Goal: Information Seeking & Learning: Learn about a topic

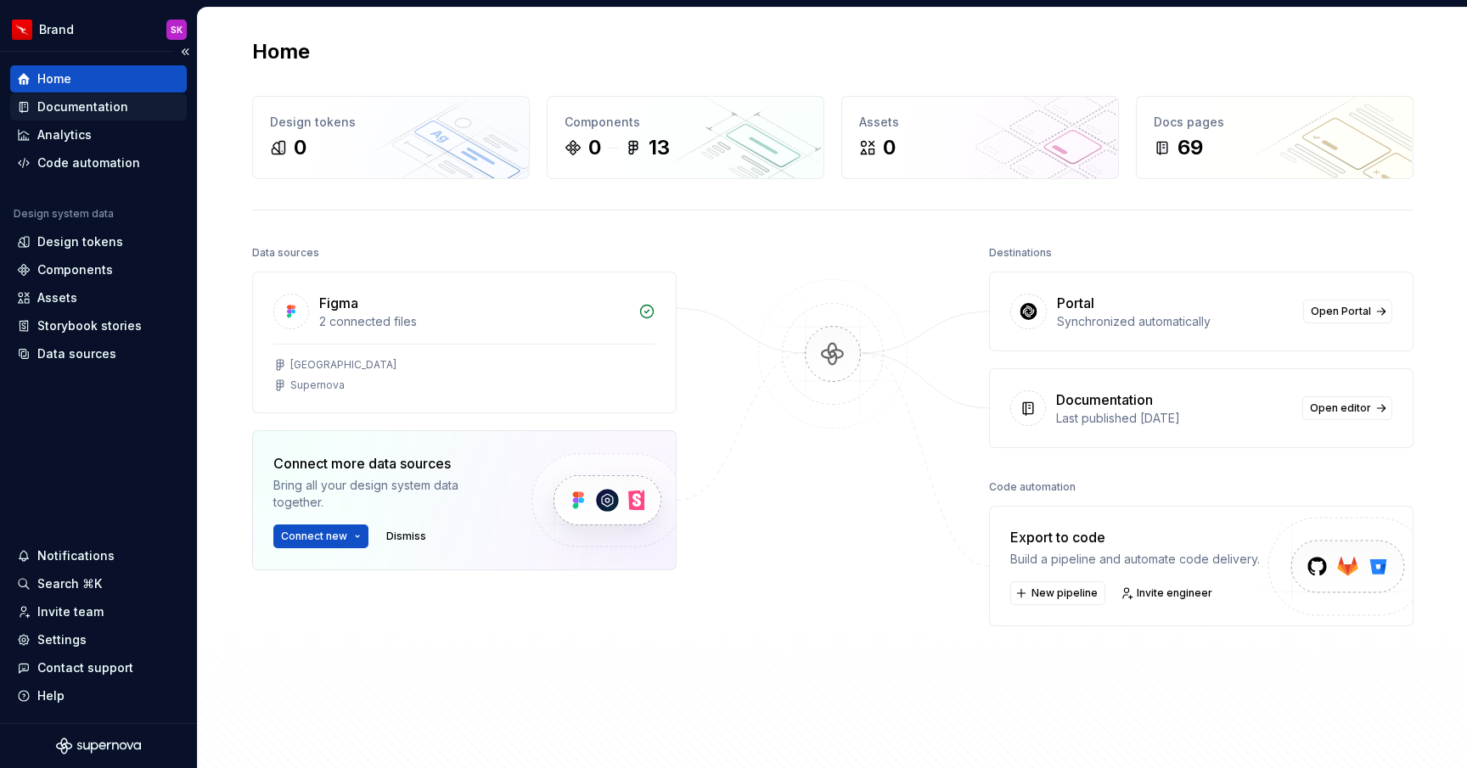
click at [125, 106] on div "Documentation" at bounding box center [98, 106] width 163 height 17
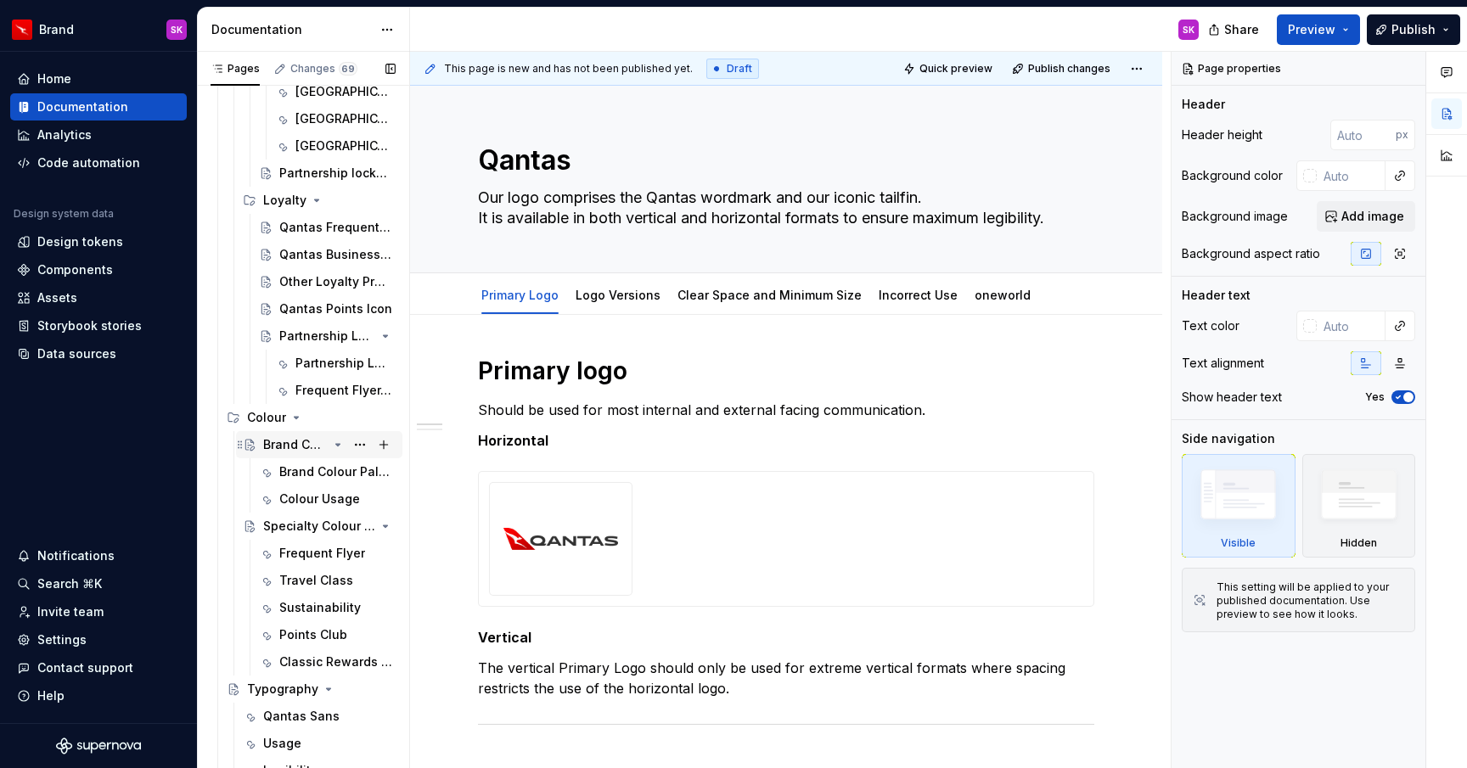
scroll to position [839, 0]
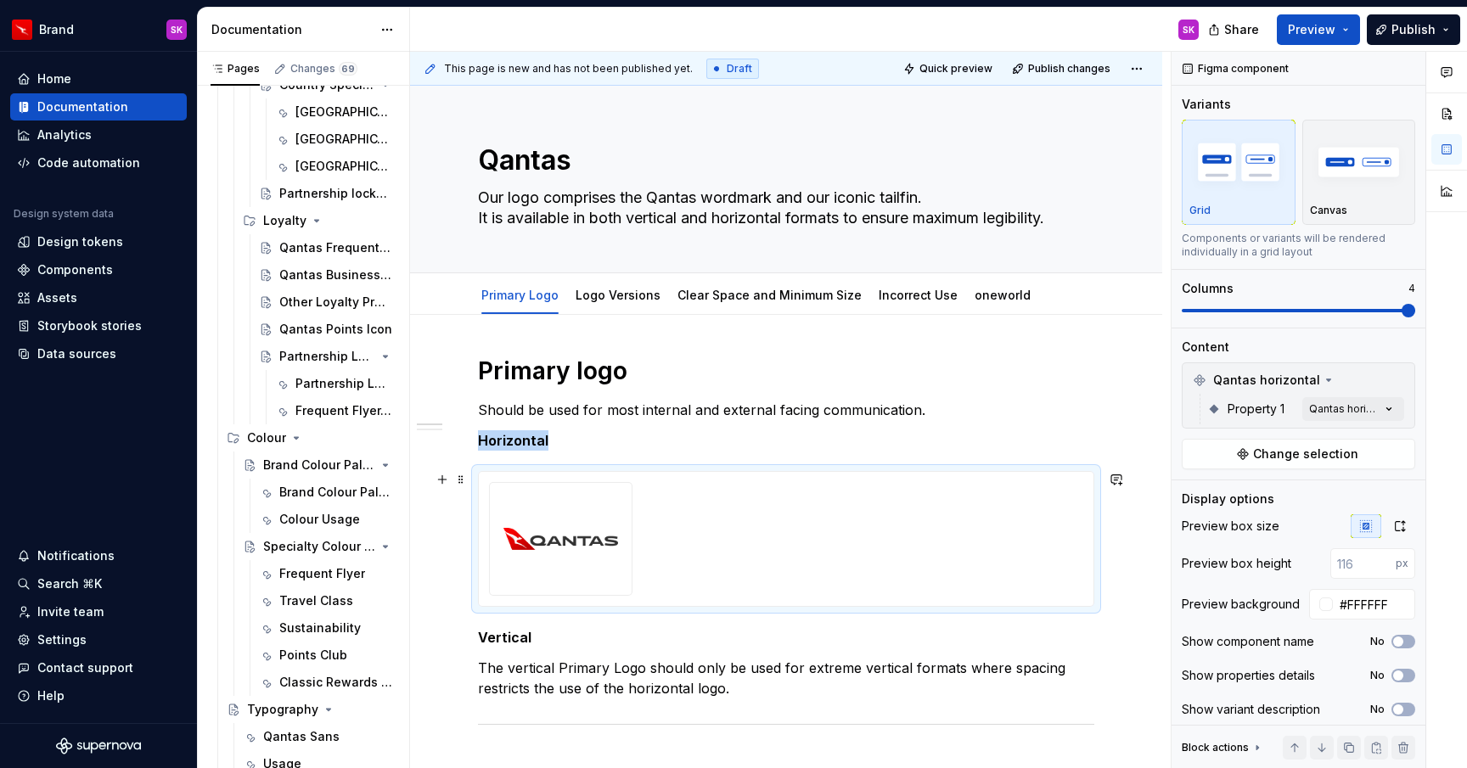
click at [546, 533] on img at bounding box center [560, 539] width 115 height 85
click at [1404, 524] on icon "button" at bounding box center [1400, 526] width 14 height 14
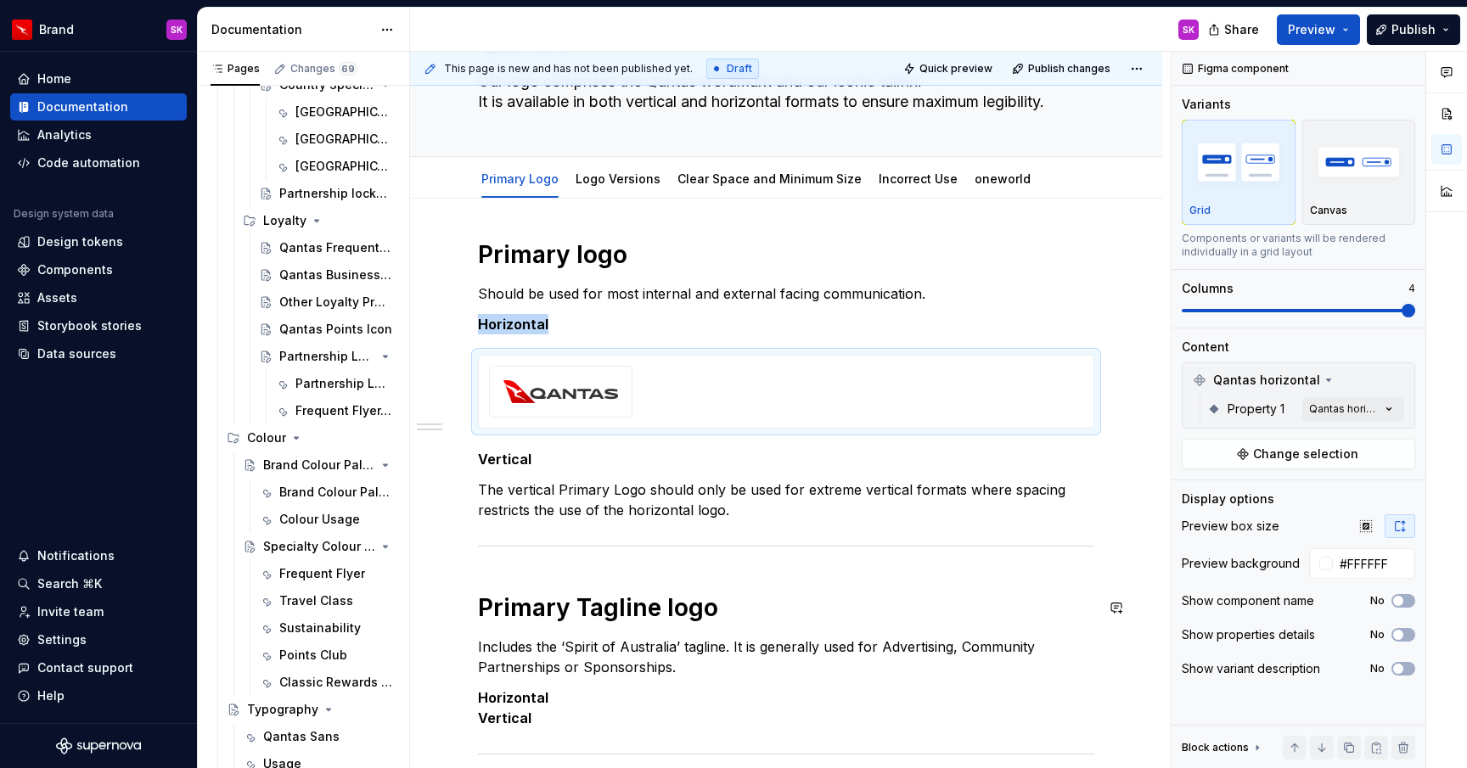
scroll to position [117, 0]
click at [912, 515] on p "The vertical Primary Logo should only be used for extreme vertical formats wher…" at bounding box center [786, 499] width 616 height 41
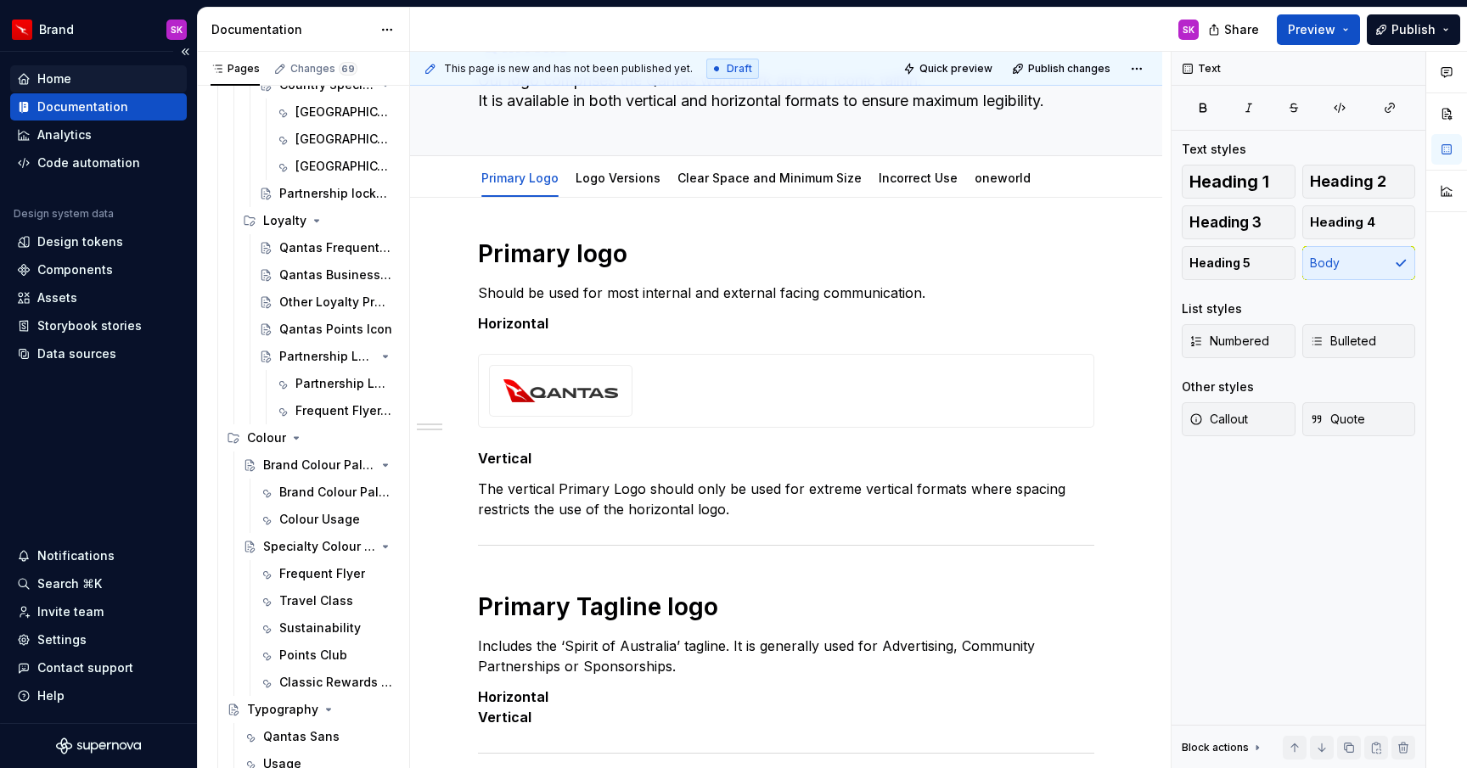
click at [77, 77] on div "Home" at bounding box center [98, 78] width 163 height 17
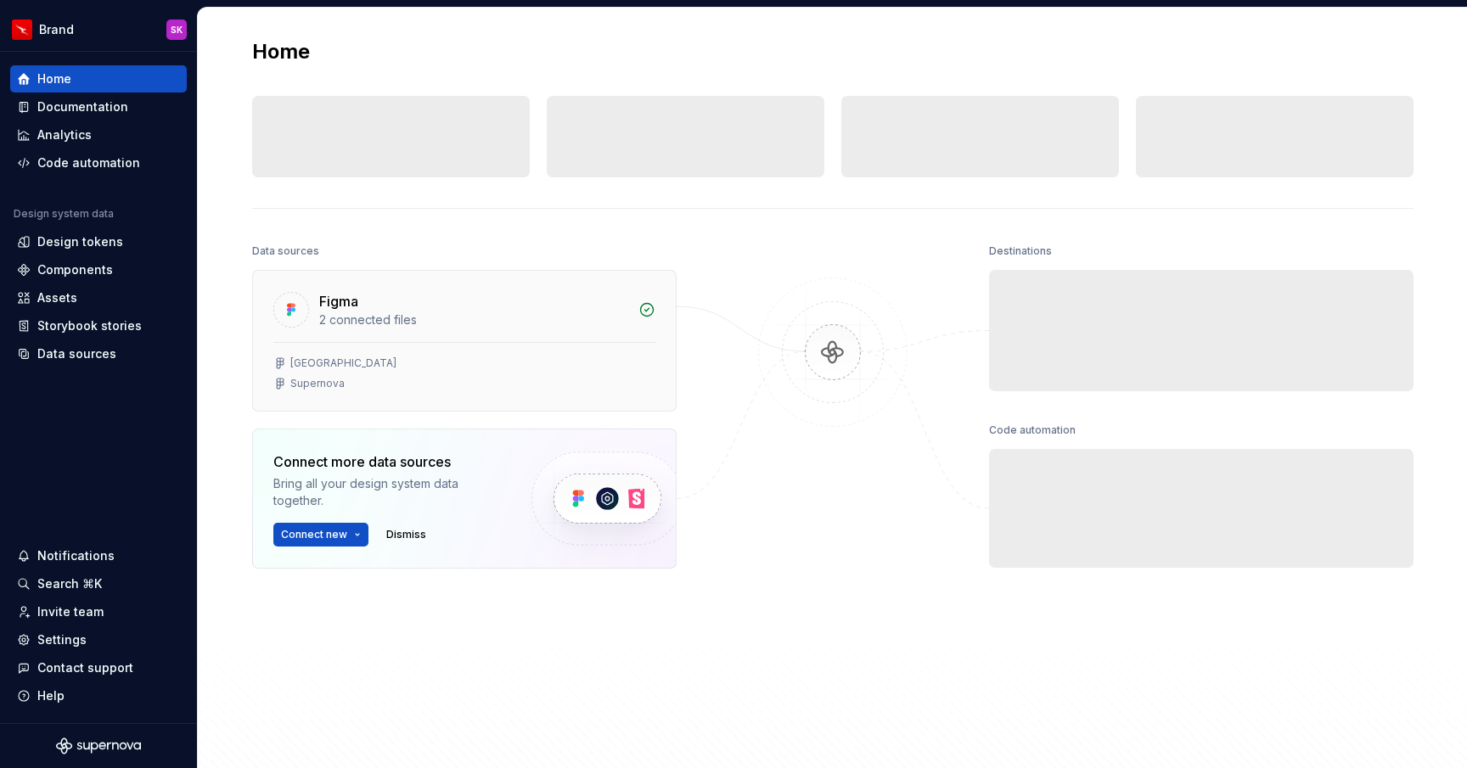
click at [616, 369] on div "[GEOGRAPHIC_DATA]" at bounding box center [464, 363] width 382 height 14
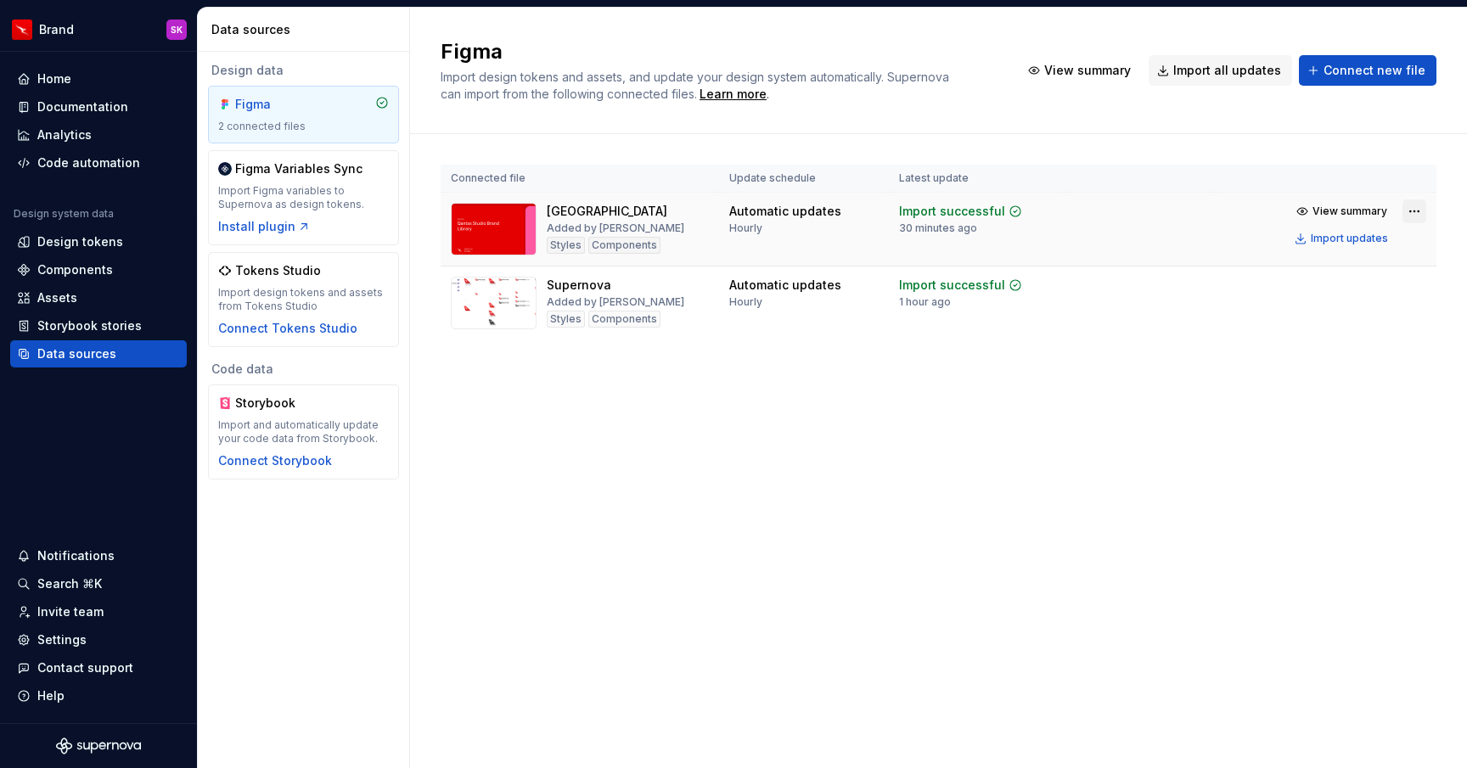
click at [1412, 213] on html "Brand SK Home Documentation Analytics Code automation Design system data Design…" at bounding box center [733, 384] width 1467 height 768
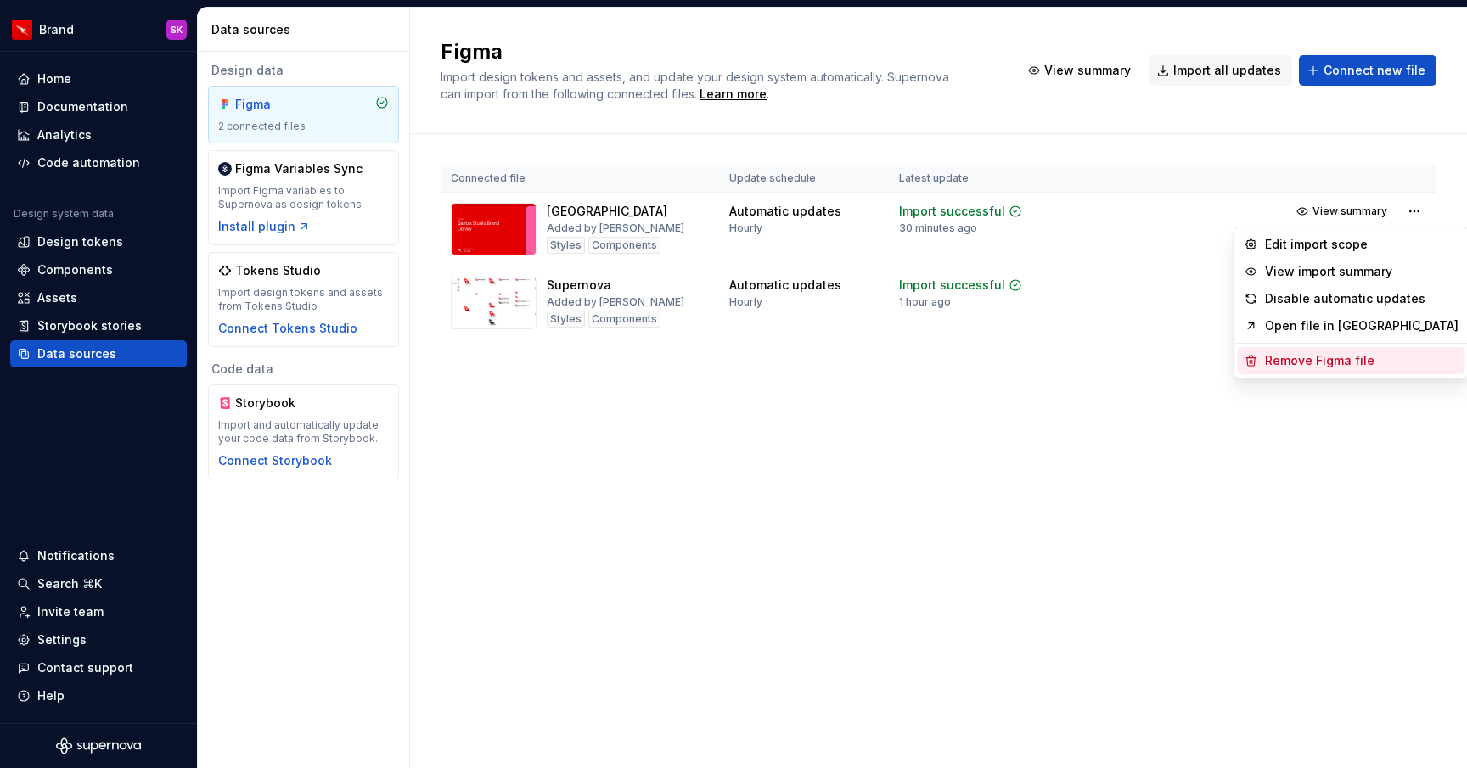
click at [1307, 360] on div "Remove Figma file" at bounding box center [1362, 360] width 194 height 17
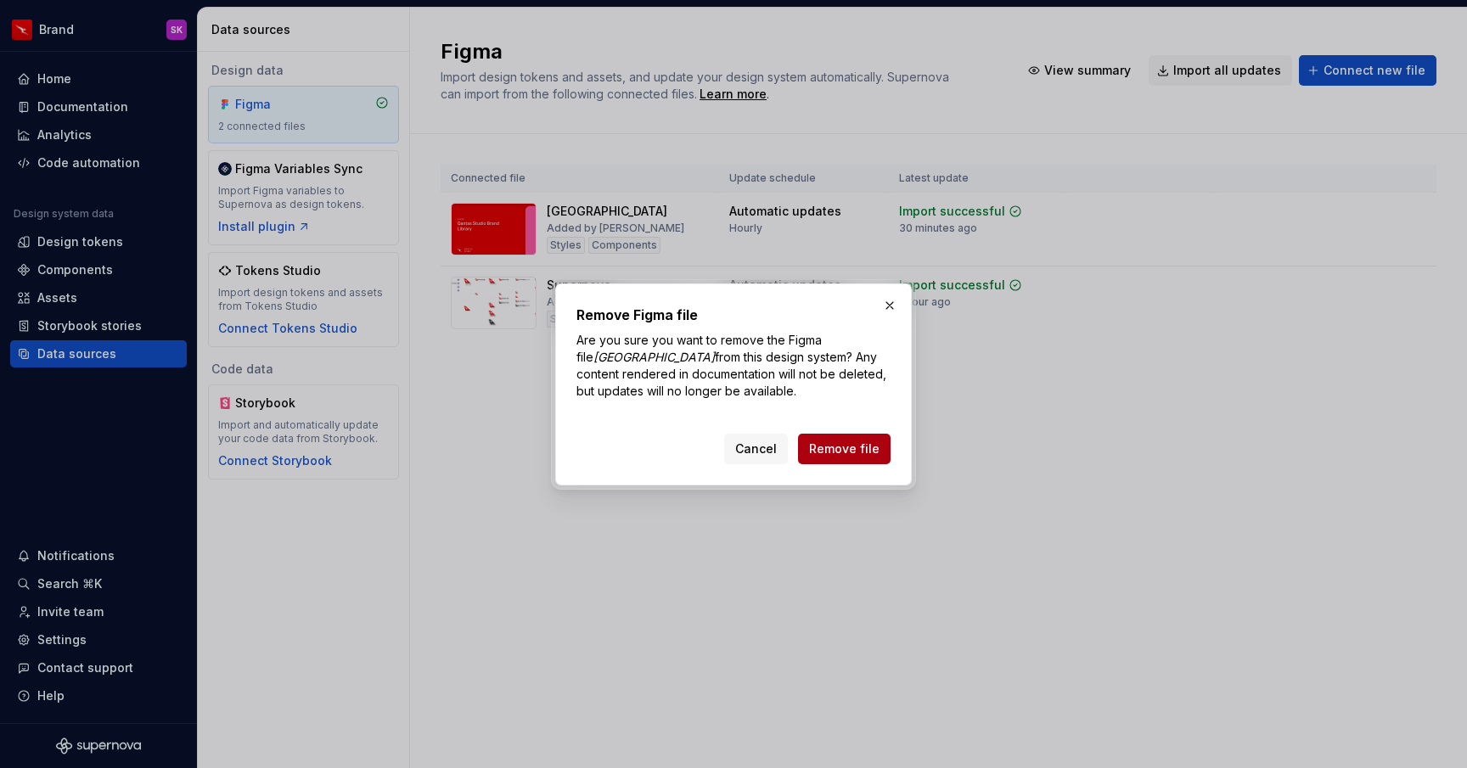
click at [859, 450] on span "Remove file" at bounding box center [844, 449] width 70 height 17
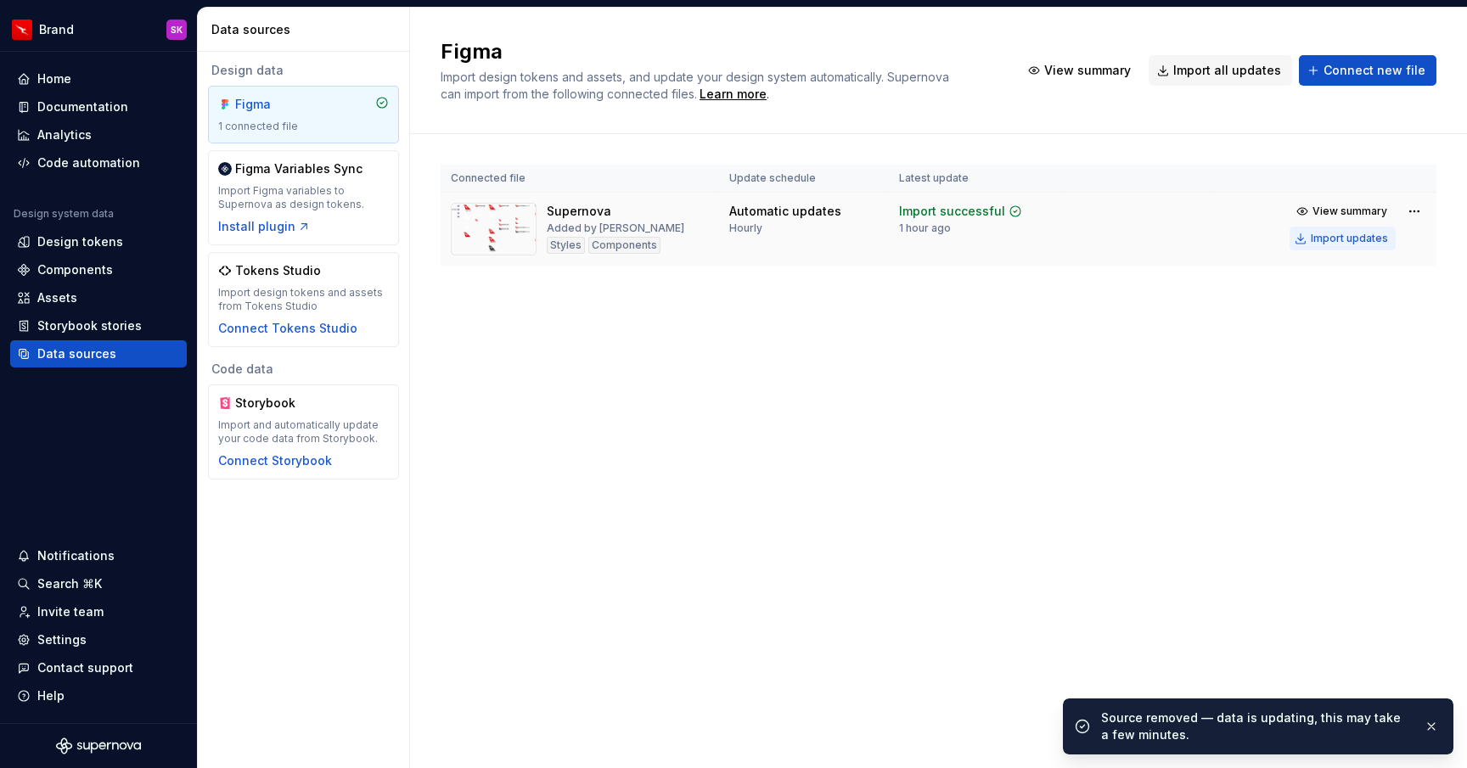
click at [1363, 242] on div "Import updates" at bounding box center [1349, 239] width 77 height 14
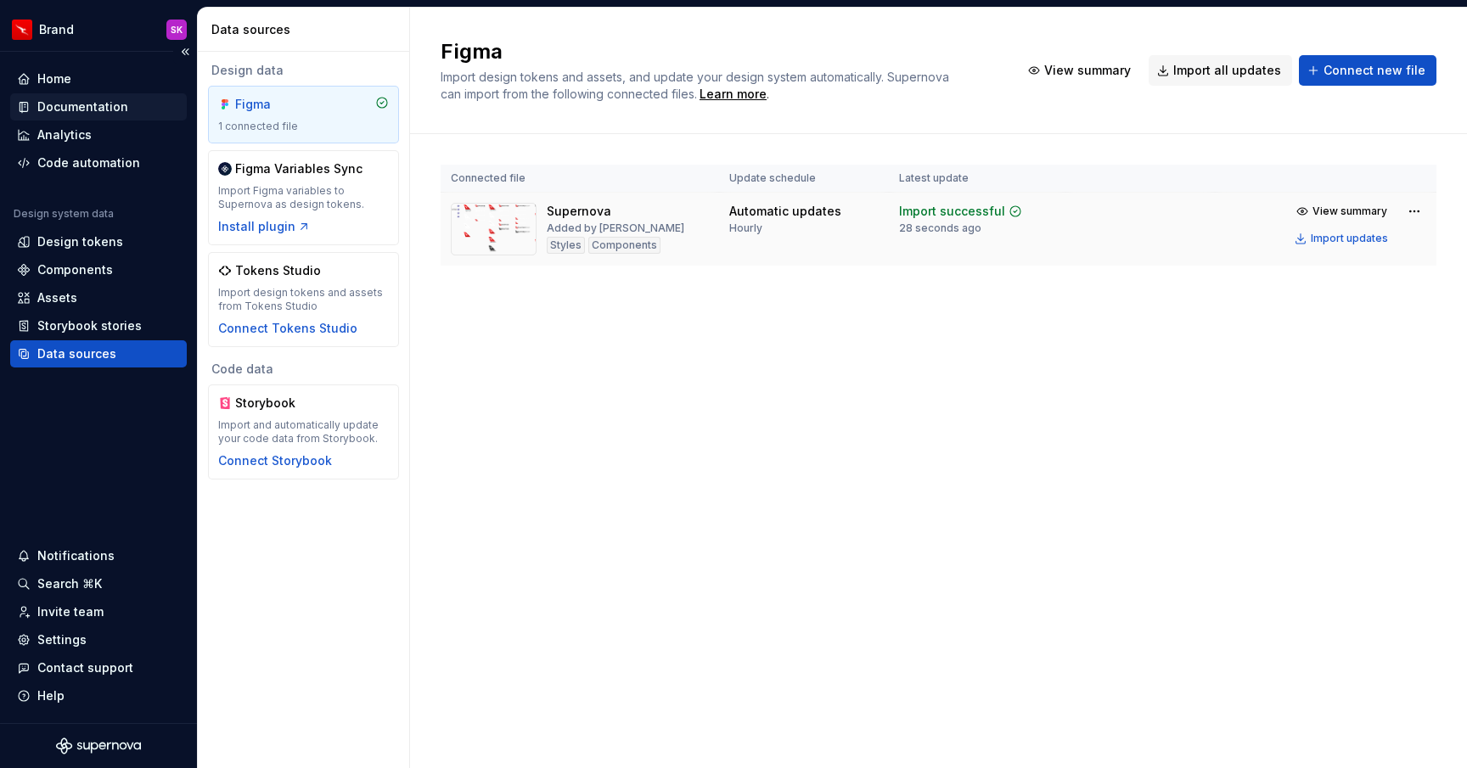
click at [95, 108] on div "Documentation" at bounding box center [82, 106] width 91 height 17
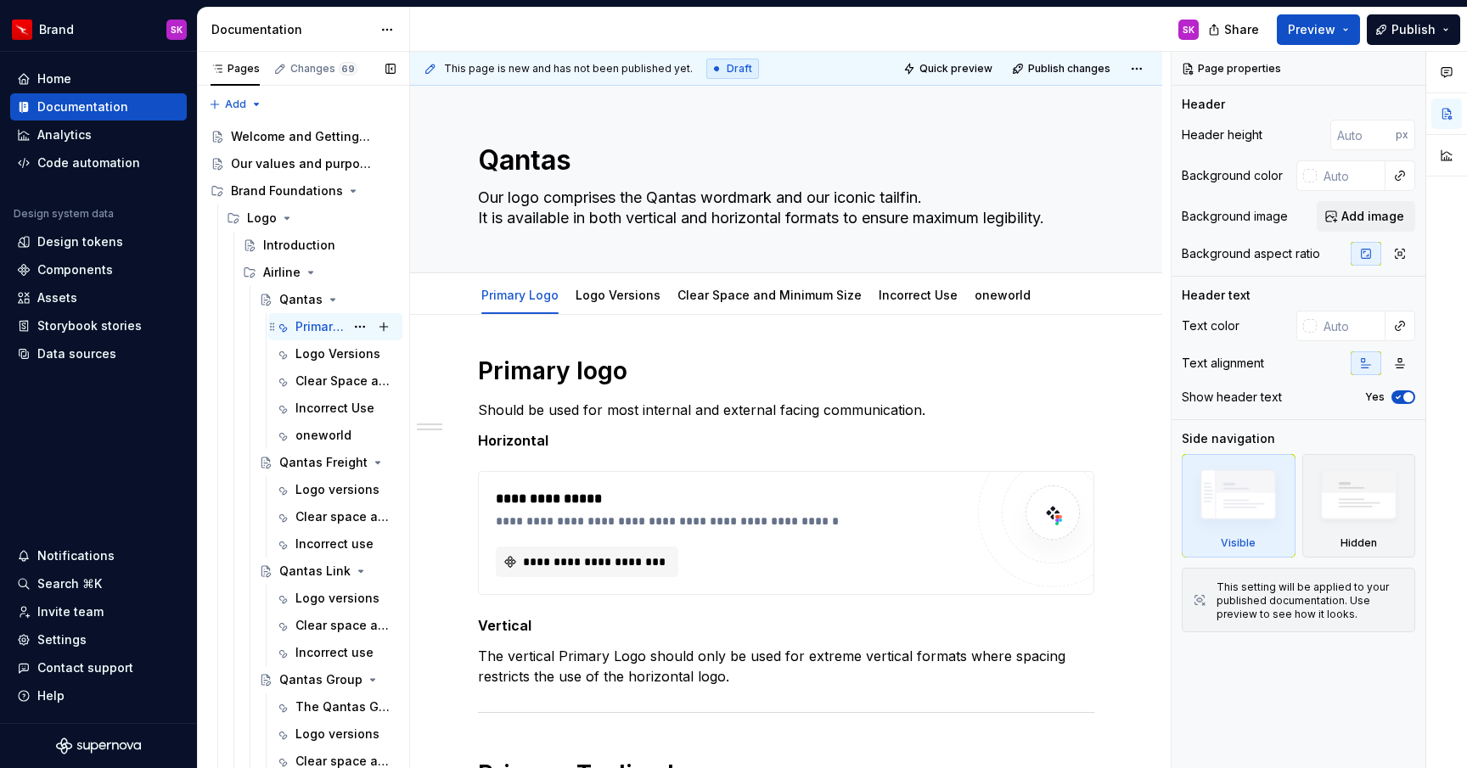
click at [332, 329] on div "Primary Logo" at bounding box center [319, 326] width 49 height 17
click at [548, 563] on span "**********" at bounding box center [593, 561] width 147 height 17
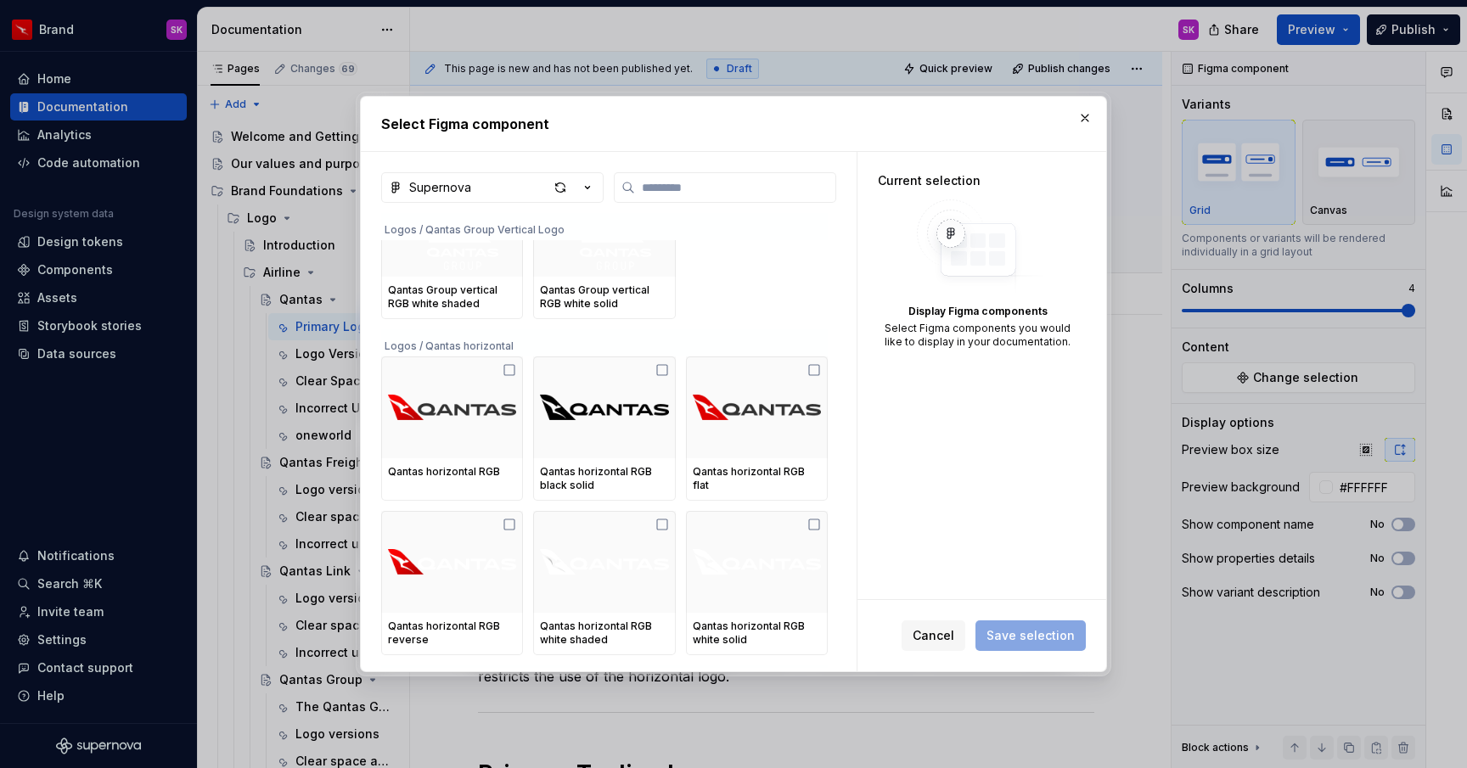
scroll to position [1171, 0]
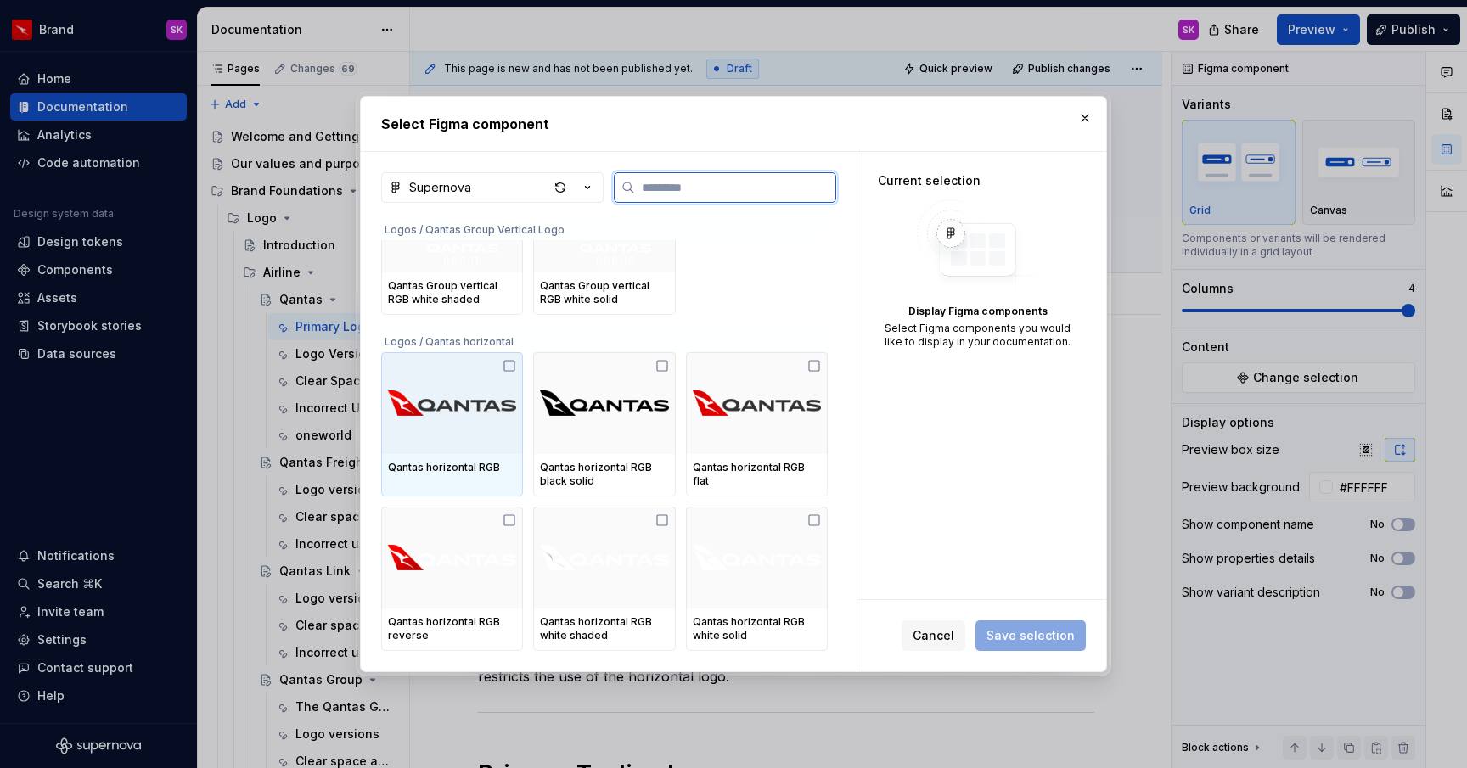
click at [480, 414] on img at bounding box center [452, 403] width 128 height 88
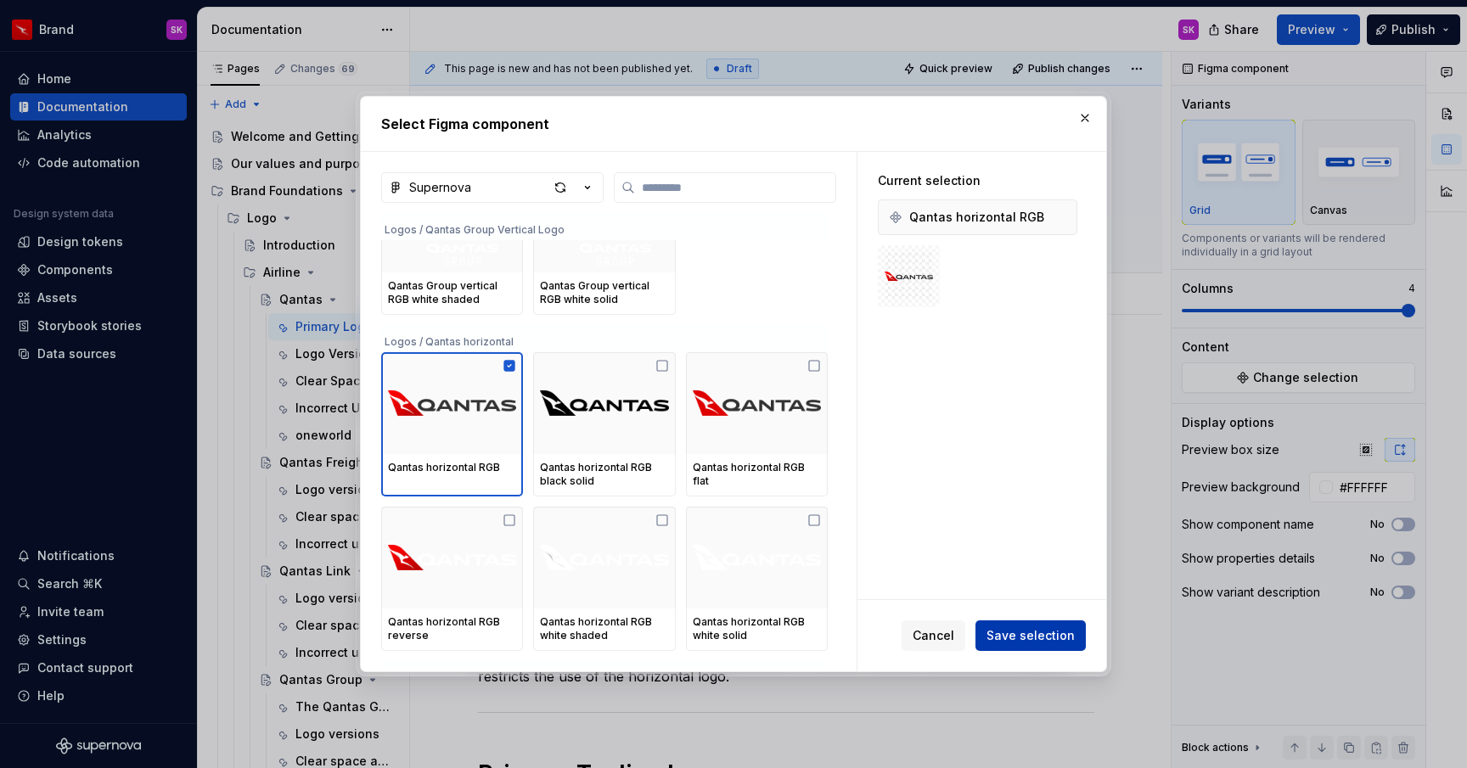
click at [1025, 640] on span "Save selection" at bounding box center [1030, 635] width 88 height 17
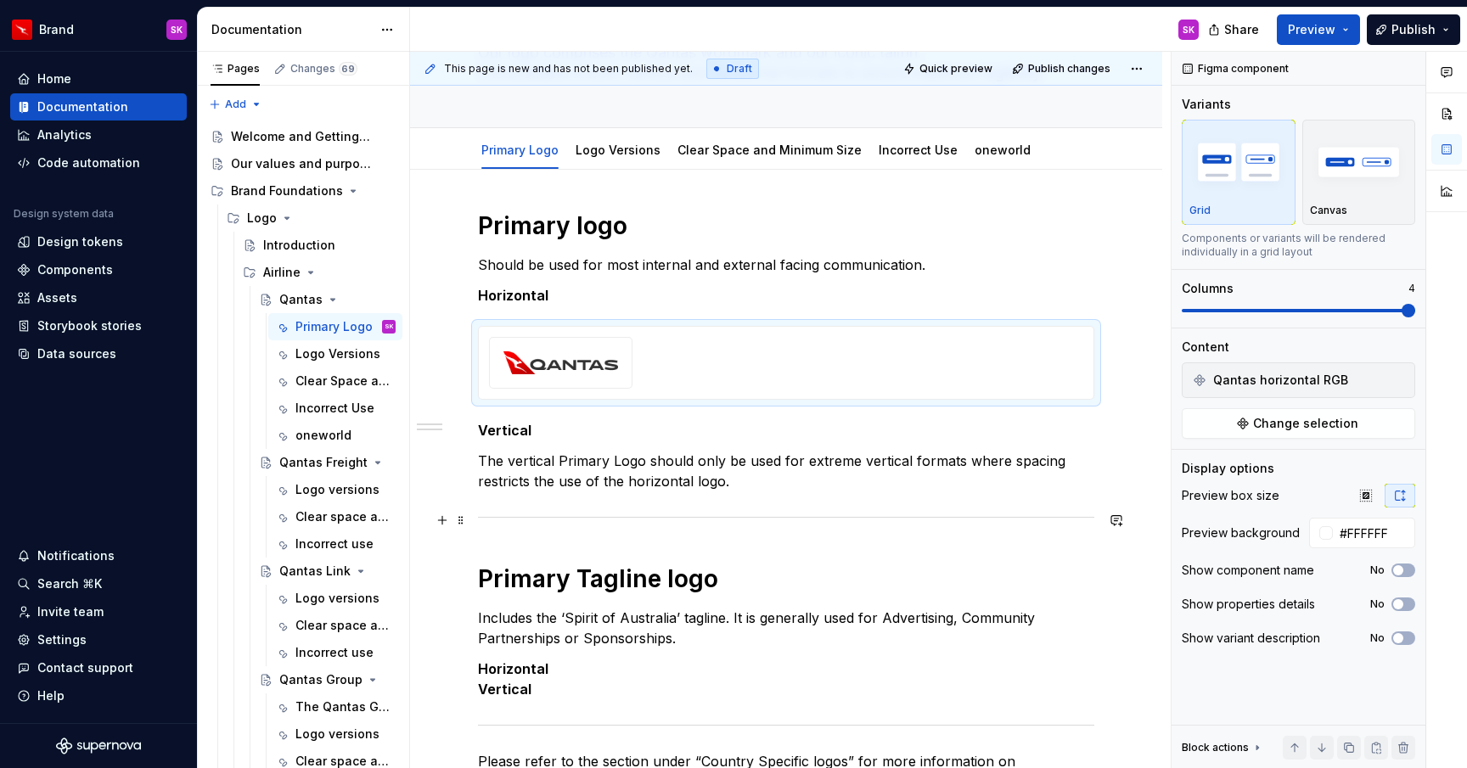
scroll to position [149, 0]
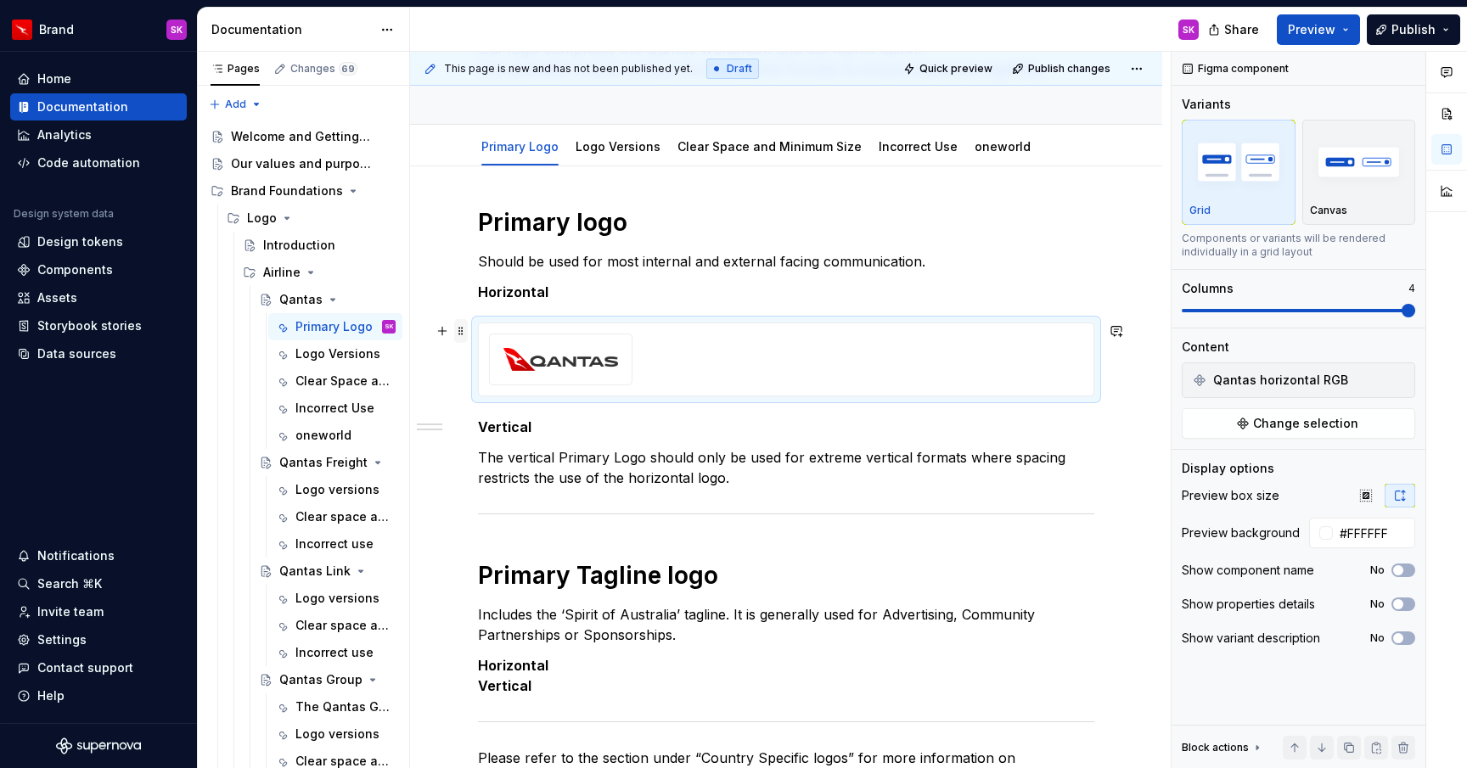
click at [459, 332] on span at bounding box center [461, 331] width 14 height 24
click at [485, 362] on div "Duplicate" at bounding box center [530, 357] width 144 height 27
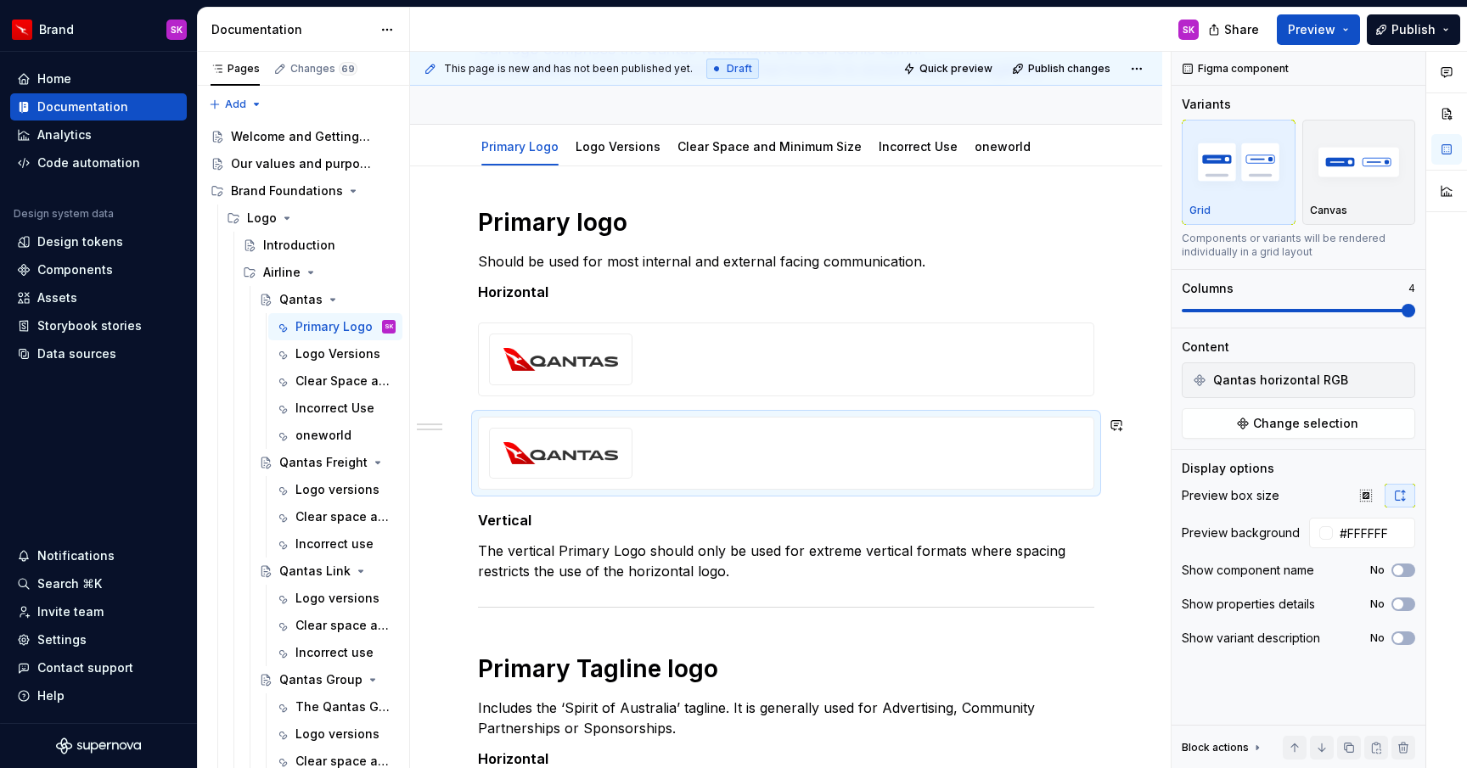
drag, startPoint x: 570, startPoint y: 423, endPoint x: 569, endPoint y: 525, distance: 102.7
click at [570, 525] on div "Primary logo Should be used for most internal and external facing communication…" at bounding box center [786, 559] width 616 height 705
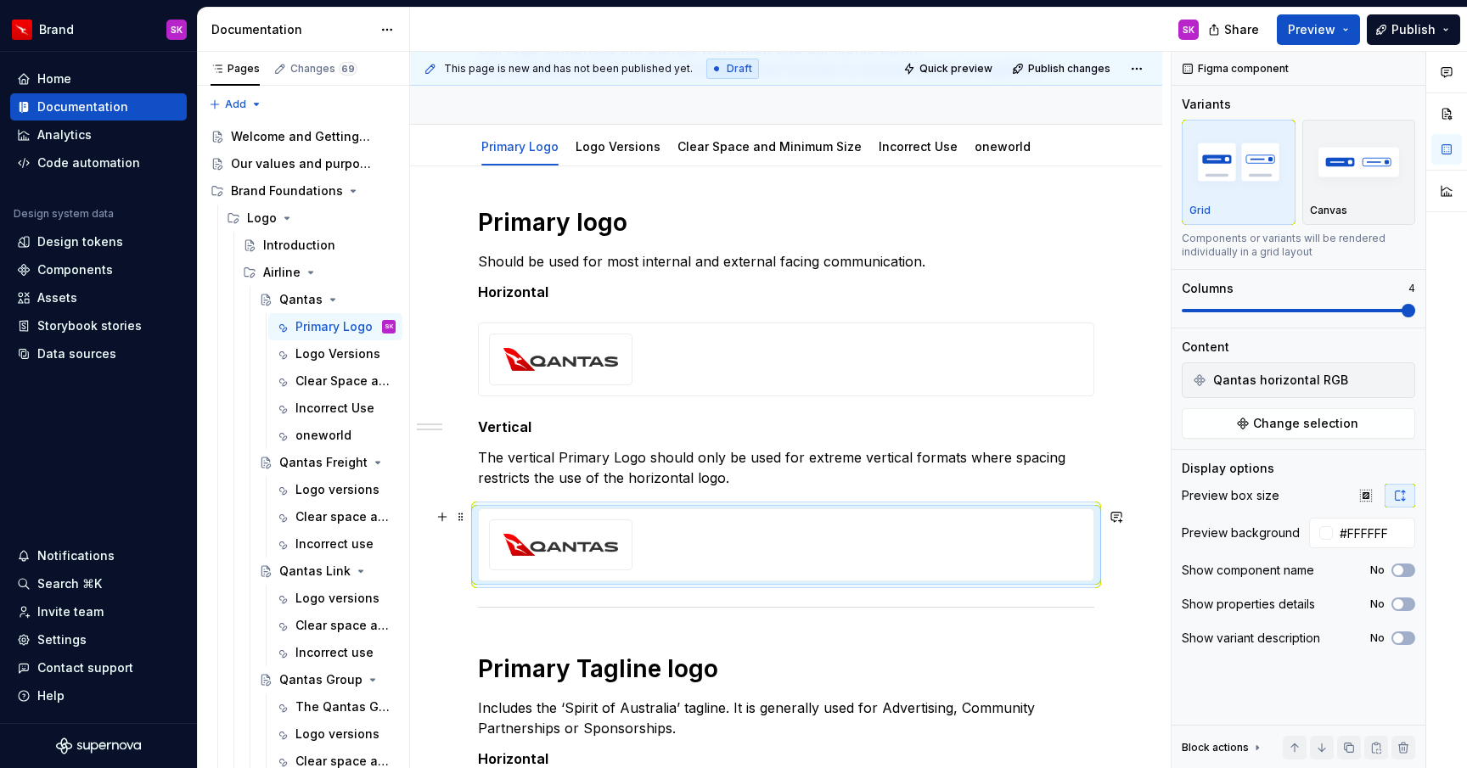
click at [533, 534] on img at bounding box center [560, 545] width 115 height 23
type textarea "*"
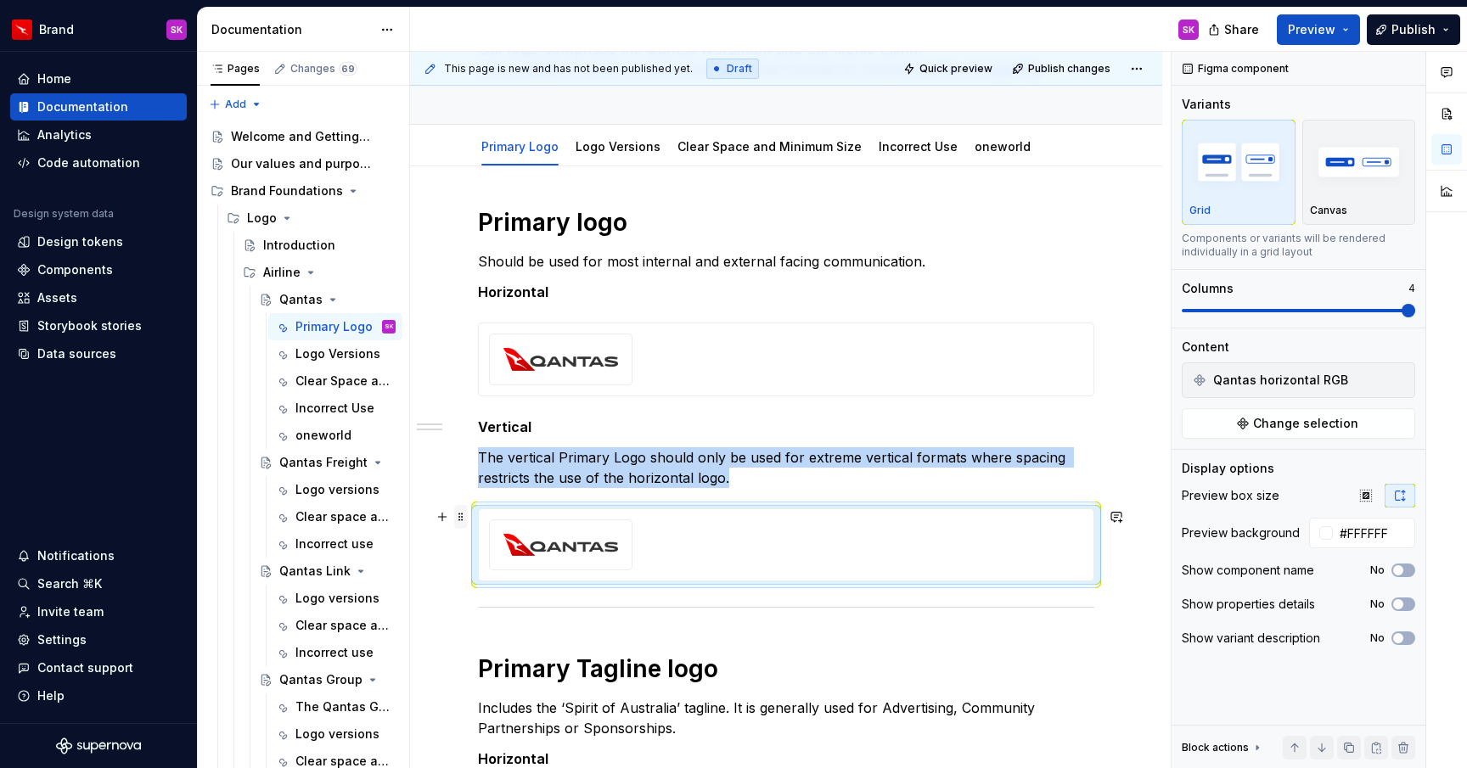
click at [457, 517] on span at bounding box center [461, 517] width 14 height 24
click at [516, 668] on div "Delete" at bounding box center [540, 667] width 110 height 17
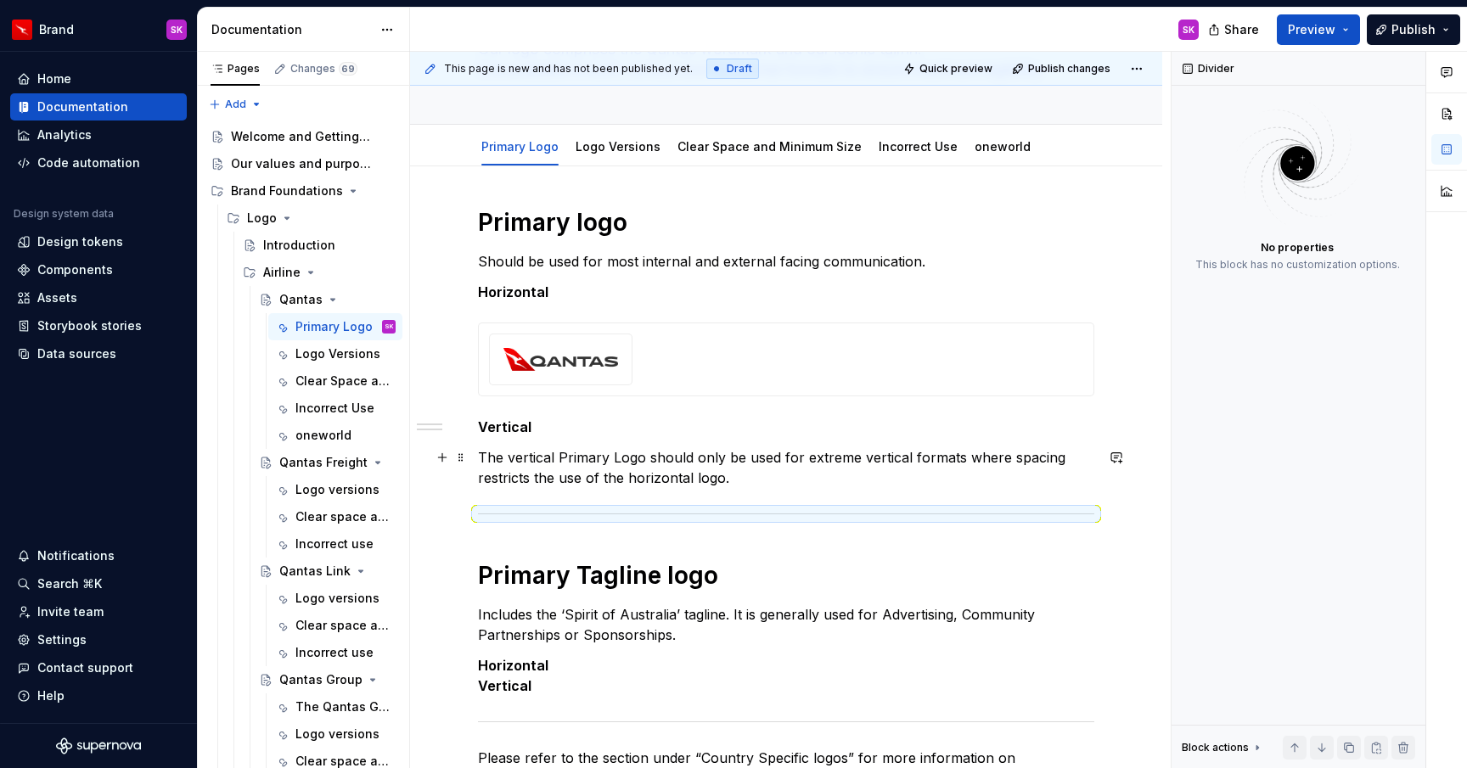
click at [833, 467] on p "The vertical Primary Logo should only be used for extreme vertical formats wher…" at bounding box center [786, 467] width 616 height 41
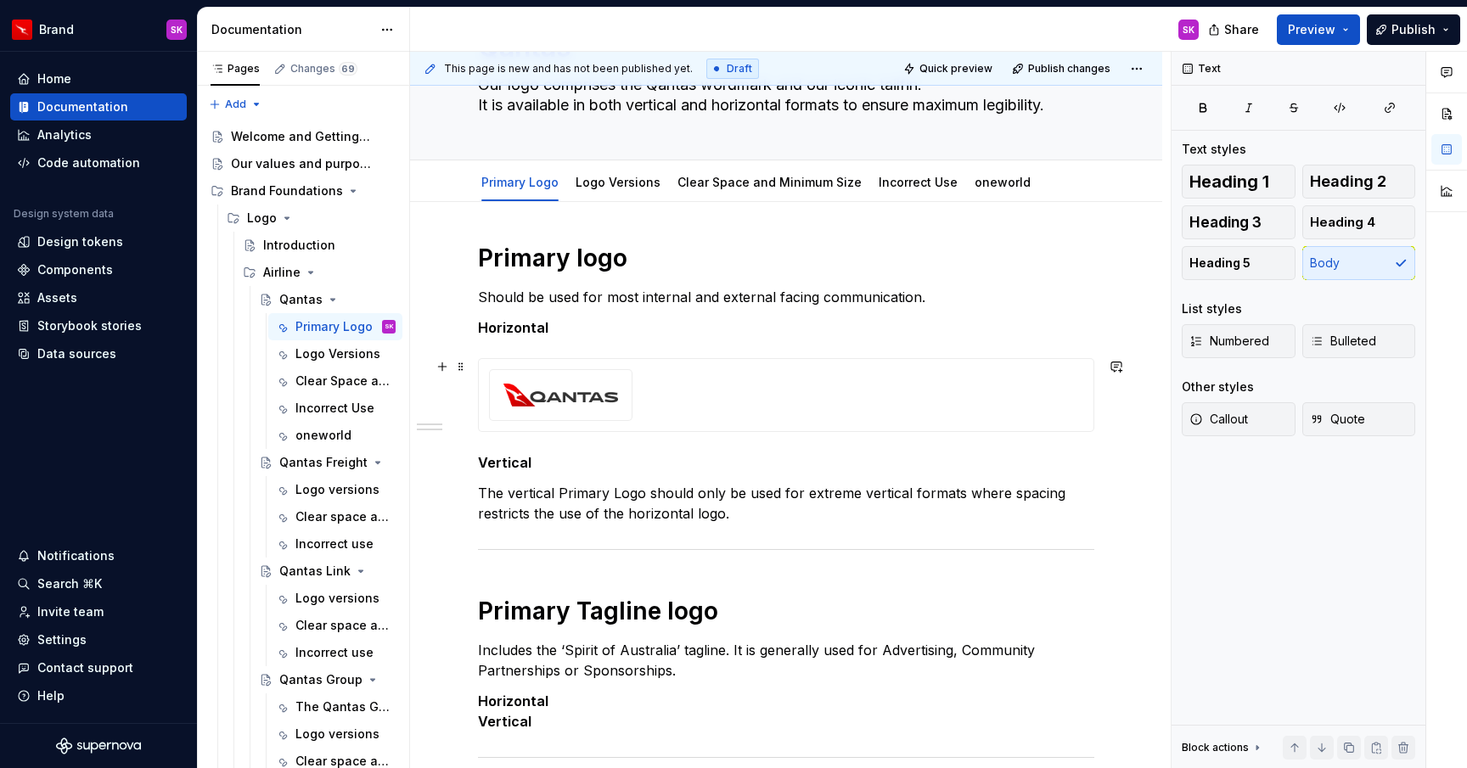
scroll to position [112, 0]
click at [445, 496] on button "button" at bounding box center [442, 494] width 24 height 24
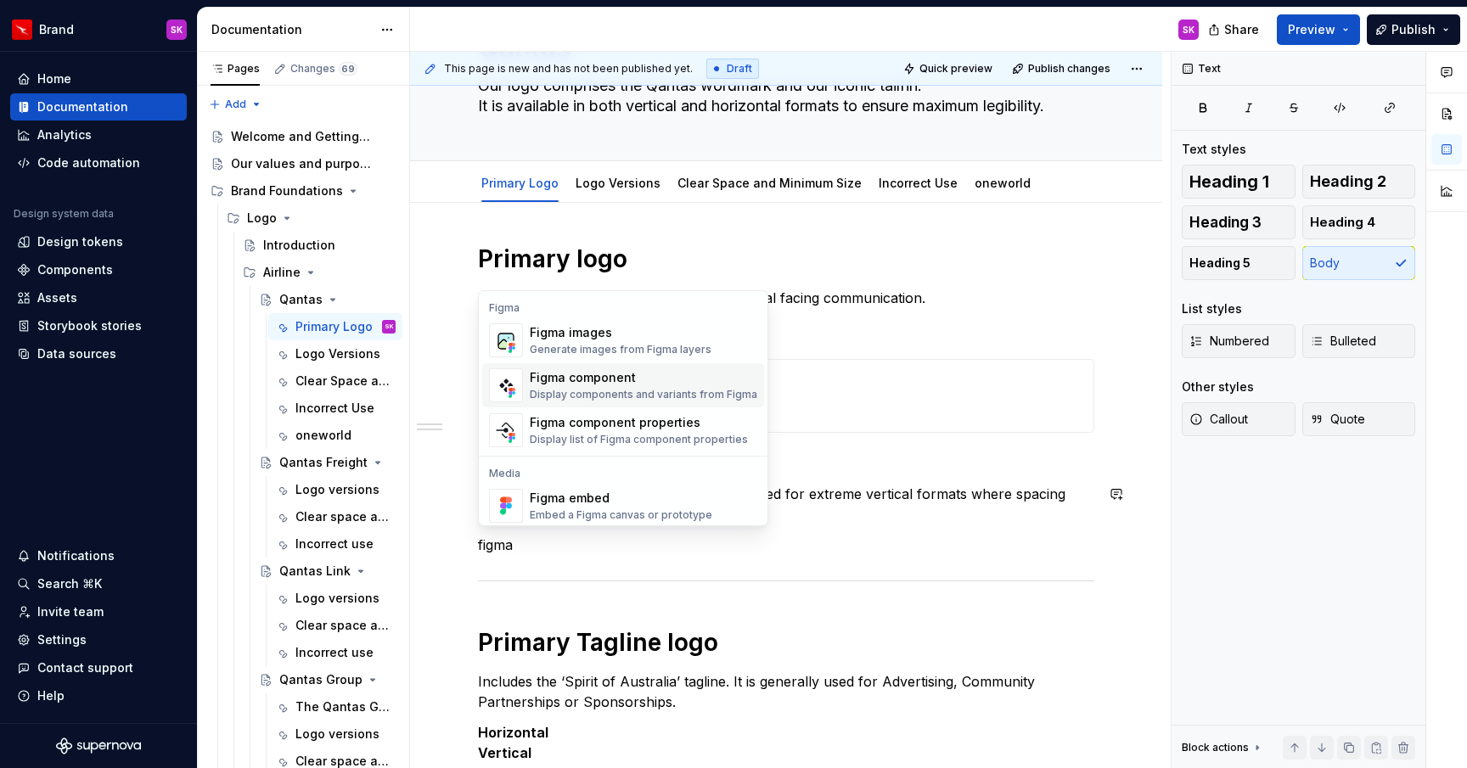
click at [583, 381] on div "Figma component" at bounding box center [643, 377] width 227 height 17
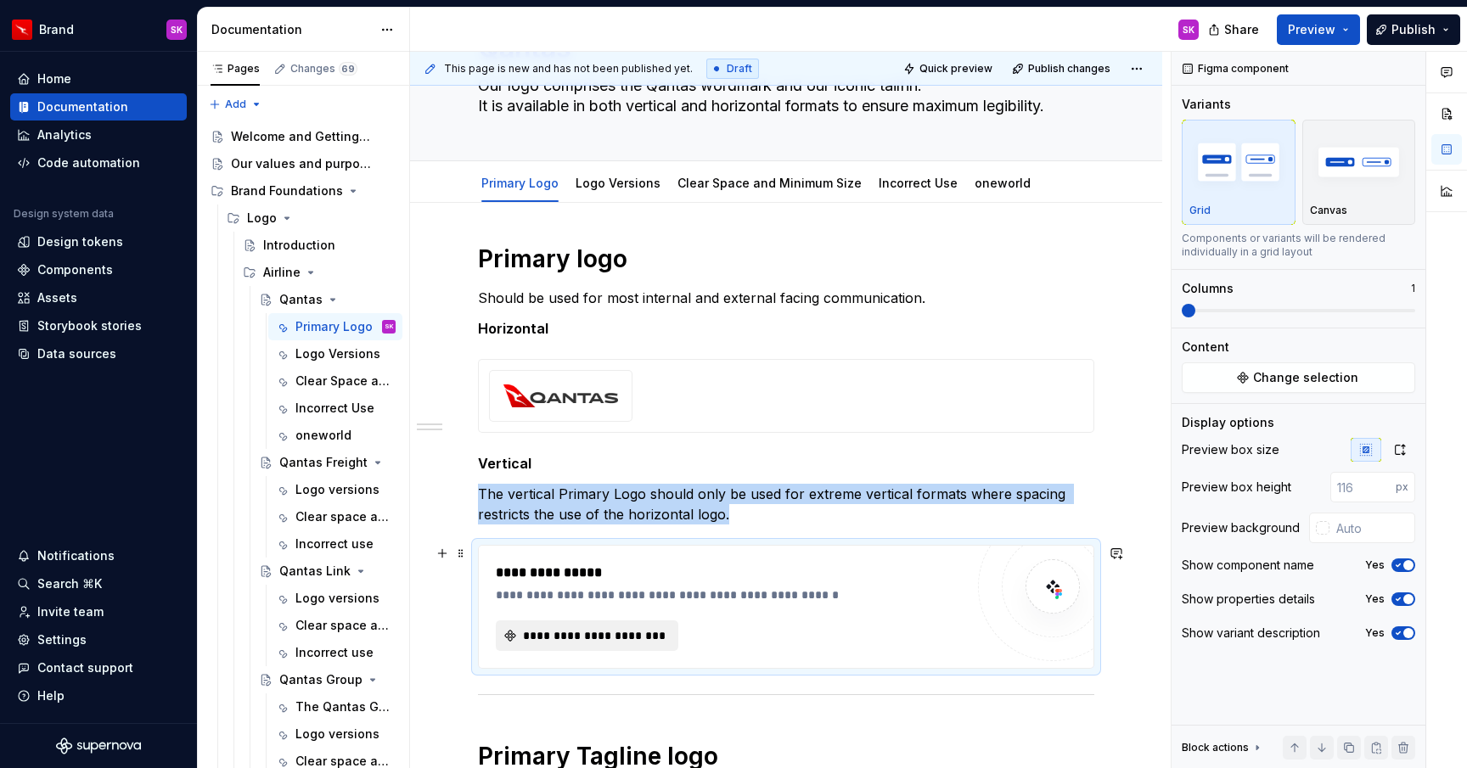
click at [612, 641] on span "**********" at bounding box center [593, 635] width 147 height 17
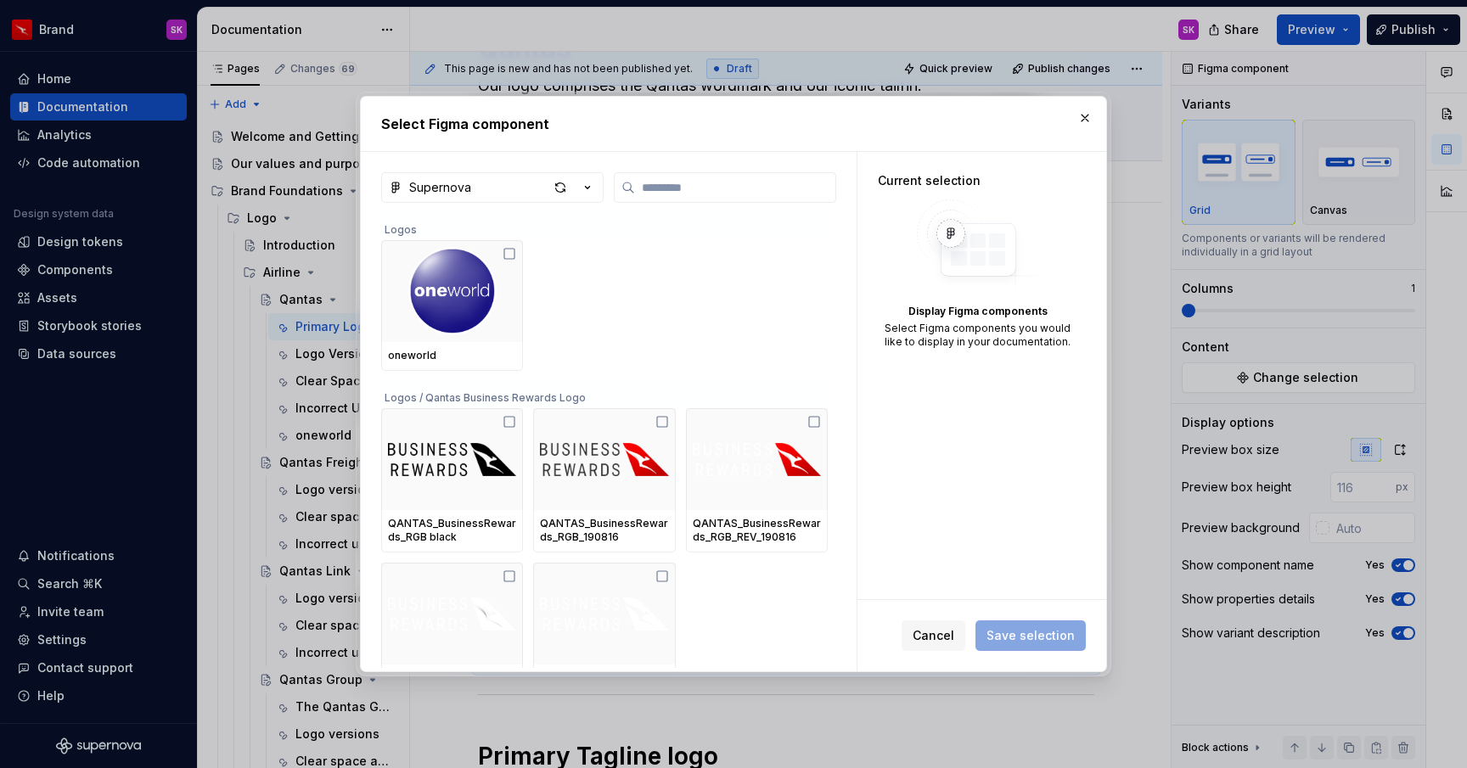
type textarea "*"
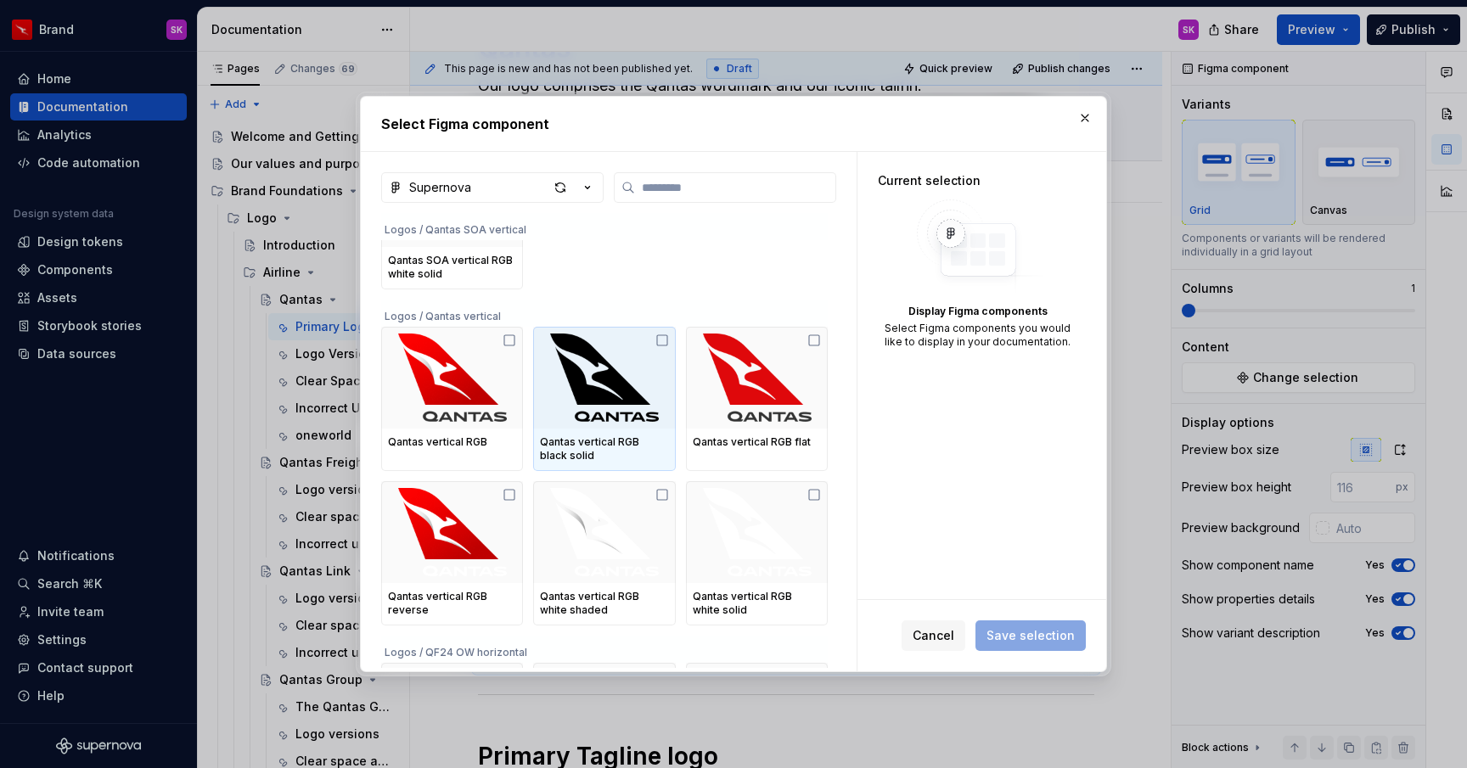
scroll to position [2159, 0]
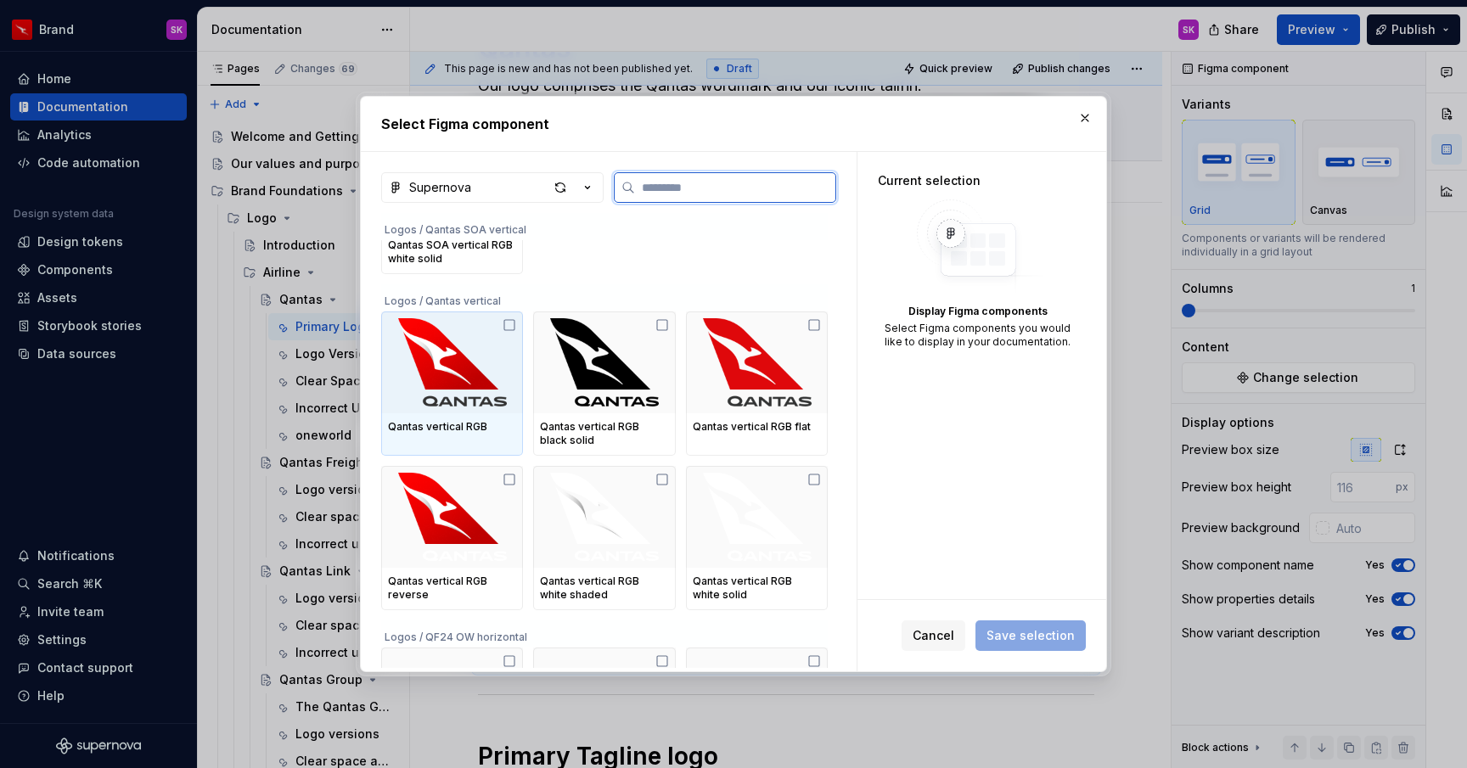
click at [466, 377] on img at bounding box center [452, 362] width 128 height 88
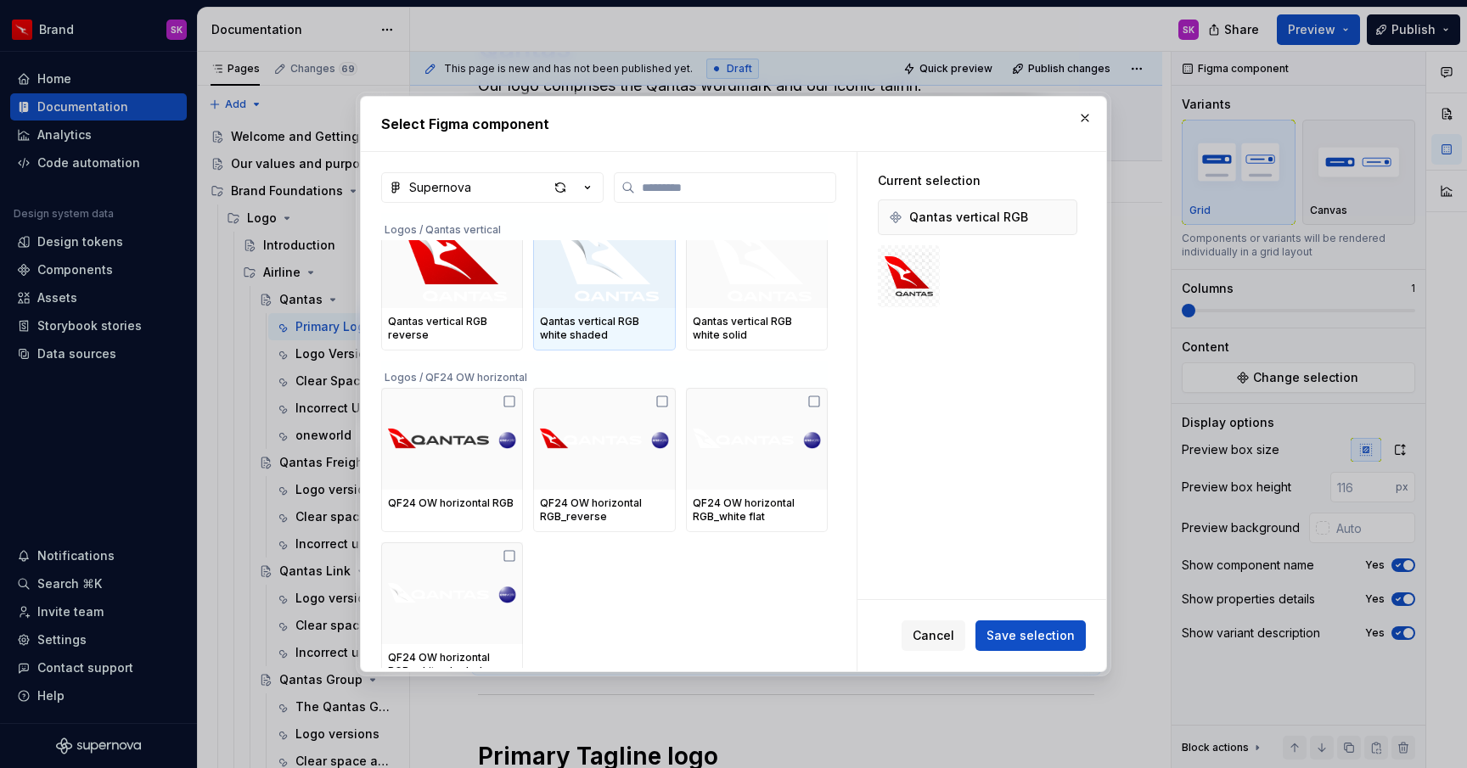
scroll to position [2478, 0]
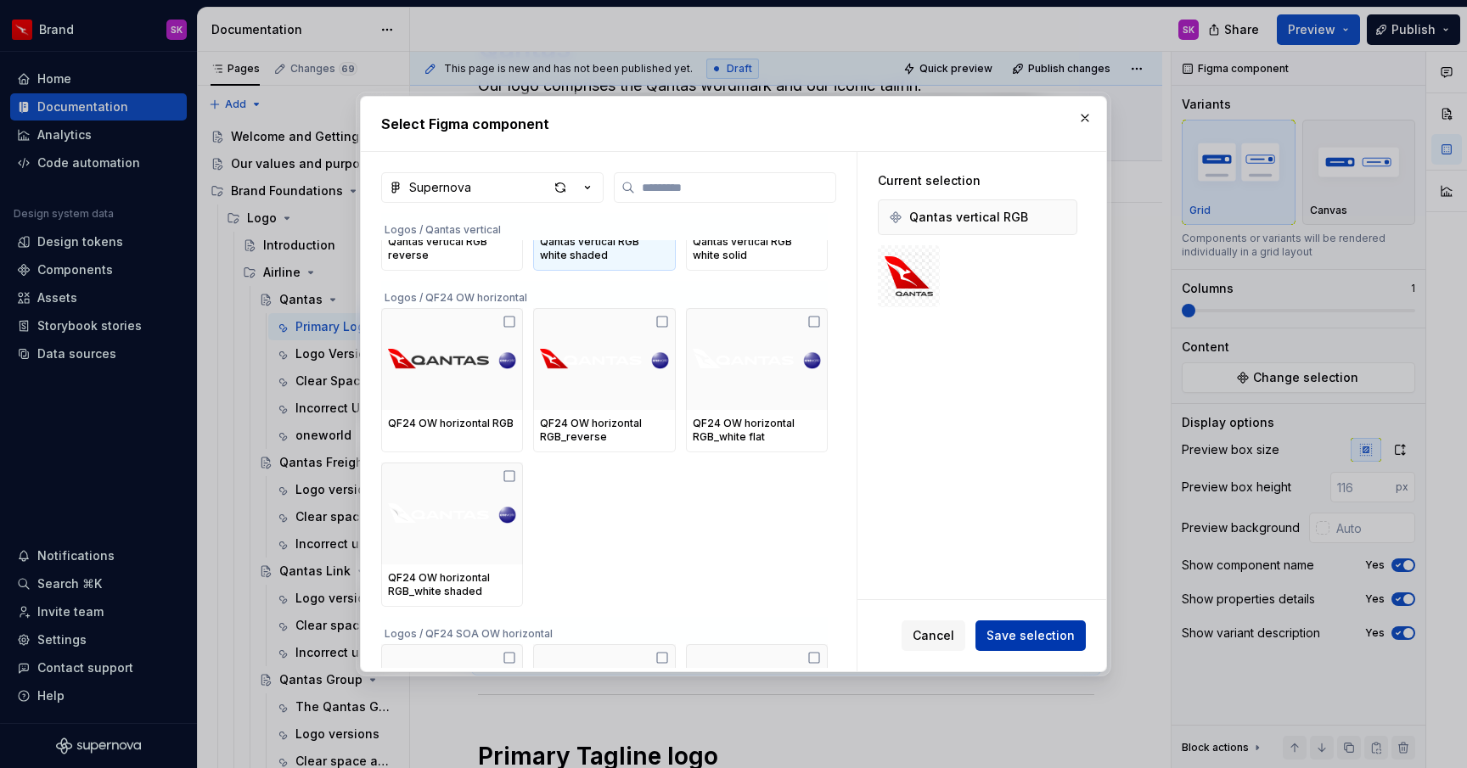
click at [1046, 645] on button "Save selection" at bounding box center [1030, 635] width 110 height 31
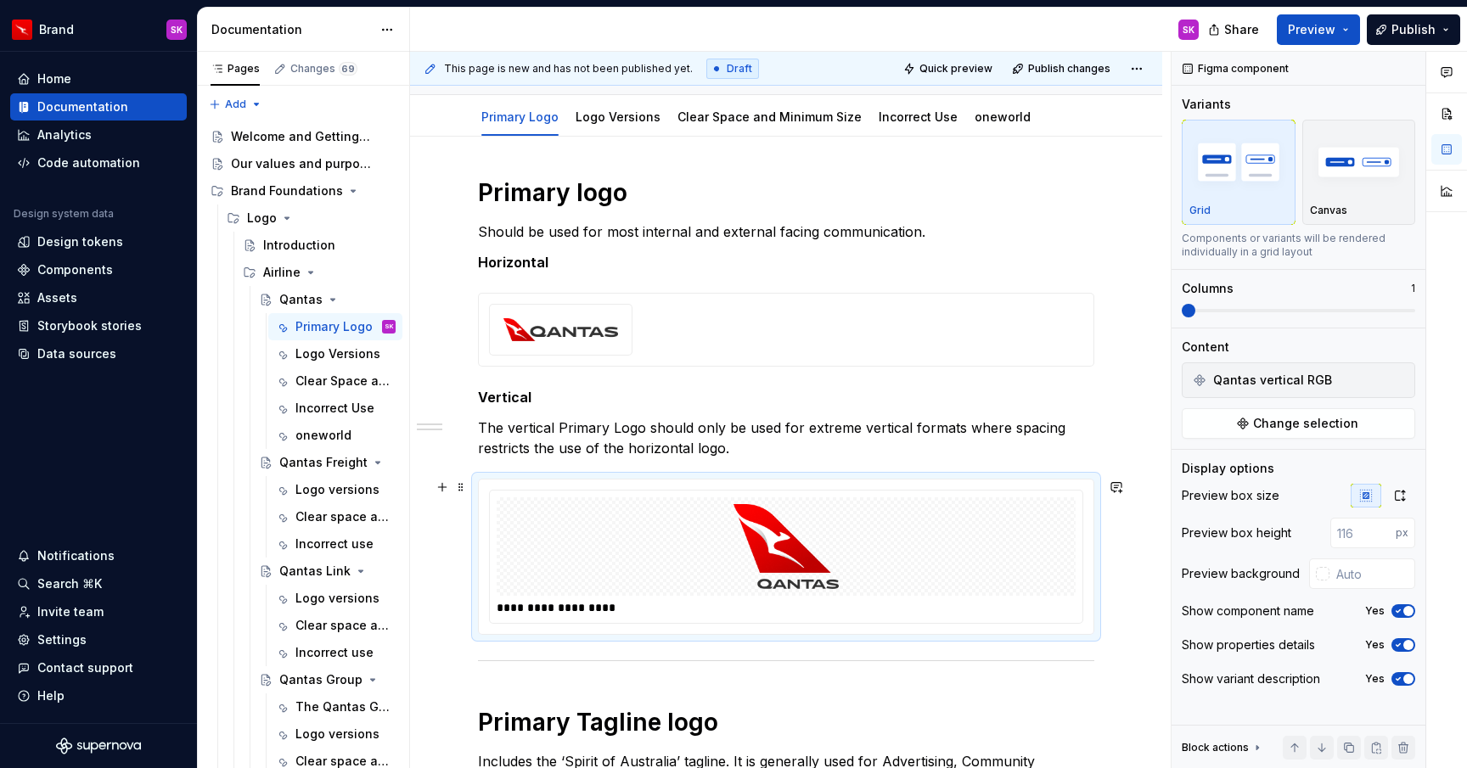
scroll to position [187, 0]
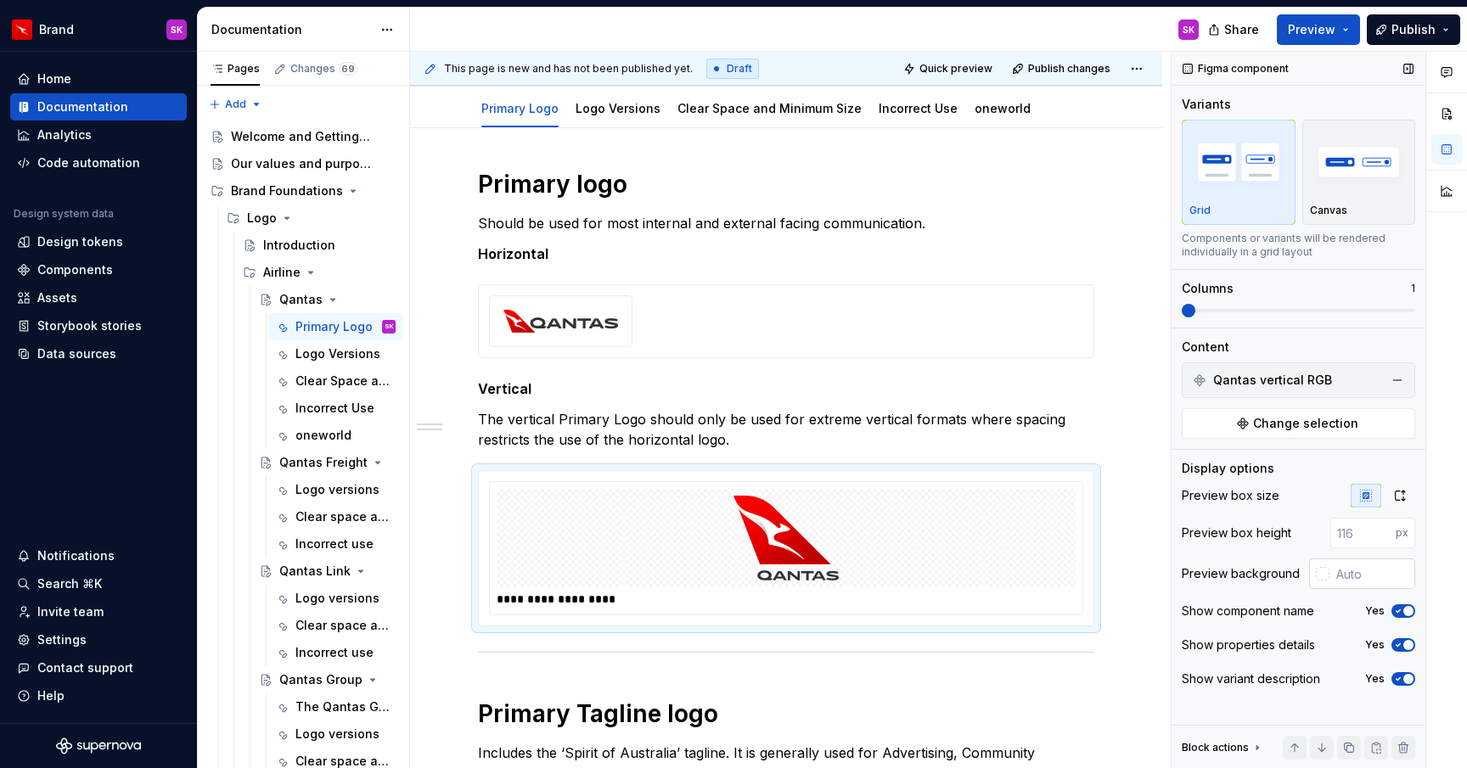
click at [1363, 575] on input "text" at bounding box center [1372, 573] width 86 height 31
type input "#FFFFFF"
click at [1399, 615] on icon "button" at bounding box center [1398, 611] width 14 height 10
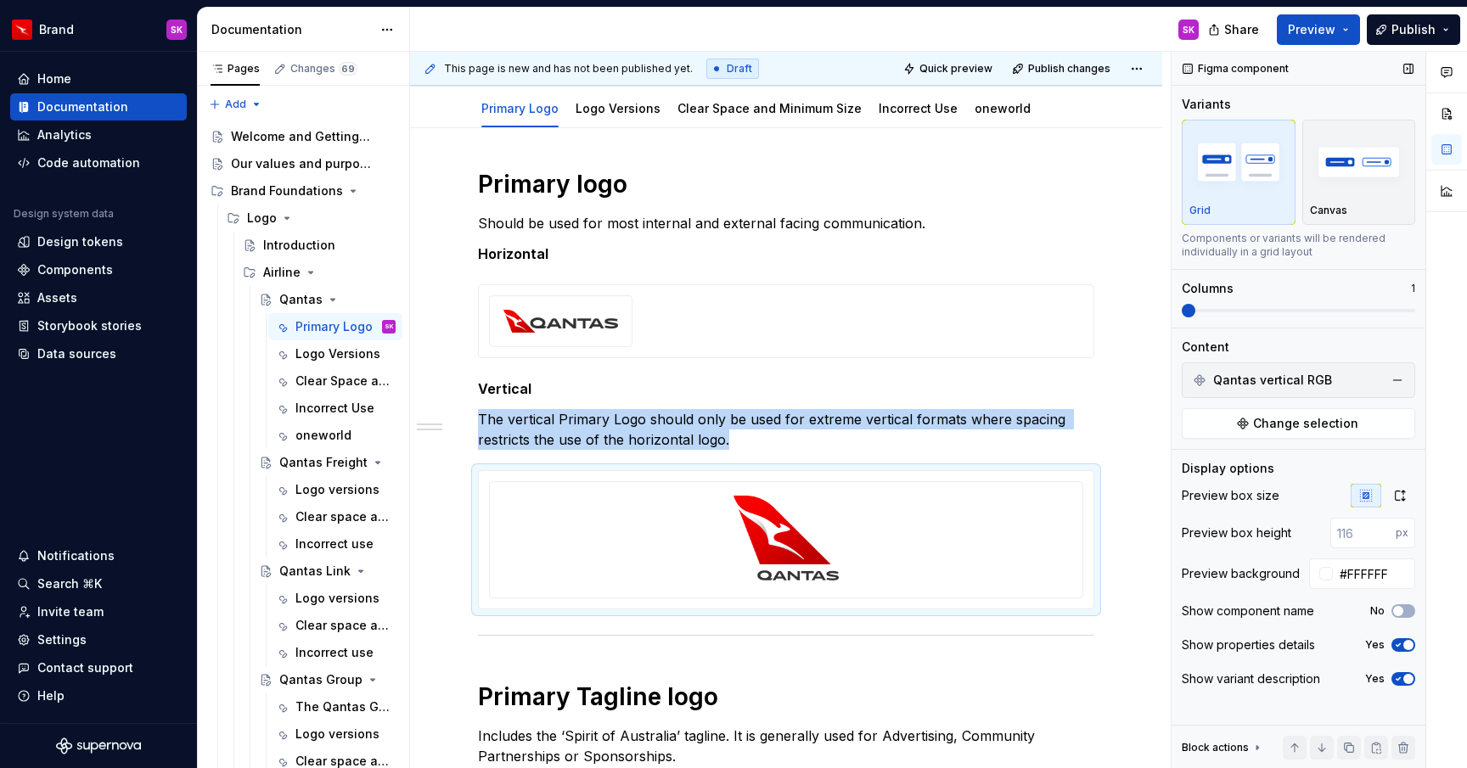
click at [1401, 643] on icon "button" at bounding box center [1398, 645] width 14 height 10
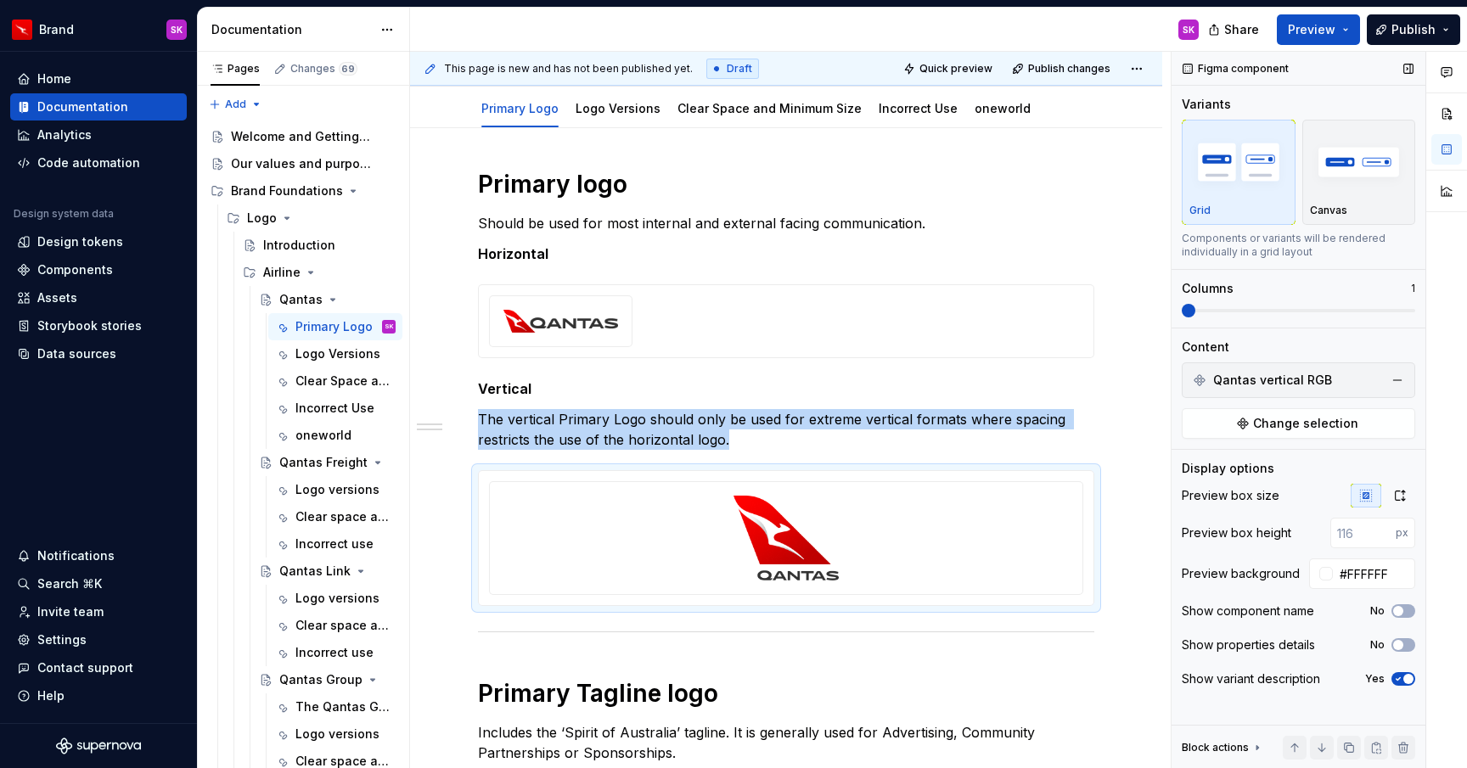
click at [1402, 679] on icon "button" at bounding box center [1398, 679] width 14 height 10
click at [1397, 495] on icon "button" at bounding box center [1400, 496] width 14 height 14
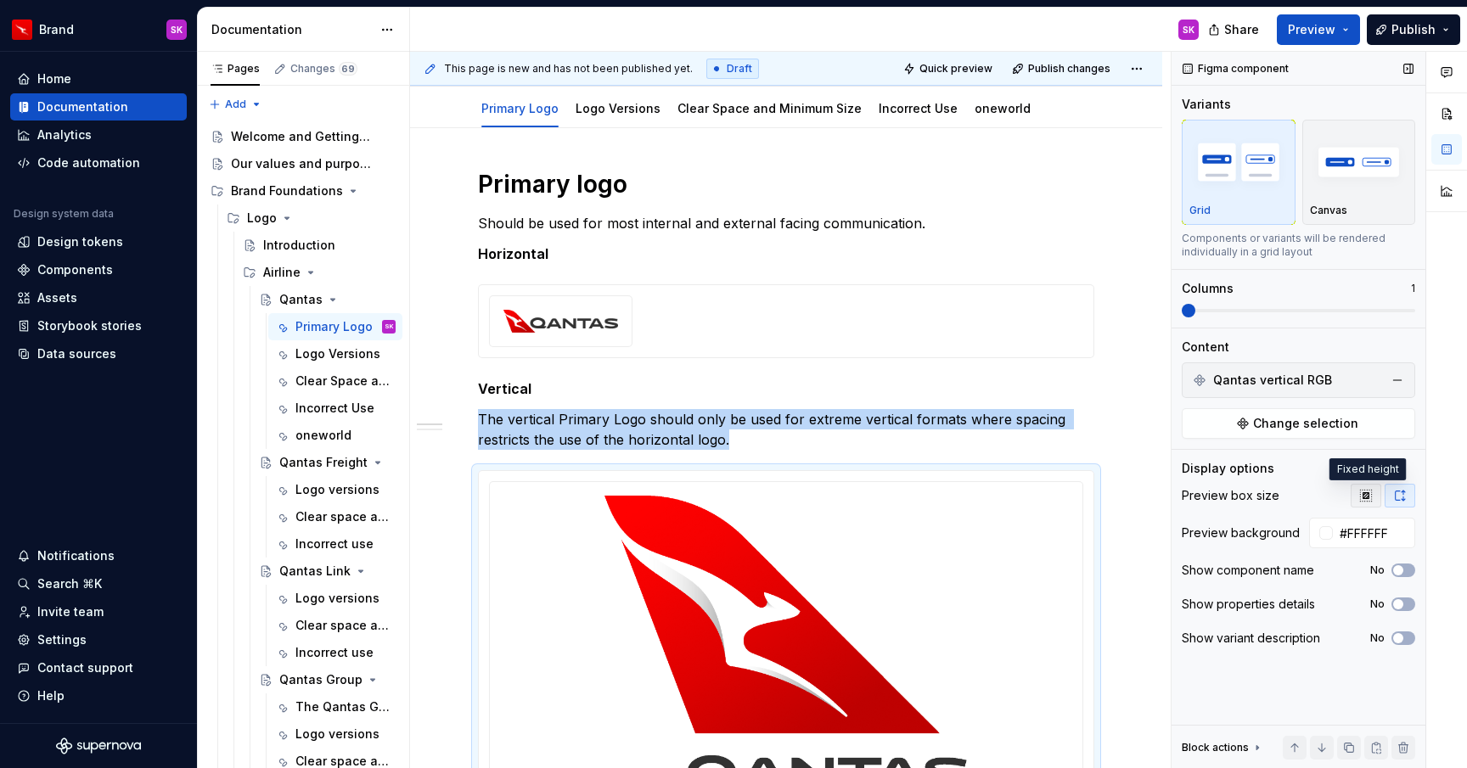
click at [1369, 497] on icon "button" at bounding box center [1366, 496] width 14 height 14
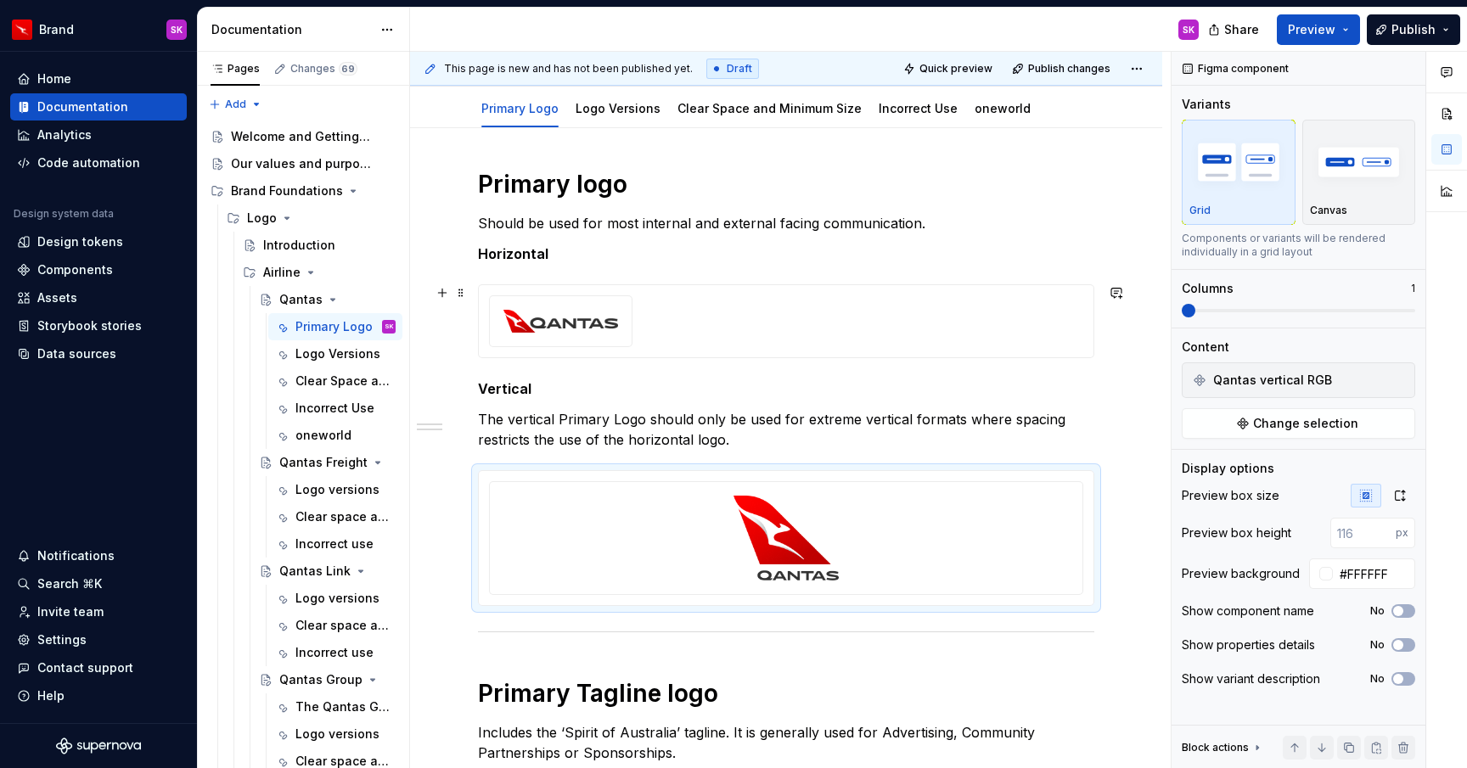
click at [979, 326] on div at bounding box center [786, 321] width 594 height 52
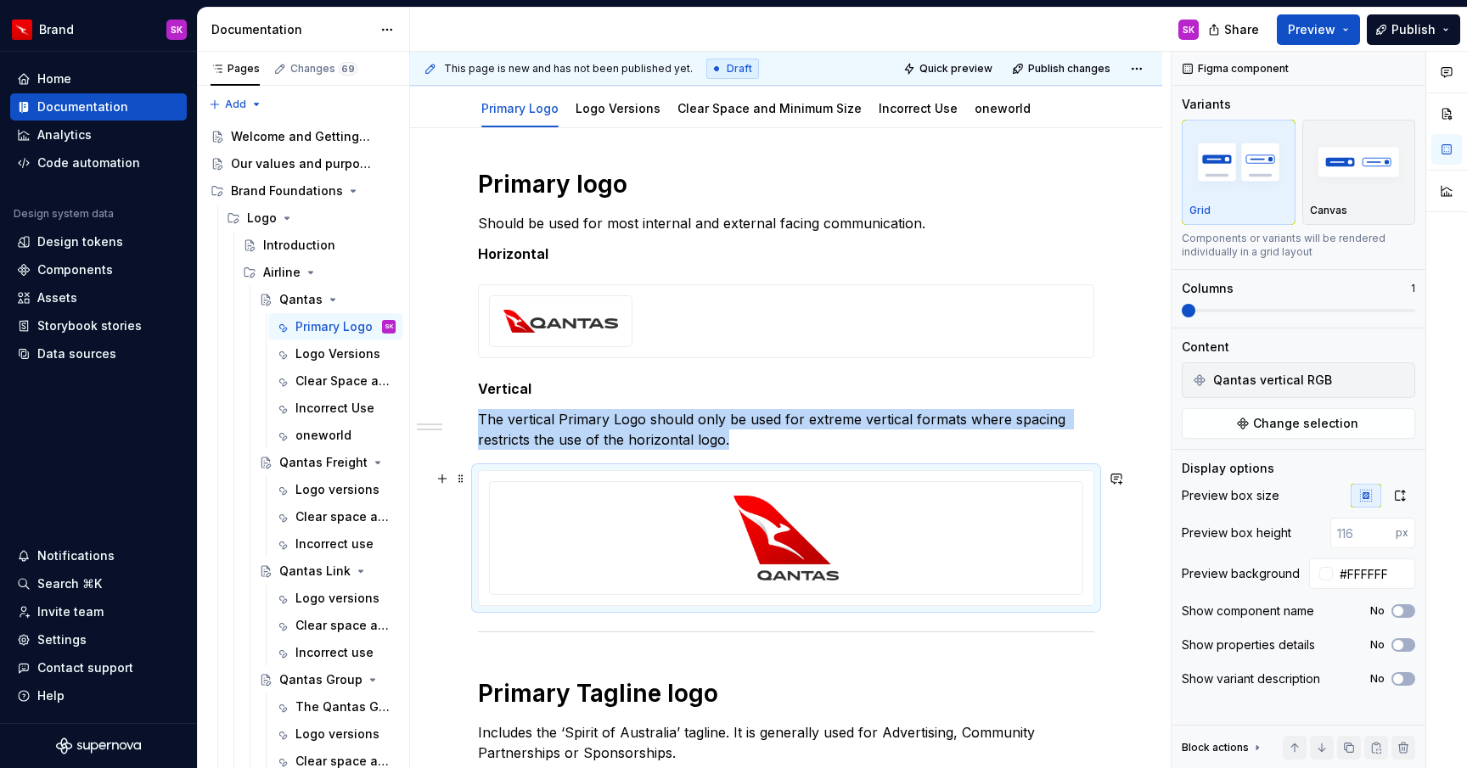
click at [1004, 555] on div at bounding box center [786, 538] width 579 height 98
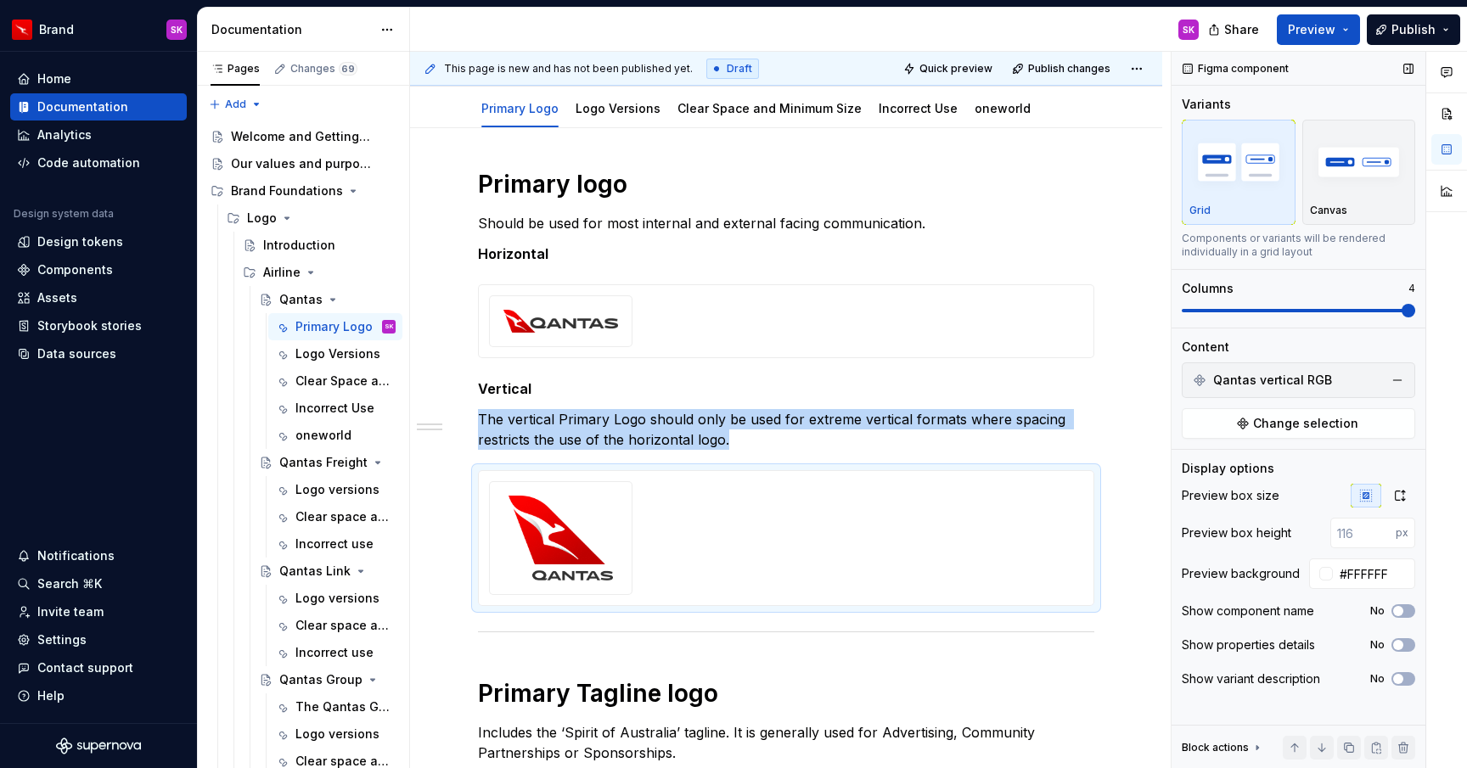
click at [1401, 307] on span at bounding box center [1408, 311] width 14 height 14
type textarea "*"
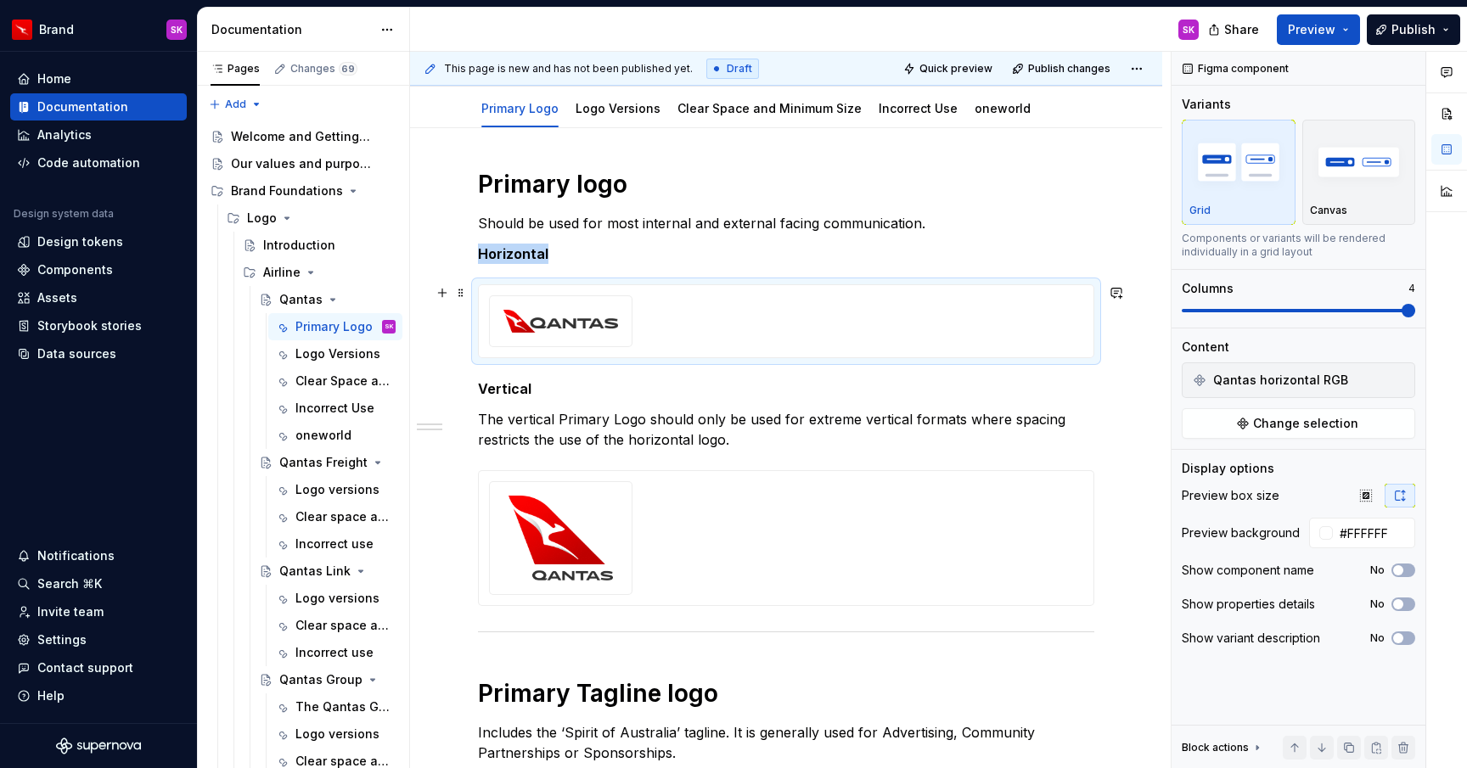
click at [705, 321] on div at bounding box center [786, 321] width 594 height 52
click at [751, 534] on div at bounding box center [786, 538] width 594 height 114
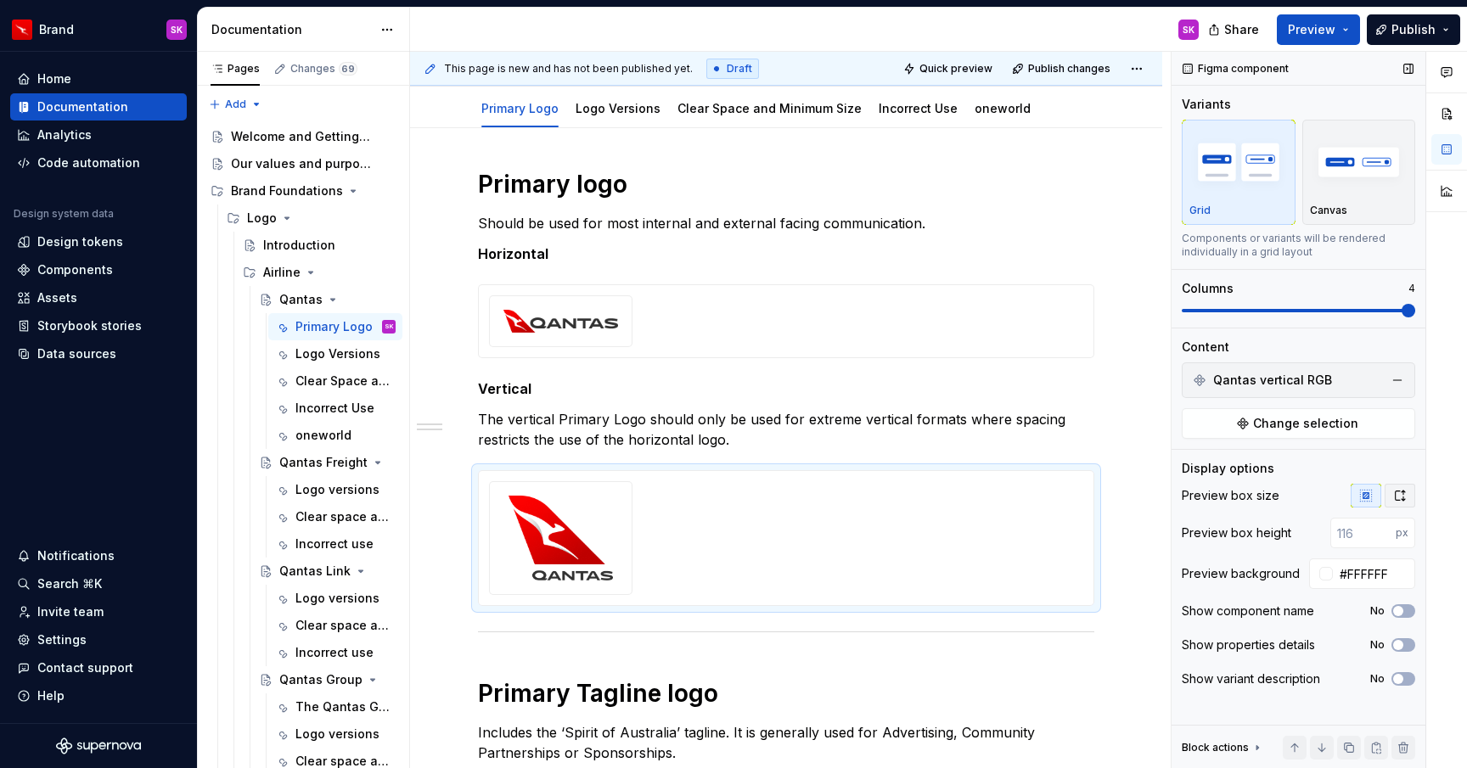
click at [1408, 491] on button "button" at bounding box center [1399, 496] width 31 height 24
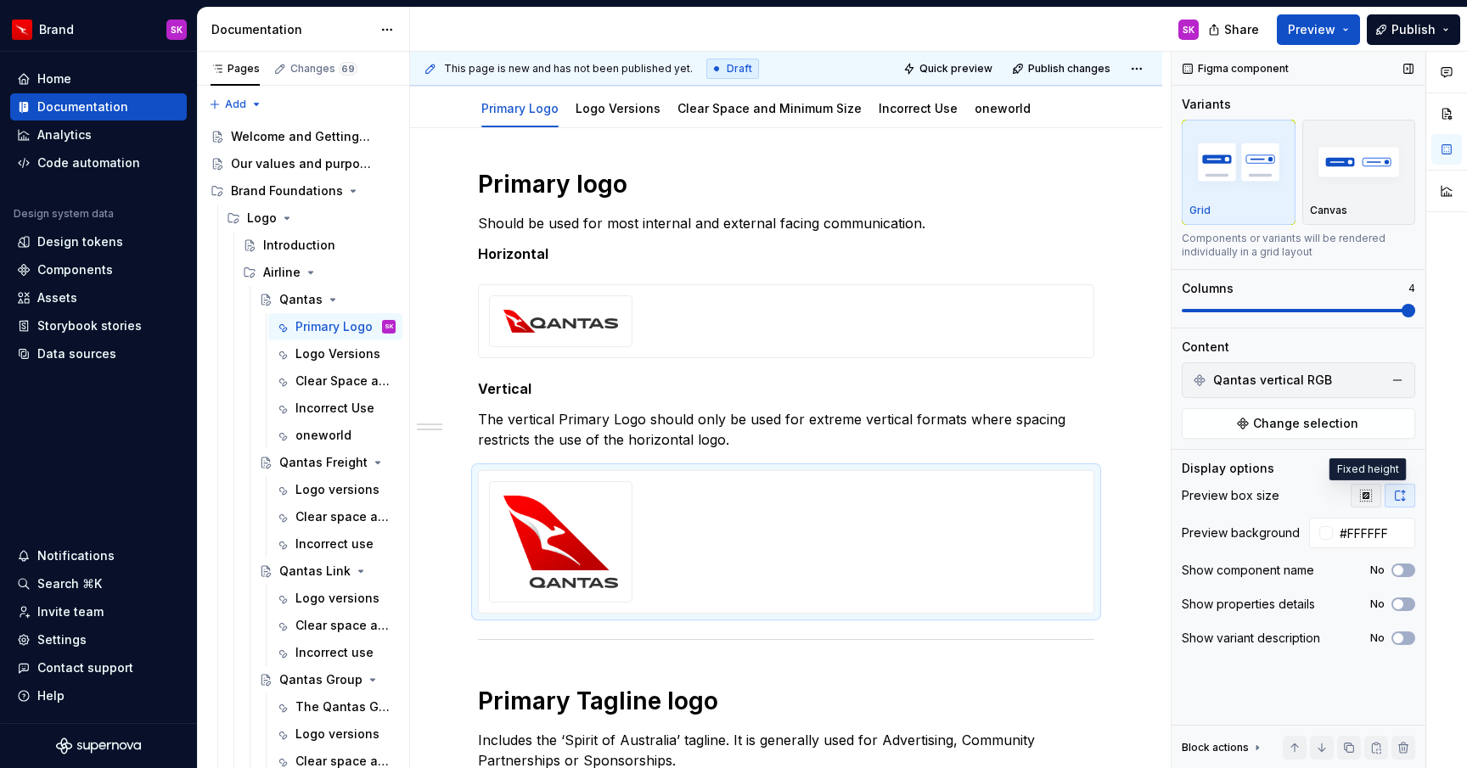
click at [1365, 500] on icon "button" at bounding box center [1366, 496] width 14 height 14
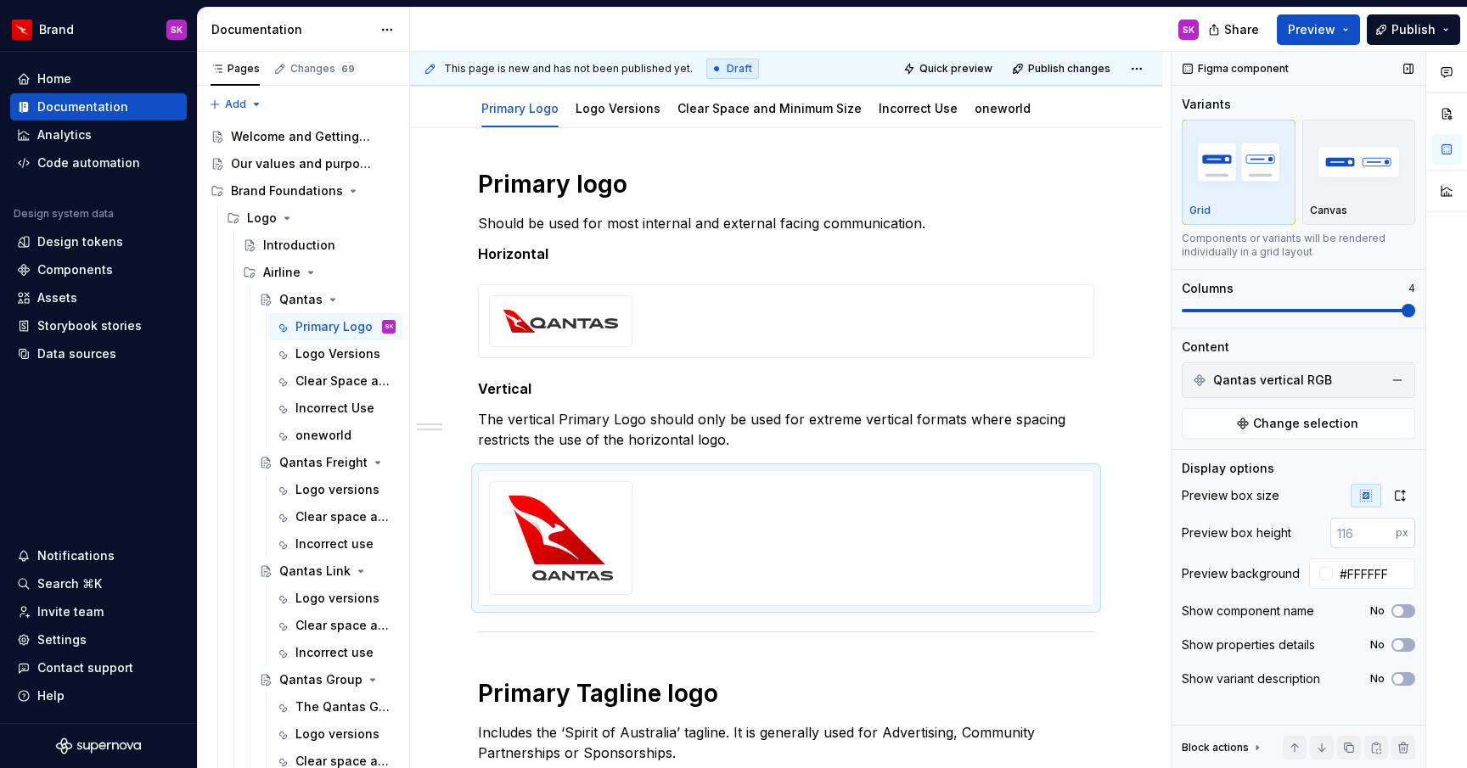
click at [1363, 531] on input "number" at bounding box center [1362, 533] width 65 height 31
type input "100"
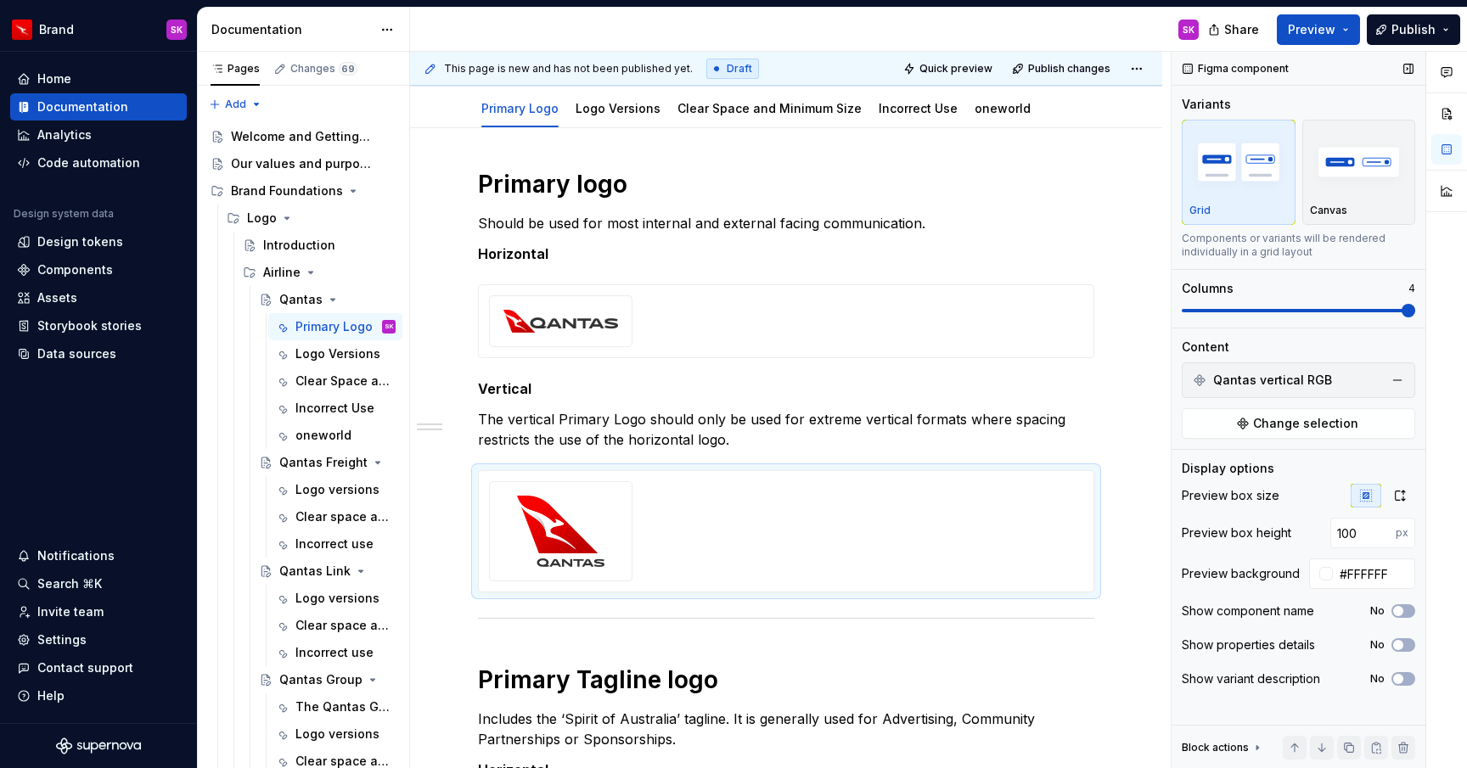
click at [1260, 710] on div "Figma component Variants Grid Canvas Components or variants will be rendered in…" at bounding box center [1298, 410] width 254 height 717
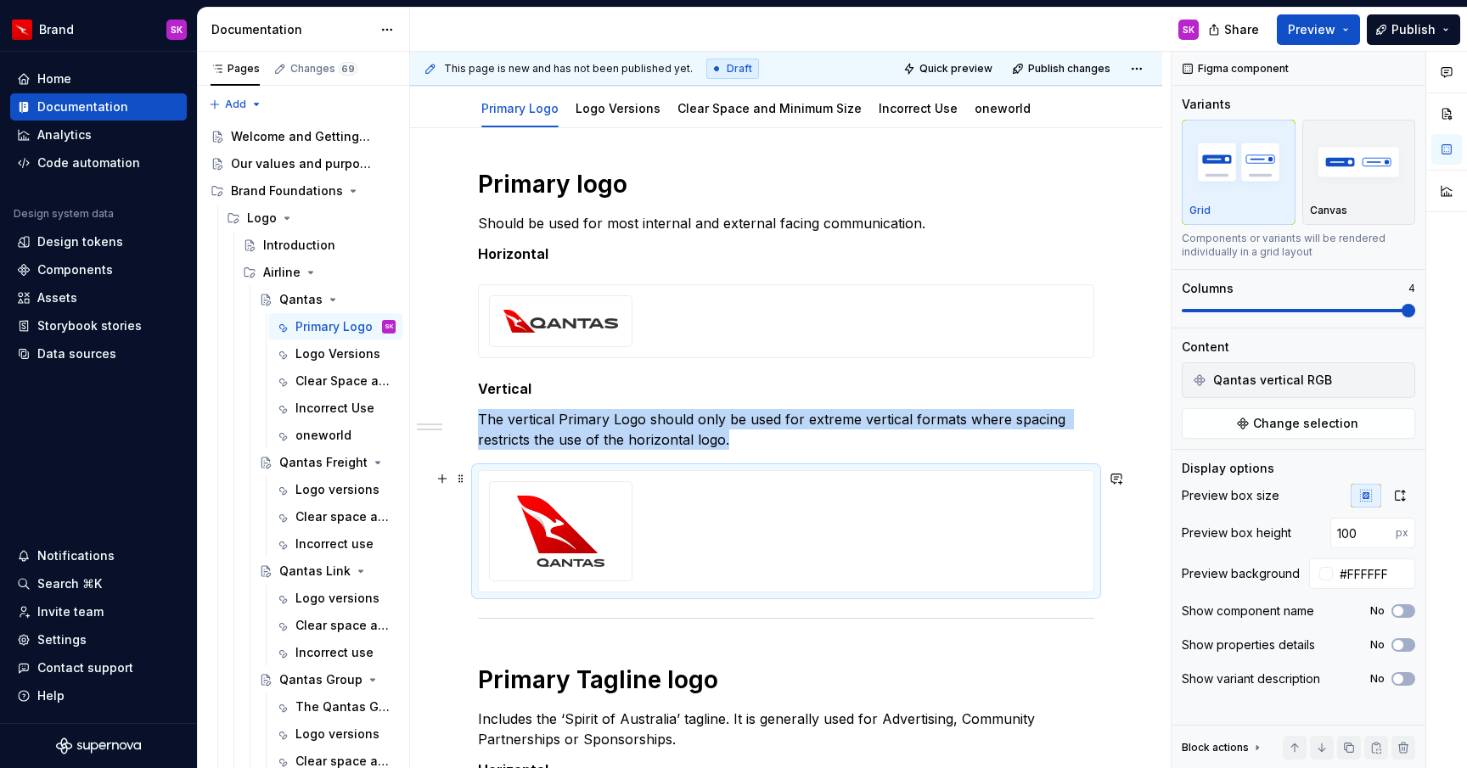
click at [607, 519] on img at bounding box center [560, 531] width 115 height 71
click at [623, 508] on div at bounding box center [561, 531] width 128 height 85
click at [1332, 30] on span "Preview" at bounding box center [1312, 29] width 48 height 17
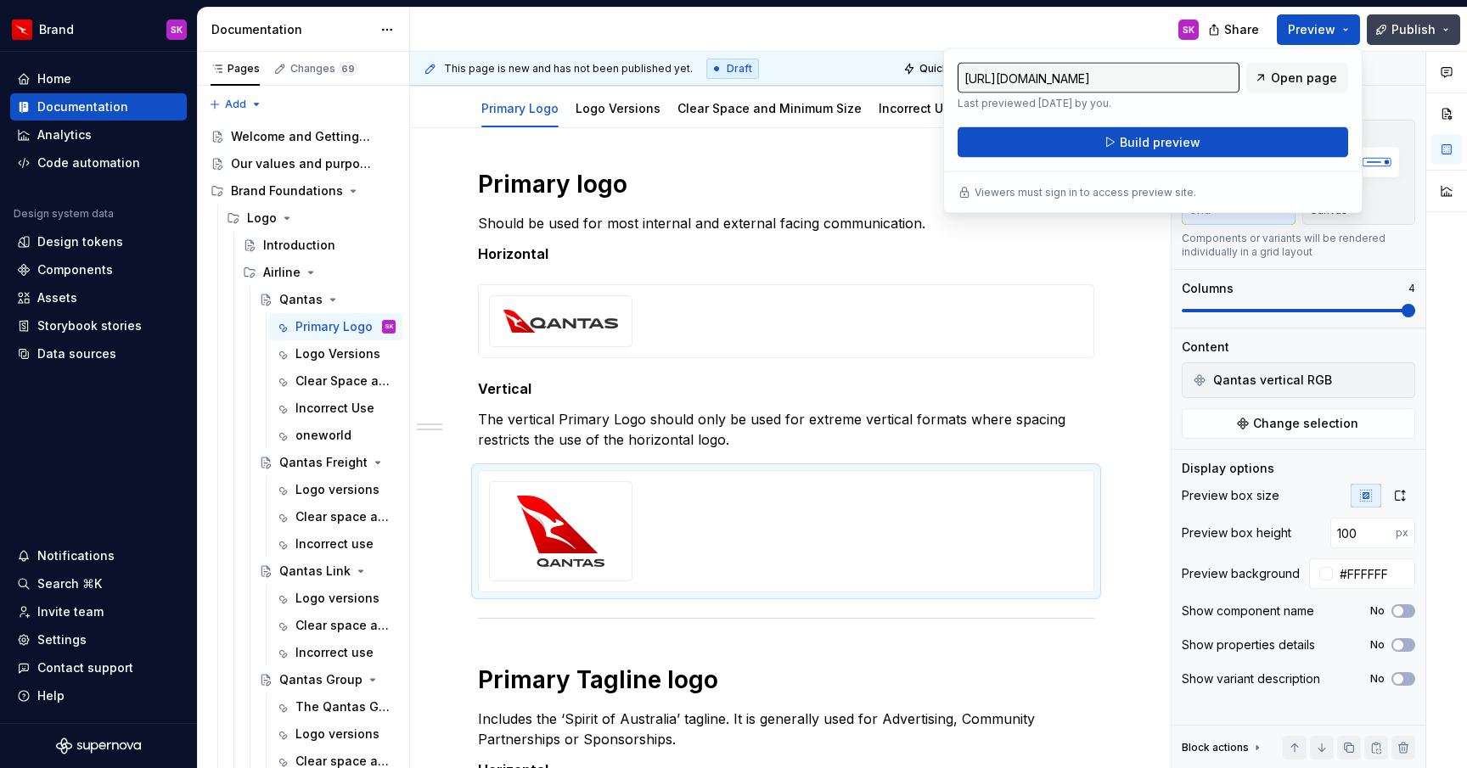
click at [1410, 36] on span "Publish" at bounding box center [1413, 29] width 44 height 17
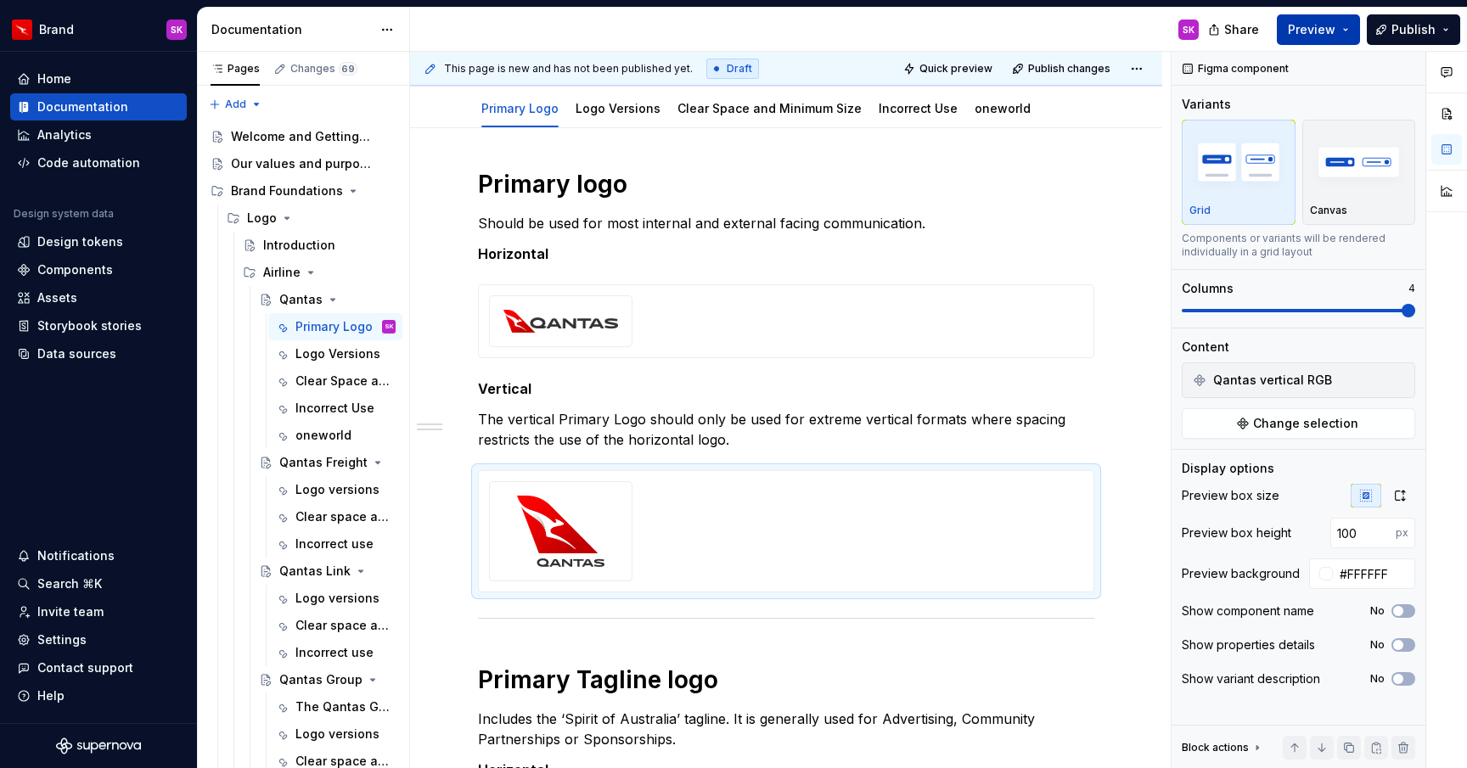
click at [1345, 33] on button "Preview" at bounding box center [1318, 29] width 83 height 31
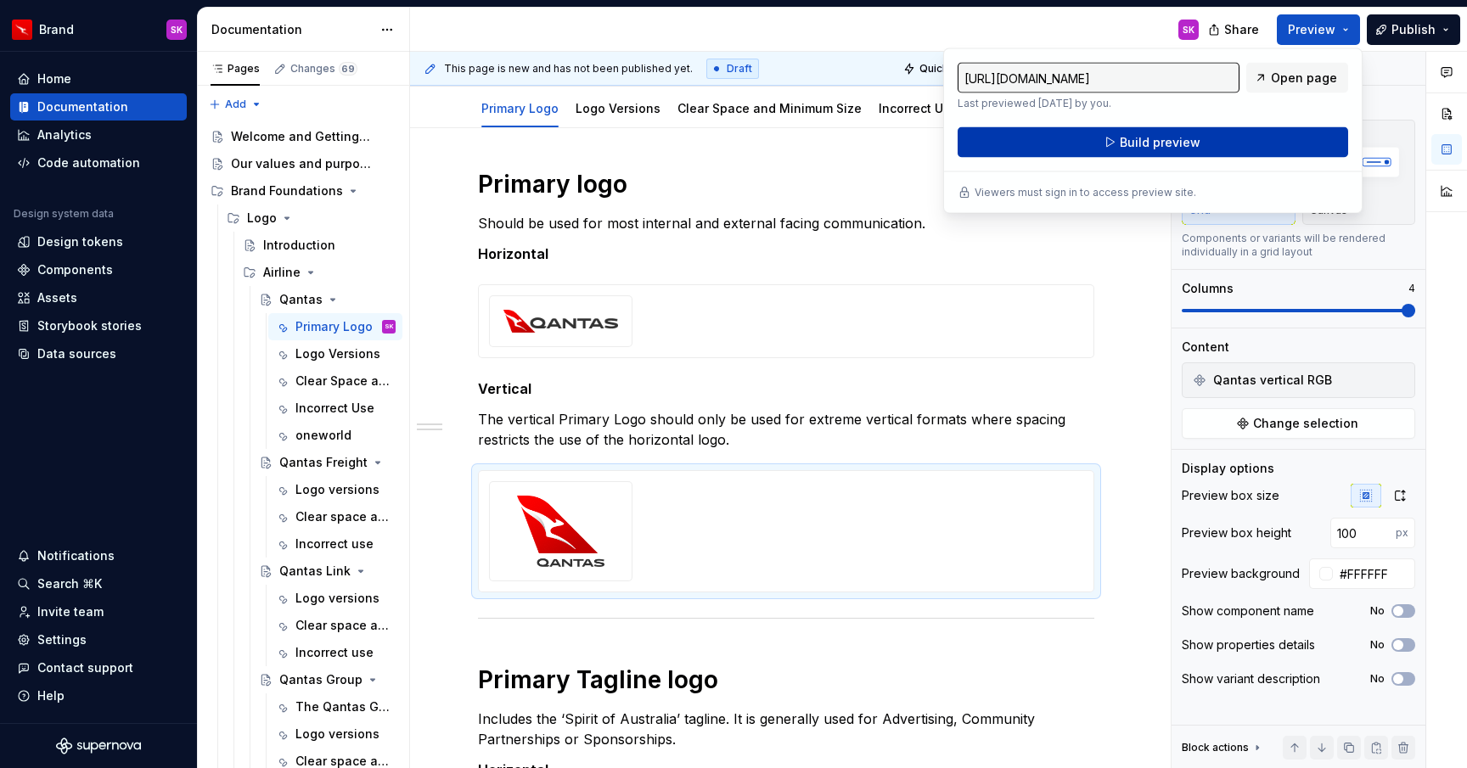
click at [1271, 132] on button "Build preview" at bounding box center [1152, 142] width 390 height 31
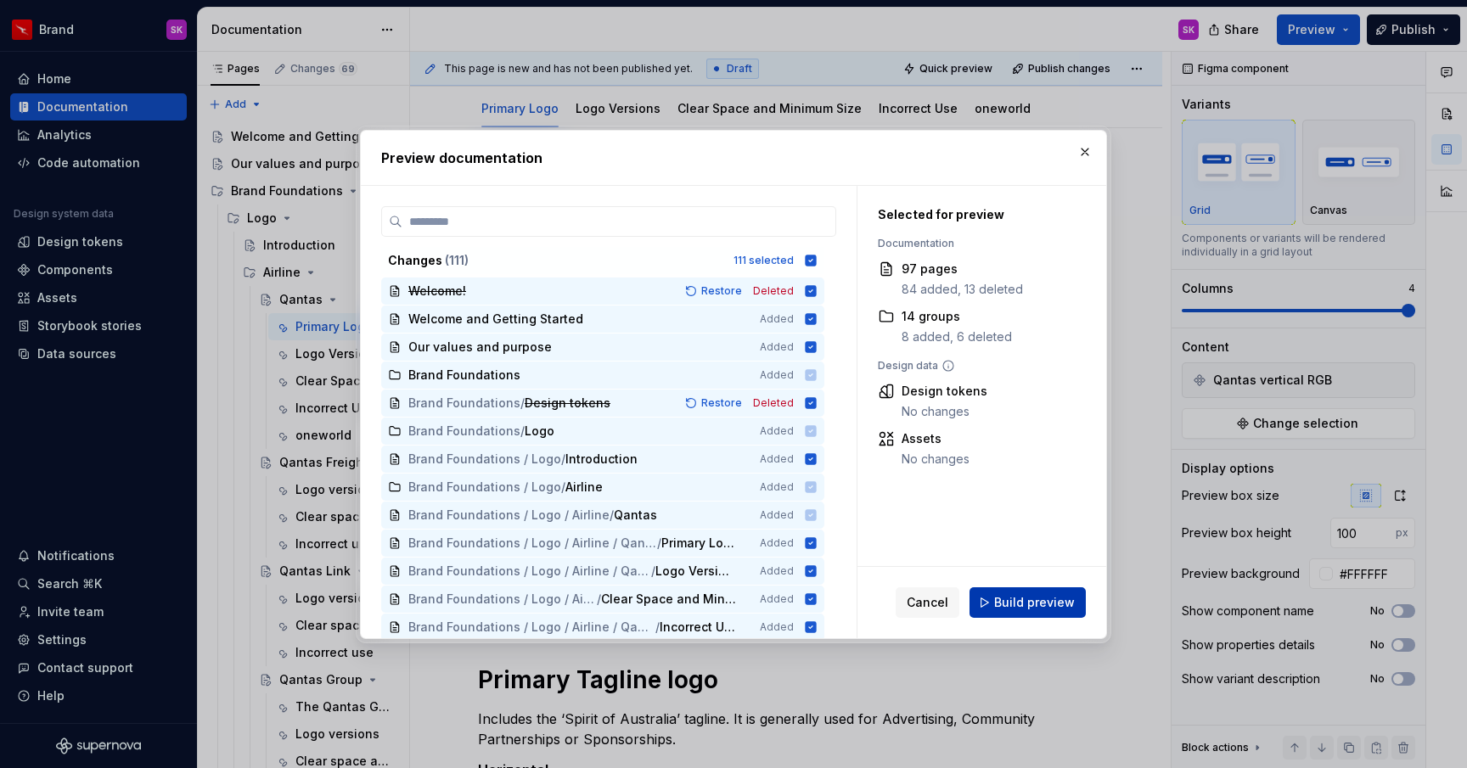
click at [1032, 604] on span "Build preview" at bounding box center [1034, 602] width 81 height 17
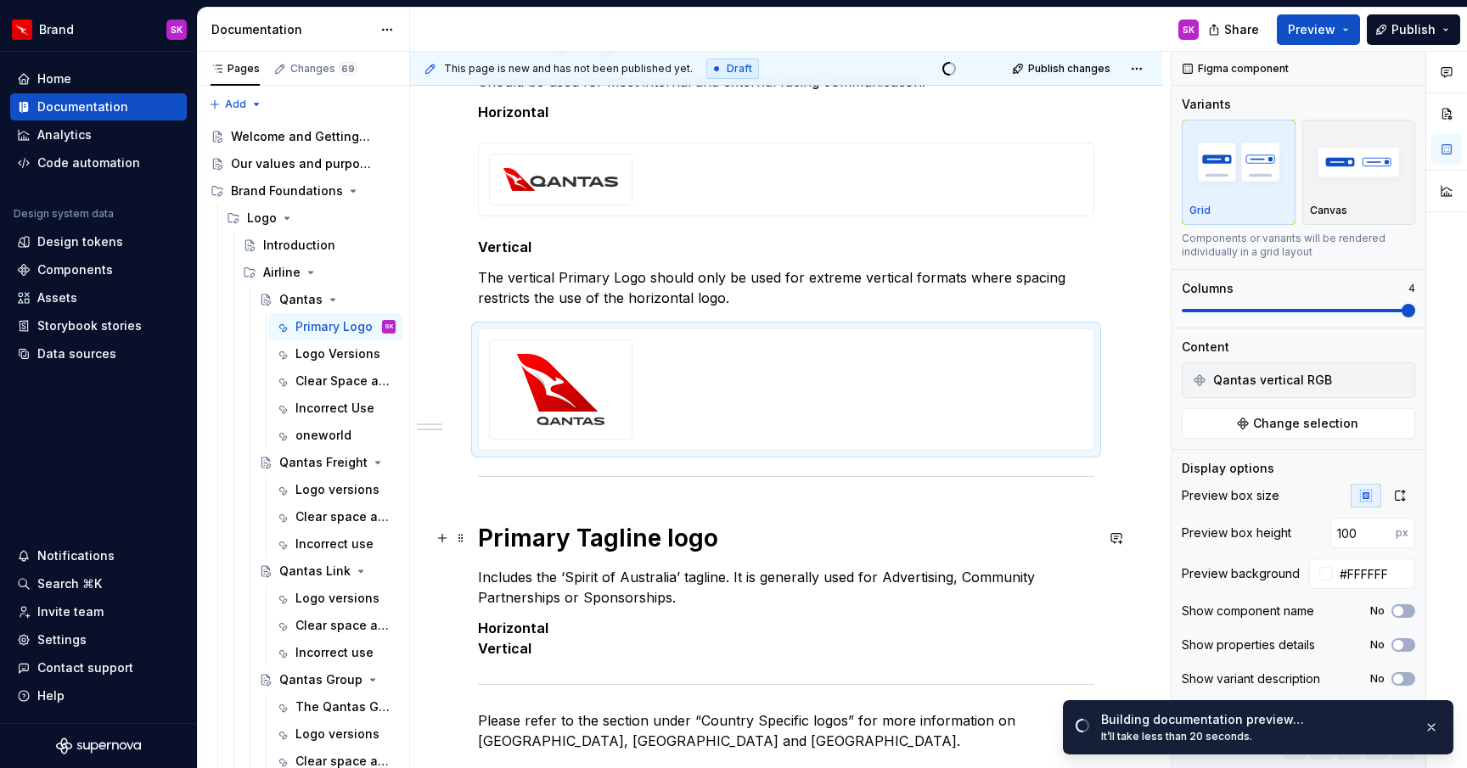
scroll to position [344, 0]
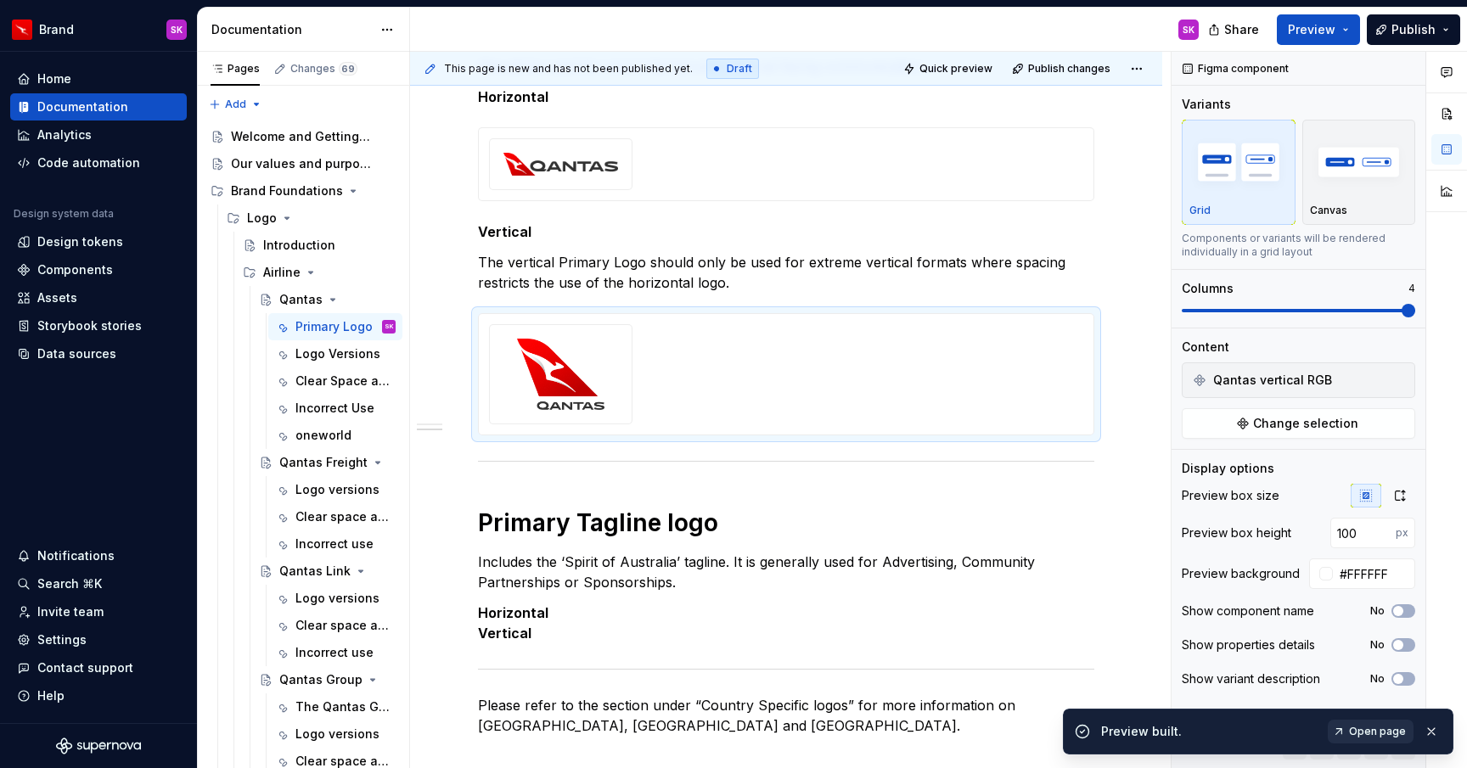
click at [1378, 734] on span "Open page" at bounding box center [1377, 732] width 57 height 14
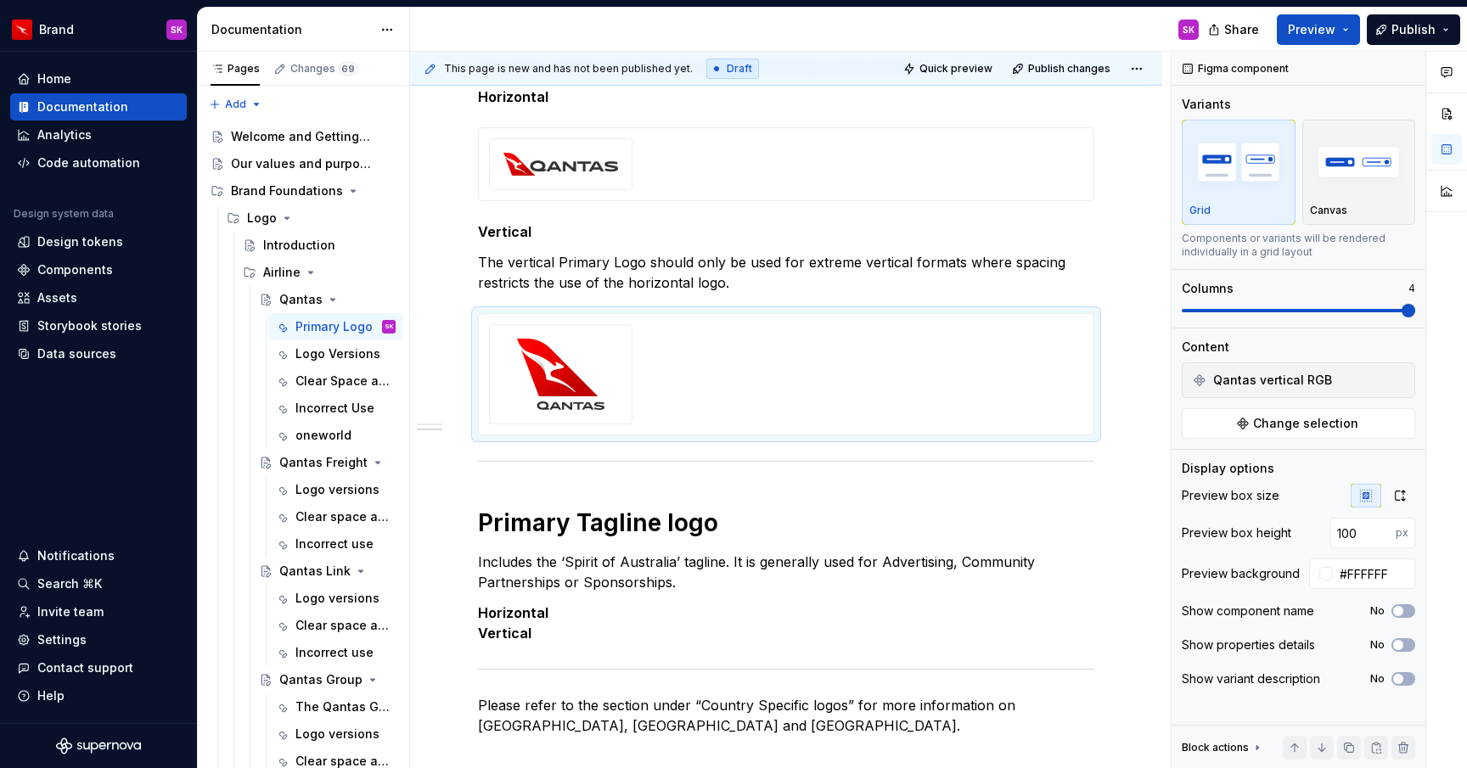
type textarea "*"
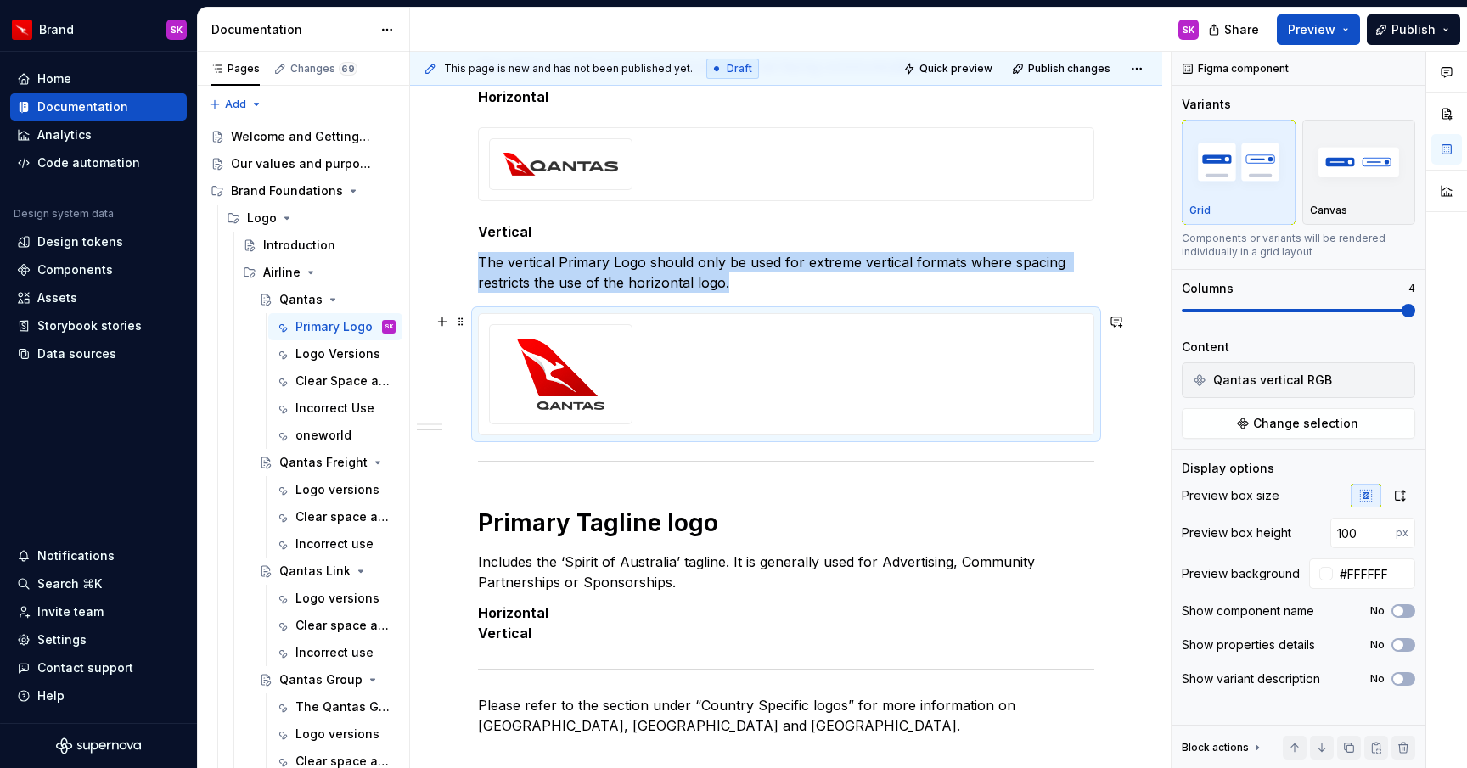
click at [562, 376] on img at bounding box center [560, 374] width 115 height 71
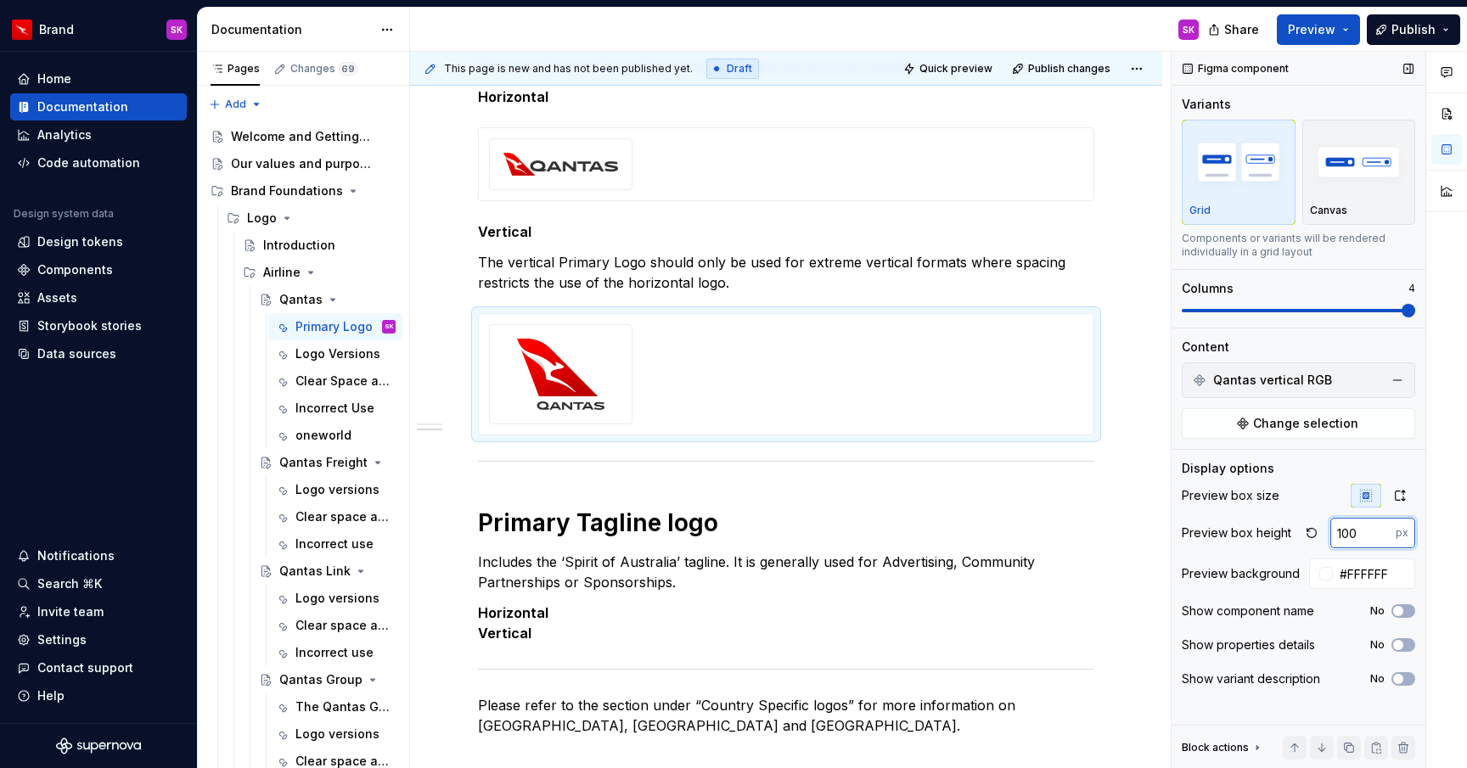
click at [1364, 537] on input "100" at bounding box center [1362, 533] width 65 height 31
type input "1"
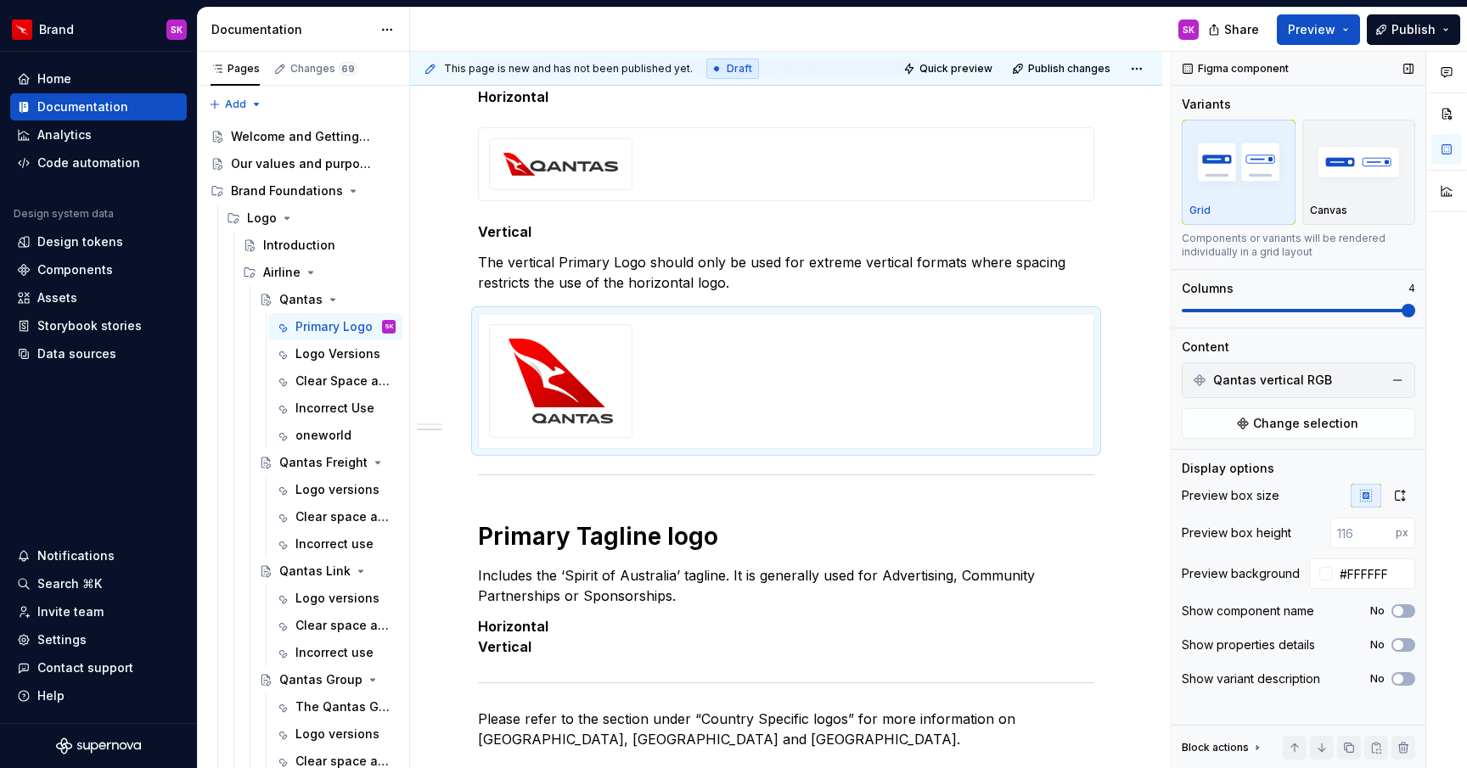
click at [1327, 480] on div "Display options Preview box size Preview box height px Preview background #FFFF…" at bounding box center [1297, 580] width 233 height 241
click at [1331, 31] on span "Preview" at bounding box center [1312, 29] width 48 height 17
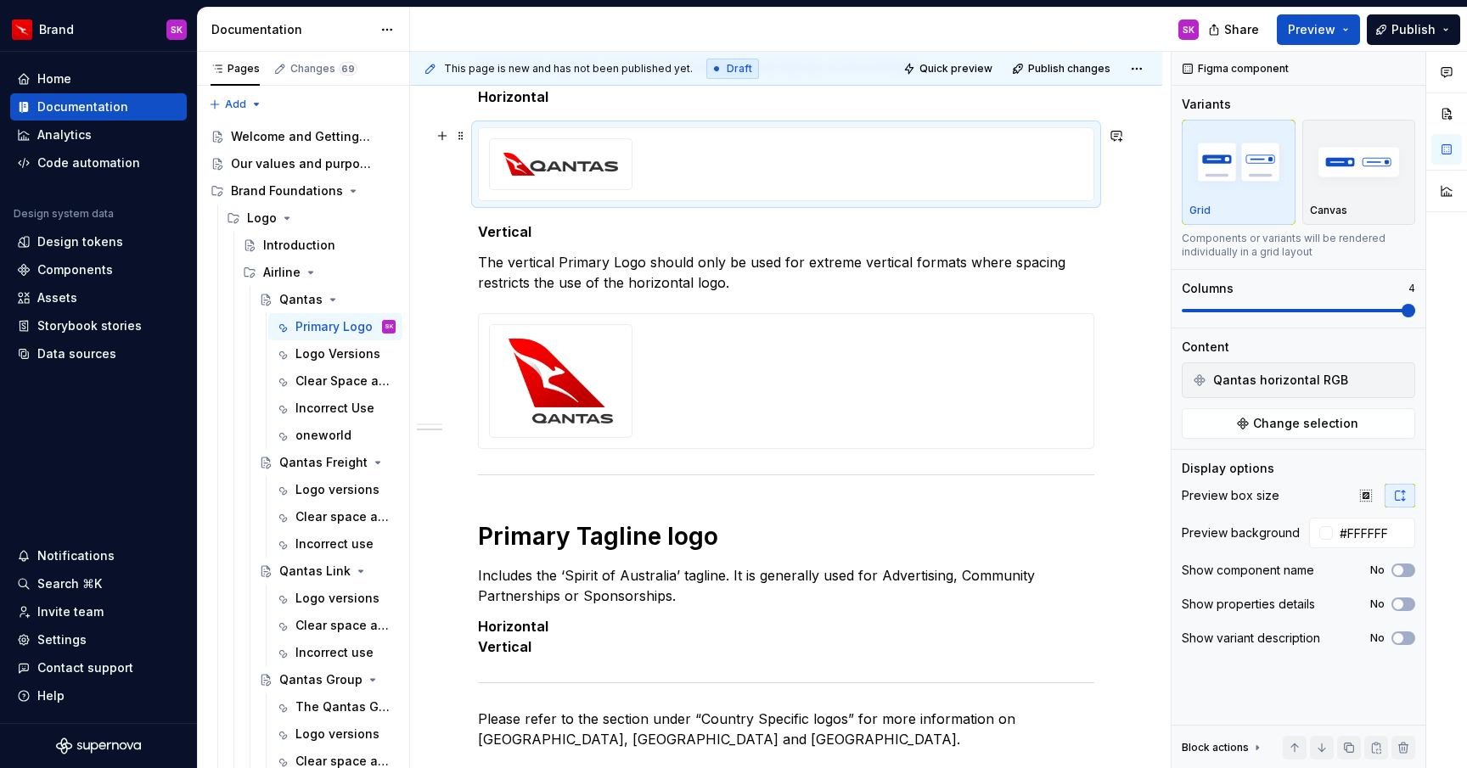
click at [831, 147] on div at bounding box center [786, 164] width 594 height 52
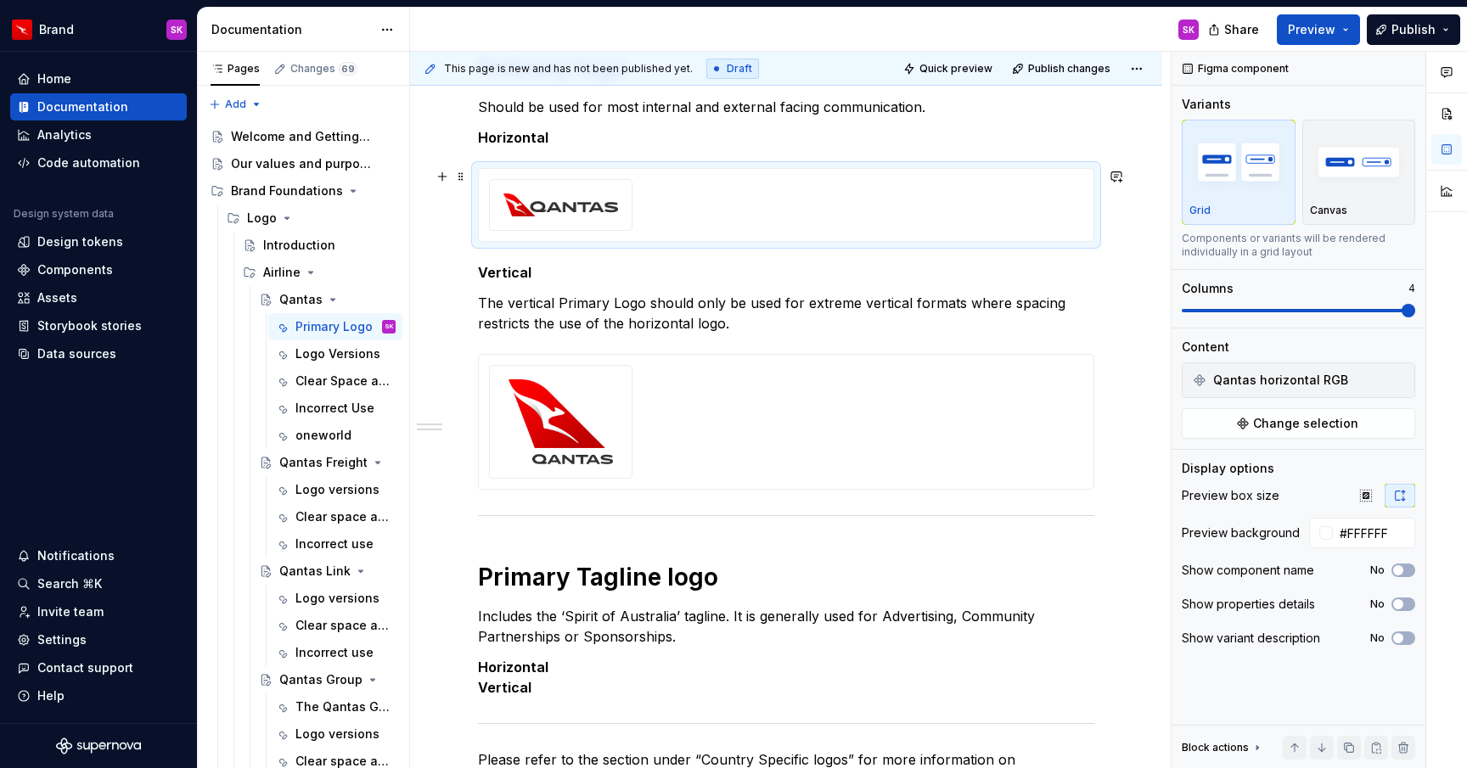
scroll to position [300, 0]
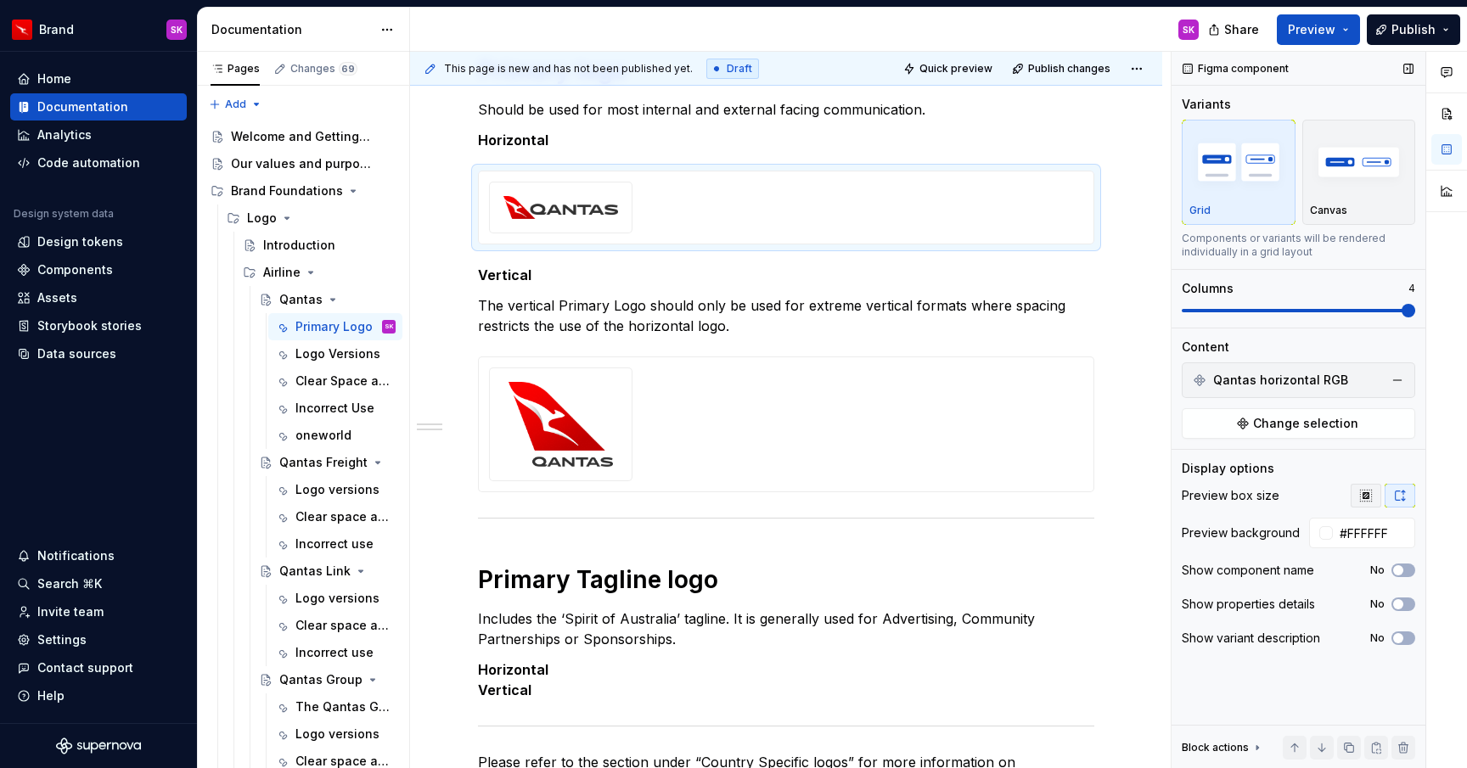
click at [1369, 501] on icon "button" at bounding box center [1366, 496] width 14 height 14
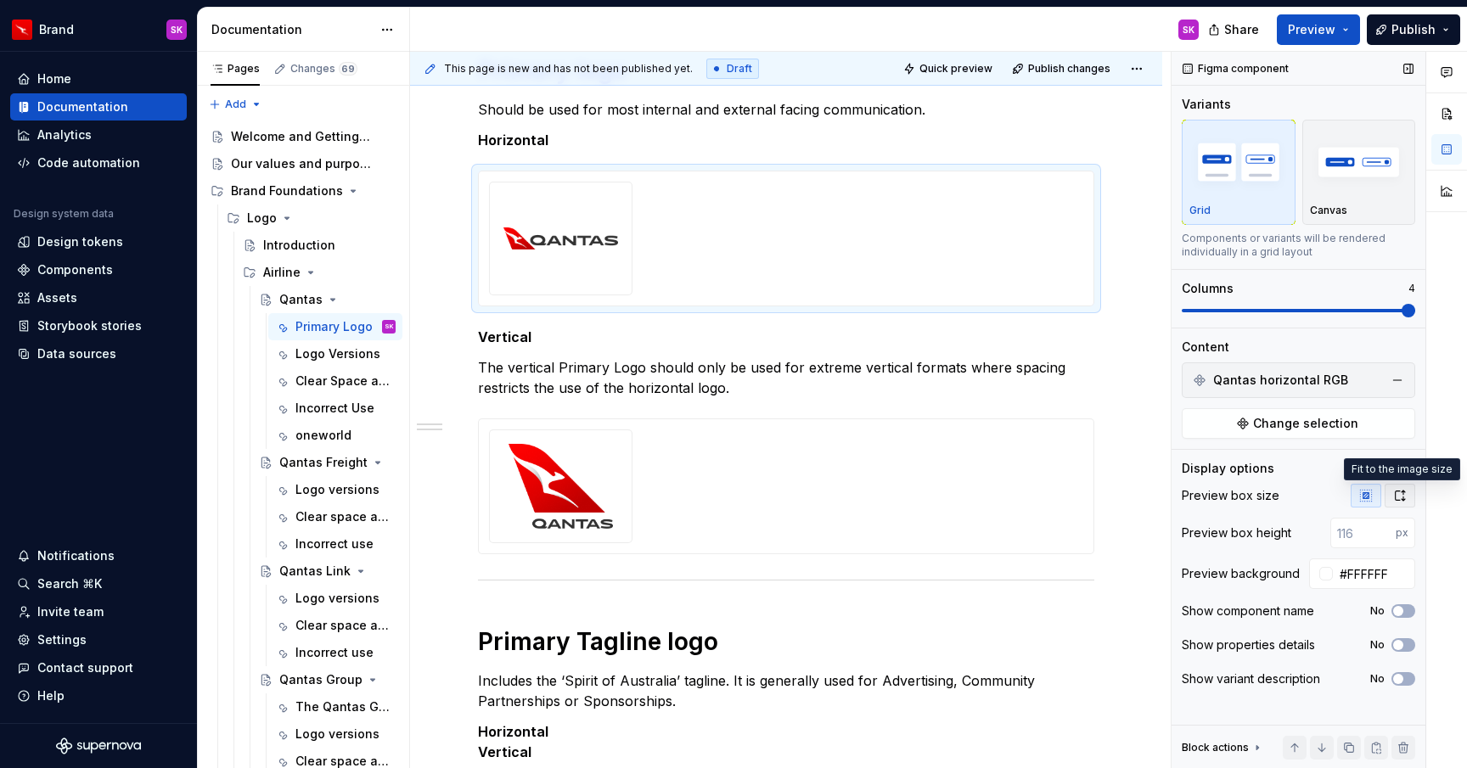
click at [1394, 497] on icon "button" at bounding box center [1400, 496] width 14 height 14
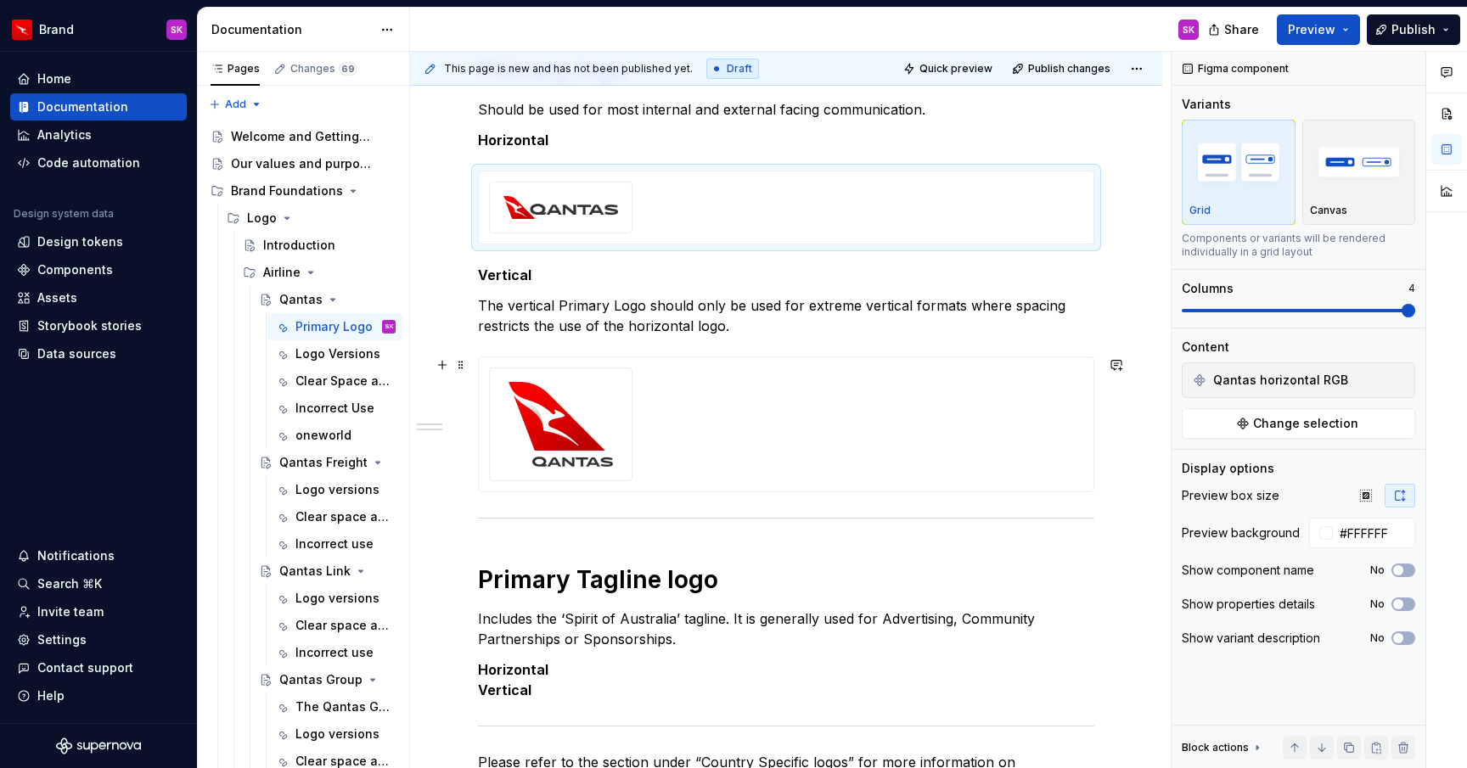
click at [848, 406] on div at bounding box center [786, 425] width 594 height 114
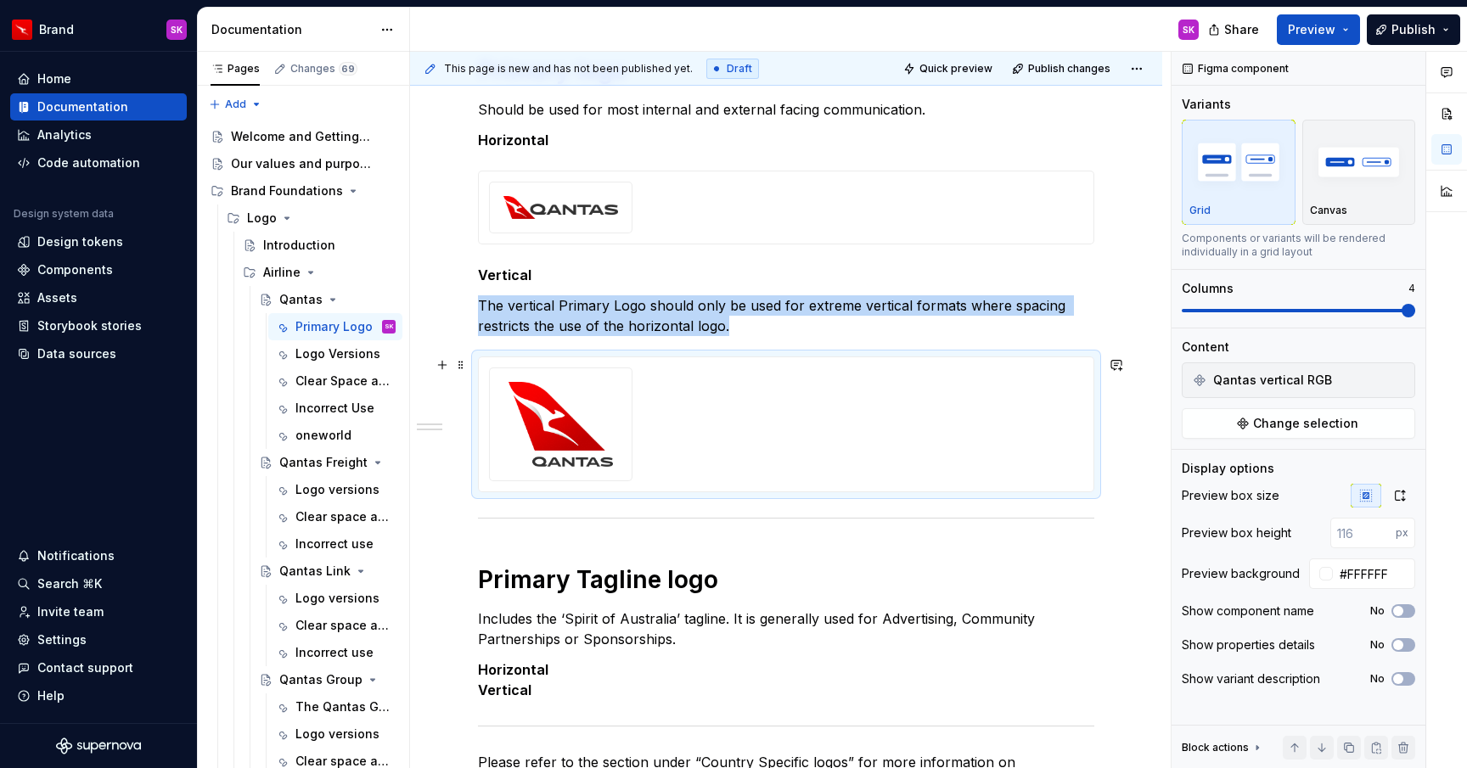
click at [575, 426] on img at bounding box center [560, 424] width 115 height 85
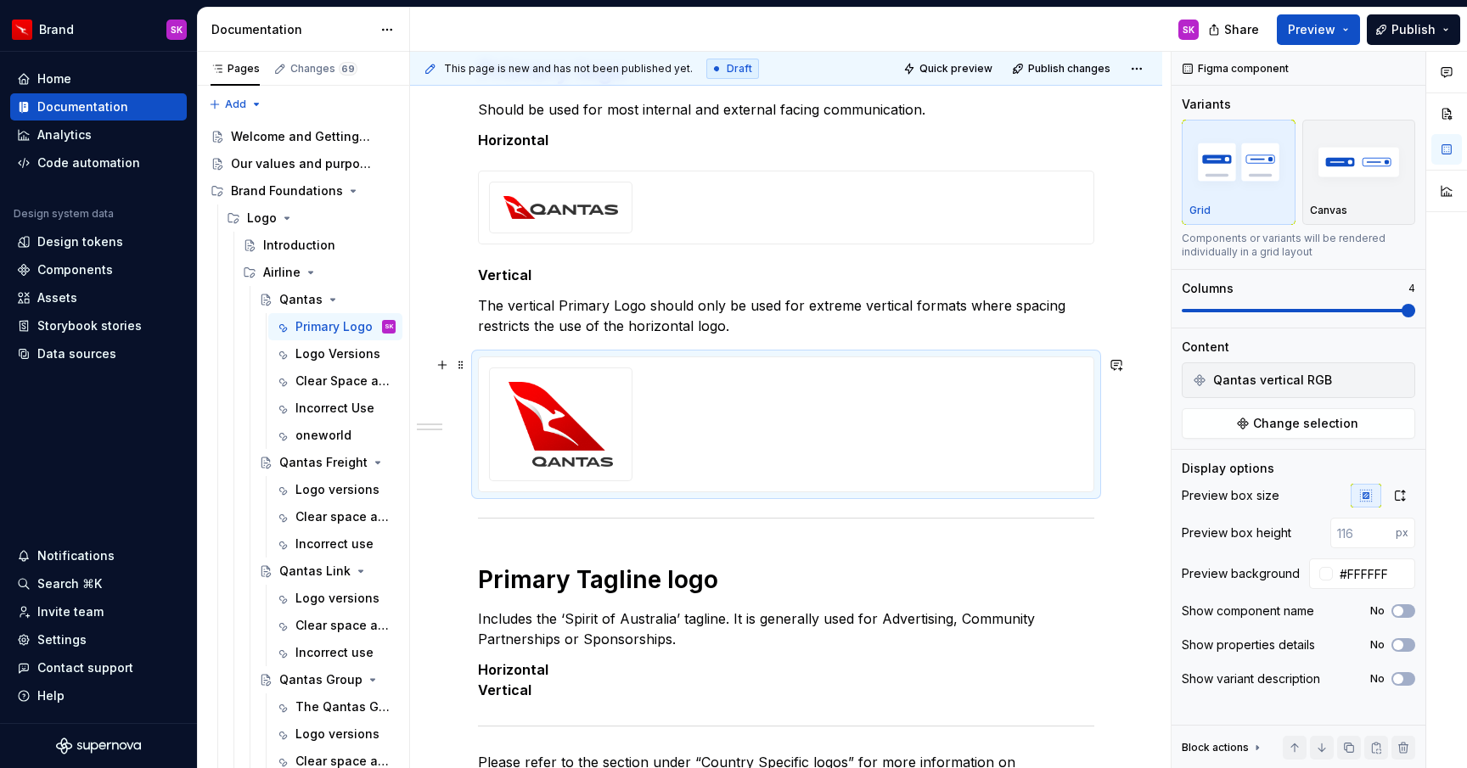
click at [783, 432] on div at bounding box center [786, 425] width 594 height 114
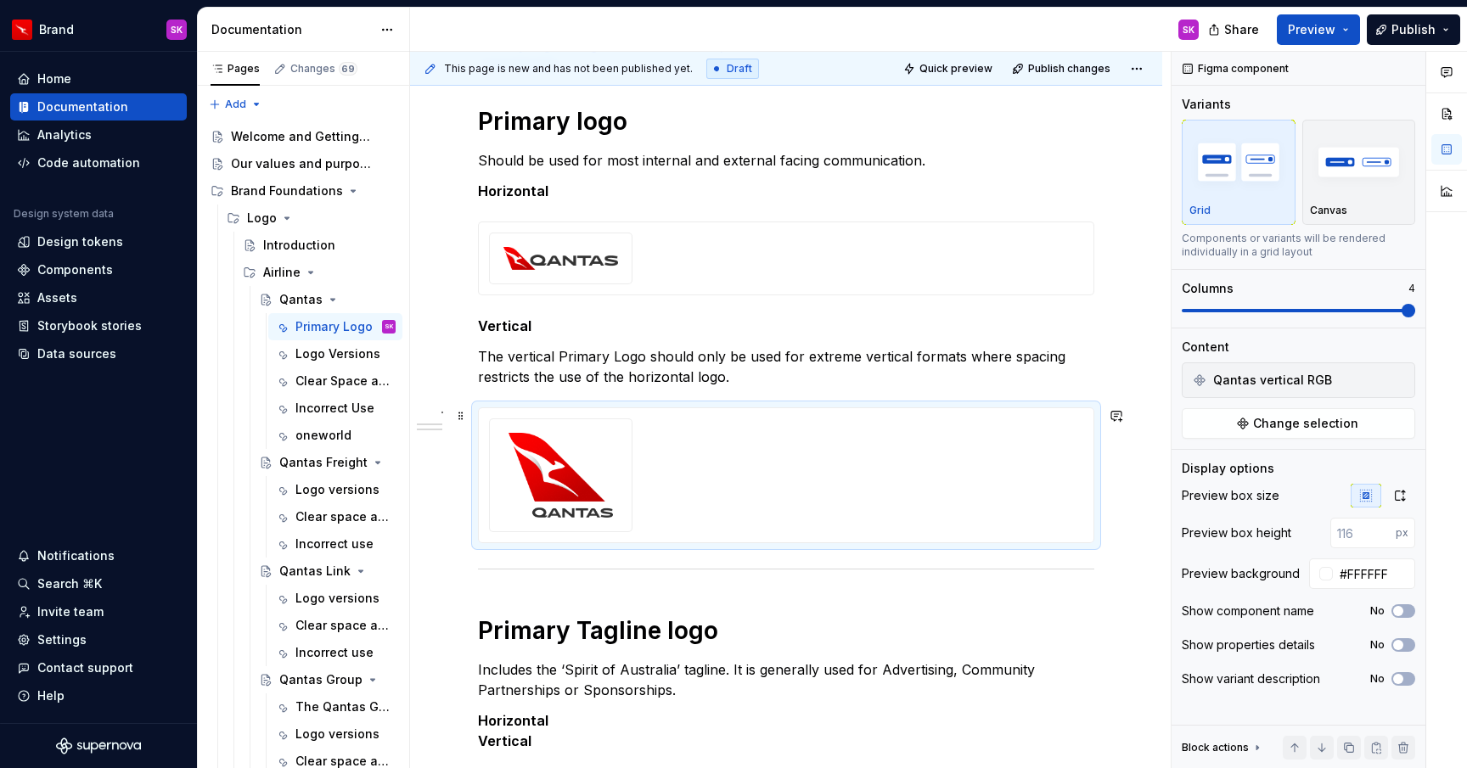
scroll to position [221, 0]
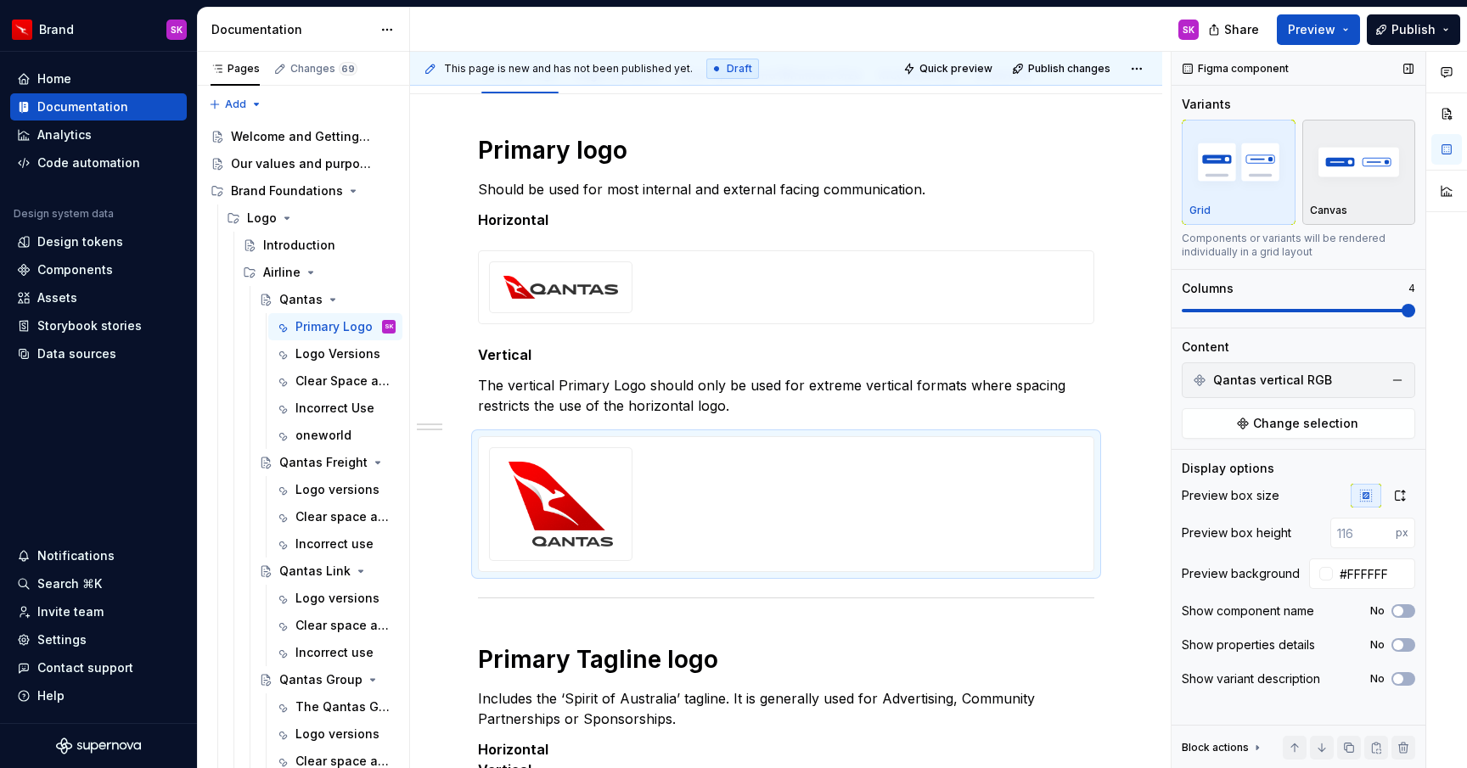
click at [1346, 197] on div "Canvas" at bounding box center [1359, 172] width 98 height 90
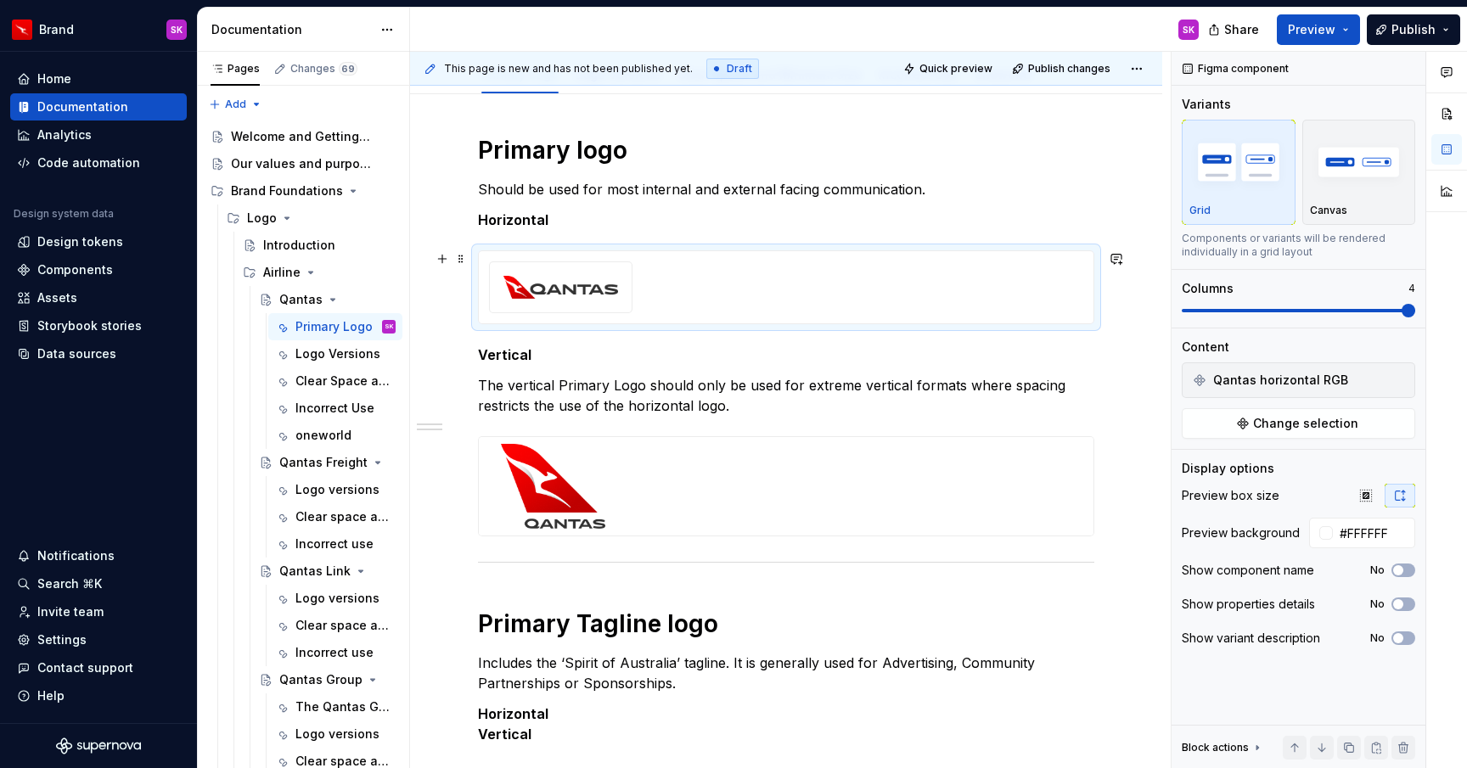
click at [783, 281] on div at bounding box center [786, 287] width 594 height 52
click at [1335, 202] on div "Canvas" at bounding box center [1359, 172] width 98 height 90
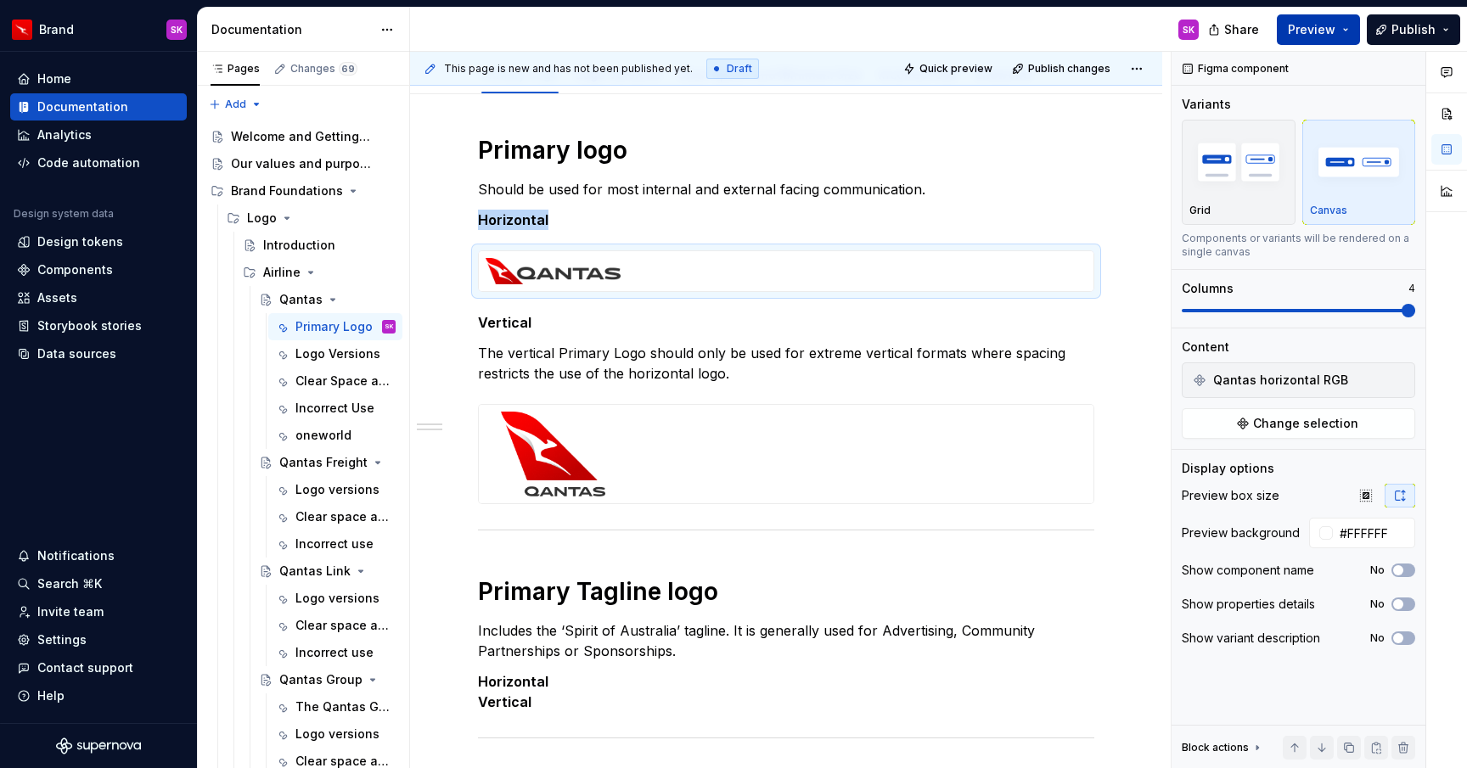
click at [1302, 40] on button "Preview" at bounding box center [1318, 29] width 83 height 31
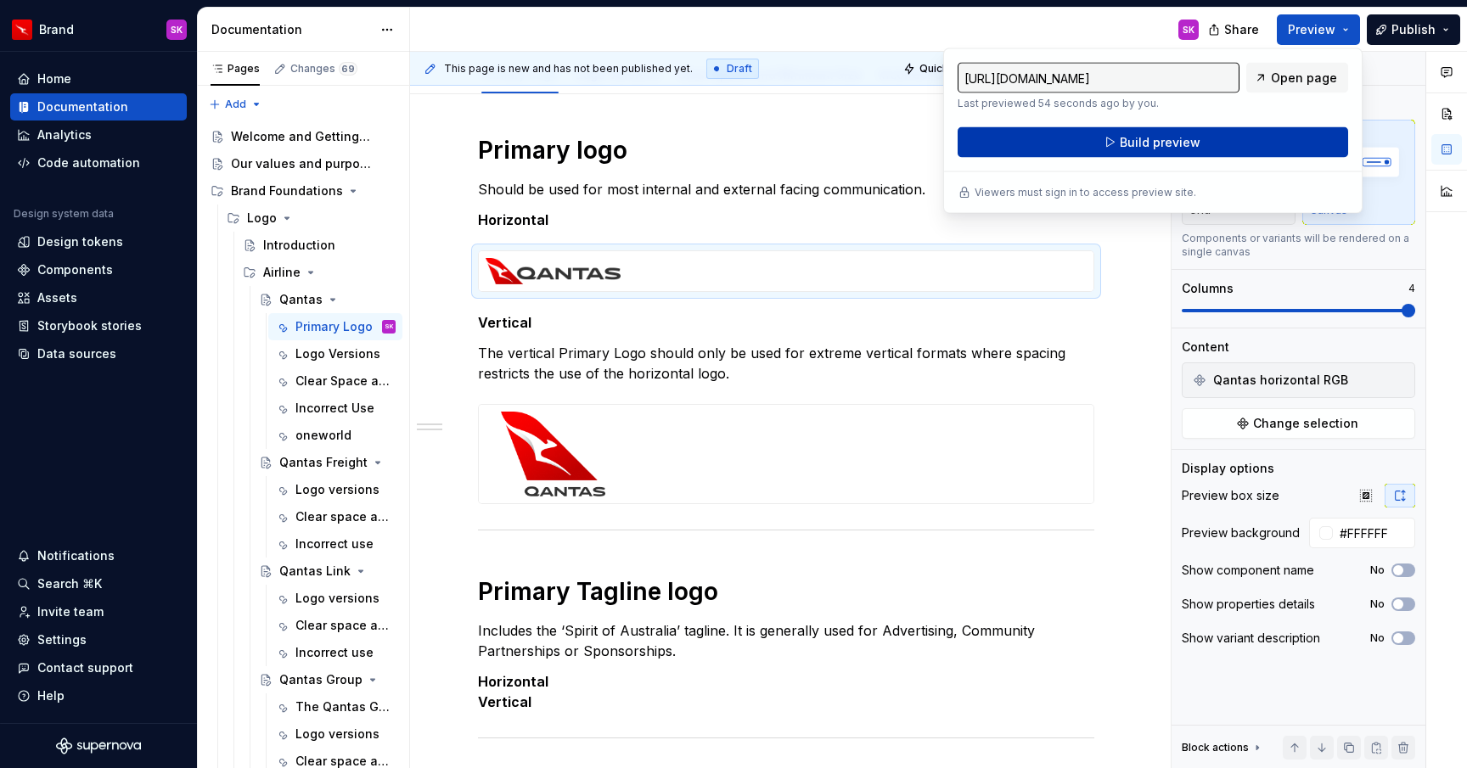
click at [1250, 141] on button "Build preview" at bounding box center [1152, 142] width 390 height 31
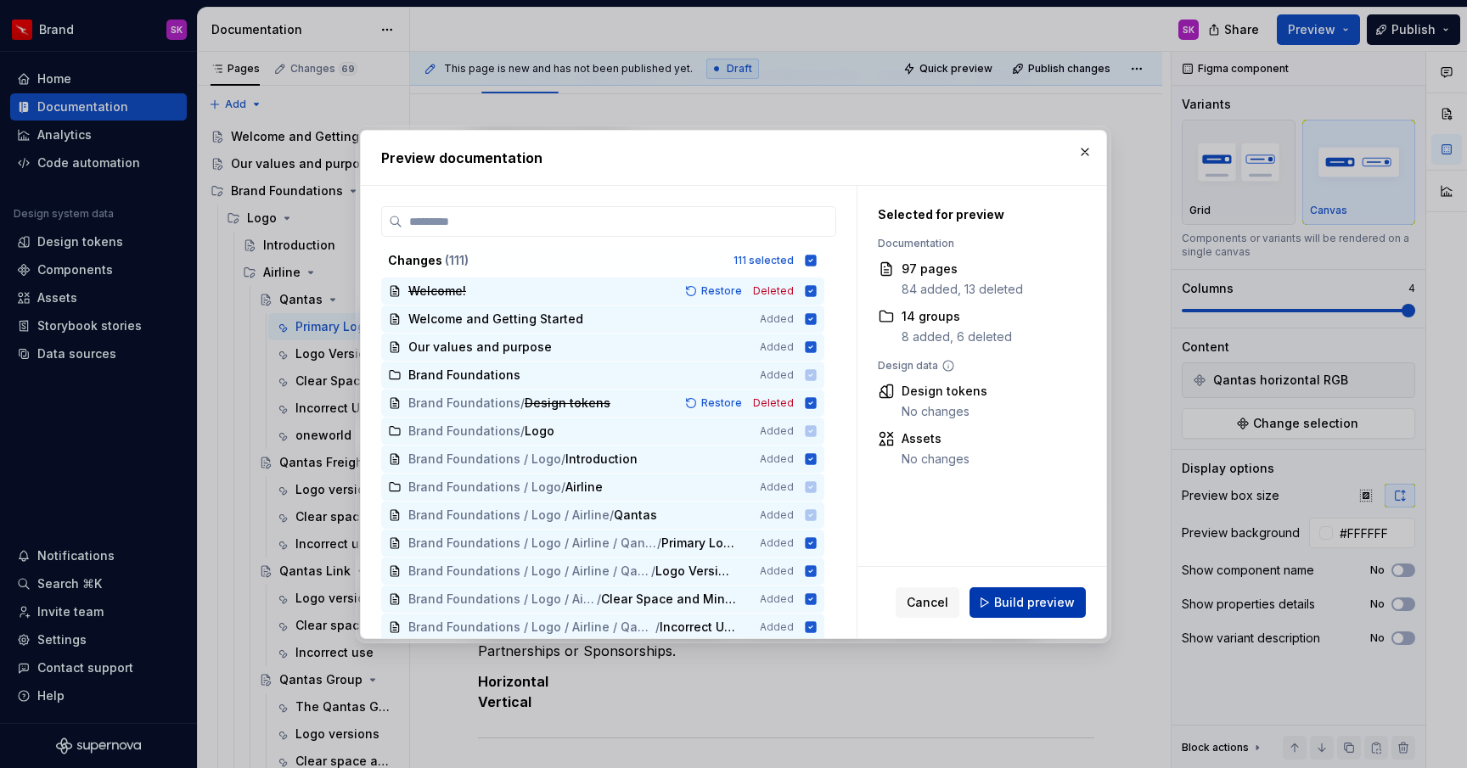
click at [1016, 598] on span "Build preview" at bounding box center [1034, 602] width 81 height 17
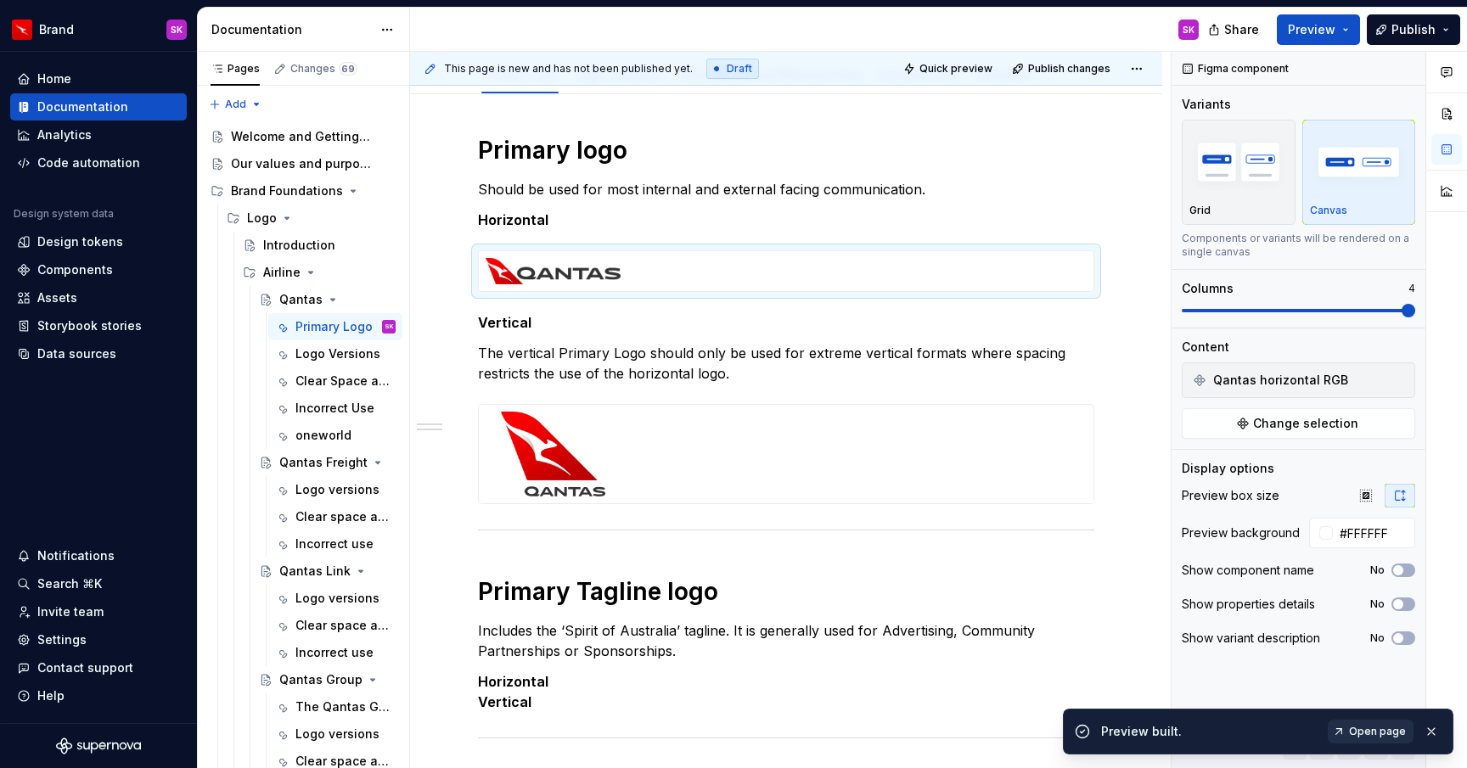
click at [1367, 735] on span "Open page" at bounding box center [1377, 732] width 57 height 14
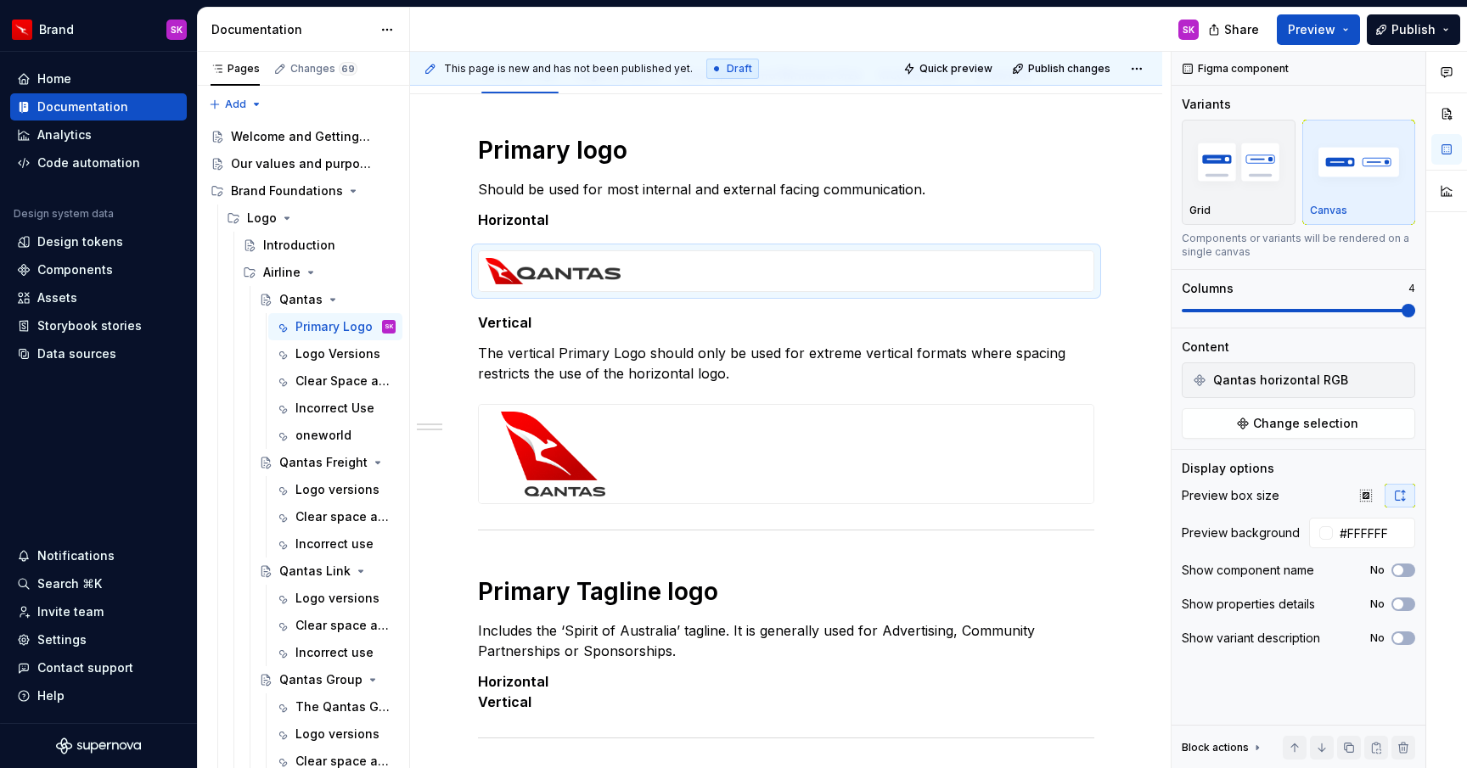
type textarea "*"
click at [1383, 538] on input "#FFFFFF" at bounding box center [1374, 533] width 82 height 31
click at [836, 480] on div at bounding box center [786, 454] width 615 height 98
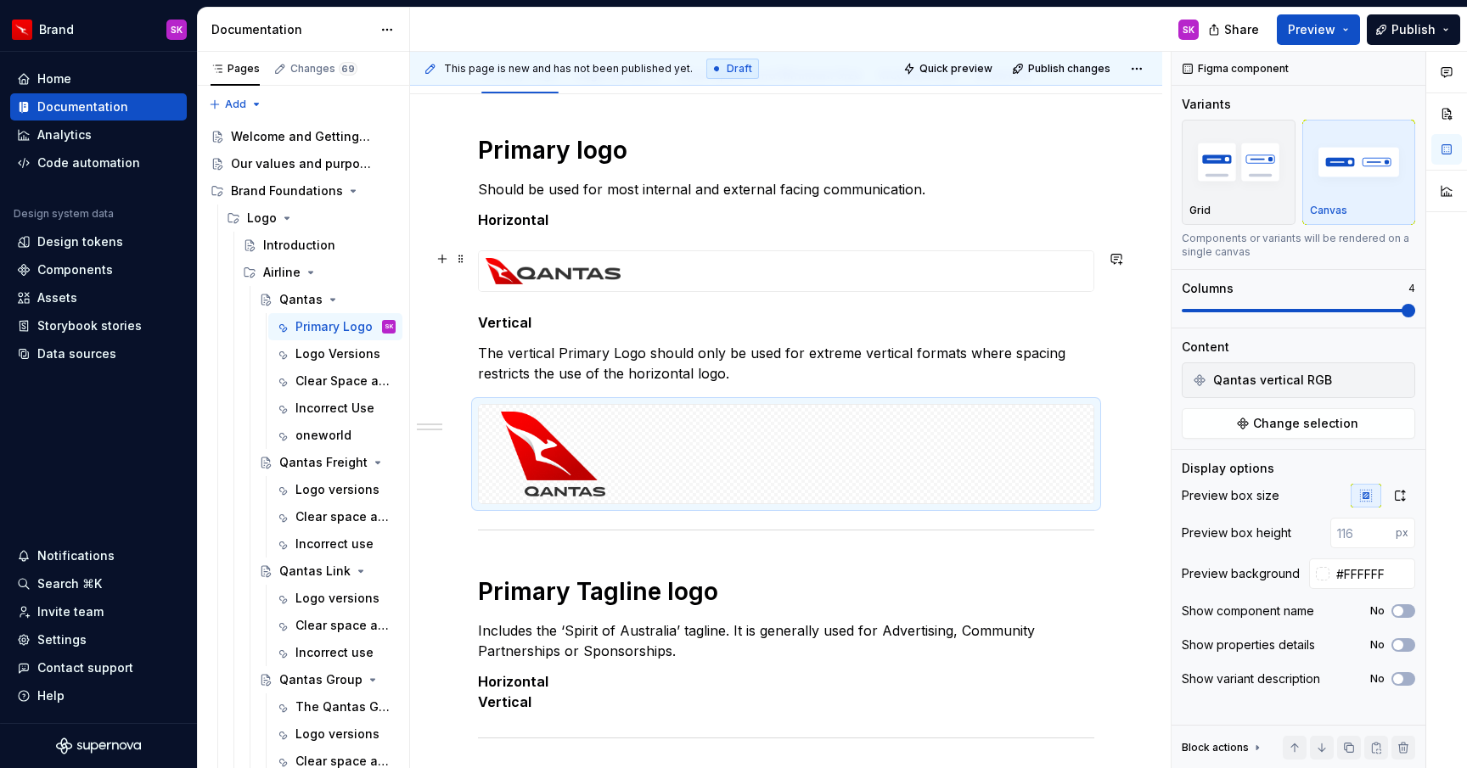
click at [927, 274] on div at bounding box center [786, 271] width 615 height 40
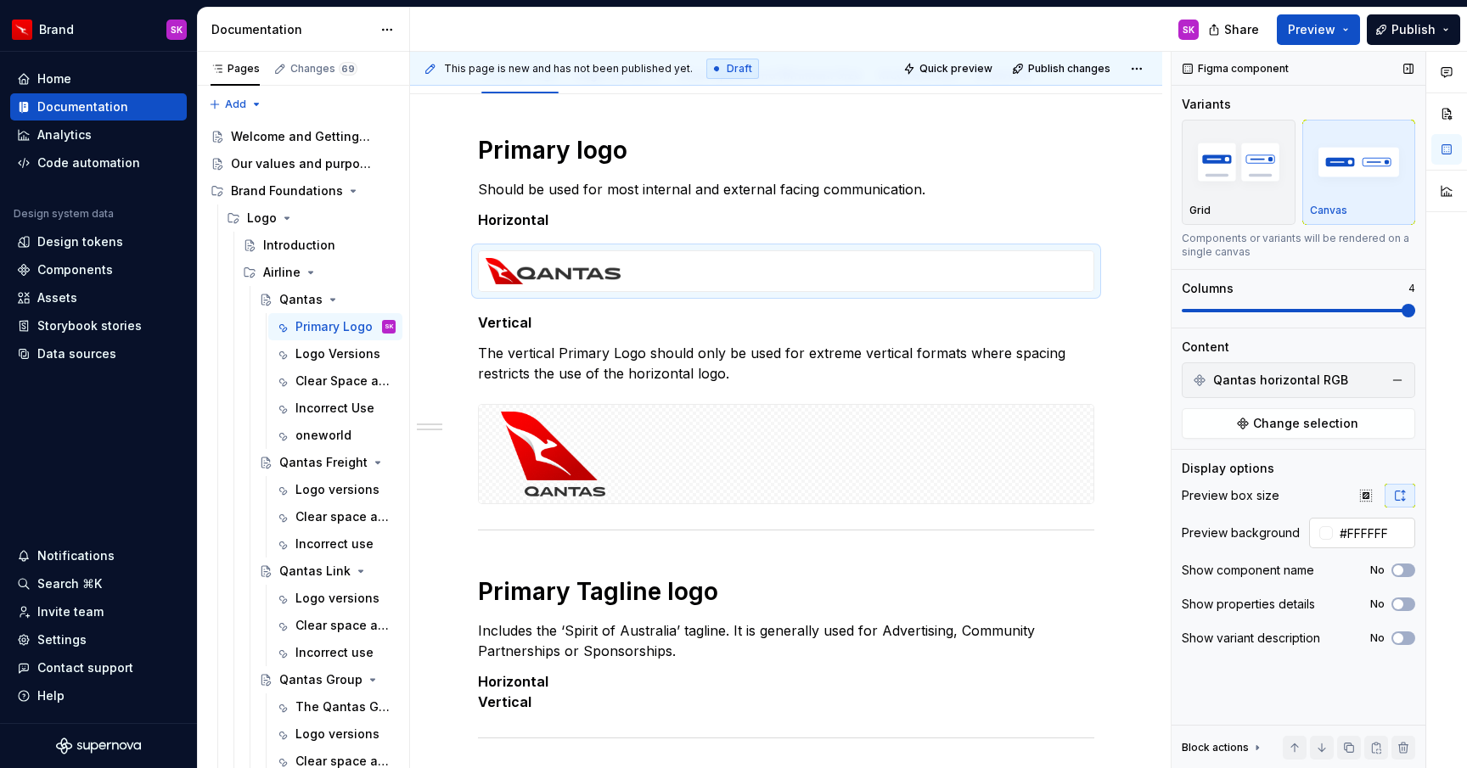
click at [1382, 537] on input "#FFFFFF" at bounding box center [1374, 533] width 82 height 31
type input "F"
click at [1307, 21] on span "Preview" at bounding box center [1312, 29] width 48 height 17
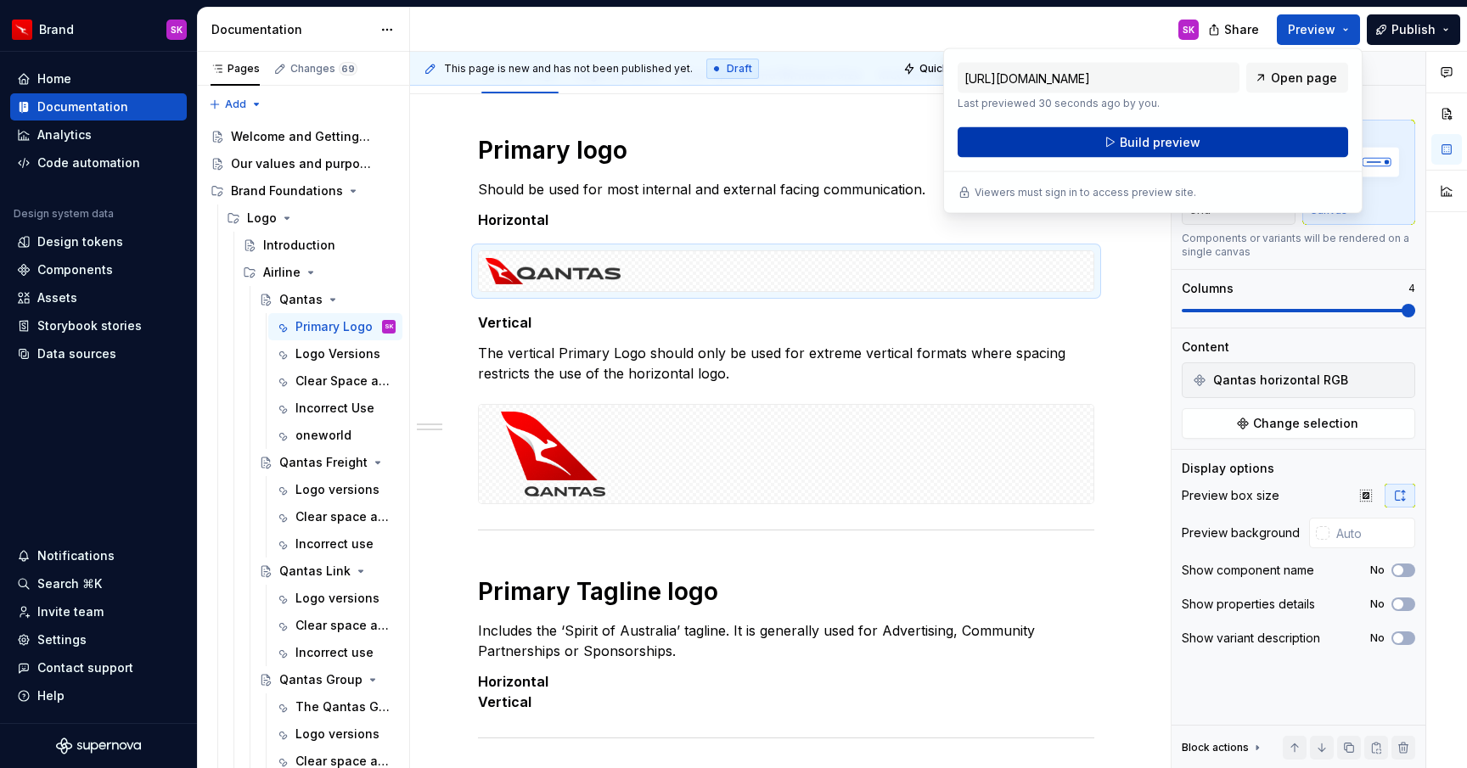
click at [1243, 140] on button "Build preview" at bounding box center [1152, 142] width 390 height 31
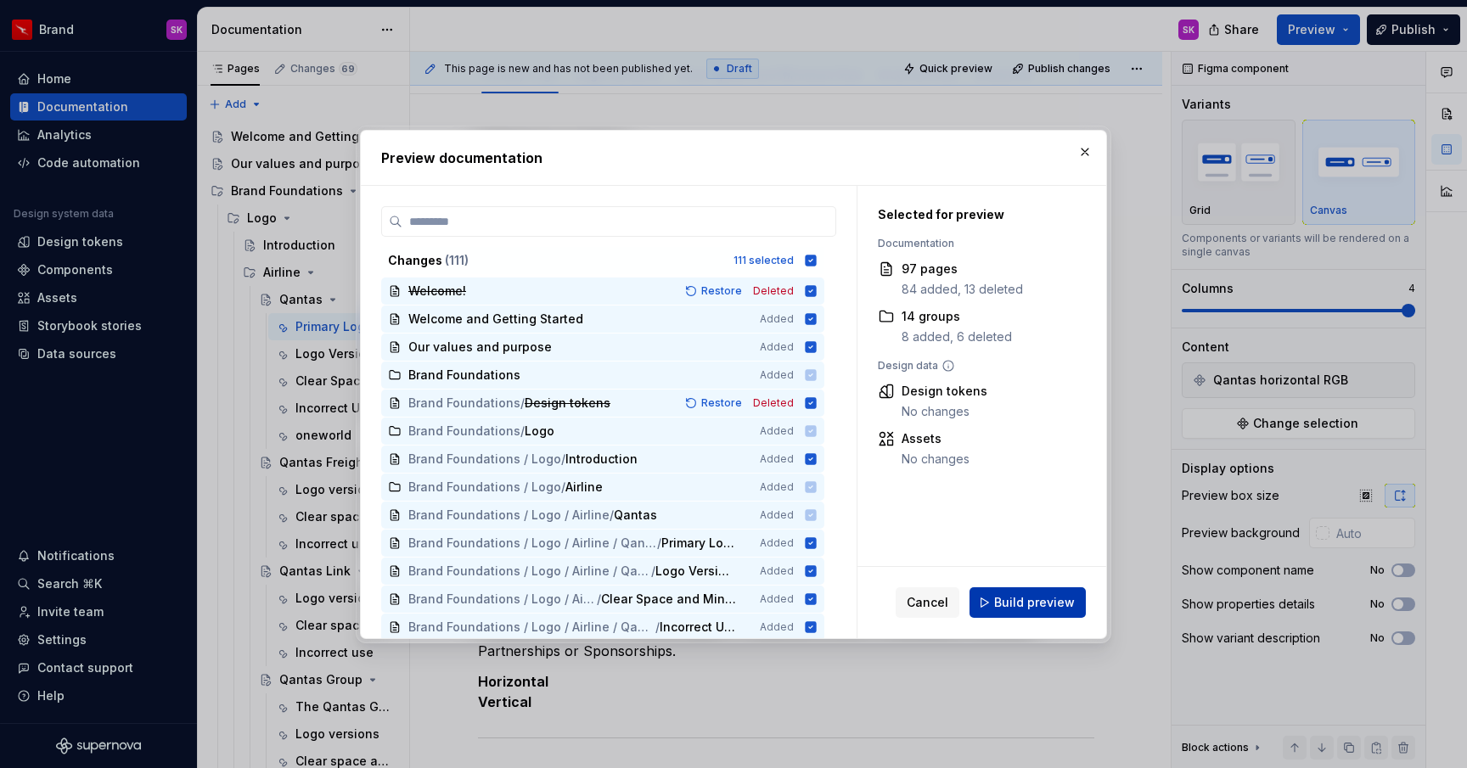
click at [1007, 600] on span "Build preview" at bounding box center [1034, 602] width 81 height 17
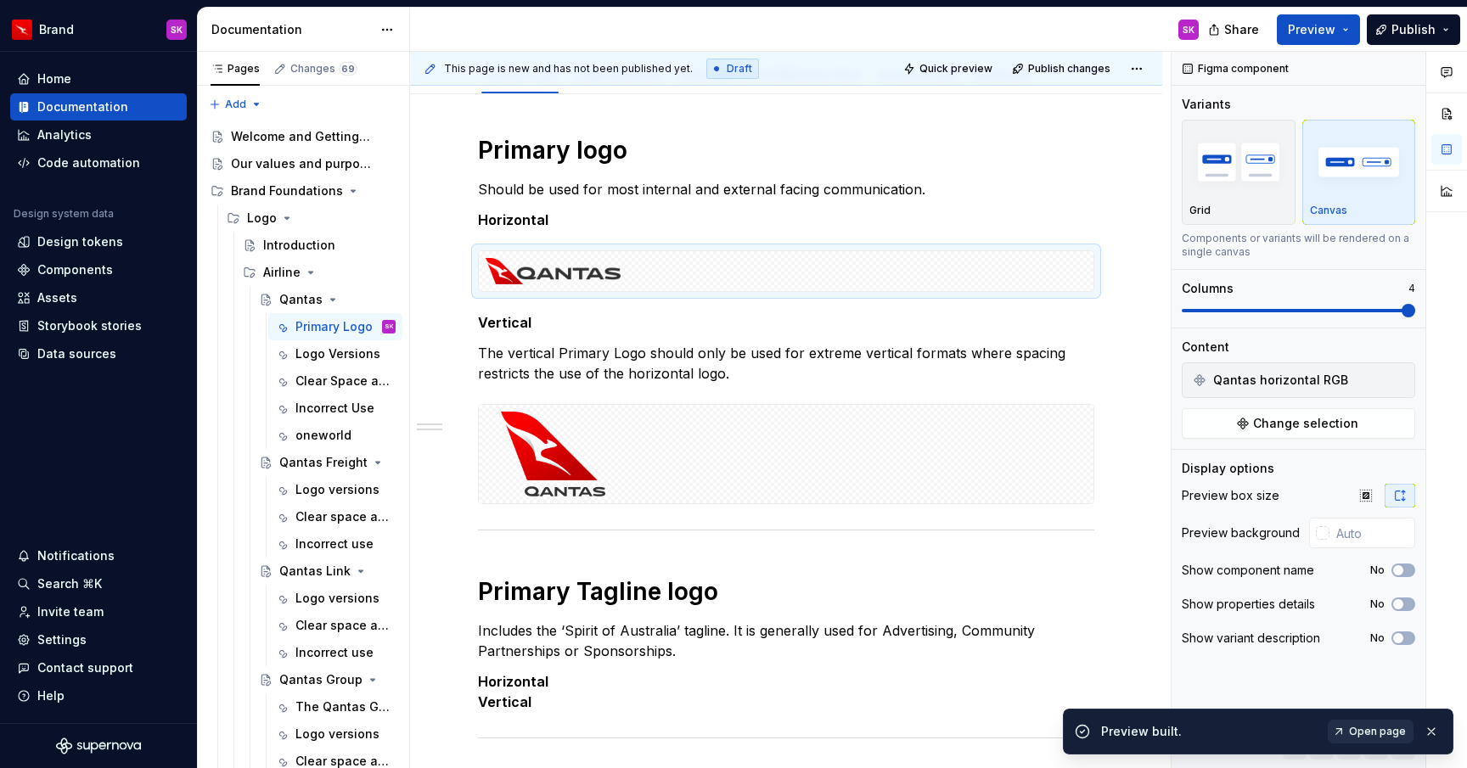
click at [1368, 730] on span "Open page" at bounding box center [1377, 732] width 57 height 14
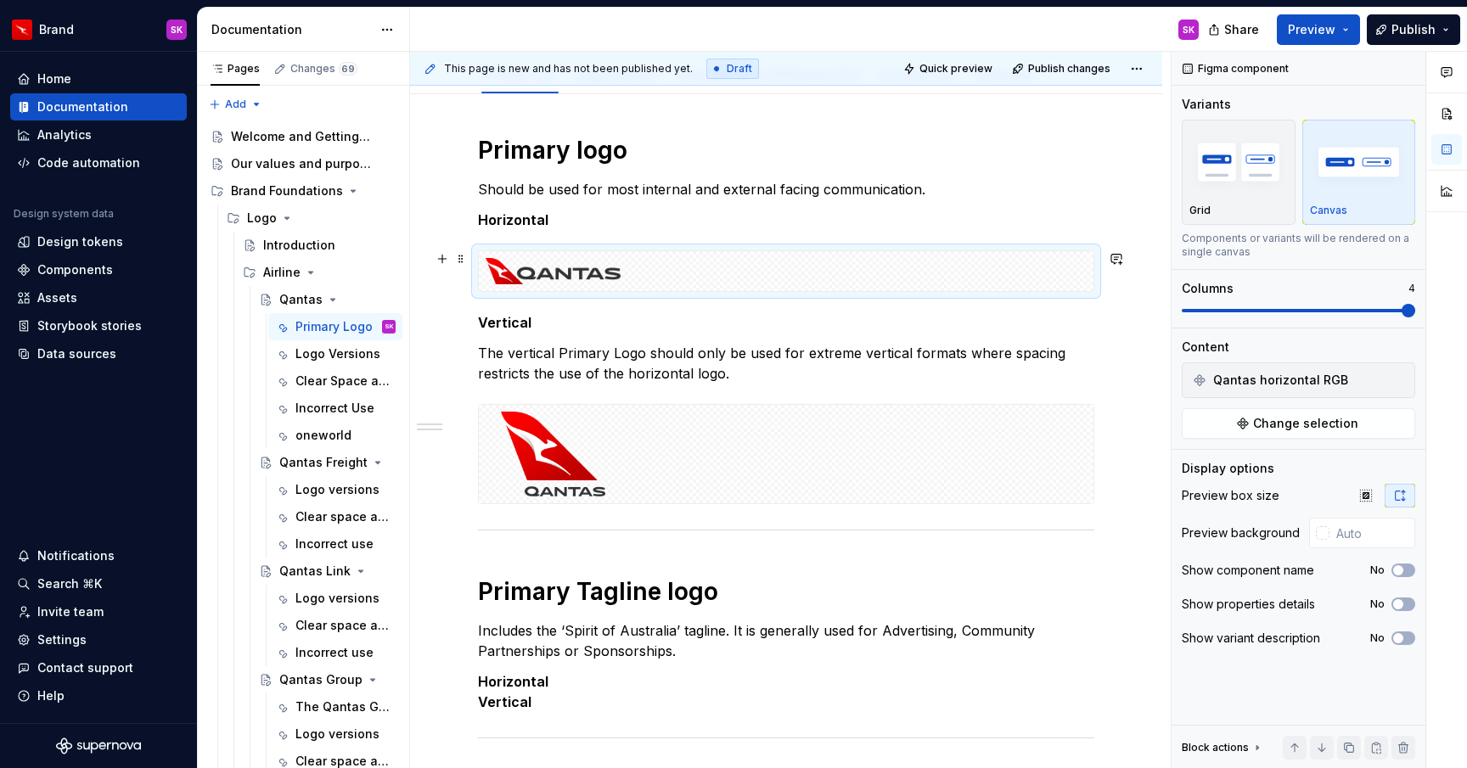
click at [717, 277] on div at bounding box center [786, 271] width 615 height 40
click at [1228, 178] on img "button" at bounding box center [1238, 162] width 98 height 62
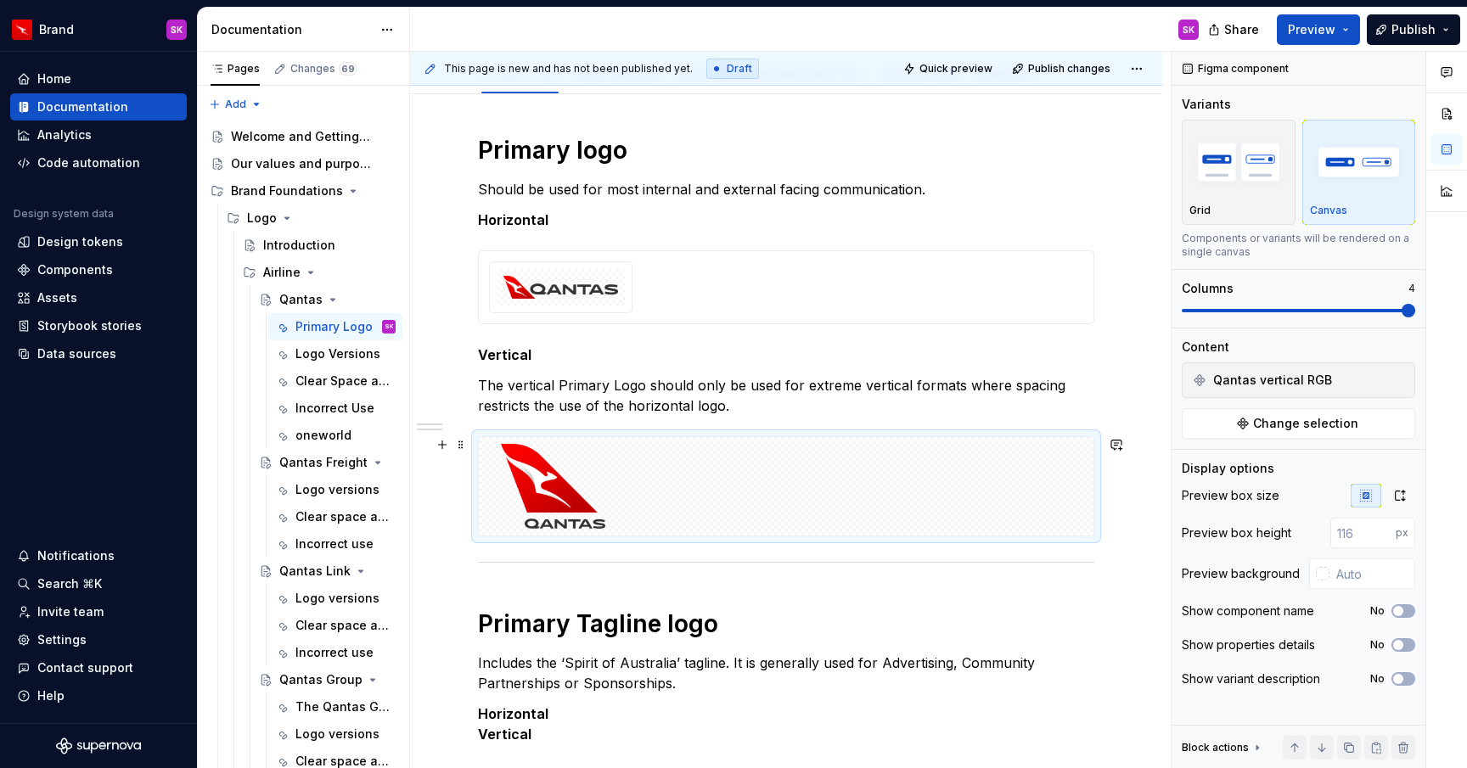
click at [912, 499] on div at bounding box center [786, 486] width 615 height 98
click at [1197, 211] on p "Grid" at bounding box center [1199, 211] width 21 height 14
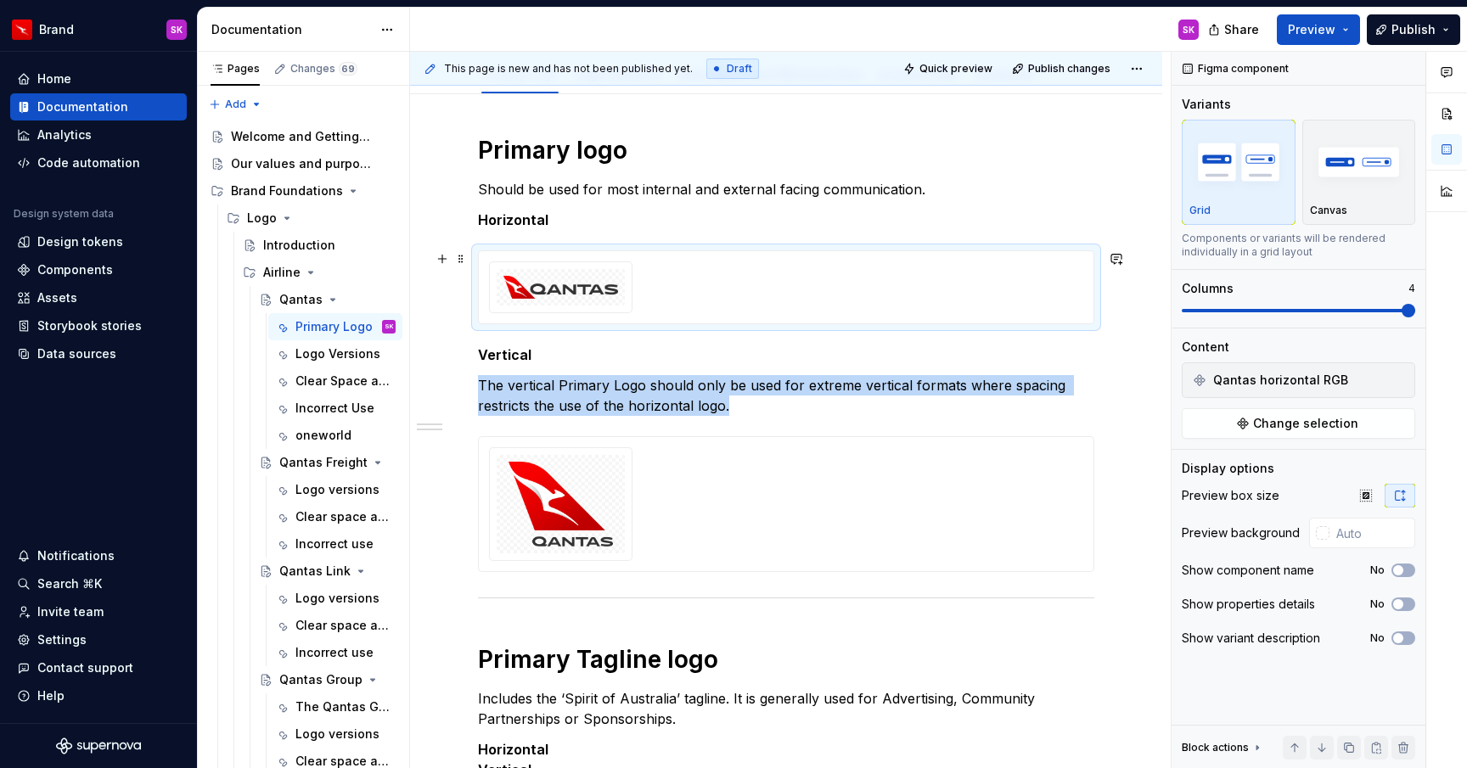
click at [993, 292] on div at bounding box center [786, 287] width 594 height 52
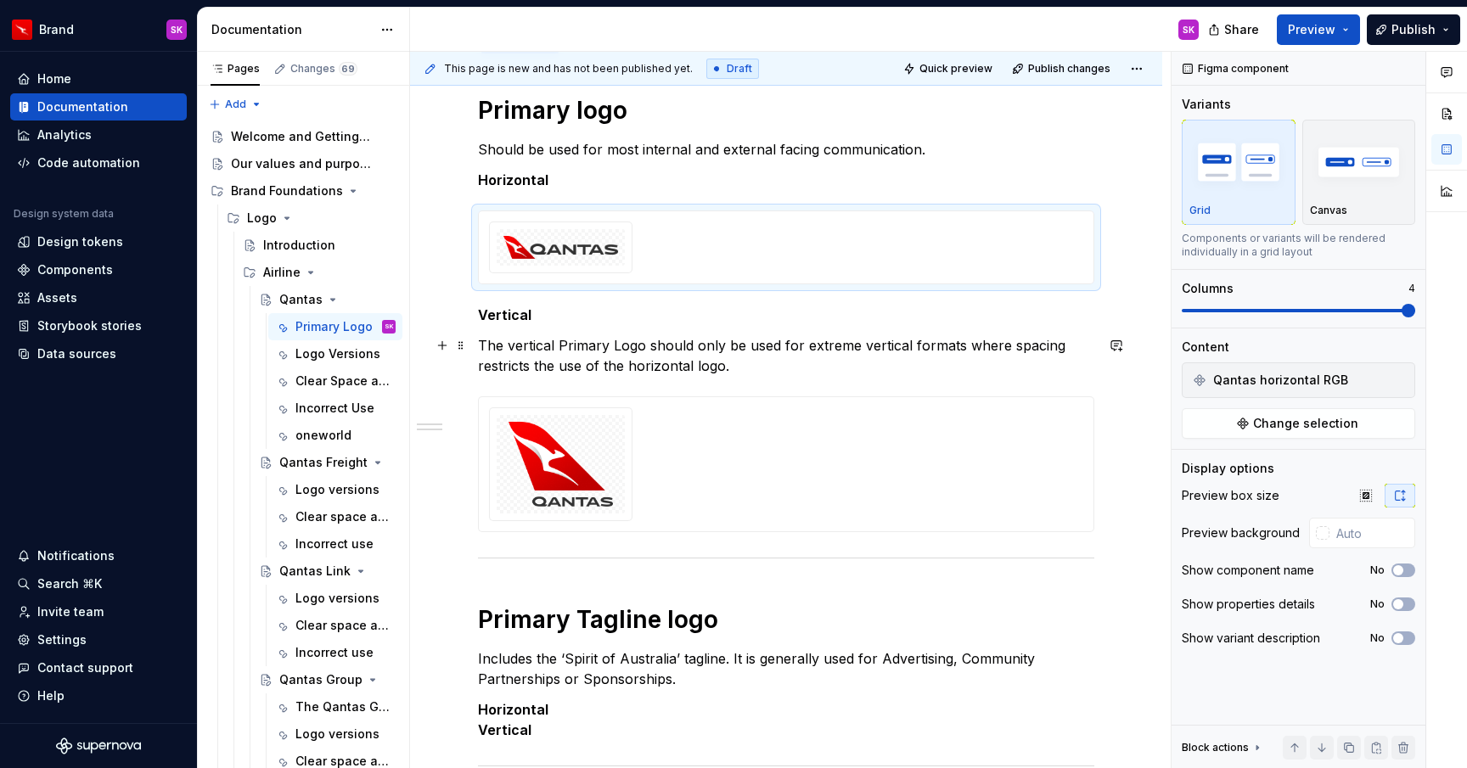
scroll to position [267, 0]
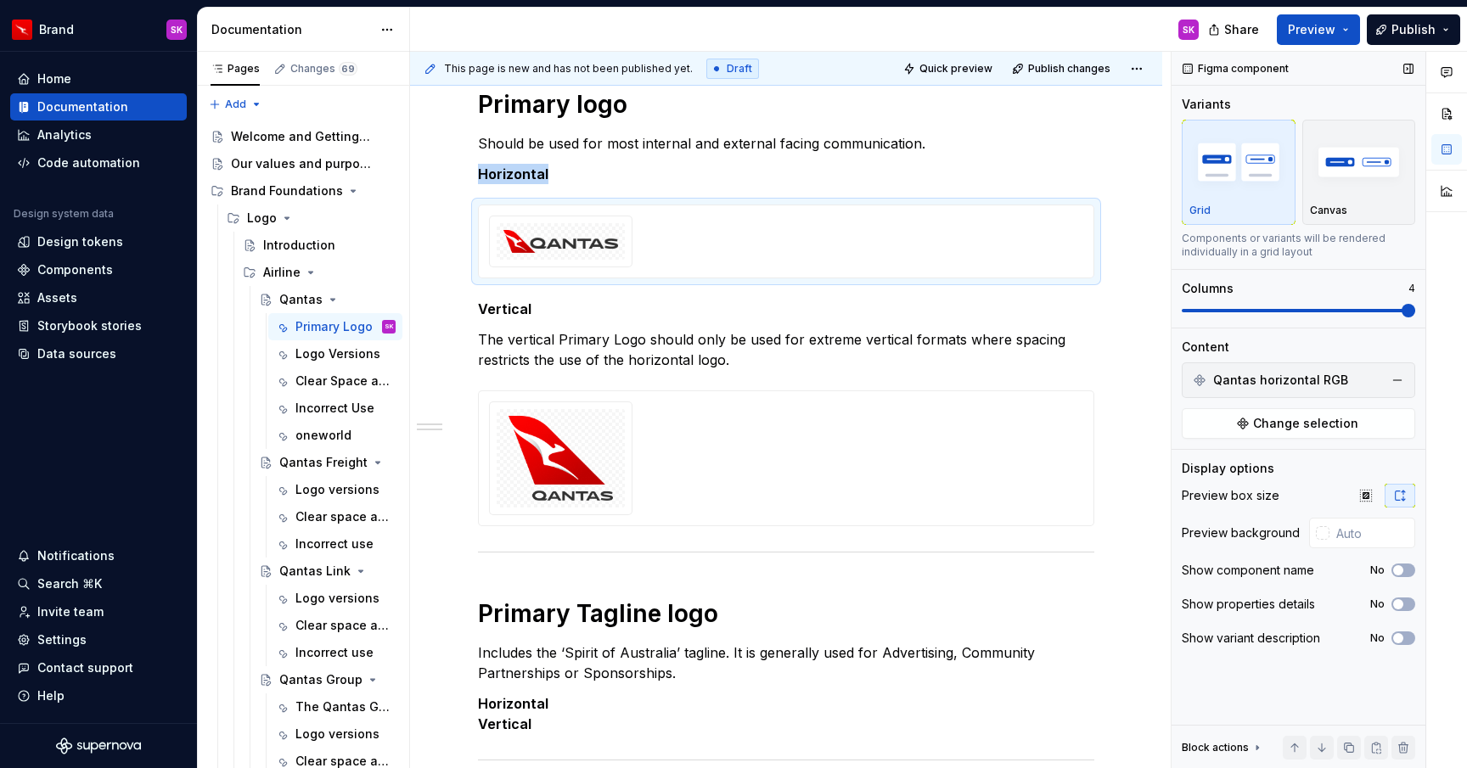
click at [1415, 309] on span at bounding box center [1408, 311] width 14 height 14
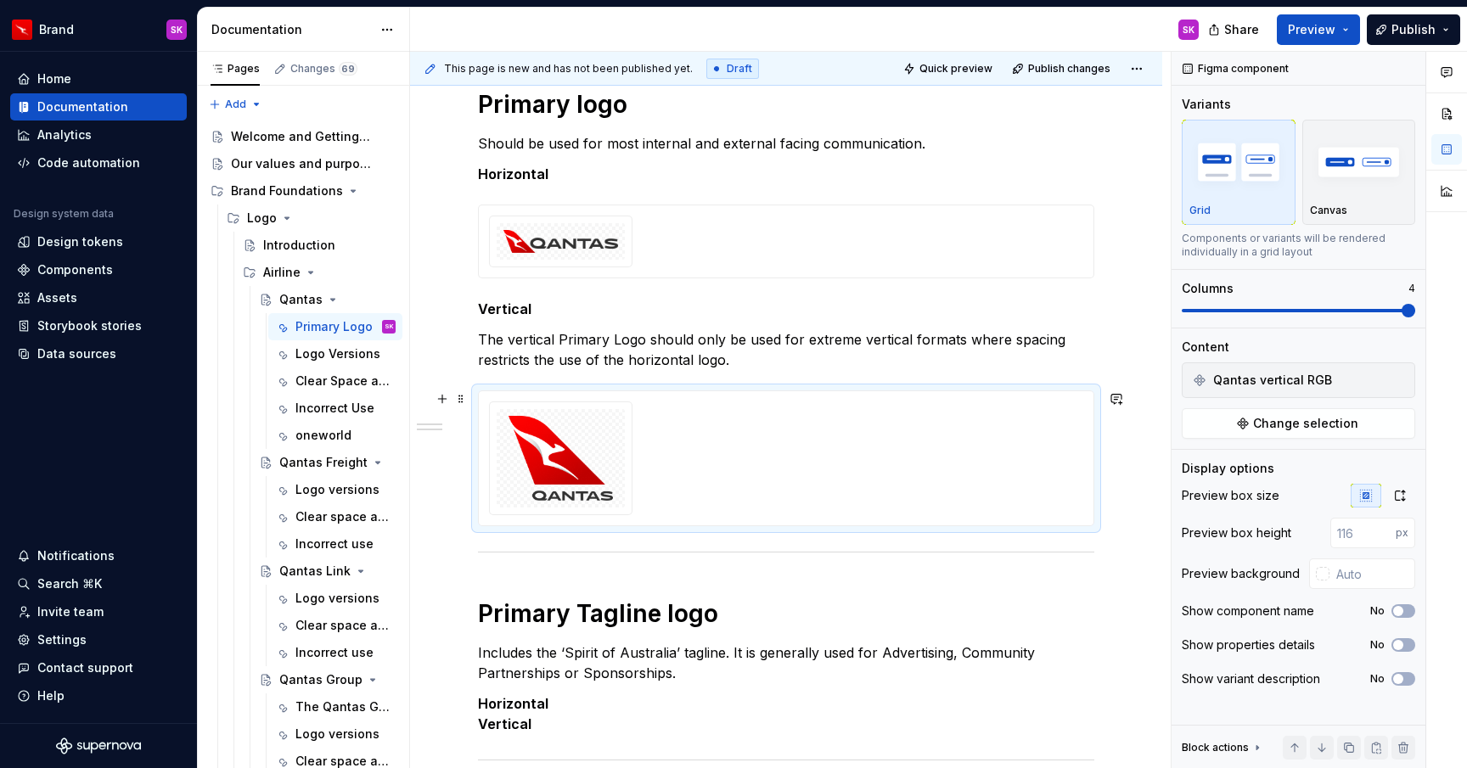
click at [1094, 435] on div at bounding box center [786, 458] width 616 height 136
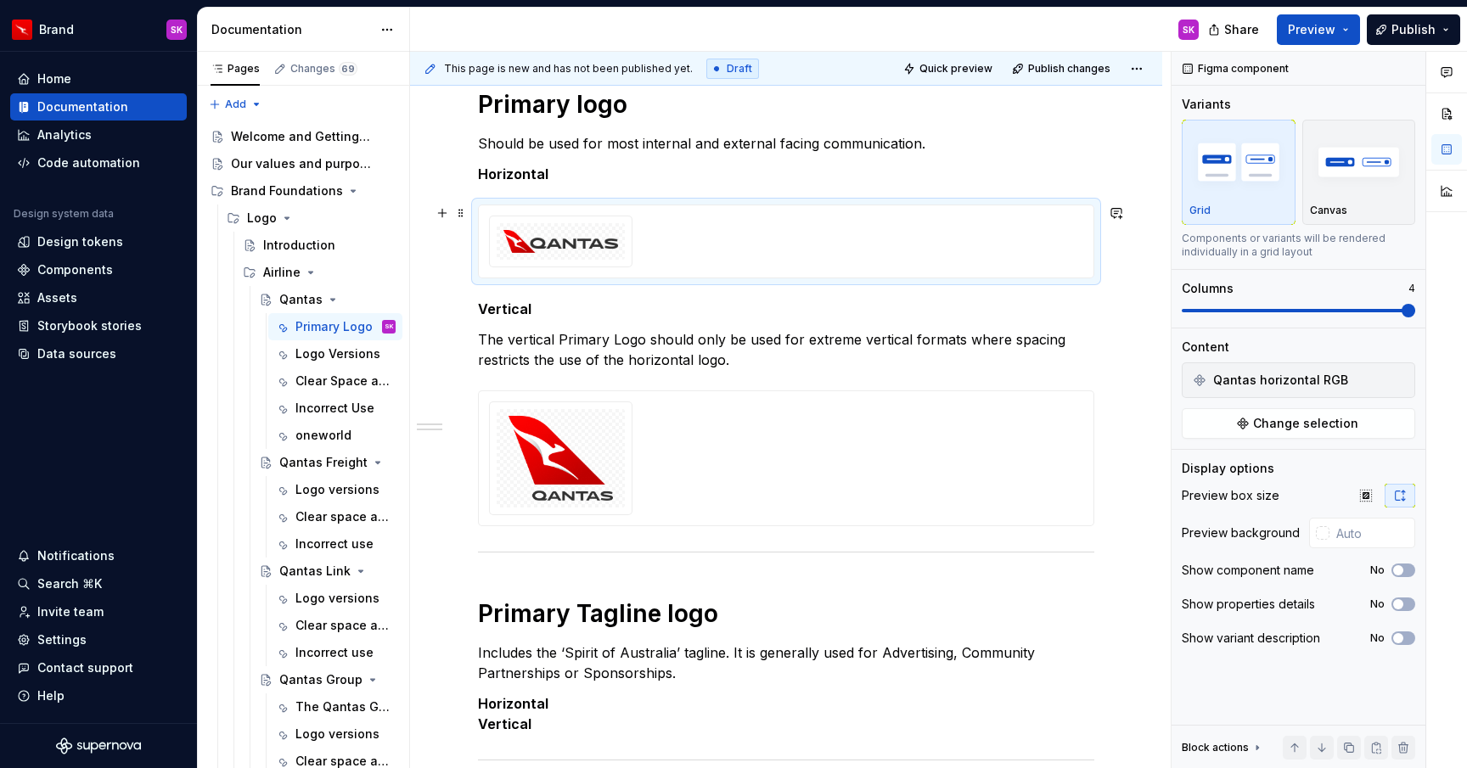
click at [951, 258] on div at bounding box center [786, 242] width 594 height 52
click at [884, 252] on div at bounding box center [786, 242] width 594 height 52
click at [918, 460] on div at bounding box center [786, 458] width 594 height 114
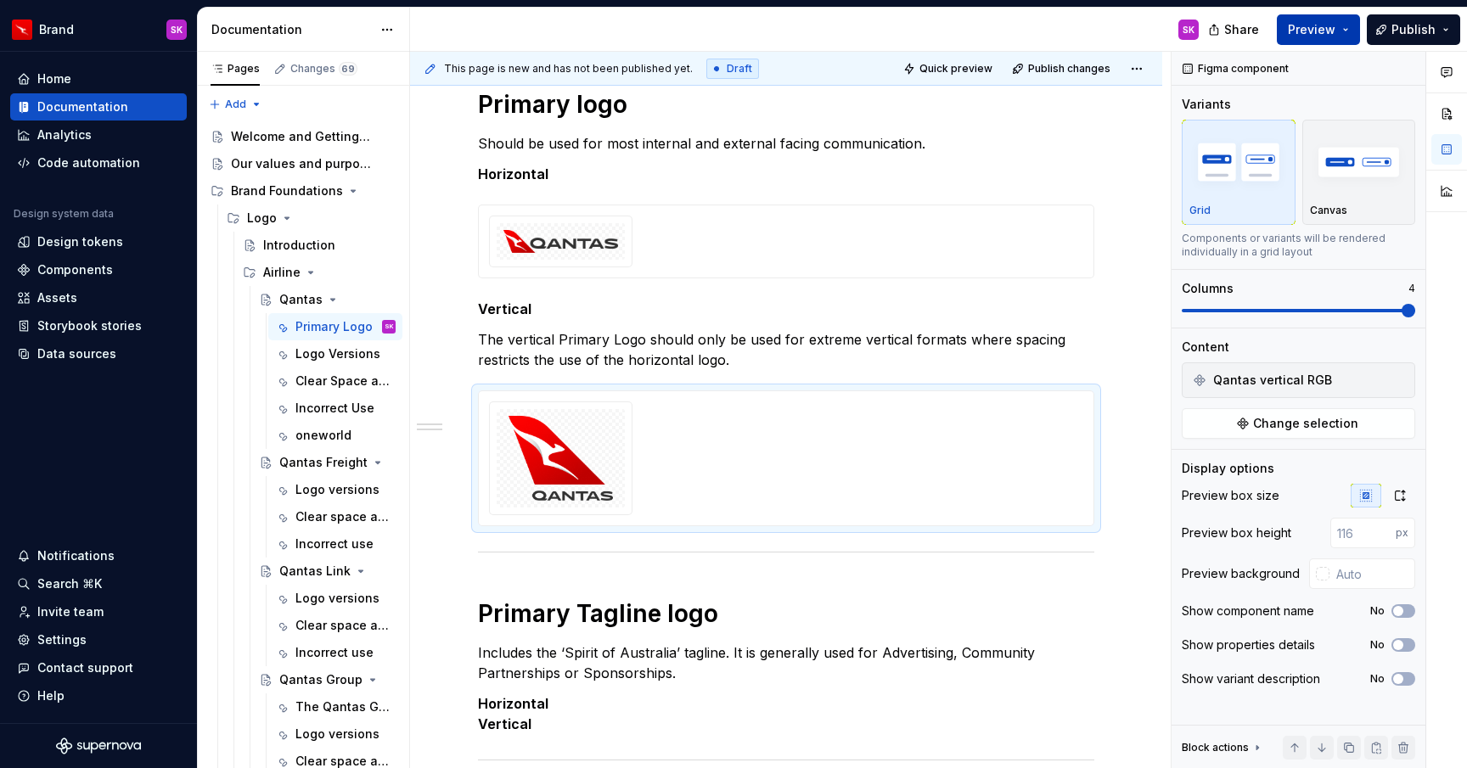
click at [1311, 24] on span "Preview" at bounding box center [1312, 29] width 48 height 17
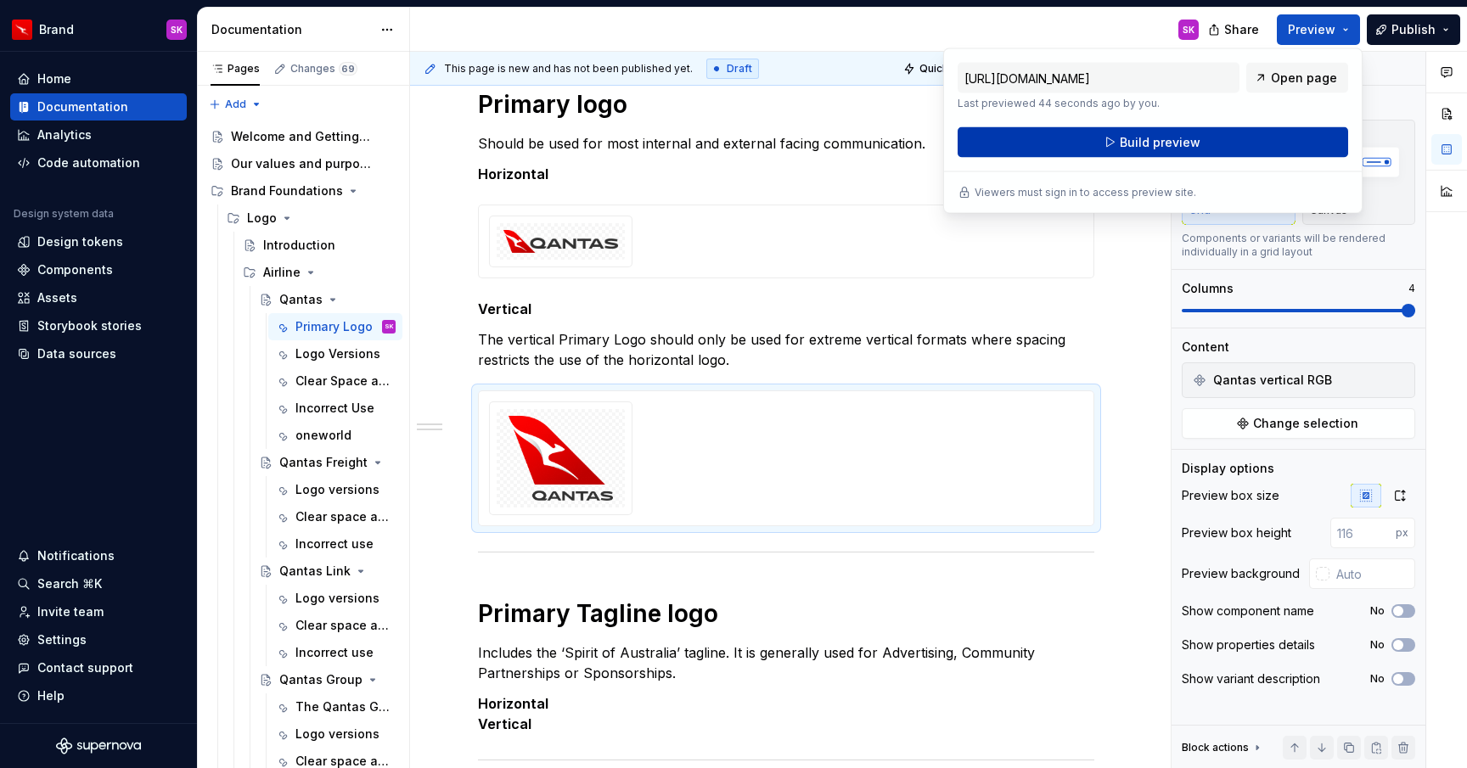
click at [1236, 146] on button "Build preview" at bounding box center [1152, 142] width 390 height 31
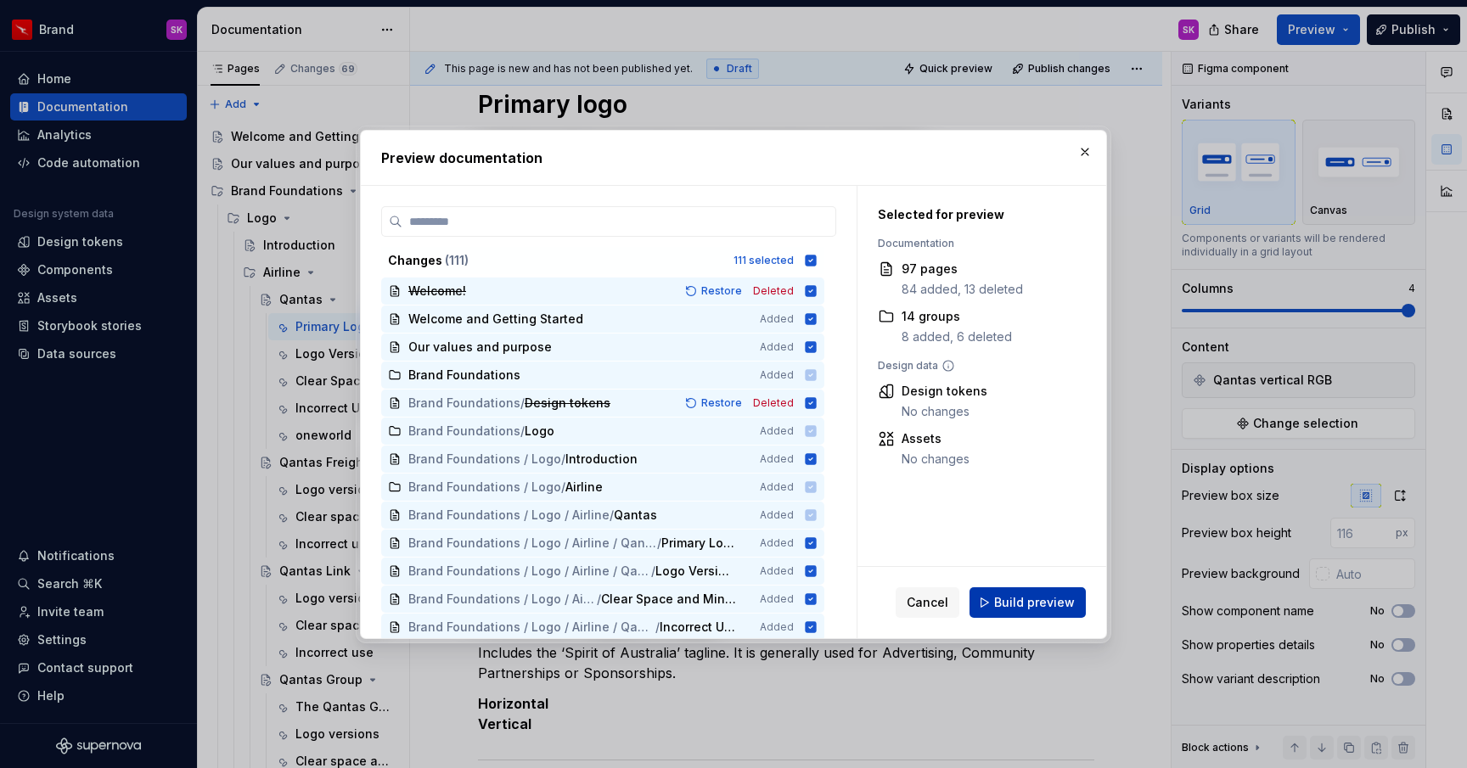
click at [1025, 605] on span "Build preview" at bounding box center [1034, 602] width 81 height 17
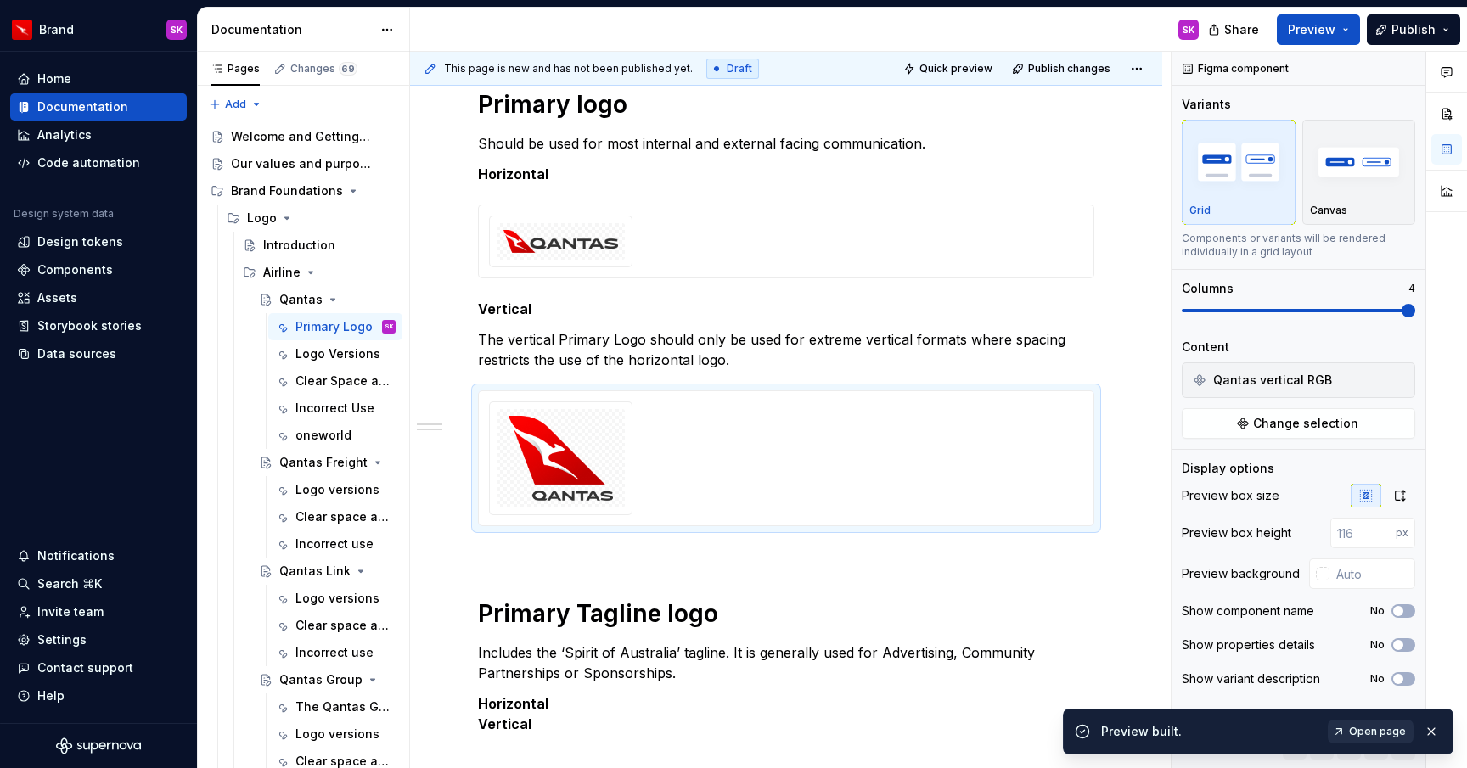
click at [1383, 726] on span "Open page" at bounding box center [1377, 732] width 57 height 14
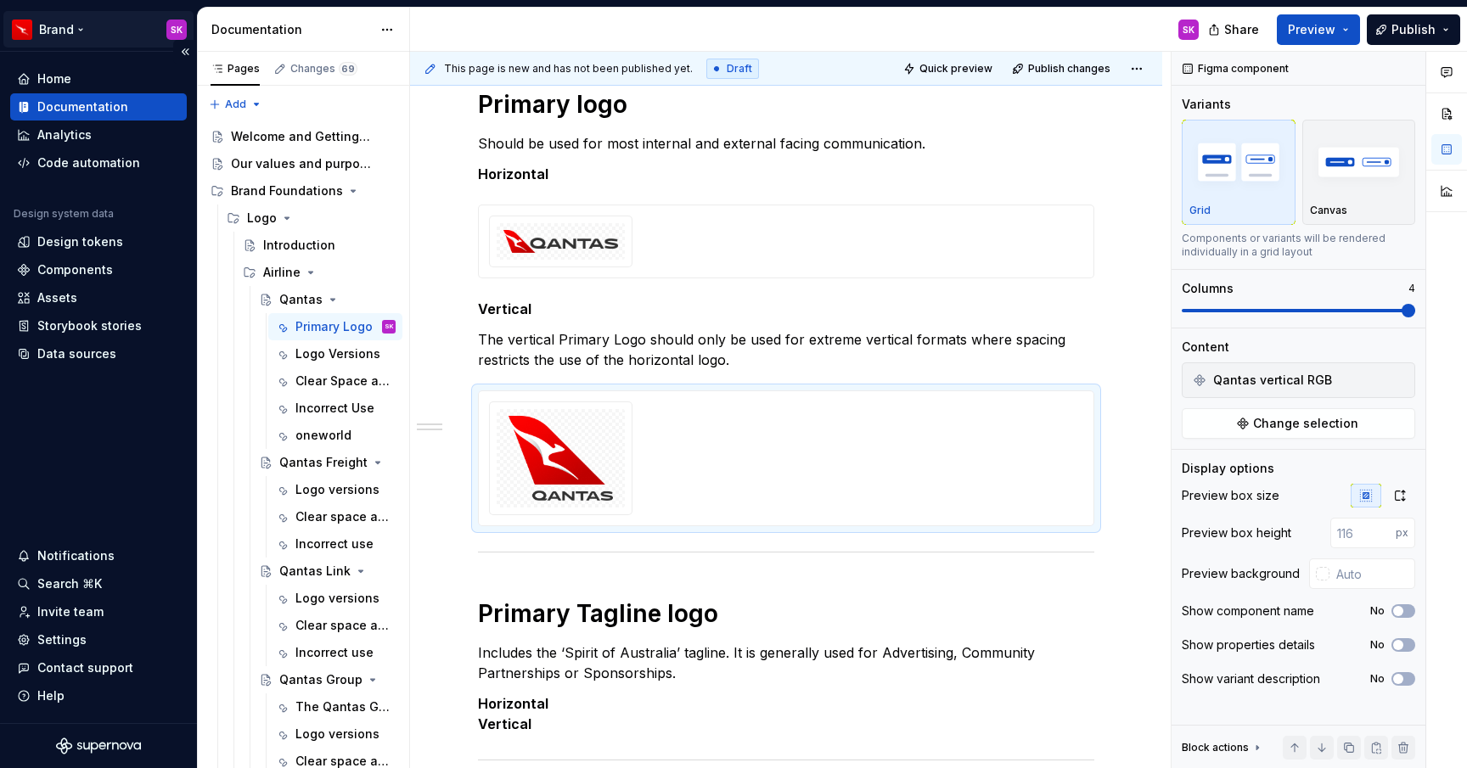
click at [69, 31] on html "Brand SK Home Documentation Analytics Code automation Design system data Design…" at bounding box center [733, 384] width 1467 height 768
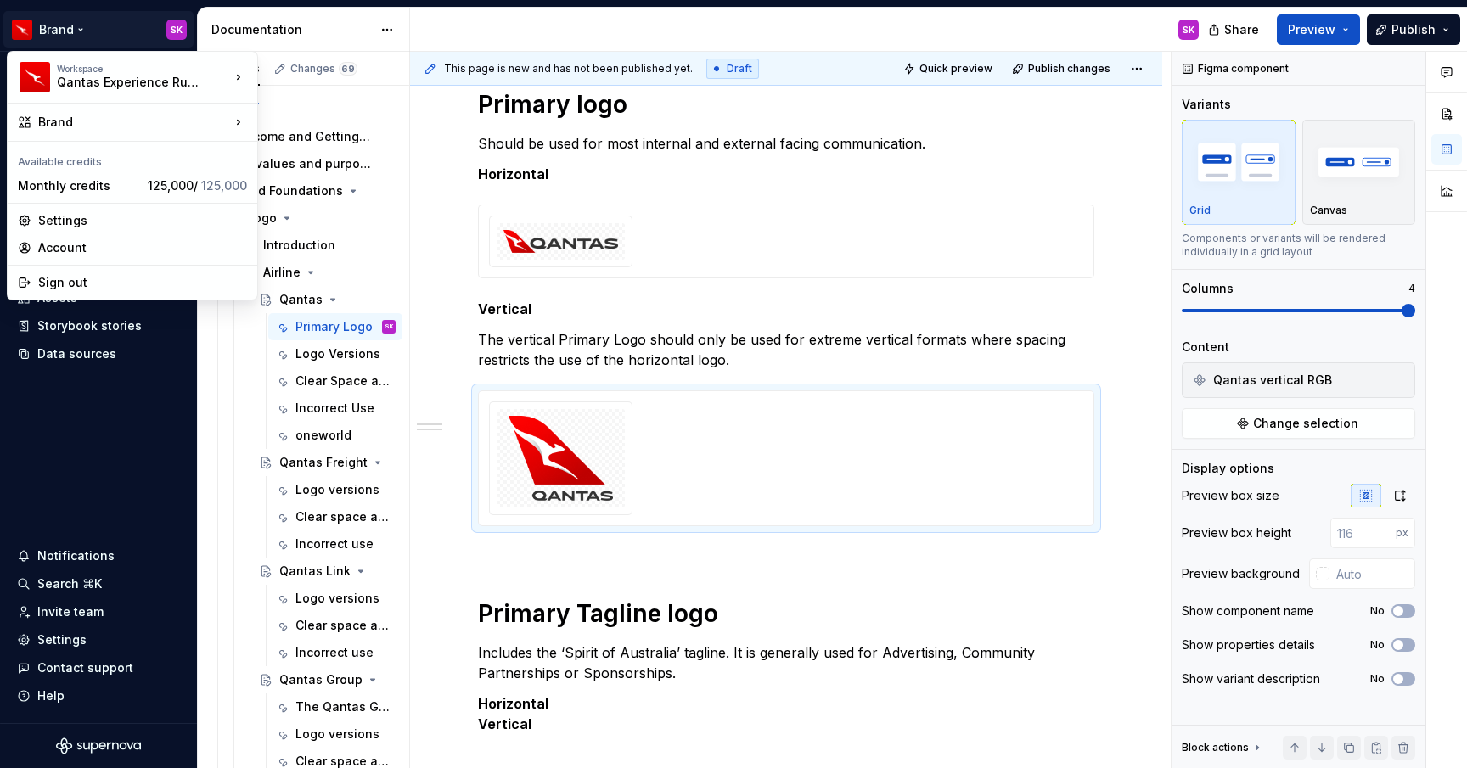
click at [138, 33] on html "Brand SK Home Documentation Analytics Code automation Design system data Design…" at bounding box center [733, 384] width 1467 height 768
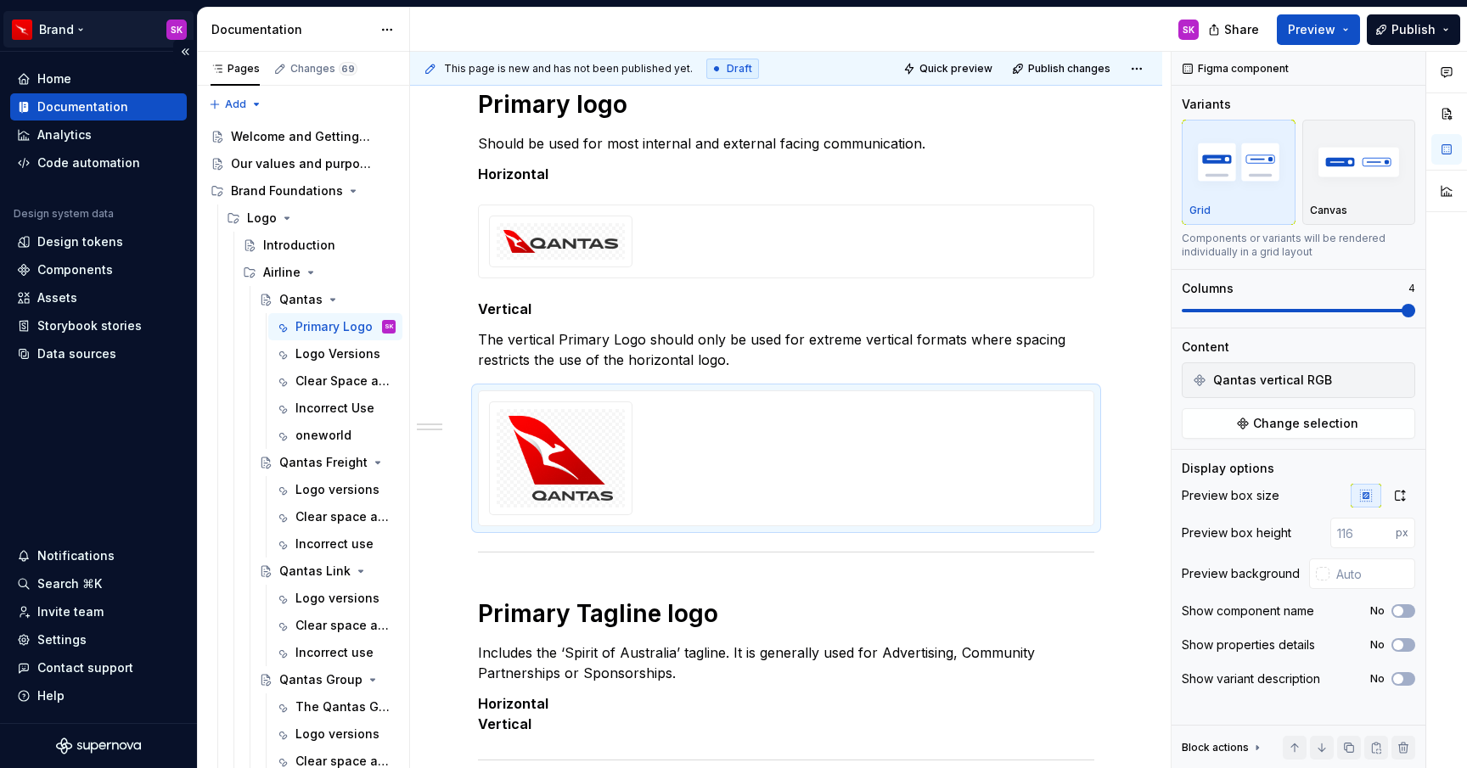
click at [67, 31] on html "Brand SK Home Documentation Analytics Code automation Design system data Design…" at bounding box center [733, 384] width 1467 height 768
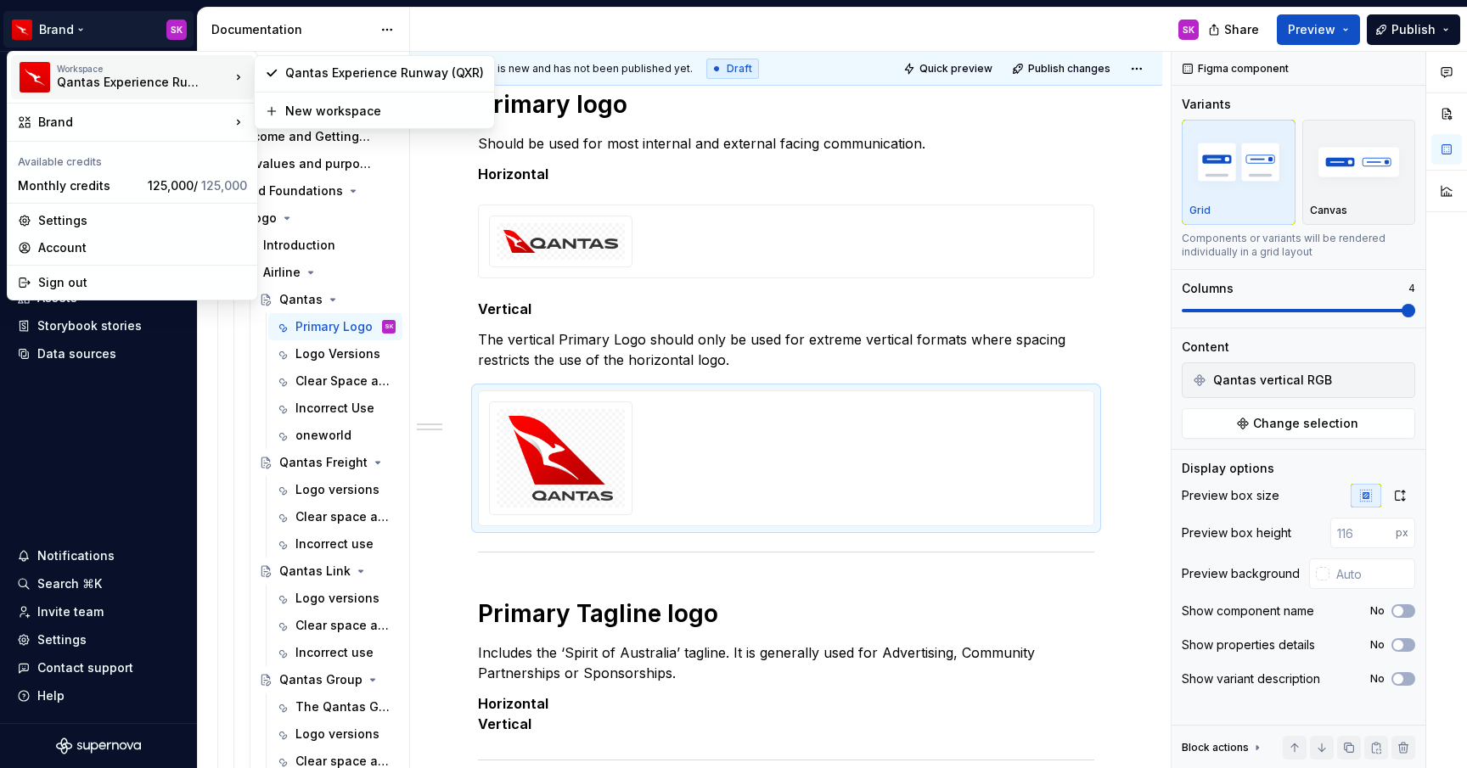
click at [104, 80] on div "Qantas Experience Runway (QXR)" at bounding box center [129, 82] width 144 height 17
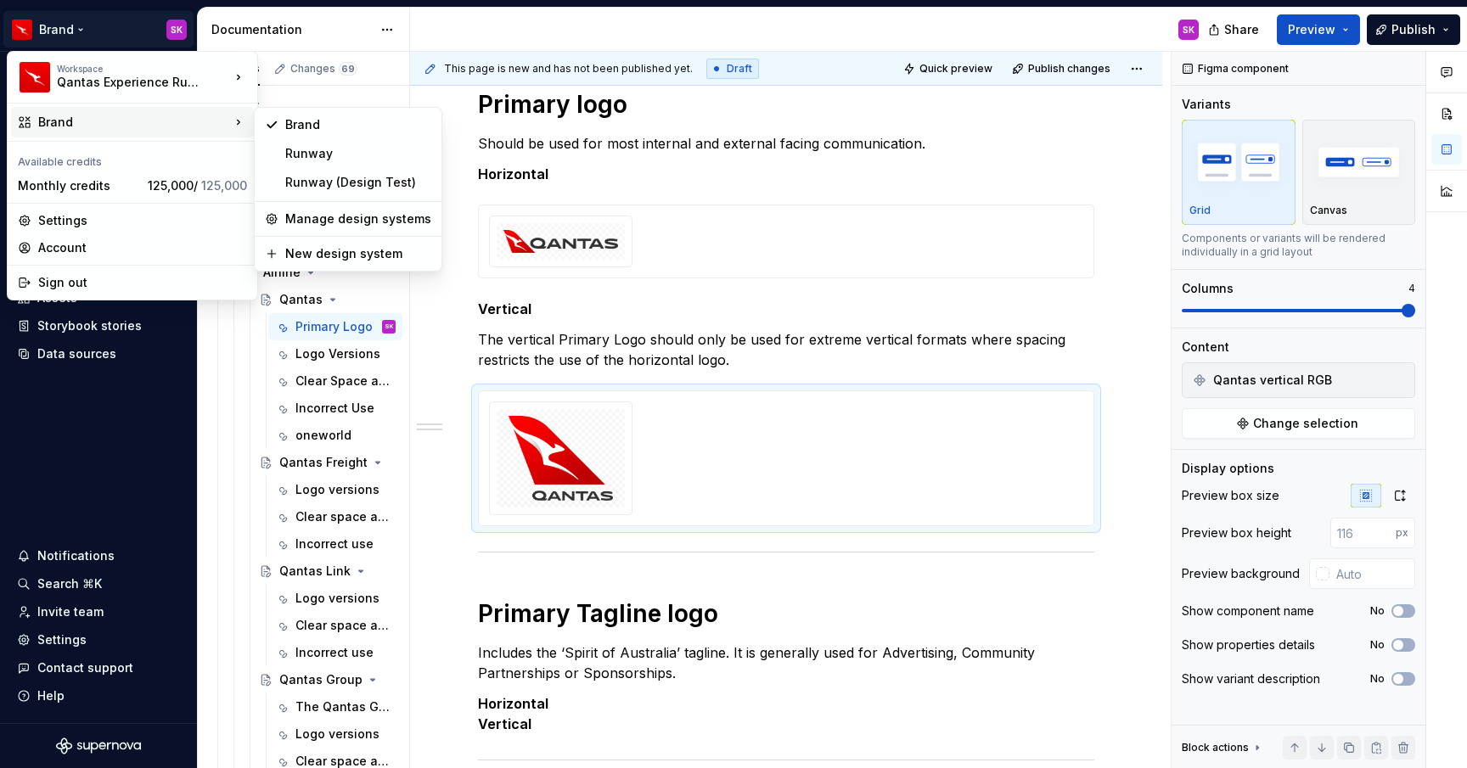
click at [104, 119] on div "Brand" at bounding box center [134, 122] width 192 height 17
click at [292, 152] on div "Runway" at bounding box center [358, 153] width 146 height 17
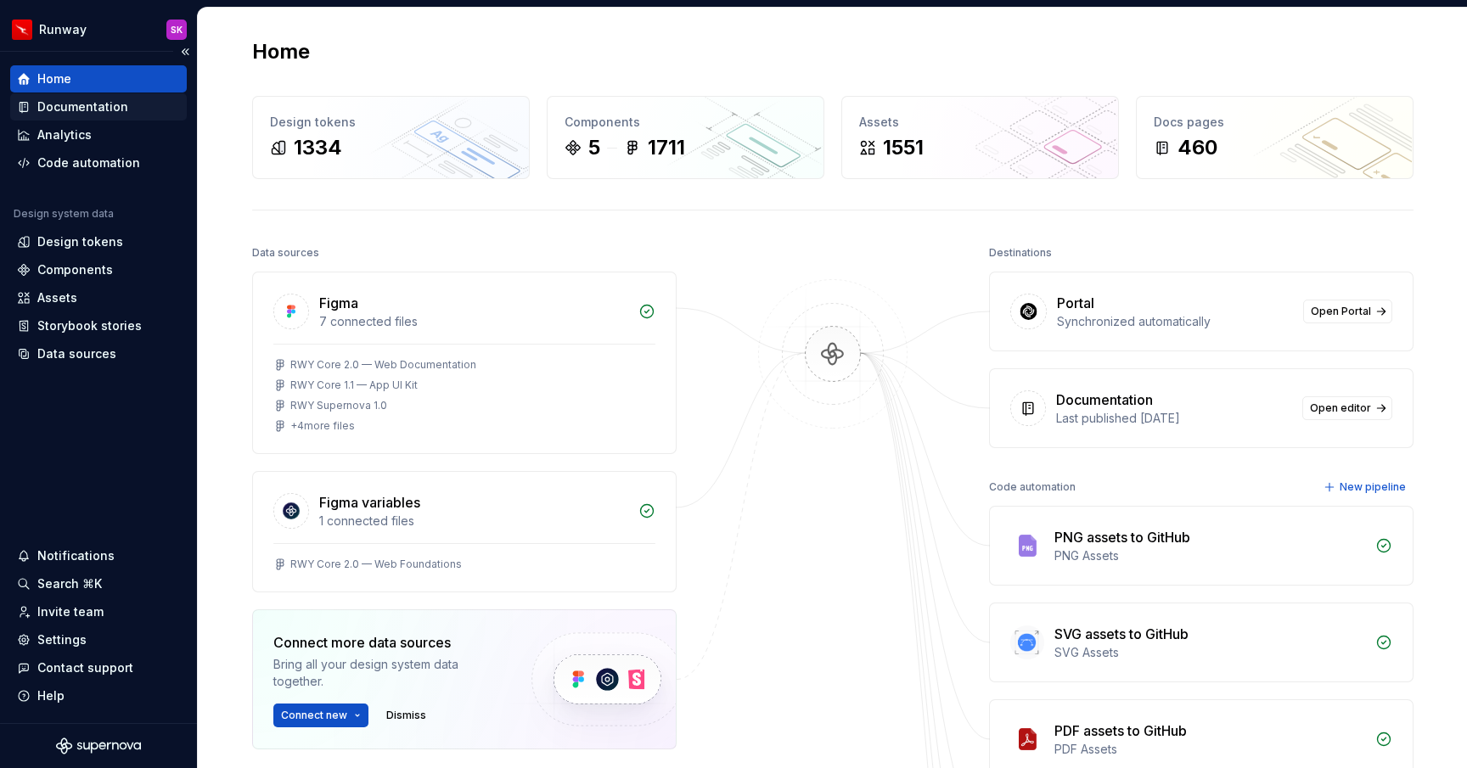
click at [124, 106] on div "Documentation" at bounding box center [98, 106] width 163 height 17
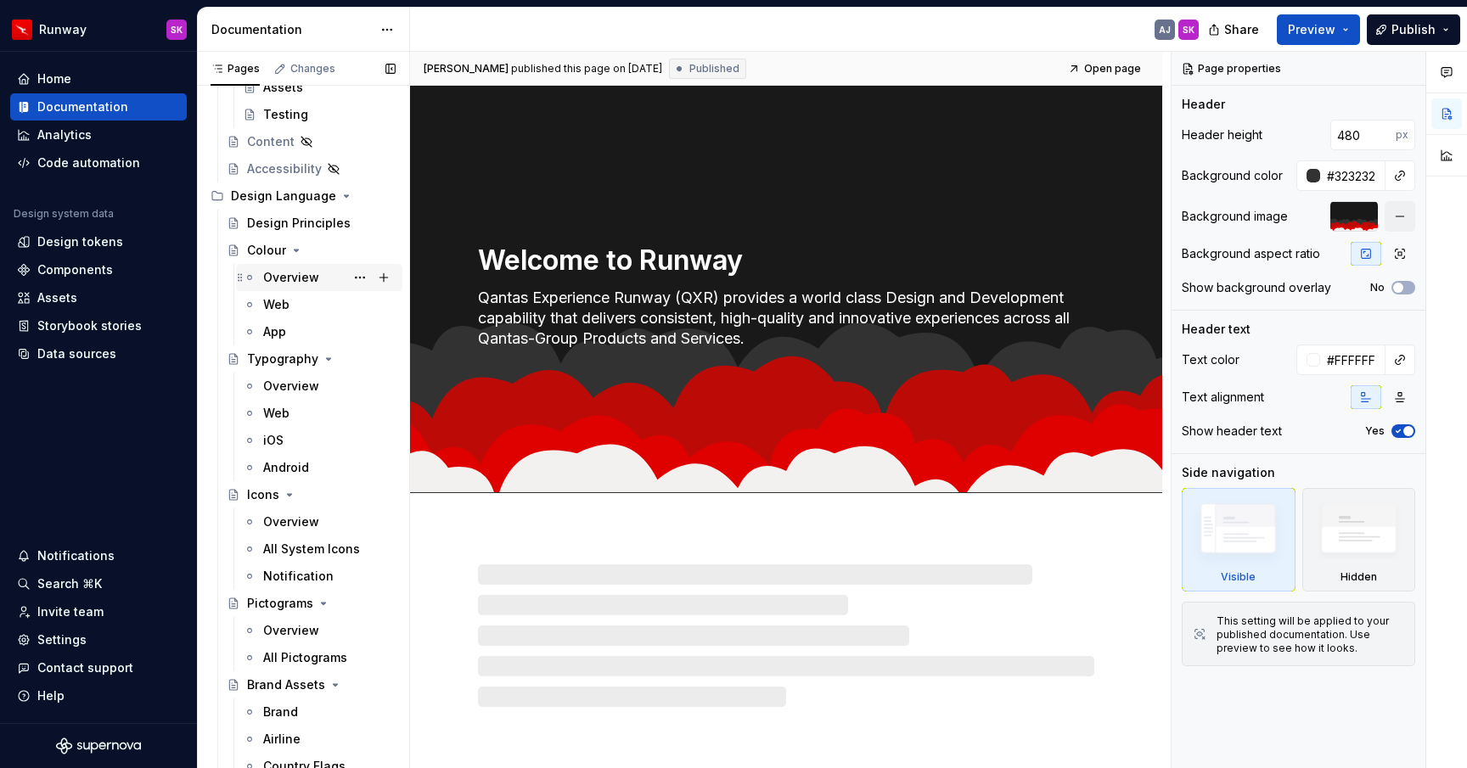
scroll to position [348, 0]
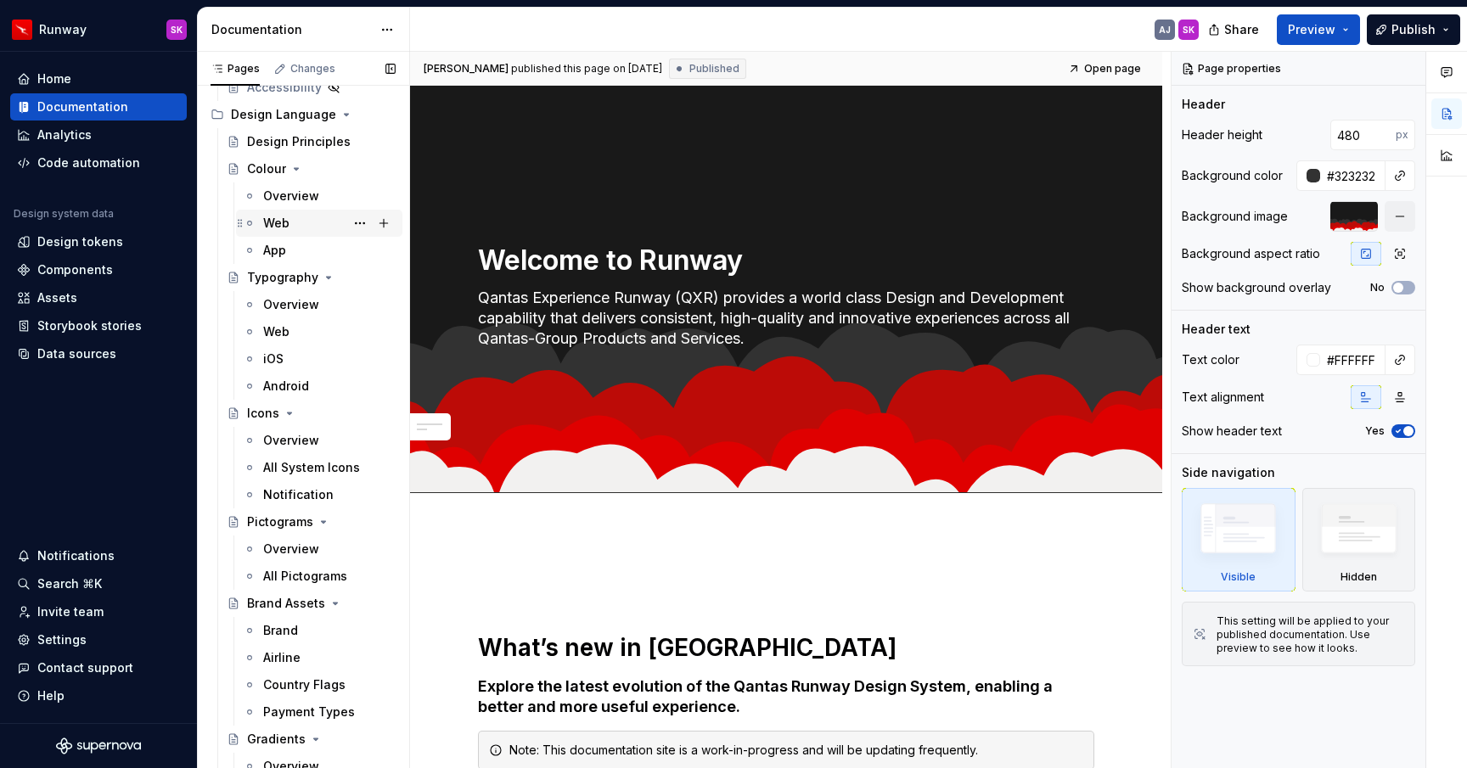
click at [292, 222] on div "Web" at bounding box center [329, 223] width 132 height 24
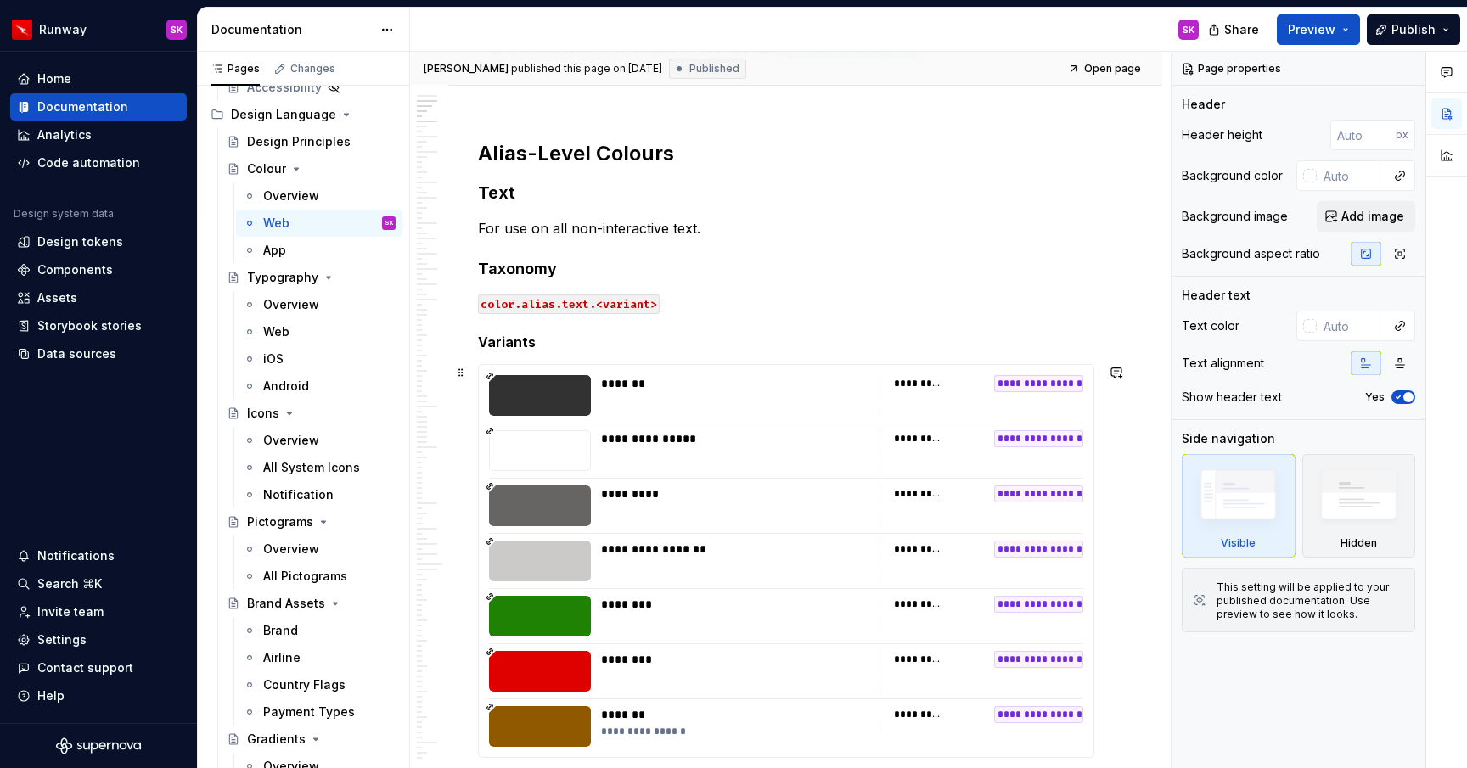
scroll to position [768, 0]
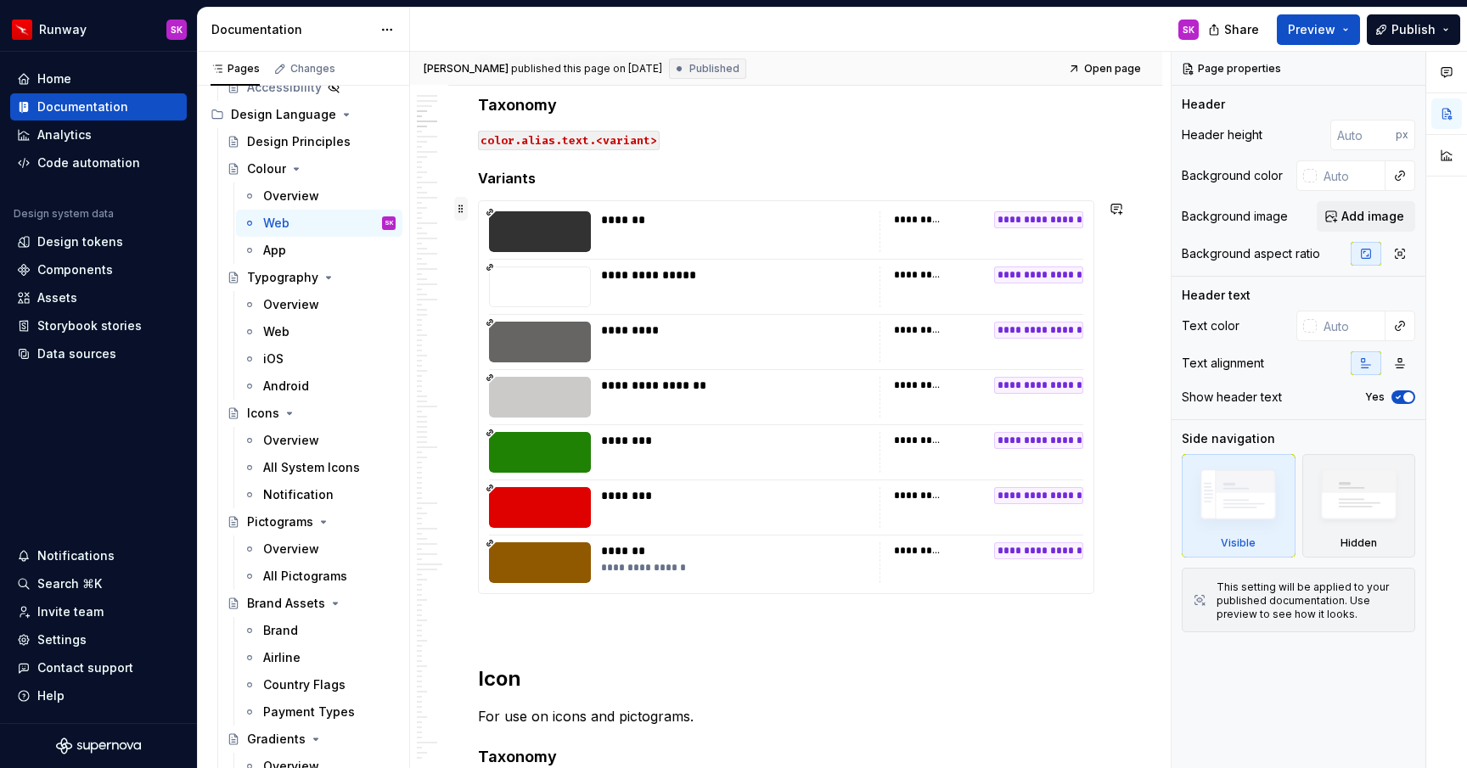
click at [458, 209] on span at bounding box center [461, 209] width 14 height 24
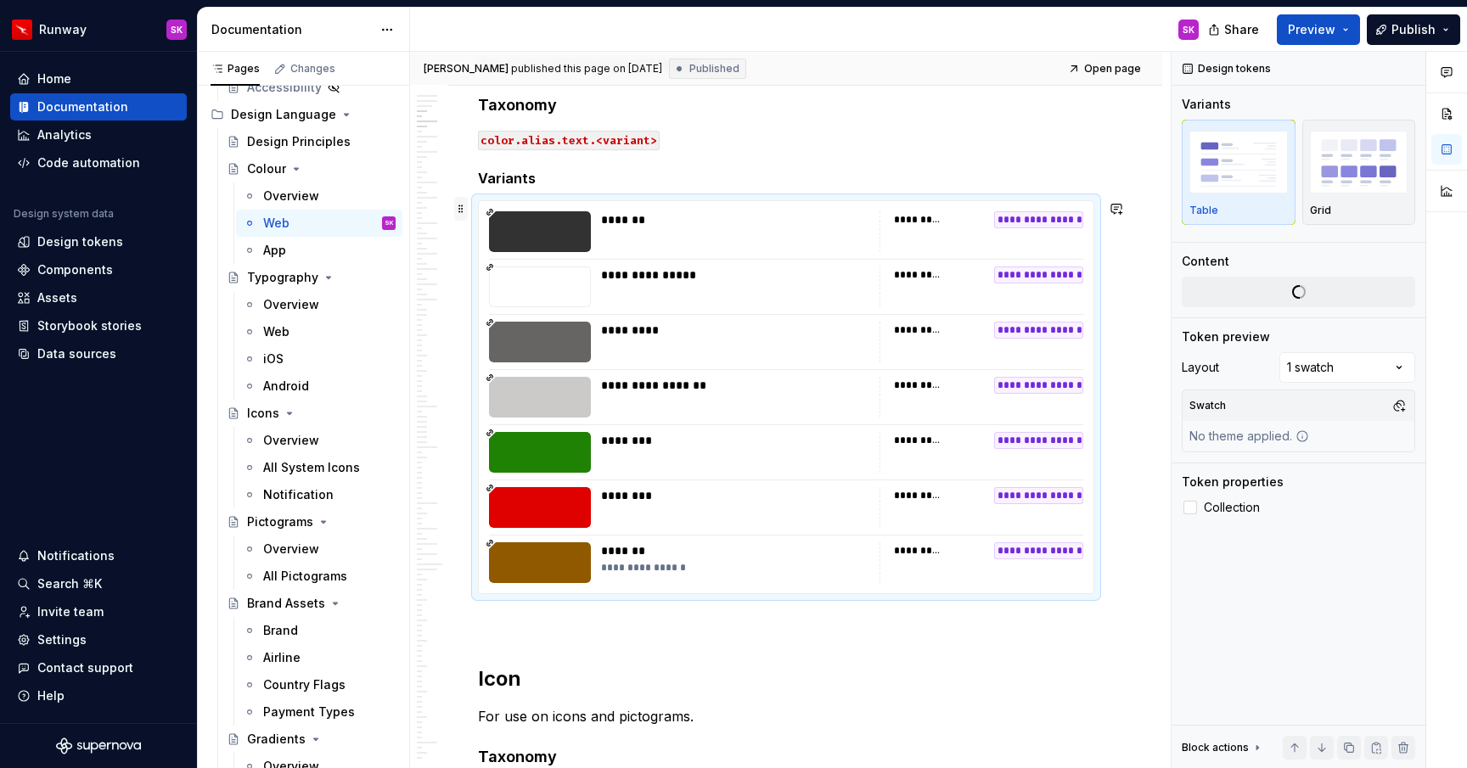
click at [458, 209] on span at bounding box center [461, 209] width 14 height 24
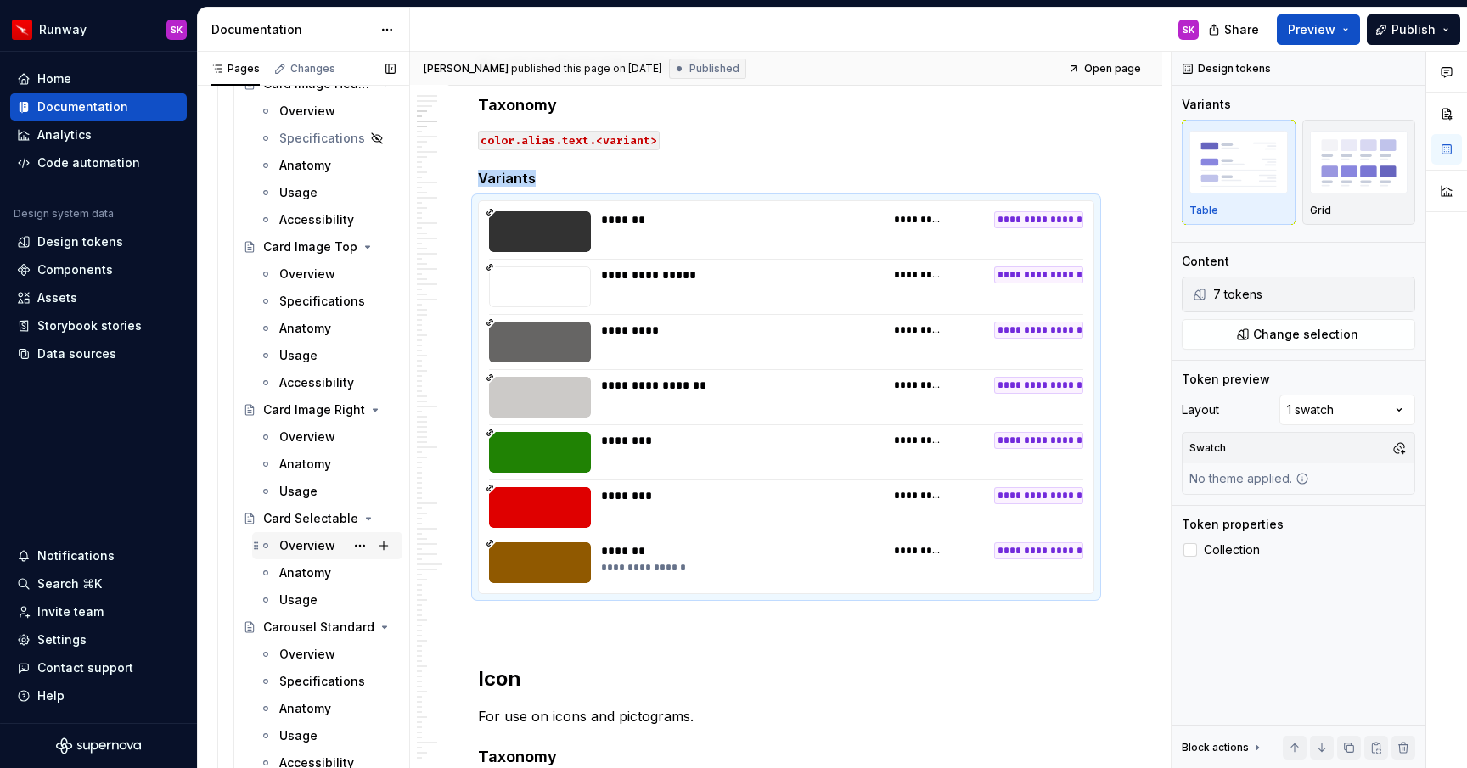
scroll to position [4465, 0]
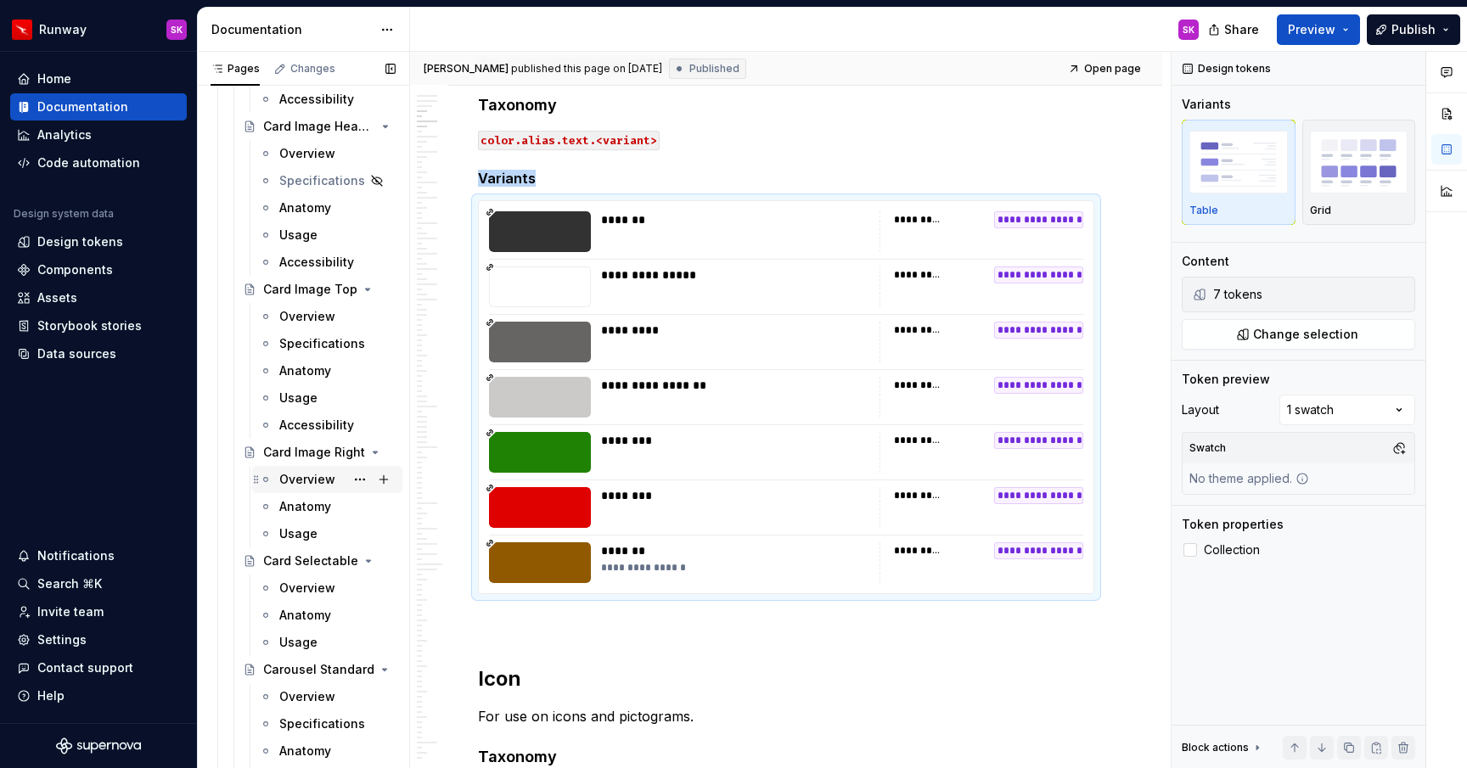
click at [312, 480] on div "Overview" at bounding box center [307, 479] width 56 height 17
click at [311, 508] on div "Anatomy" at bounding box center [305, 506] width 52 height 17
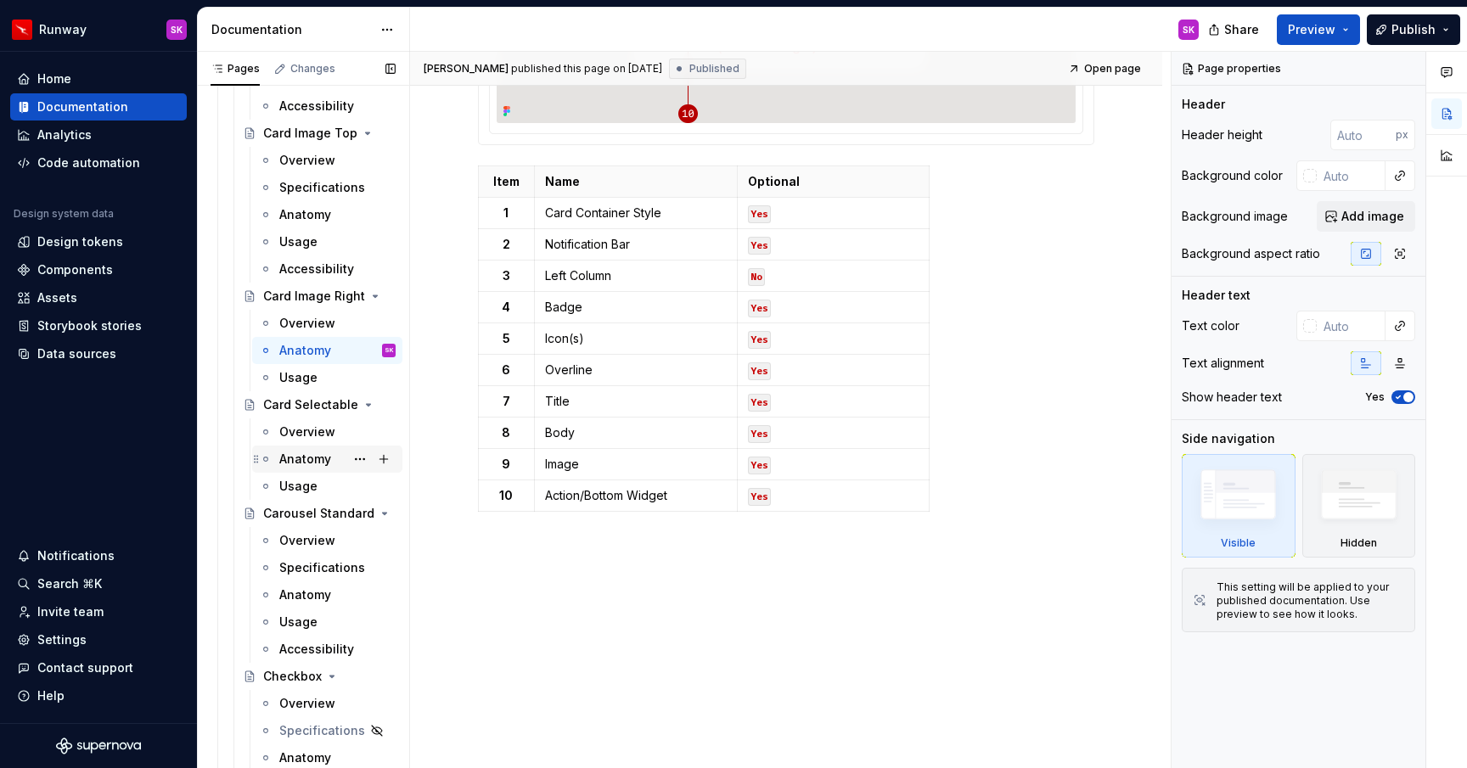
scroll to position [4650, 0]
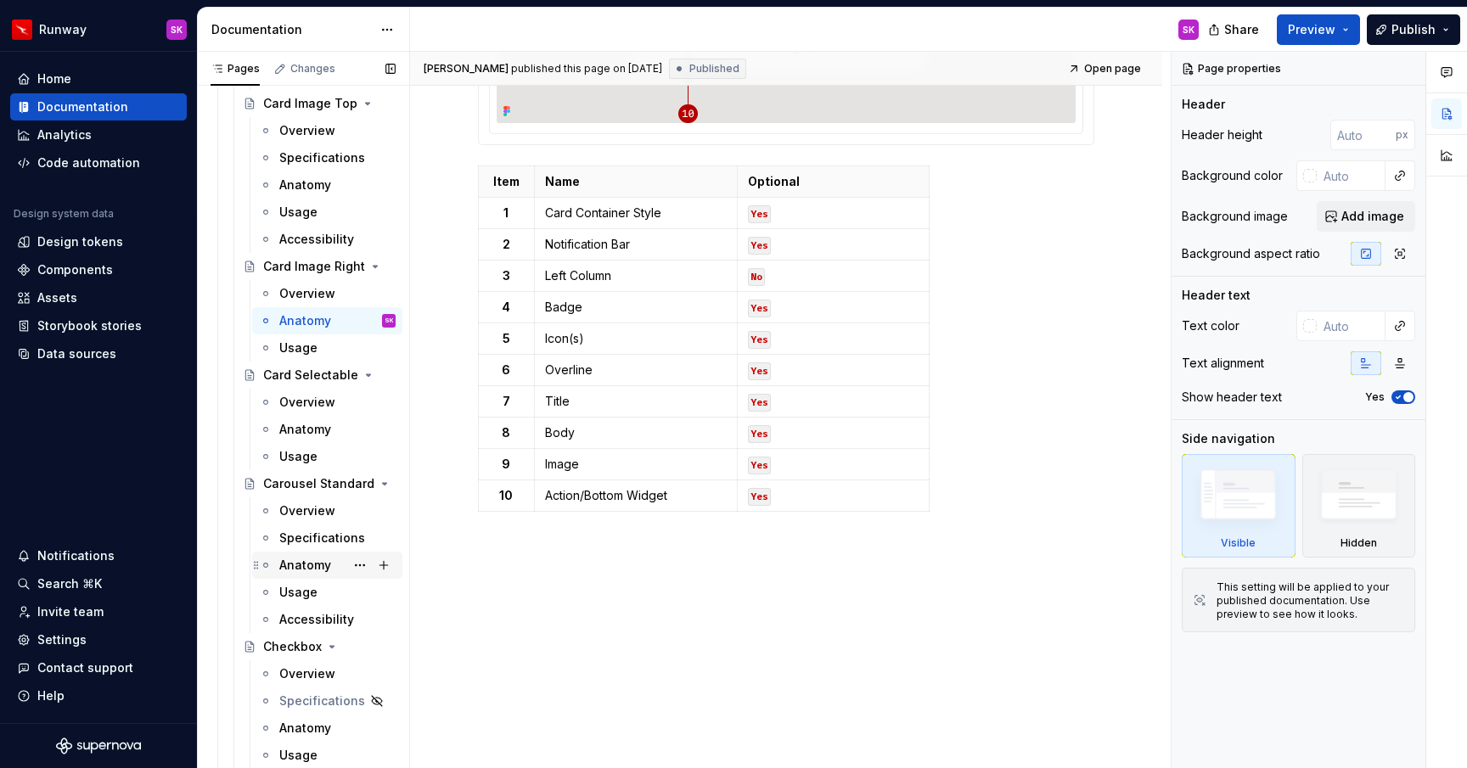
click at [307, 563] on div "Anatomy" at bounding box center [305, 565] width 52 height 17
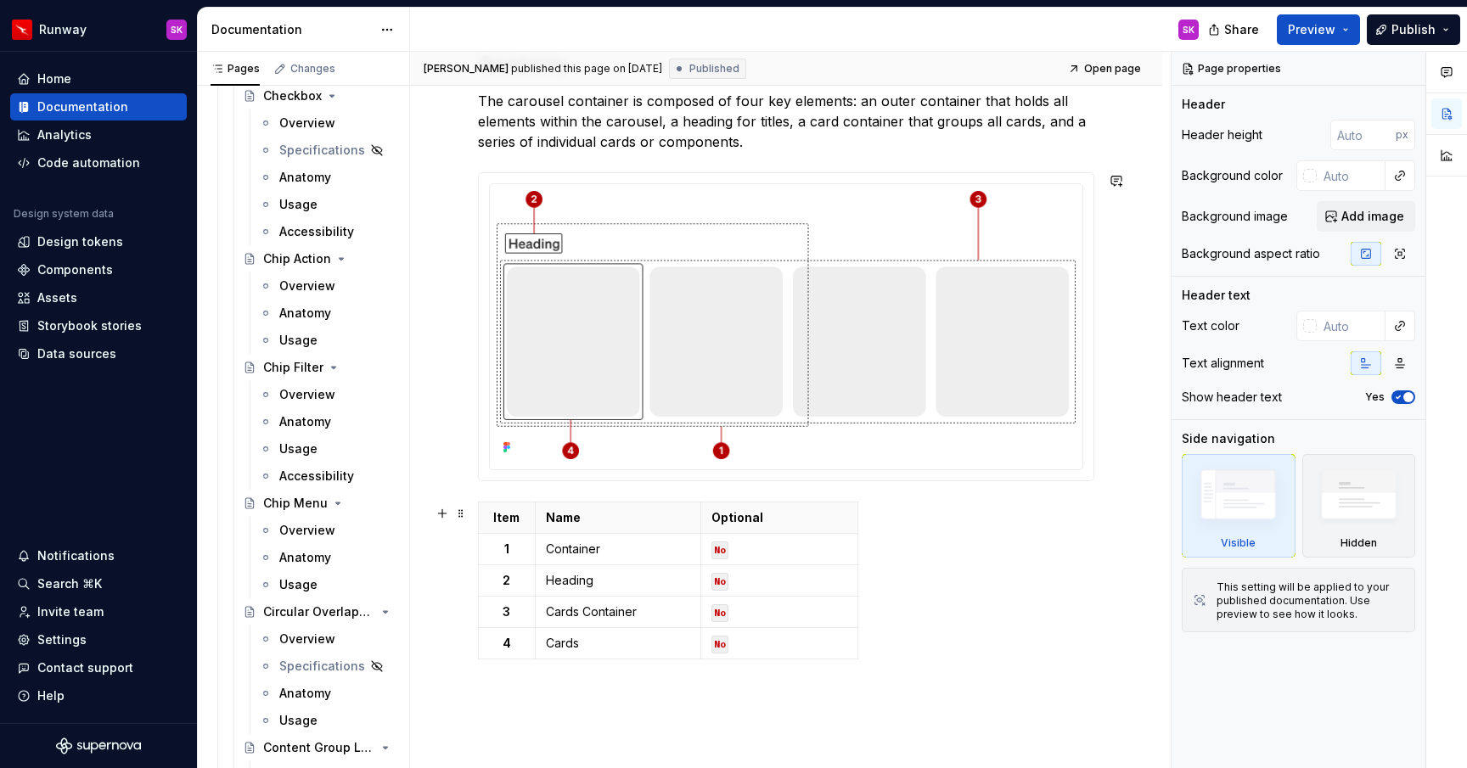
scroll to position [296, 0]
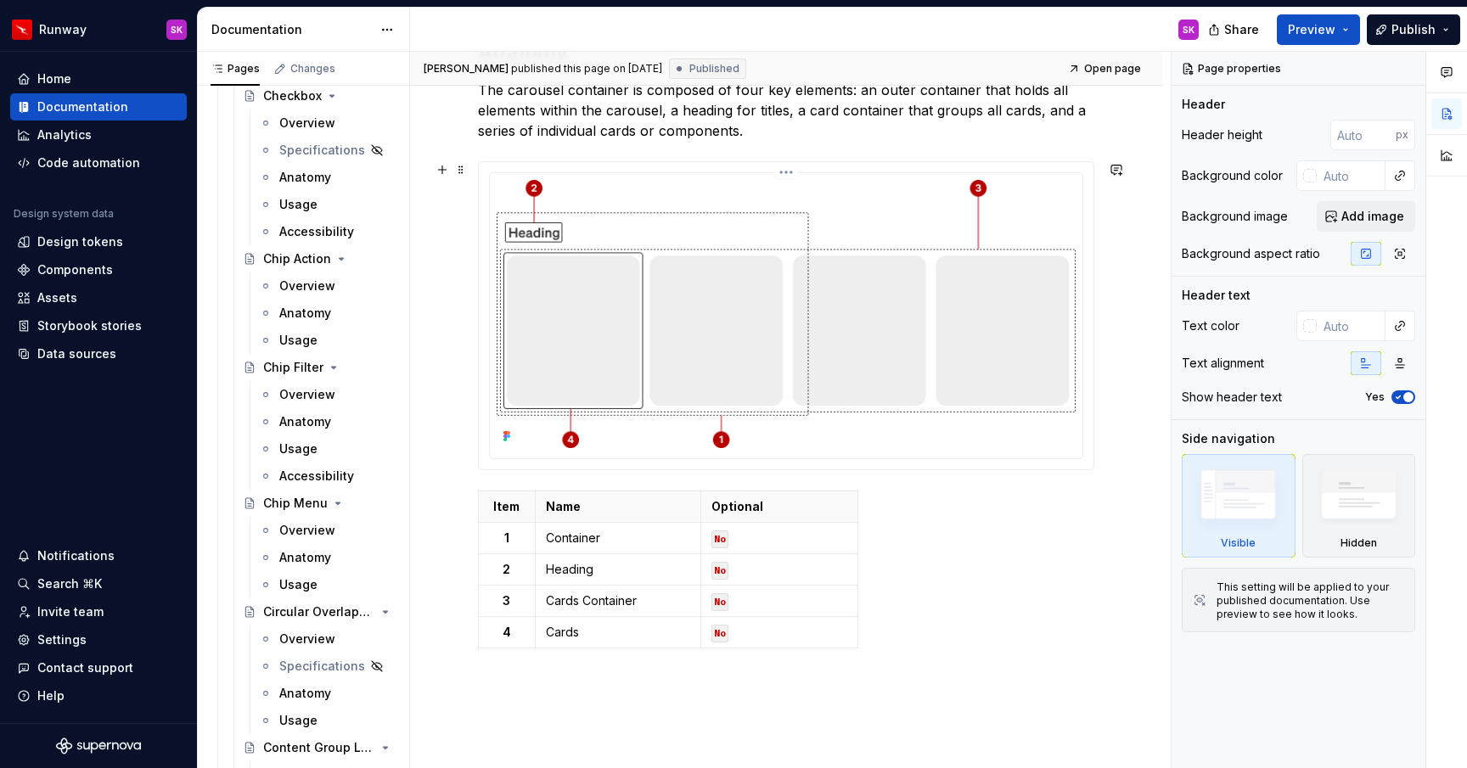
click at [625, 411] on img at bounding box center [786, 314] width 579 height 268
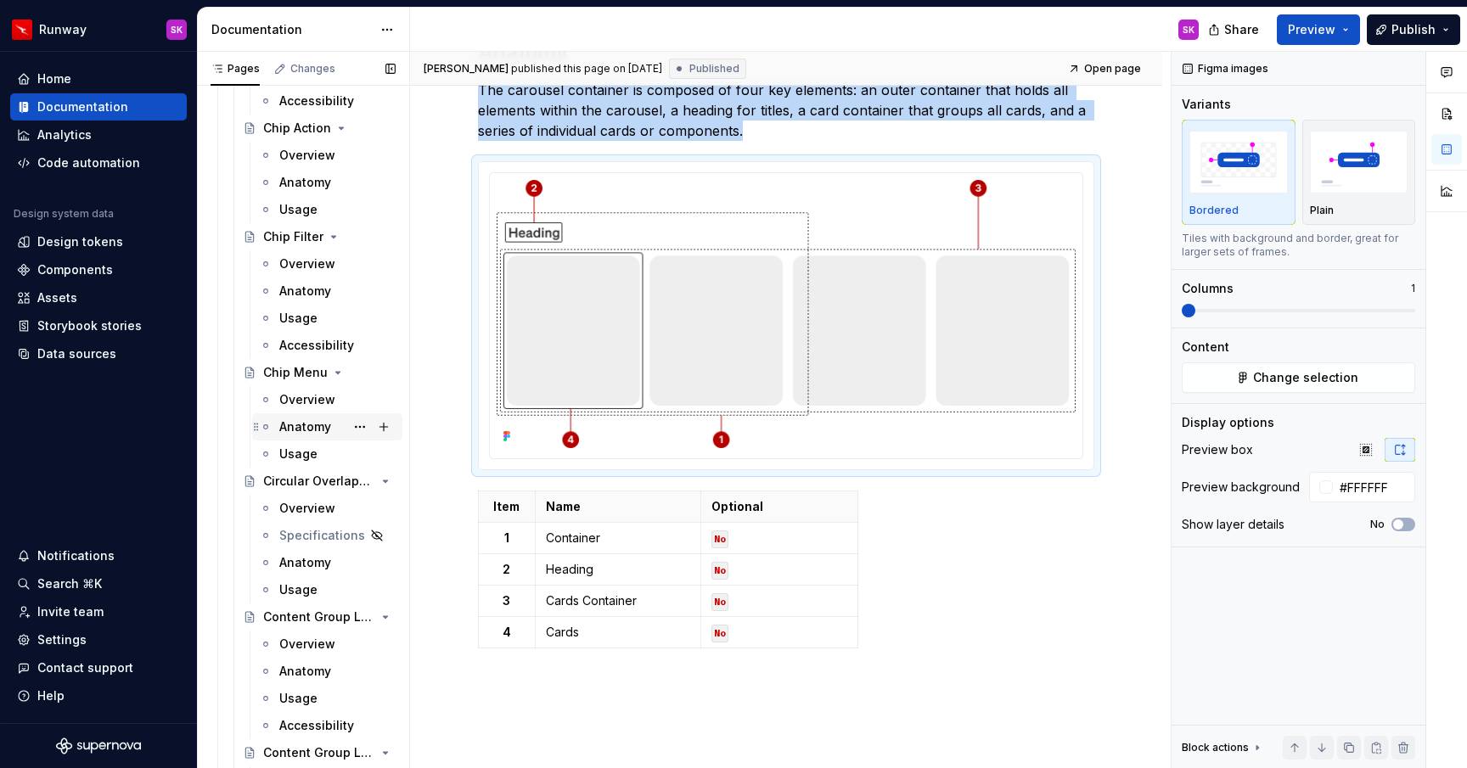
scroll to position [5337, 0]
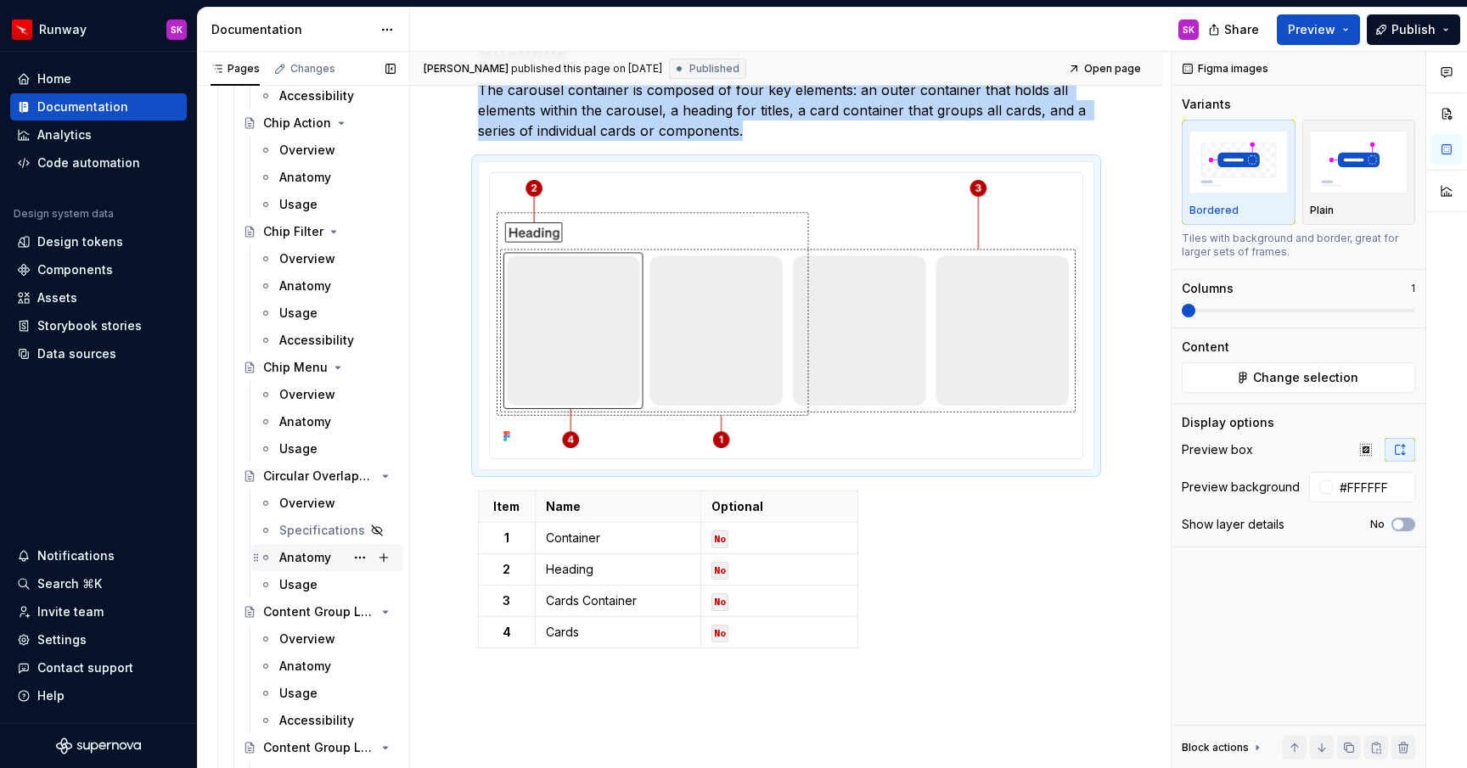
click at [295, 558] on div "Anatomy" at bounding box center [305, 557] width 52 height 17
click at [297, 587] on div "Usage" at bounding box center [298, 584] width 38 height 17
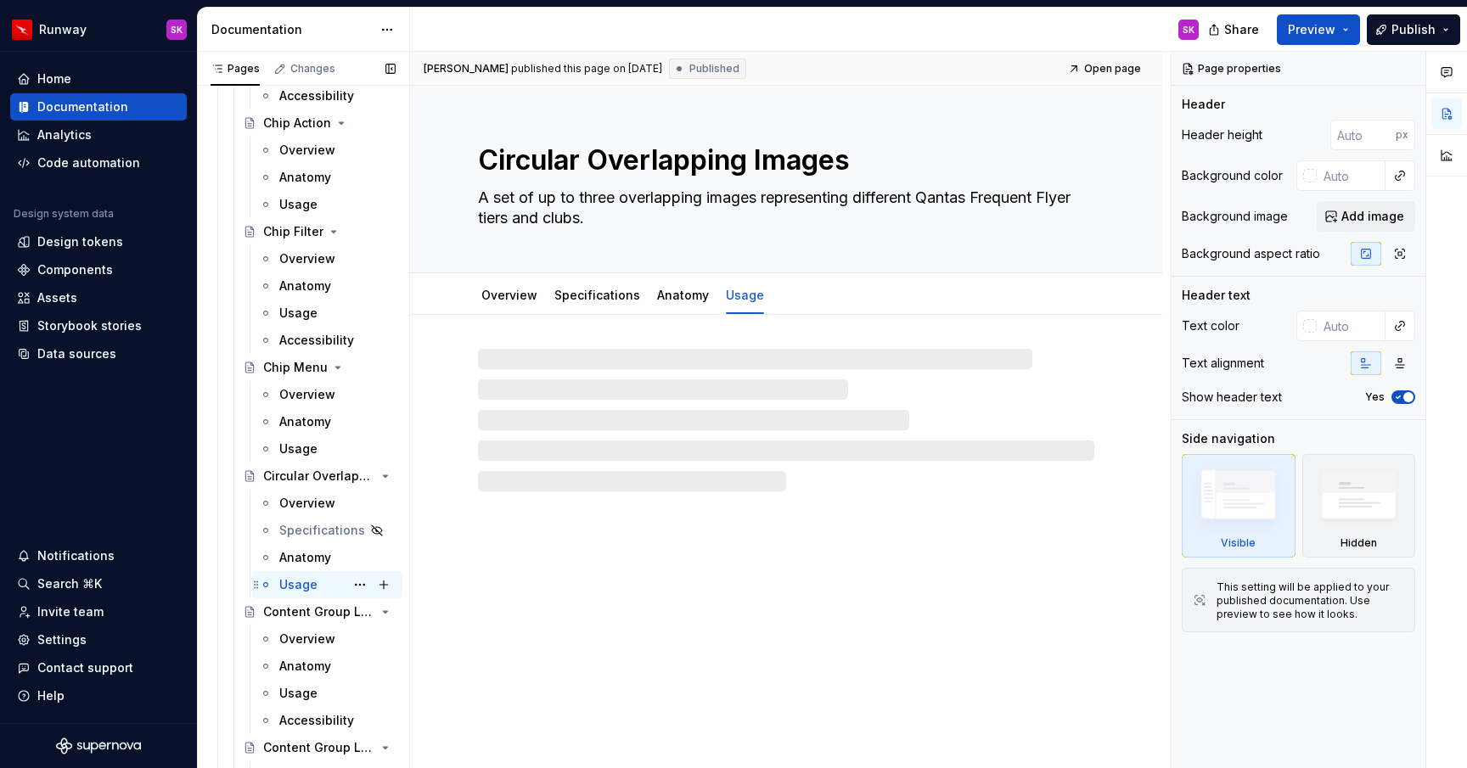
click at [297, 587] on div "Usage" at bounding box center [298, 584] width 38 height 17
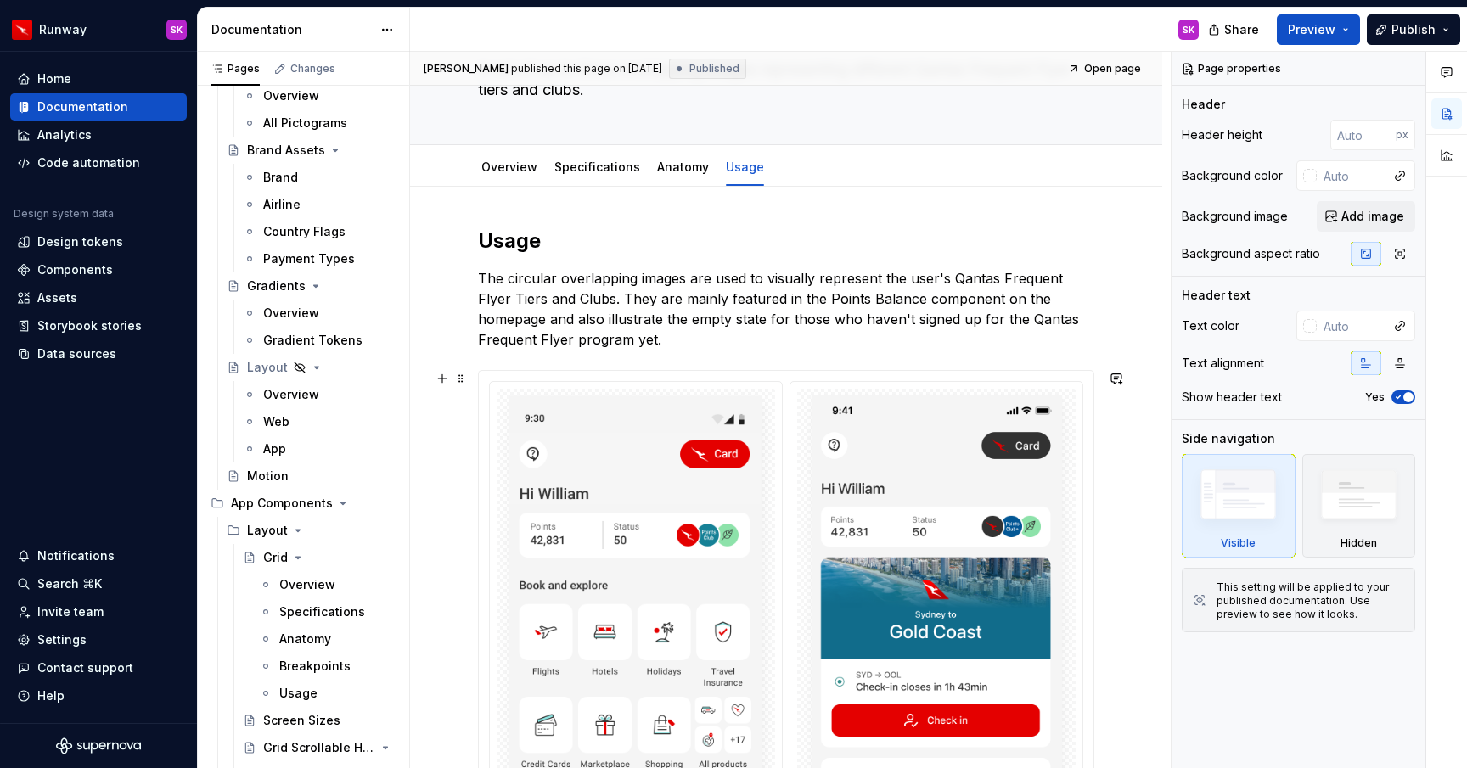
scroll to position [202, 0]
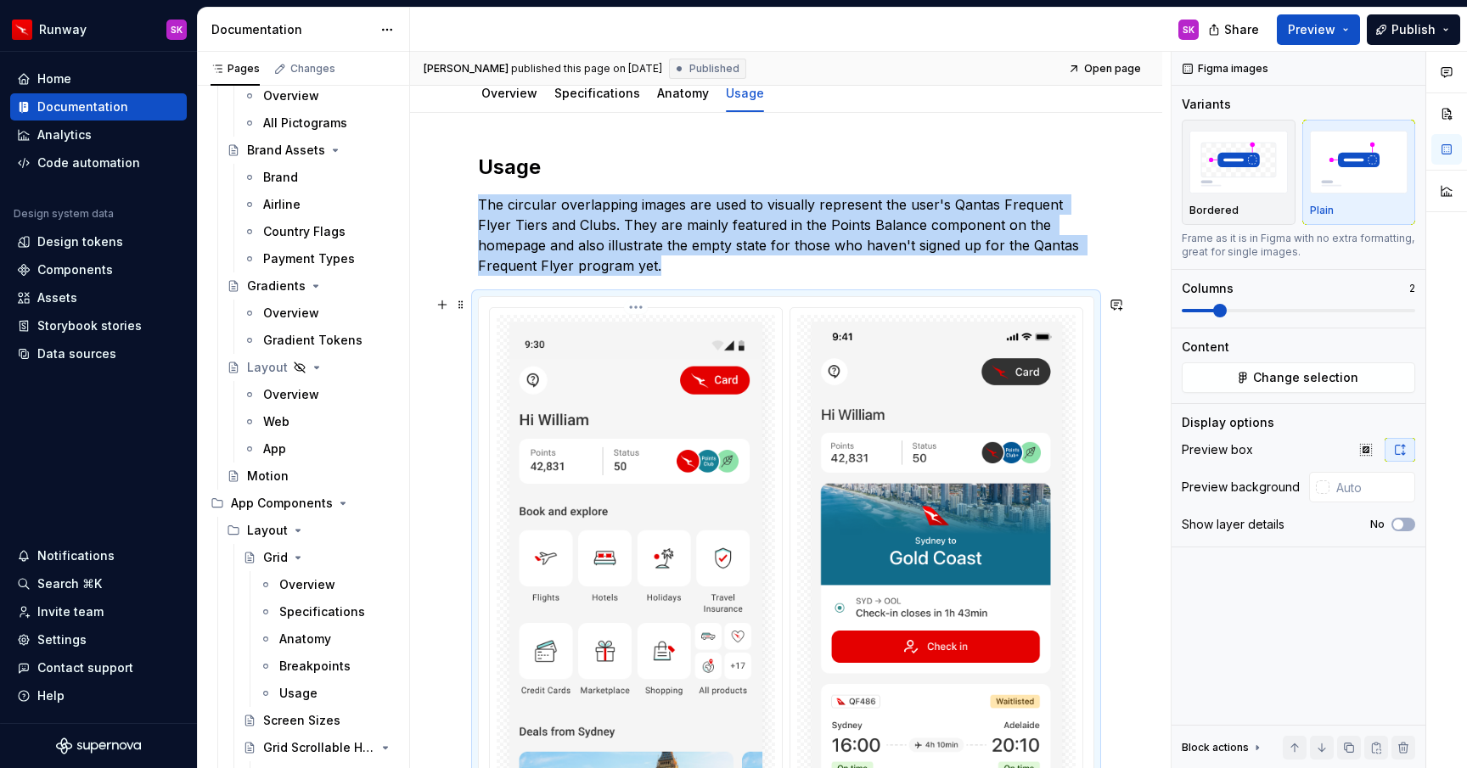
click at [498, 423] on img at bounding box center [636, 600] width 278 height 571
click at [582, 413] on img at bounding box center [636, 600] width 278 height 571
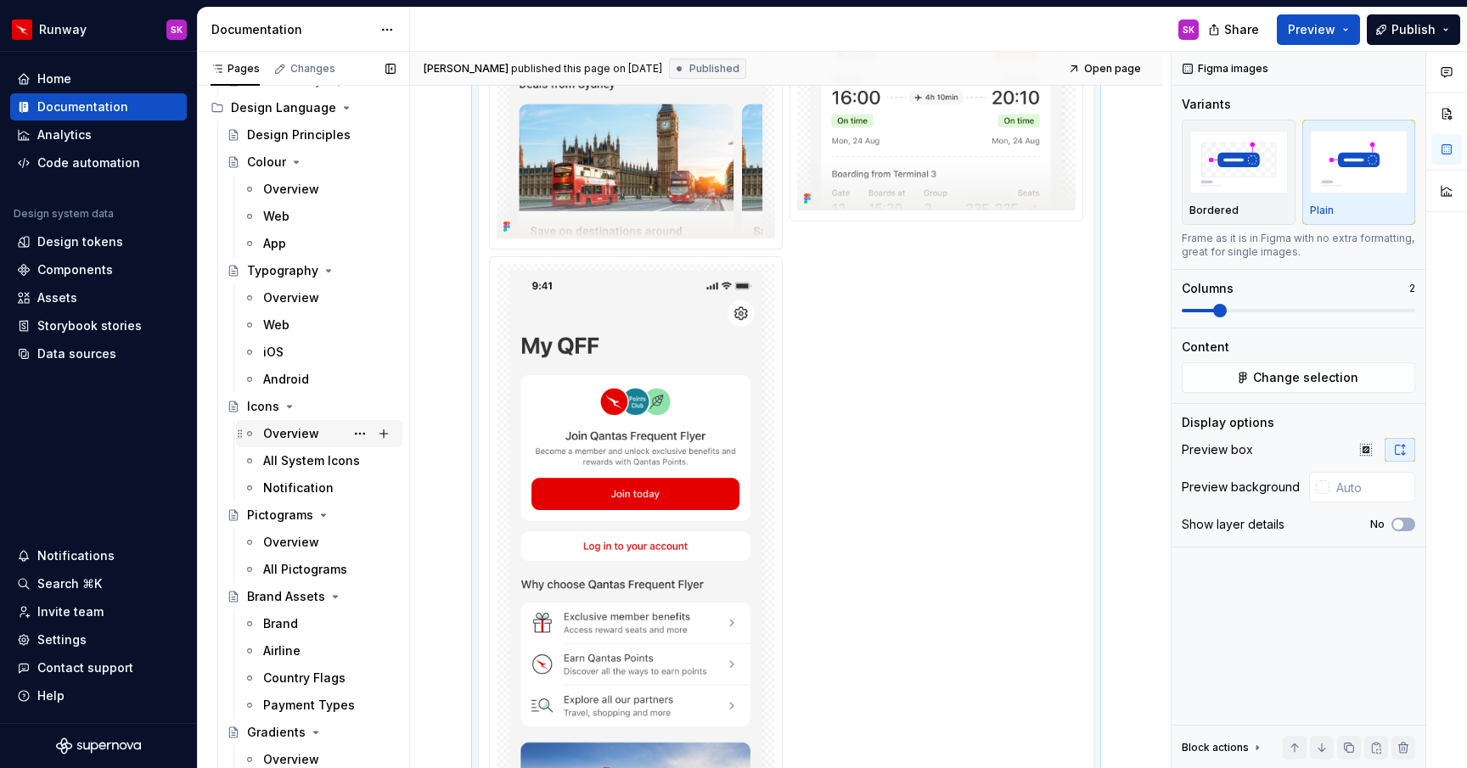
scroll to position [393, 0]
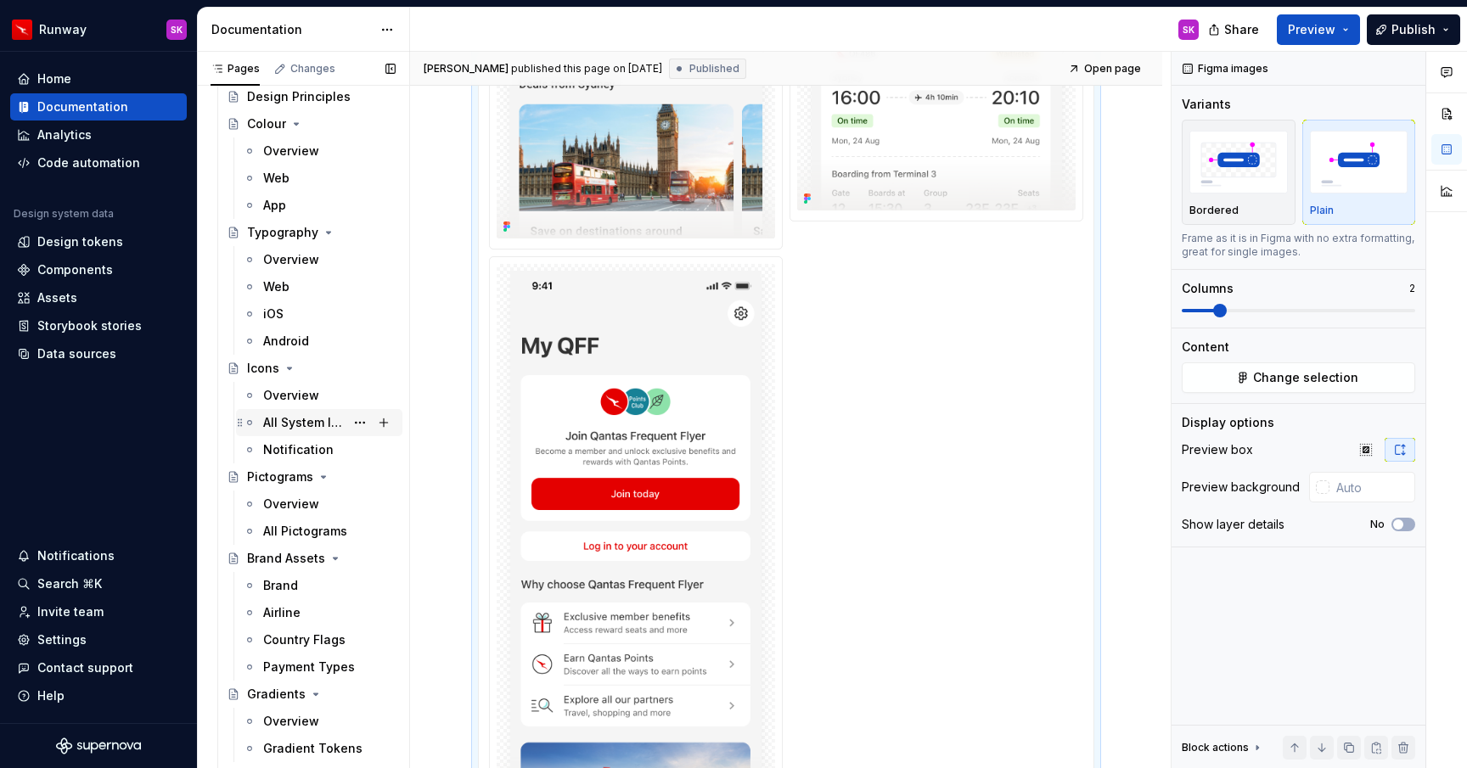
click at [307, 429] on div "All System Icons" at bounding box center [303, 422] width 81 height 17
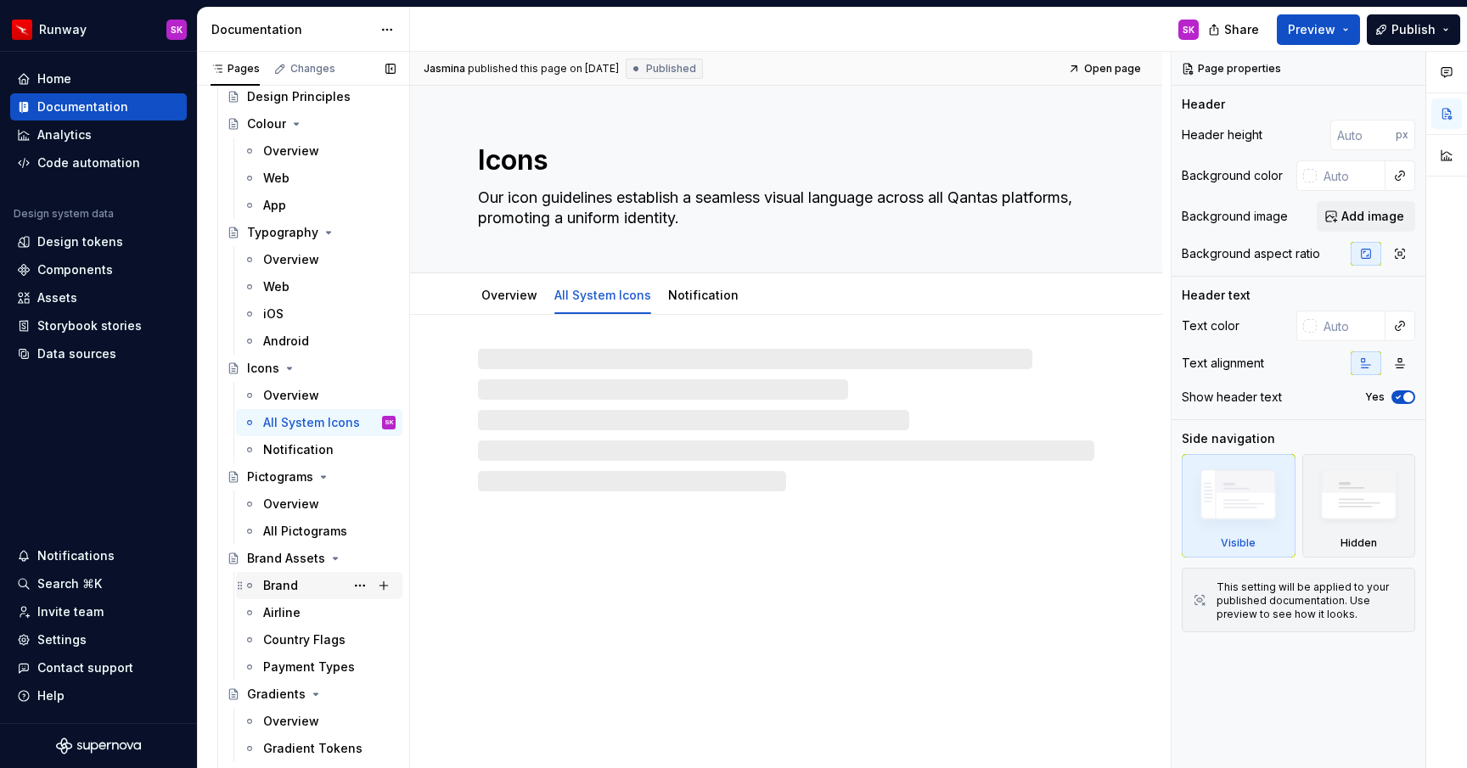
click at [273, 592] on div "Brand" at bounding box center [280, 585] width 35 height 17
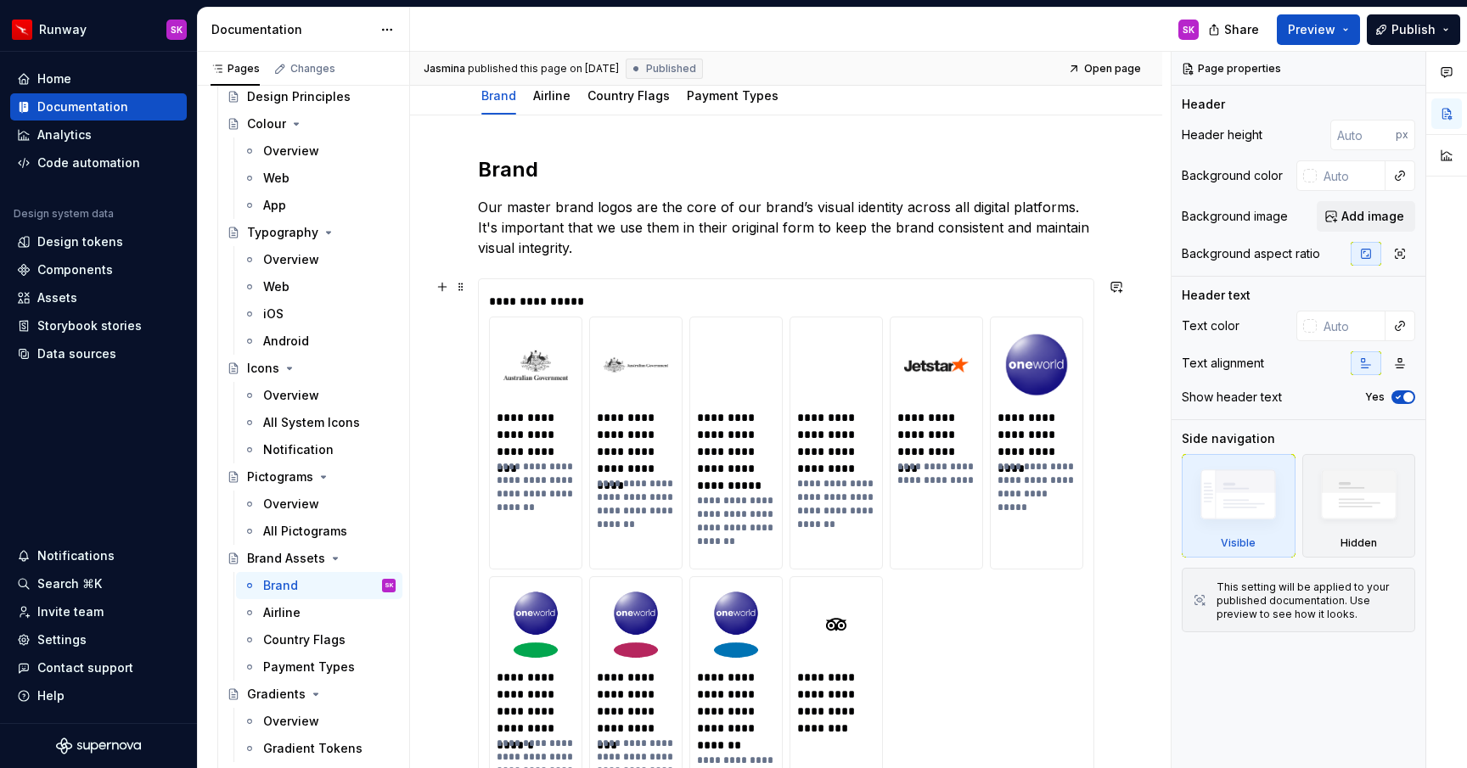
scroll to position [201, 0]
click at [536, 371] on img at bounding box center [535, 363] width 65 height 68
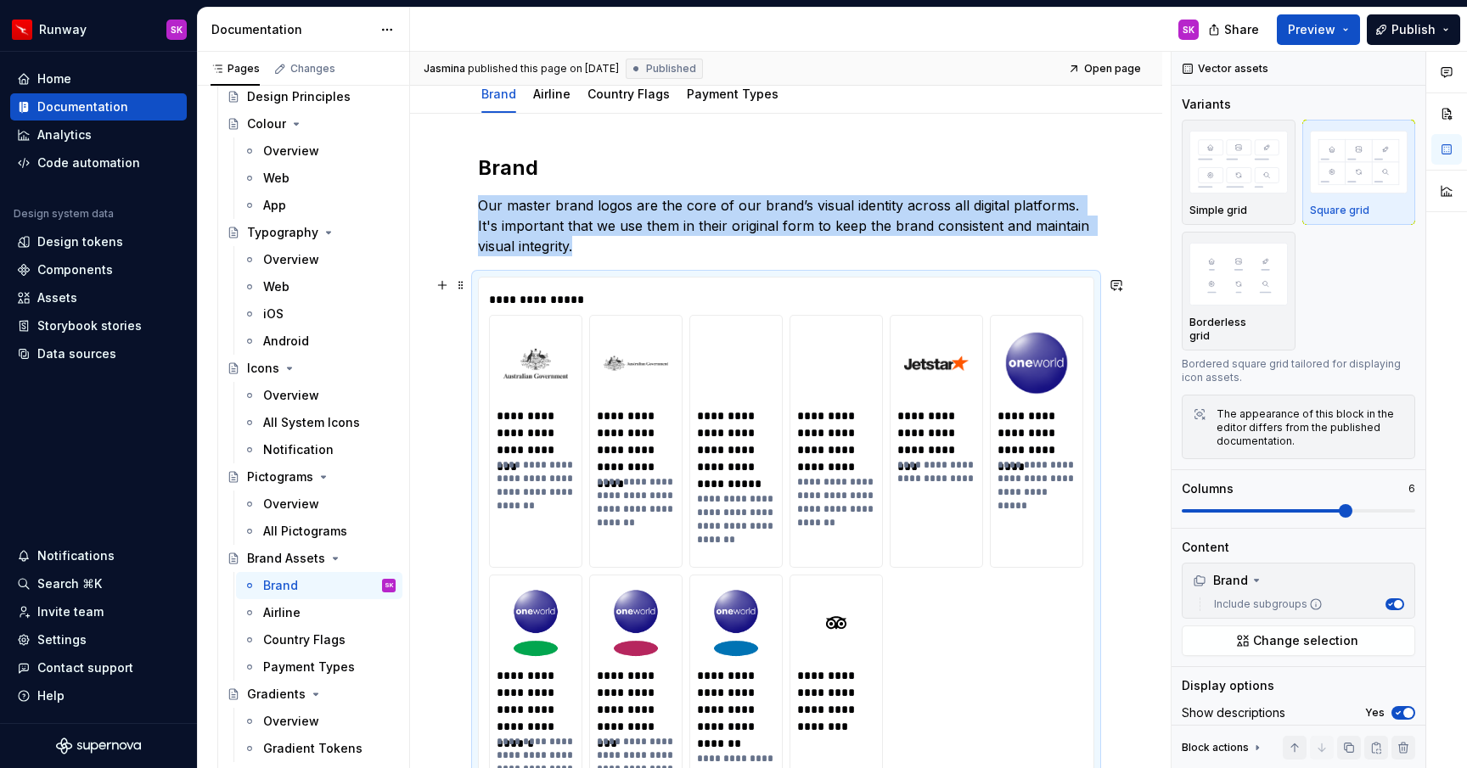
click at [632, 371] on img at bounding box center [635, 363] width 65 height 68
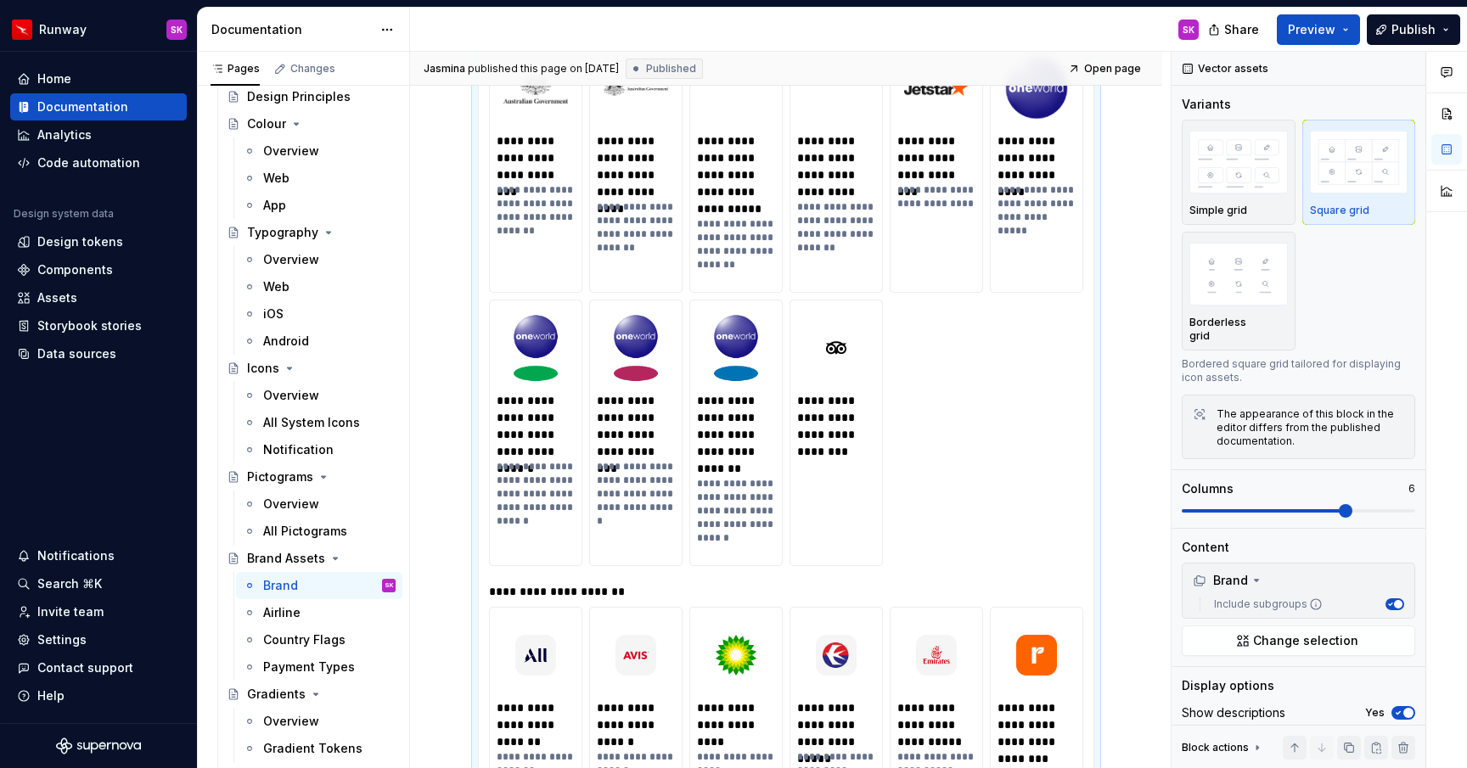
scroll to position [533, 0]
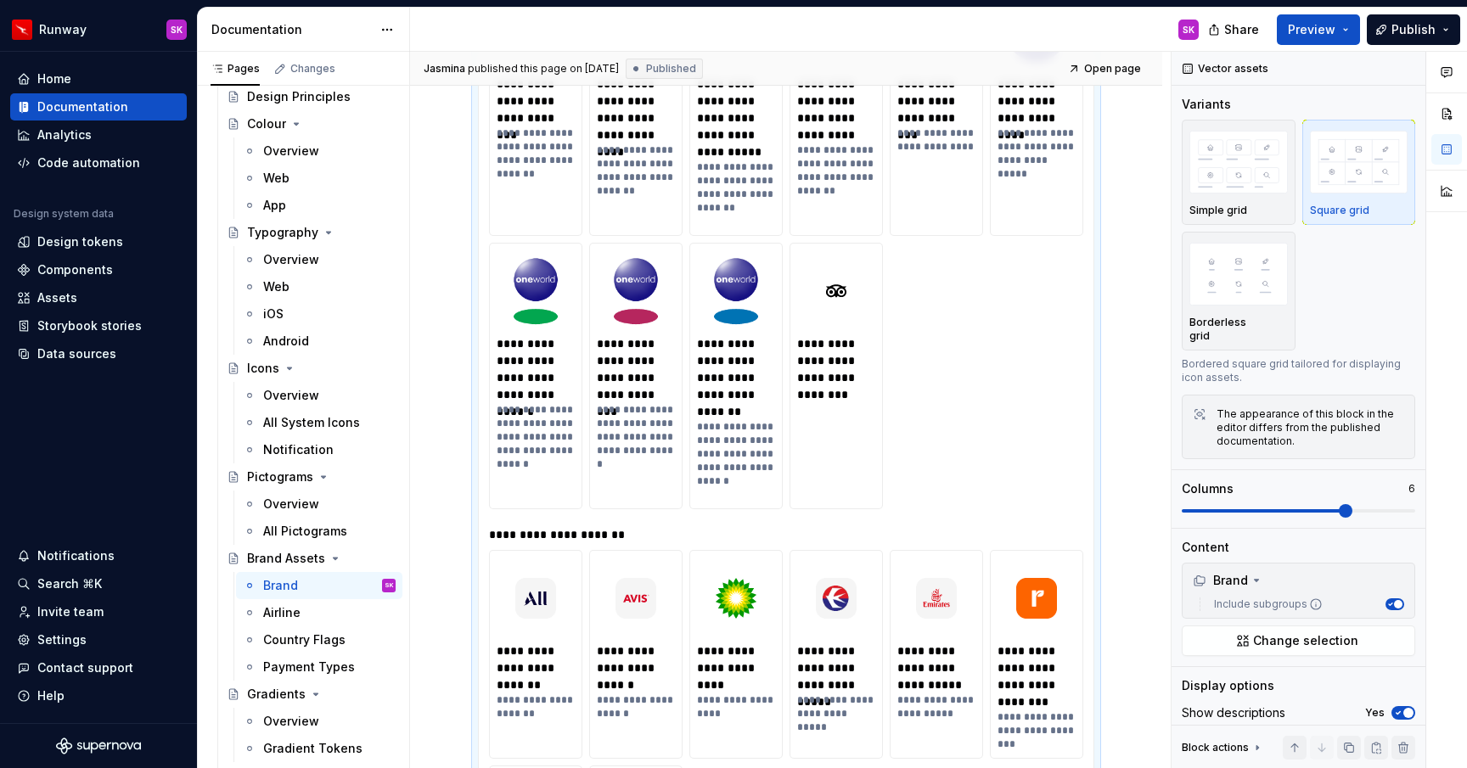
click at [549, 532] on div "**********" at bounding box center [790, 534] width 603 height 17
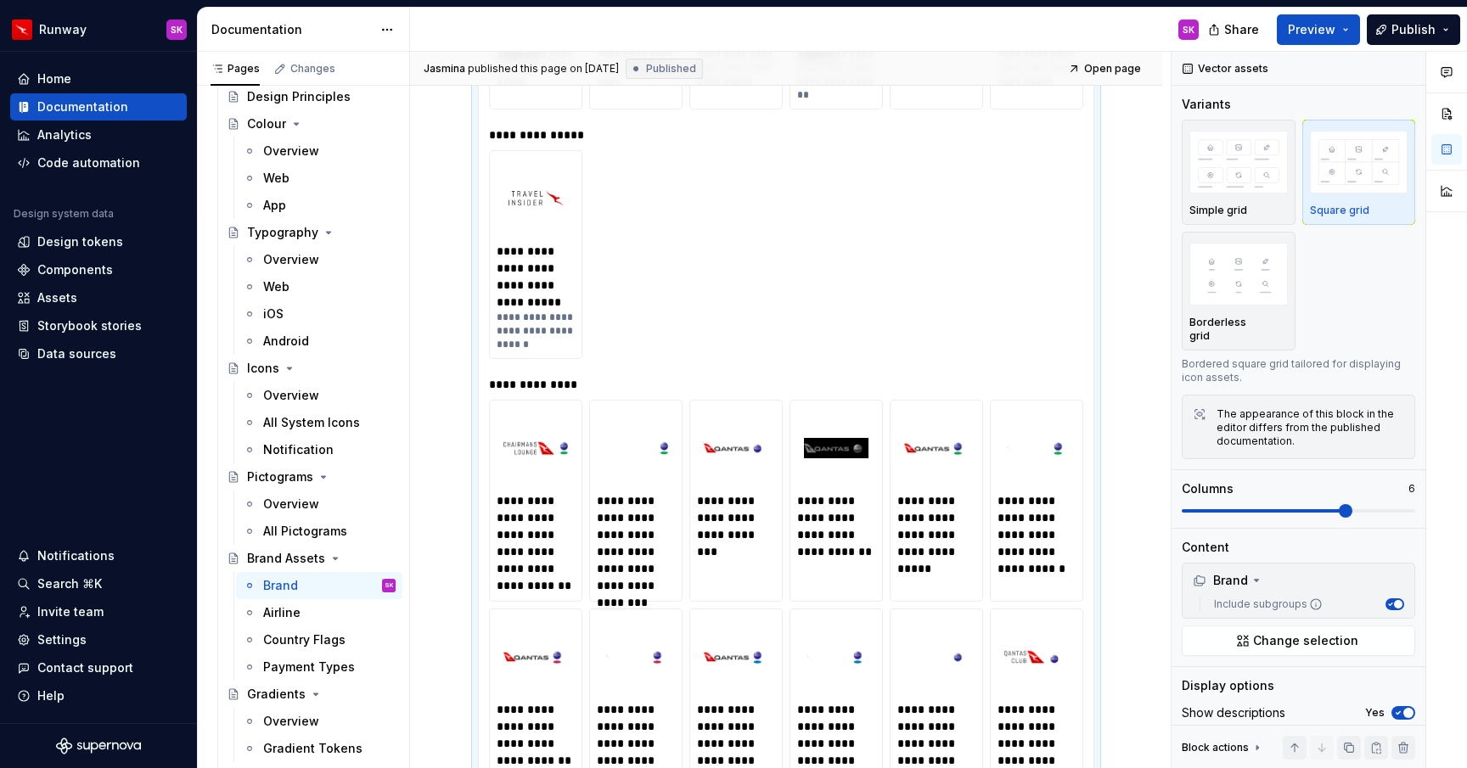
scroll to position [2064, 0]
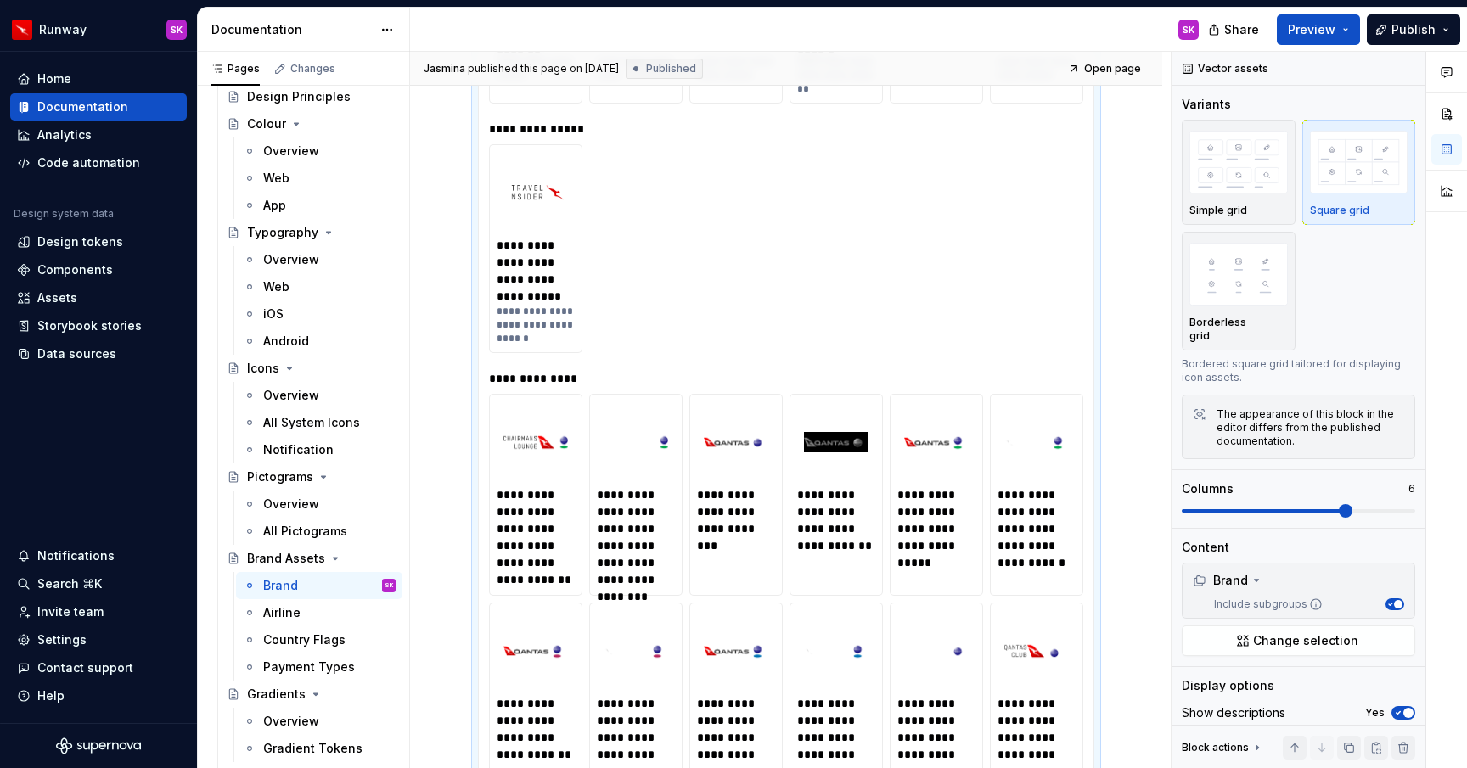
click at [552, 508] on div "**********" at bounding box center [537, 537] width 80 height 102
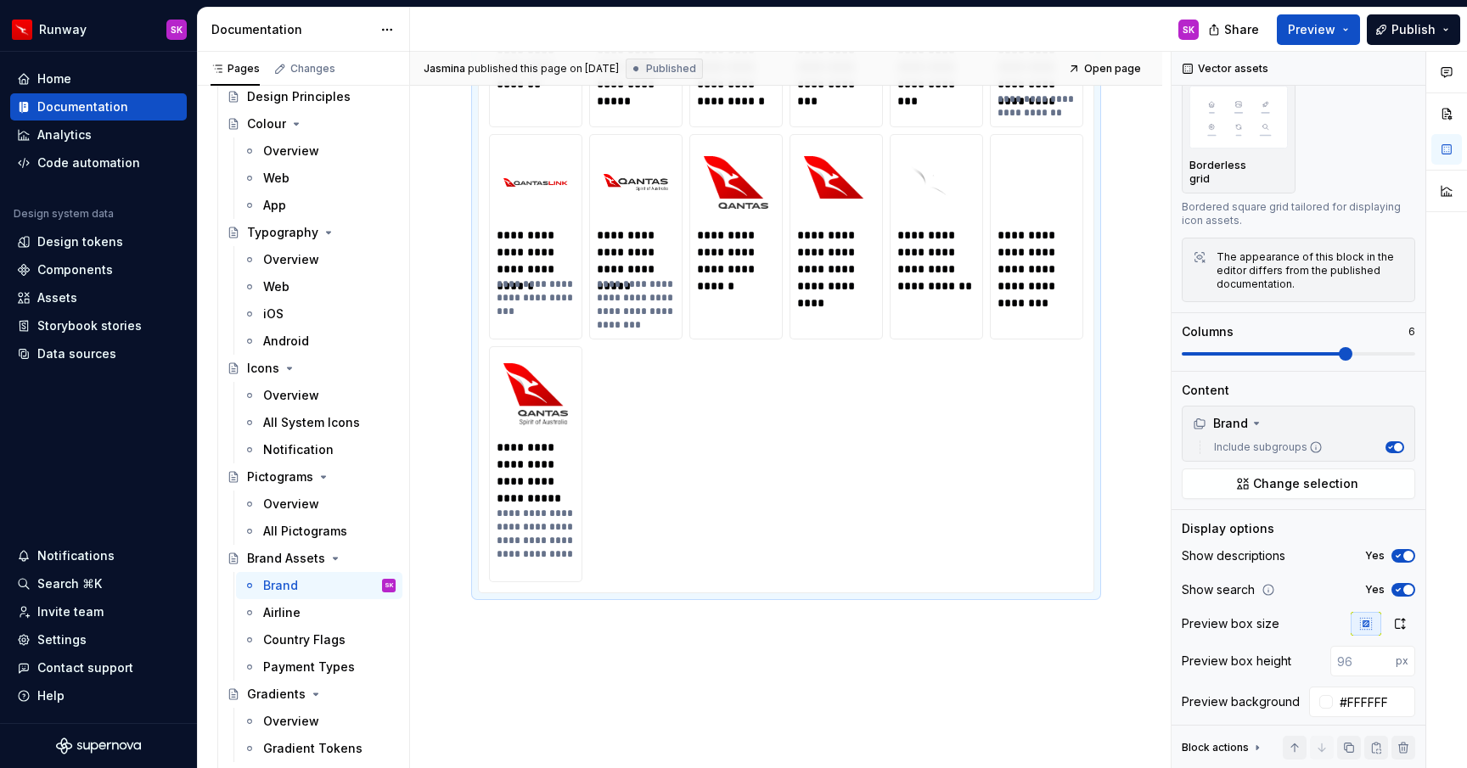
scroll to position [5193, 0]
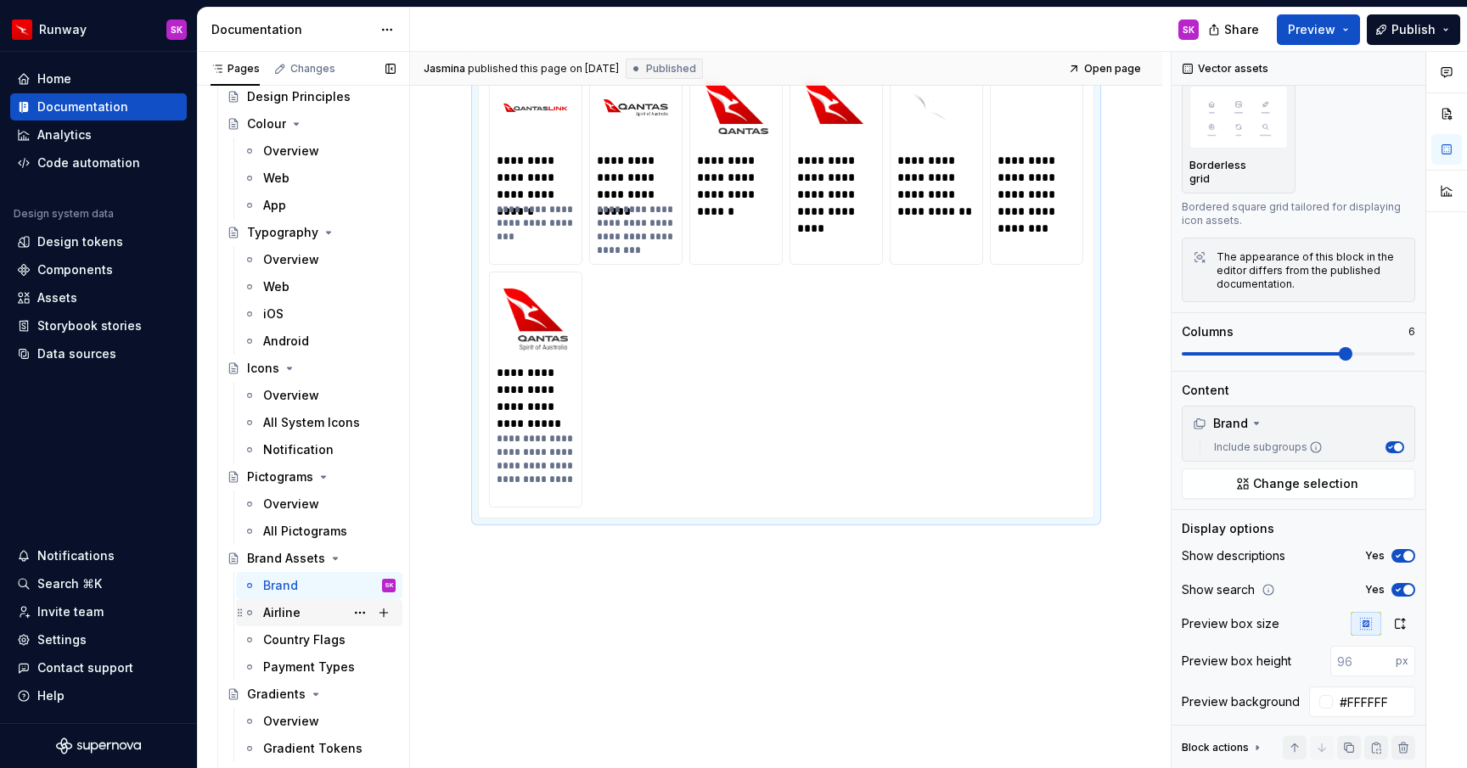
click at [293, 610] on div "Airline" at bounding box center [281, 612] width 37 height 17
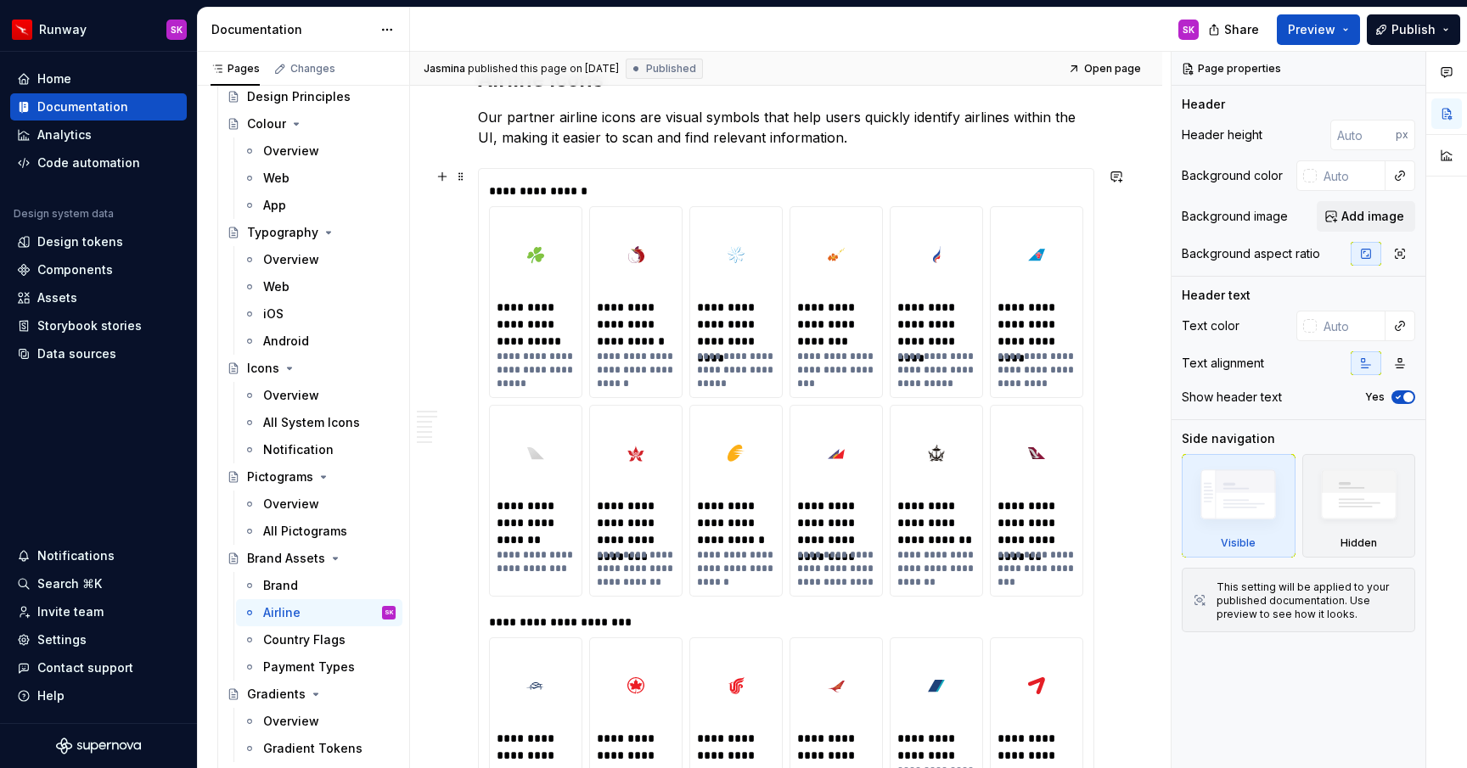
scroll to position [200, 0]
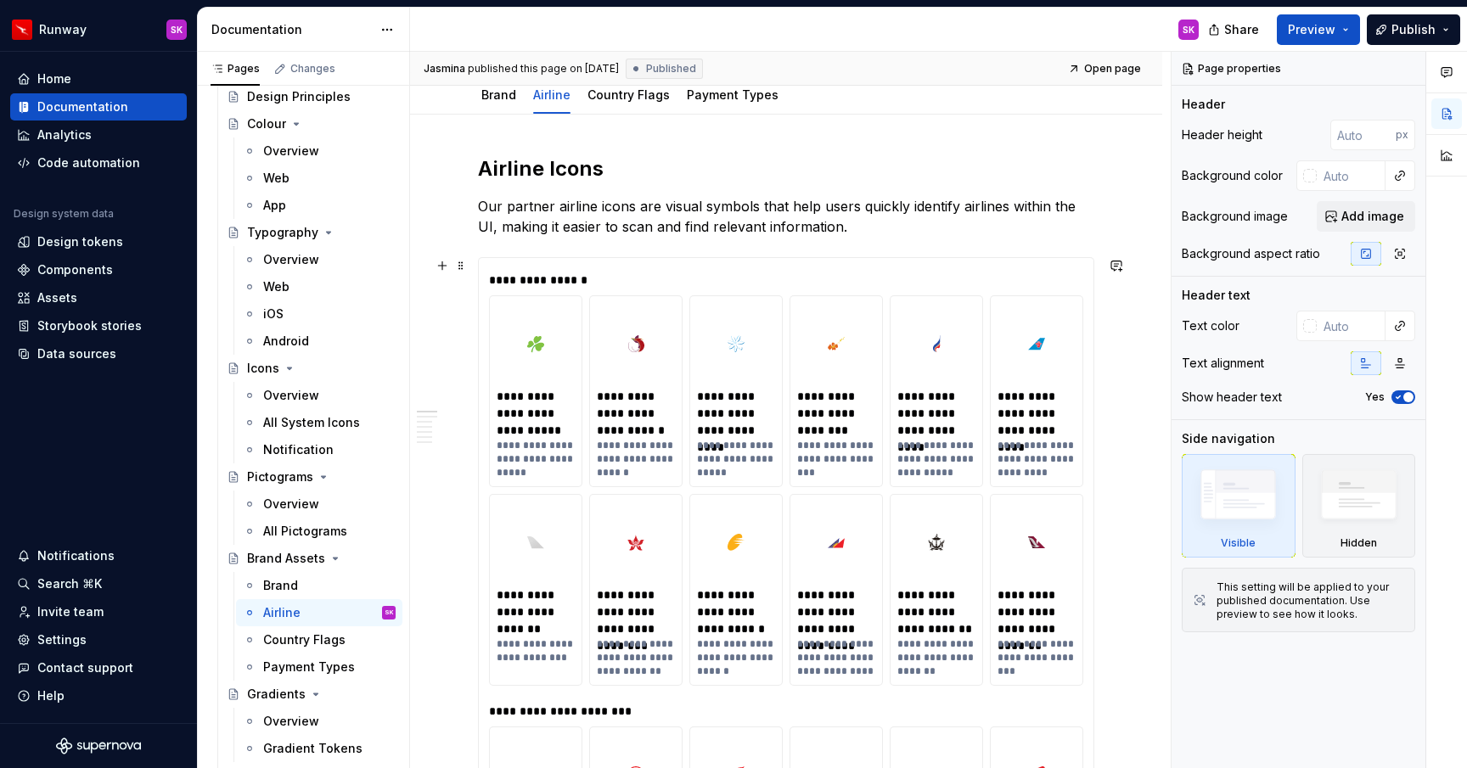
click at [514, 278] on div "**********" at bounding box center [790, 280] width 603 height 17
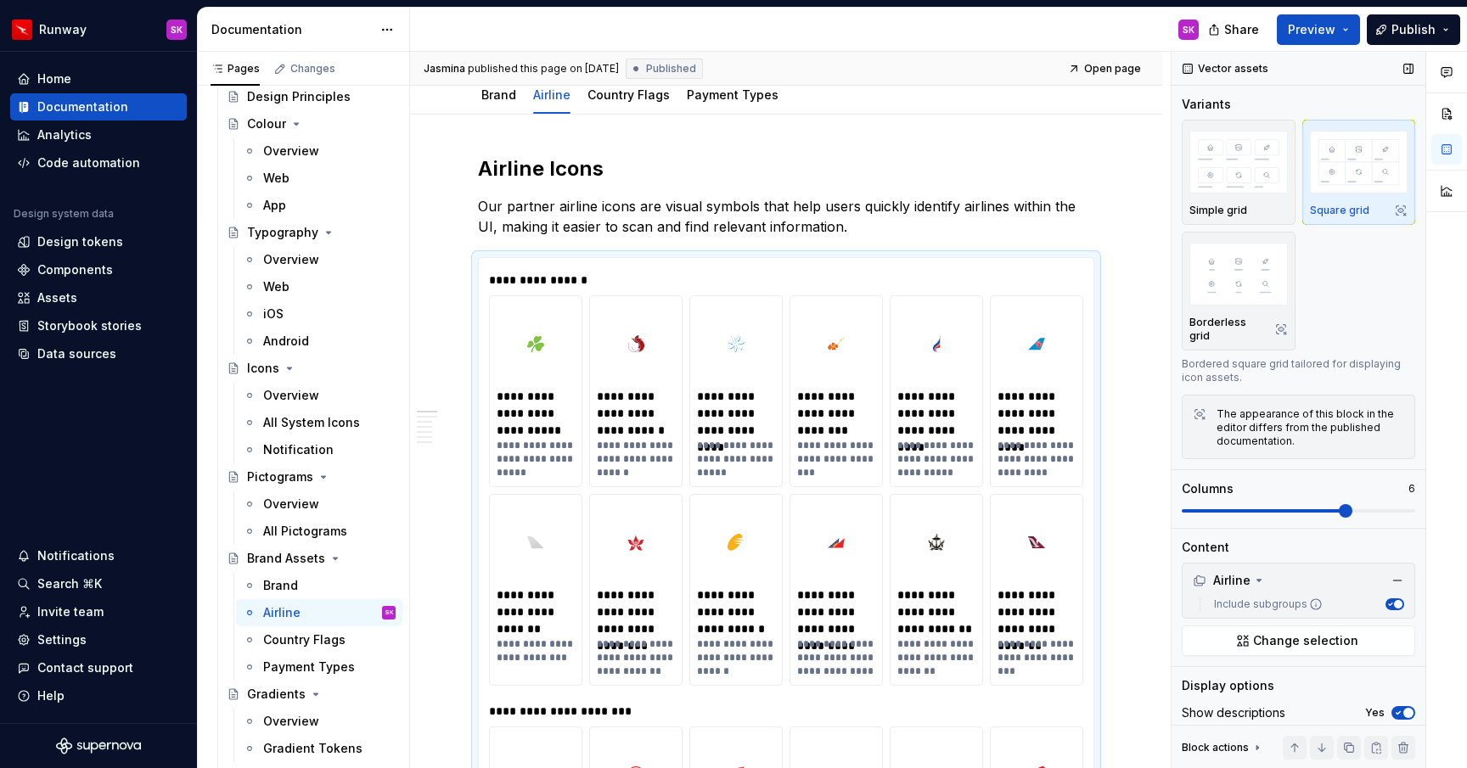
click at [1230, 62] on div "Vector assets" at bounding box center [1225, 69] width 99 height 24
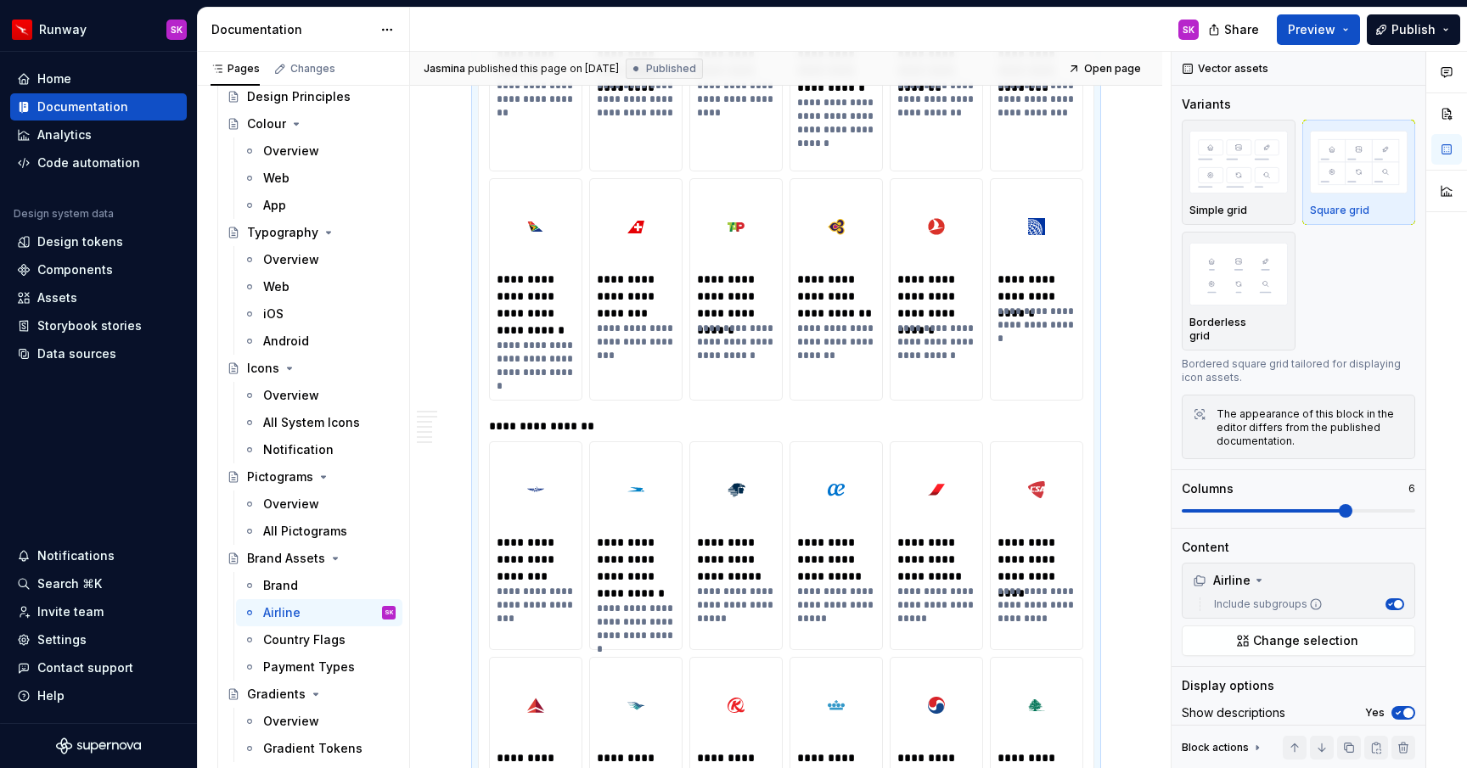
scroll to position [1394, 0]
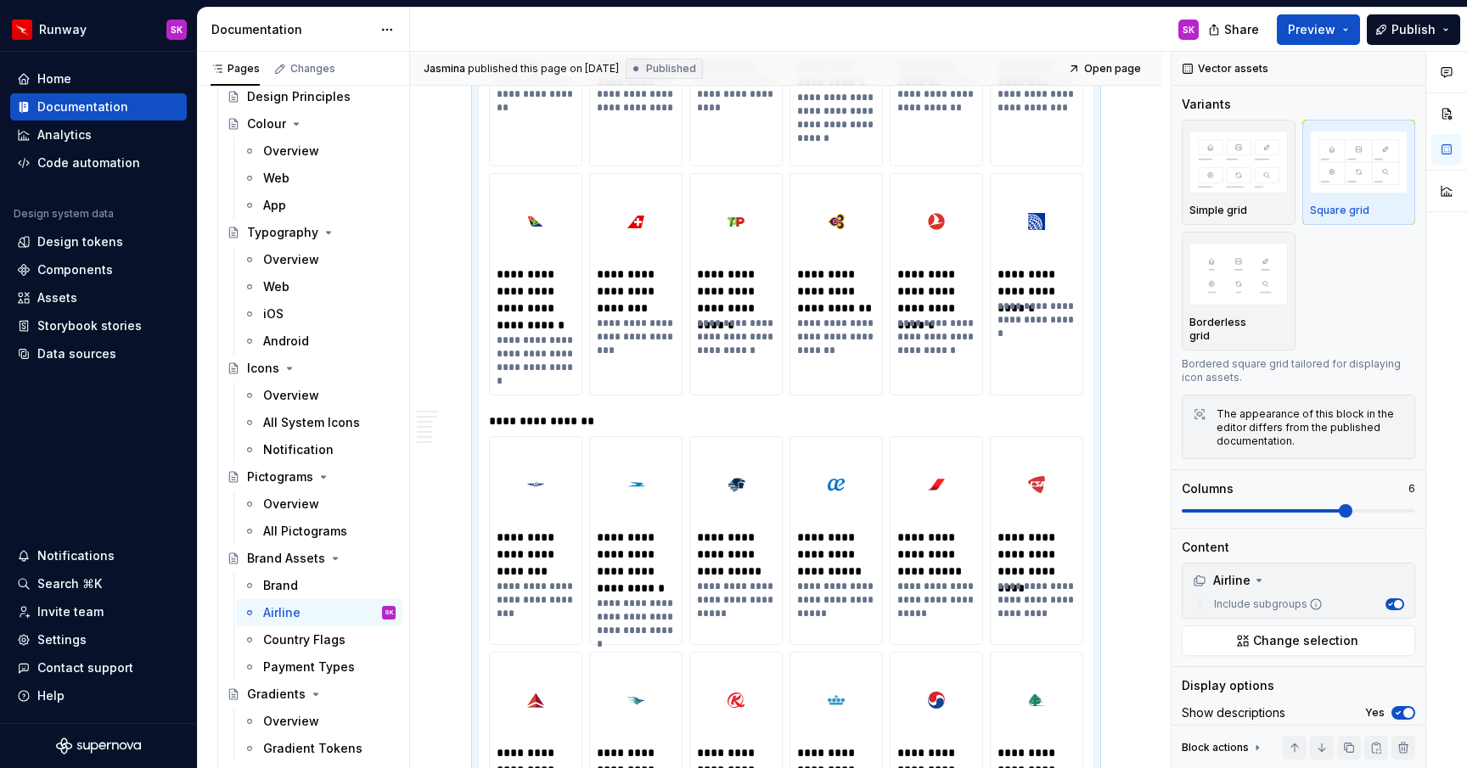
click at [550, 340] on div "**********" at bounding box center [537, 361] width 80 height 54
click at [538, 241] on img at bounding box center [535, 222] width 20 height 68
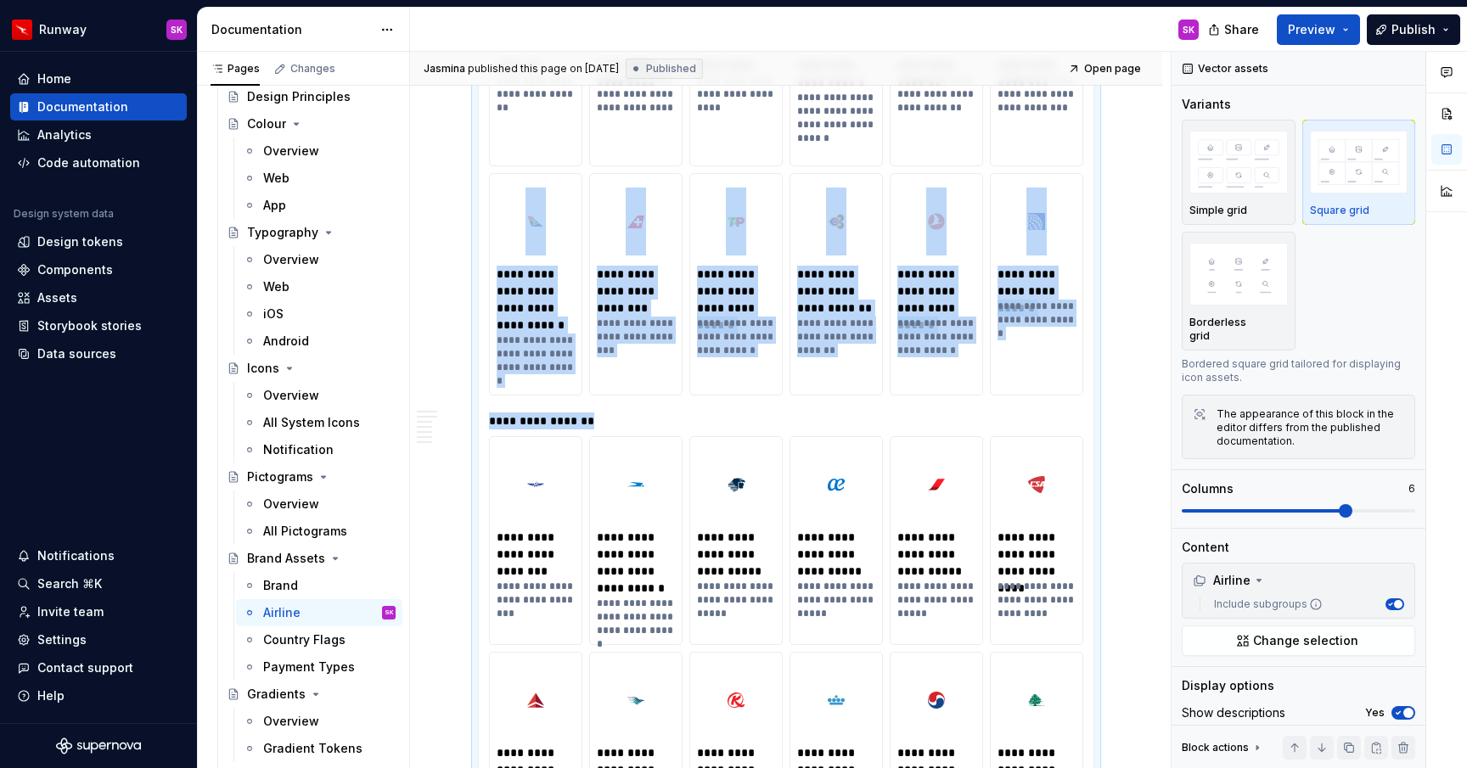
drag, startPoint x: 538, startPoint y: 256, endPoint x: 579, endPoint y: 431, distance: 179.5
click at [579, 431] on div "**********" at bounding box center [786, 589] width 594 height 3028
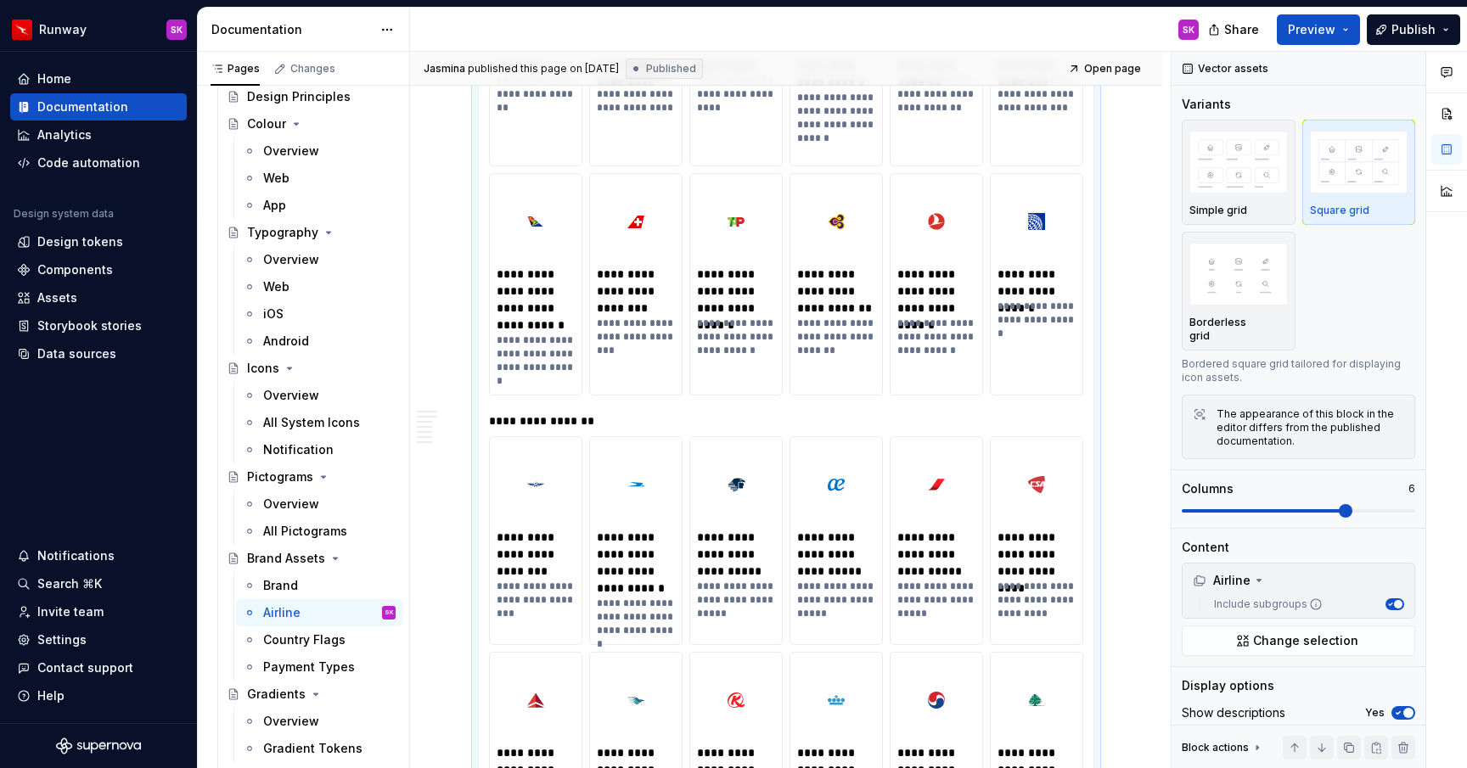
drag, startPoint x: 558, startPoint y: 321, endPoint x: 511, endPoint y: 469, distance: 155.1
click at [512, 470] on div "**********" at bounding box center [786, 589] width 594 height 3028
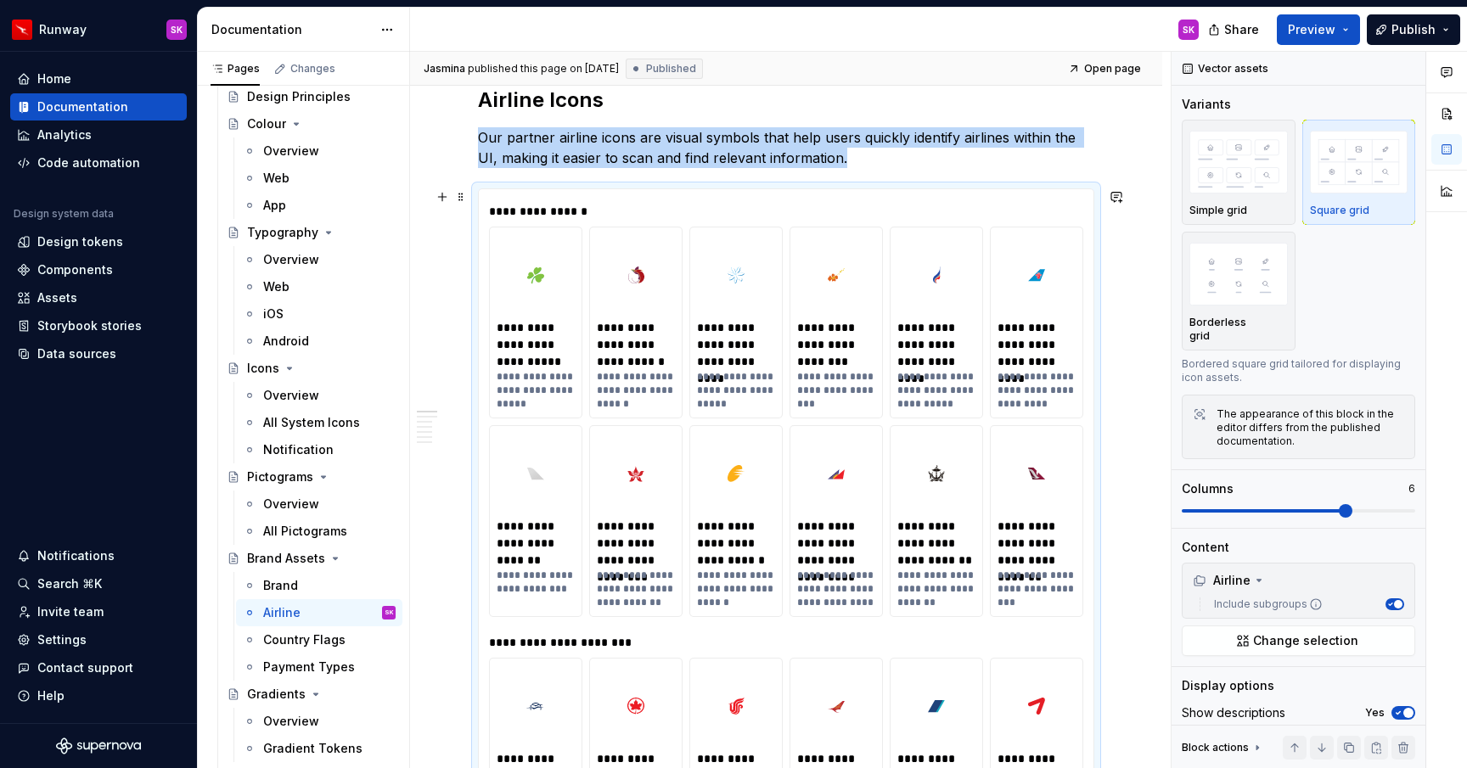
scroll to position [67, 0]
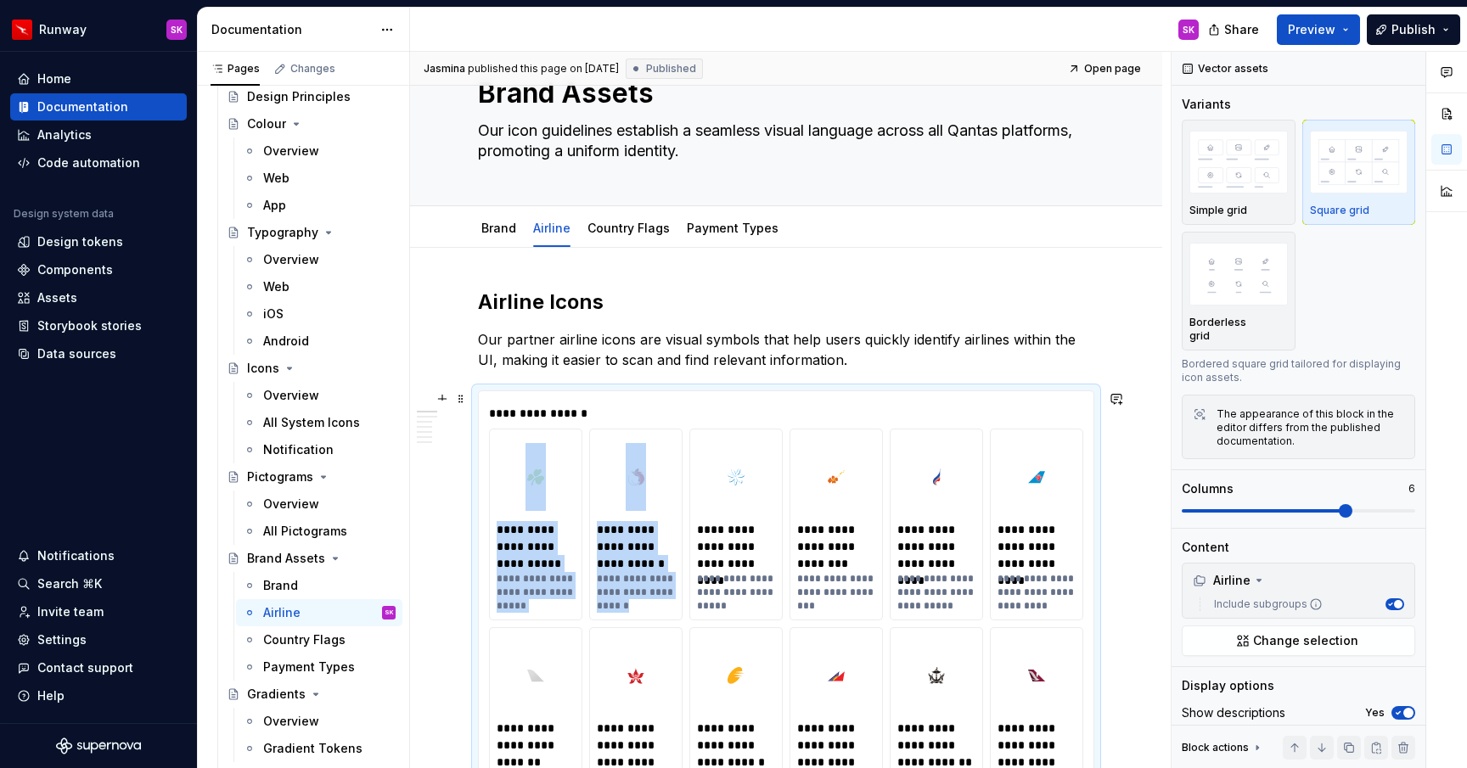
drag, startPoint x: 480, startPoint y: 512, endPoint x: 615, endPoint y: 603, distance: 162.4
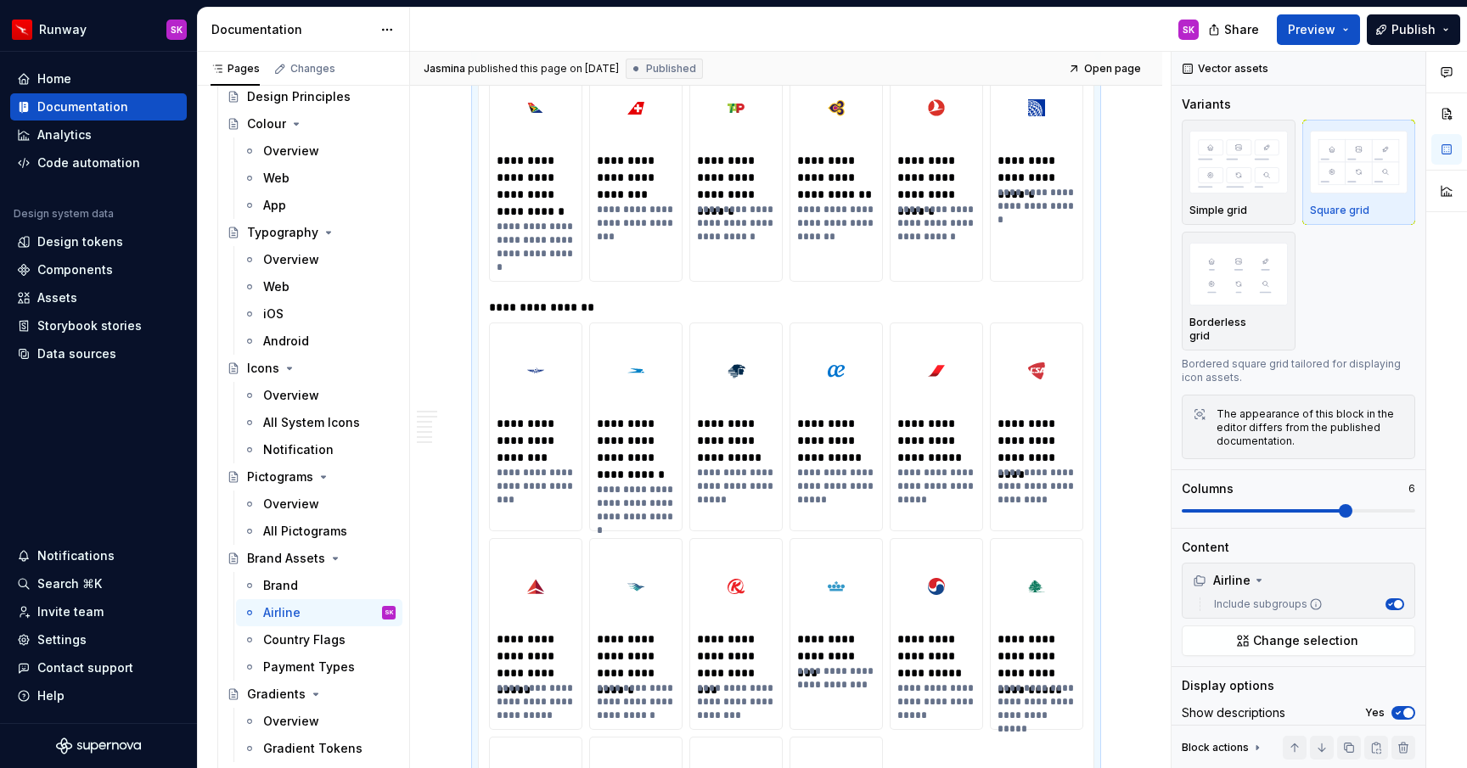
scroll to position [1519, 0]
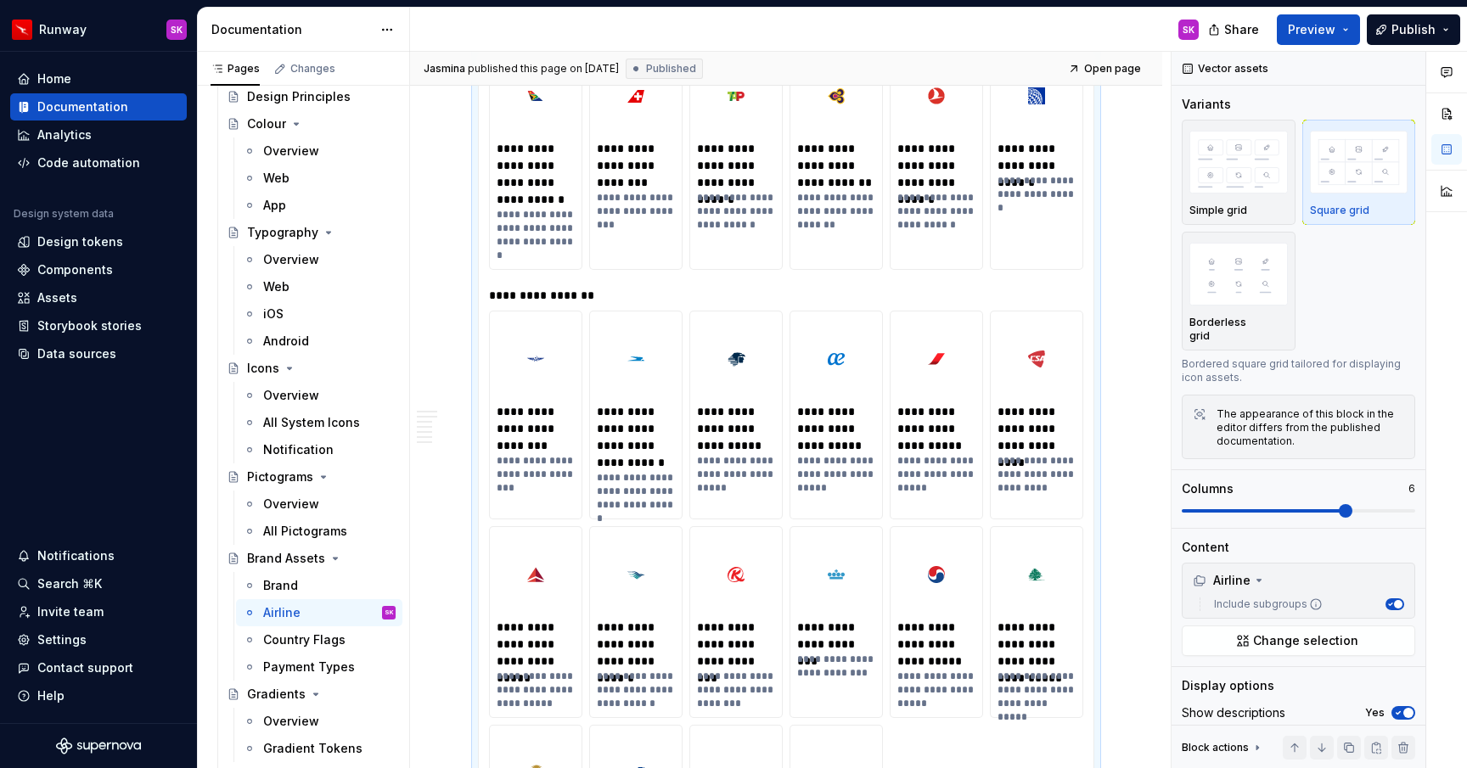
click at [754, 592] on div at bounding box center [736, 574] width 78 height 81
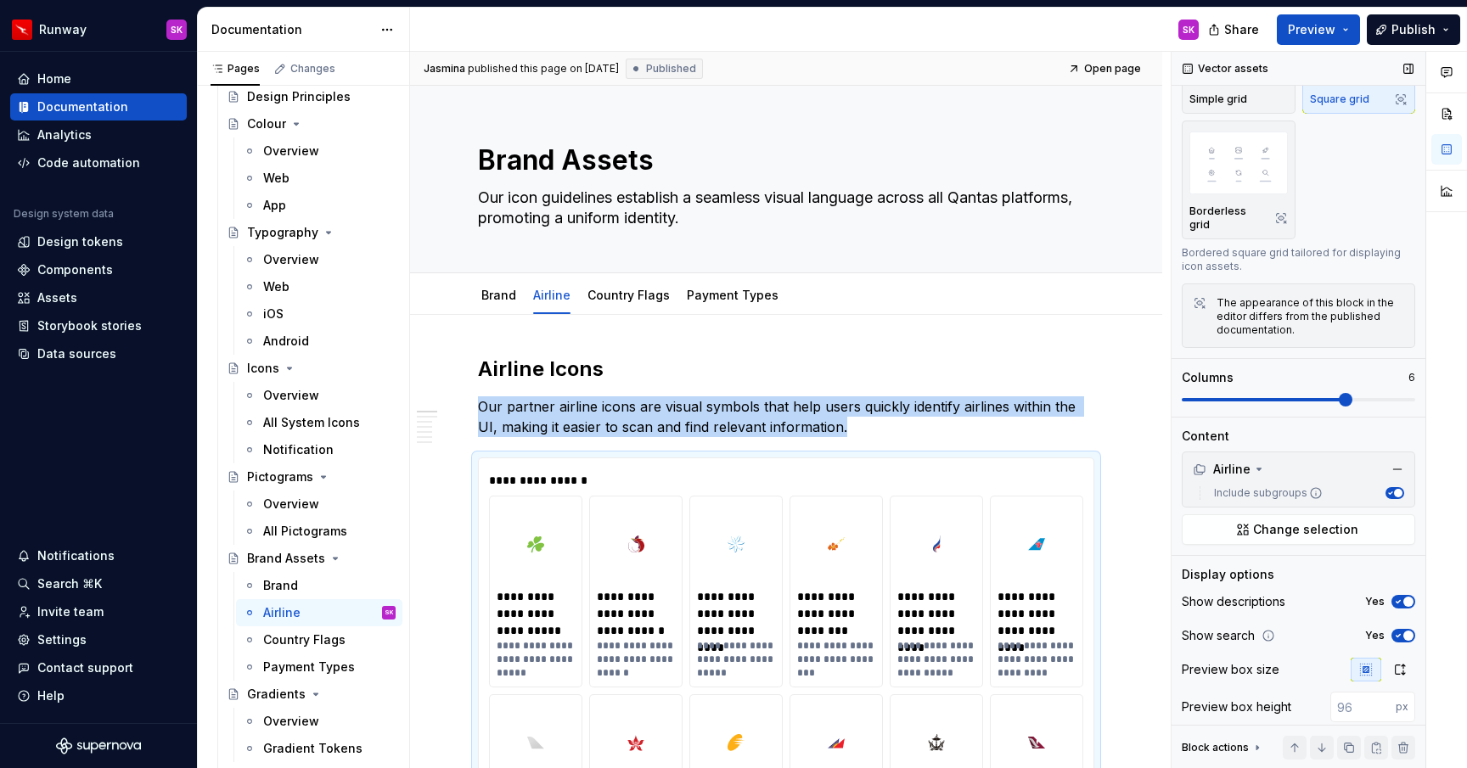
scroll to position [126, 0]
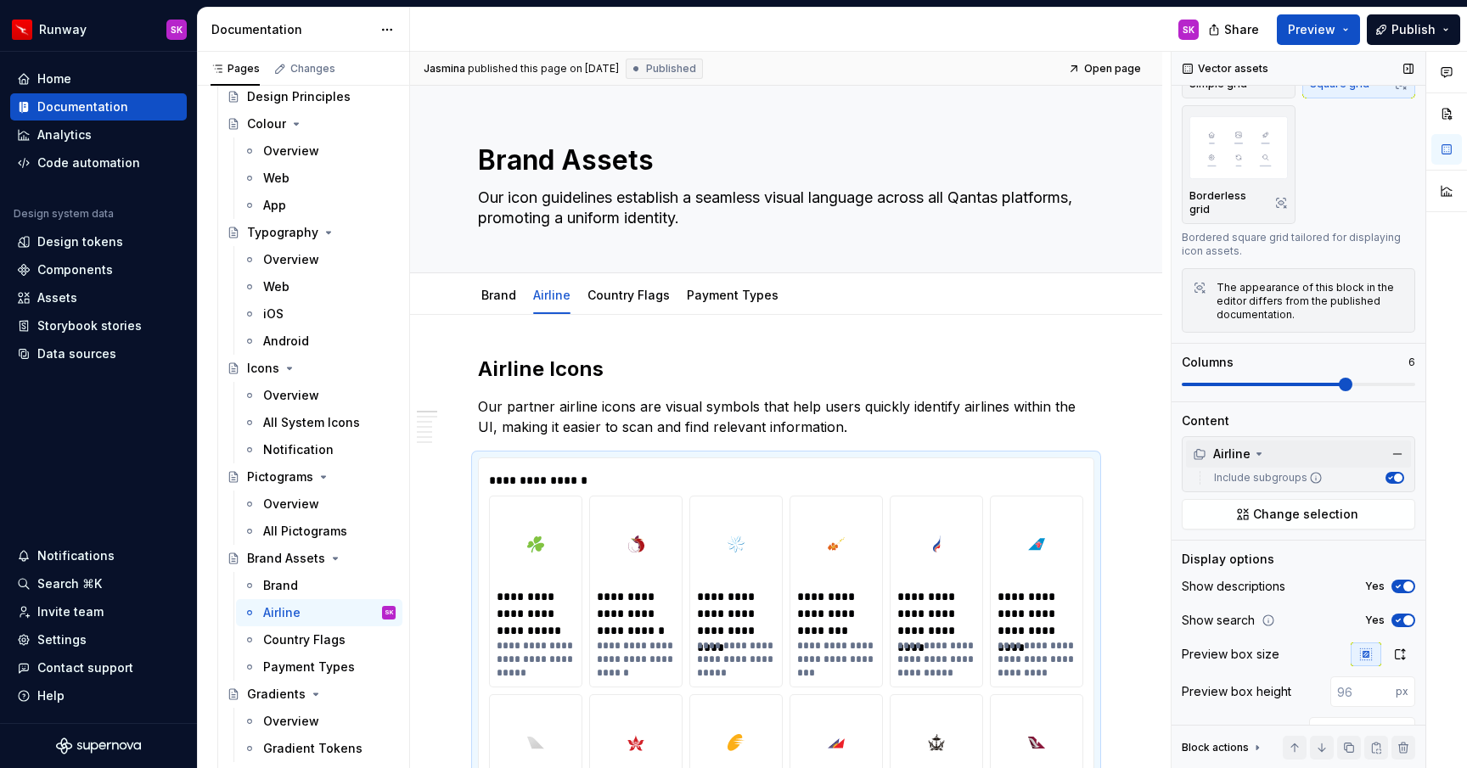
click at [1254, 447] on icon at bounding box center [1259, 454] width 14 height 14
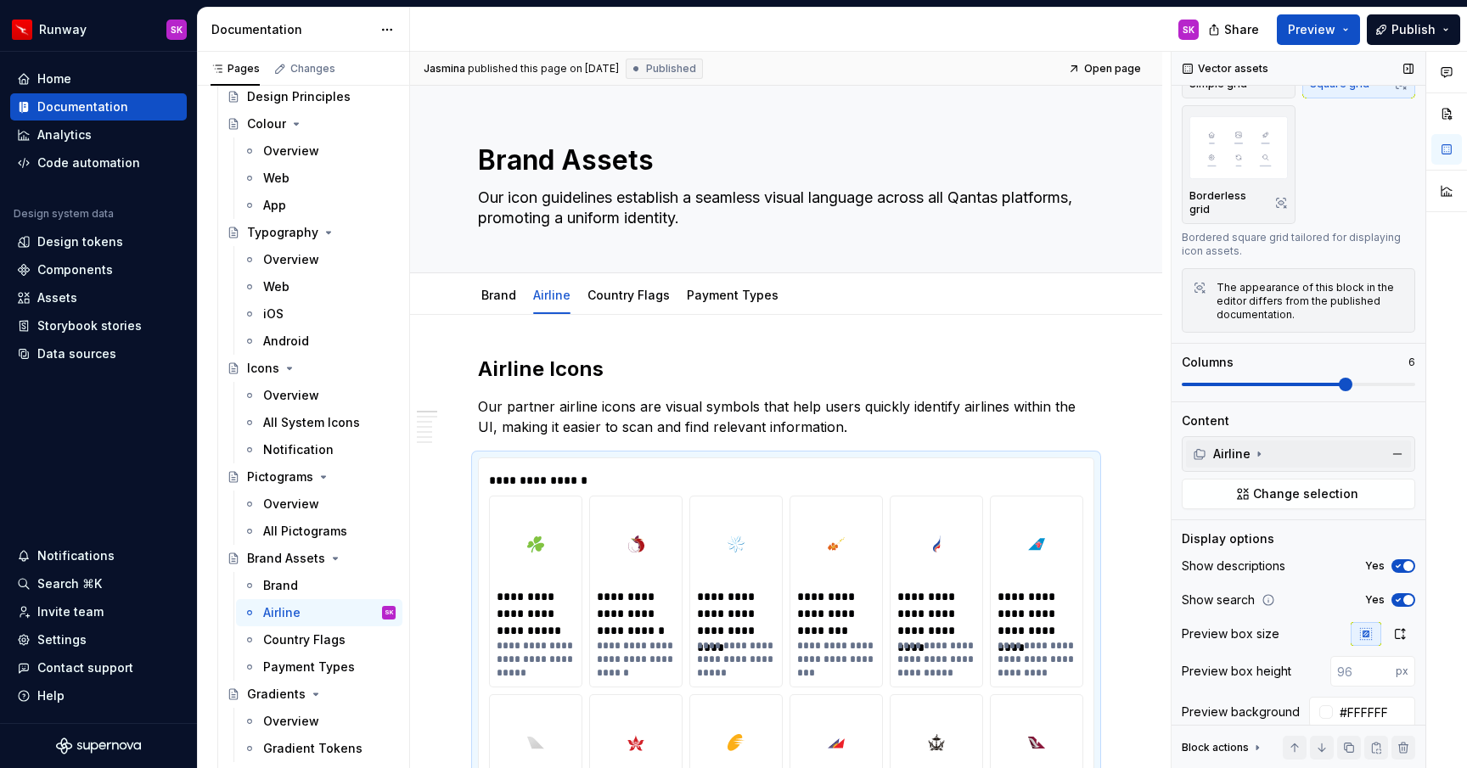
click at [1254, 447] on icon at bounding box center [1259, 454] width 14 height 14
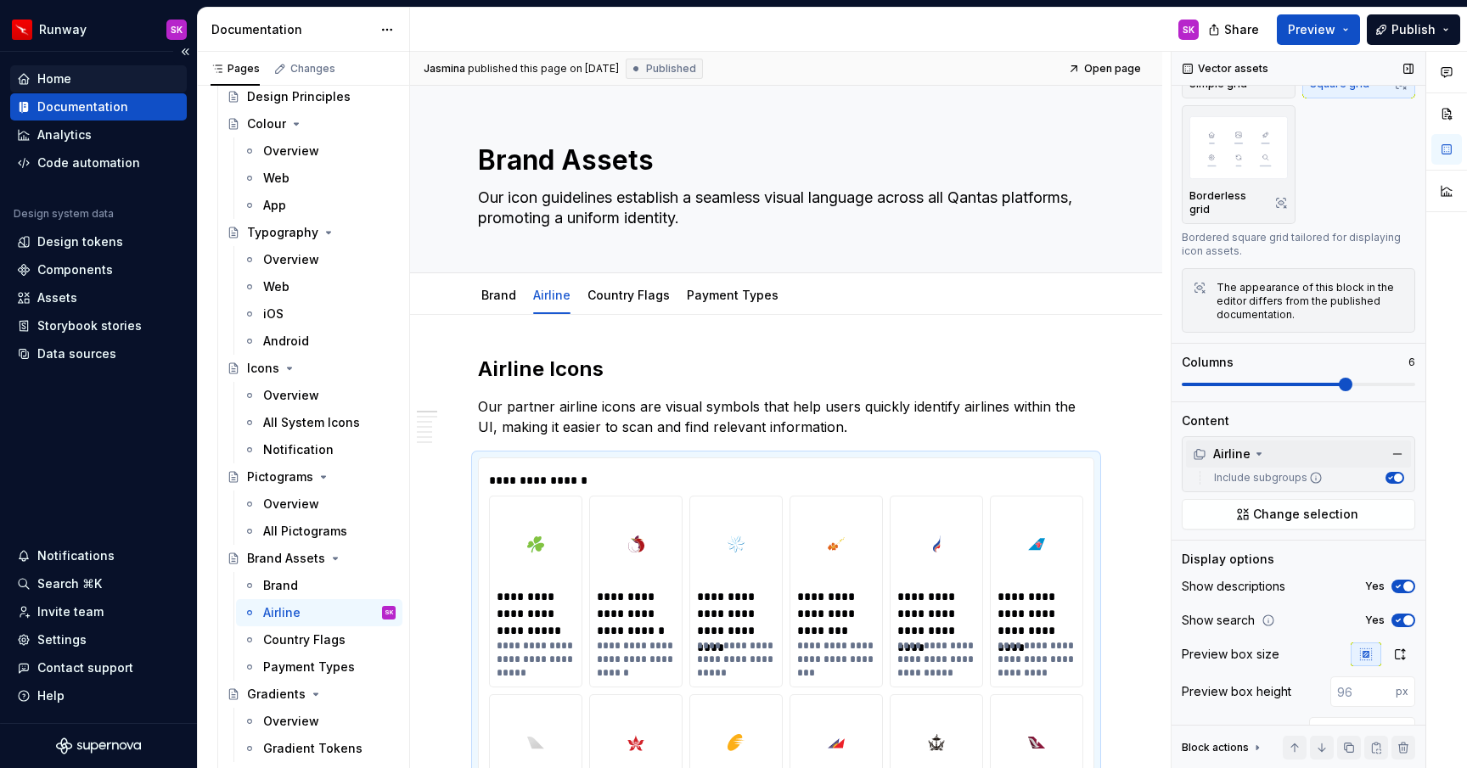
click at [64, 74] on div "Home" at bounding box center [54, 78] width 34 height 17
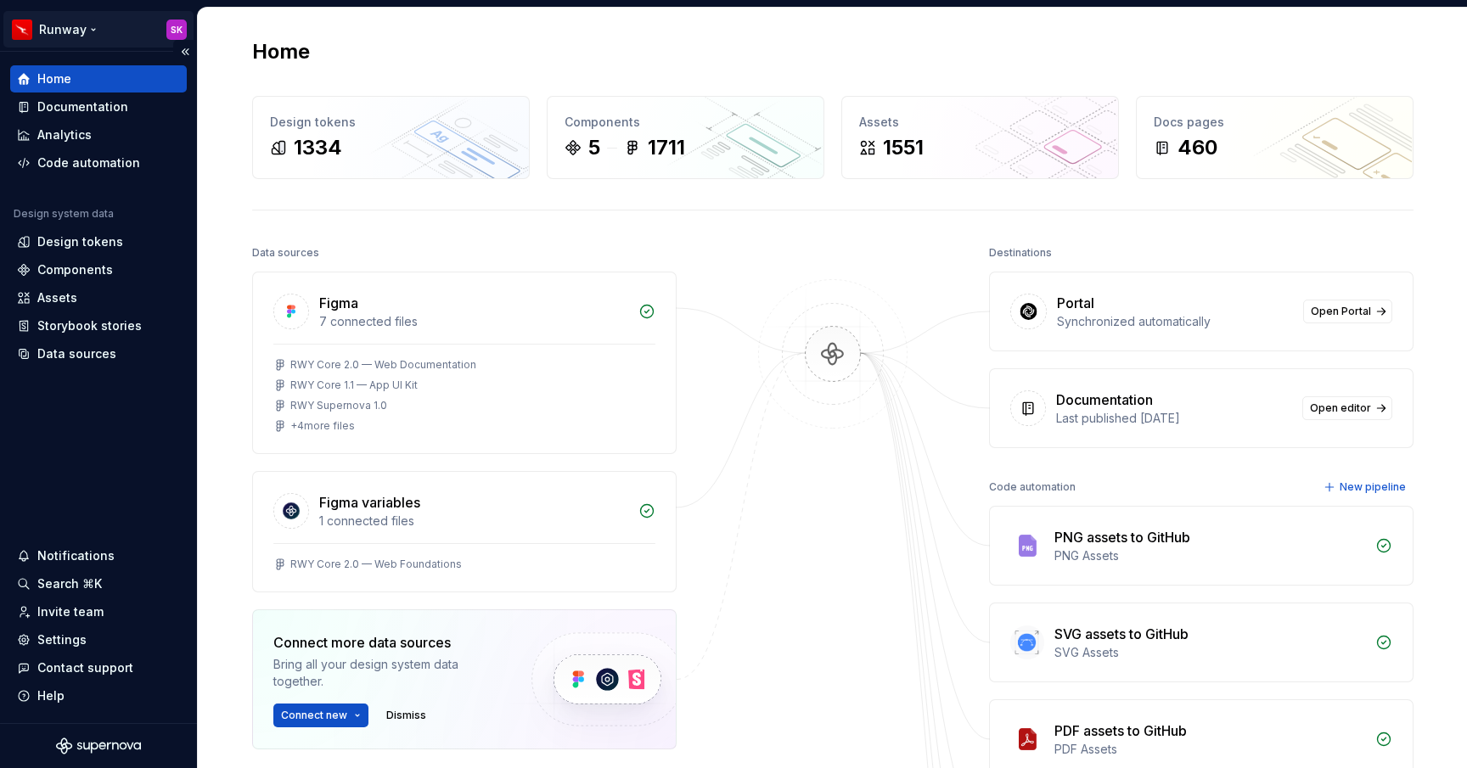
click at [78, 33] on html "Runway SK Home Documentation Analytics Code automation Design system data Desig…" at bounding box center [733, 384] width 1467 height 768
click at [153, 27] on html "Runway SK Home Documentation Analytics Code automation Design system data Desig…" at bounding box center [733, 384] width 1467 height 768
click at [182, 41] on button "Collapse sidebar" at bounding box center [185, 52] width 24 height 24
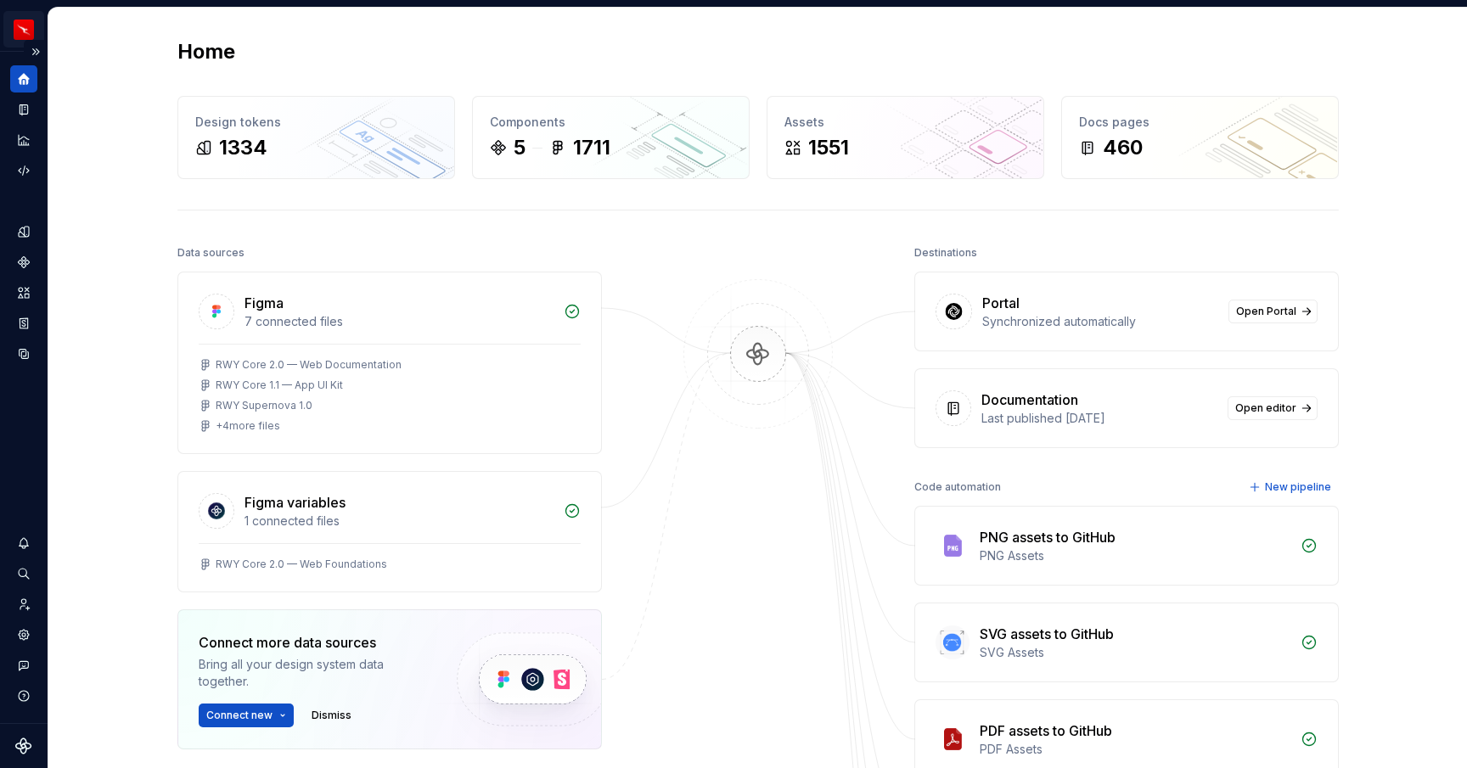
click at [31, 31] on html "Runway SK Design system data Home Design tokens 1334 Components 5 1711 Assets 1…" at bounding box center [733, 384] width 1467 height 768
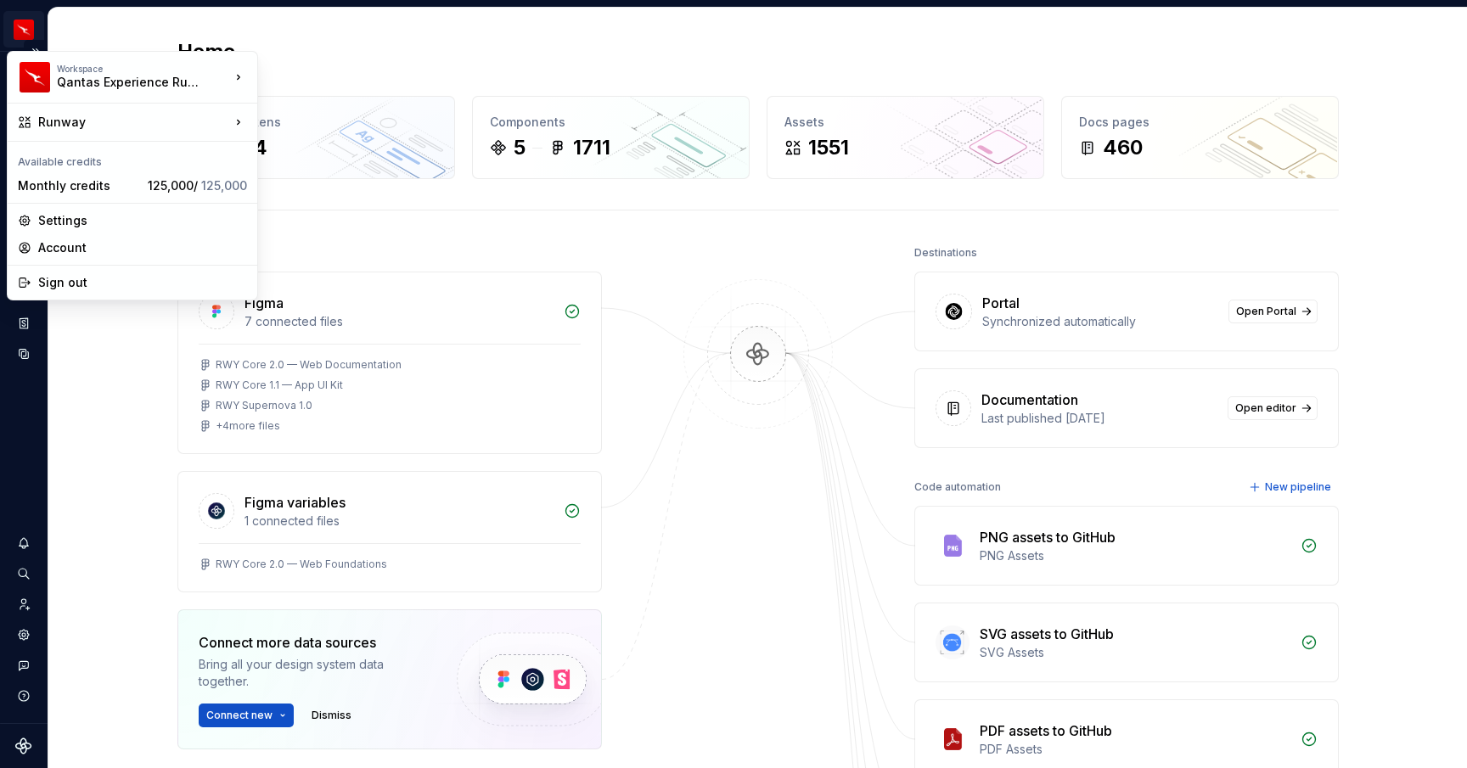
click at [25, 34] on html "Runway SK Design system data Home Design tokens 1334 Components 5 1711 Assets 1…" at bounding box center [733, 384] width 1467 height 768
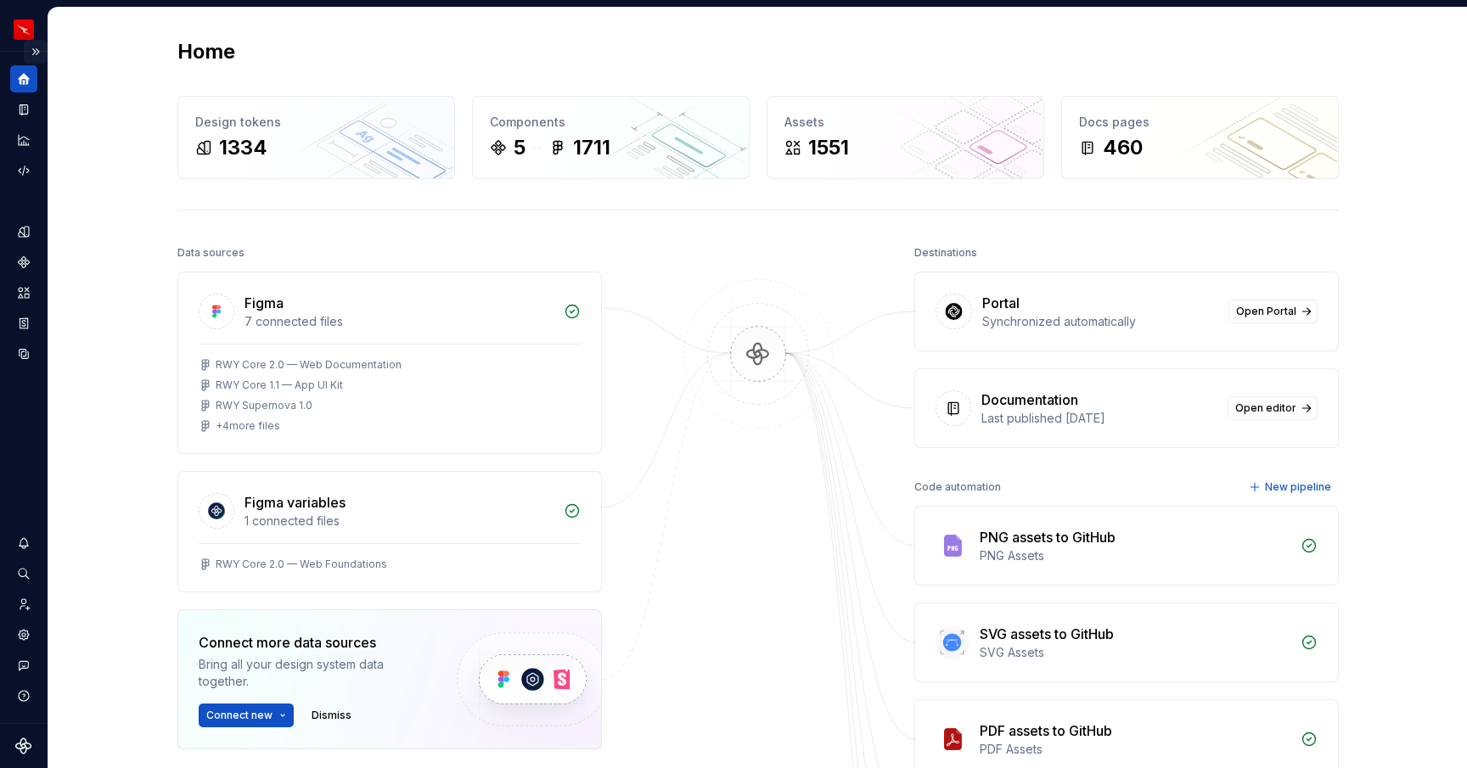
click at [38, 54] on button "Expand sidebar" at bounding box center [36, 52] width 24 height 24
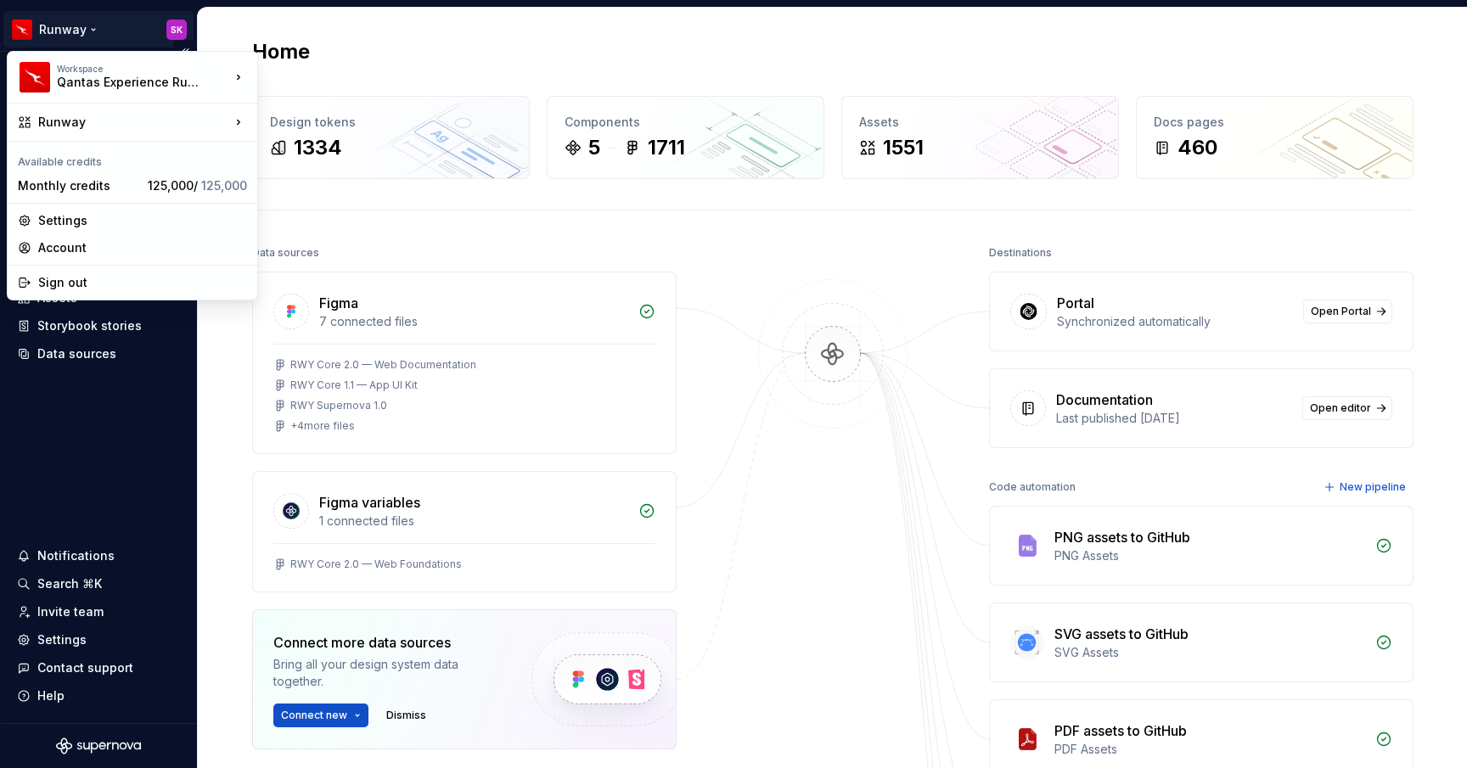
click at [72, 35] on html "Runway SK Home Documentation Analytics Code automation Design system data Desig…" at bounding box center [733, 384] width 1467 height 768
click at [174, 24] on html "Runway SK Home Documentation Analytics Code automation Design system data Desig…" at bounding box center [733, 384] width 1467 height 768
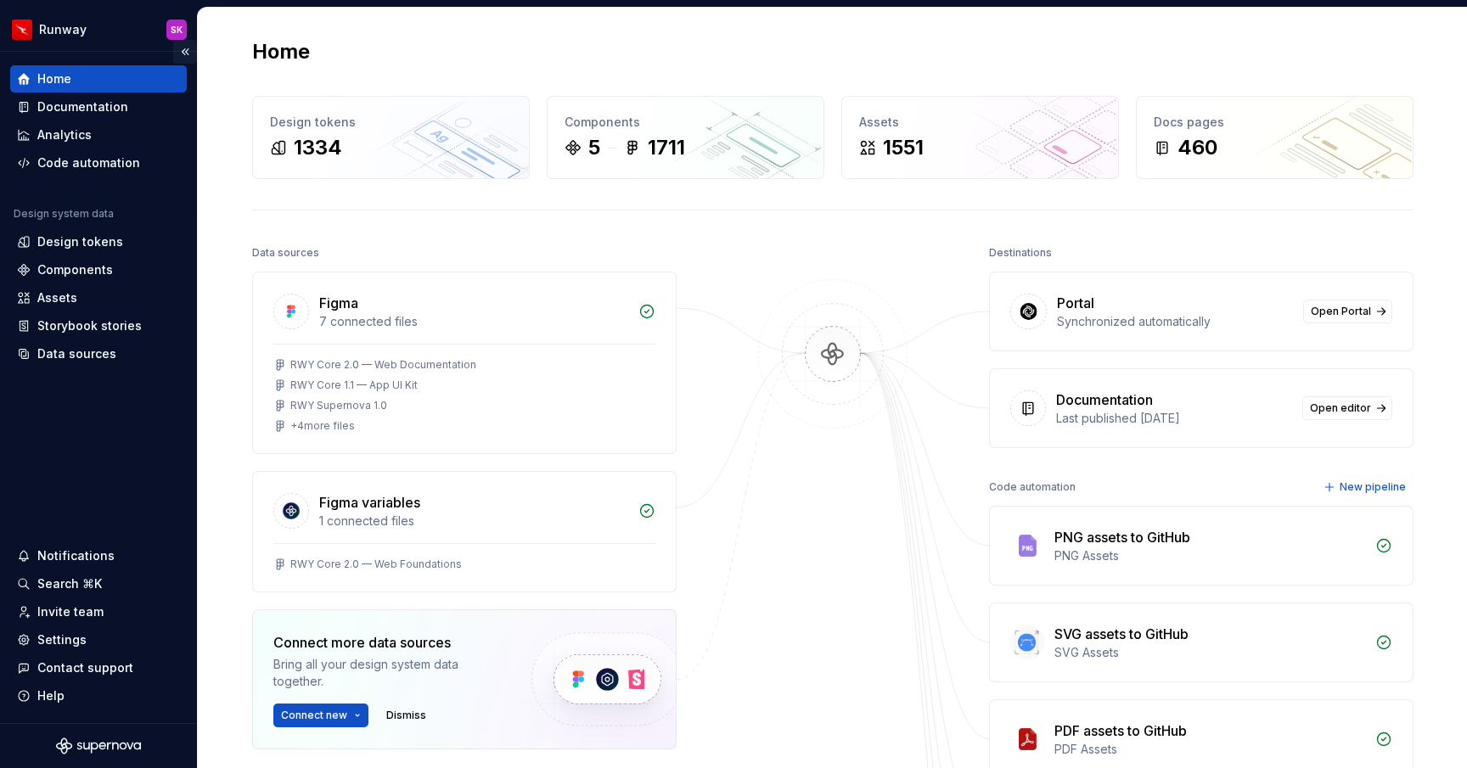
click at [190, 56] on button "Collapse sidebar" at bounding box center [185, 52] width 24 height 24
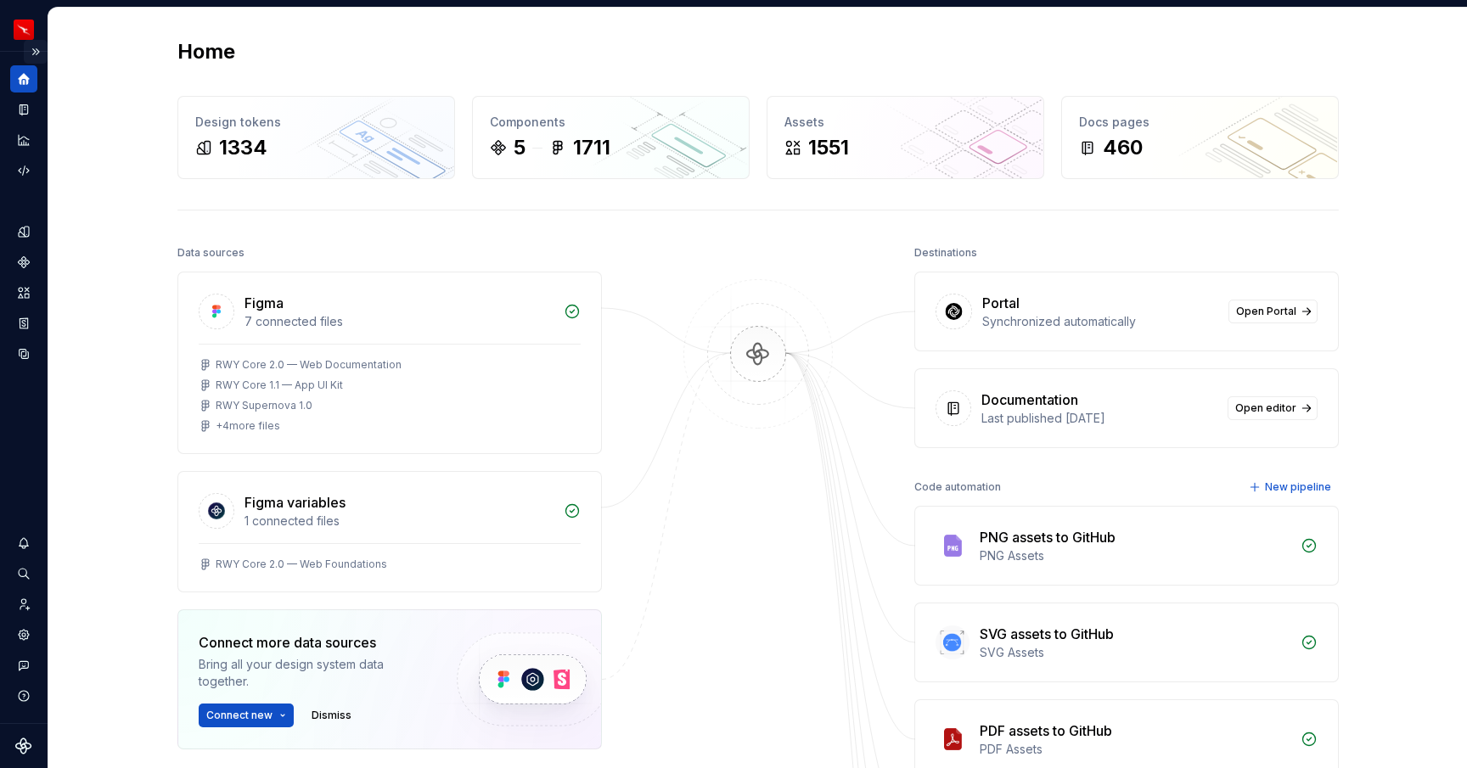
click at [37, 49] on button "Expand sidebar" at bounding box center [36, 52] width 24 height 24
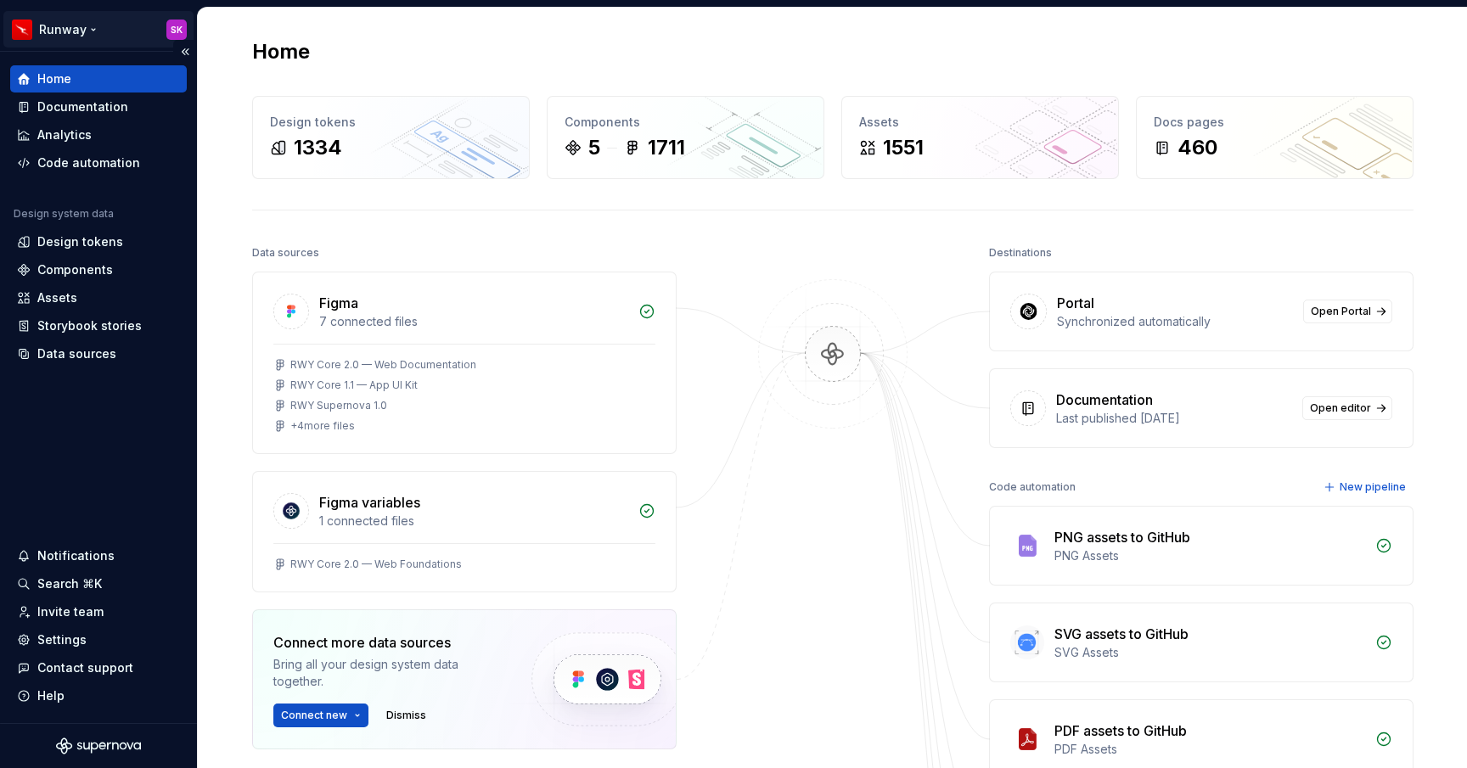
click at [180, 32] on html "Runway SK Home Documentation Analytics Code automation Design system data Desig…" at bounding box center [733, 384] width 1467 height 768
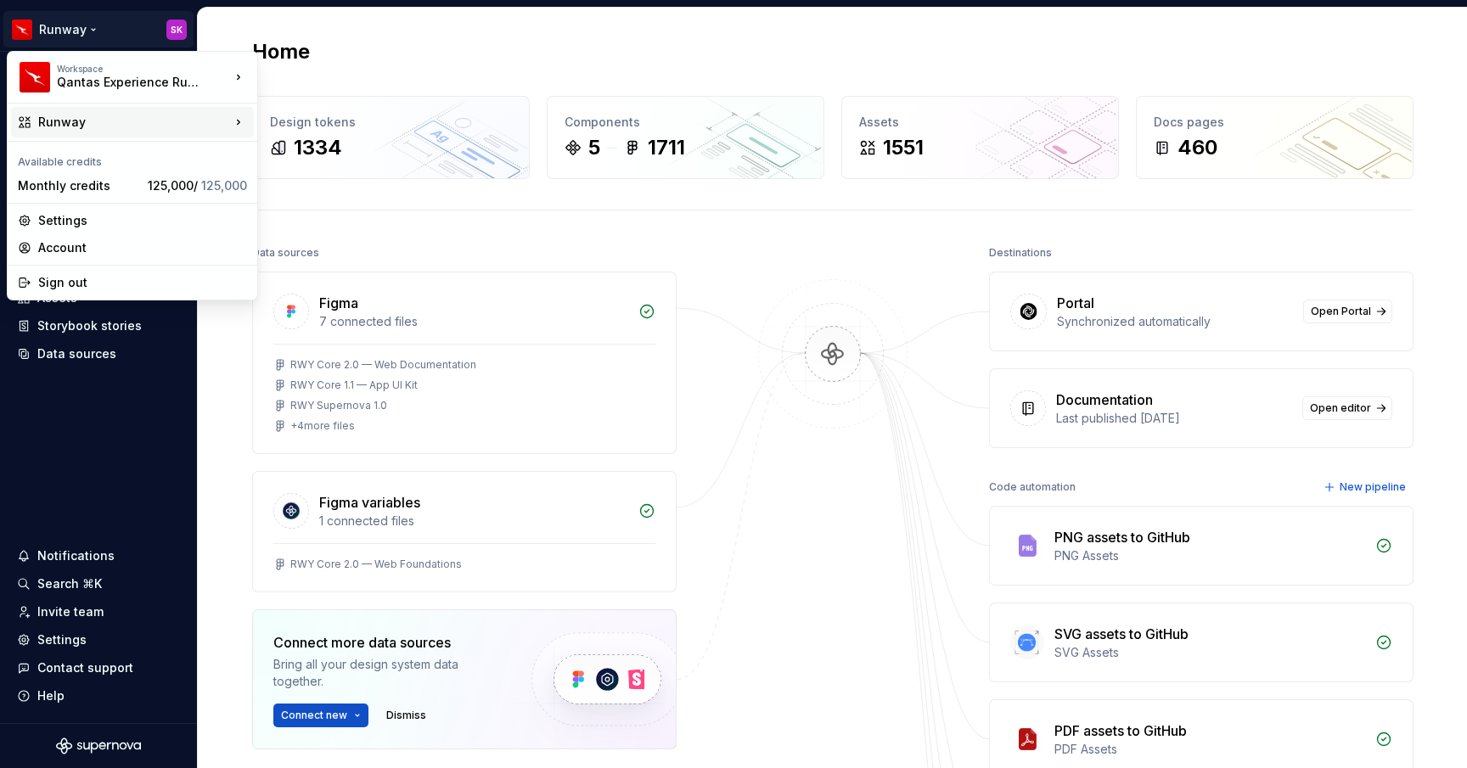
click at [186, 125] on div "Runway" at bounding box center [134, 122] width 192 height 17
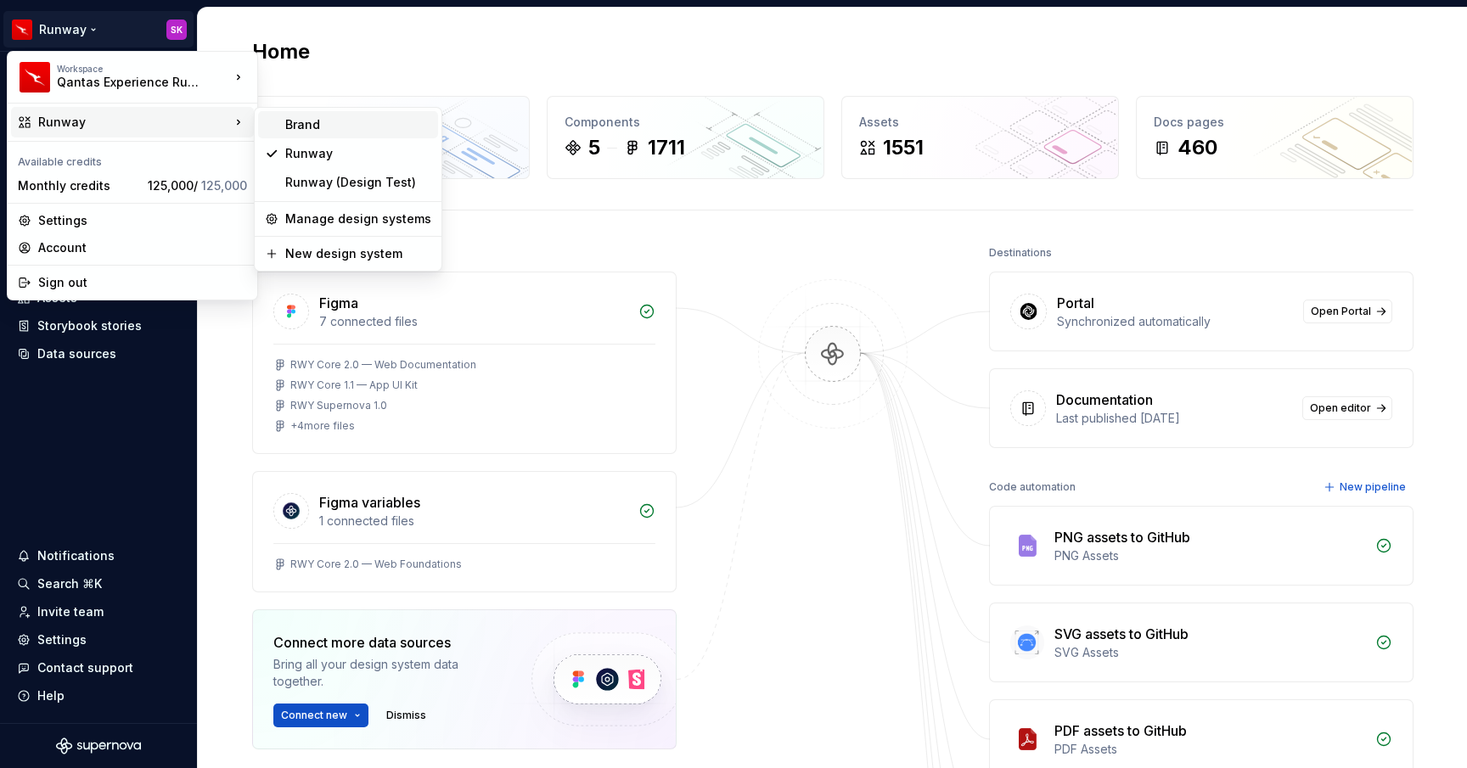
click at [300, 120] on div "Brand" at bounding box center [358, 124] width 146 height 17
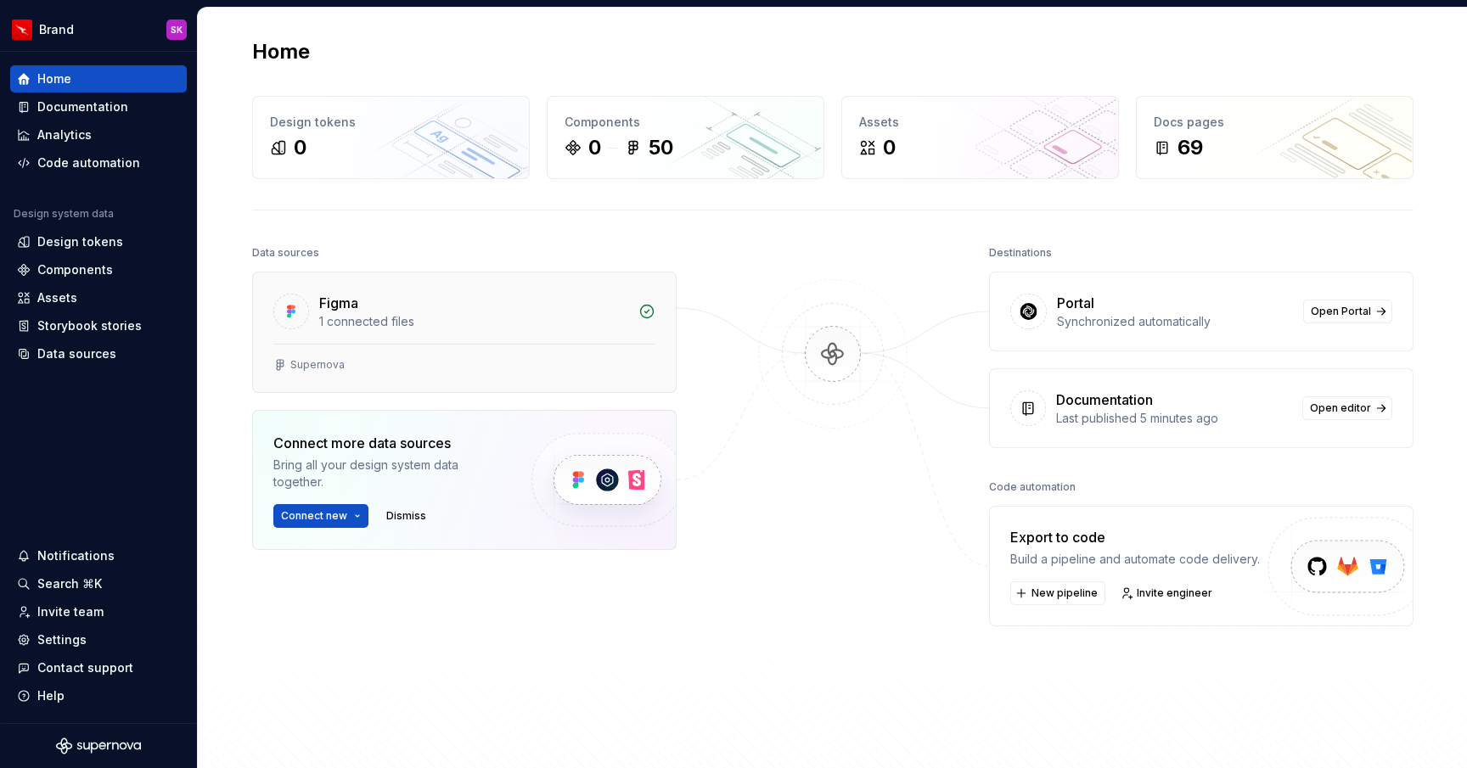
click at [351, 318] on div "1 connected files" at bounding box center [473, 321] width 309 height 17
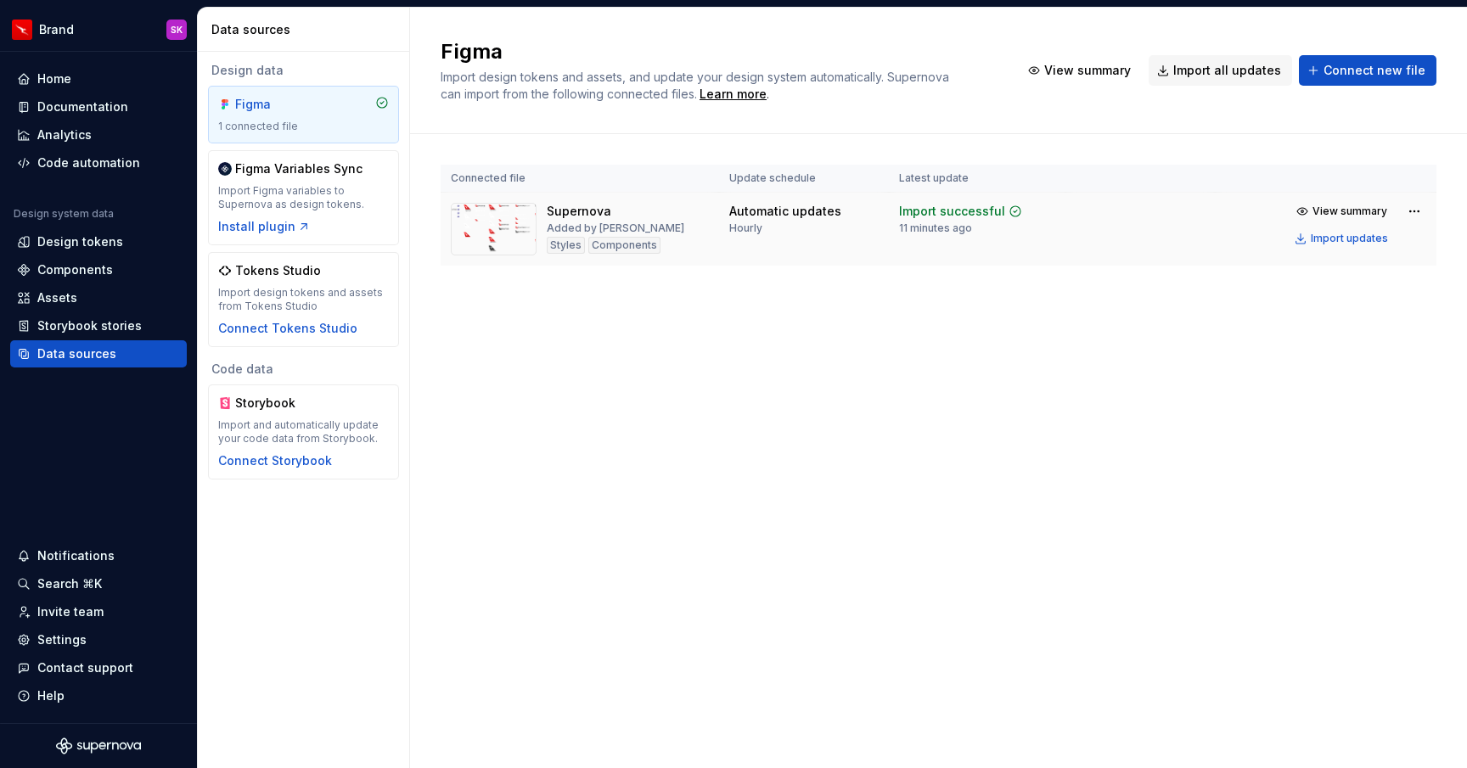
click at [603, 218] on div "Supernova" at bounding box center [579, 211] width 65 height 17
click at [97, 104] on div "Documentation" at bounding box center [82, 106] width 91 height 17
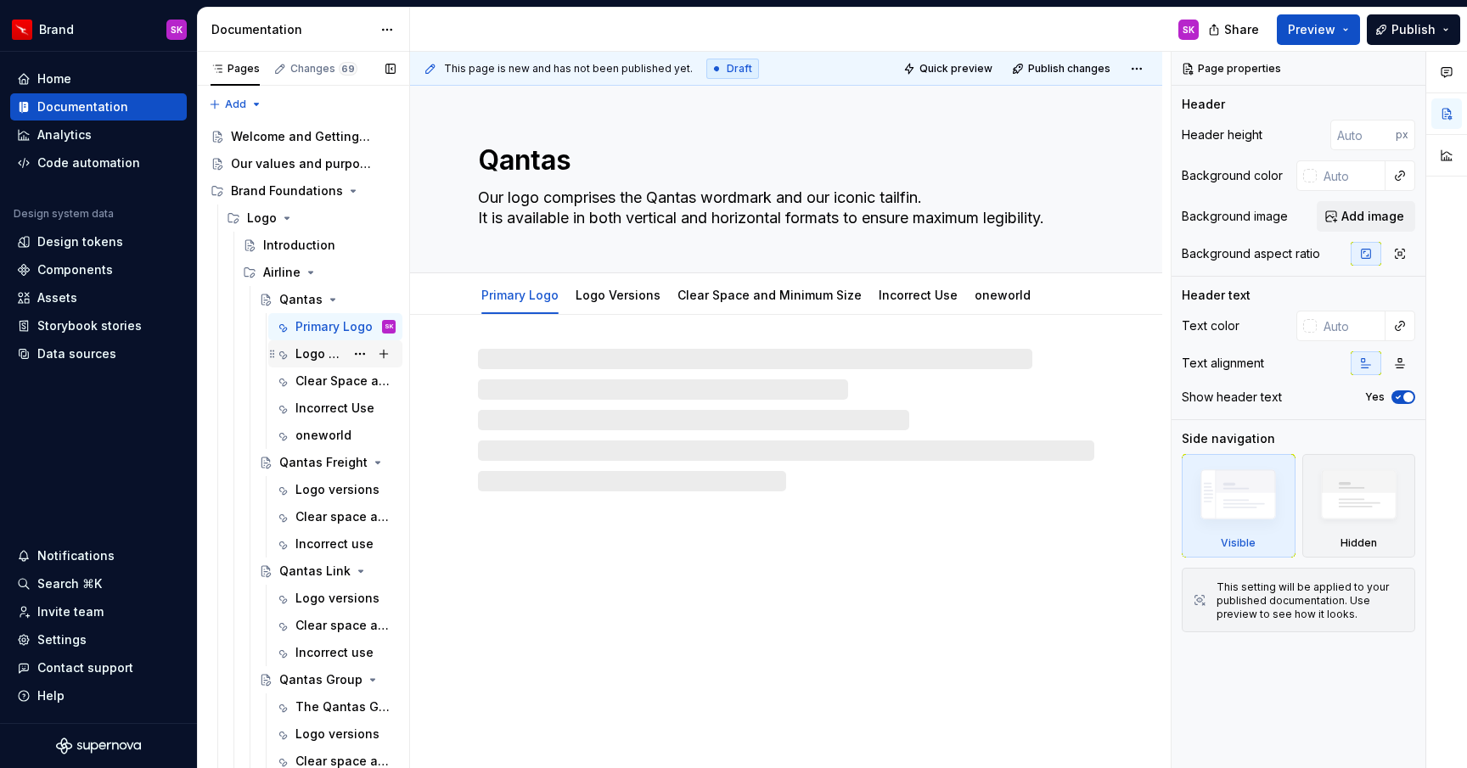
click at [329, 354] on div "Logo Versions" at bounding box center [319, 353] width 49 height 17
click at [328, 326] on div "Primary Logo" at bounding box center [319, 326] width 49 height 17
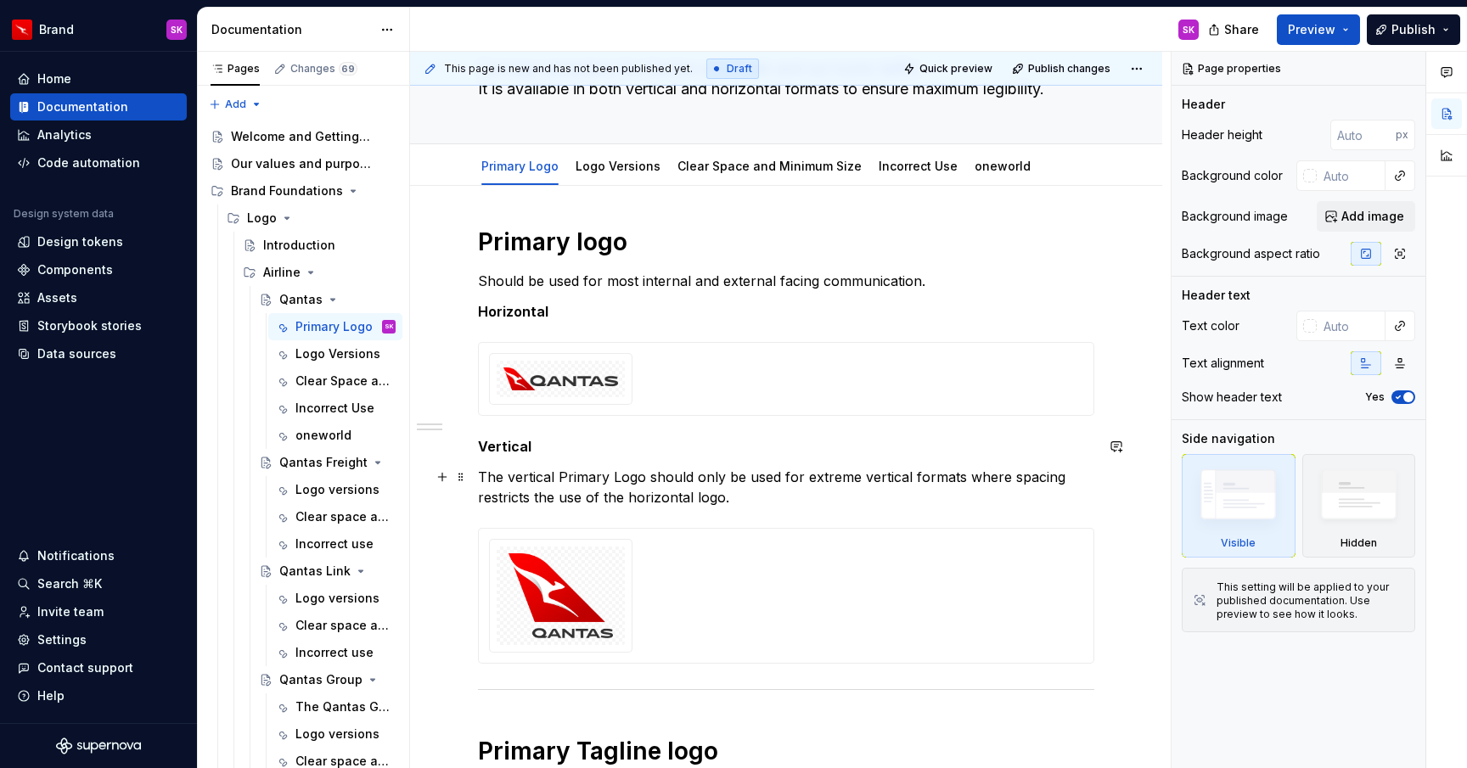
scroll to position [150, 0]
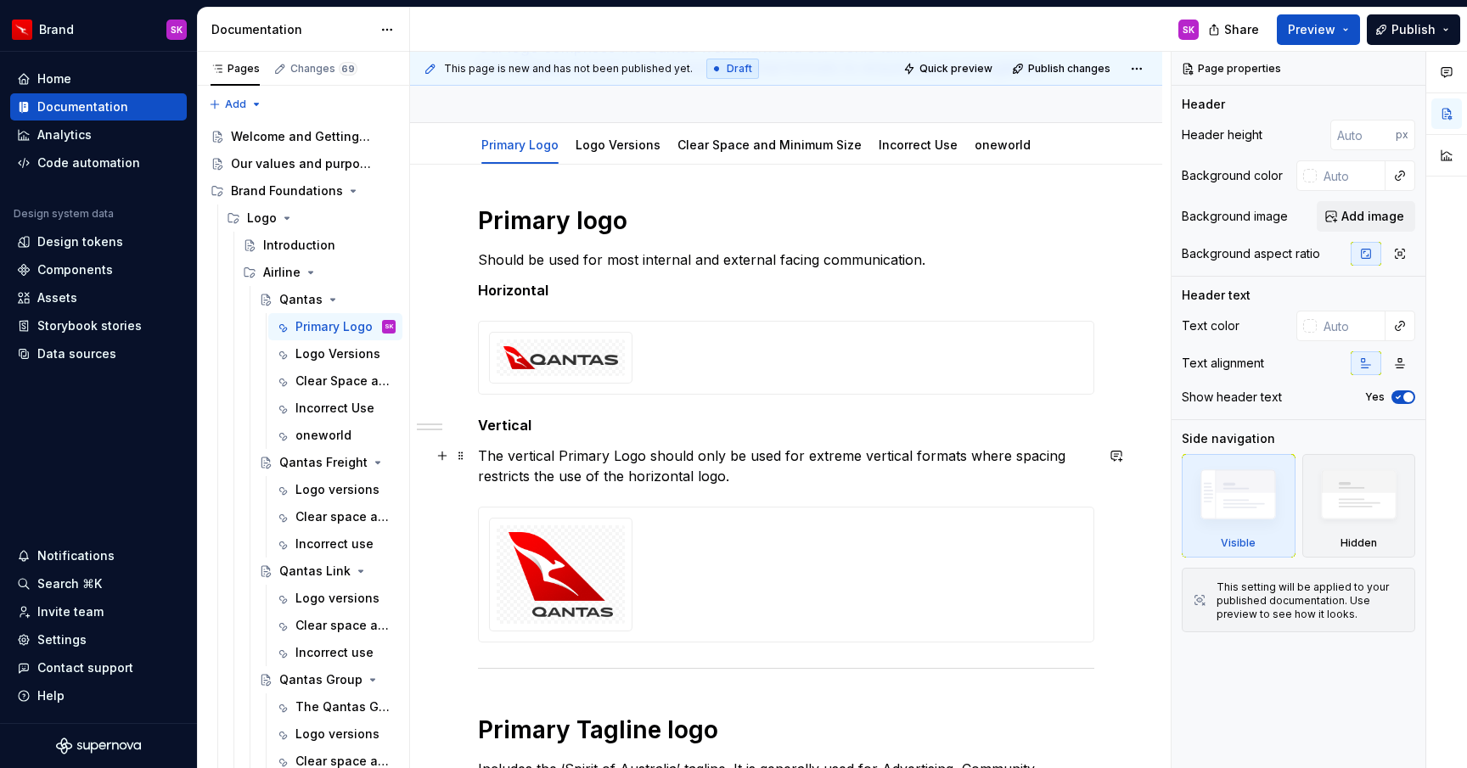
click at [795, 568] on div at bounding box center [786, 575] width 594 height 114
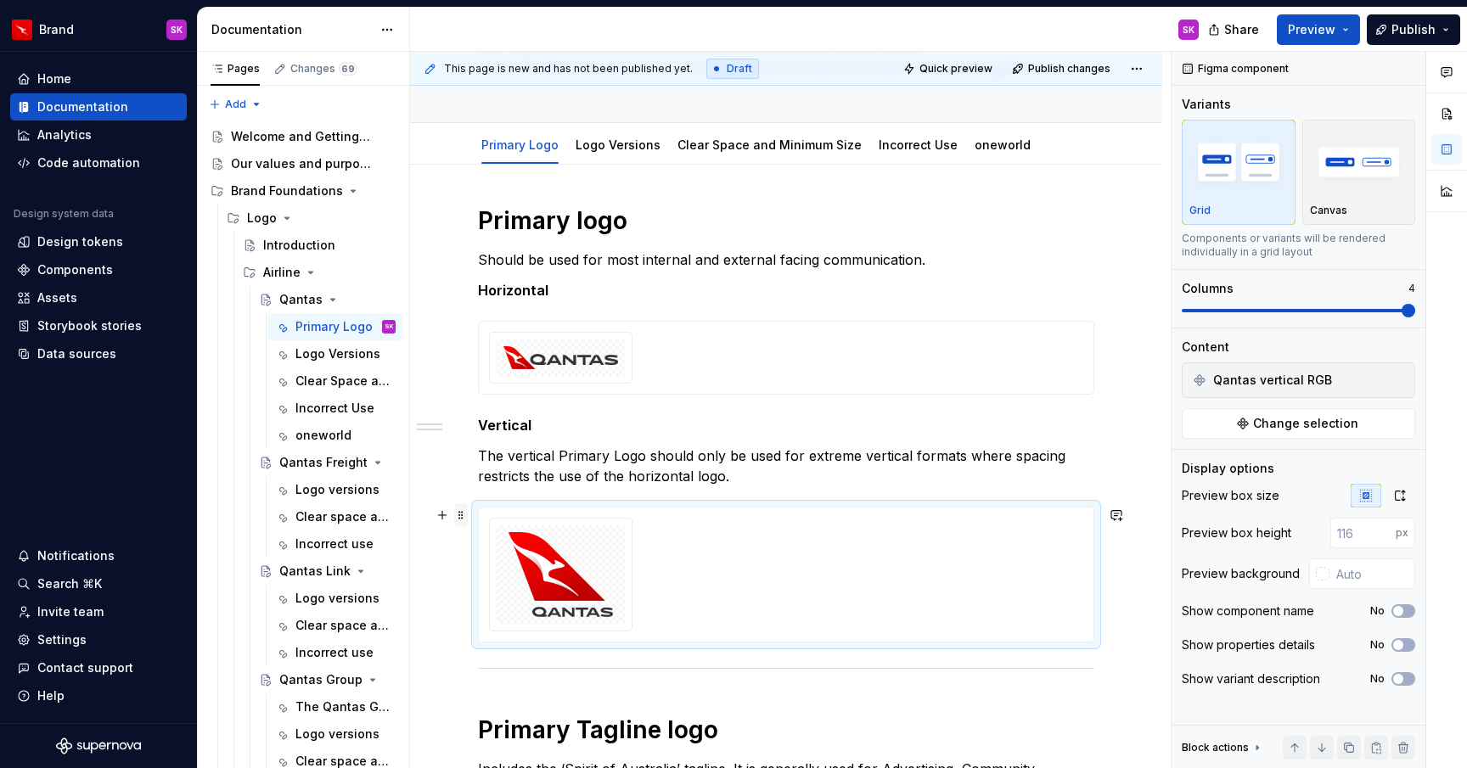
click at [459, 518] on span at bounding box center [461, 515] width 14 height 24
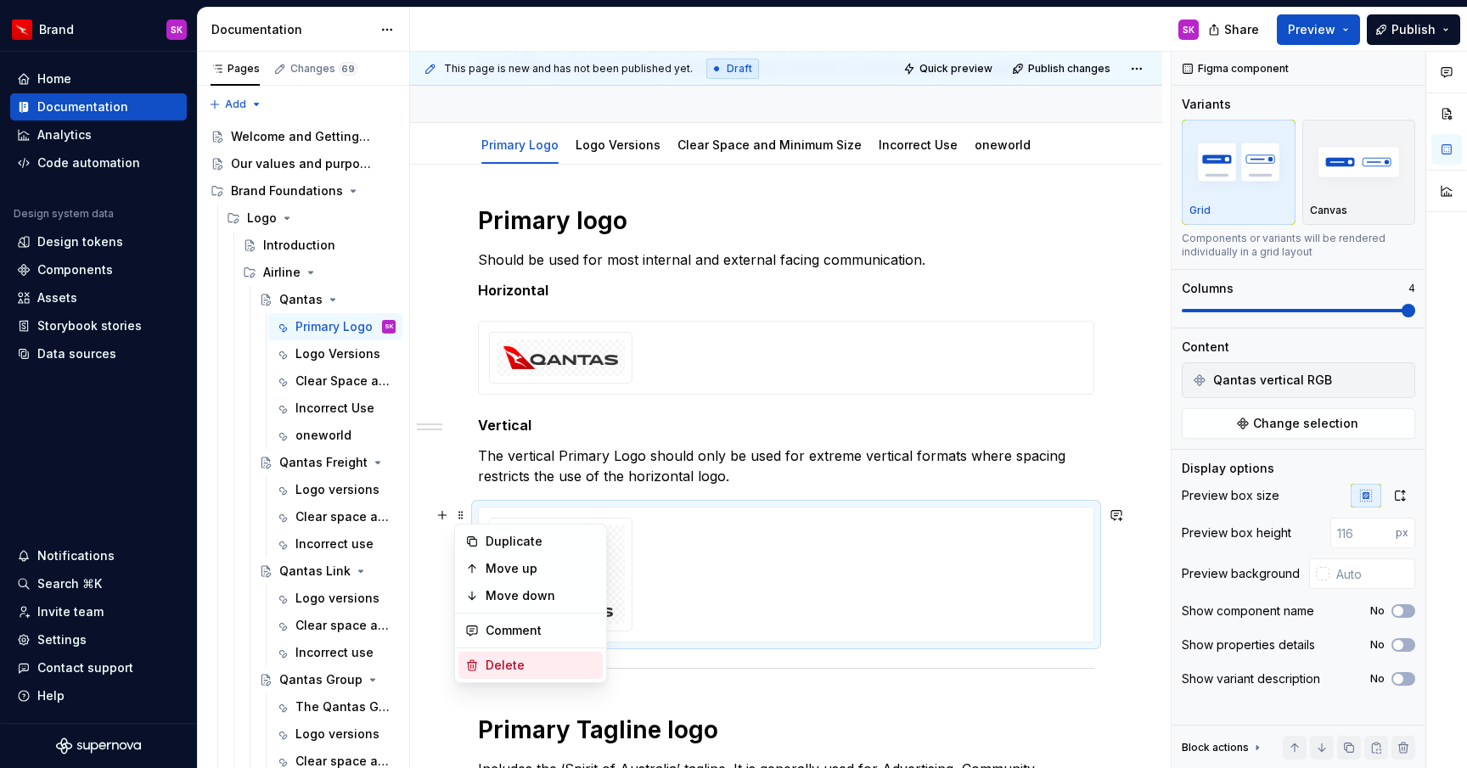
click at [546, 665] on div "Delete" at bounding box center [540, 665] width 110 height 17
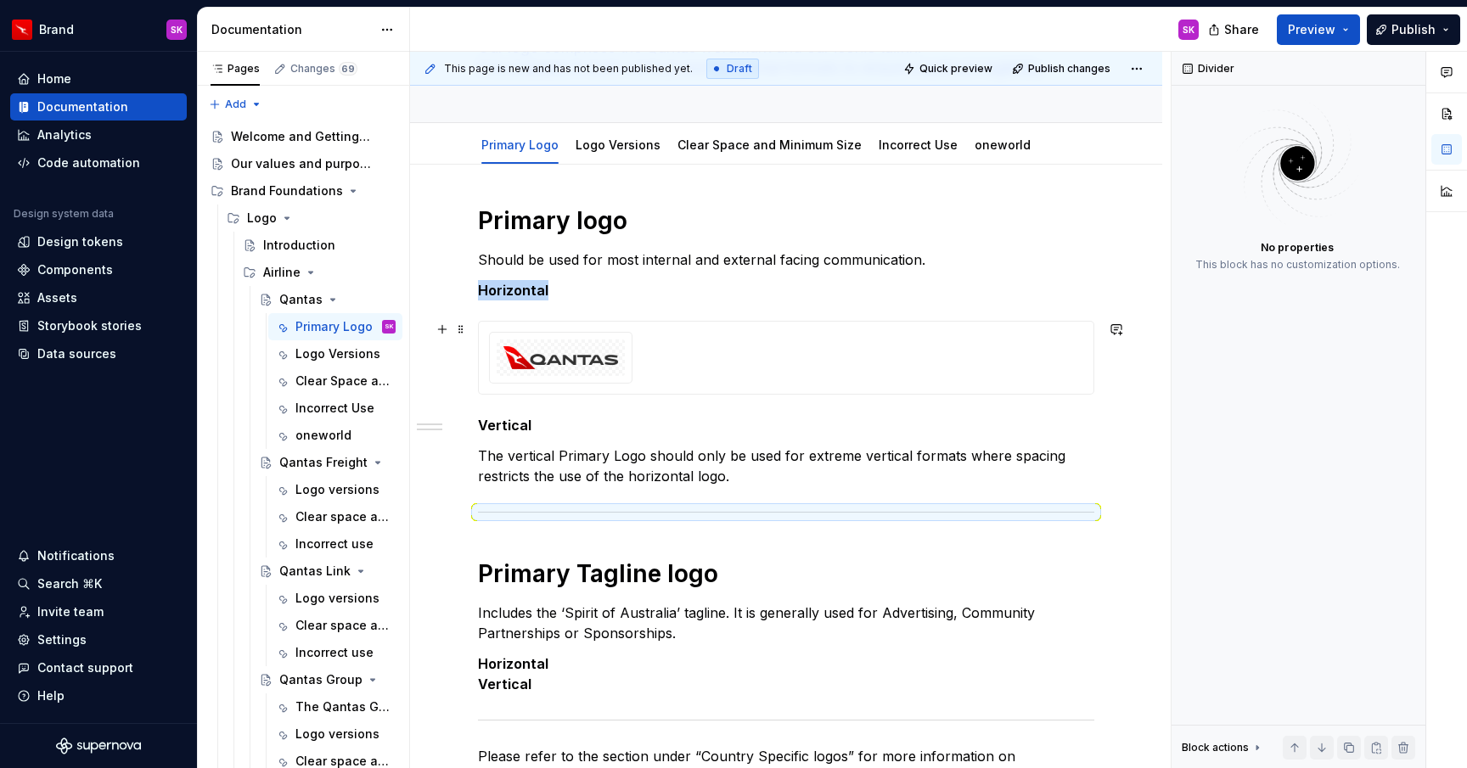
click at [668, 372] on div at bounding box center [786, 358] width 594 height 52
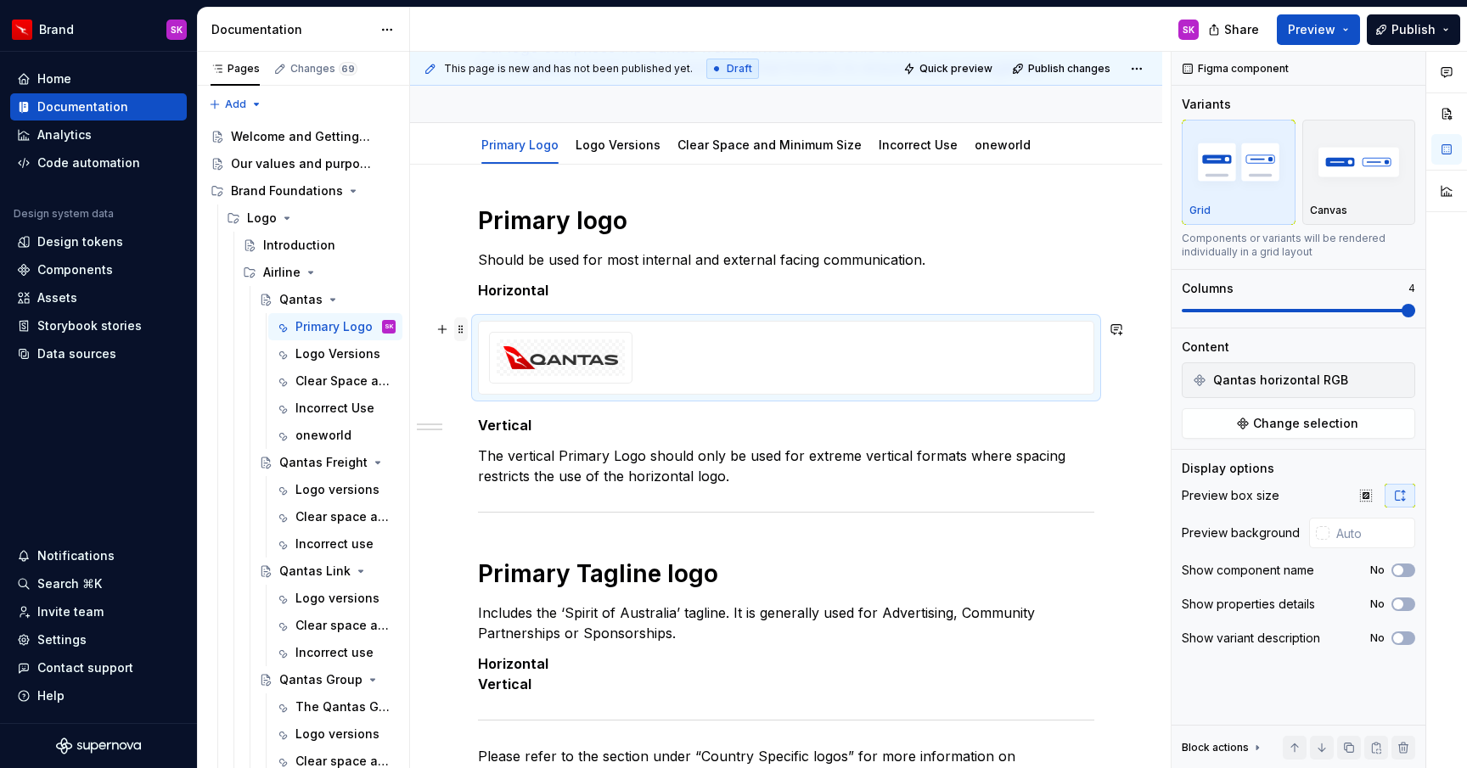
click at [463, 329] on span at bounding box center [461, 329] width 14 height 24
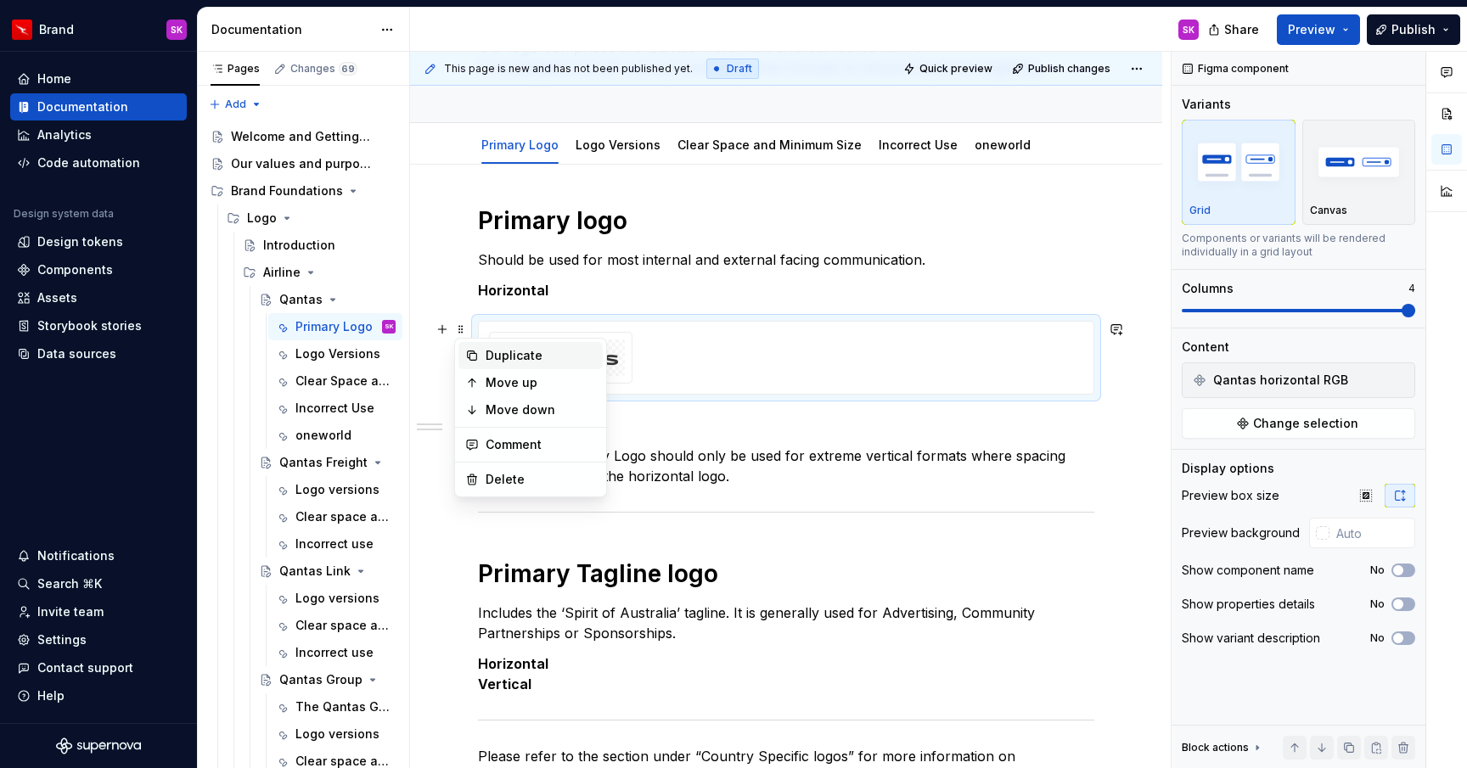
click at [510, 352] on div "Duplicate" at bounding box center [540, 355] width 110 height 17
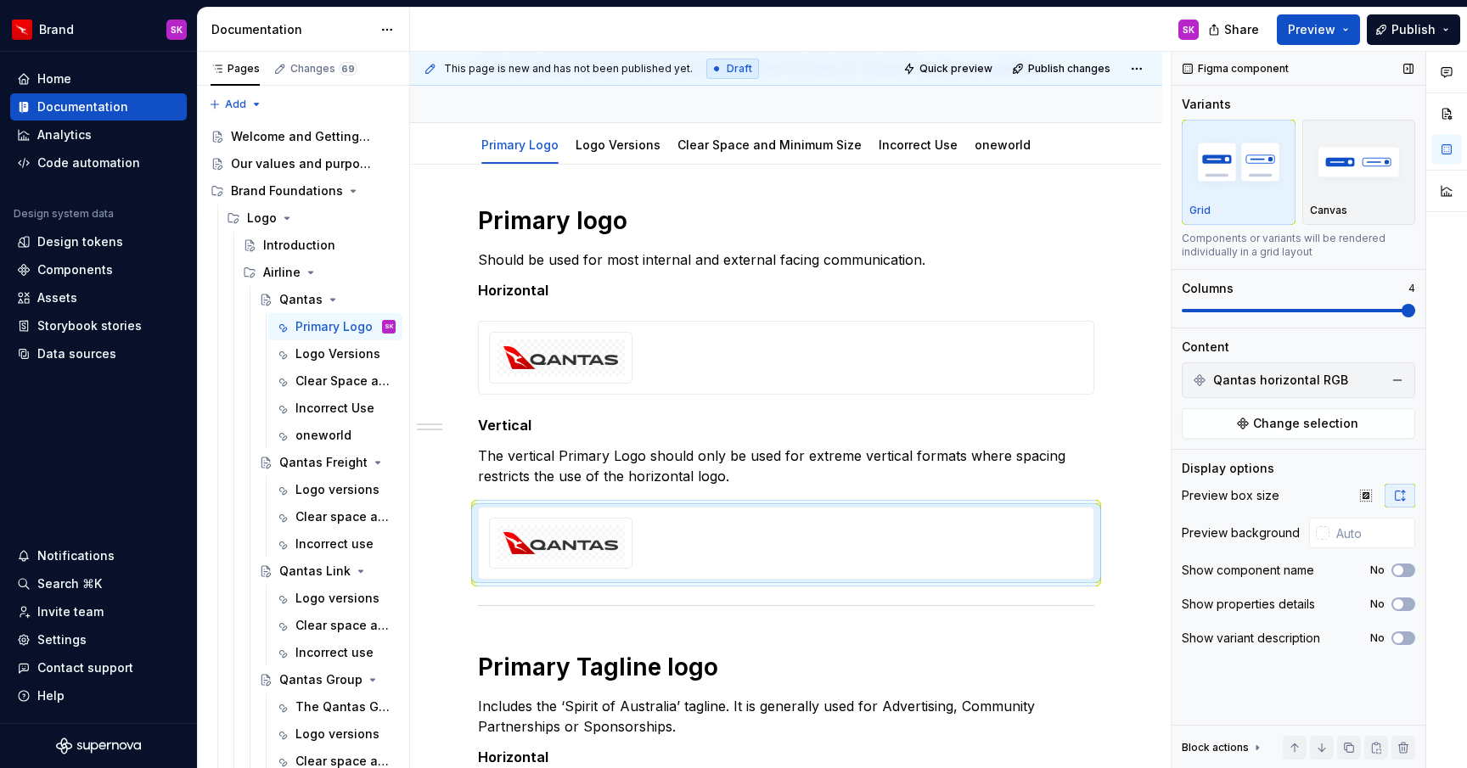
click at [1284, 388] on span "Qantas horizontal RGB" at bounding box center [1280, 380] width 135 height 17
click at [1266, 435] on button "Change selection" at bounding box center [1297, 423] width 233 height 31
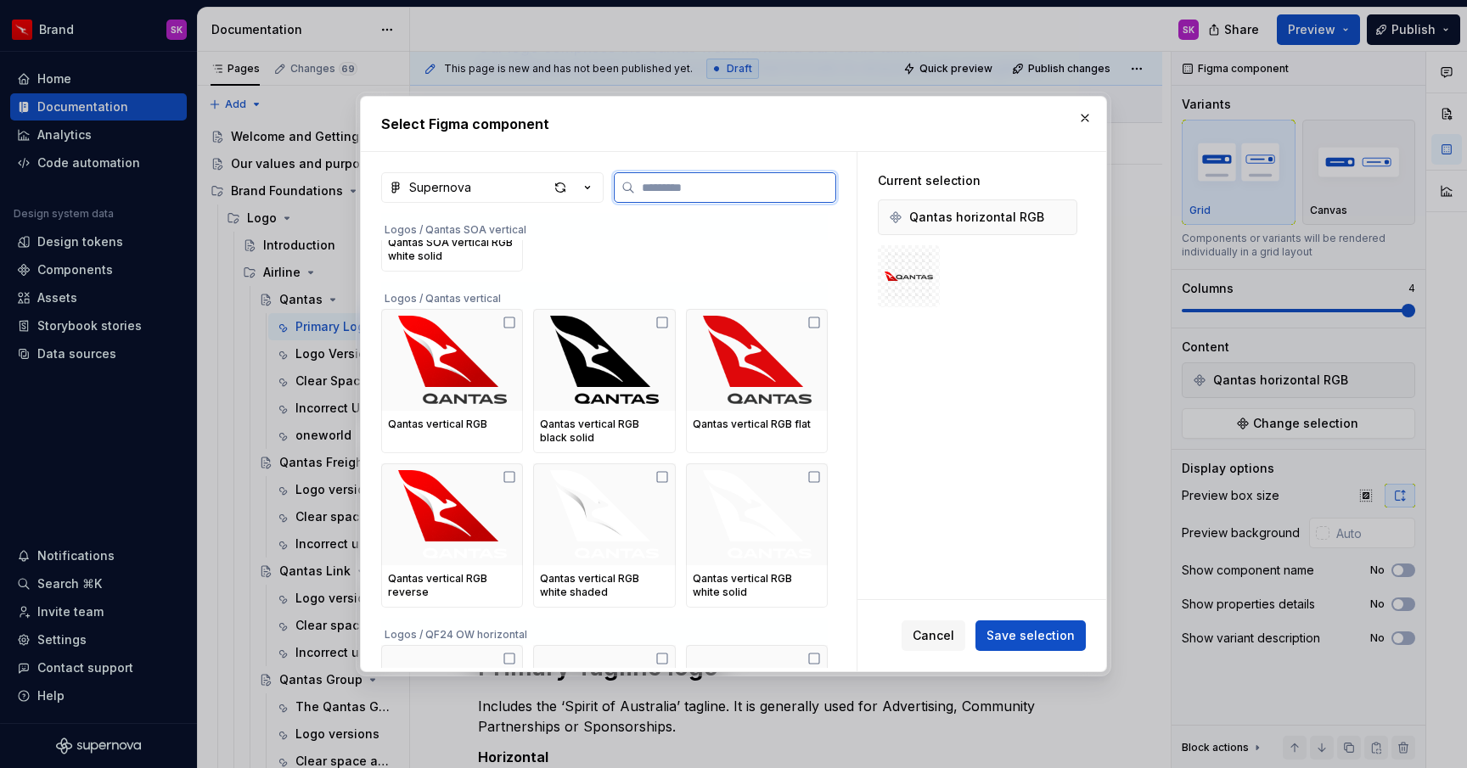
scroll to position [2184, 0]
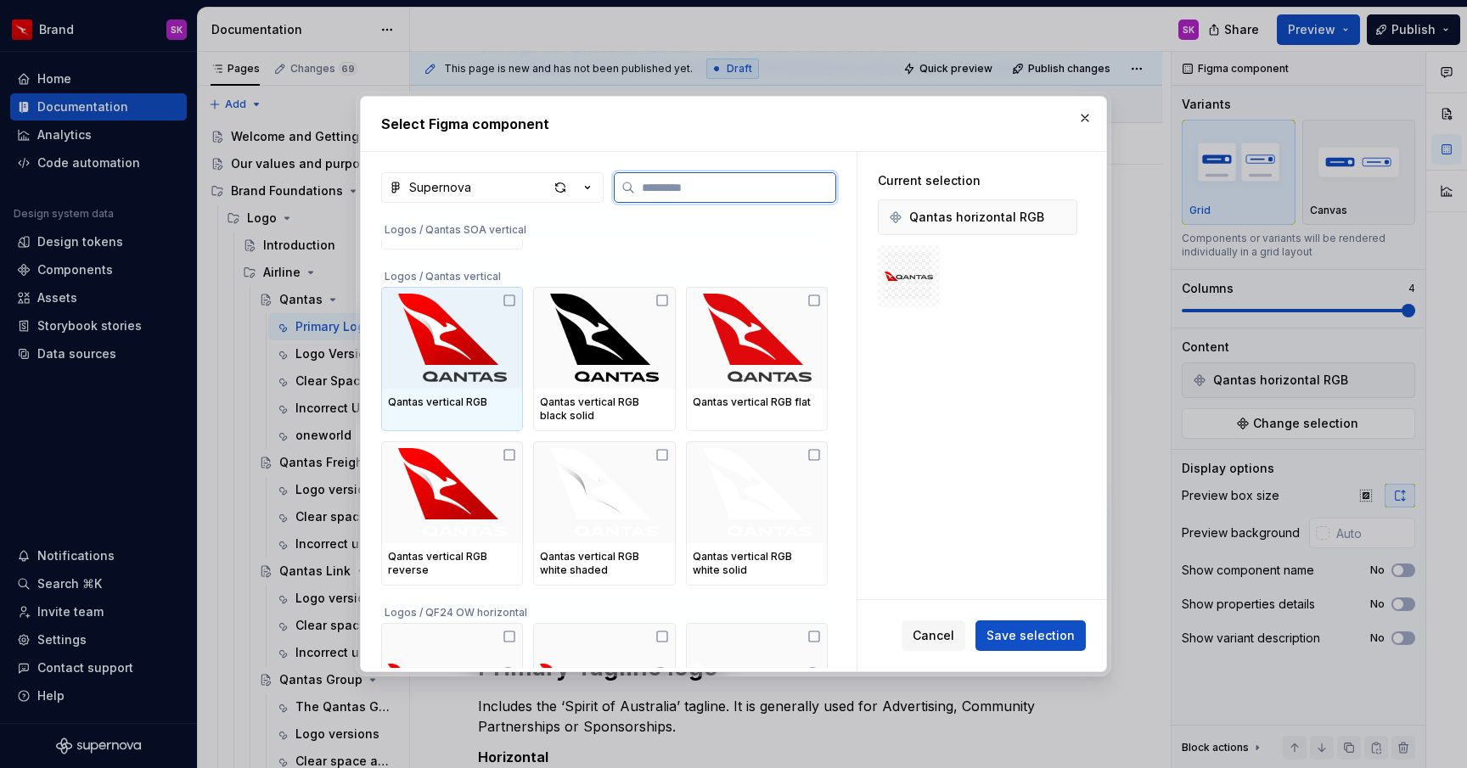
click at [515, 298] on icon at bounding box center [509, 301] width 14 height 14
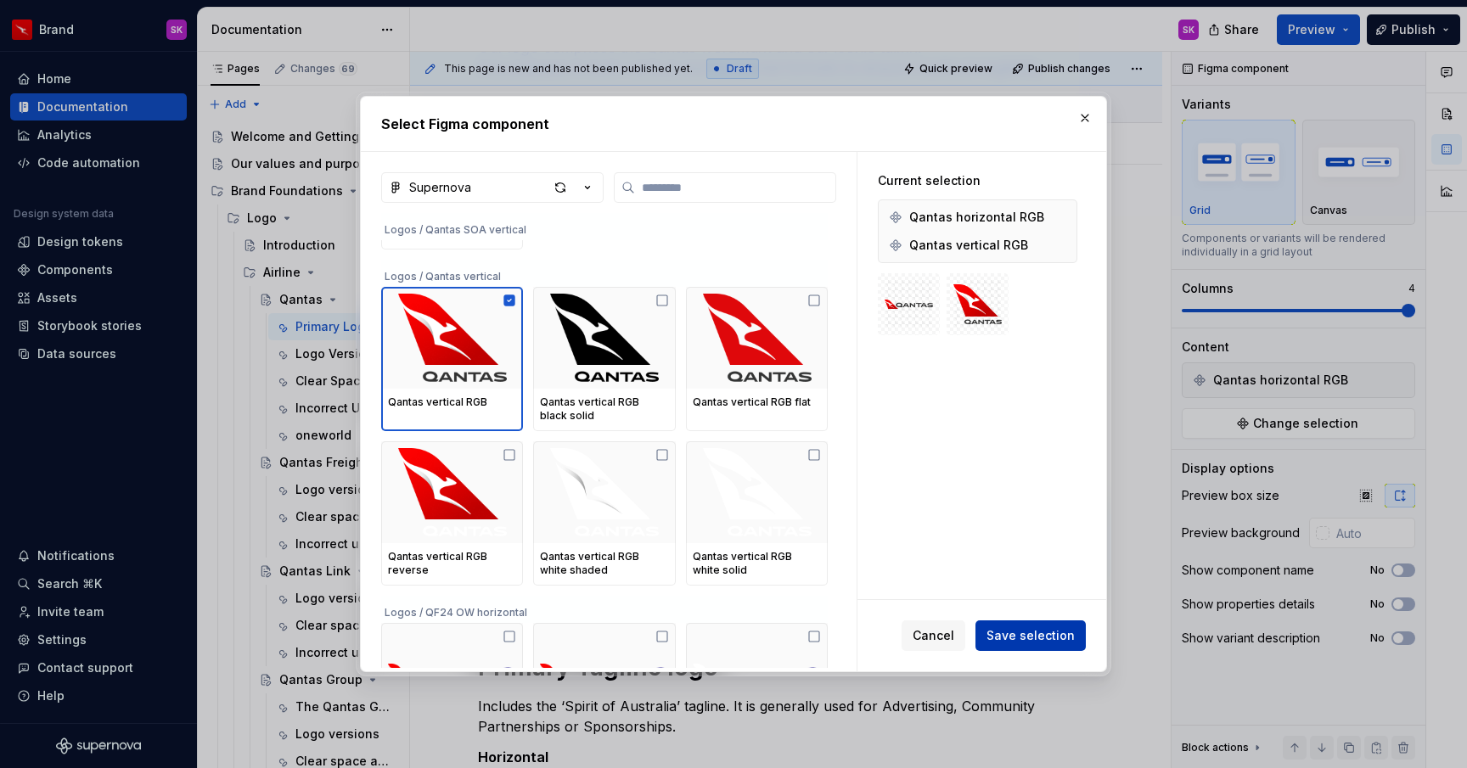
click at [1018, 635] on span "Save selection" at bounding box center [1030, 635] width 88 height 17
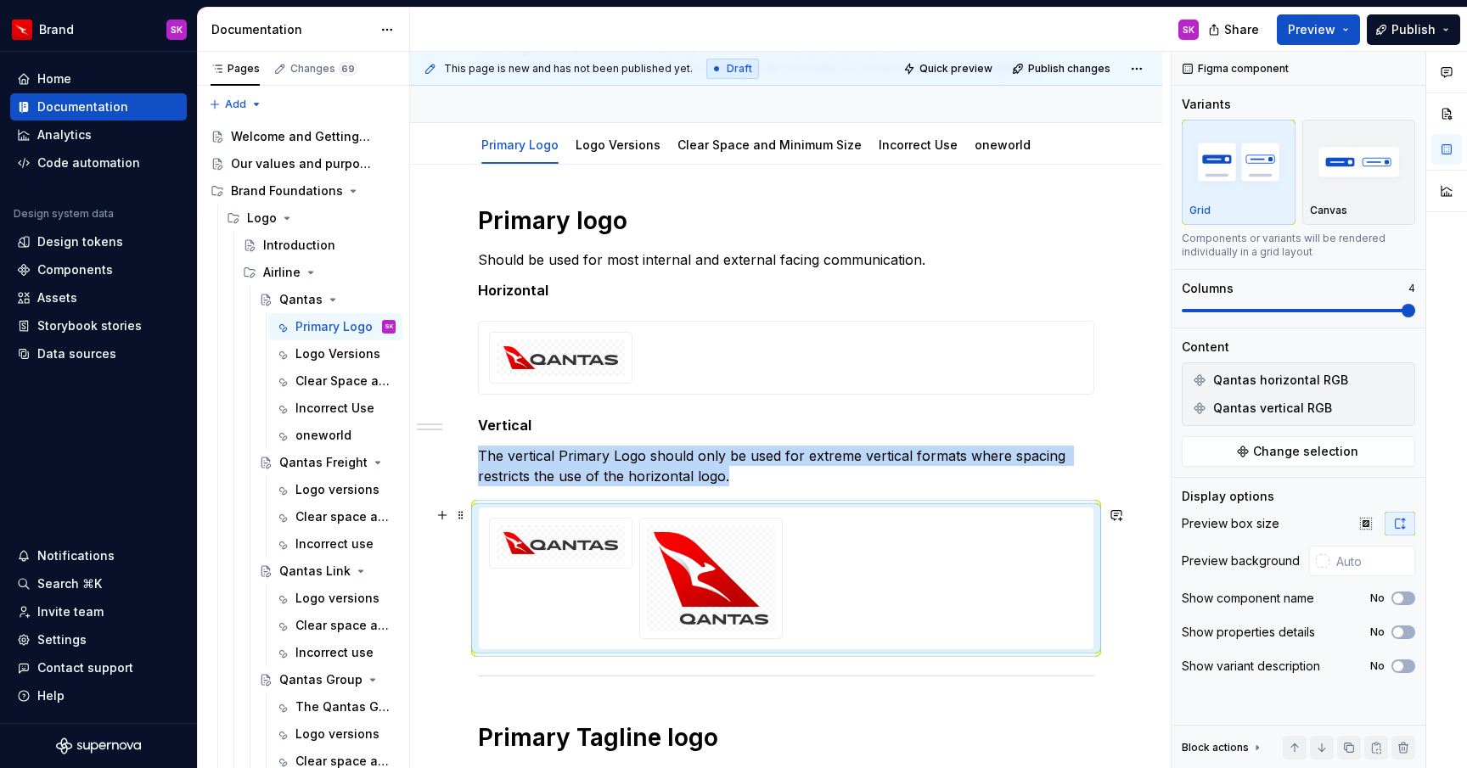
click at [609, 552] on img at bounding box center [560, 543] width 115 height 23
click at [1400, 381] on button "button" at bounding box center [1397, 380] width 24 height 24
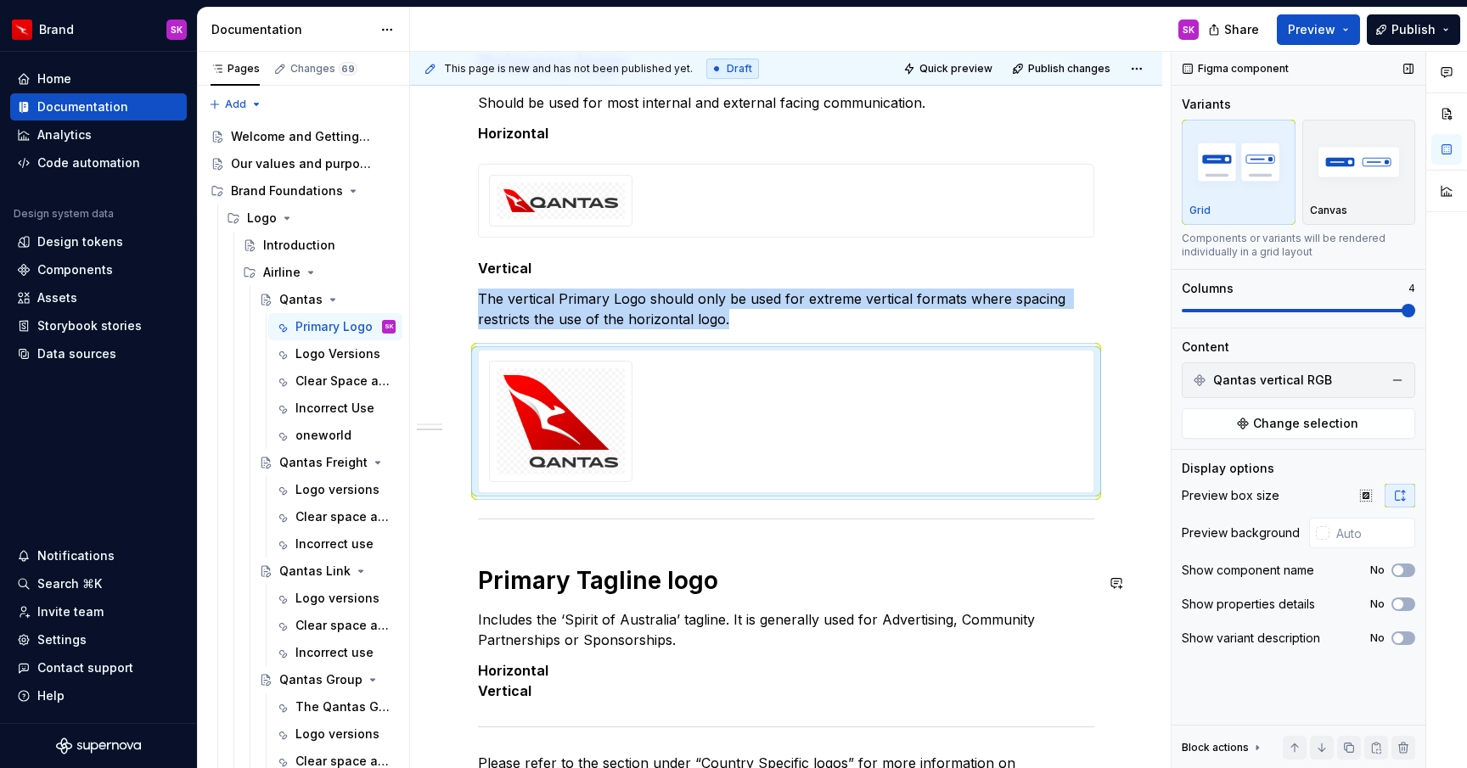
scroll to position [272, 0]
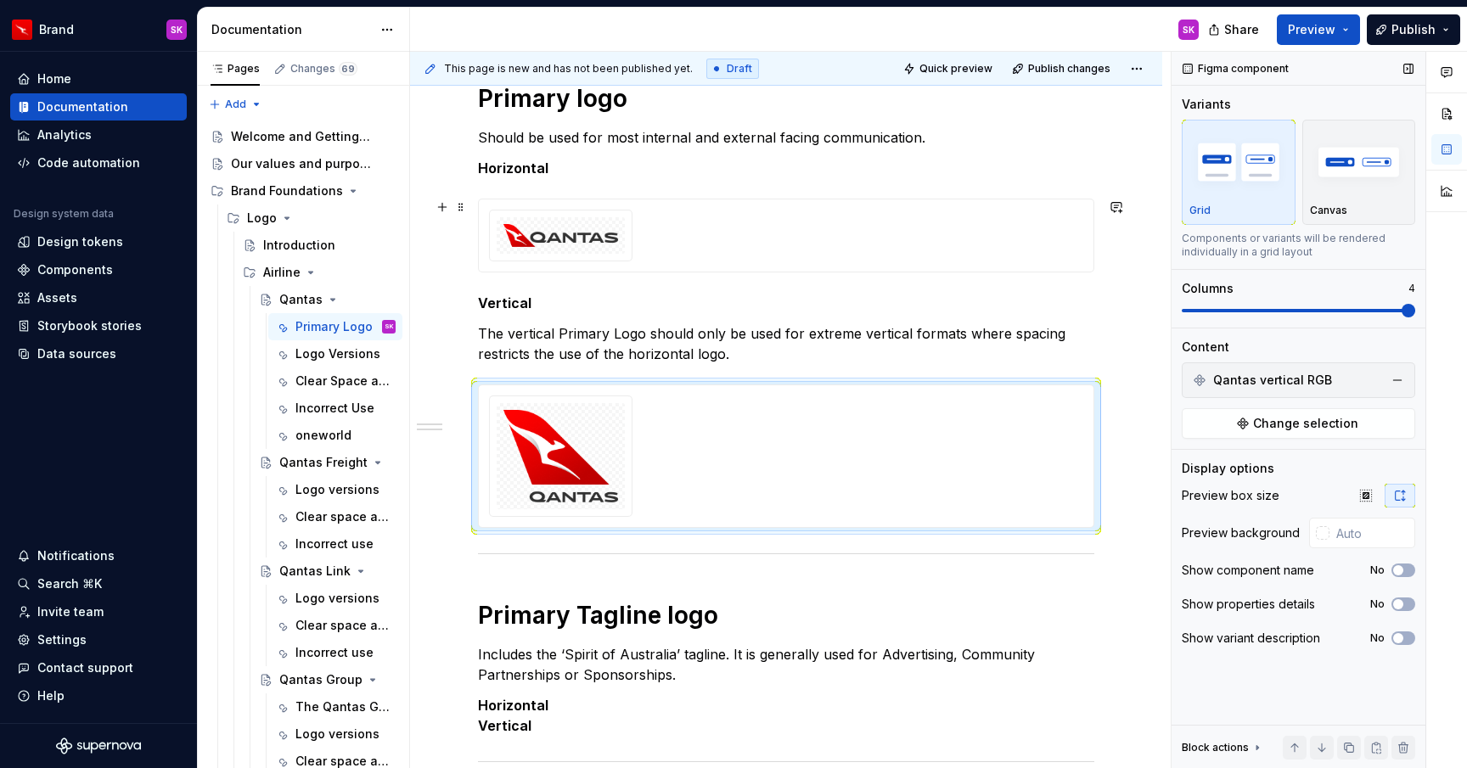
click at [839, 234] on div at bounding box center [786, 236] width 594 height 52
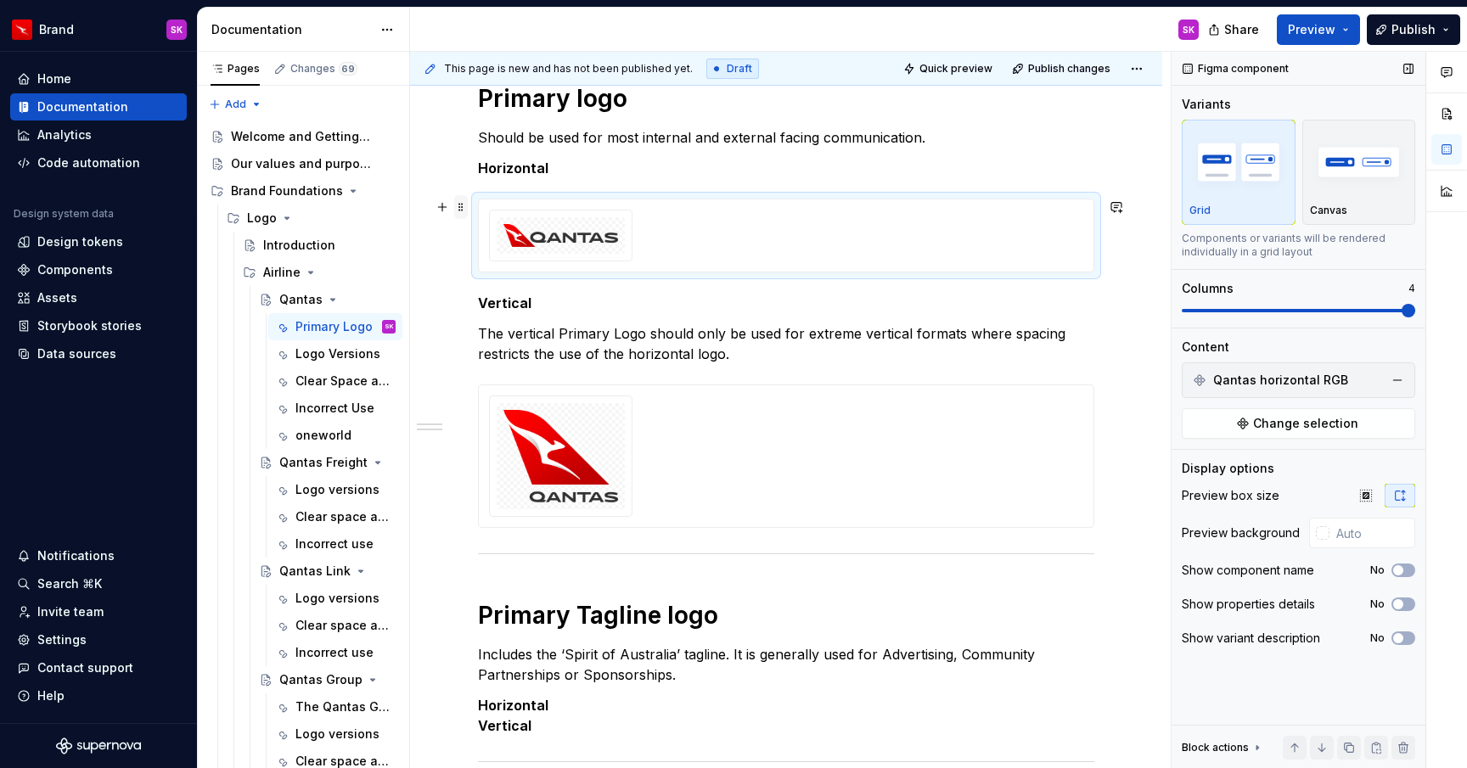
click at [462, 210] on span at bounding box center [461, 207] width 14 height 24
click at [520, 236] on div "Duplicate" at bounding box center [540, 233] width 110 height 17
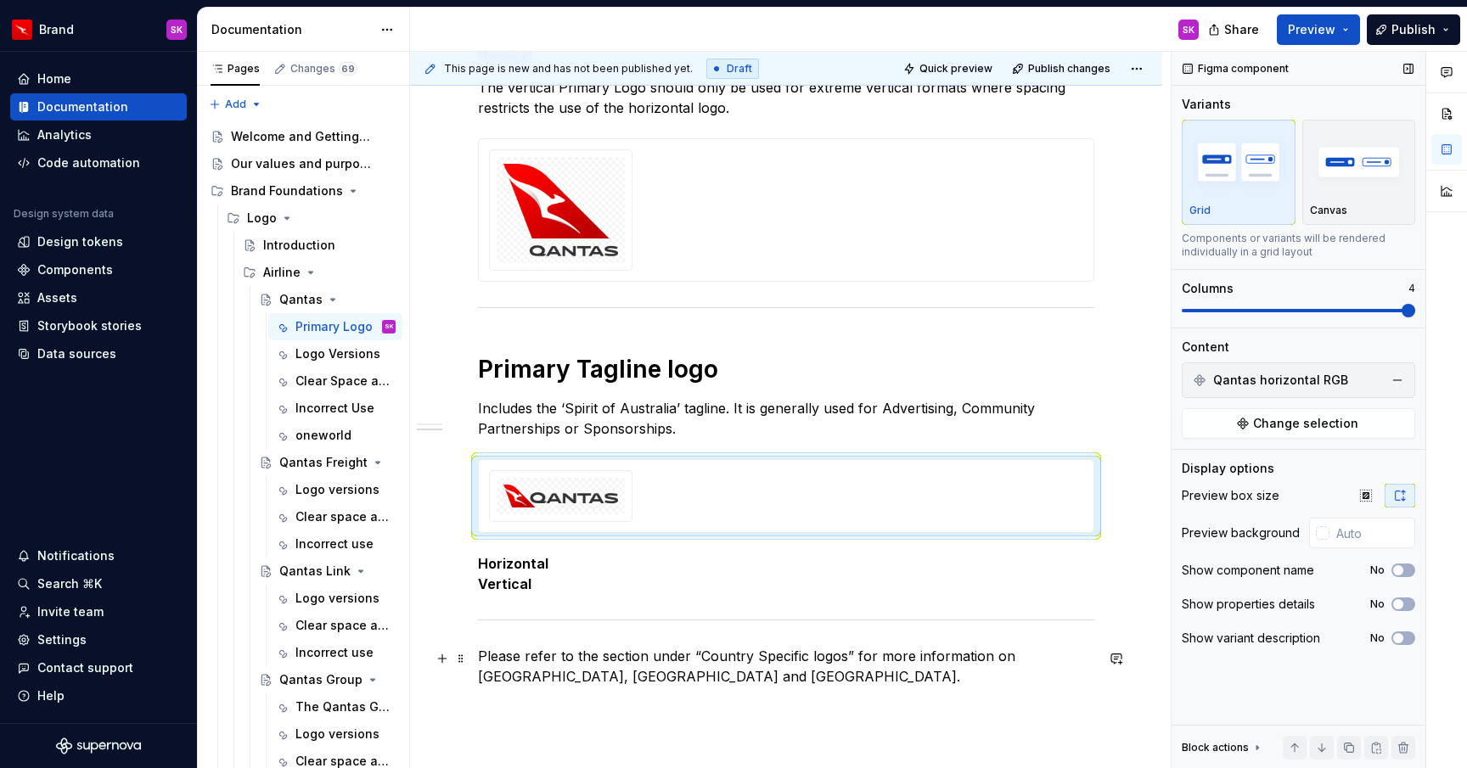
scroll to position [550, 0]
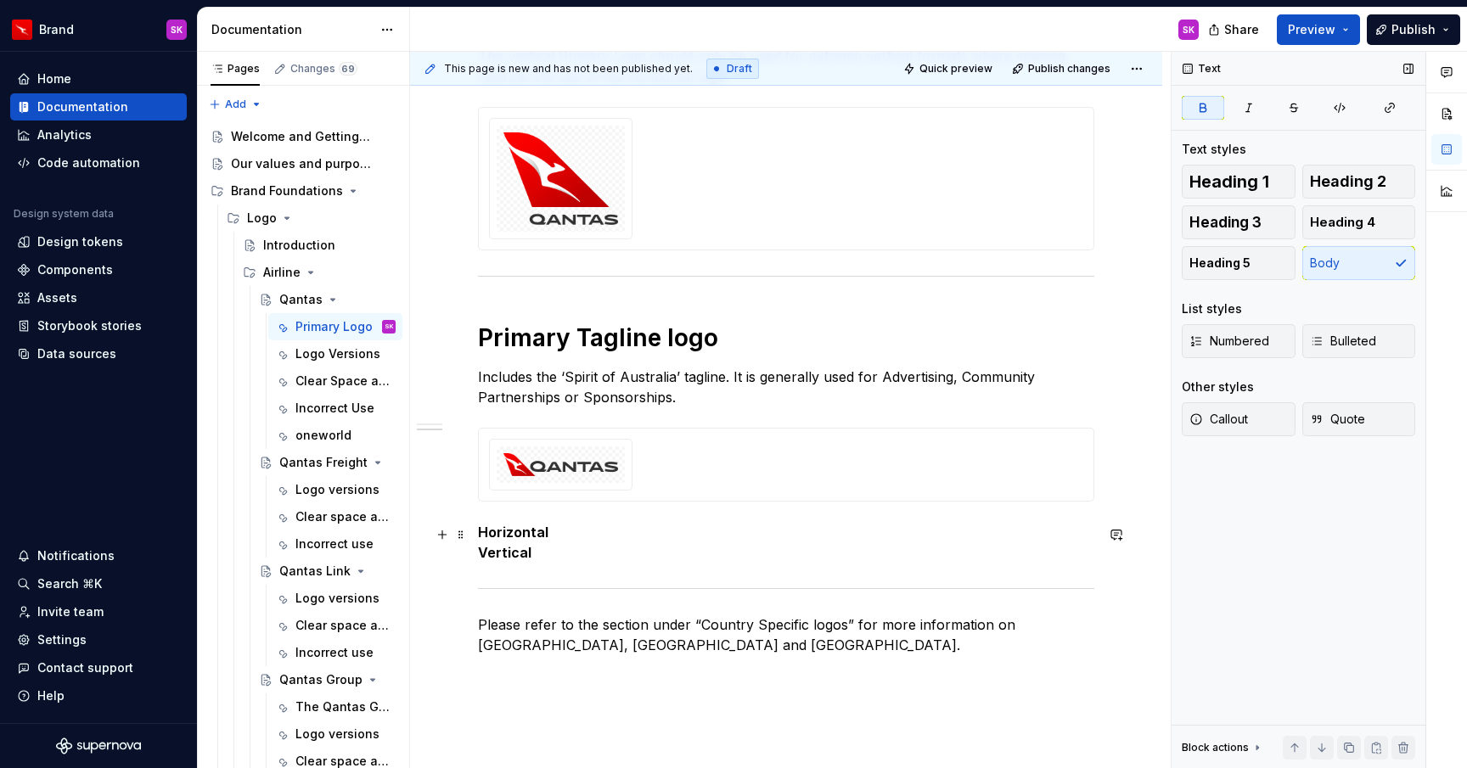
click at [509, 535] on strong "Horizontal" at bounding box center [513, 532] width 70 height 17
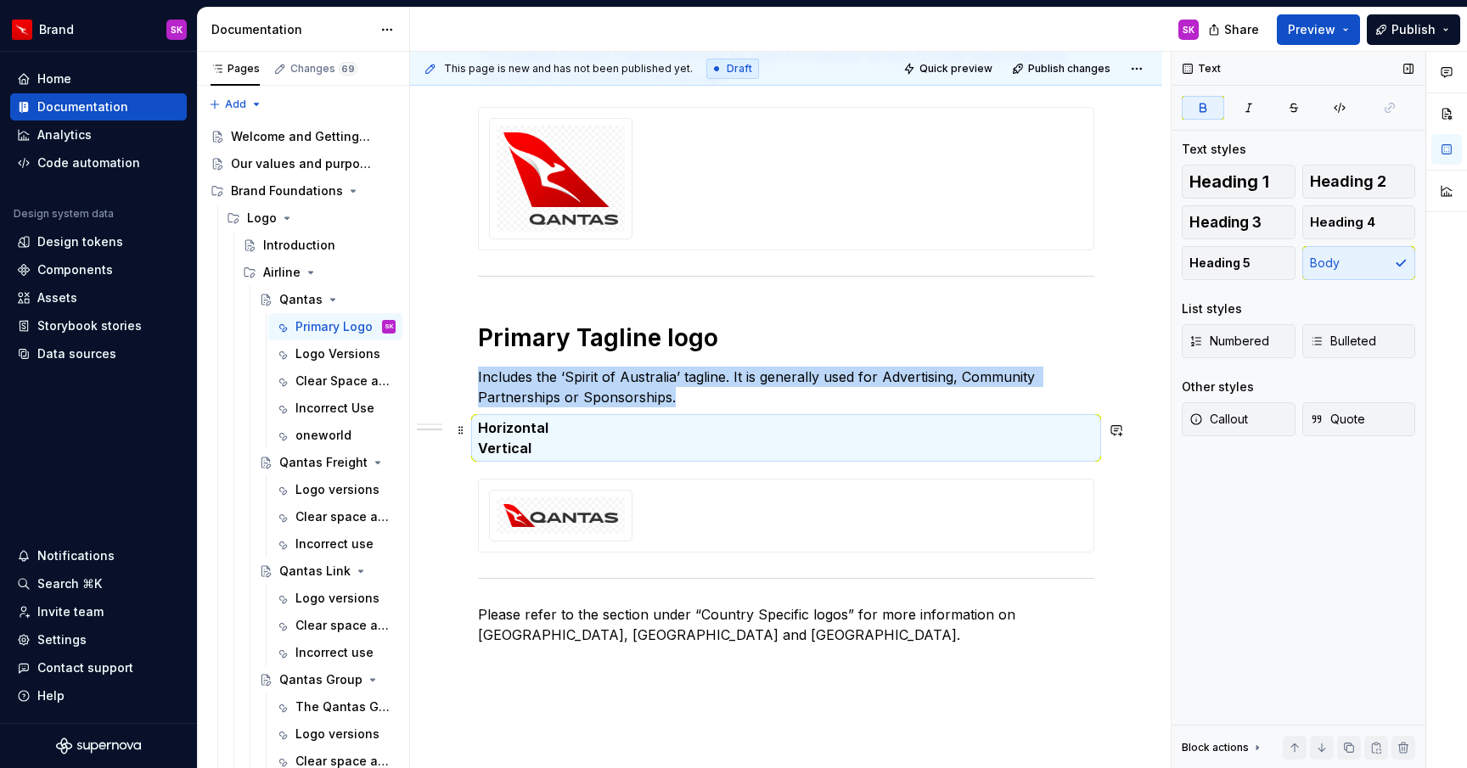
click at [522, 454] on strong "Vertical" at bounding box center [504, 448] width 53 height 17
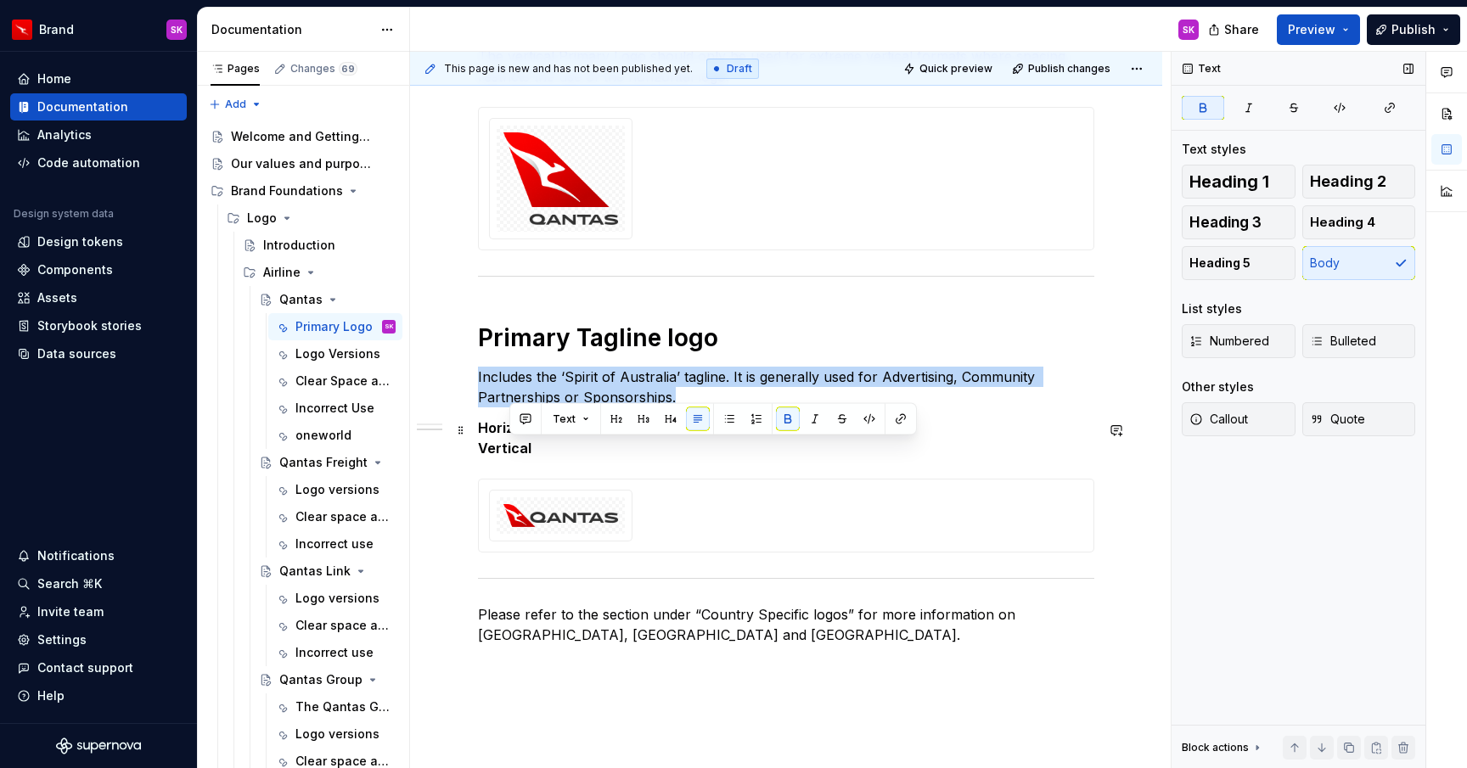
drag, startPoint x: 533, startPoint y: 454, endPoint x: 478, endPoint y: 454, distance: 55.2
click at [478, 454] on p "Horizontal Vertical" at bounding box center [786, 438] width 616 height 41
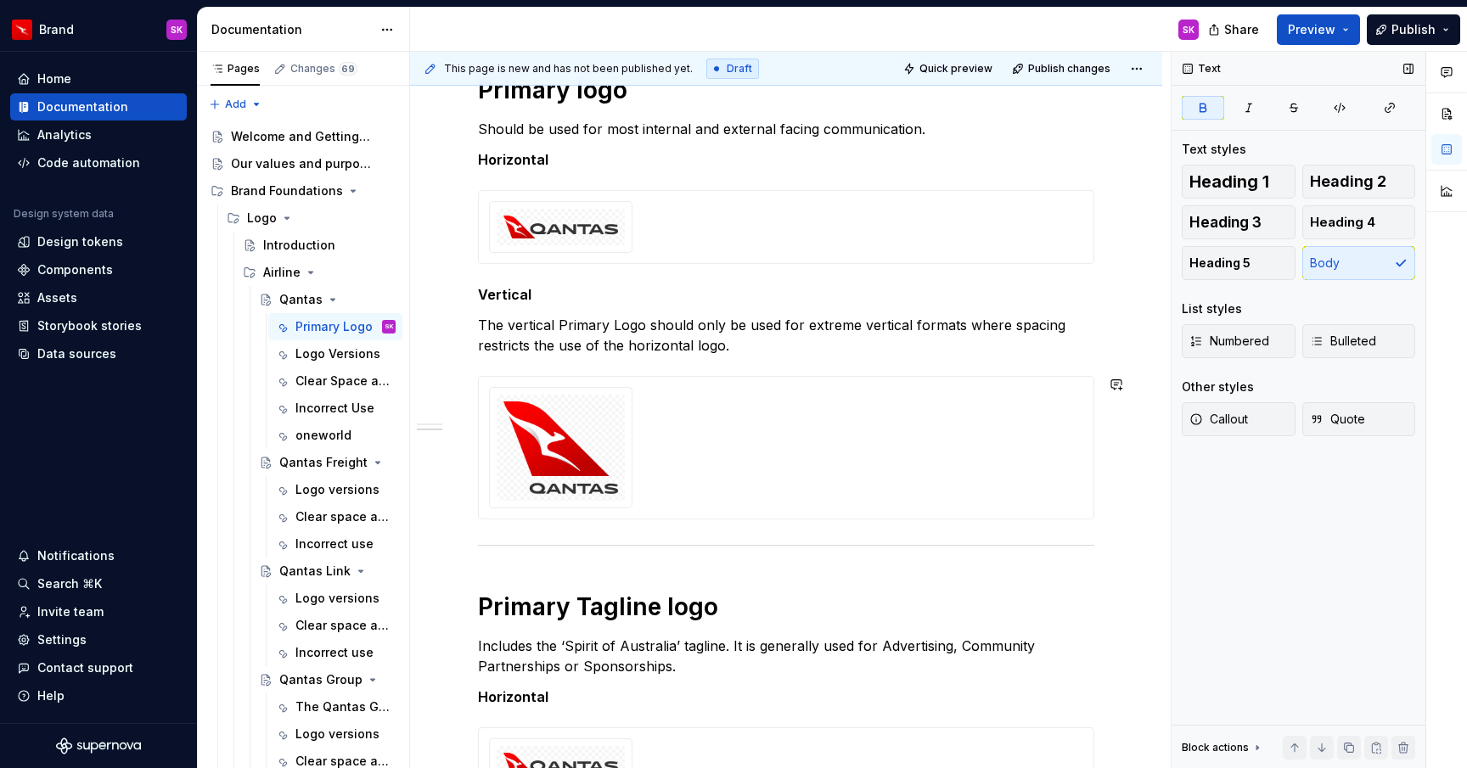
scroll to position [560, 0]
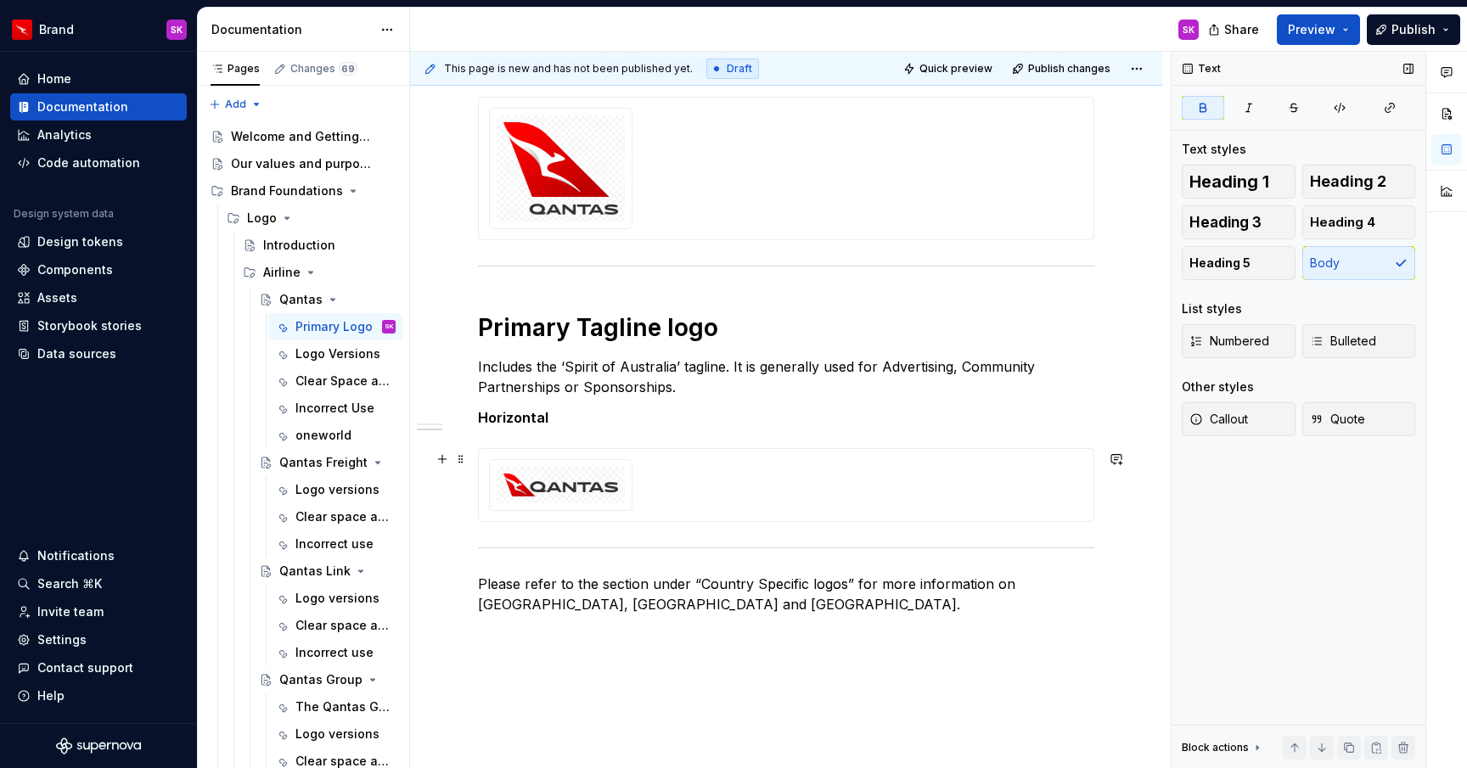
click at [543, 448] on div at bounding box center [786, 485] width 616 height 74
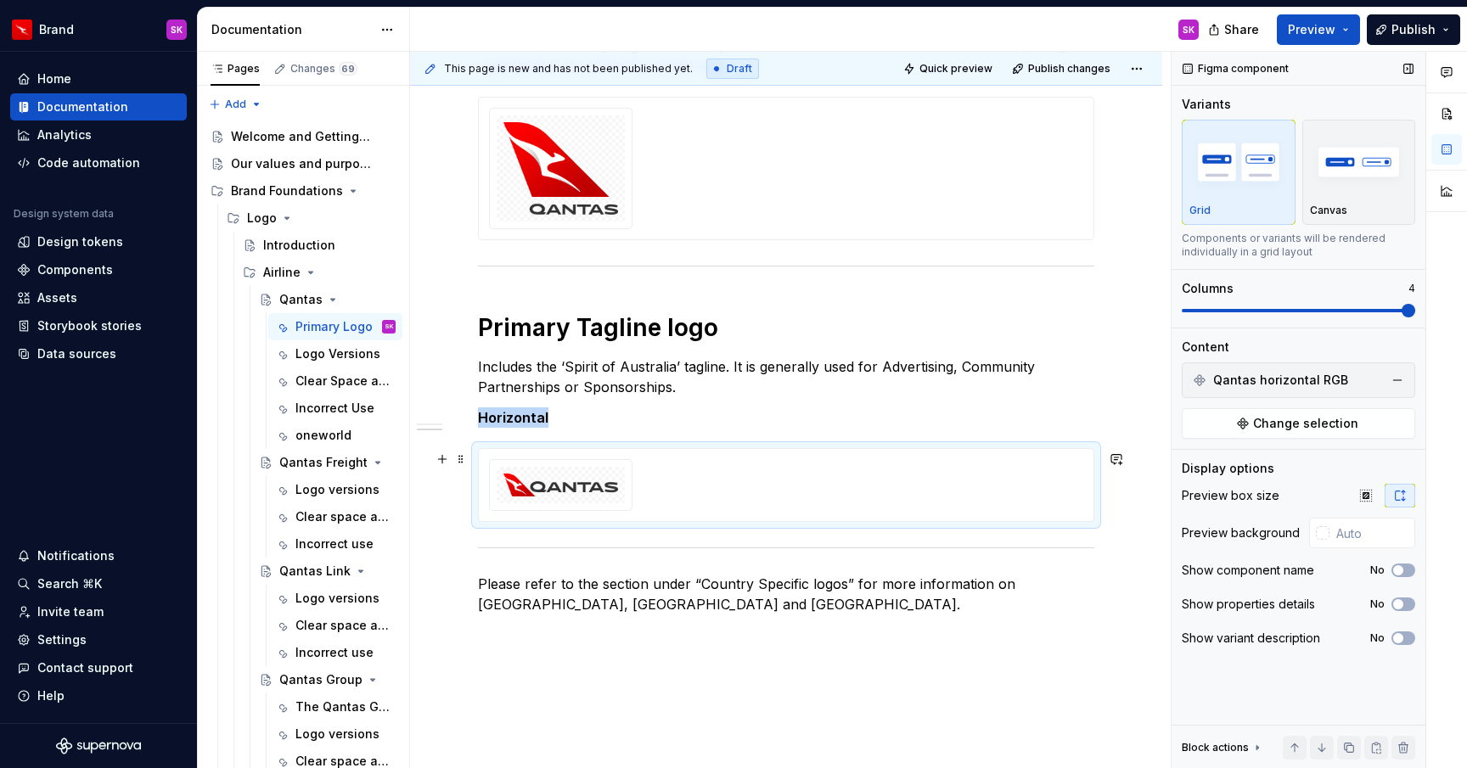
type textarea "*"
click at [466, 424] on span at bounding box center [461, 420] width 14 height 24
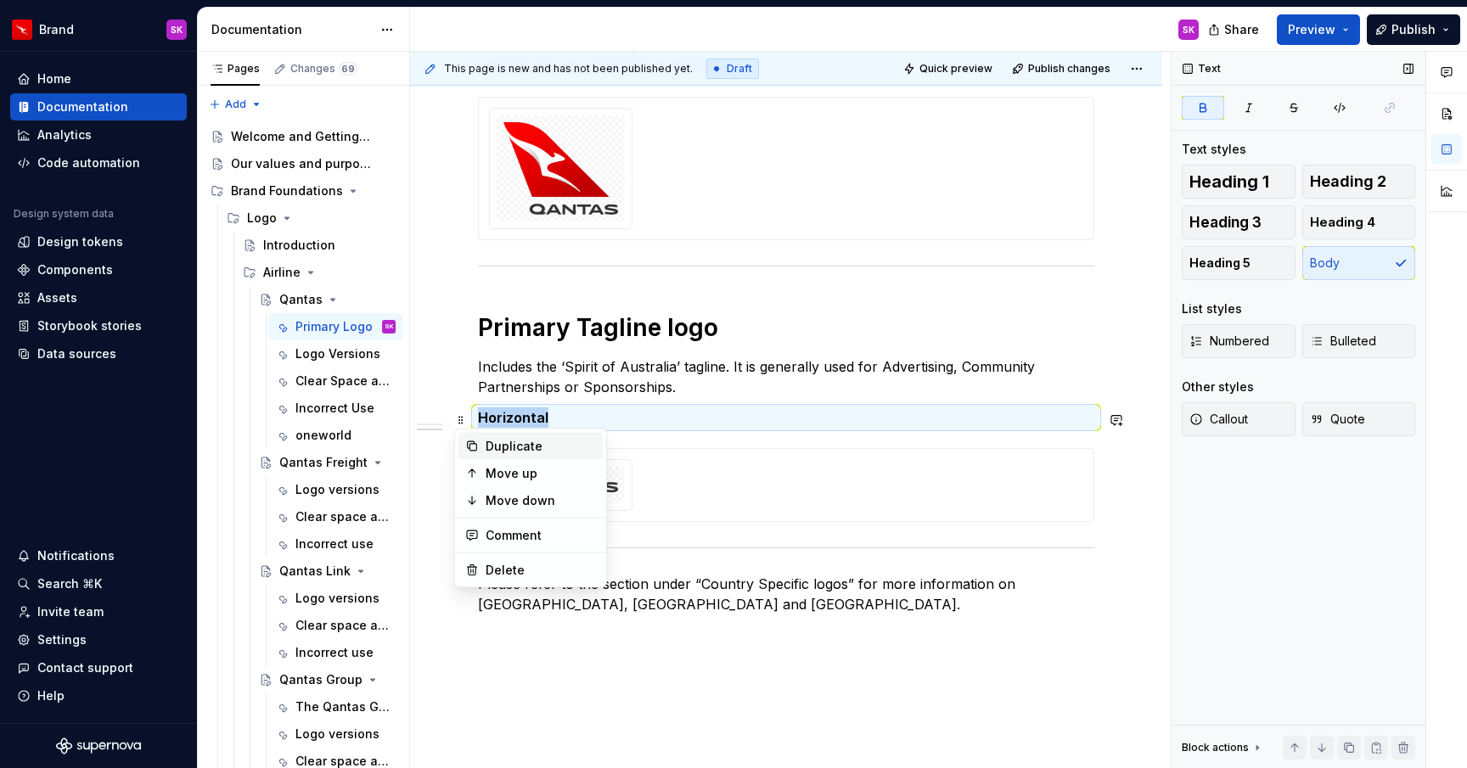
click at [519, 452] on div "Duplicate" at bounding box center [540, 446] width 110 height 17
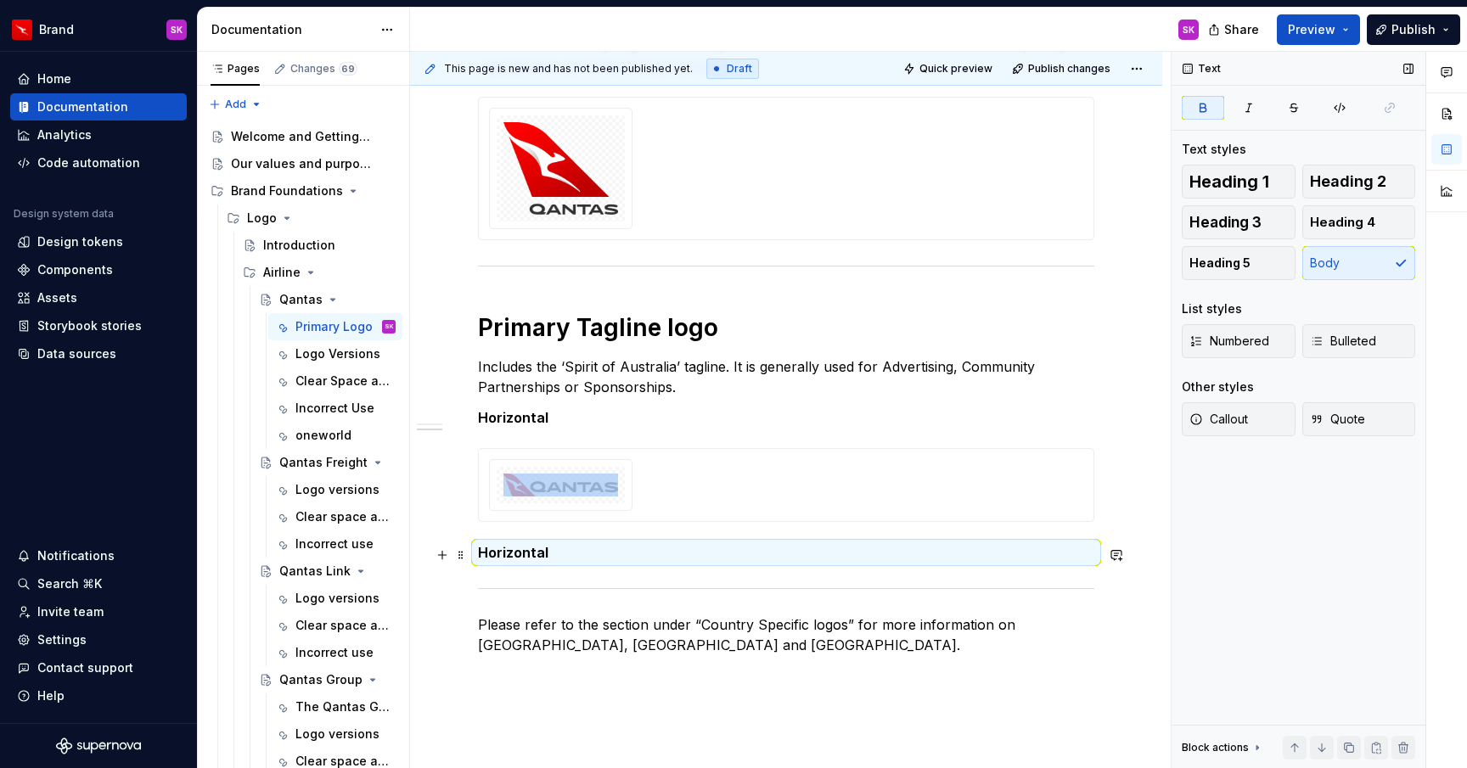
click at [507, 560] on strong "Horizontal" at bounding box center [513, 552] width 70 height 17
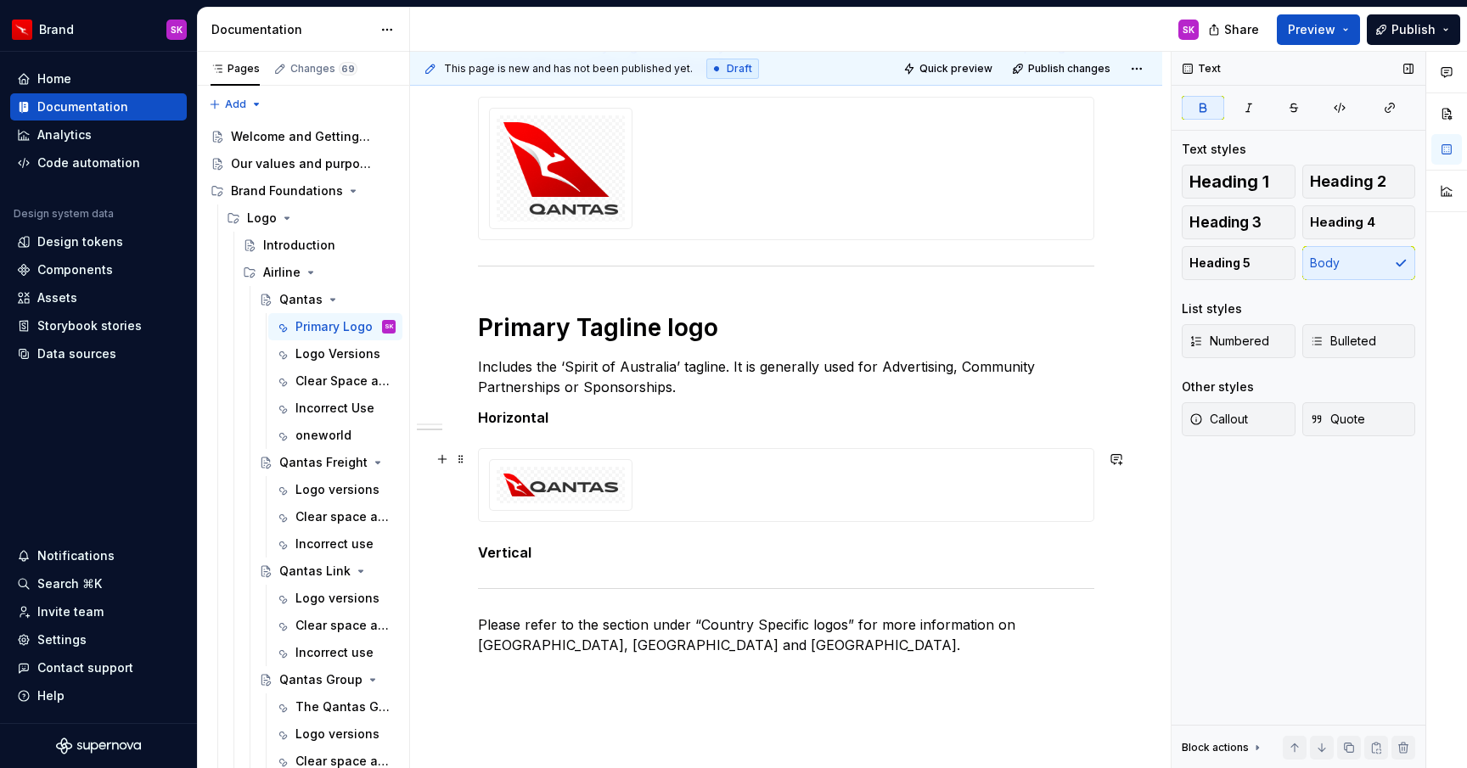
click at [547, 486] on img at bounding box center [560, 485] width 115 height 23
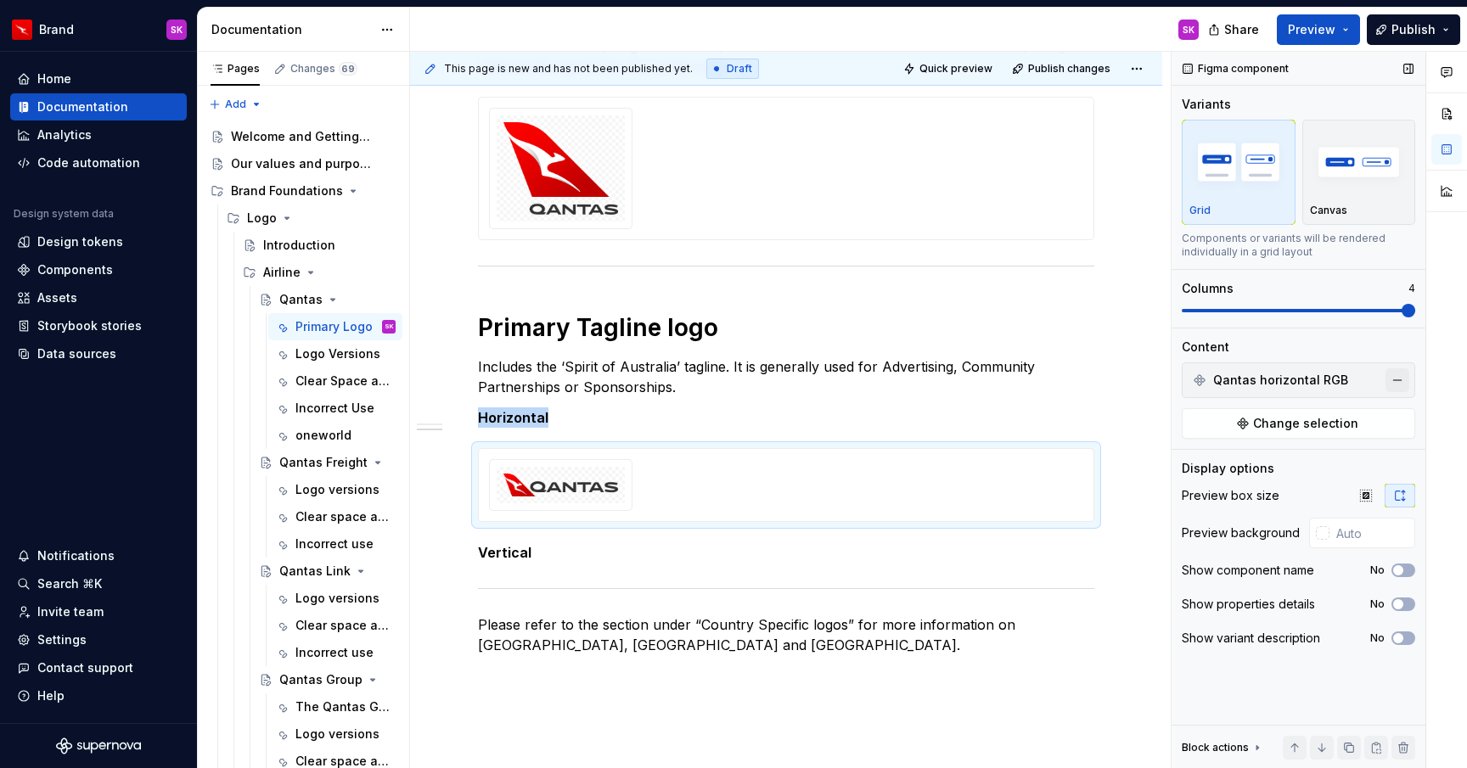
click at [1397, 379] on button "button" at bounding box center [1397, 380] width 24 height 24
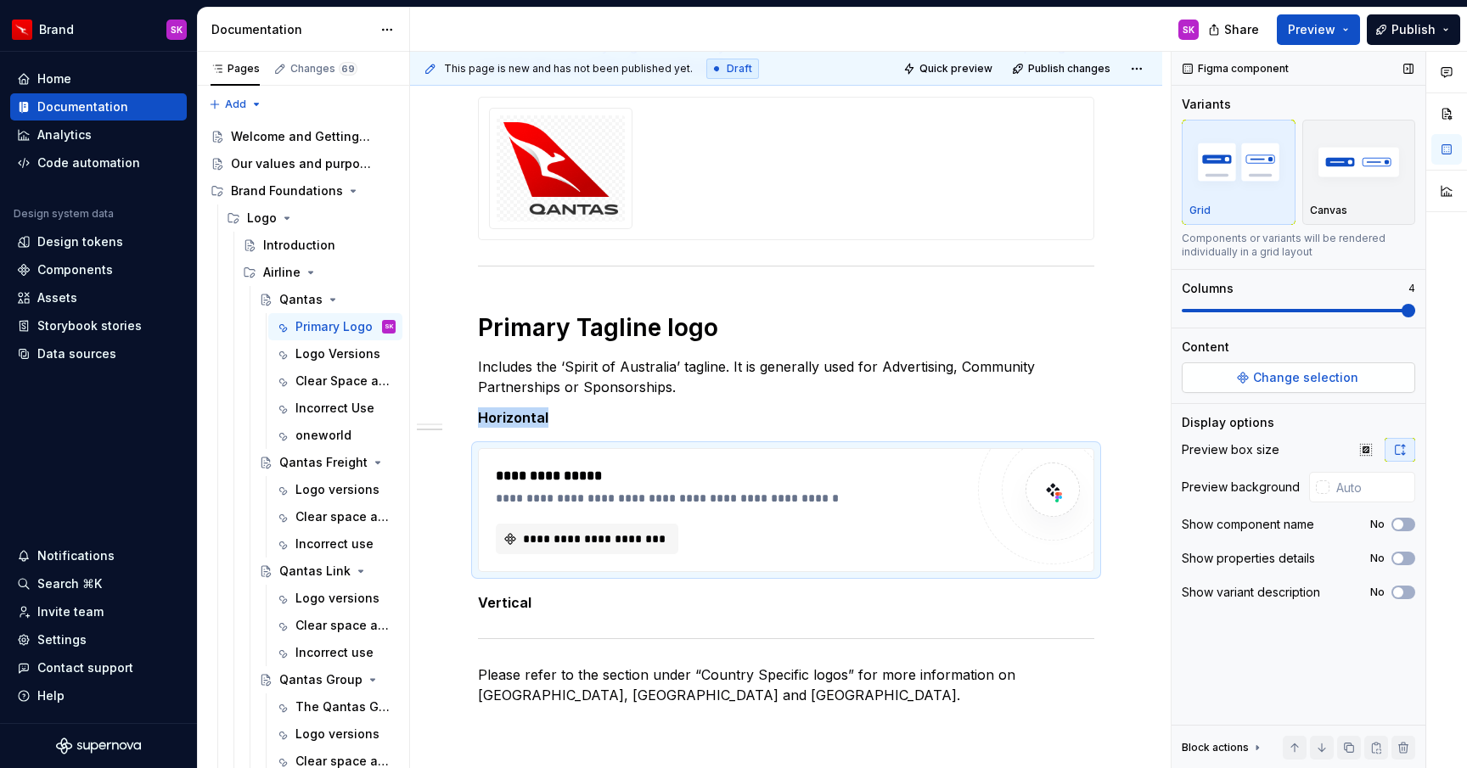
click at [1298, 380] on span "Change selection" at bounding box center [1305, 377] width 105 height 17
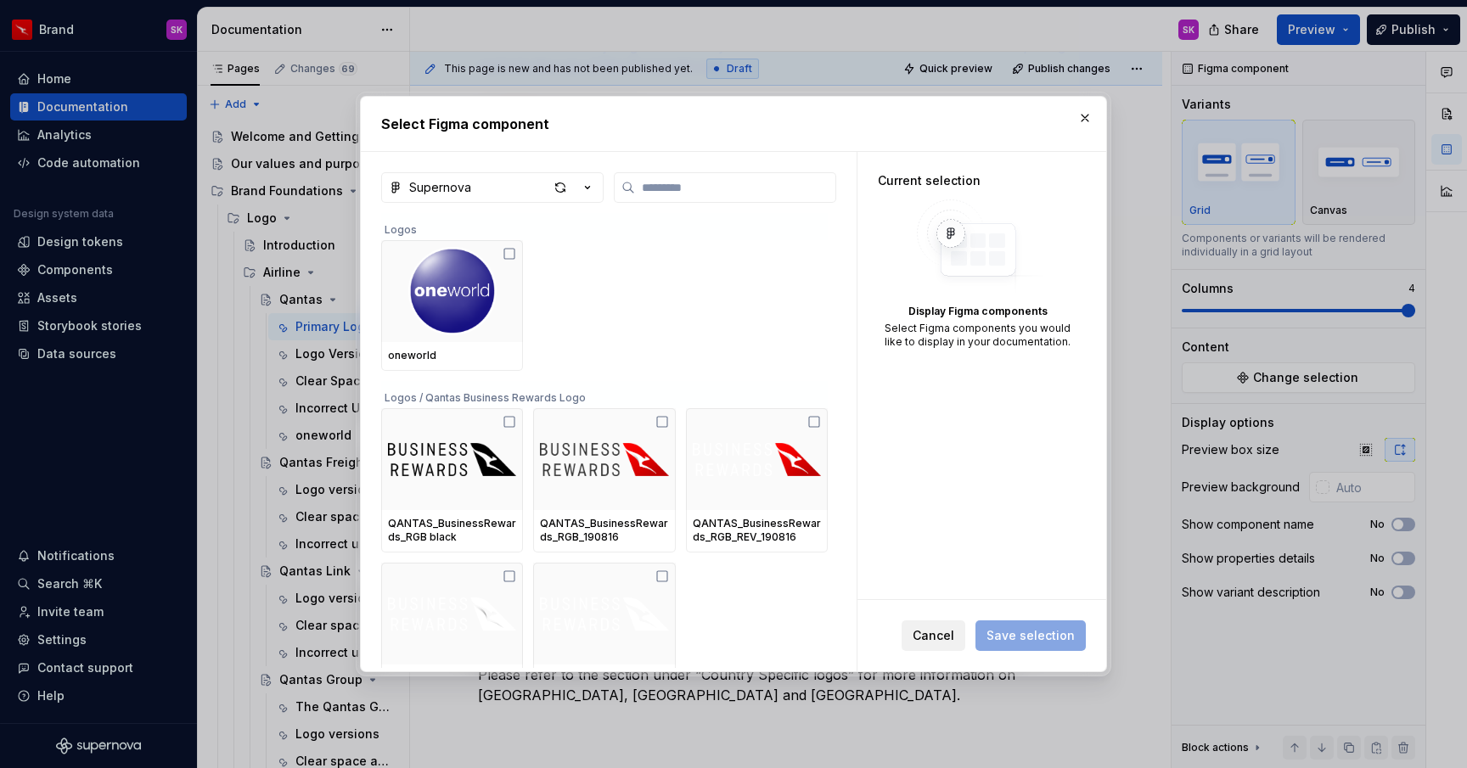
click at [939, 647] on button "Cancel" at bounding box center [933, 635] width 64 height 31
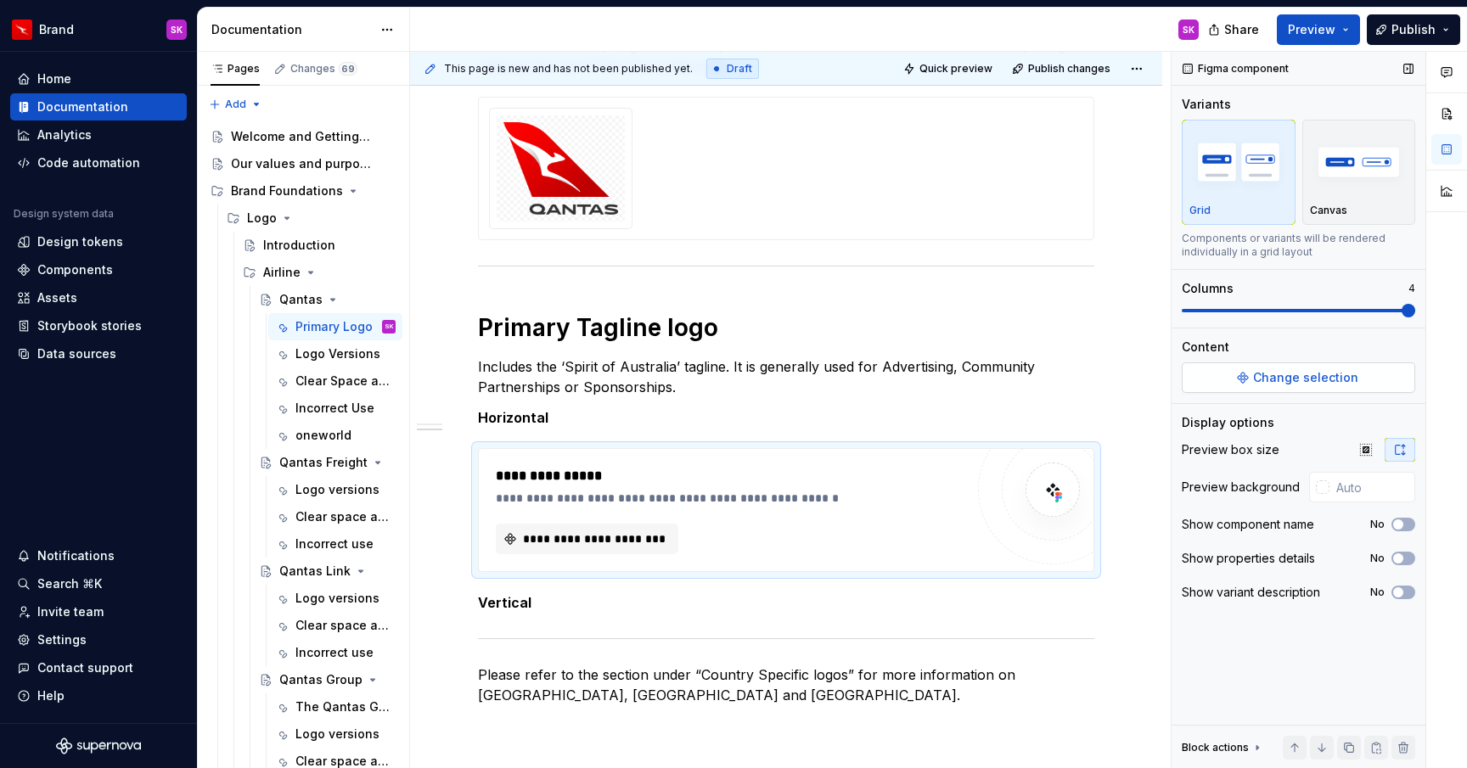
click at [1316, 386] on button "Change selection" at bounding box center [1297, 377] width 233 height 31
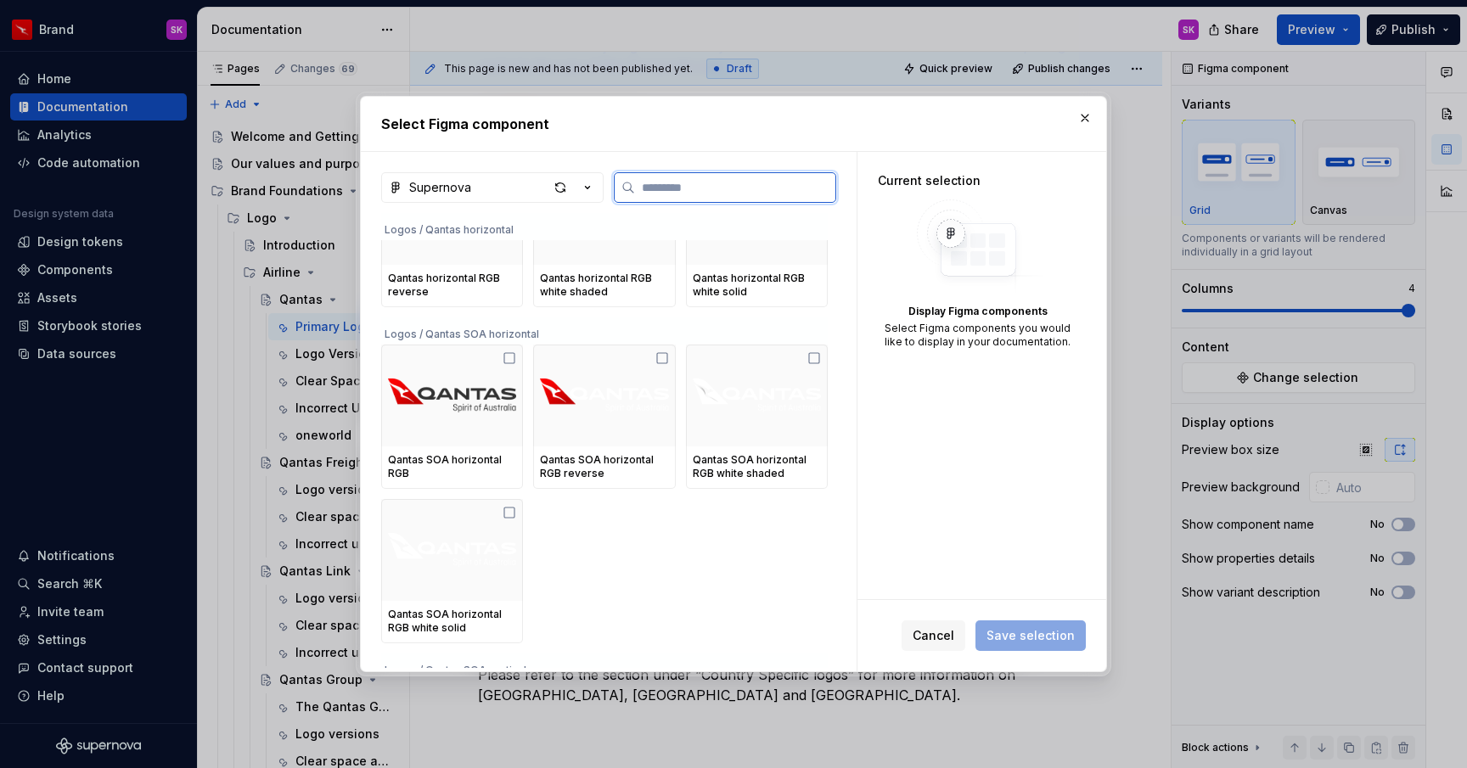
scroll to position [1453, 0]
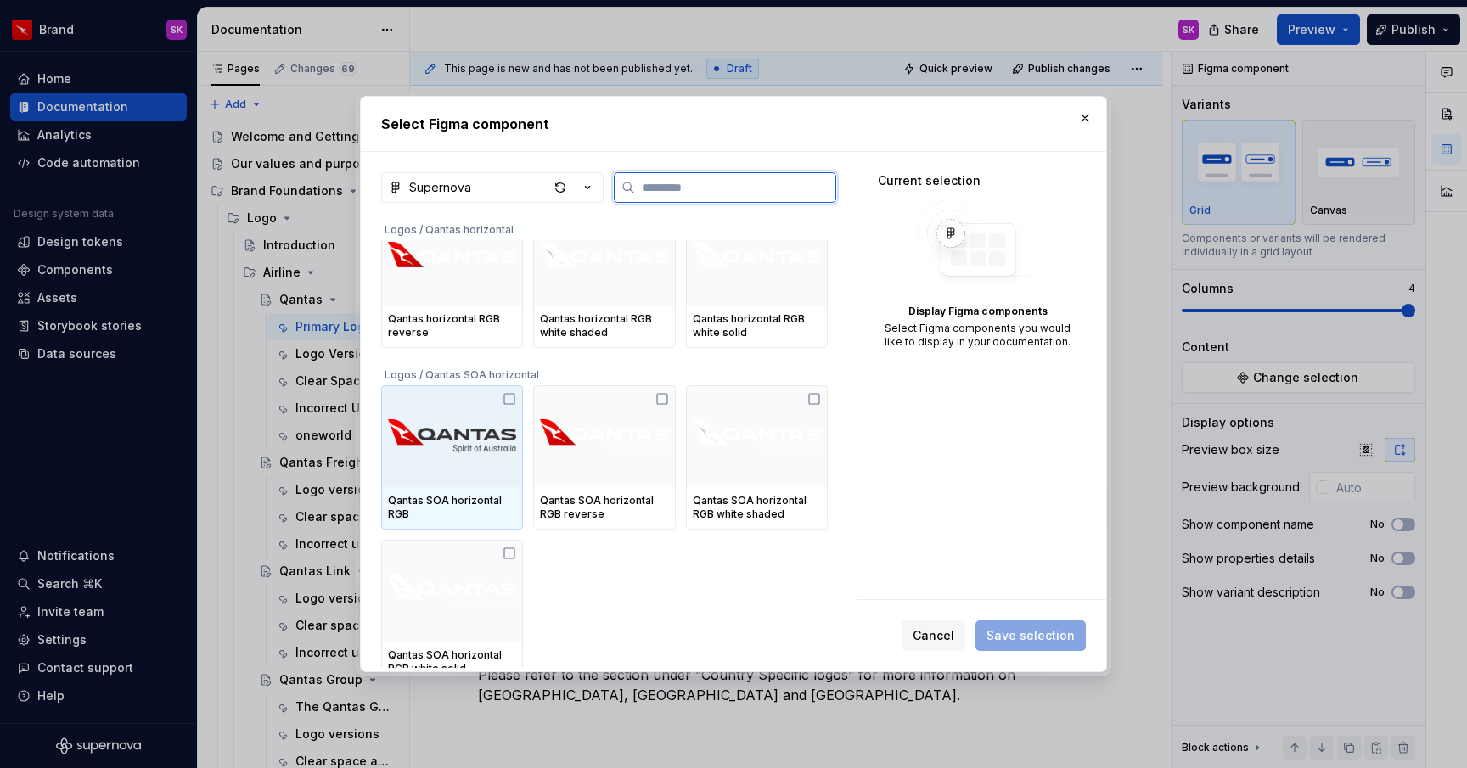
click at [474, 434] on img at bounding box center [452, 436] width 128 height 88
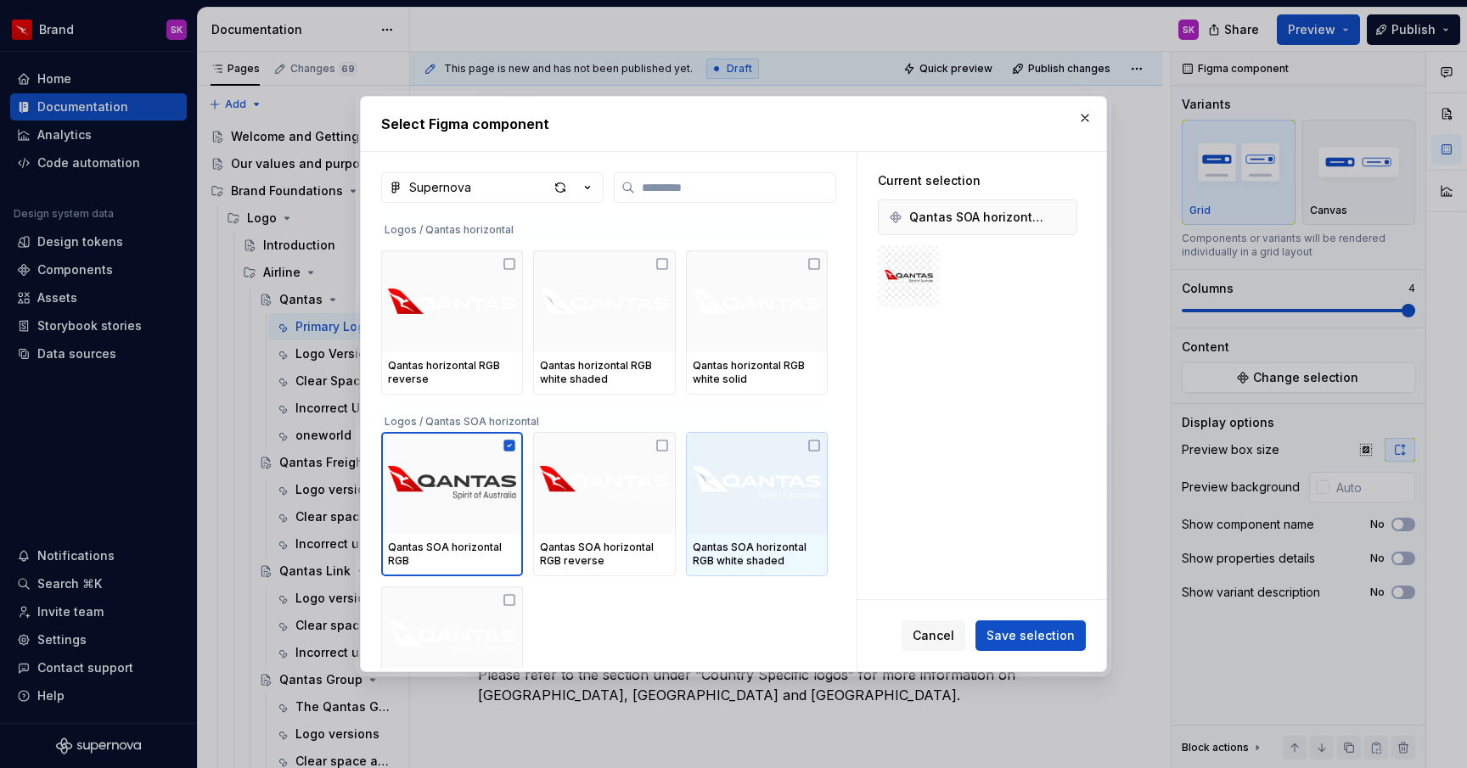
scroll to position [1388, 0]
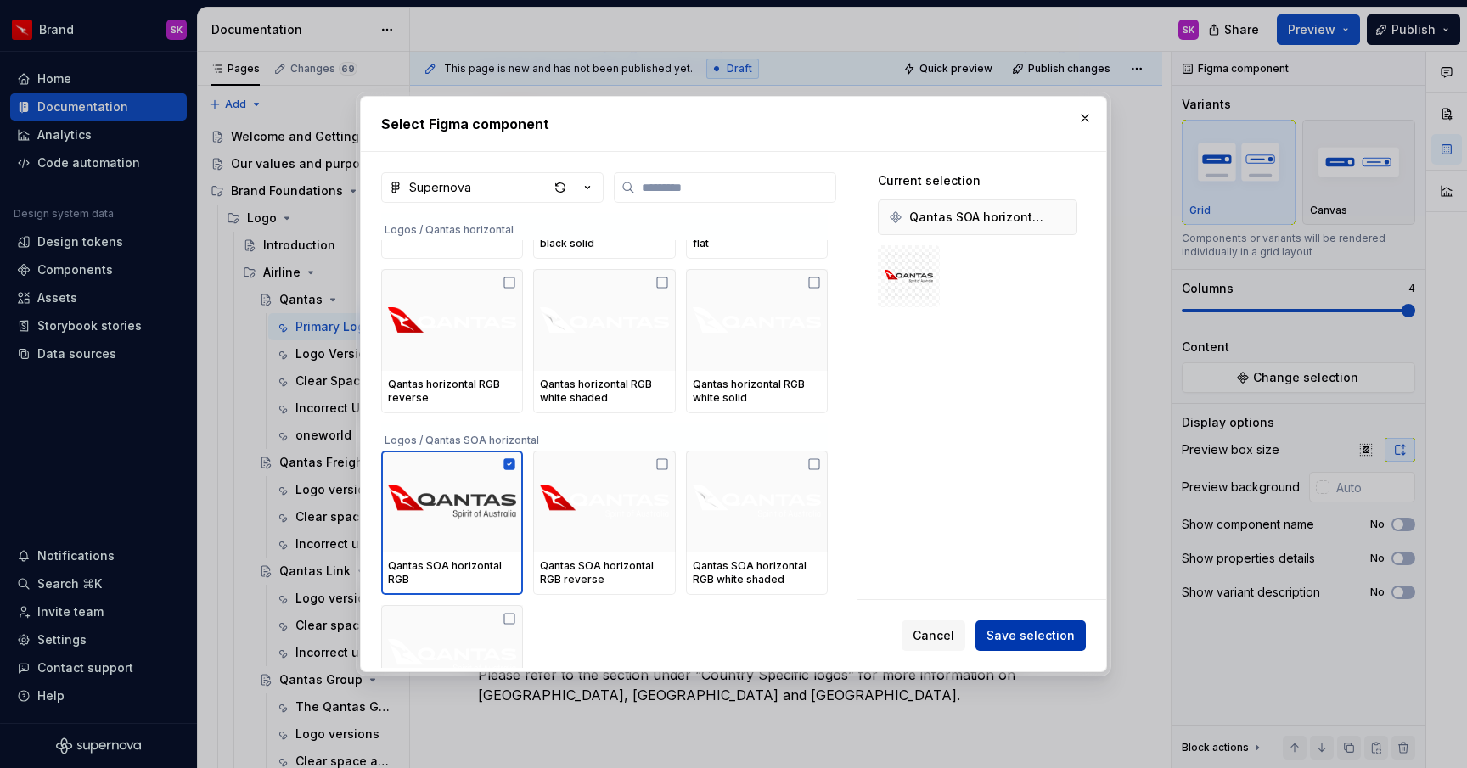
click at [1029, 633] on span "Save selection" at bounding box center [1030, 635] width 88 height 17
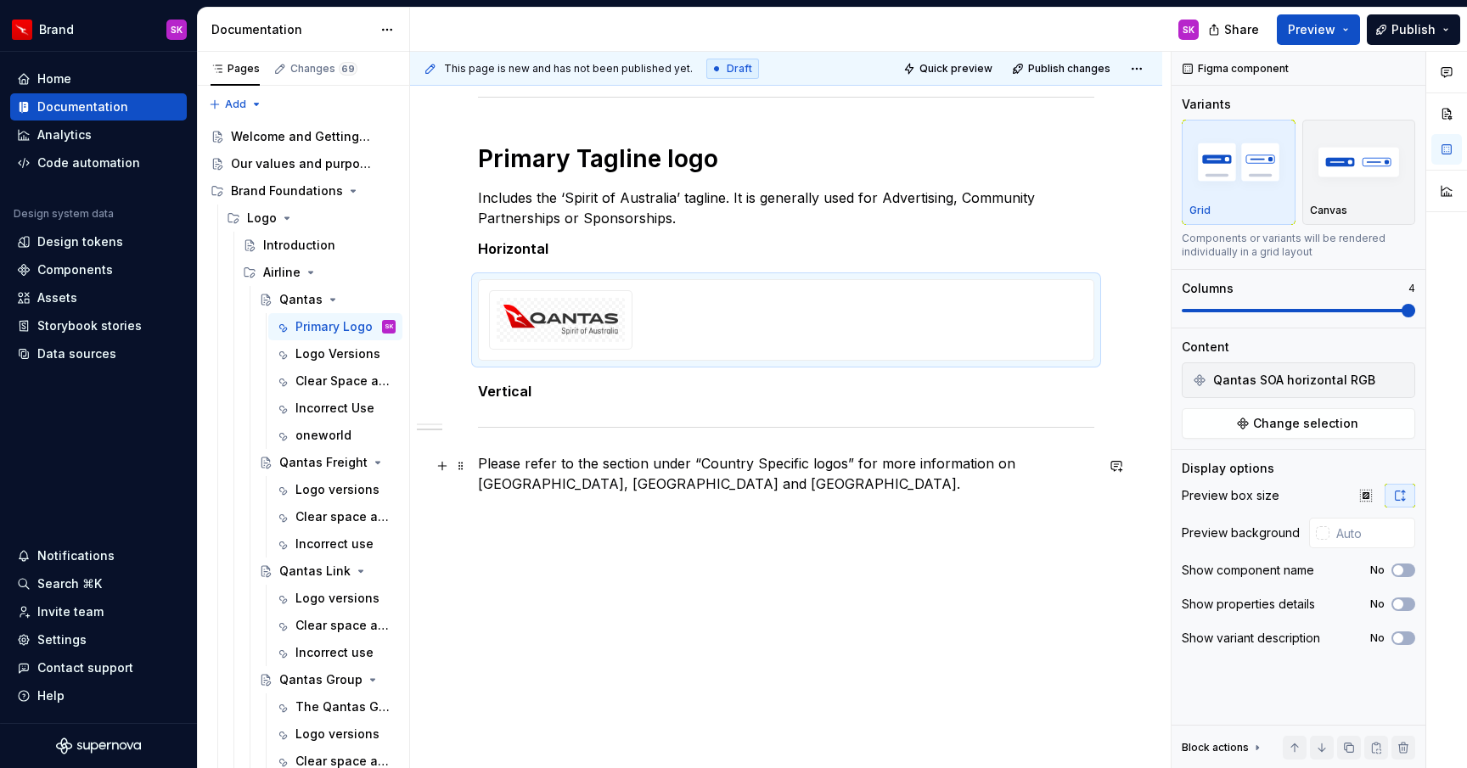
scroll to position [738, 0]
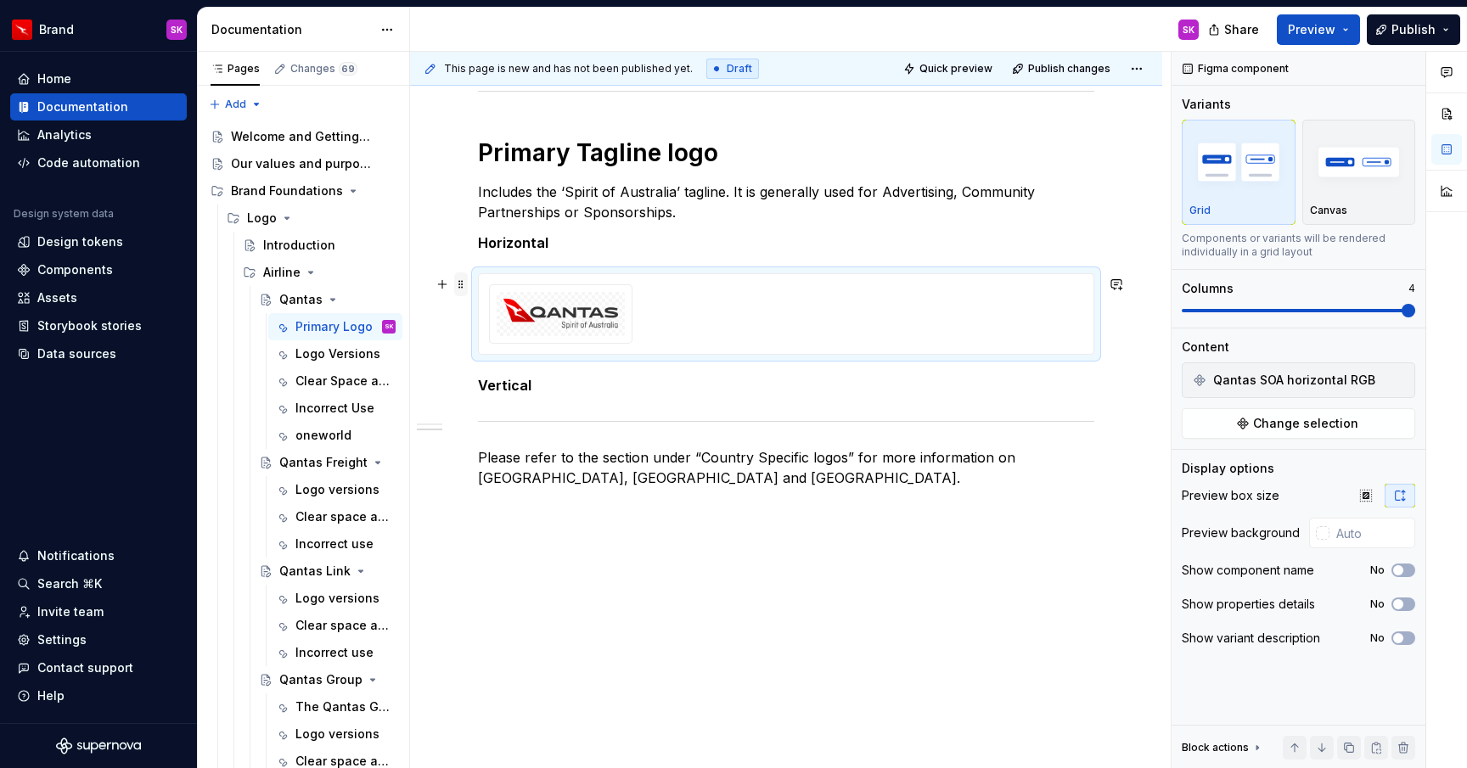
click at [457, 286] on span at bounding box center [461, 284] width 14 height 24
click at [511, 311] on div "Duplicate" at bounding box center [540, 308] width 110 height 17
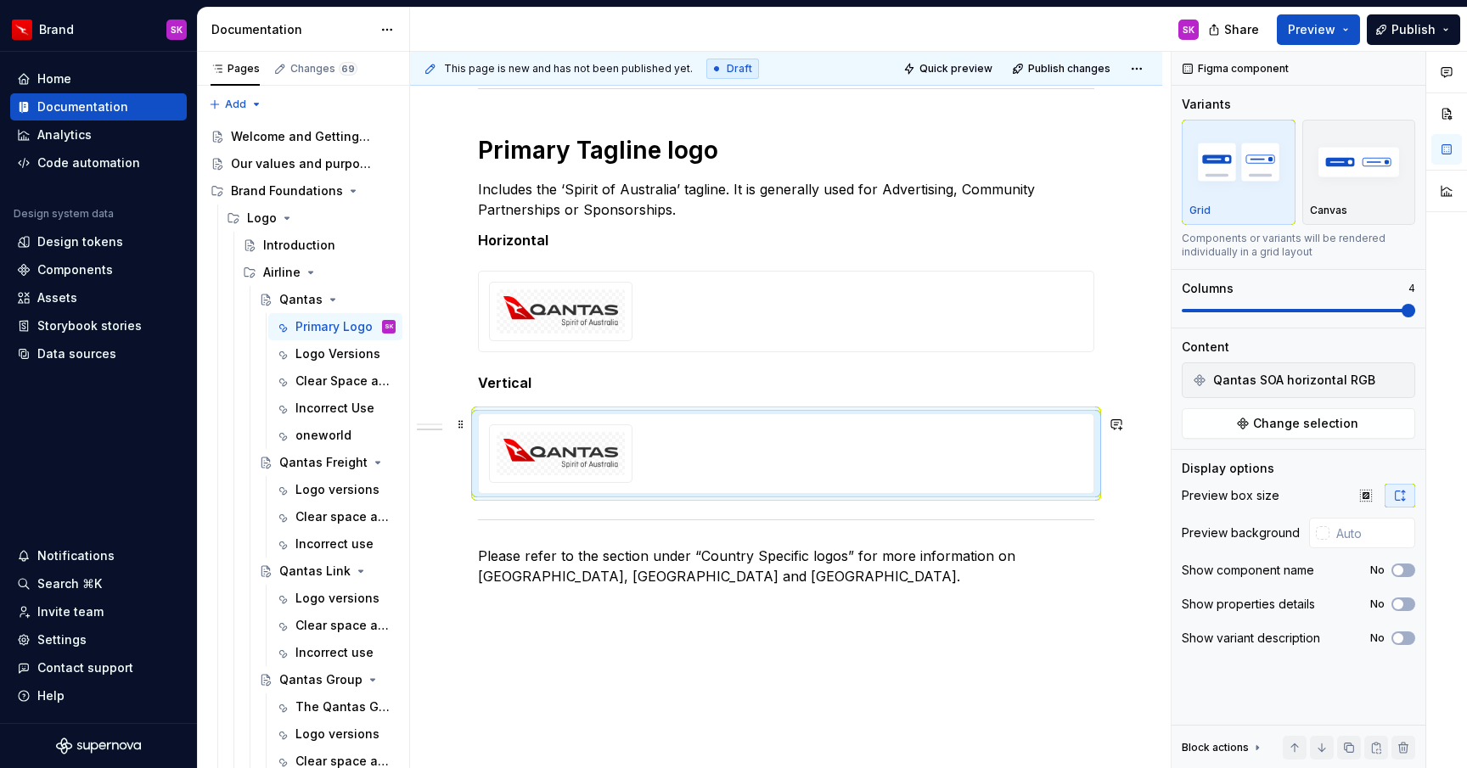
click at [589, 453] on img at bounding box center [560, 454] width 115 height 30
click at [1281, 430] on span "Change selection" at bounding box center [1305, 423] width 105 height 17
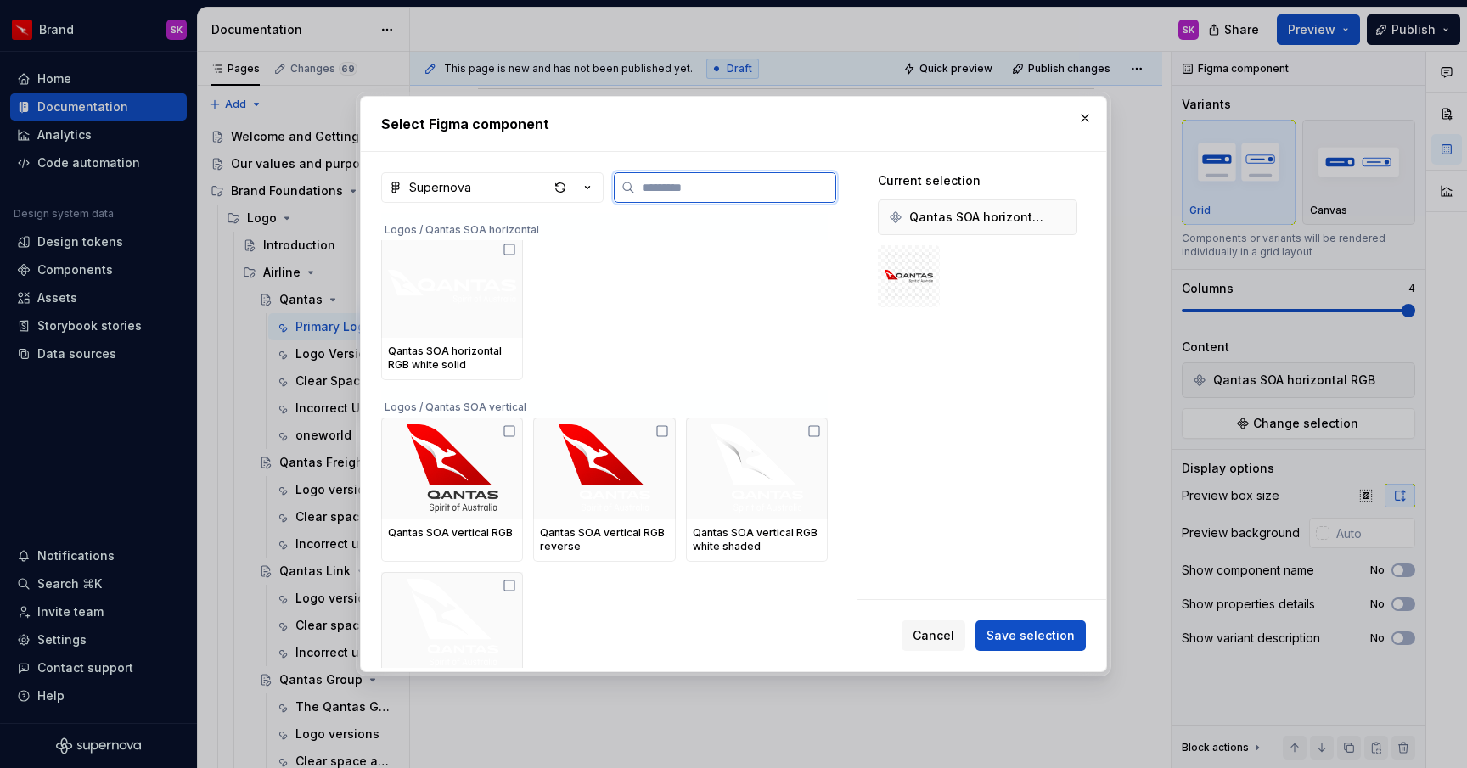
scroll to position [1759, 0]
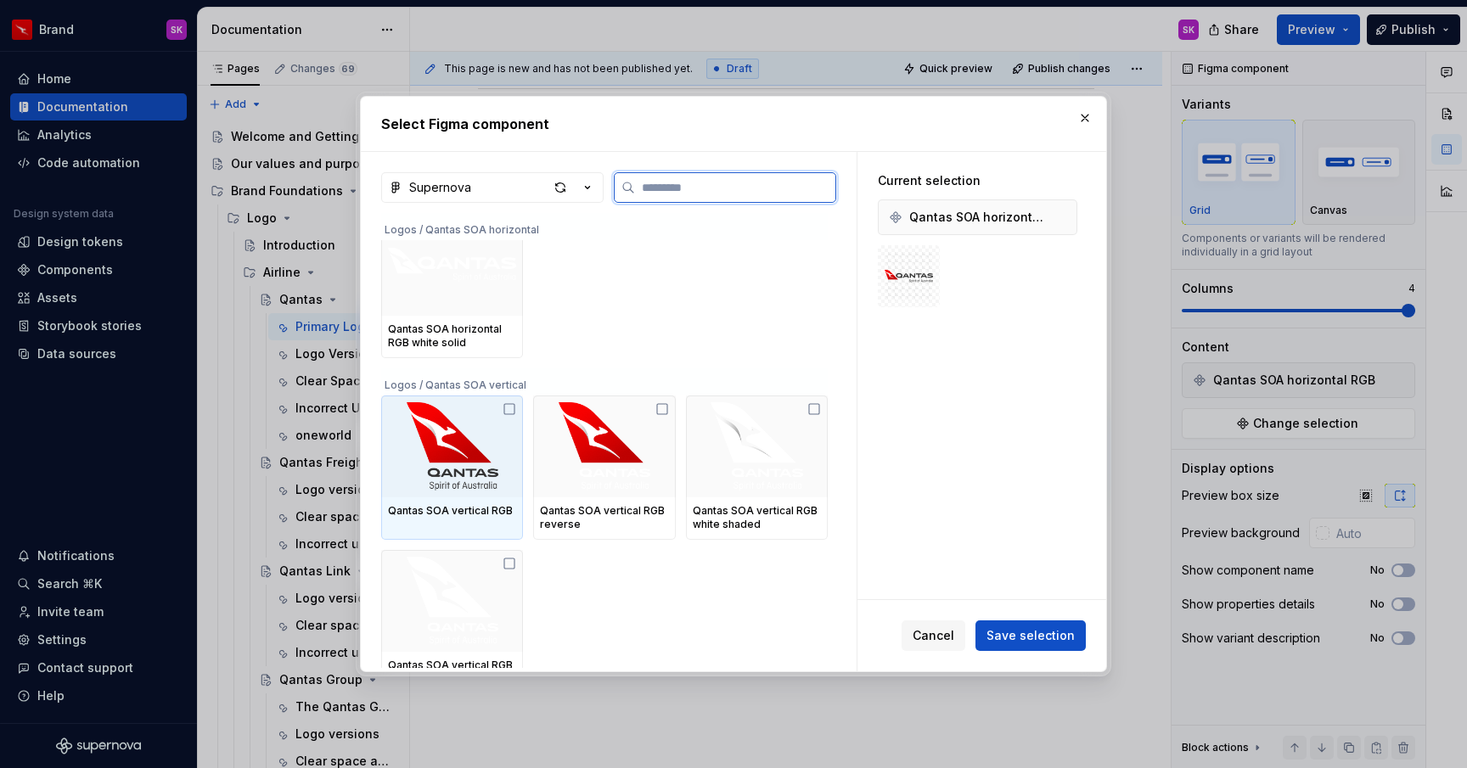
click at [512, 409] on icon at bounding box center [509, 409] width 14 height 14
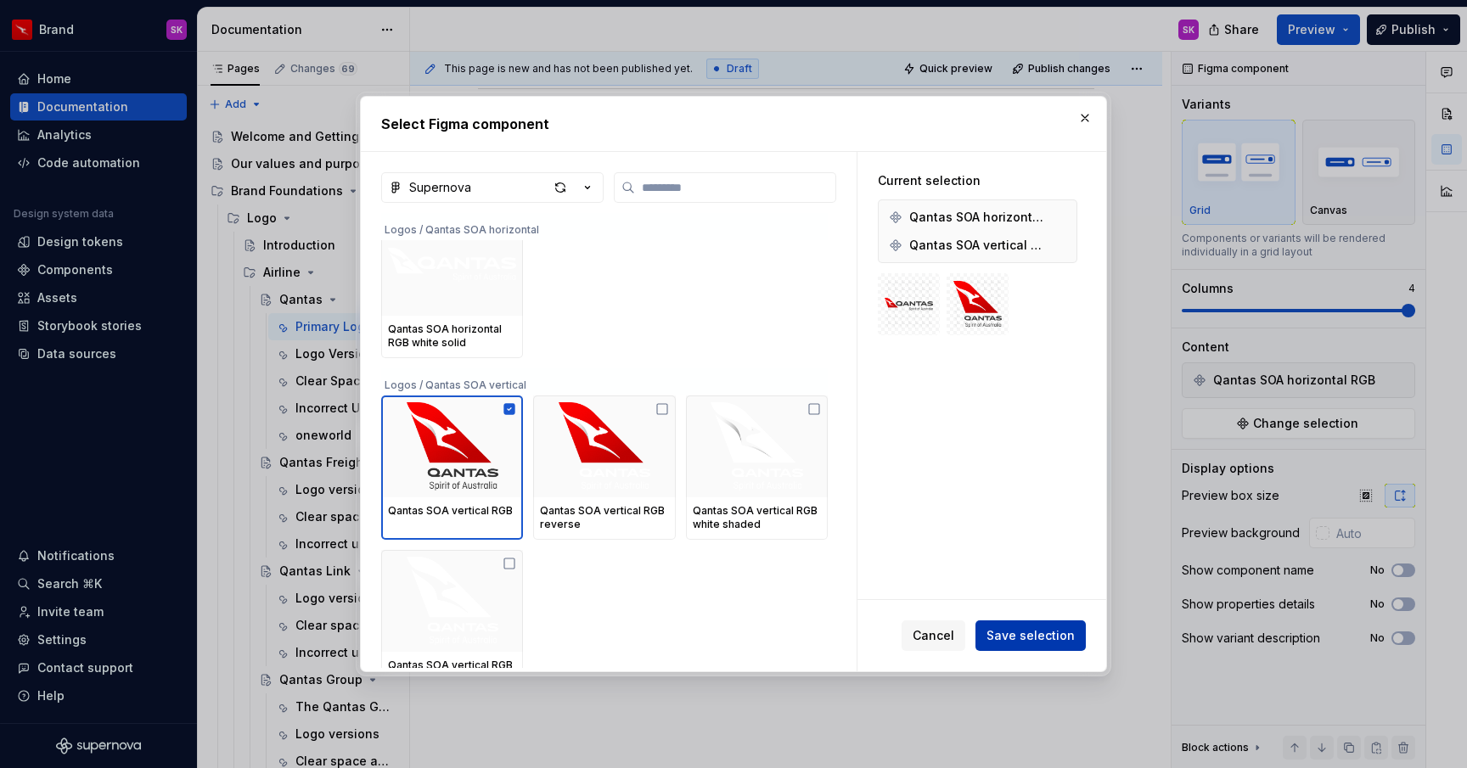
click at [1047, 627] on span "Save selection" at bounding box center [1030, 635] width 88 height 17
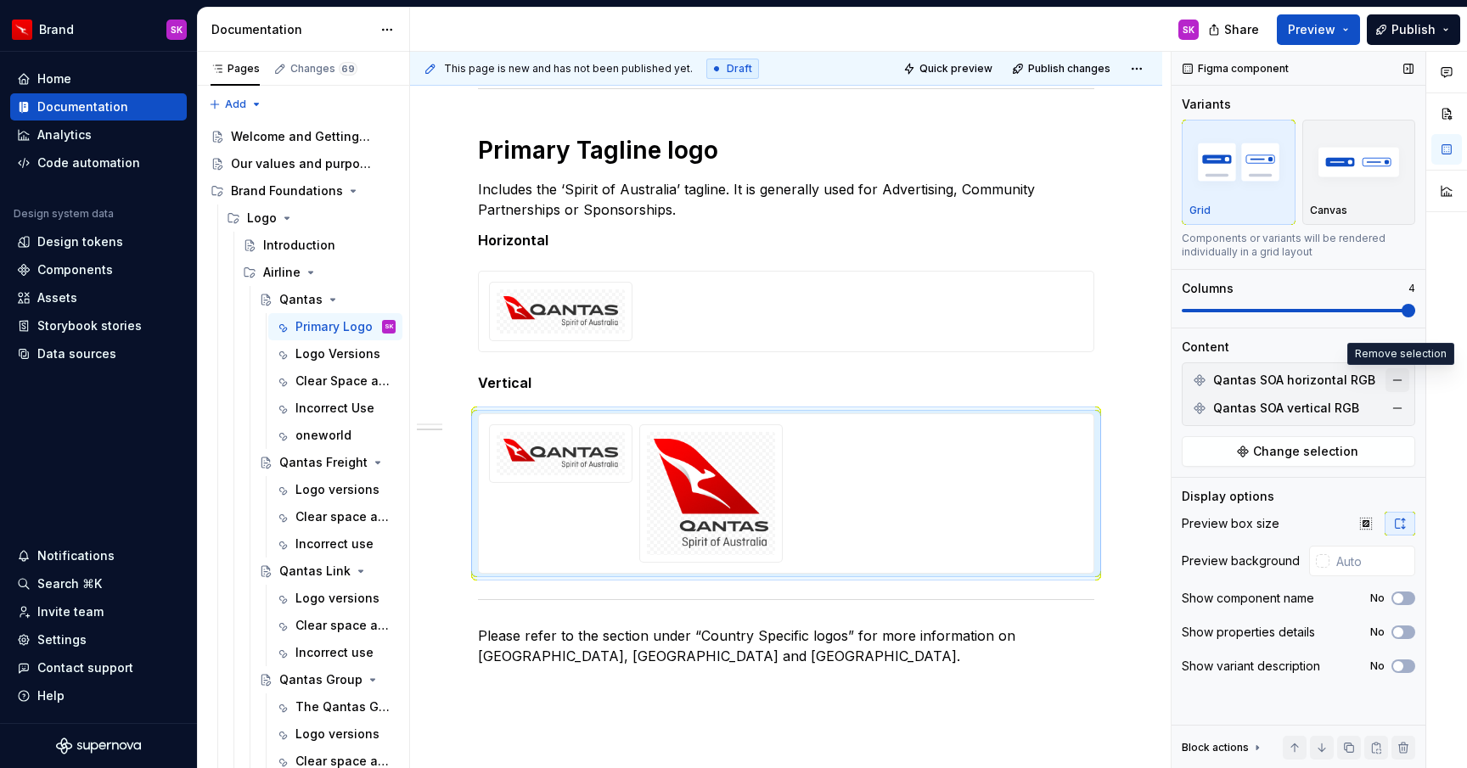
click at [1401, 379] on button "button" at bounding box center [1397, 380] width 24 height 24
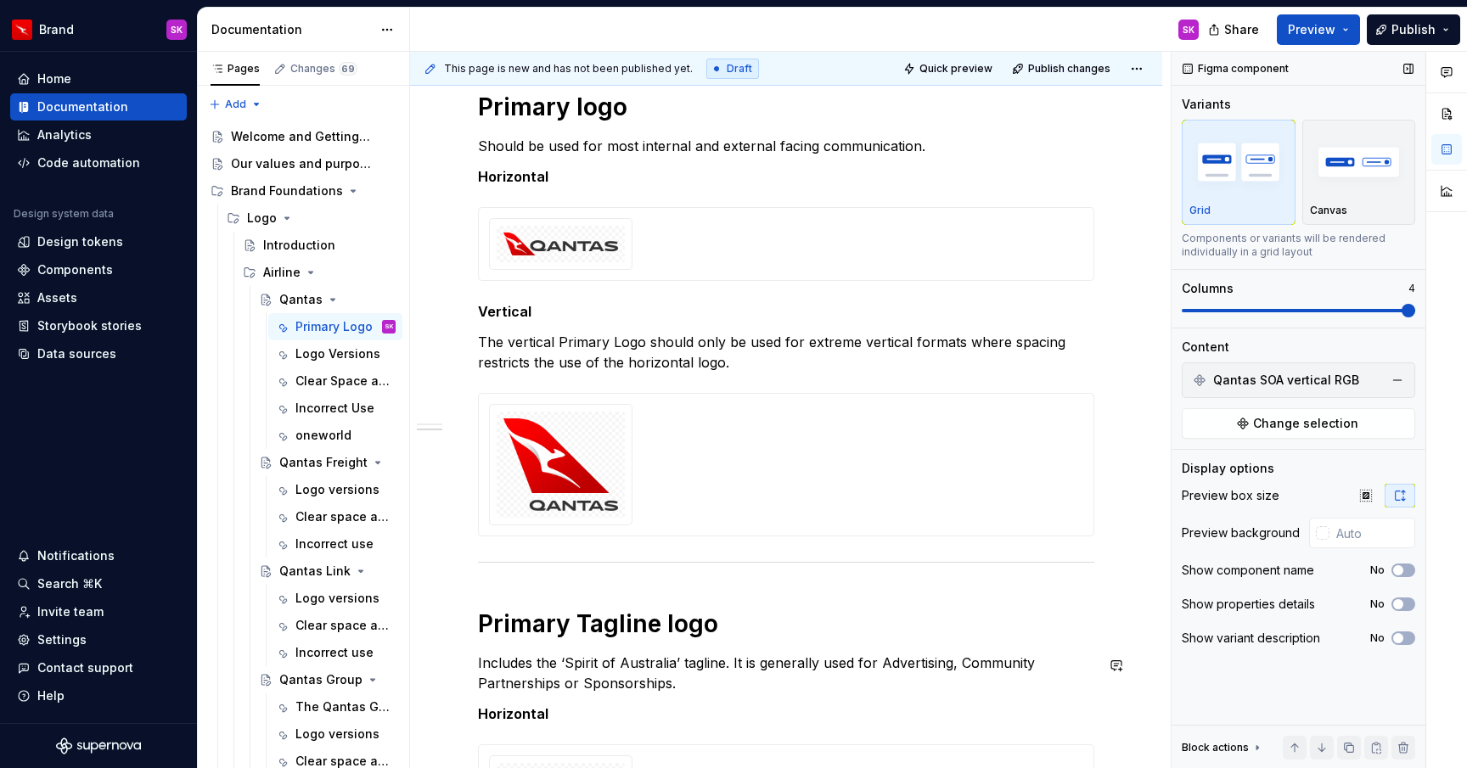
scroll to position [233, 0]
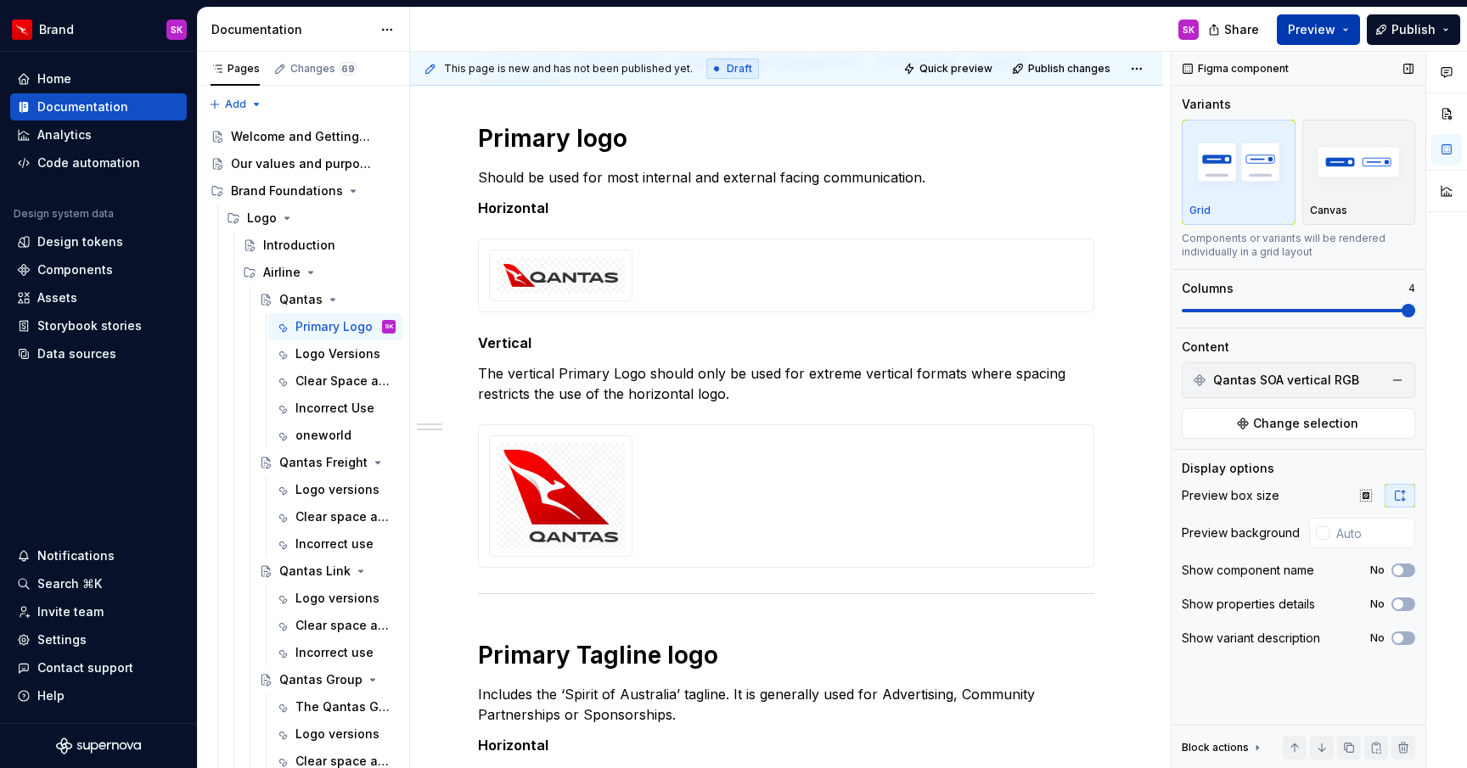
click at [1333, 31] on span "Preview" at bounding box center [1312, 29] width 48 height 17
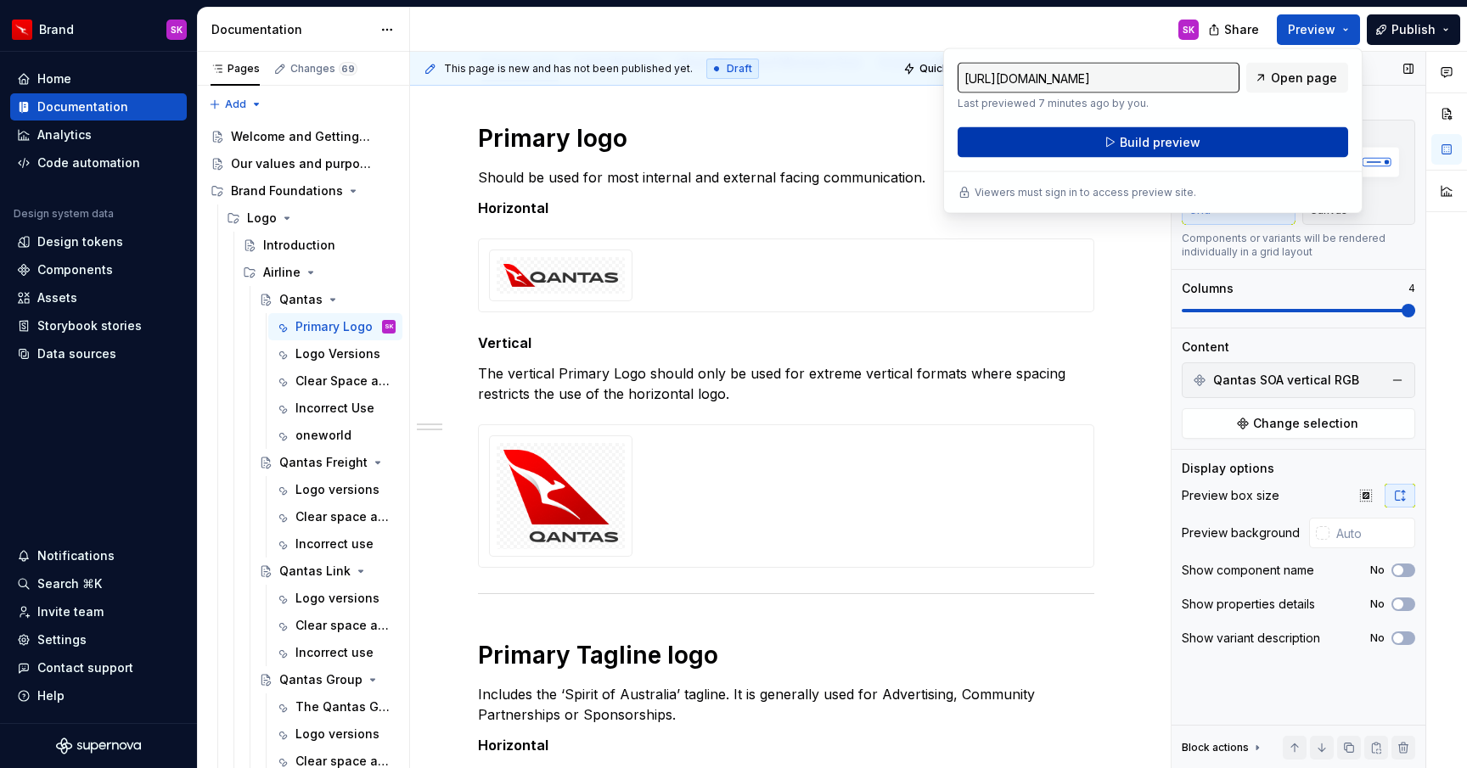
click at [1258, 138] on button "Build preview" at bounding box center [1152, 142] width 390 height 31
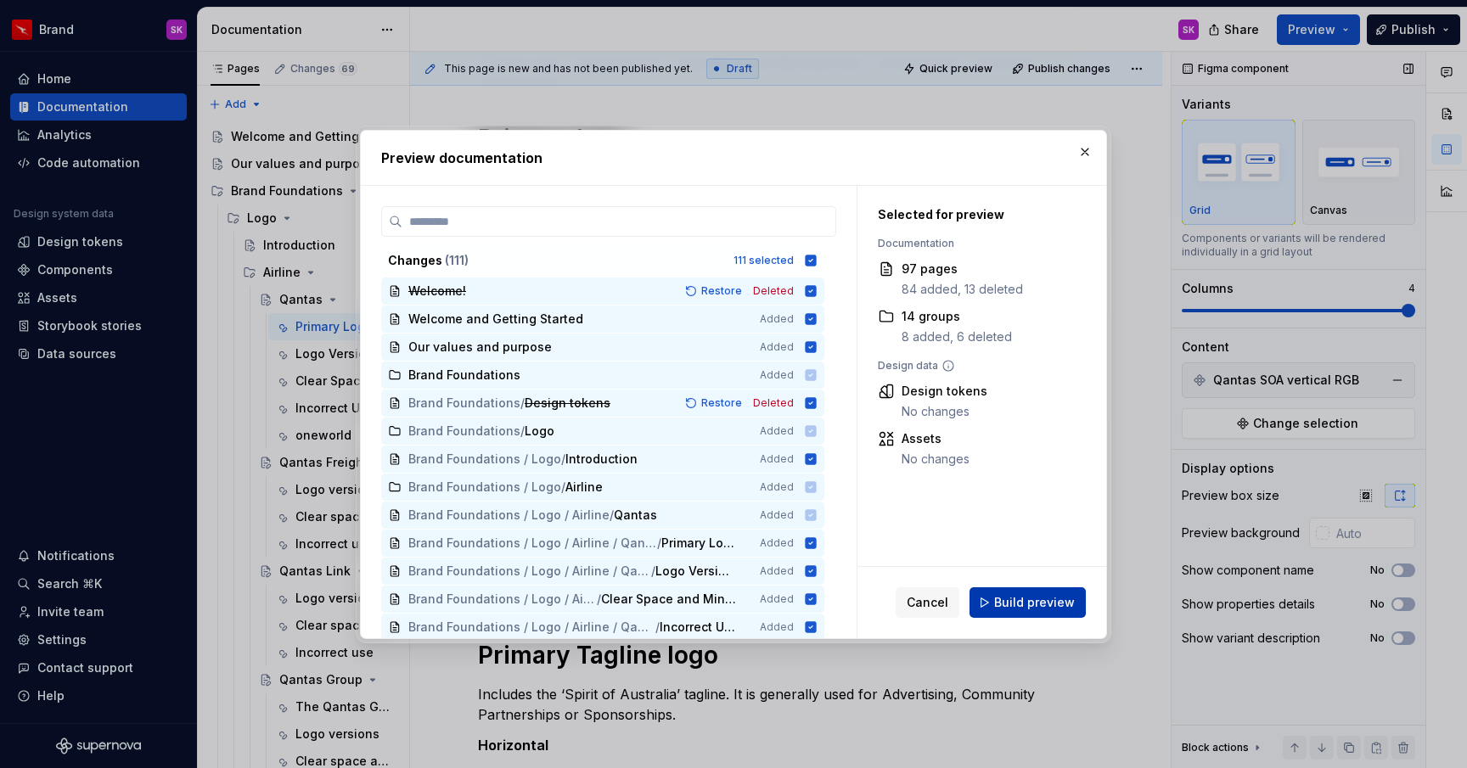
click at [1022, 611] on button "Build preview" at bounding box center [1027, 602] width 116 height 31
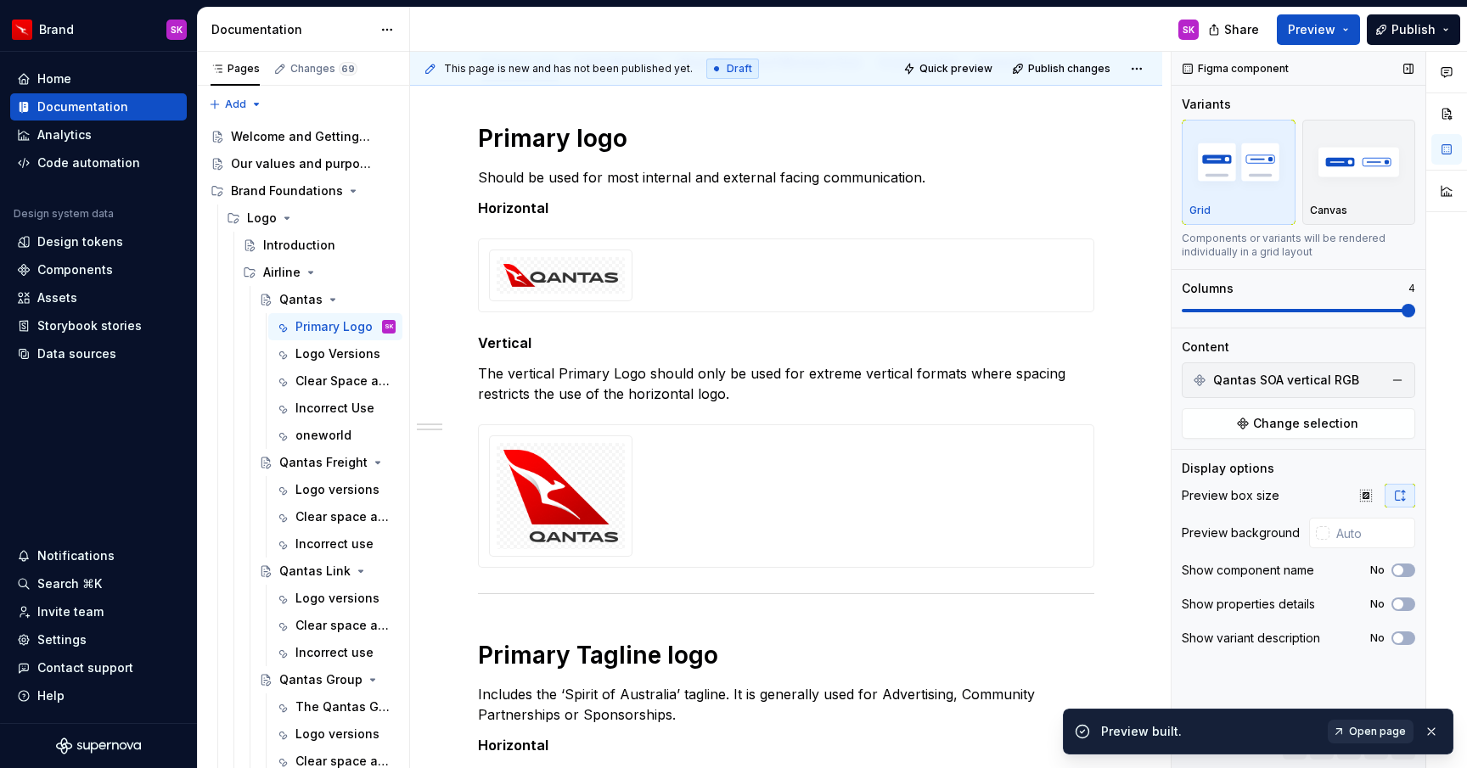
click at [1367, 730] on span "Open page" at bounding box center [1377, 732] width 57 height 14
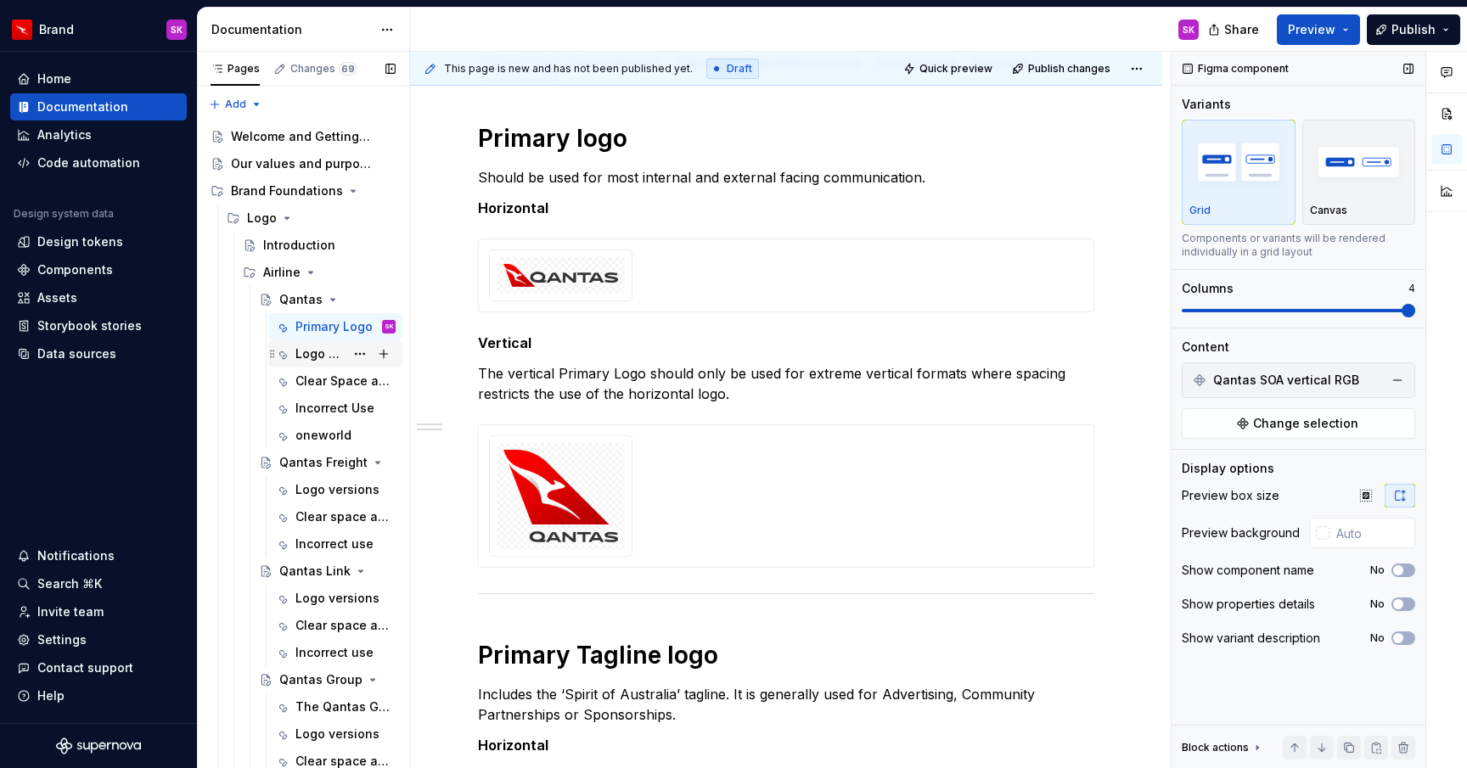
click at [337, 359] on div "Logo Versions" at bounding box center [319, 353] width 49 height 17
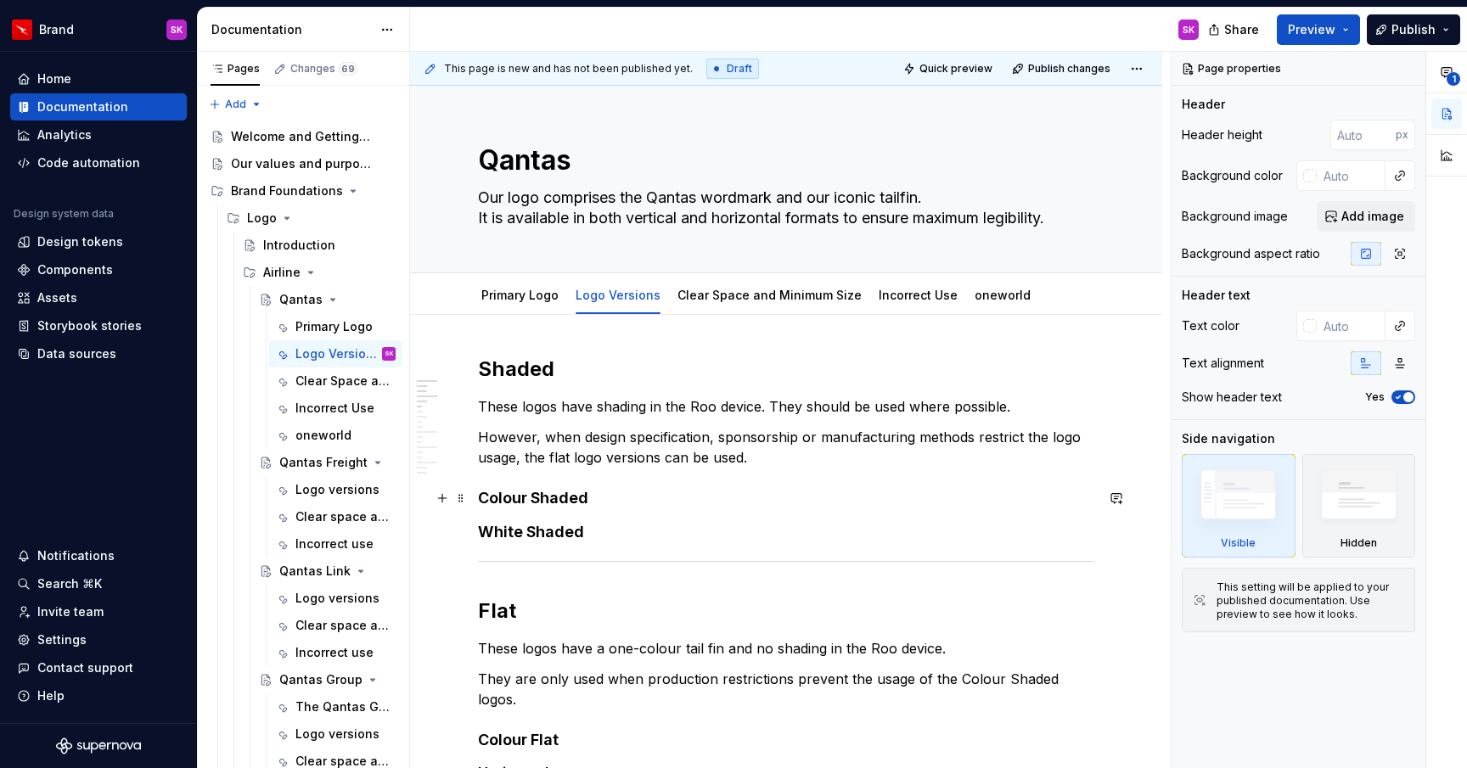
click at [676, 494] on h4 "Colour Shaded" at bounding box center [786, 498] width 616 height 20
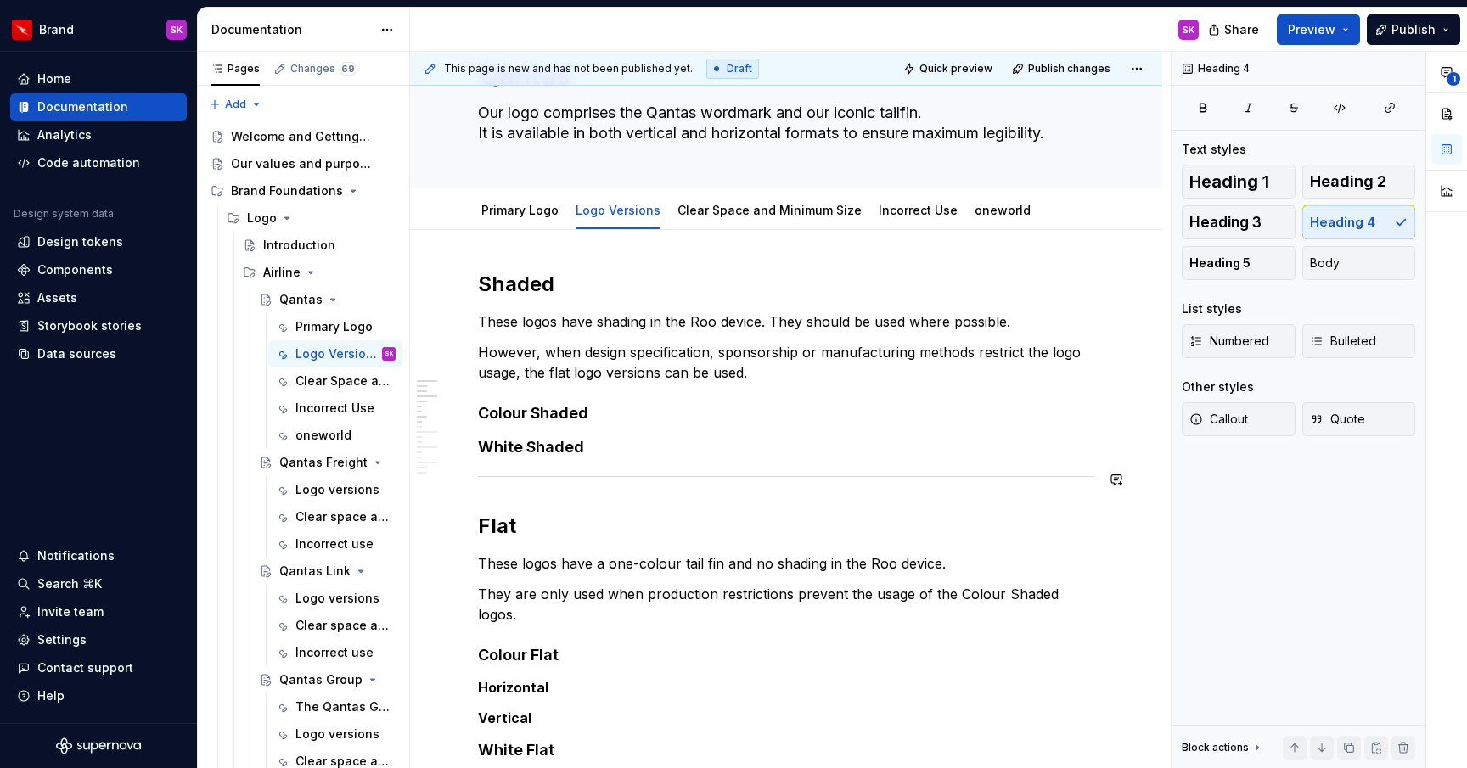
scroll to position [100, 0]
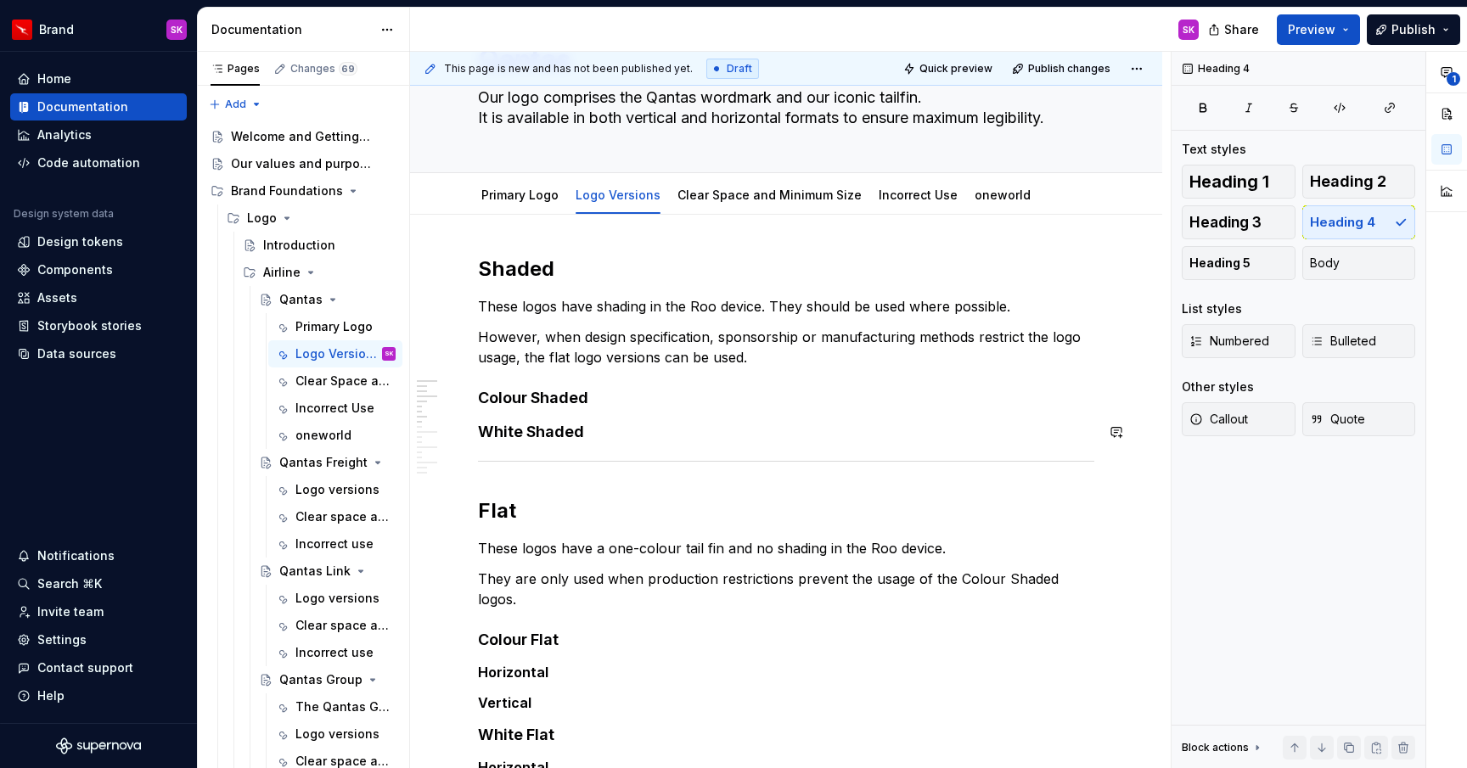
click at [605, 406] on h4 "Colour Shaded" at bounding box center [786, 398] width 616 height 20
click at [466, 401] on span at bounding box center [461, 398] width 14 height 24
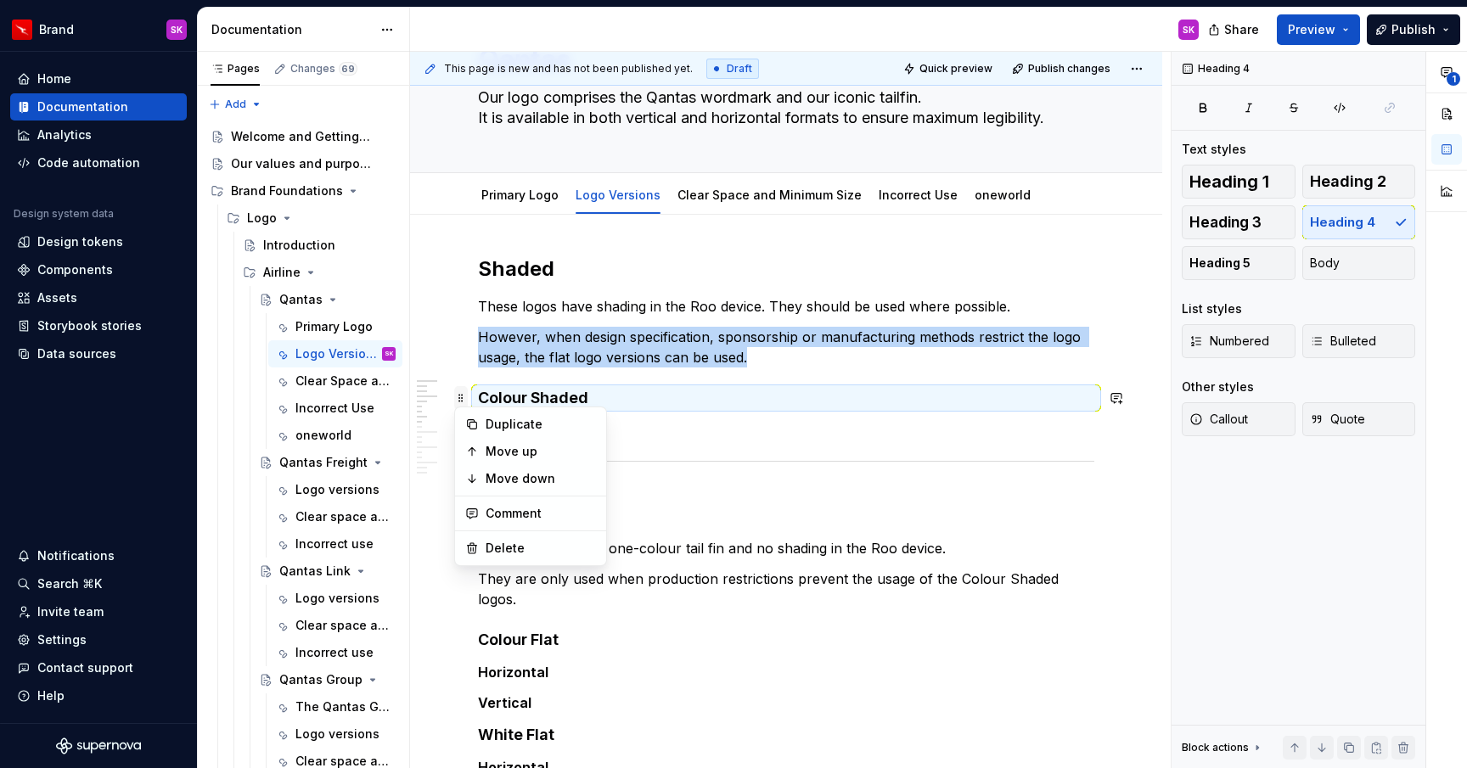
click at [463, 400] on span at bounding box center [461, 398] width 14 height 24
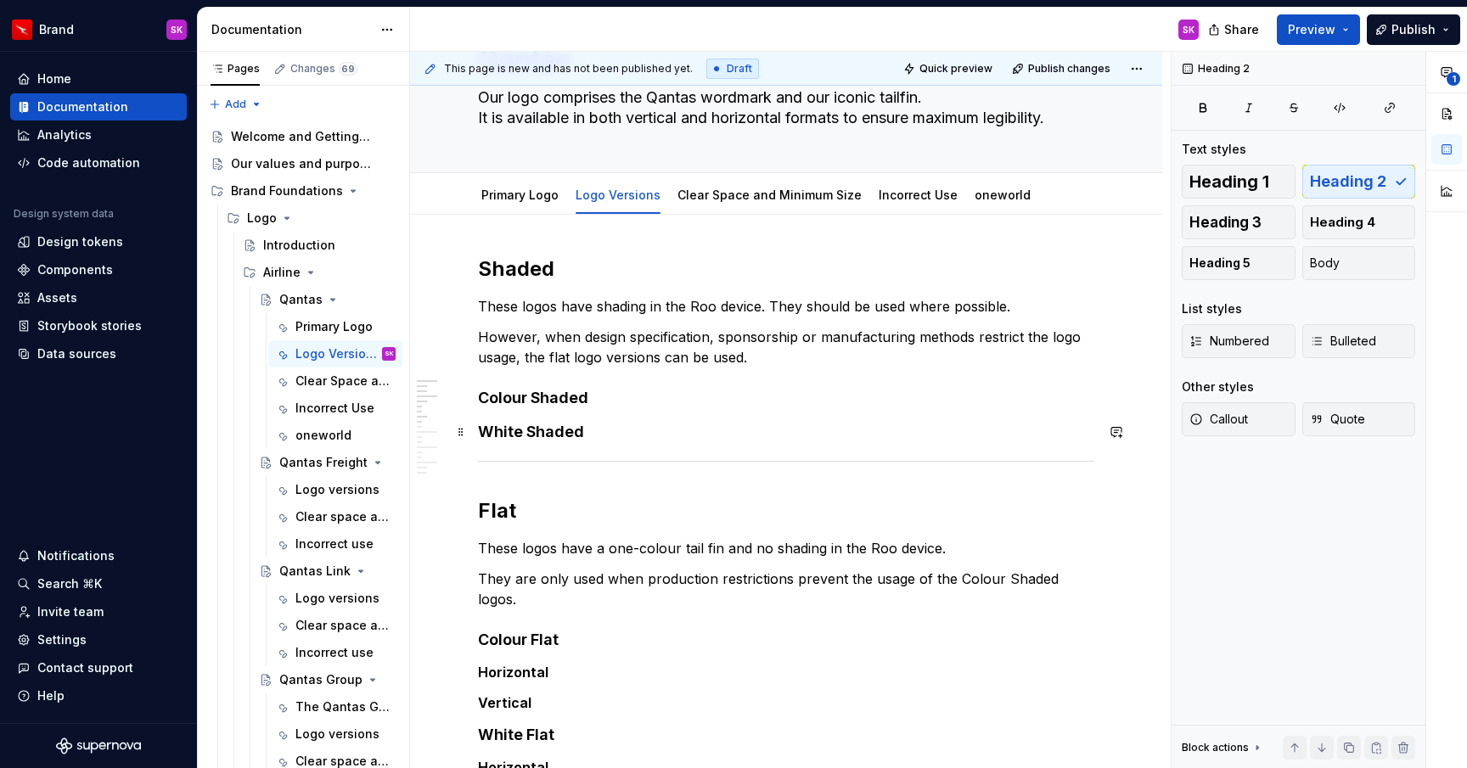
click at [675, 399] on h4 "Colour Shaded" at bounding box center [786, 398] width 616 height 20
click at [460, 398] on span at bounding box center [461, 398] width 14 height 24
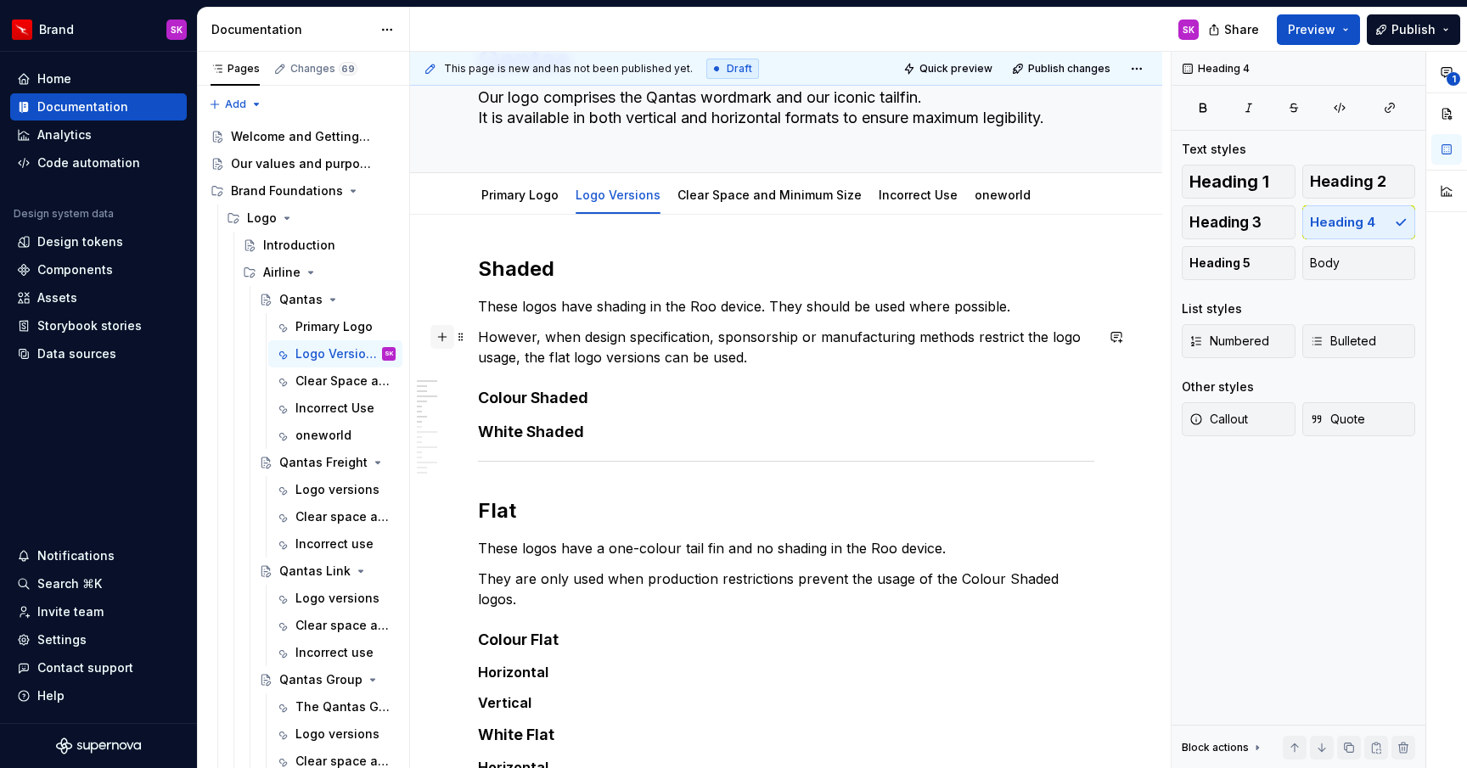
click at [441, 338] on button "button" at bounding box center [442, 337] width 24 height 24
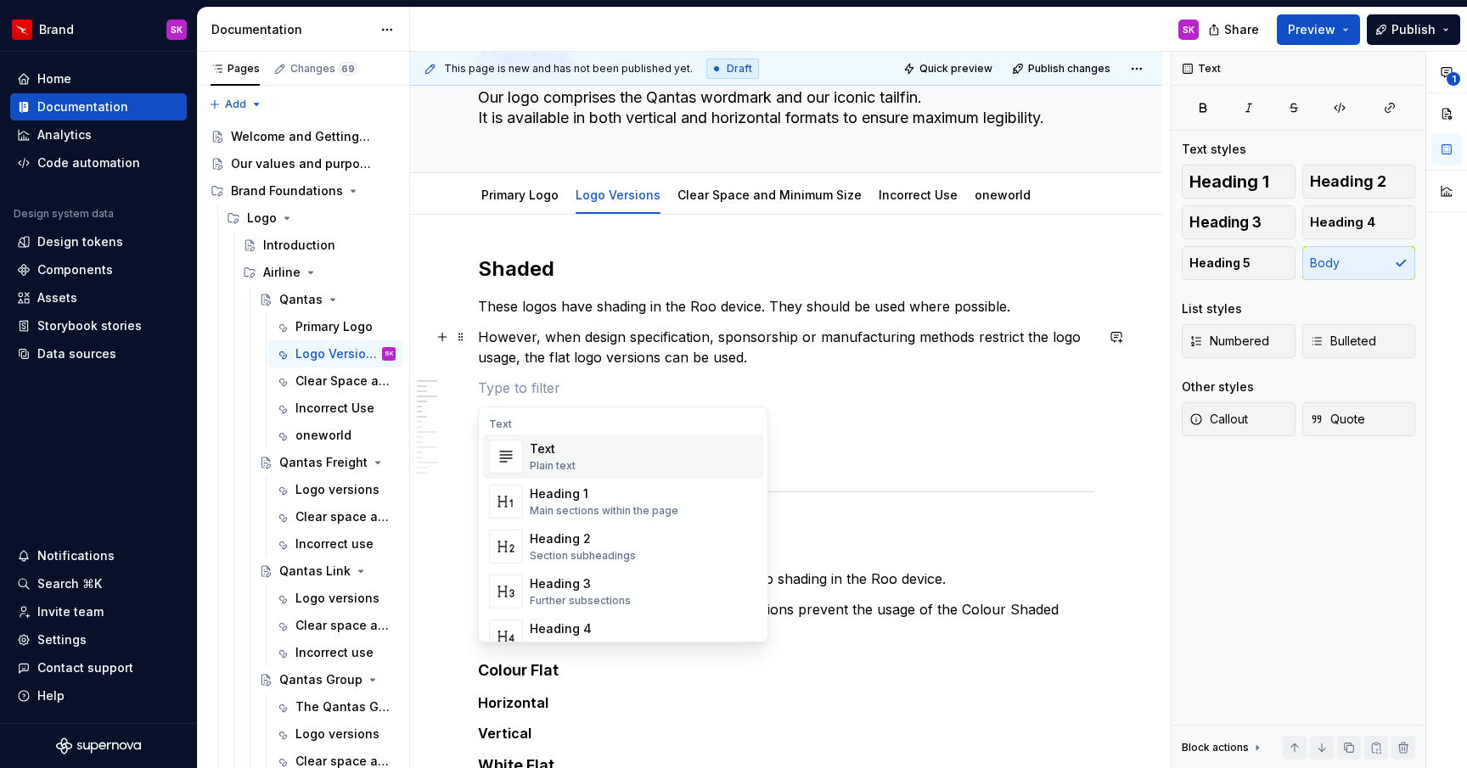
type textarea "*"
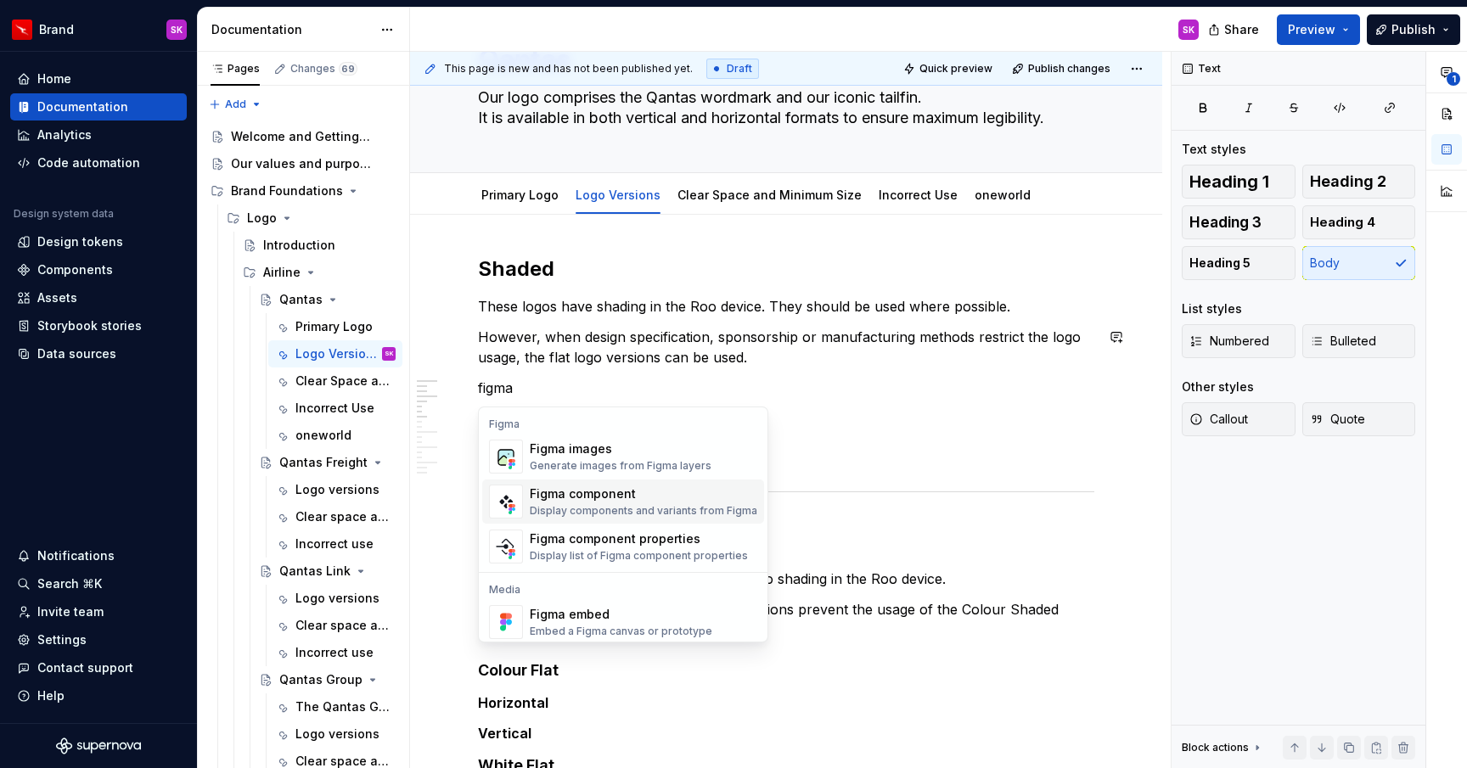
click at [576, 504] on div "Display components and variants from Figma" at bounding box center [643, 511] width 227 height 14
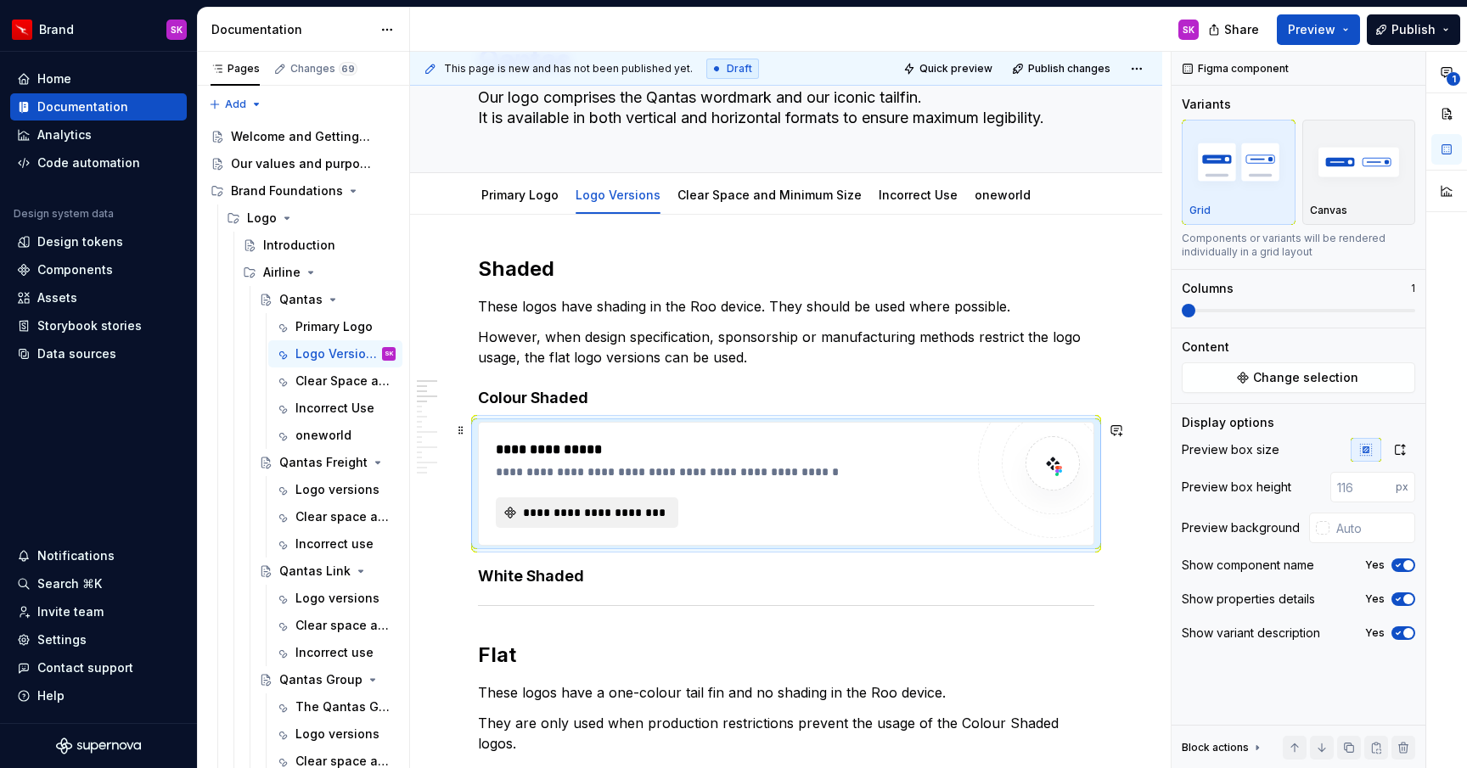
click at [549, 508] on span "**********" at bounding box center [593, 512] width 147 height 17
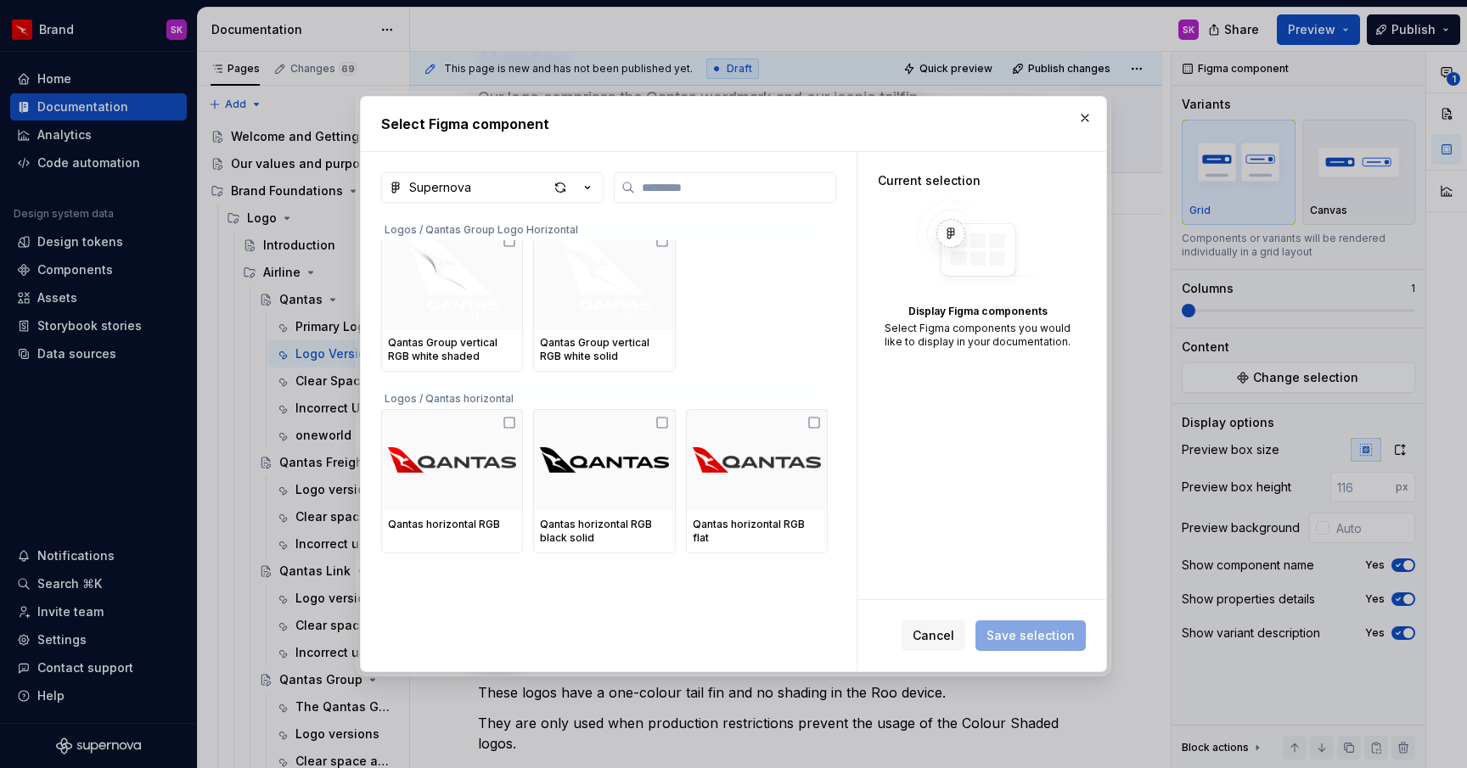
scroll to position [1214, 0]
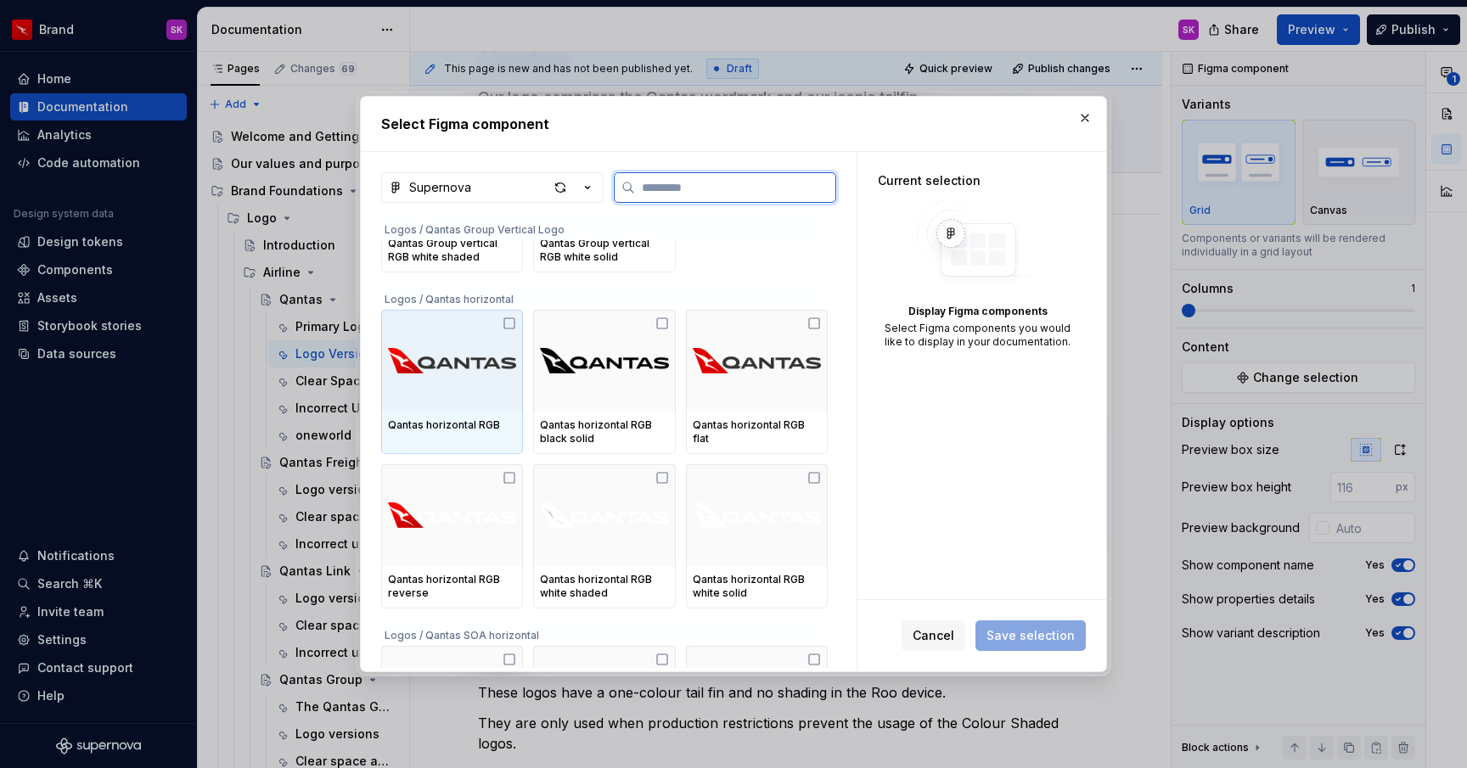
click at [513, 323] on icon at bounding box center [509, 324] width 14 height 14
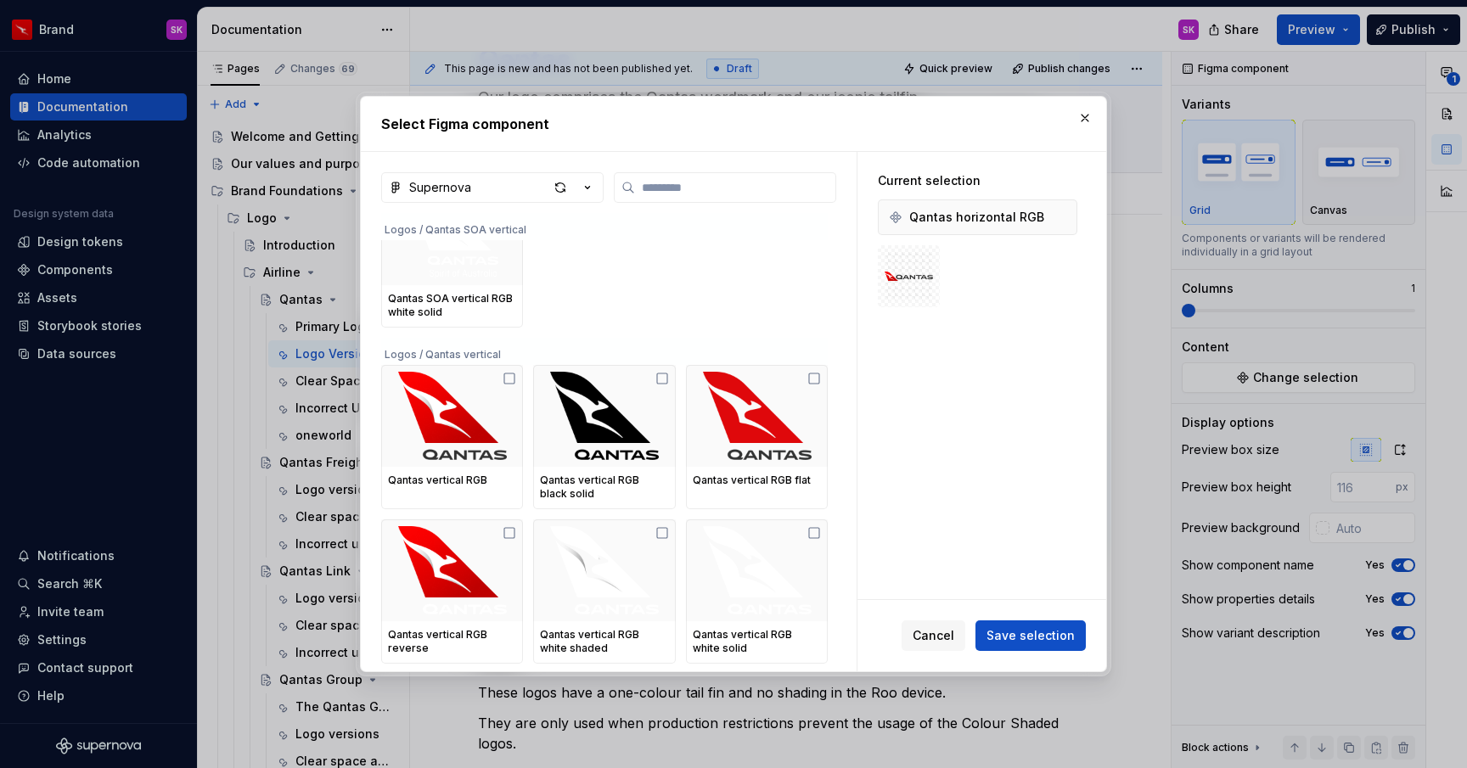
scroll to position [2107, 0]
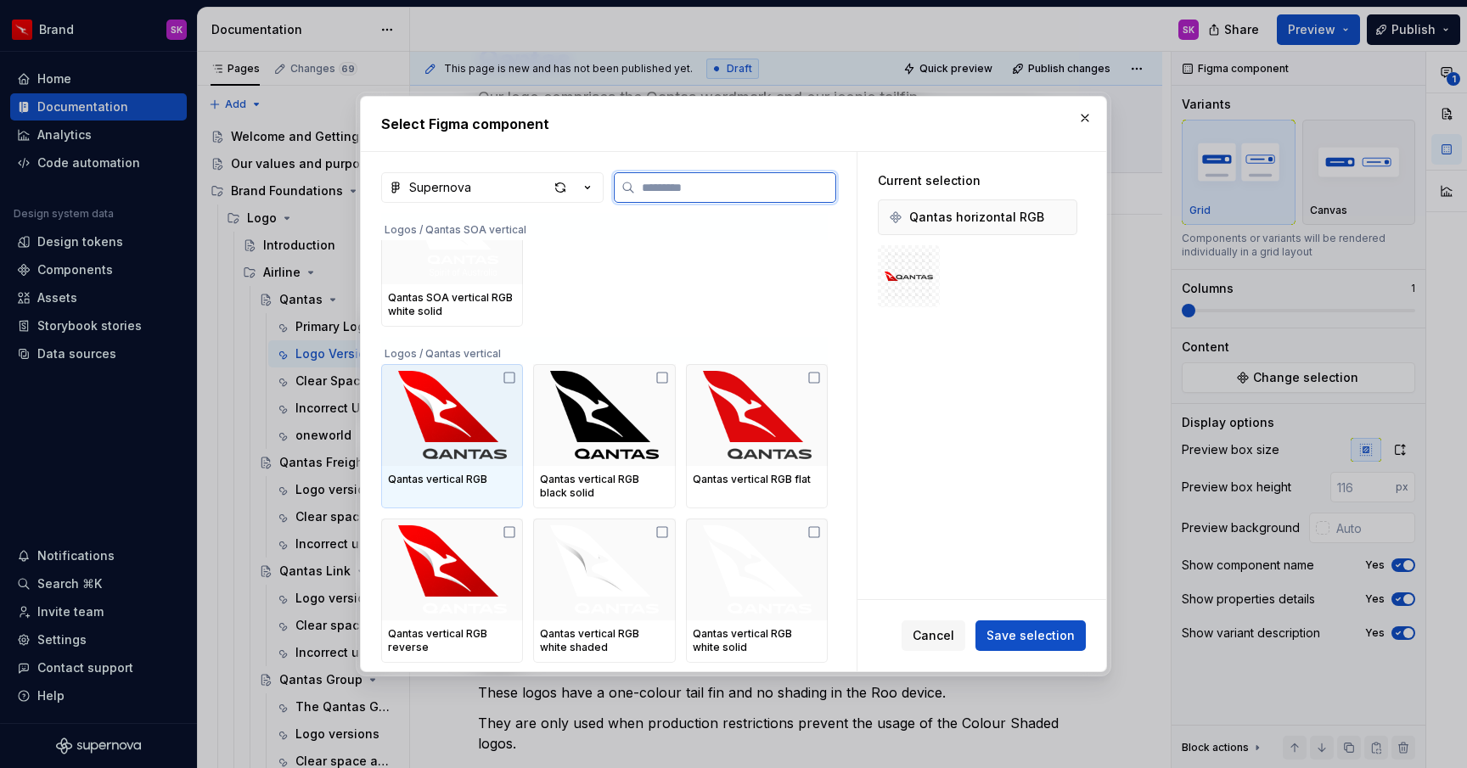
click at [514, 379] on icon at bounding box center [509, 378] width 14 height 14
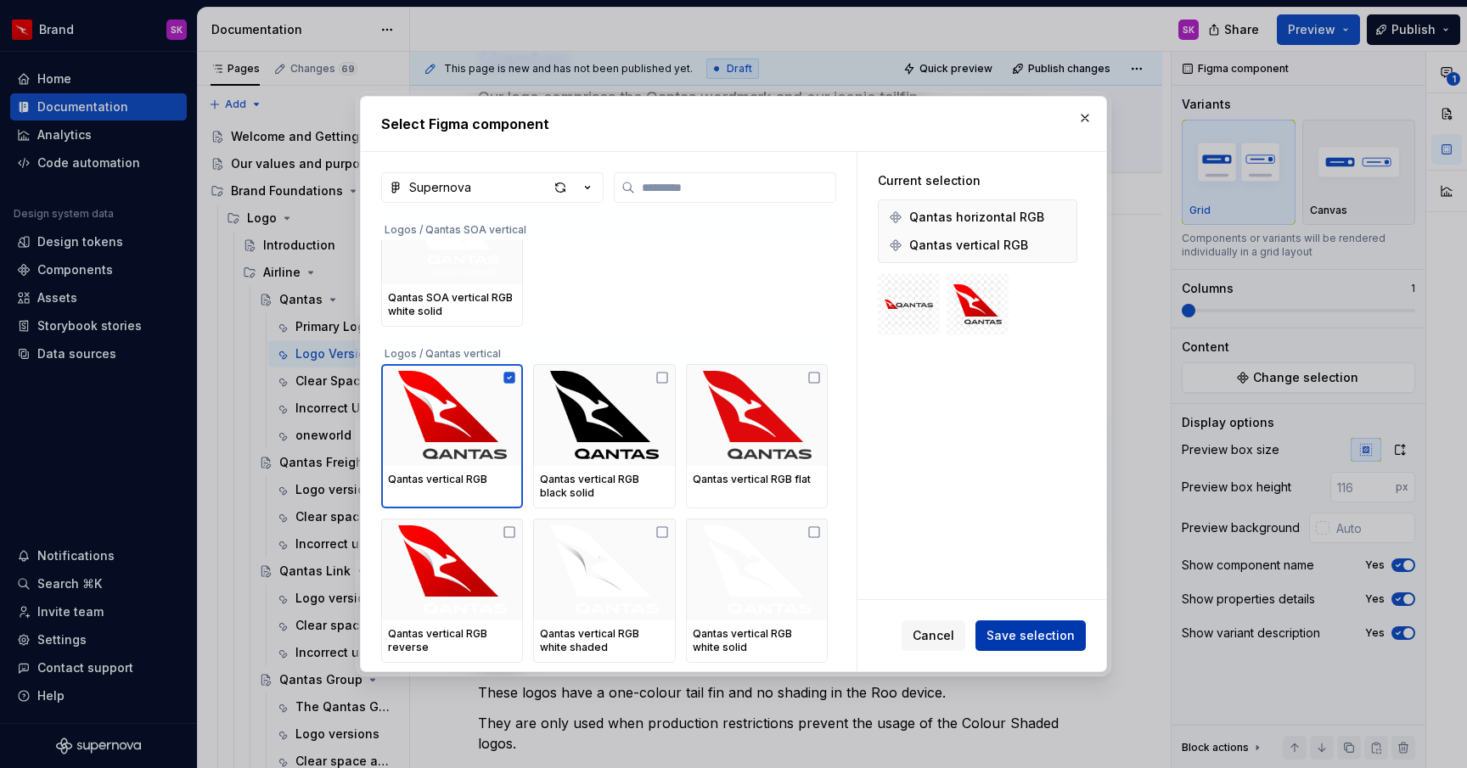
click at [1013, 635] on span "Save selection" at bounding box center [1030, 635] width 88 height 17
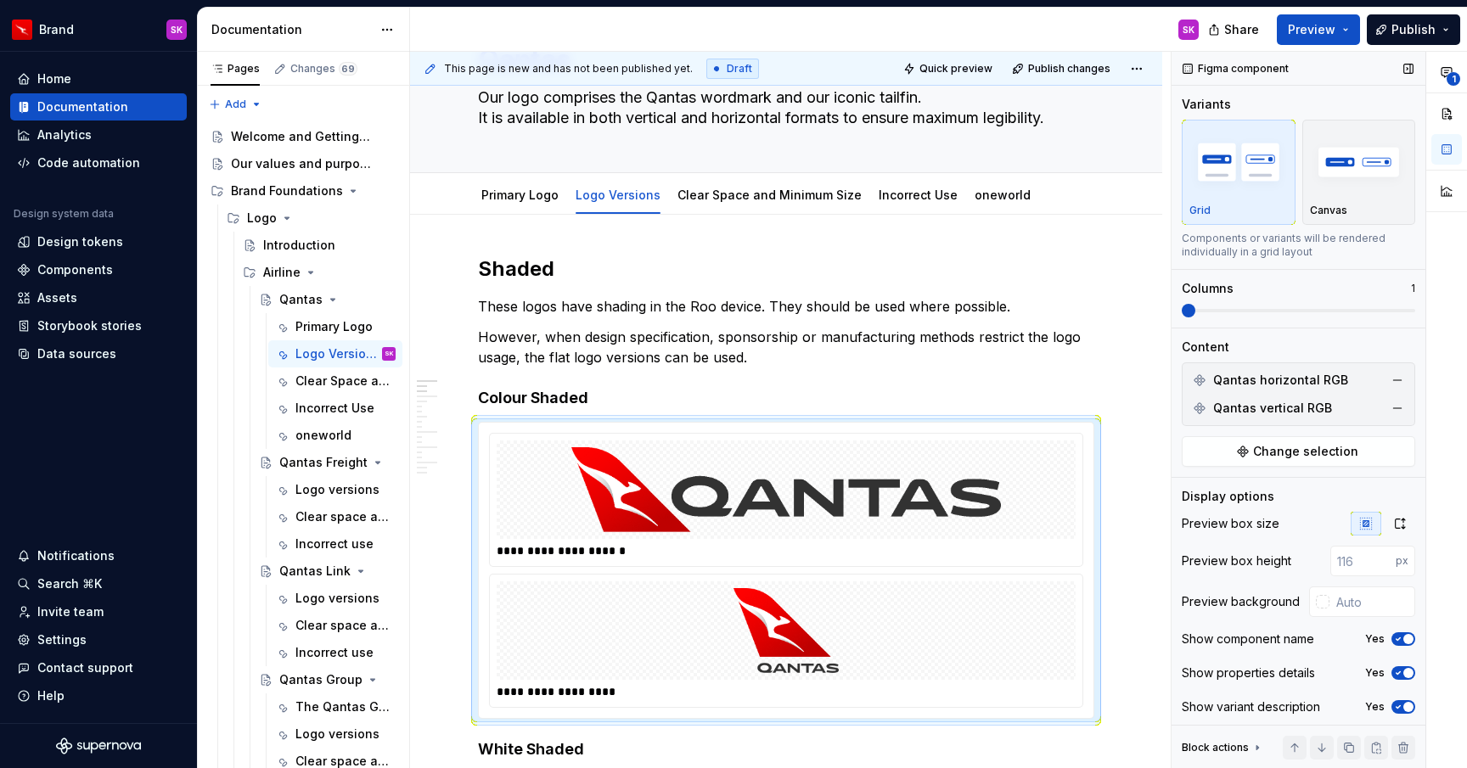
scroll to position [4, 0]
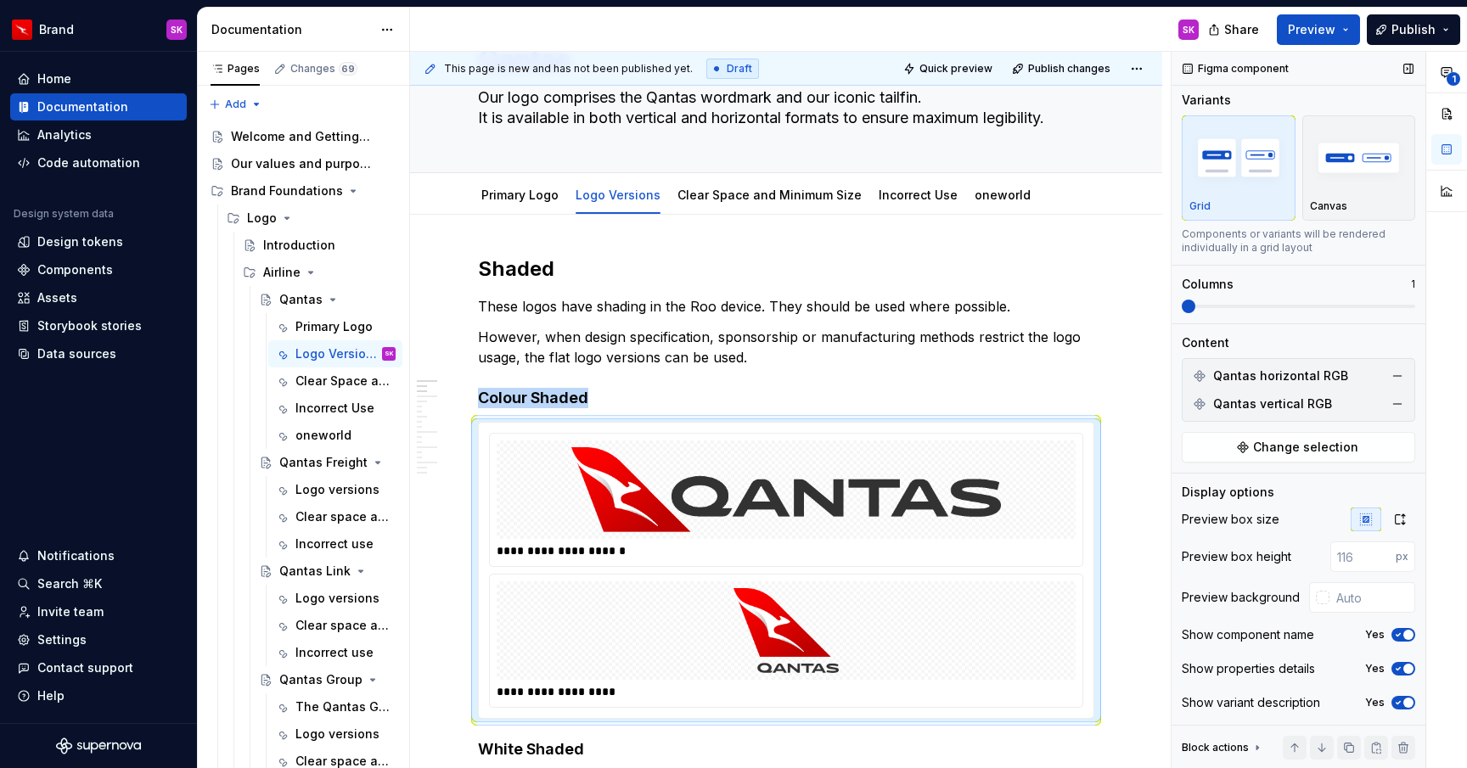
click at [1195, 306] on span at bounding box center [1188, 307] width 14 height 14
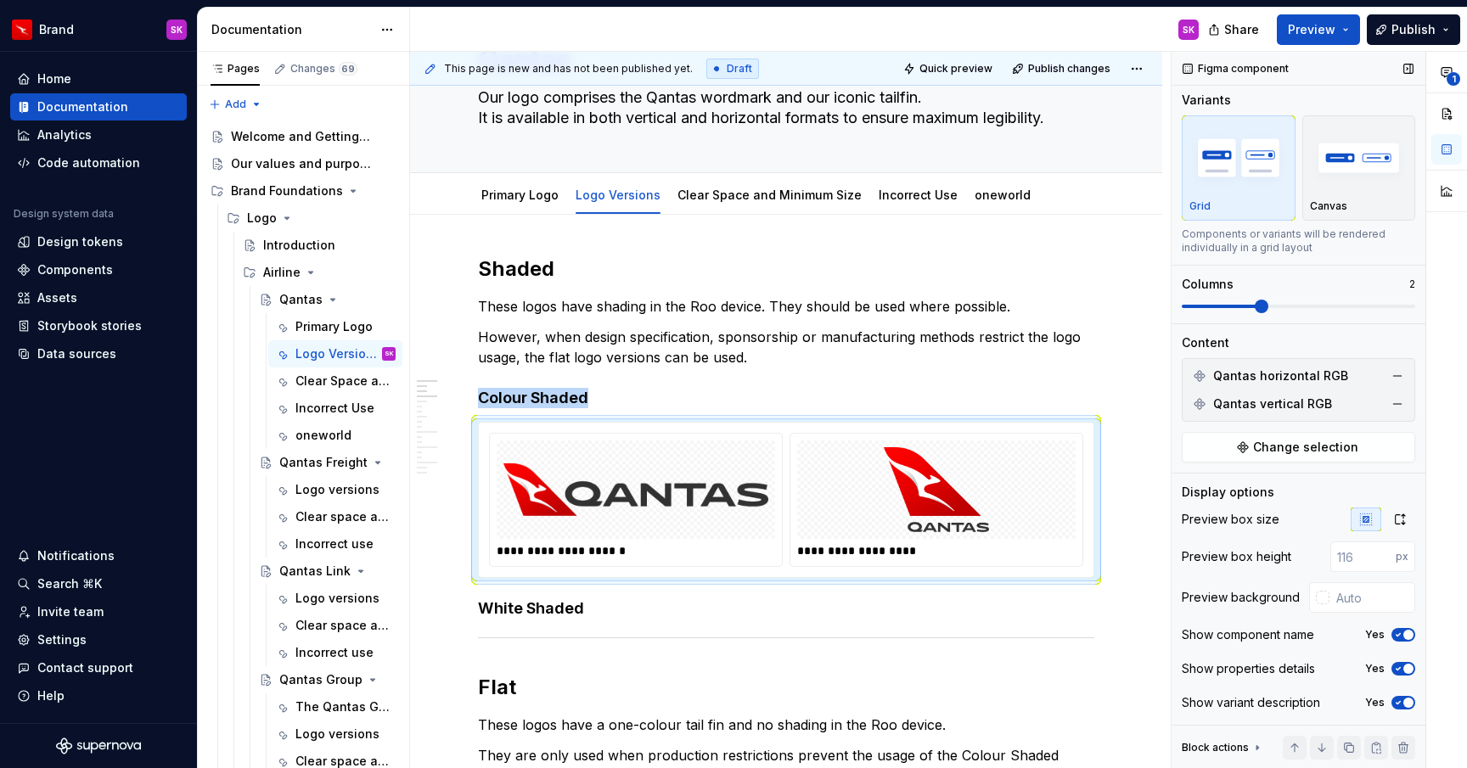
click at [1413, 635] on button "Yes" at bounding box center [1403, 635] width 24 height 14
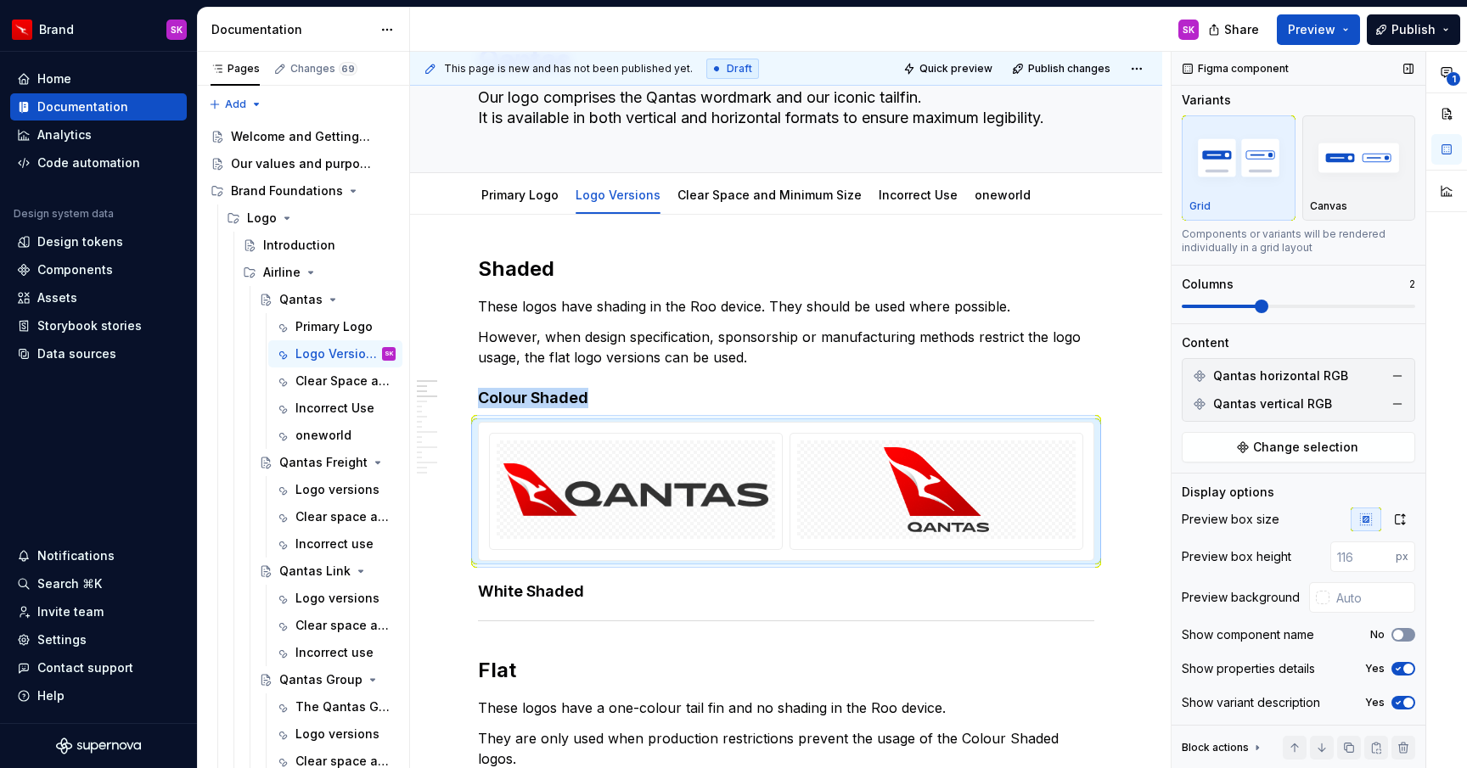
click at [1413, 635] on button "No" at bounding box center [1403, 635] width 24 height 14
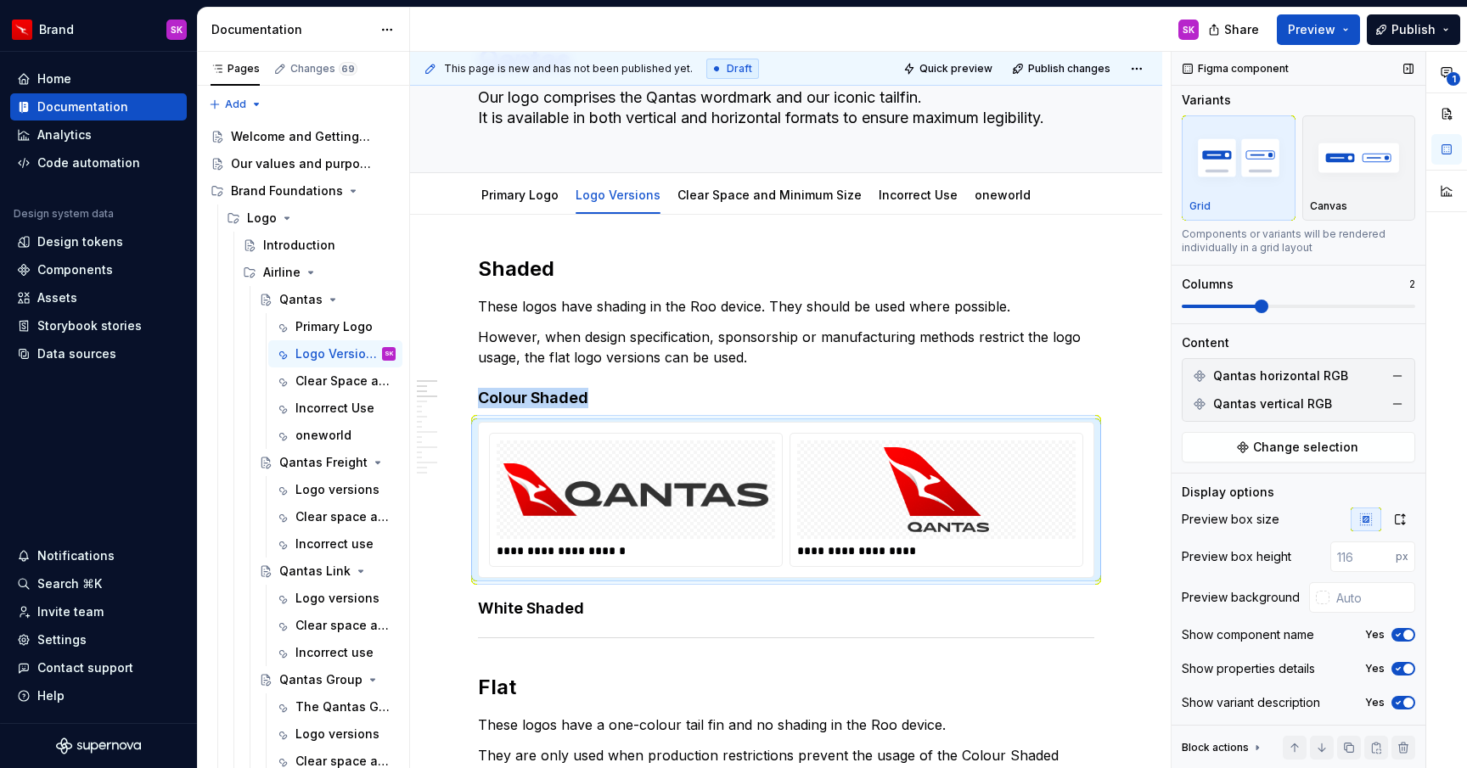
click at [1406, 671] on span "button" at bounding box center [1408, 669] width 10 height 10
click at [1399, 700] on icon "button" at bounding box center [1398, 703] width 14 height 10
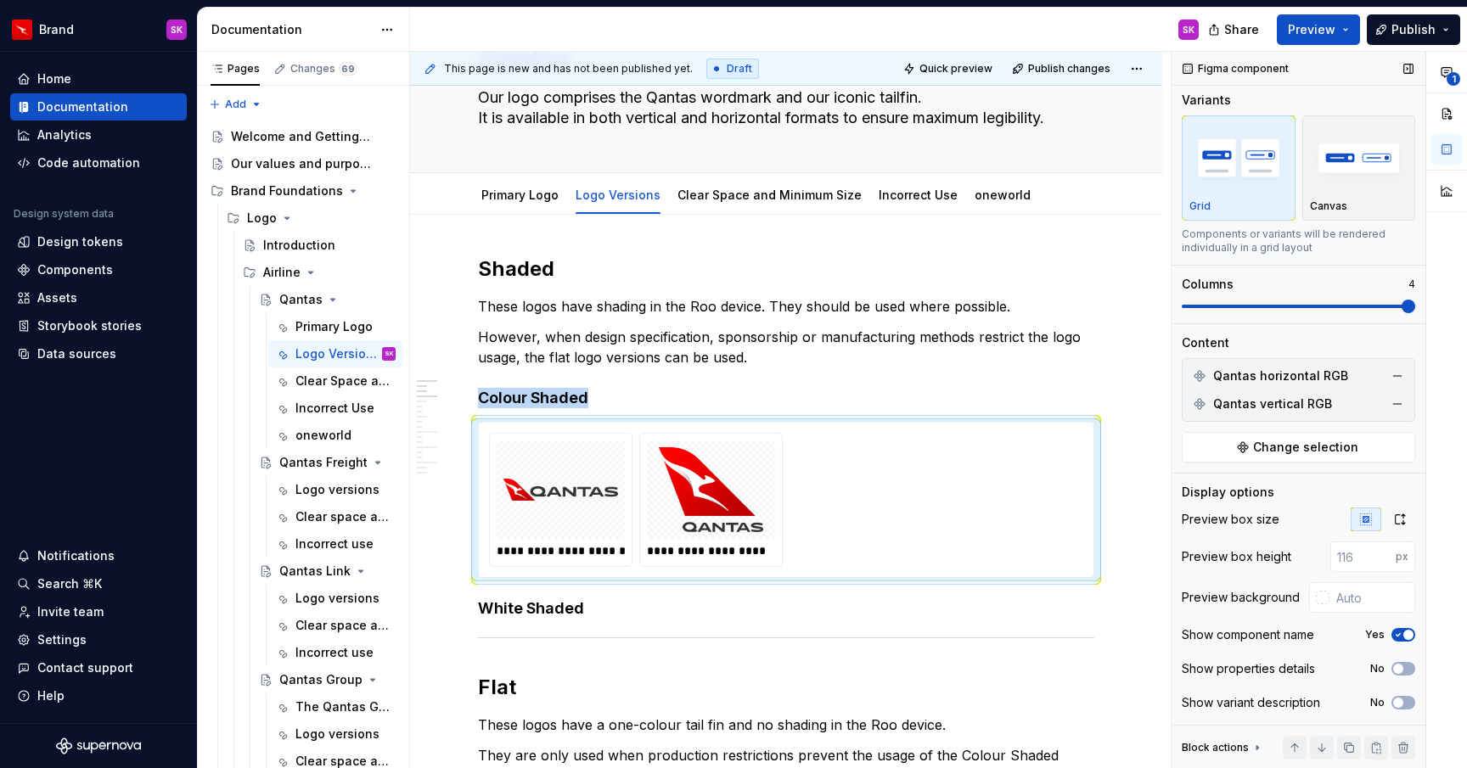
click at [1404, 304] on span at bounding box center [1408, 307] width 14 height 14
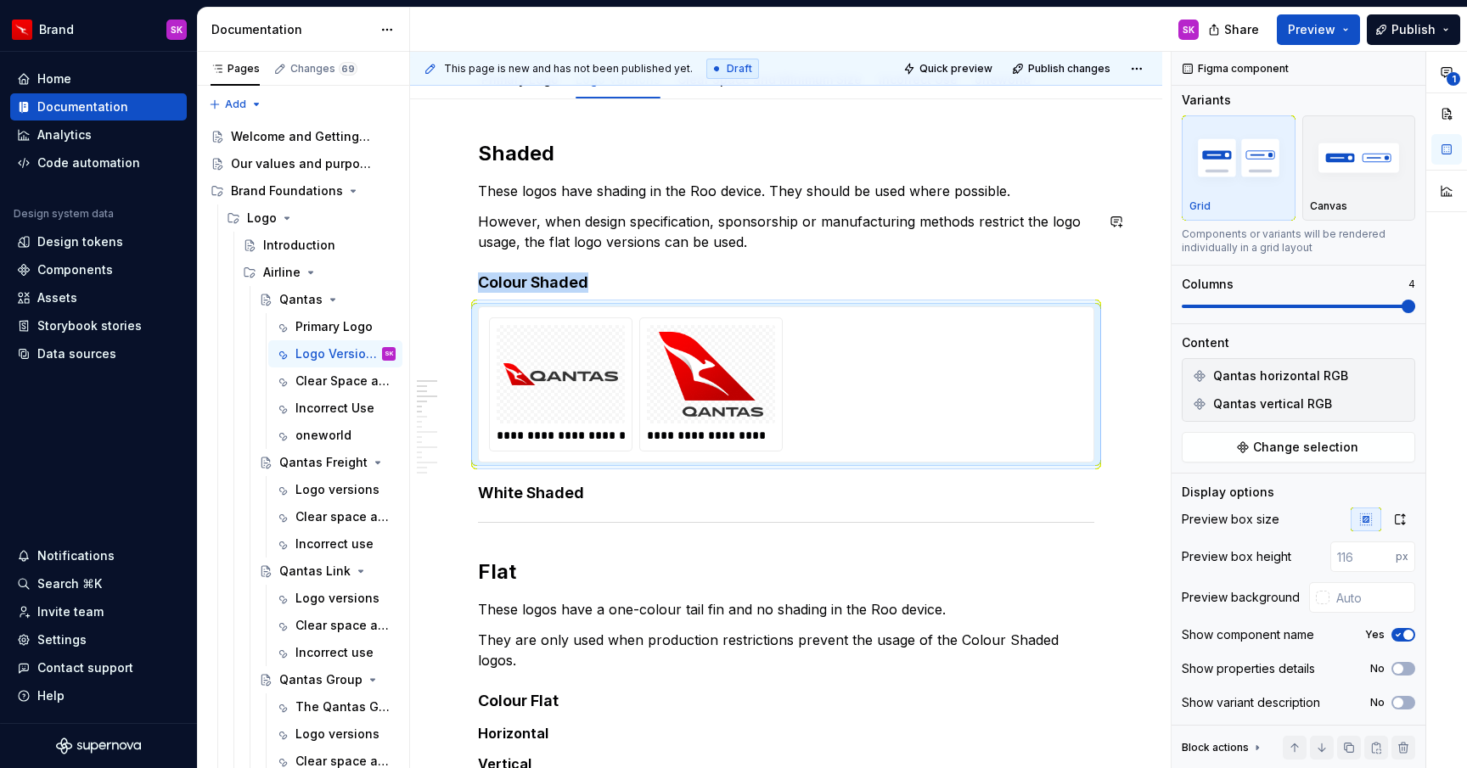
scroll to position [242, 0]
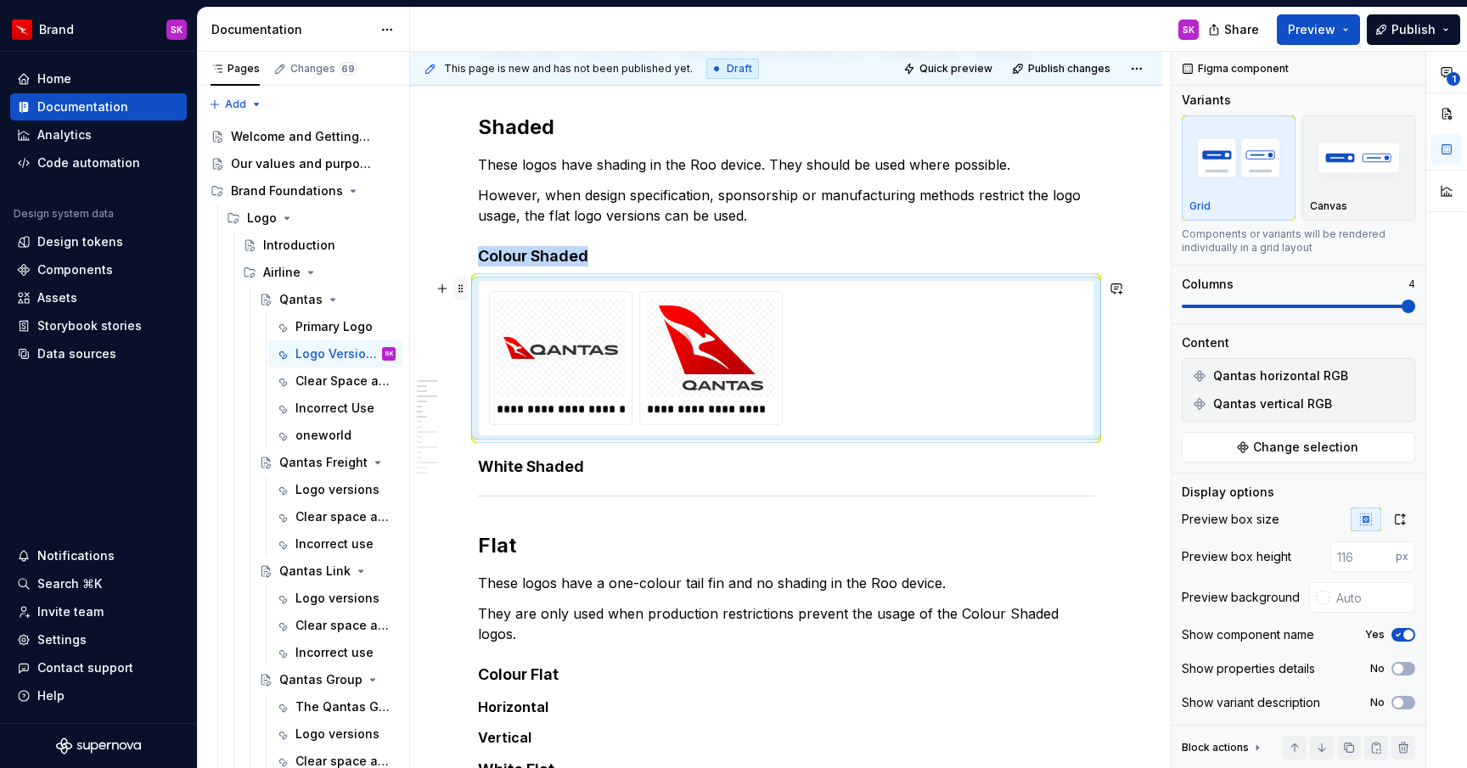
click at [459, 289] on span at bounding box center [461, 289] width 14 height 24
click at [508, 326] on div "Duplicate" at bounding box center [530, 314] width 144 height 27
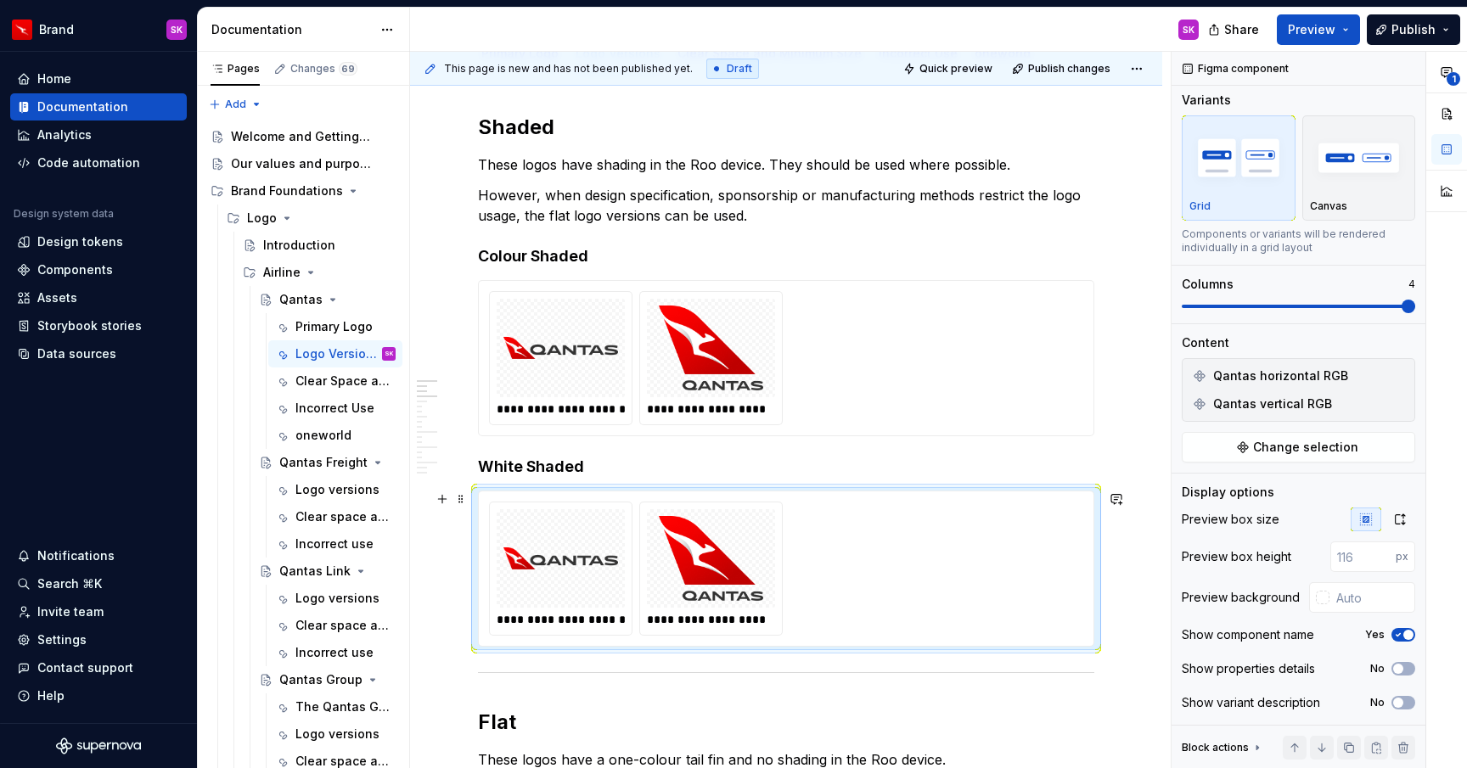
click at [564, 550] on img at bounding box center [560, 558] width 115 height 85
click at [1348, 452] on span "Change selection" at bounding box center [1305, 447] width 105 height 17
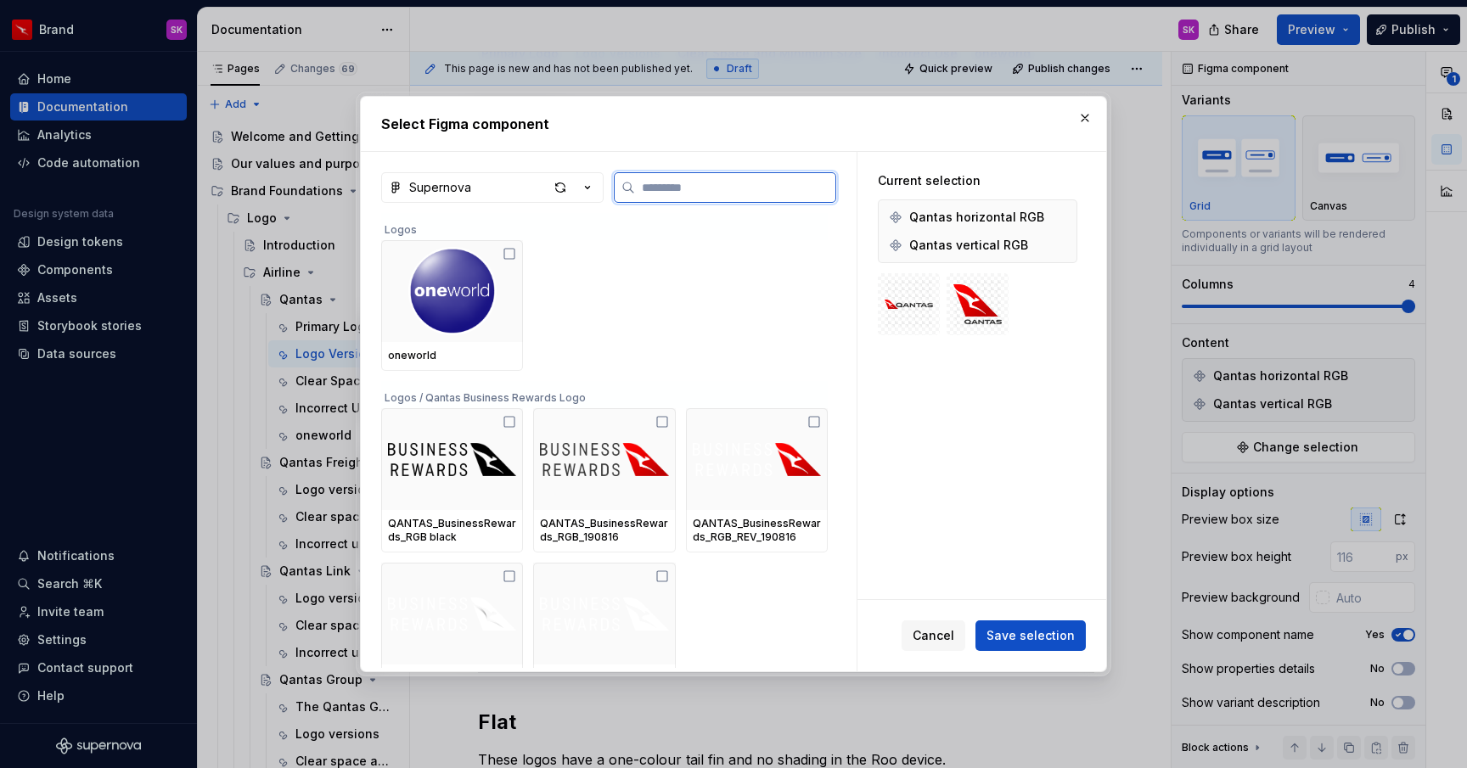
type textarea "*"
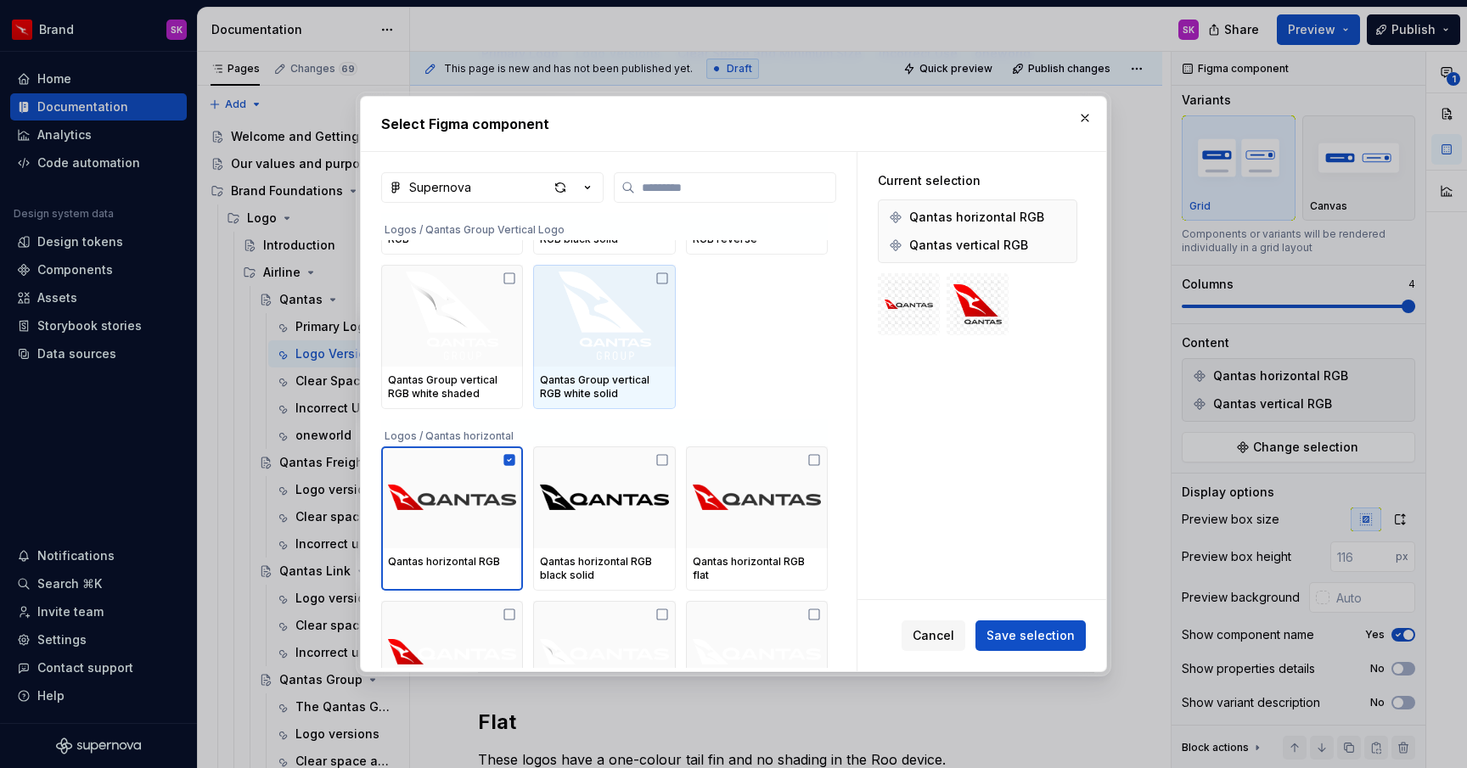
scroll to position [1108, 0]
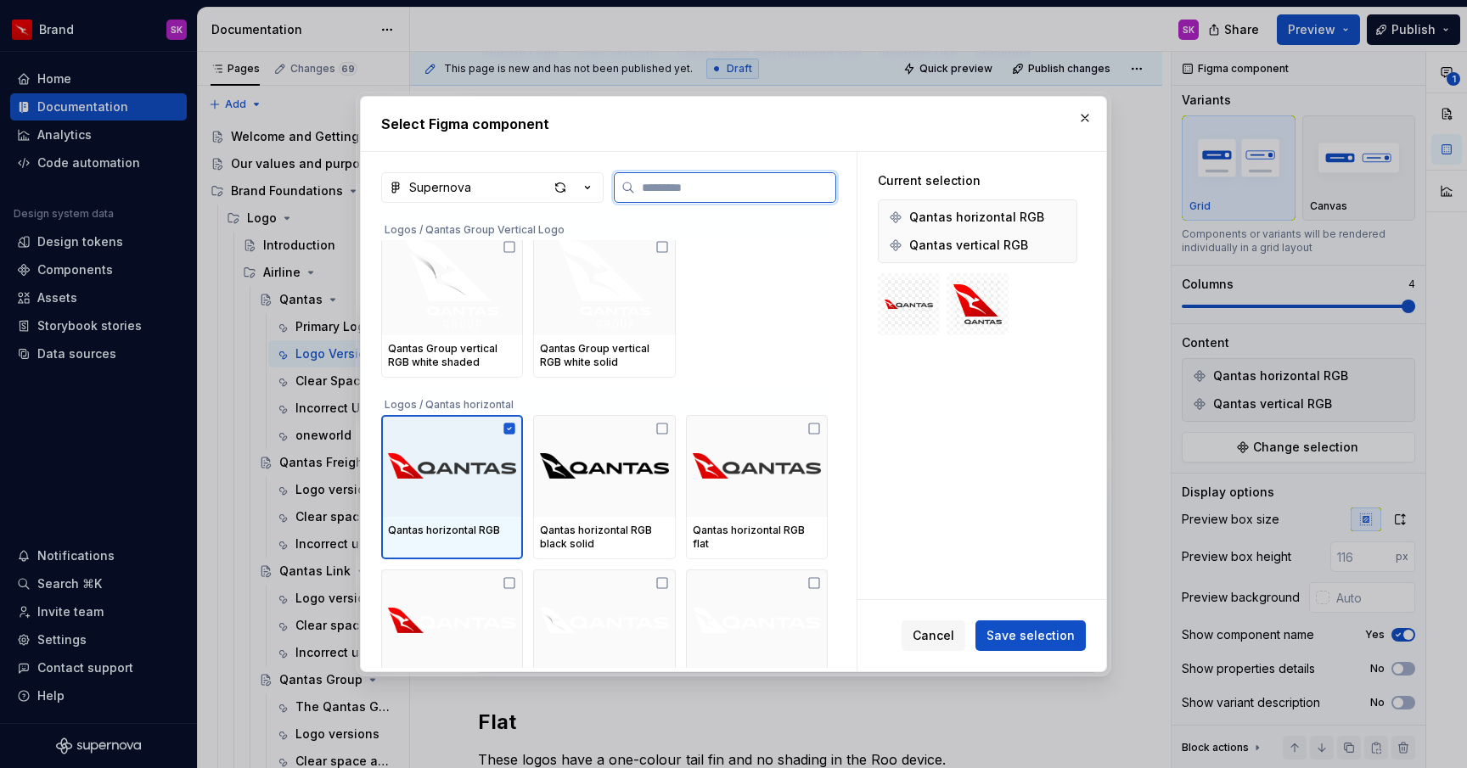
click at [513, 428] on icon at bounding box center [509, 429] width 14 height 14
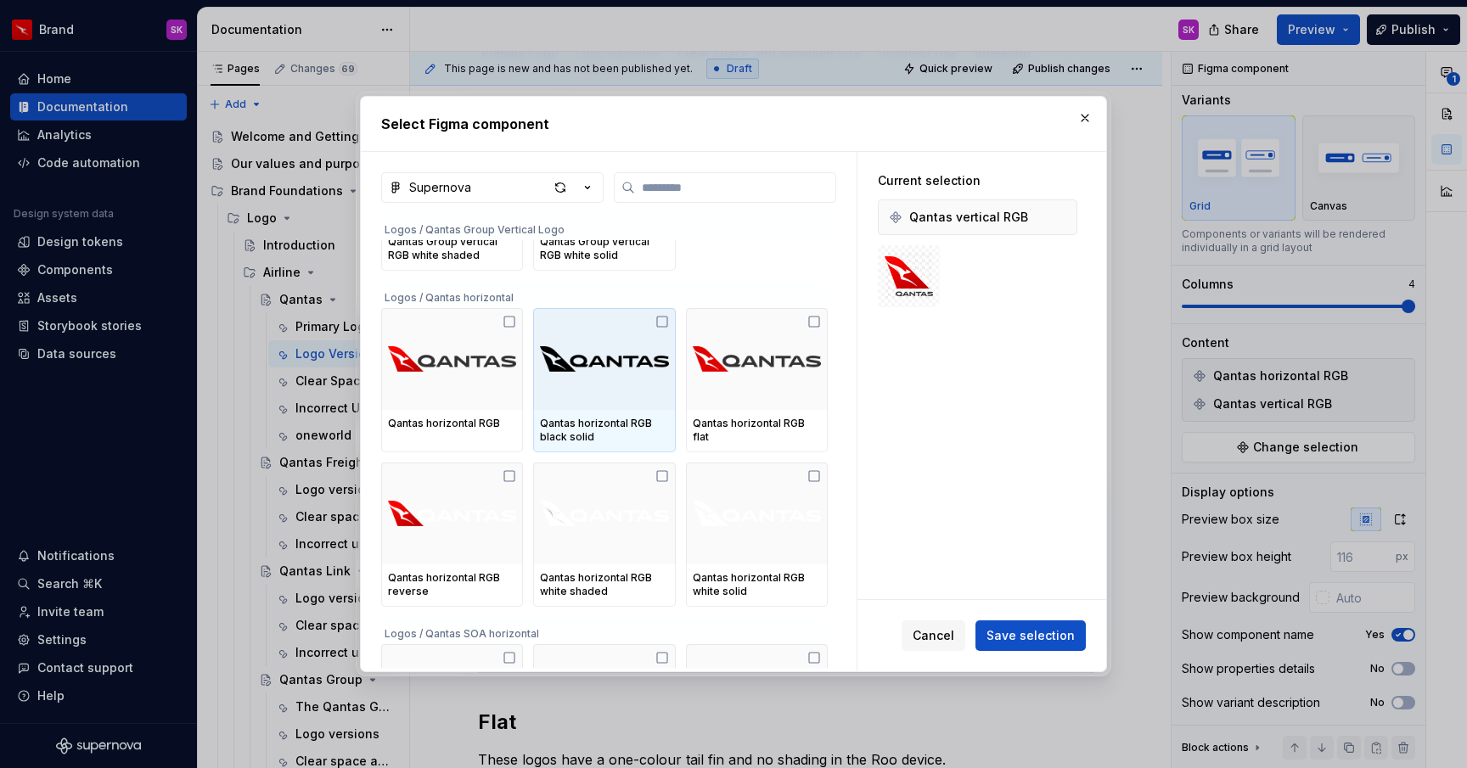
scroll to position [1226, 0]
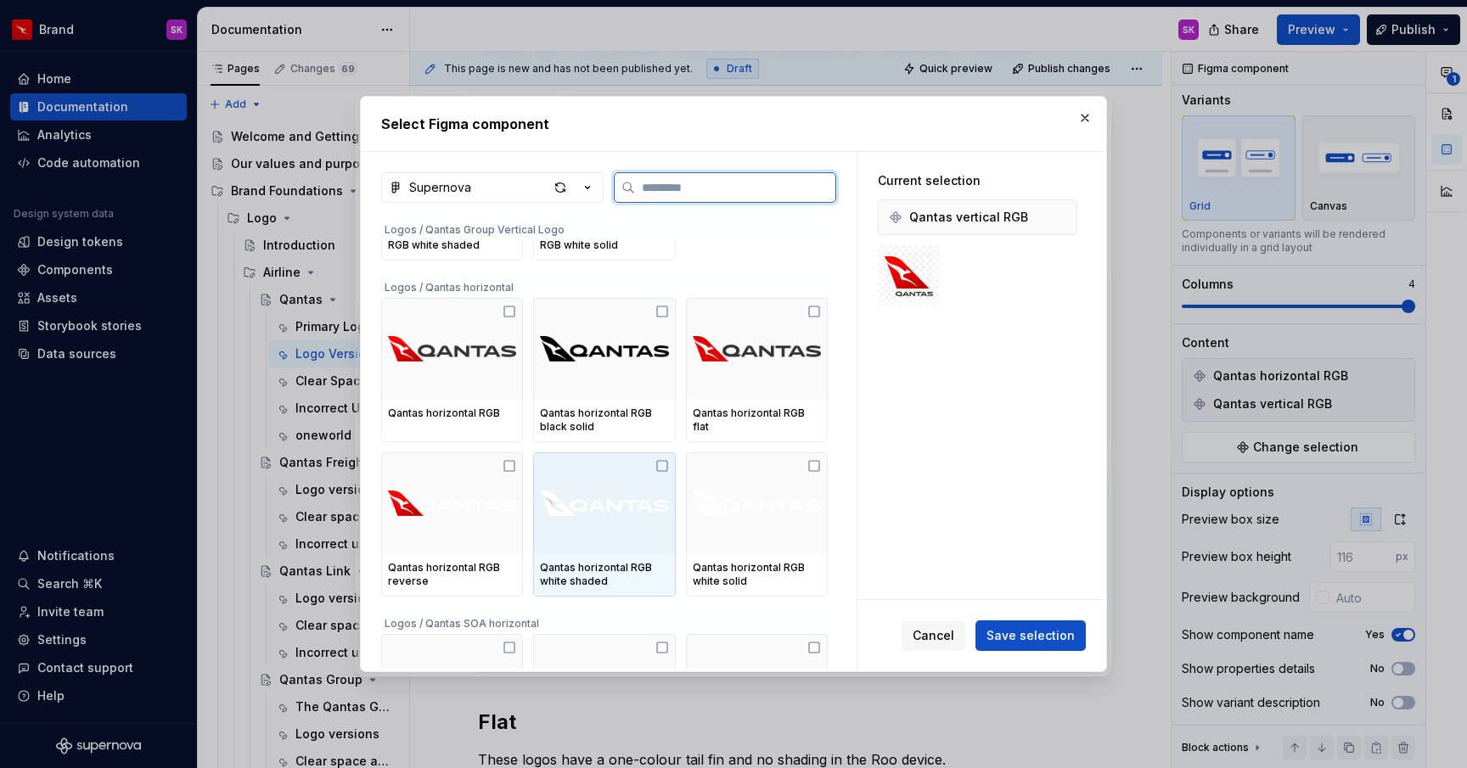
click at [667, 465] on icon at bounding box center [662, 466] width 10 height 10
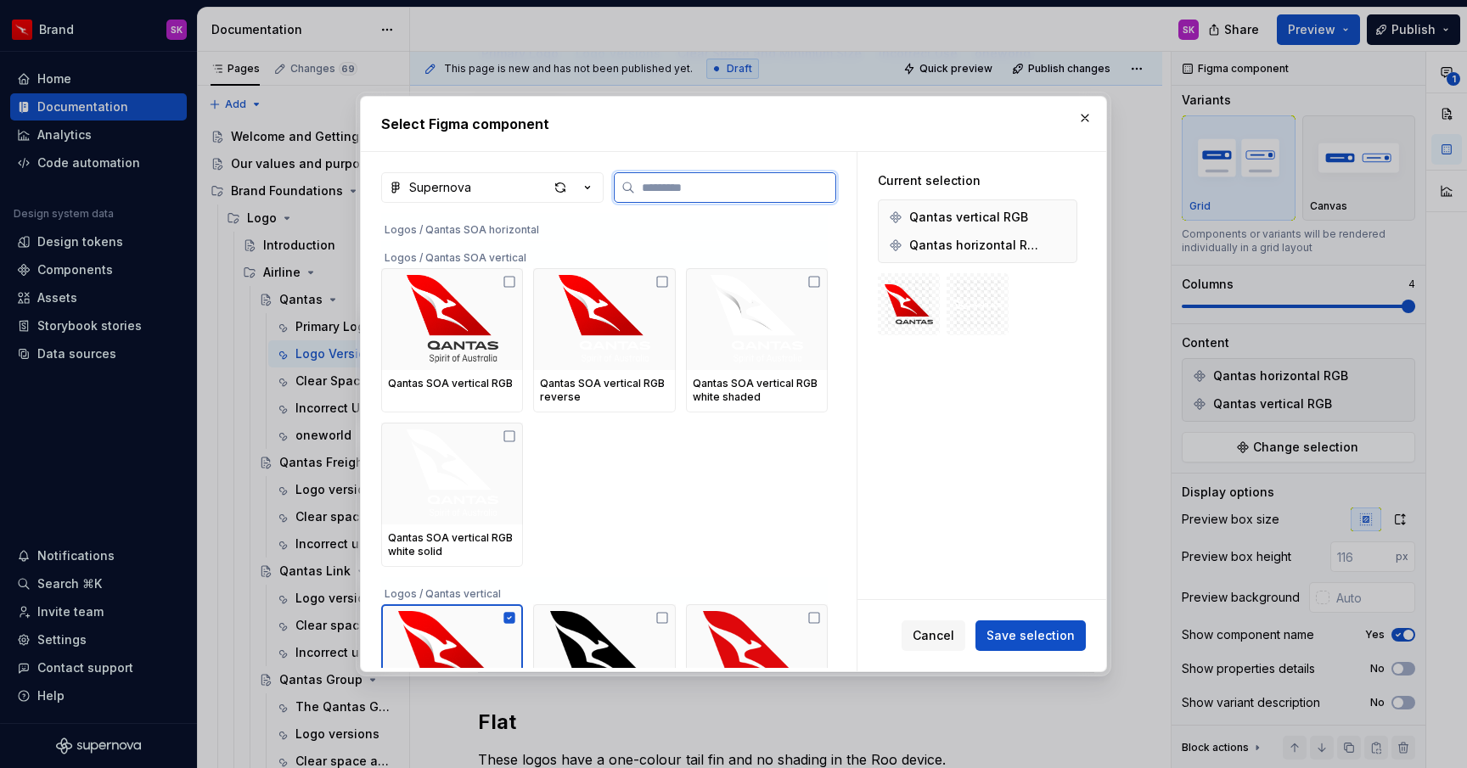
scroll to position [2133, 0]
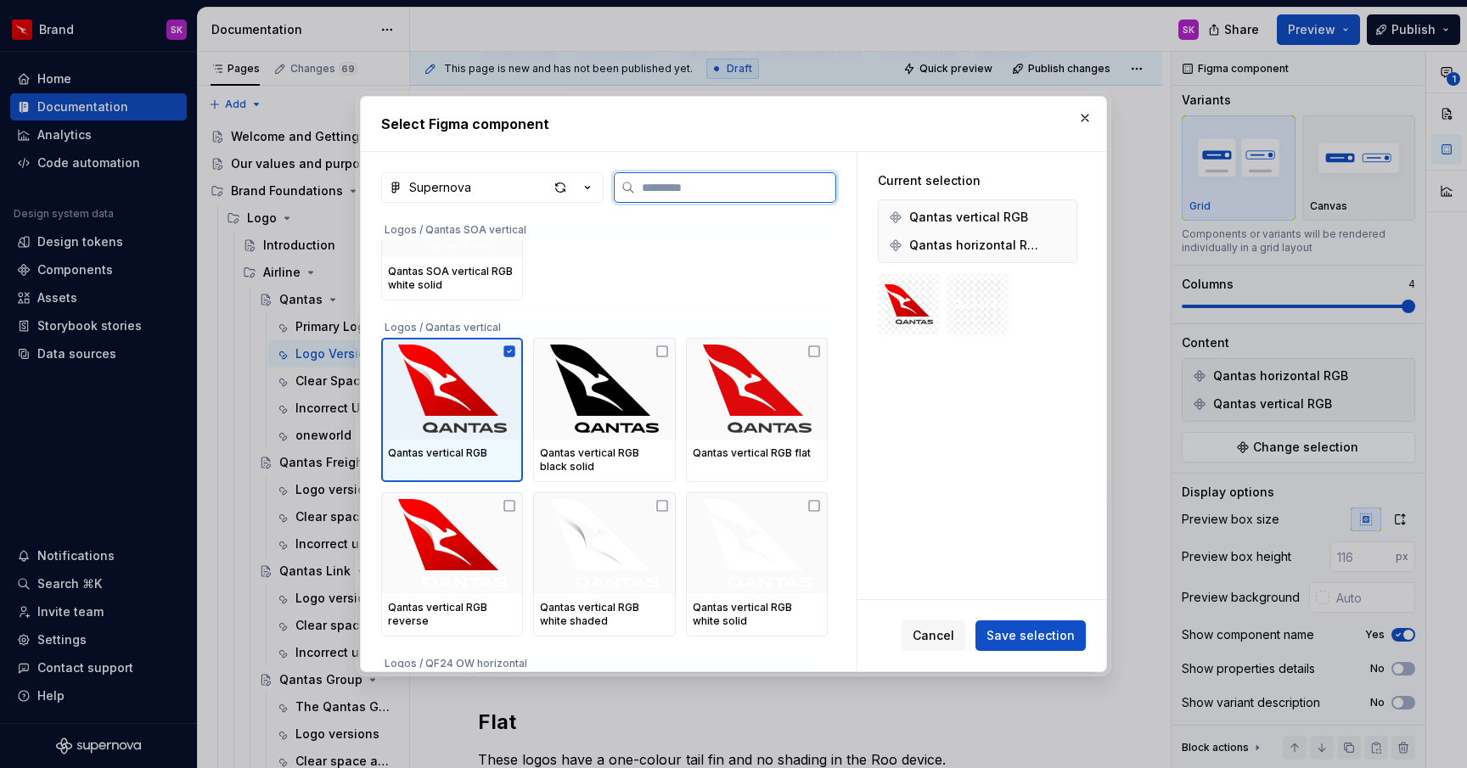
click at [514, 351] on icon at bounding box center [509, 352] width 14 height 14
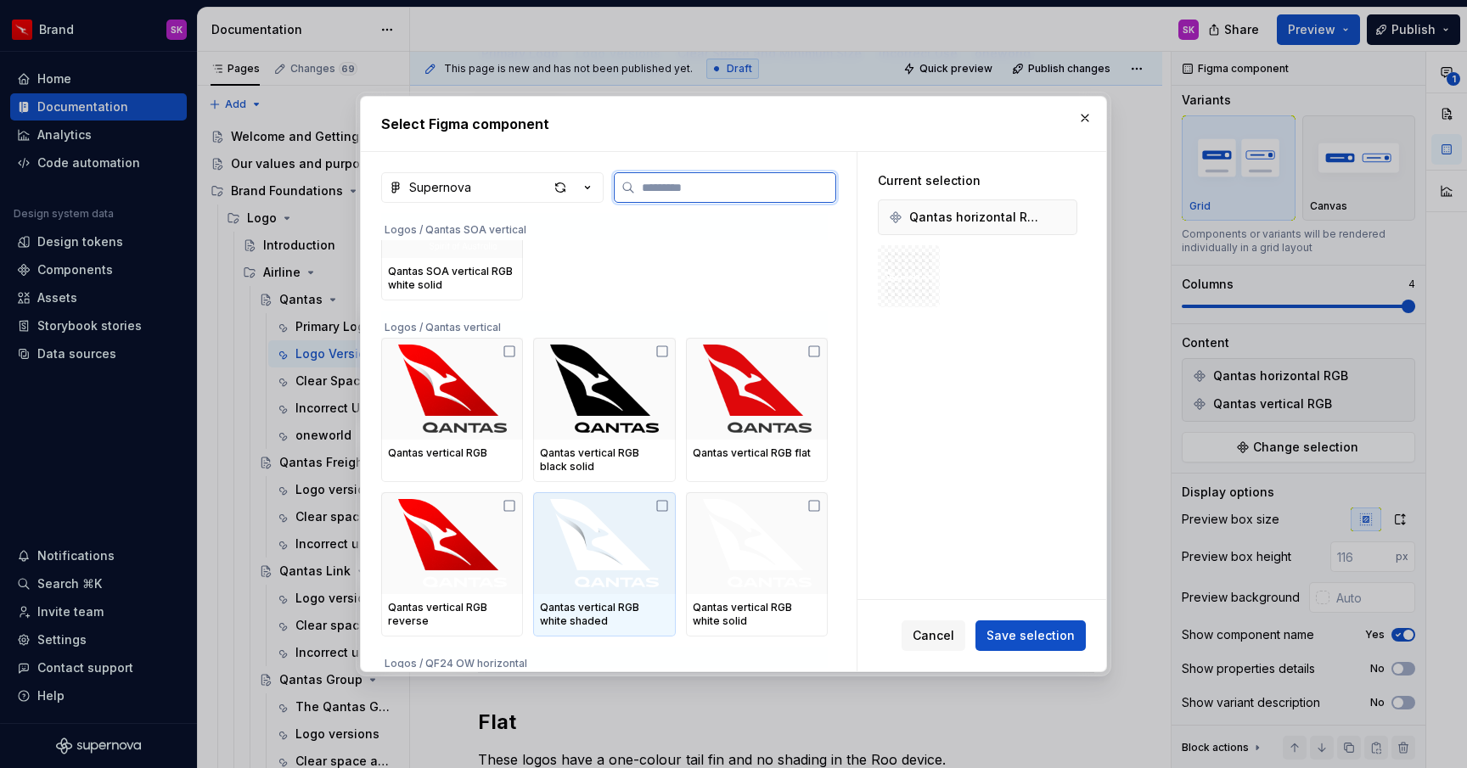
click at [669, 510] on icon at bounding box center [662, 506] width 14 height 14
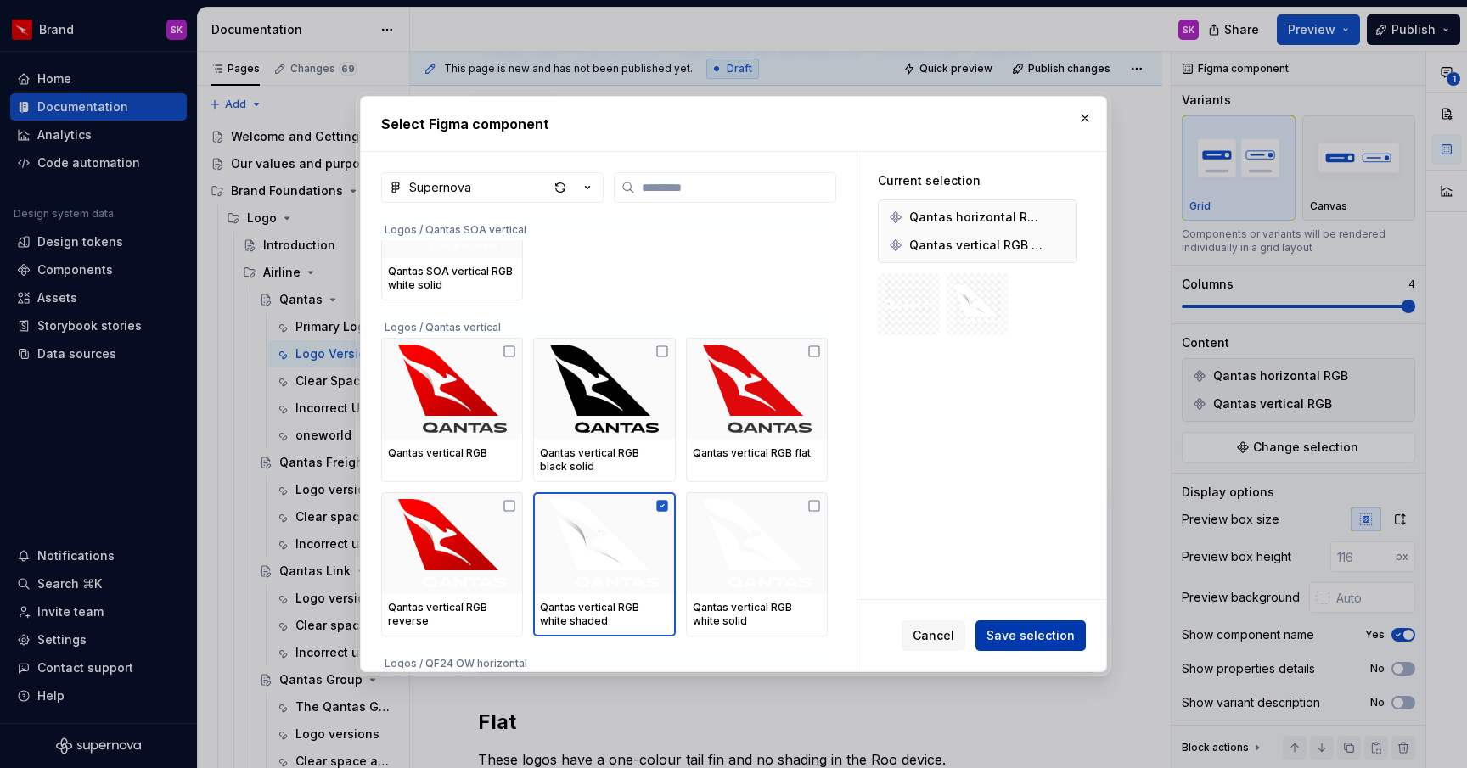
click at [1013, 639] on span "Save selection" at bounding box center [1030, 635] width 88 height 17
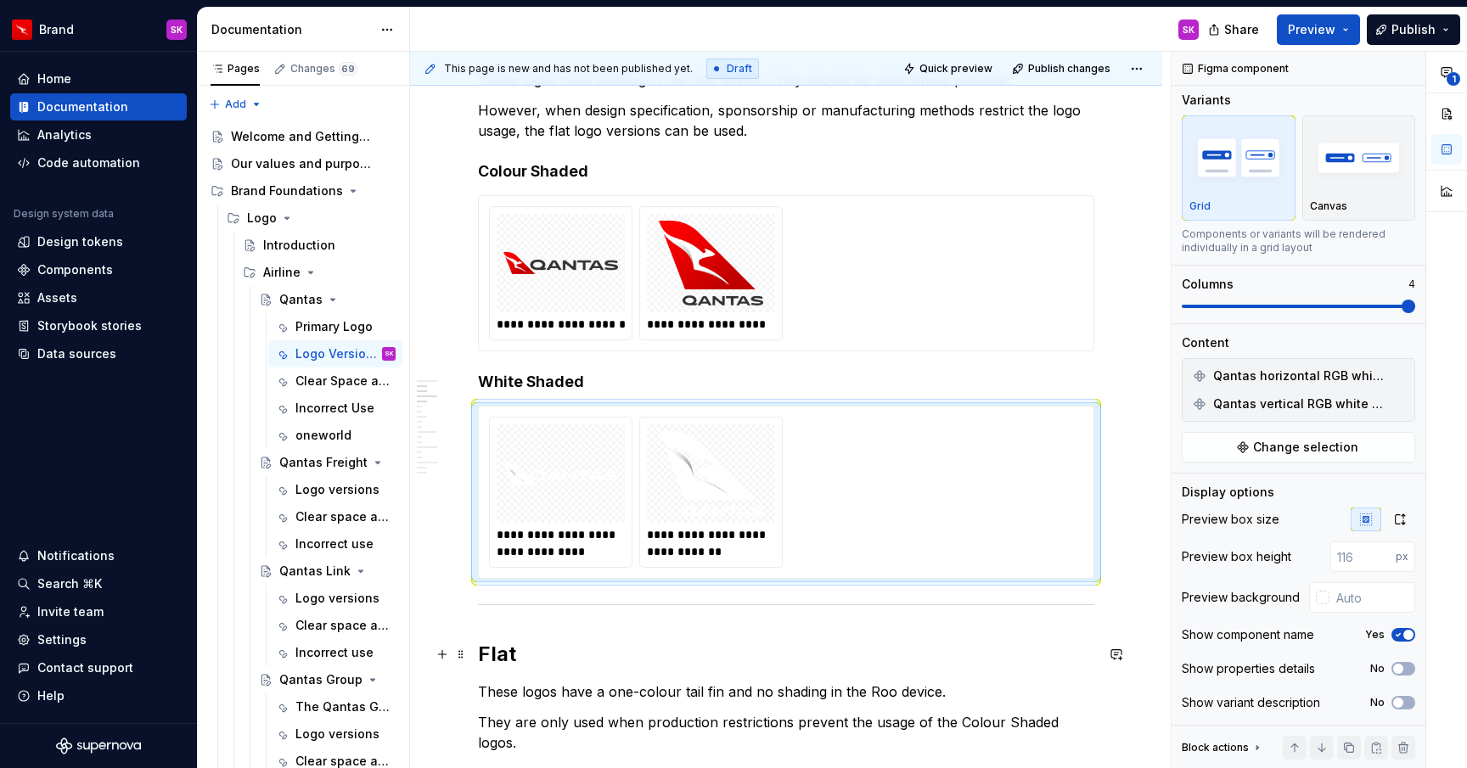
scroll to position [334, 0]
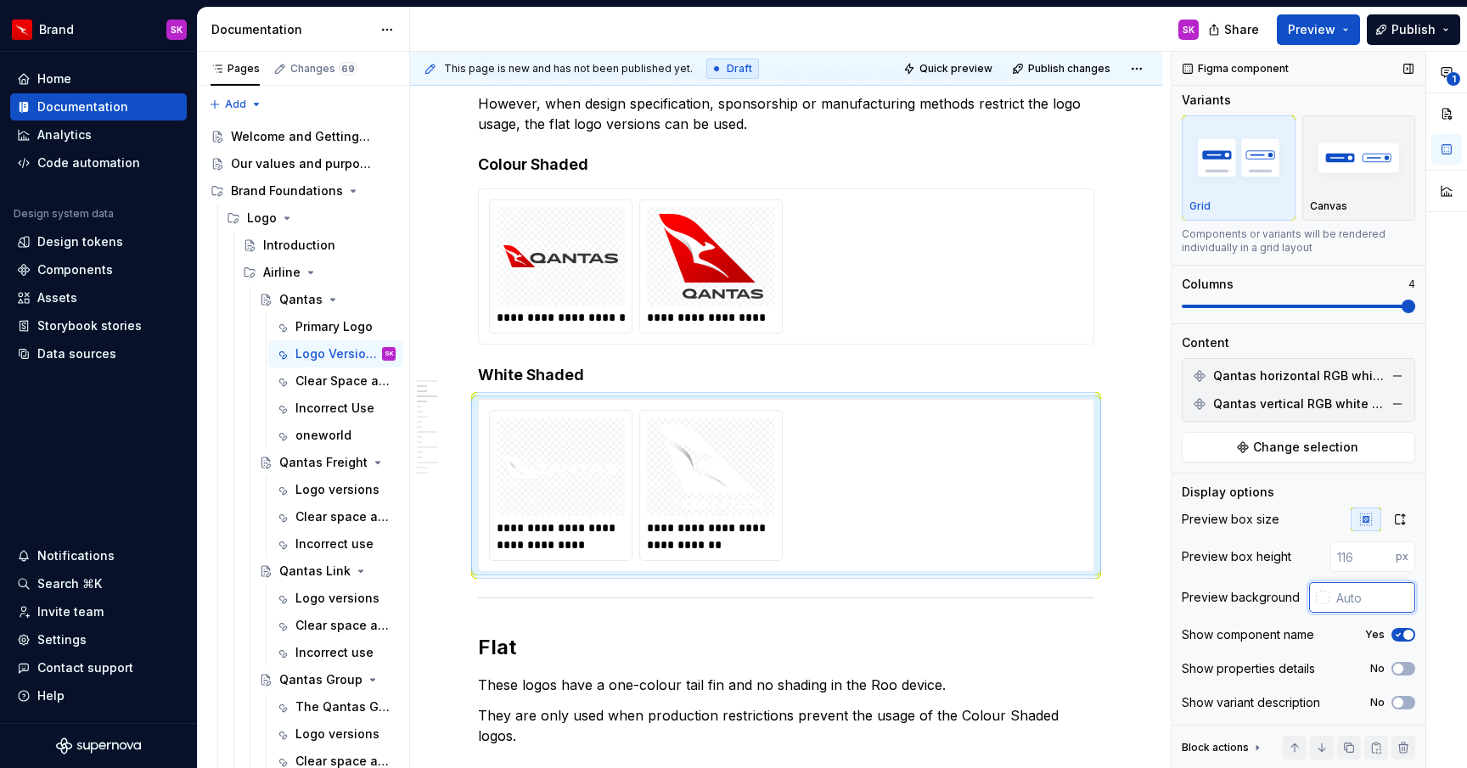
click at [1340, 602] on input "text" at bounding box center [1372, 597] width 86 height 31
type input "#DF0000"
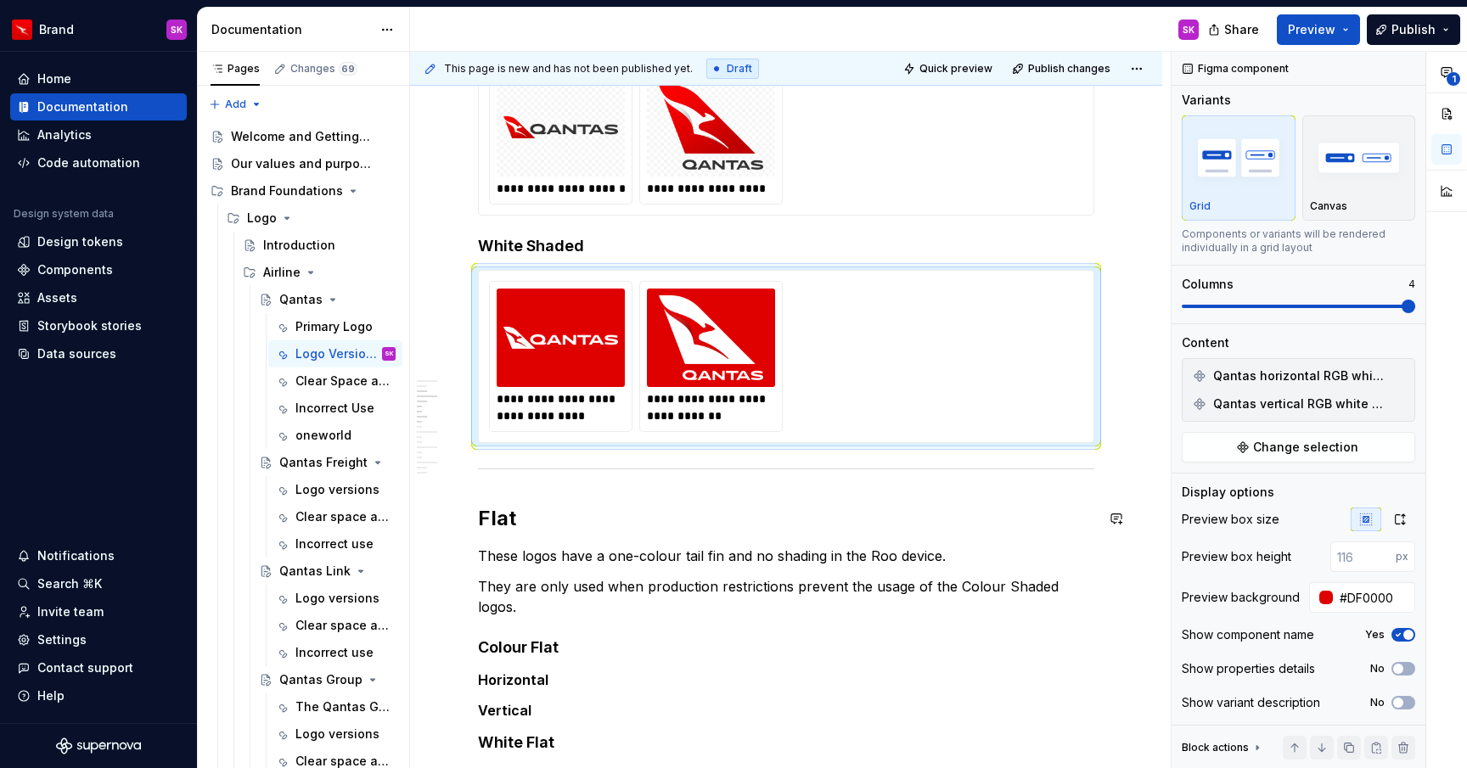
scroll to position [529, 0]
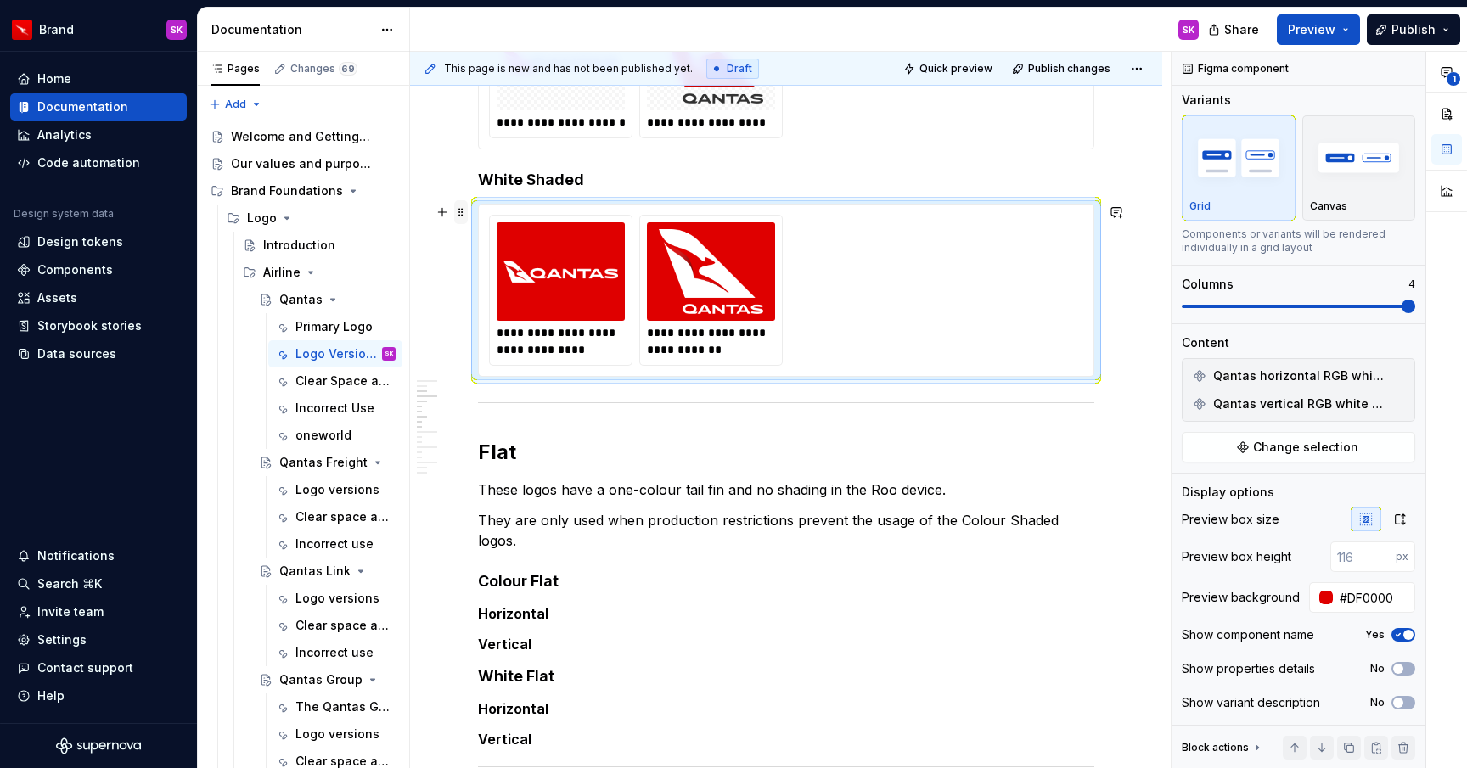
click at [455, 219] on span at bounding box center [461, 212] width 14 height 24
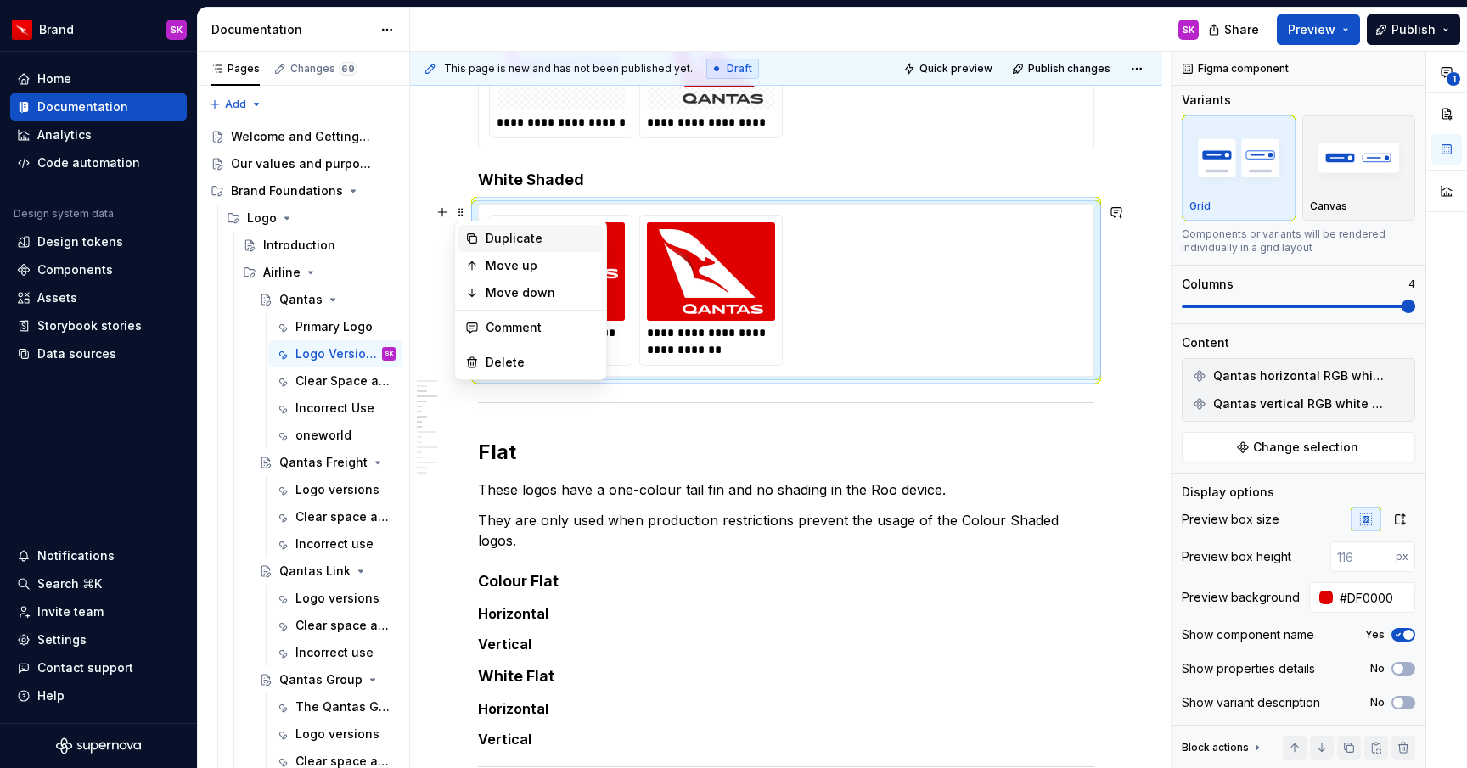
click at [486, 240] on div "Duplicate" at bounding box center [540, 238] width 110 height 17
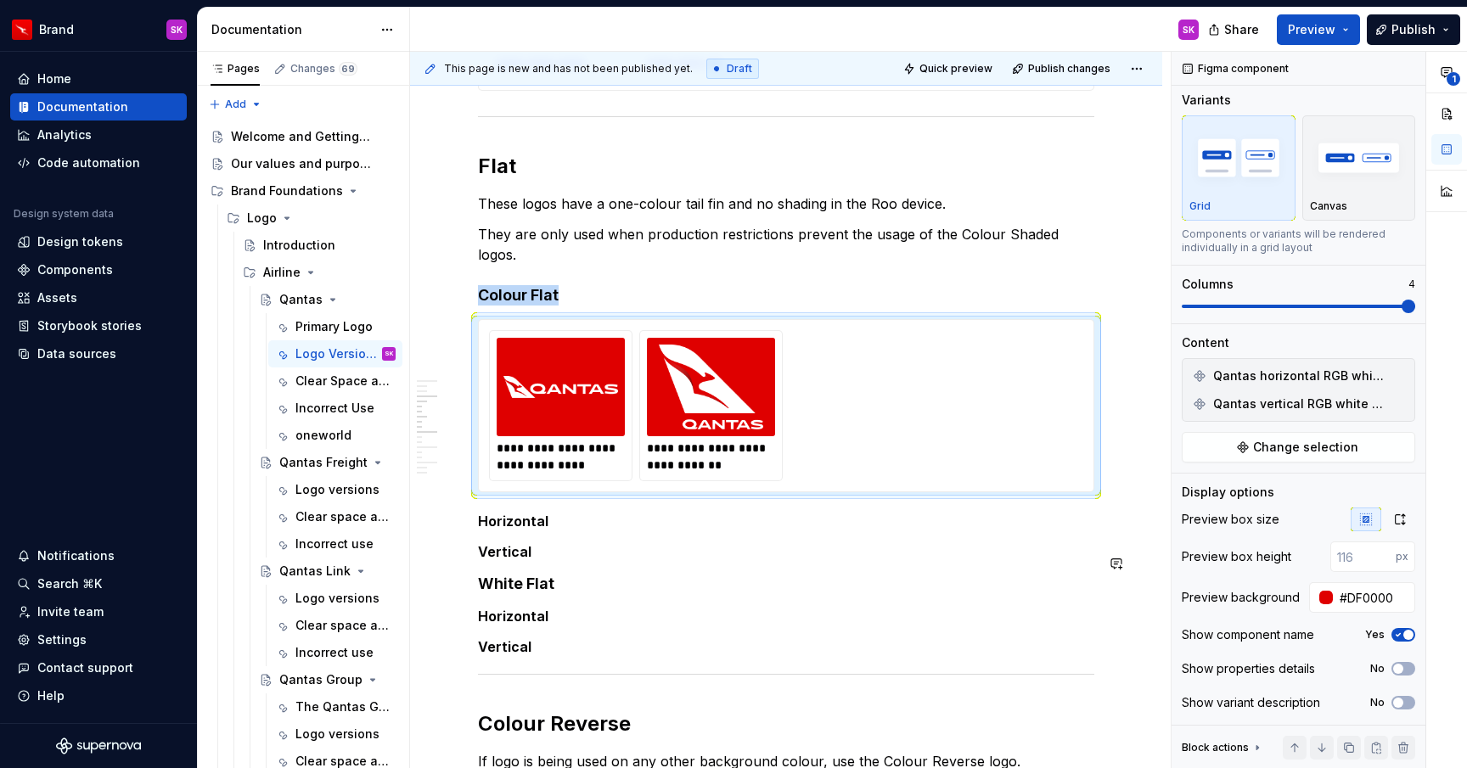
scroll to position [817, 0]
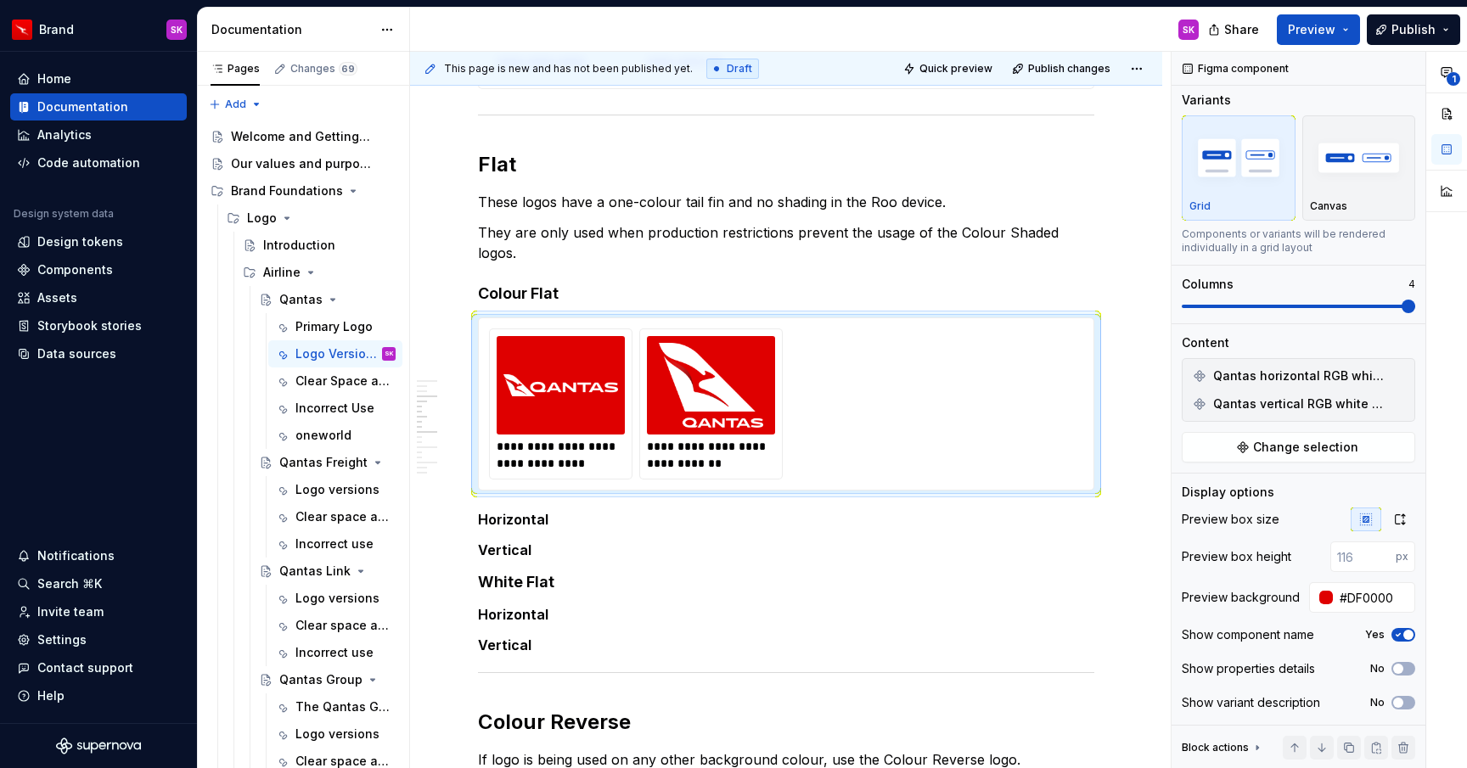
drag, startPoint x: 458, startPoint y: 268, endPoint x: 461, endPoint y: 6, distance: 262.3
click at [566, 508] on div "**********" at bounding box center [786, 576] width 616 height 2075
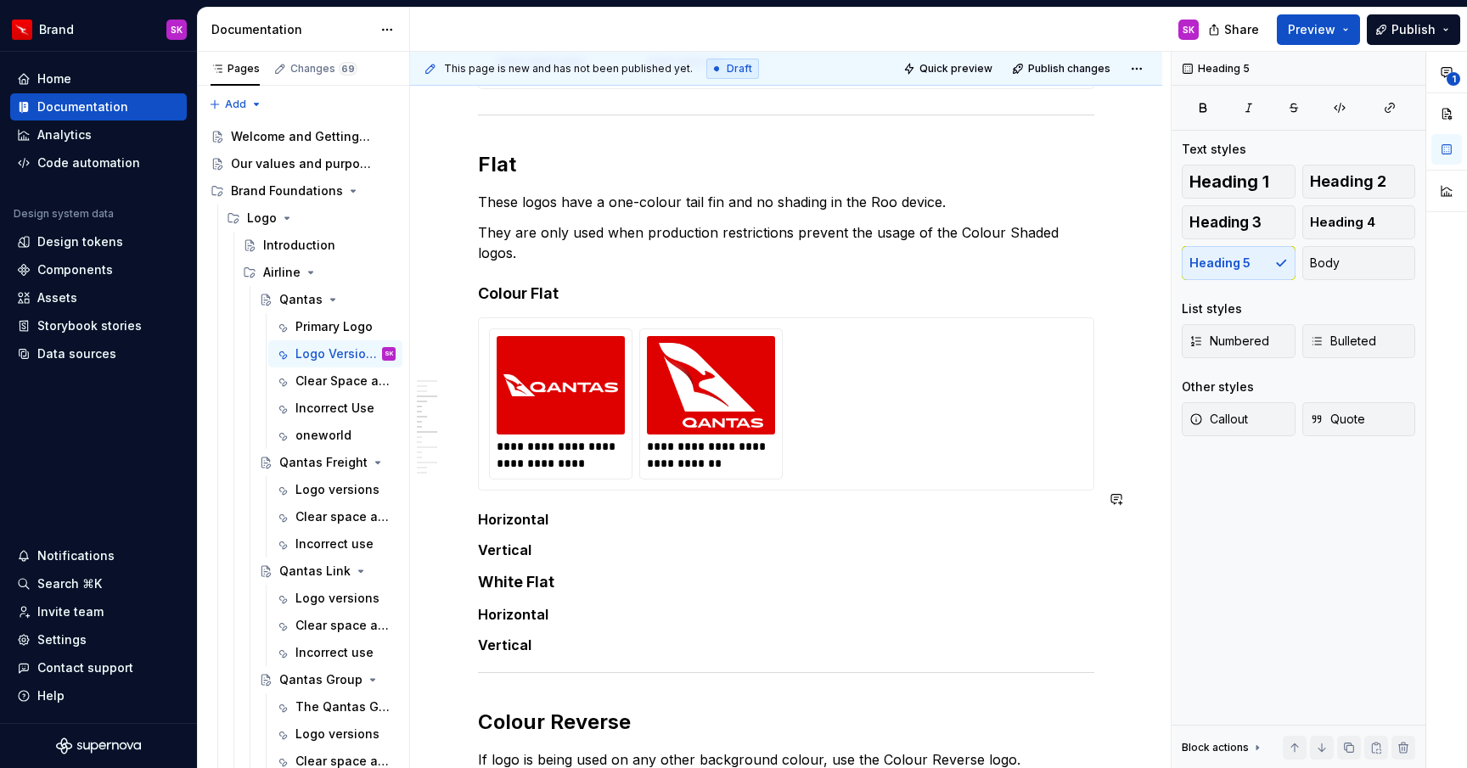
click at [710, 508] on div "**********" at bounding box center [786, 576] width 616 height 2075
click at [732, 511] on h5 "Horizontal" at bounding box center [786, 519] width 616 height 17
click at [608, 343] on img at bounding box center [560, 385] width 115 height 85
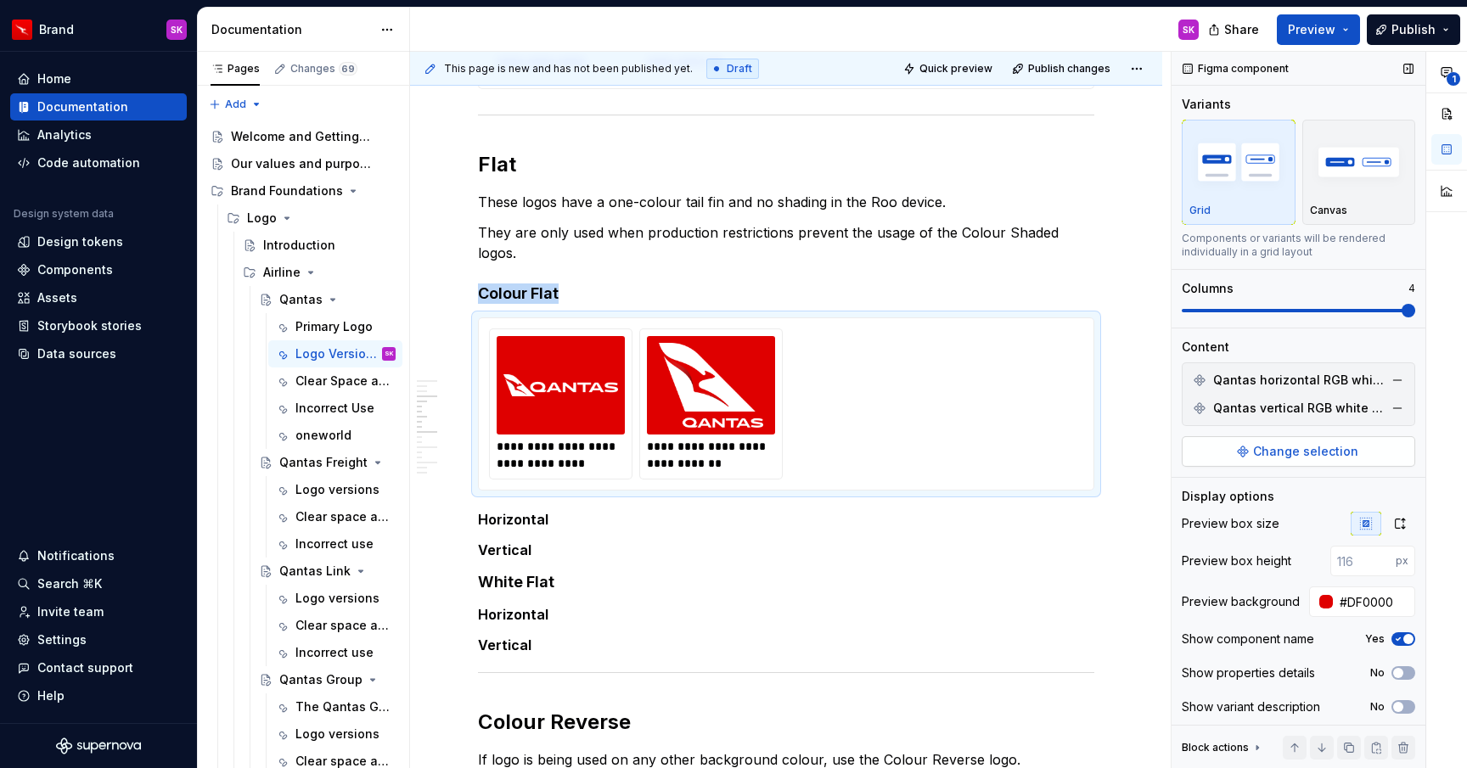
click at [1252, 450] on button "Change selection" at bounding box center [1297, 451] width 233 height 31
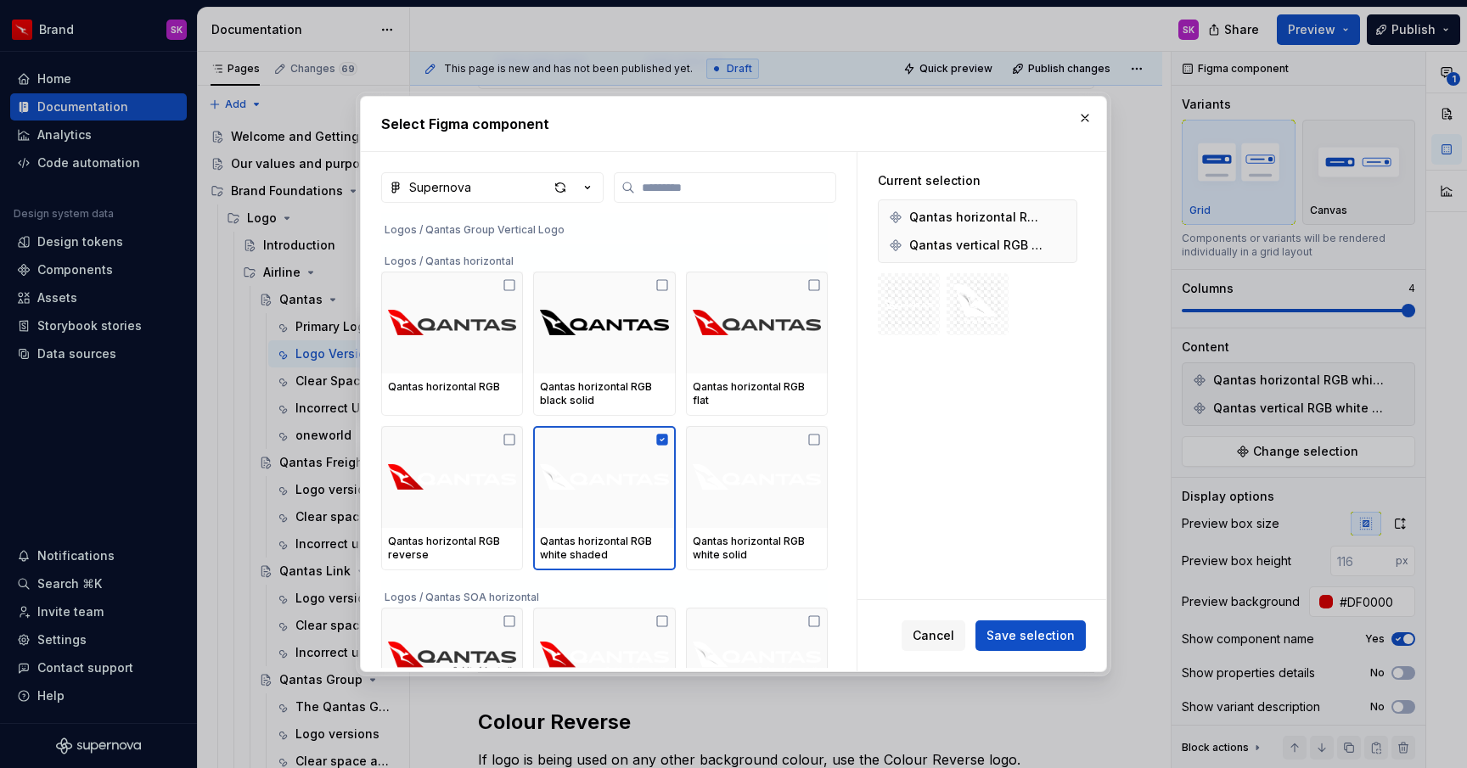
scroll to position [1254, 0]
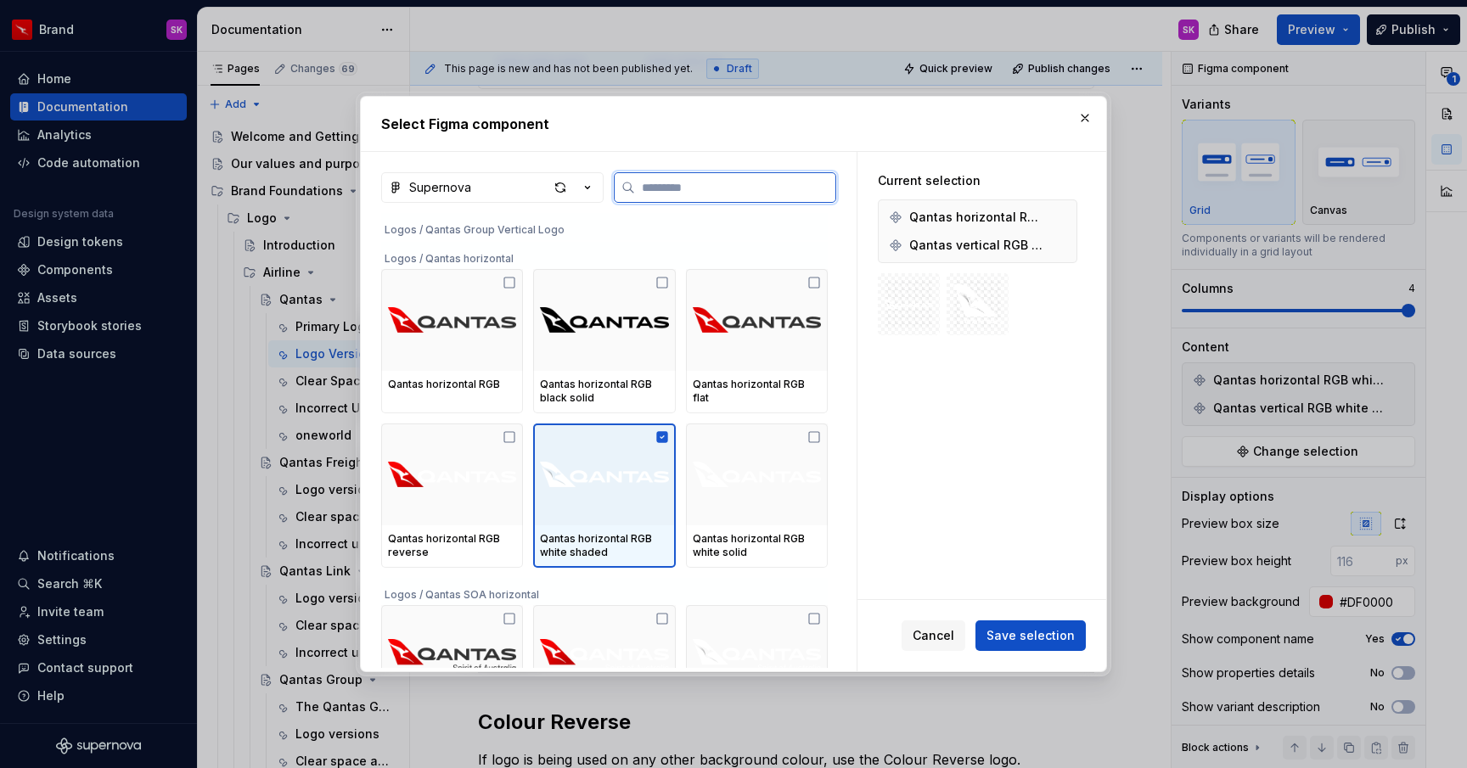
click at [667, 436] on icon at bounding box center [661, 436] width 11 height 11
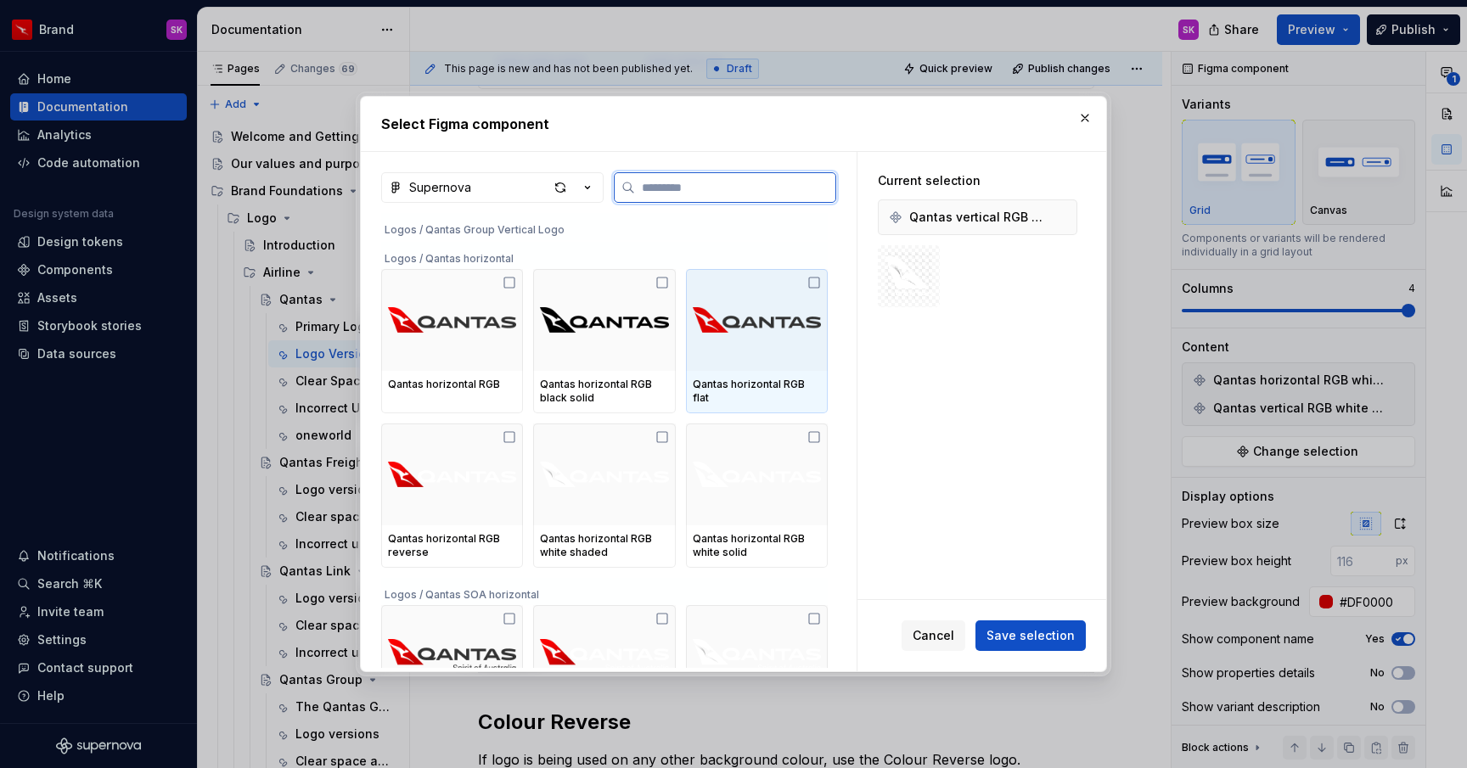
click at [821, 285] on icon at bounding box center [814, 283] width 14 height 14
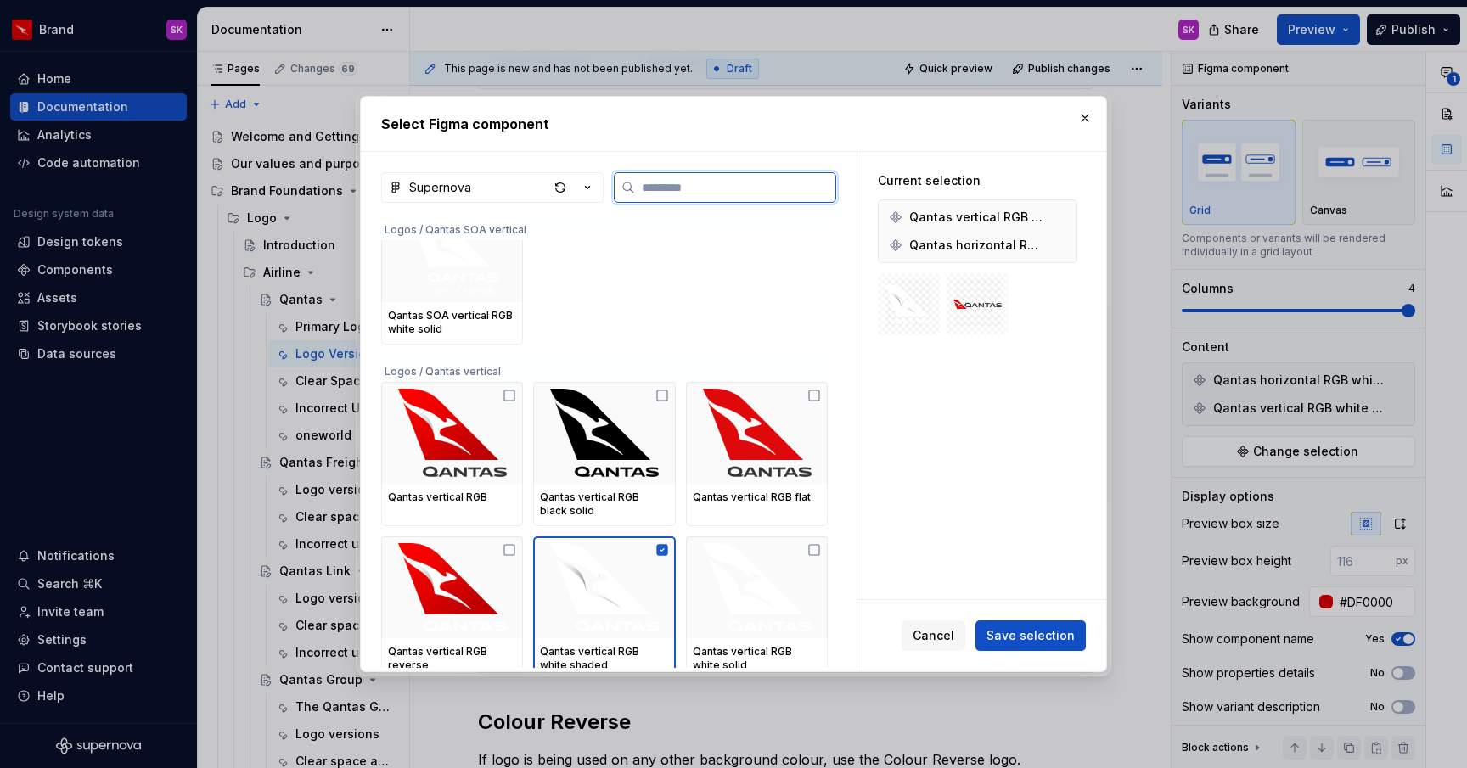
scroll to position [2103, 0]
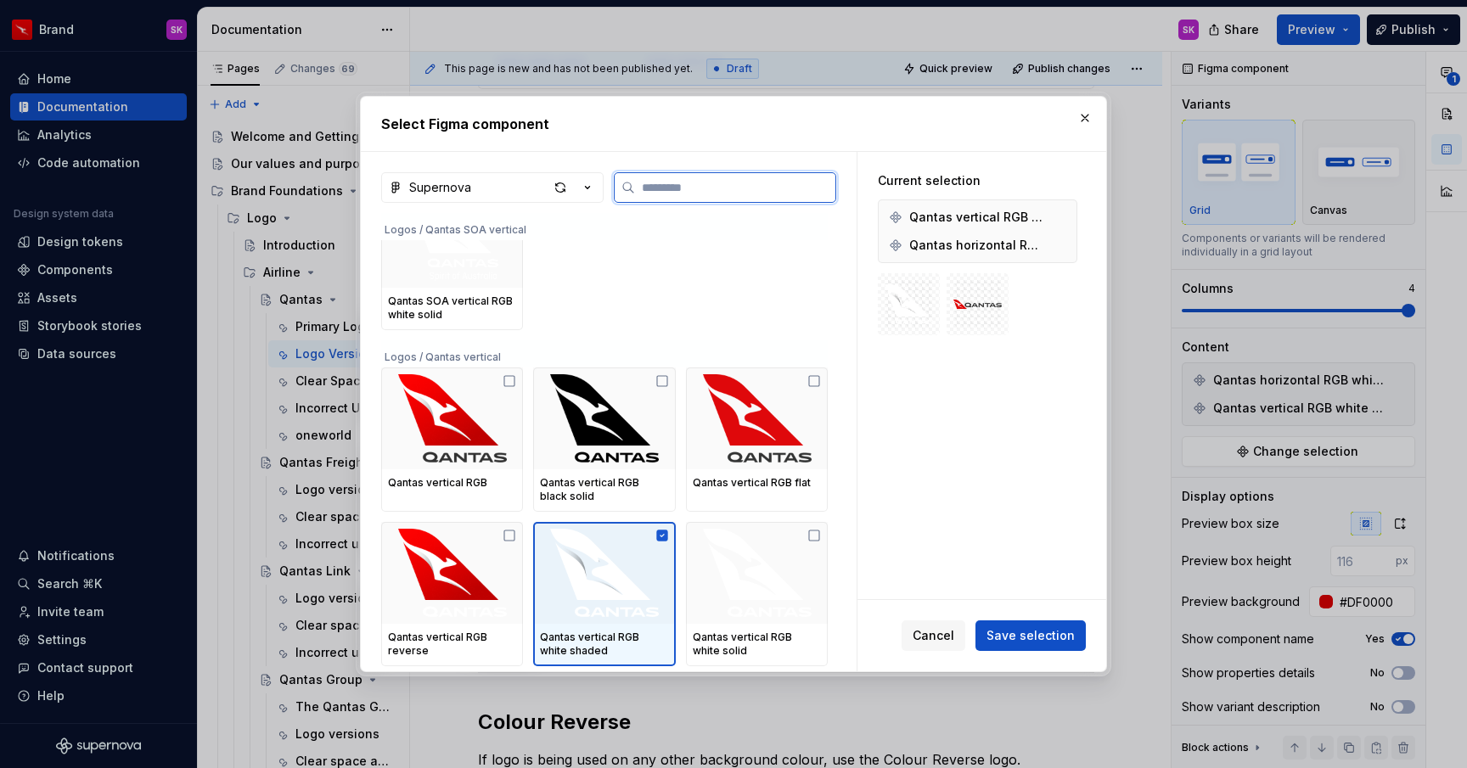
click at [665, 534] on icon at bounding box center [661, 535] width 11 height 11
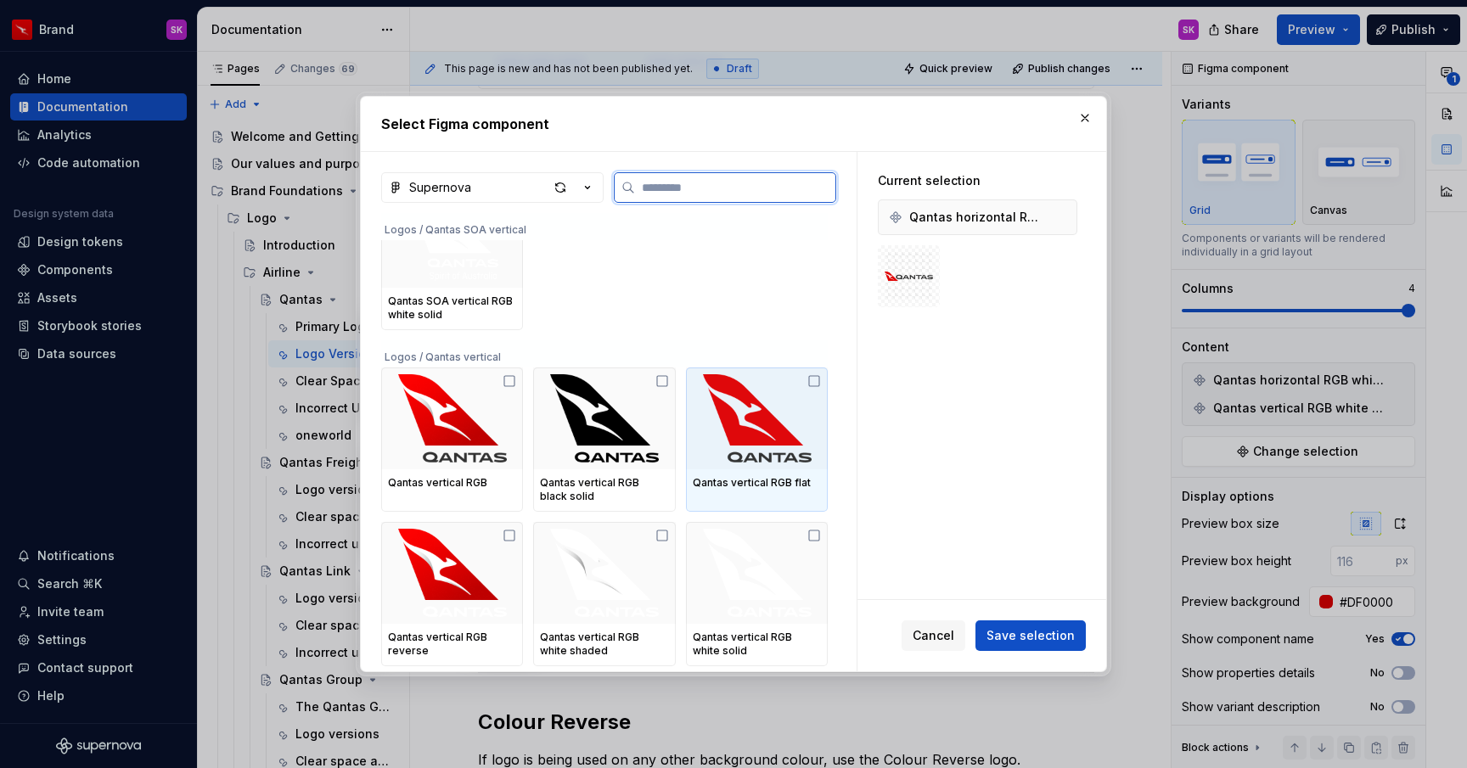
click at [819, 382] on icon at bounding box center [814, 381] width 14 height 14
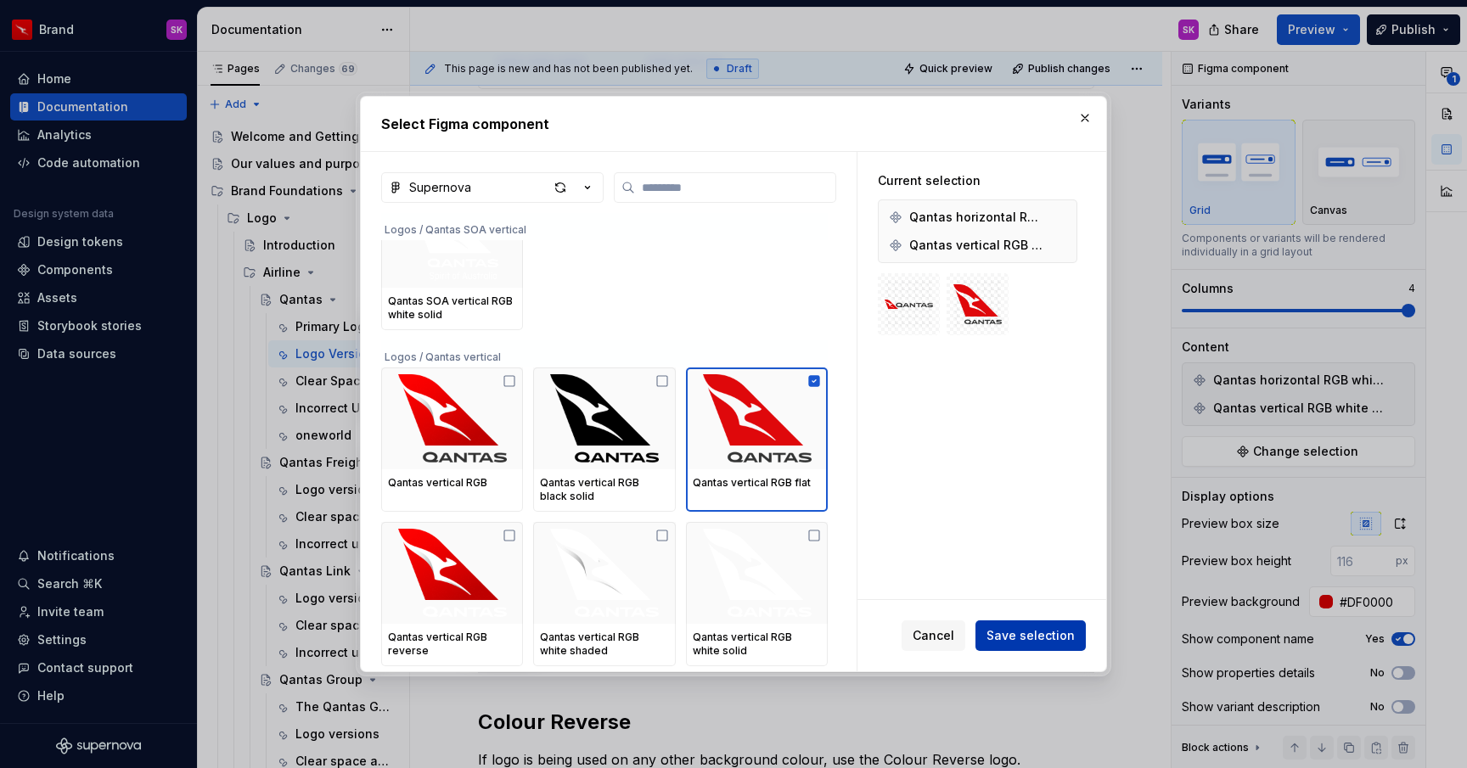
click at [1038, 637] on span "Save selection" at bounding box center [1030, 635] width 88 height 17
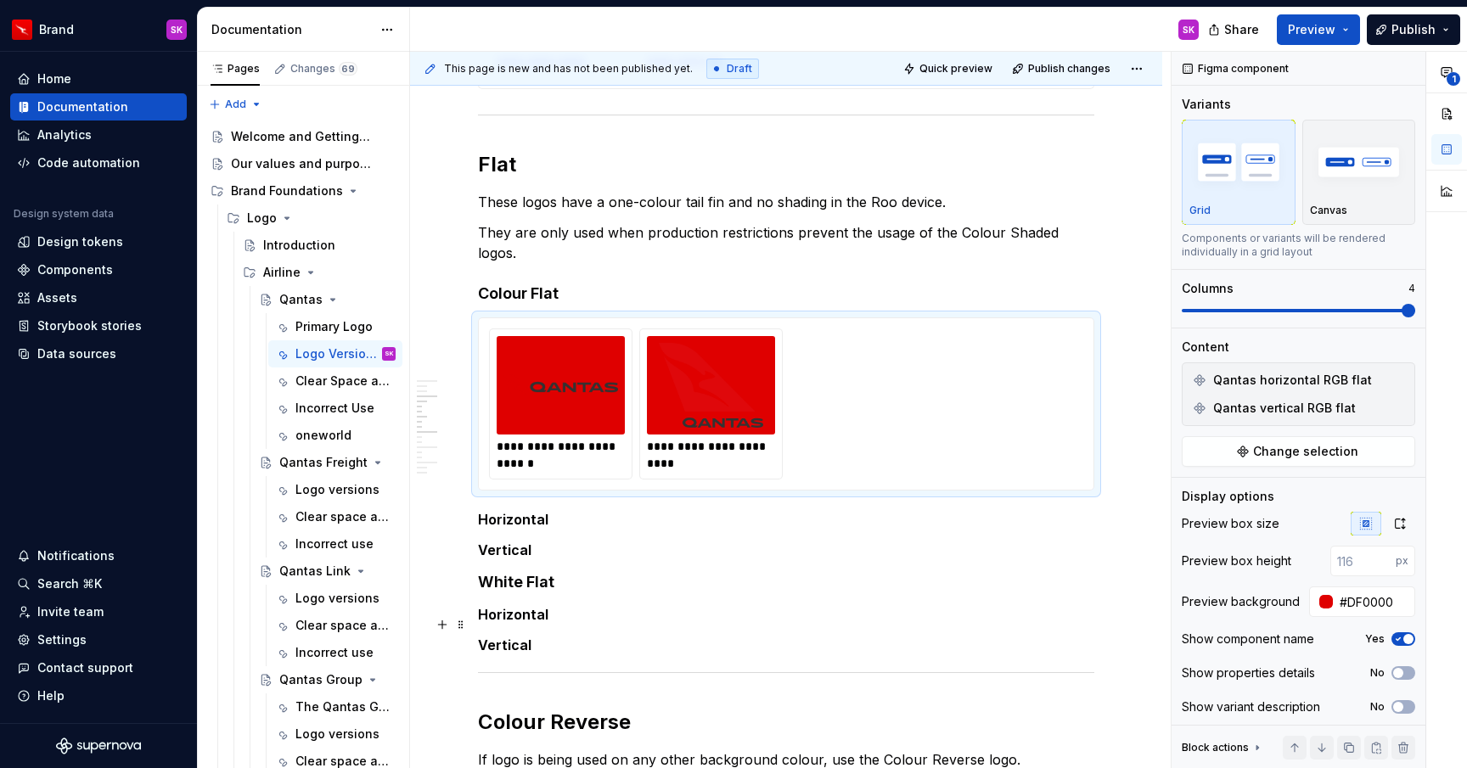
type textarea "*"
click at [1366, 597] on input "#DF0000" at bounding box center [1374, 602] width 82 height 31
click at [1012, 572] on h4 "White Flat" at bounding box center [786, 582] width 616 height 20
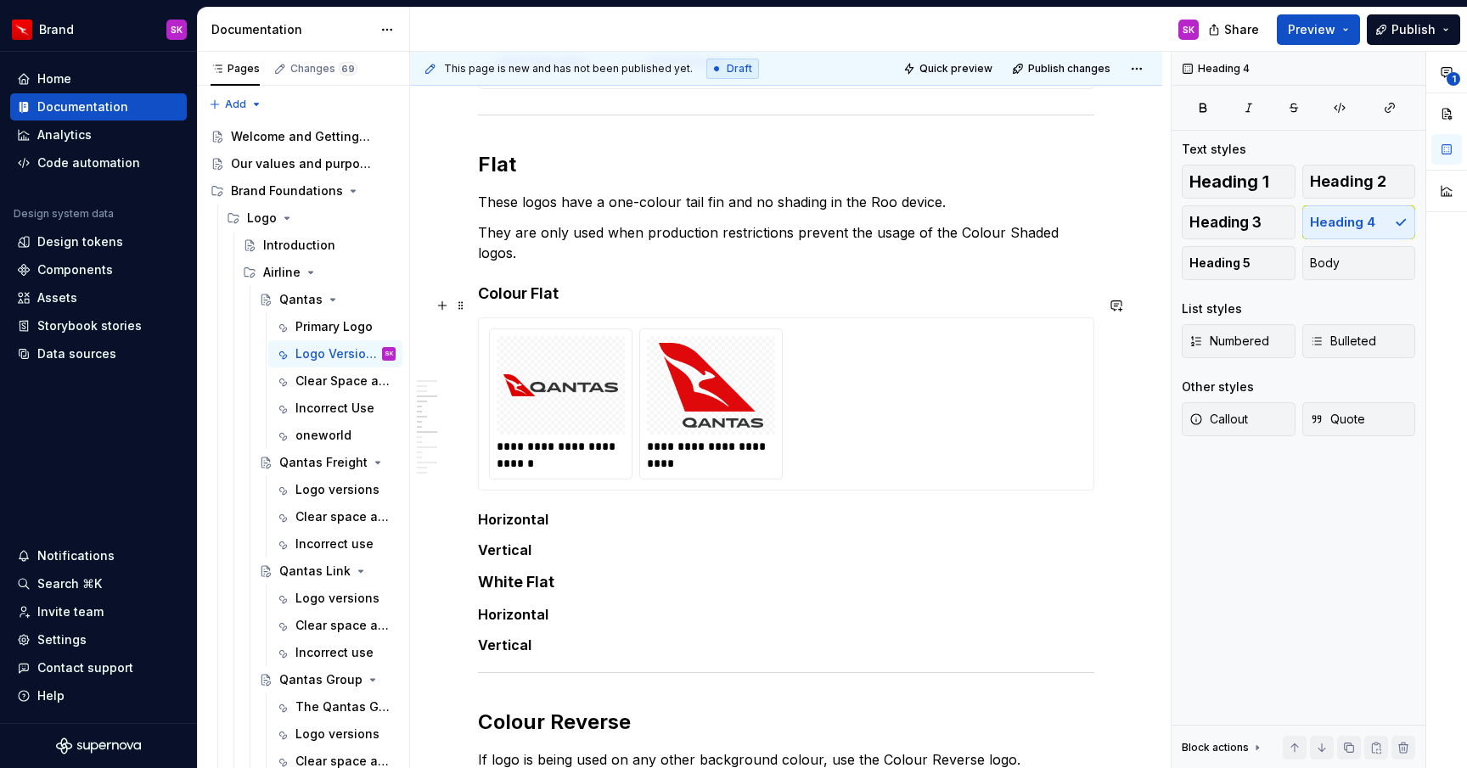
click at [948, 474] on div "**********" at bounding box center [786, 403] width 616 height 173
click at [761, 511] on div "**********" at bounding box center [786, 576] width 616 height 2075
click at [1103, 493] on div "**********" at bounding box center [786, 681] width 752 height 2367
click at [458, 501] on span at bounding box center [461, 499] width 14 height 24
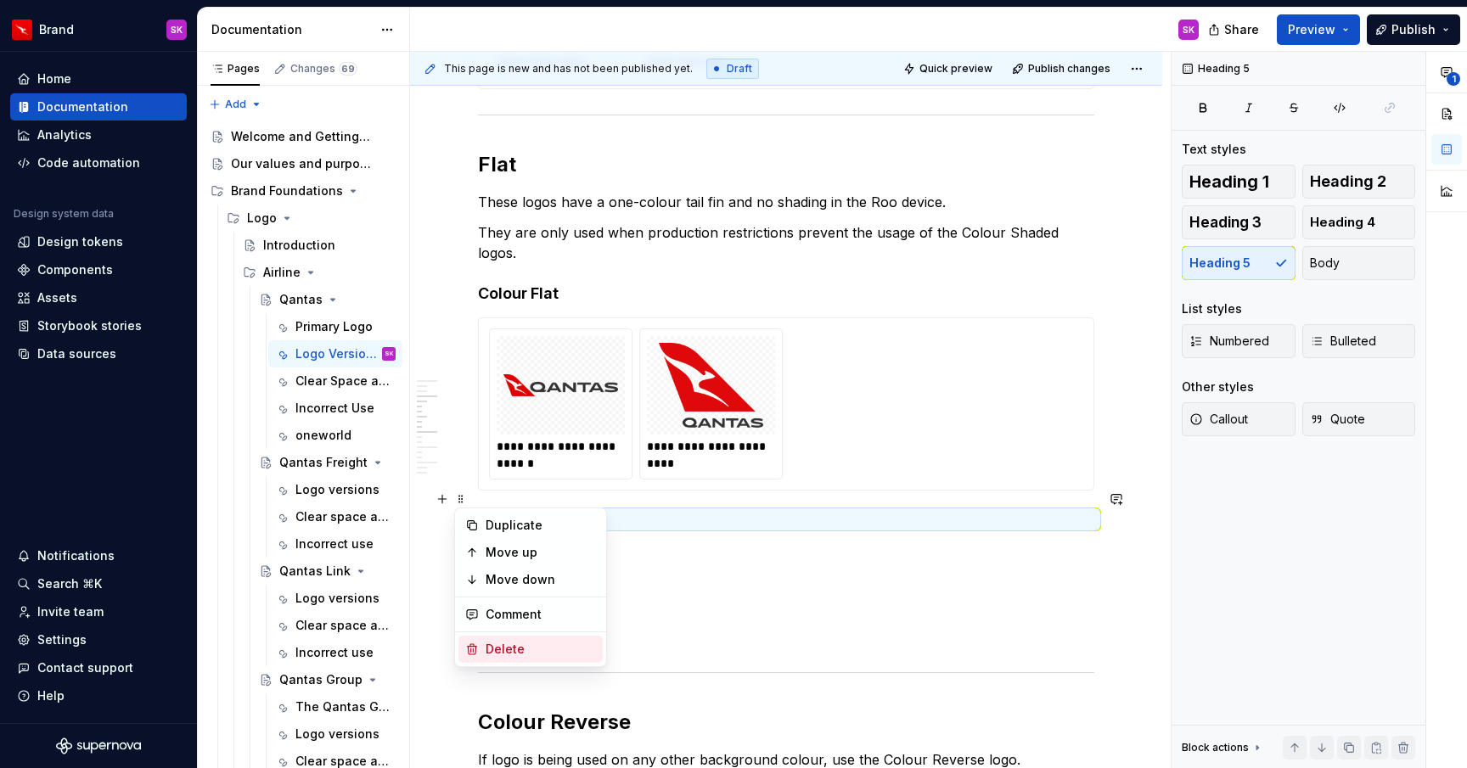
click at [523, 647] on div "Delete" at bounding box center [540, 649] width 110 height 17
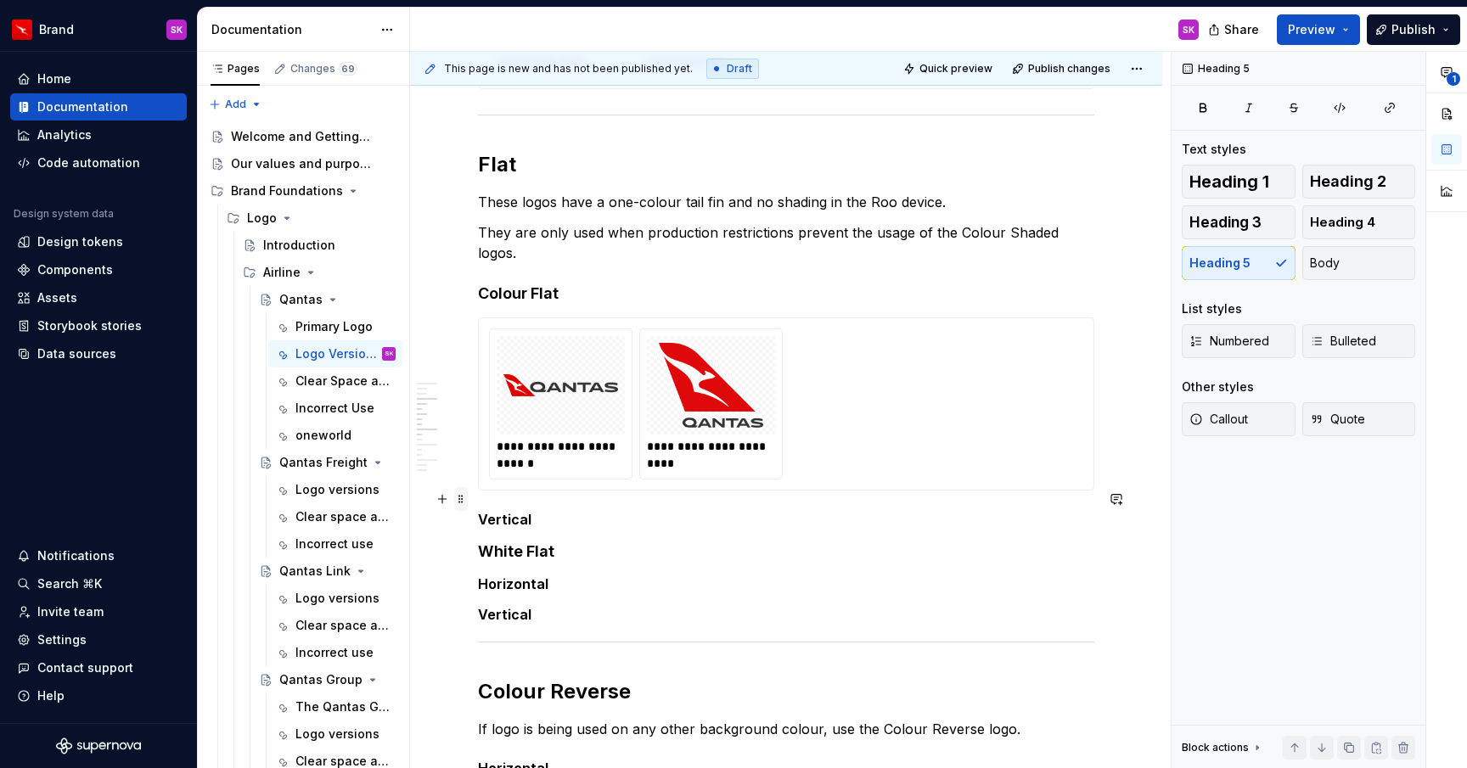
click at [464, 502] on span at bounding box center [461, 499] width 14 height 24
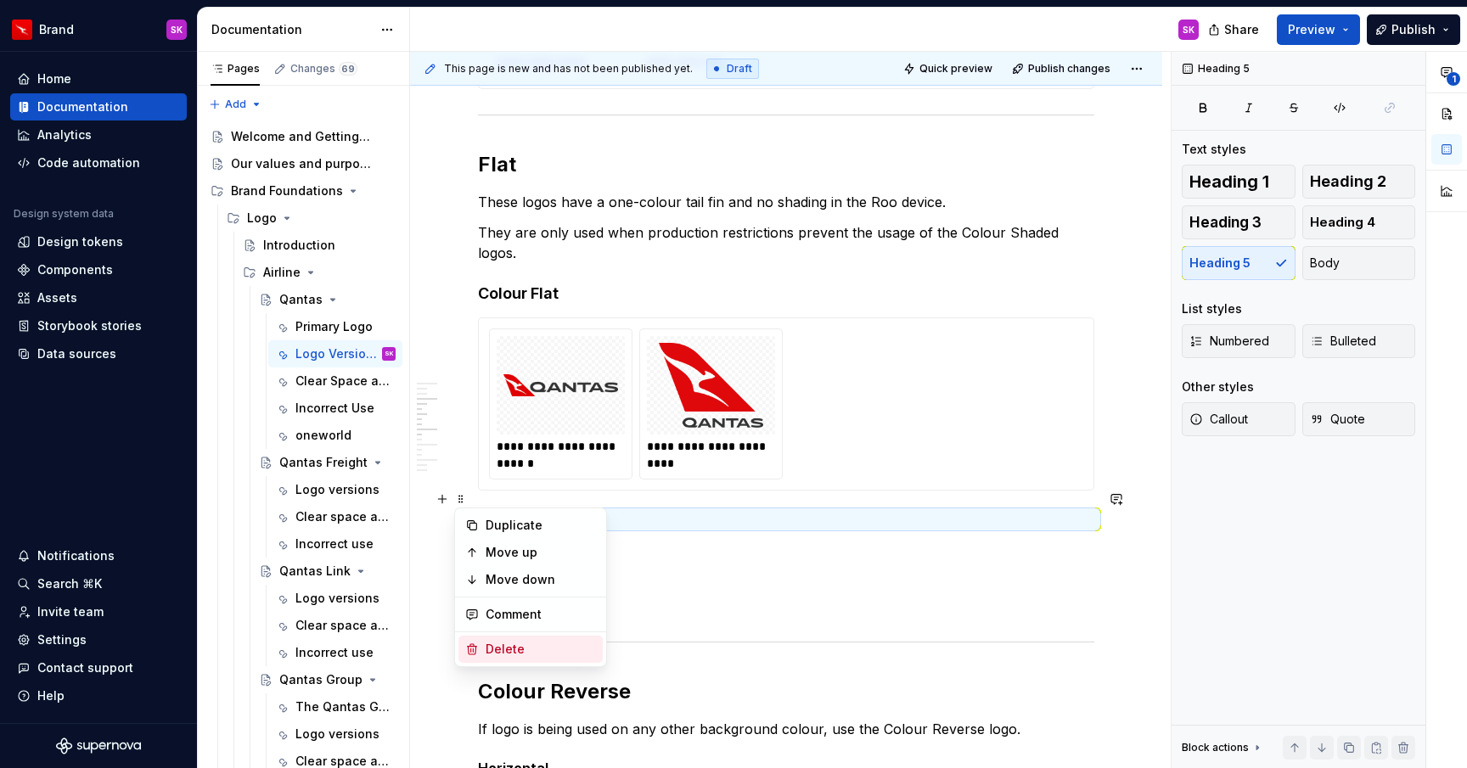
click at [510, 649] on div "Delete" at bounding box center [540, 649] width 110 height 17
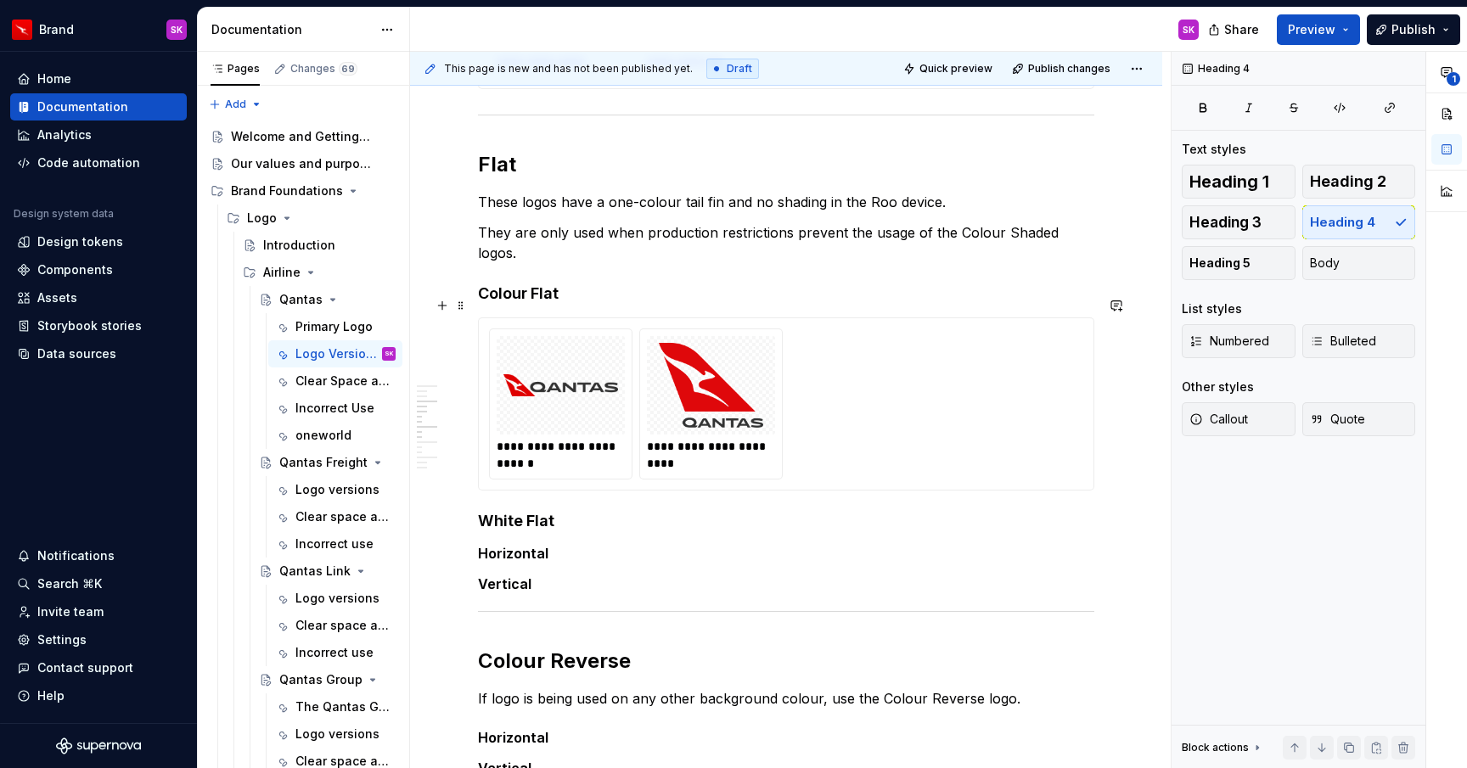
click at [858, 346] on div "**********" at bounding box center [786, 403] width 594 height 151
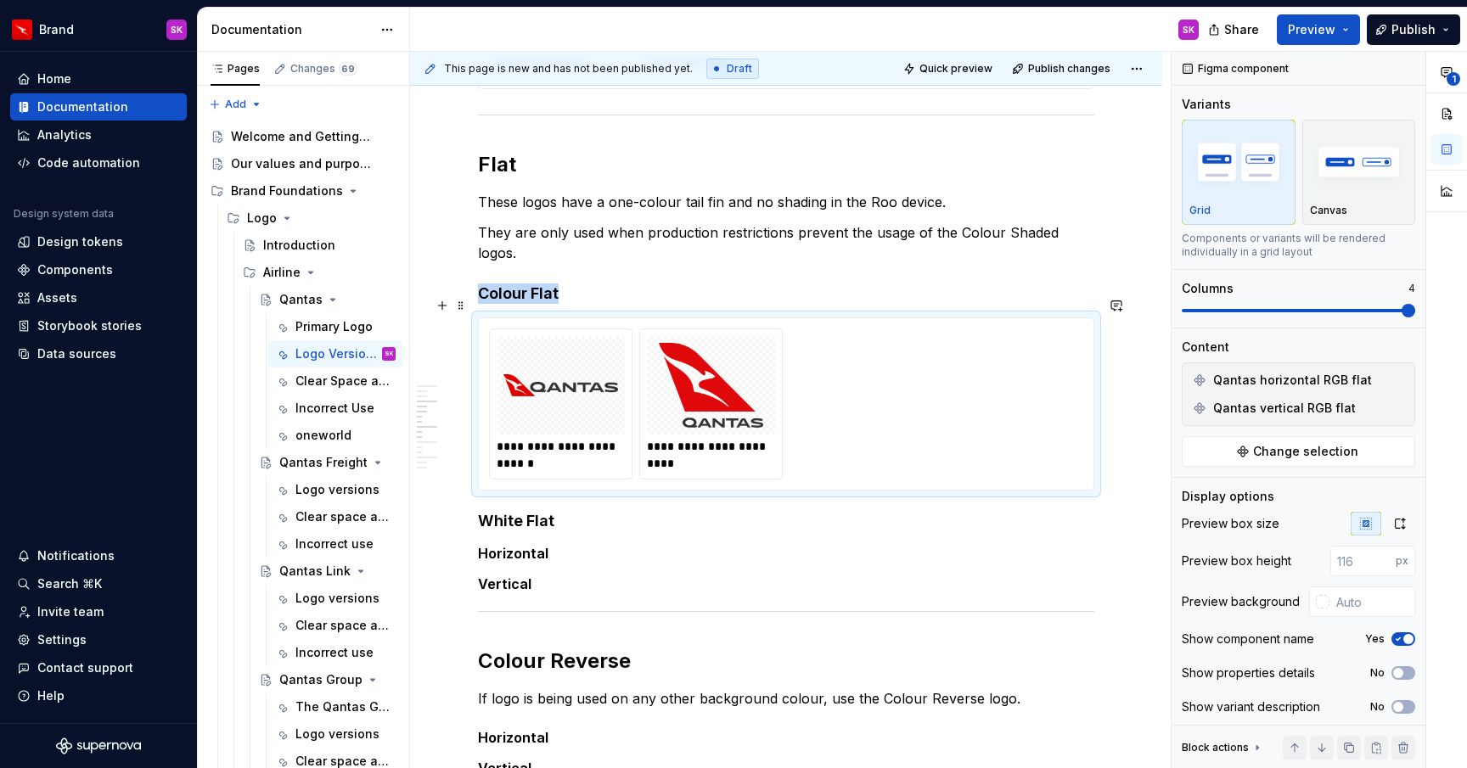
click at [546, 438] on div "**********" at bounding box center [562, 455] width 131 height 34
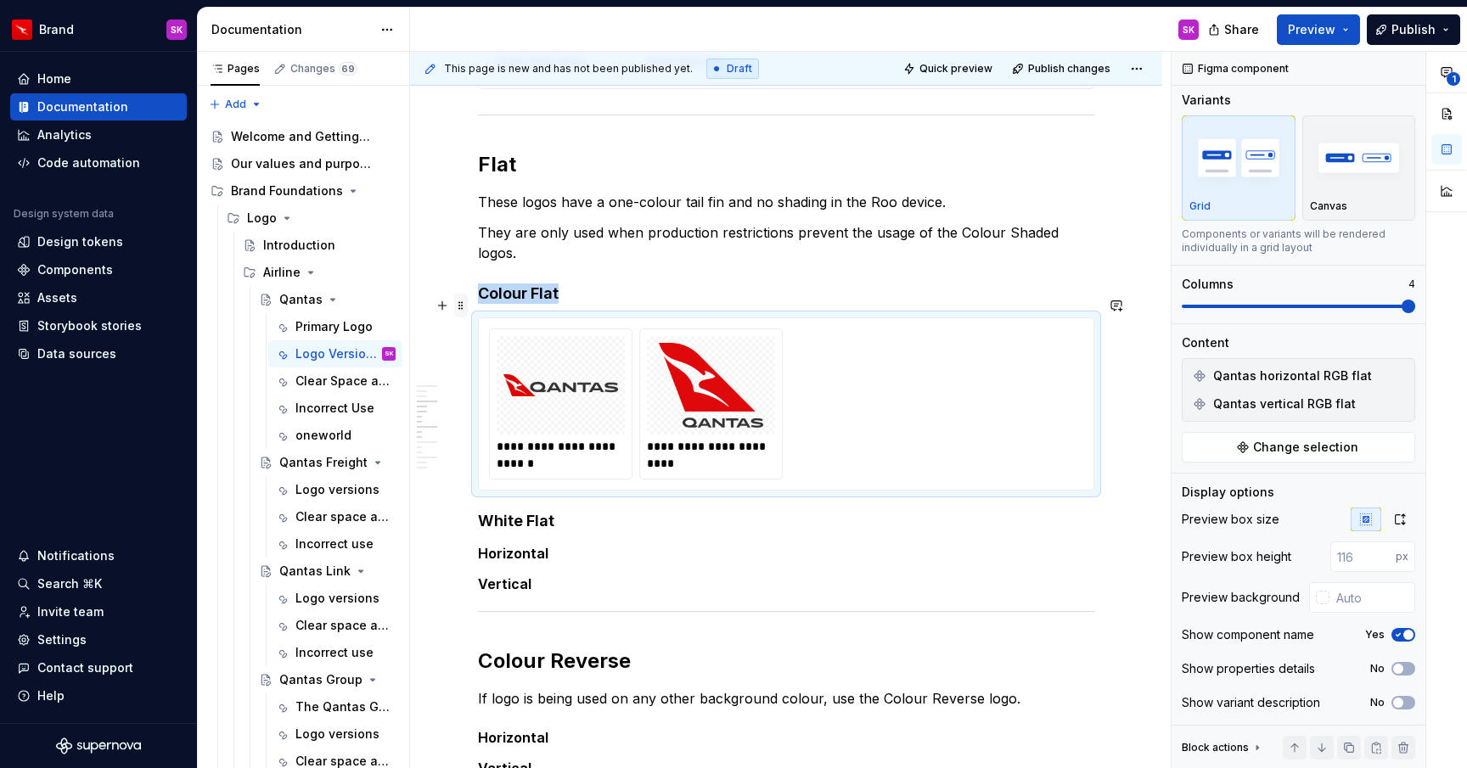
click at [462, 305] on span at bounding box center [461, 306] width 14 height 24
click at [550, 328] on div "Duplicate" at bounding box center [540, 331] width 110 height 17
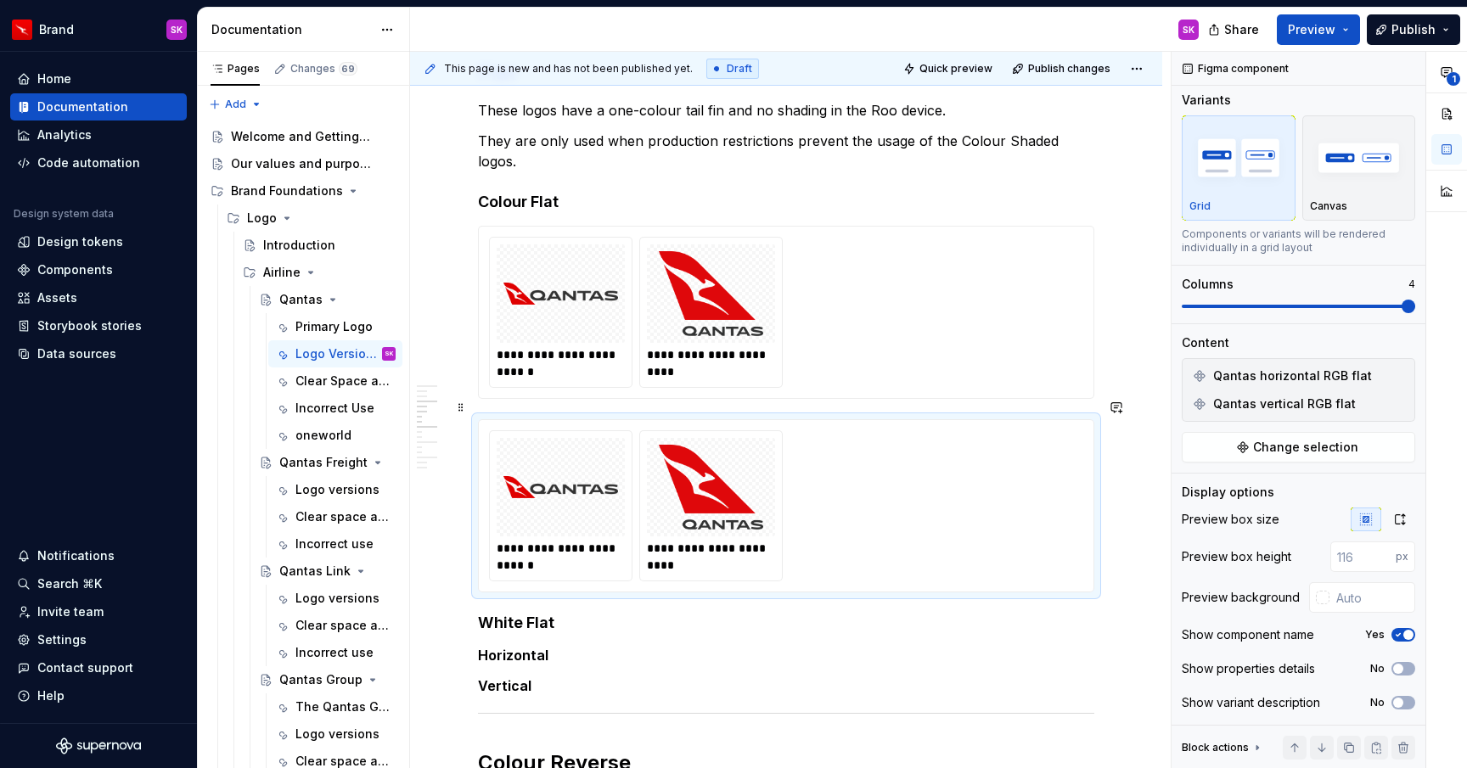
scroll to position [957, 0]
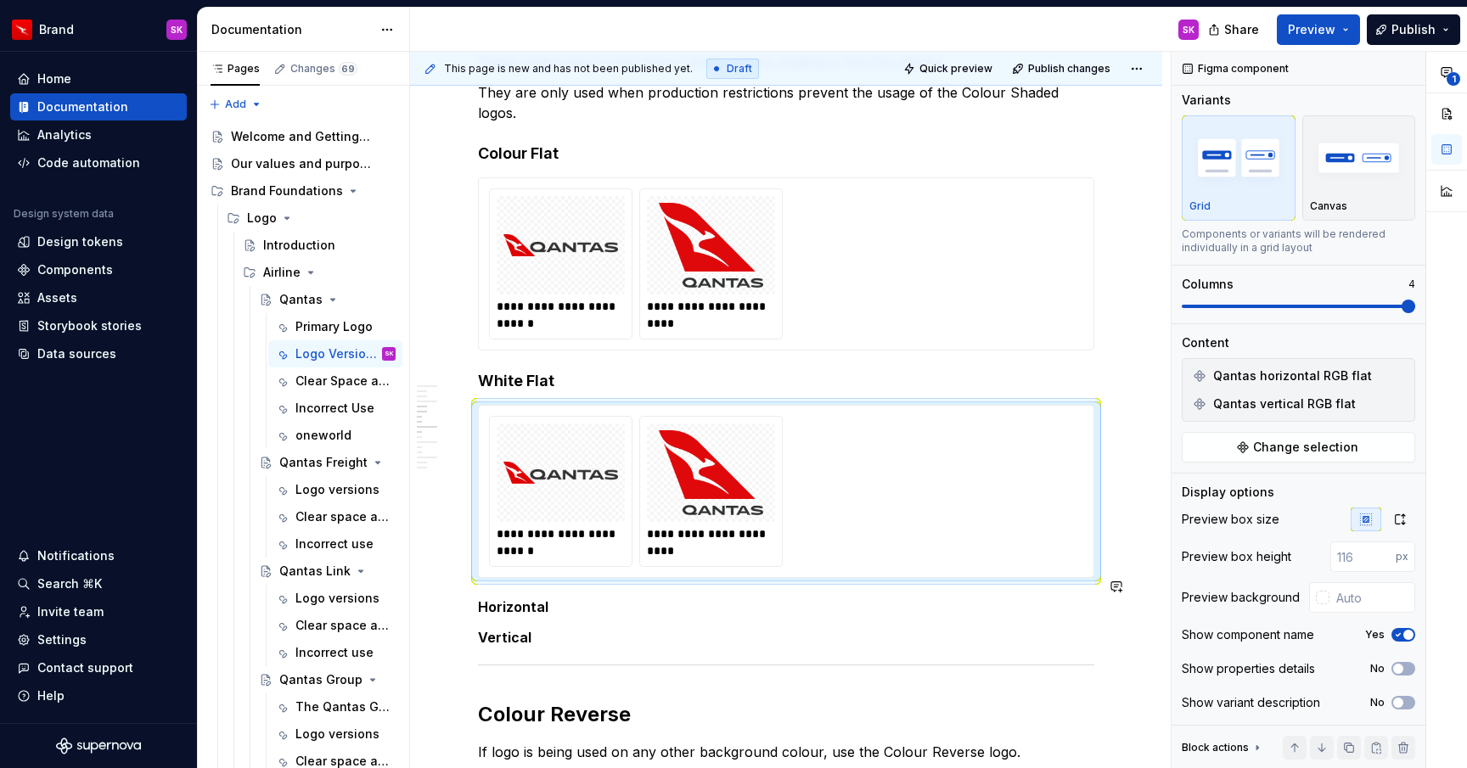
click at [805, 605] on div "**********" at bounding box center [786, 503] width 616 height 2208
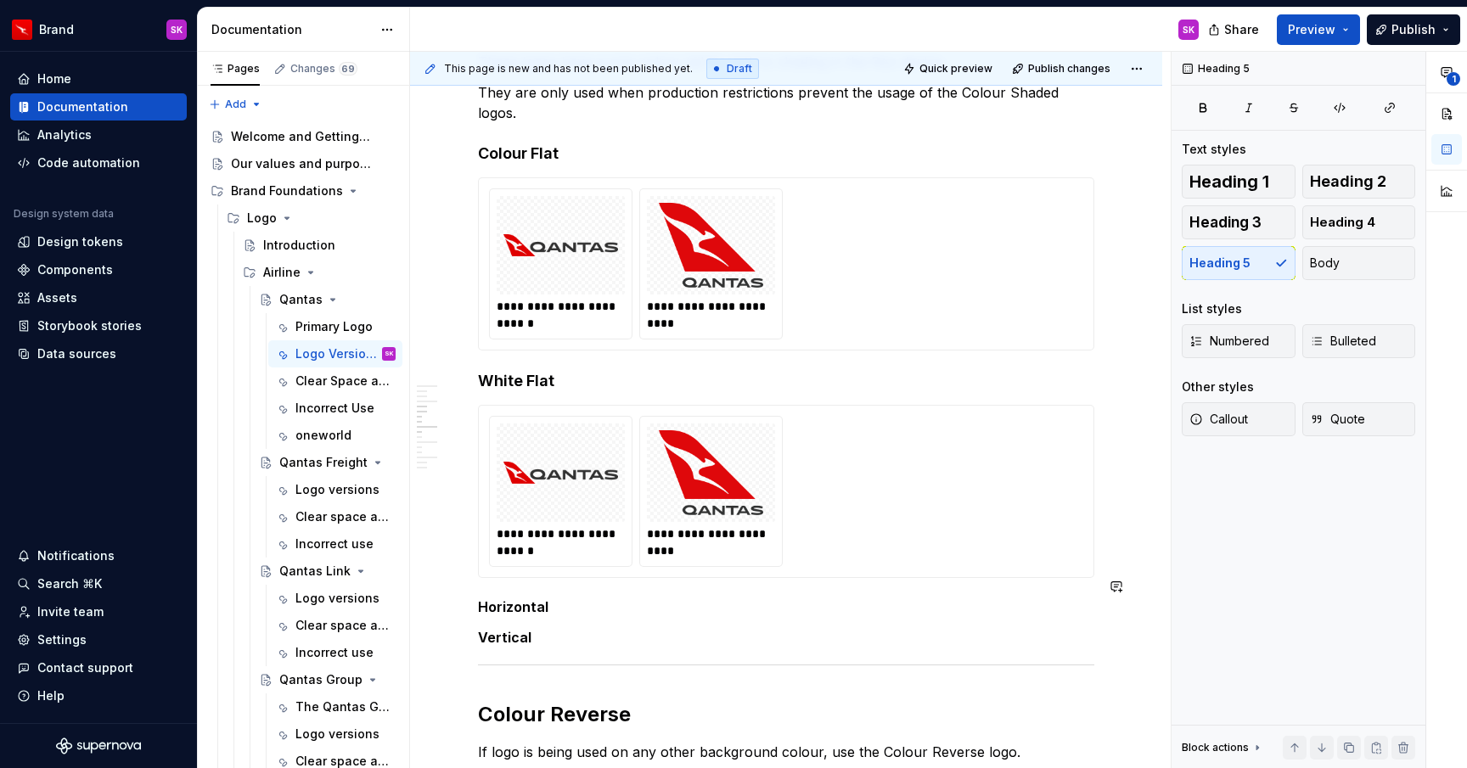
scroll to position [0, 0]
click at [953, 598] on h5 "Horizontal" at bounding box center [786, 606] width 616 height 17
click at [457, 589] on span at bounding box center [461, 587] width 14 height 24
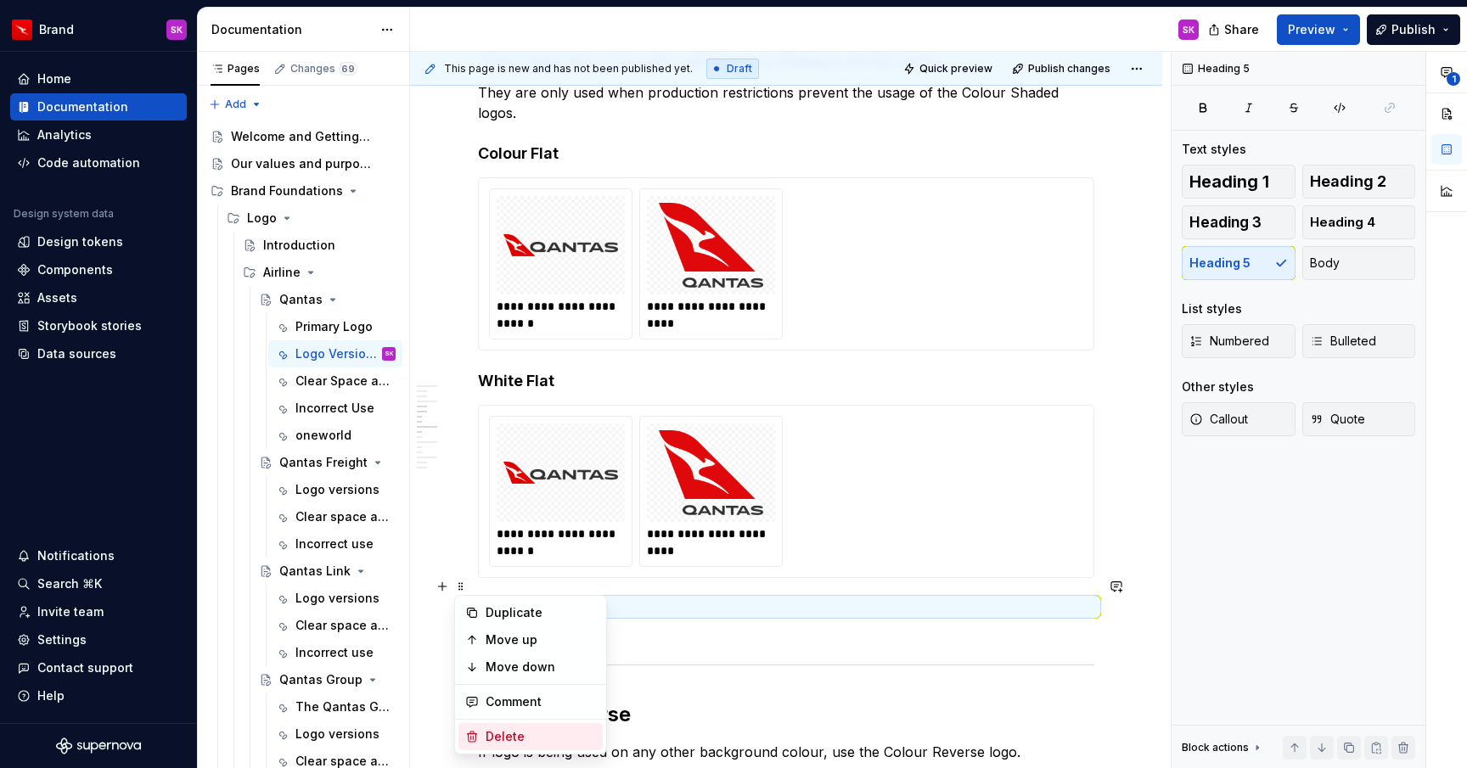
click at [507, 737] on div "Delete" at bounding box center [540, 736] width 110 height 17
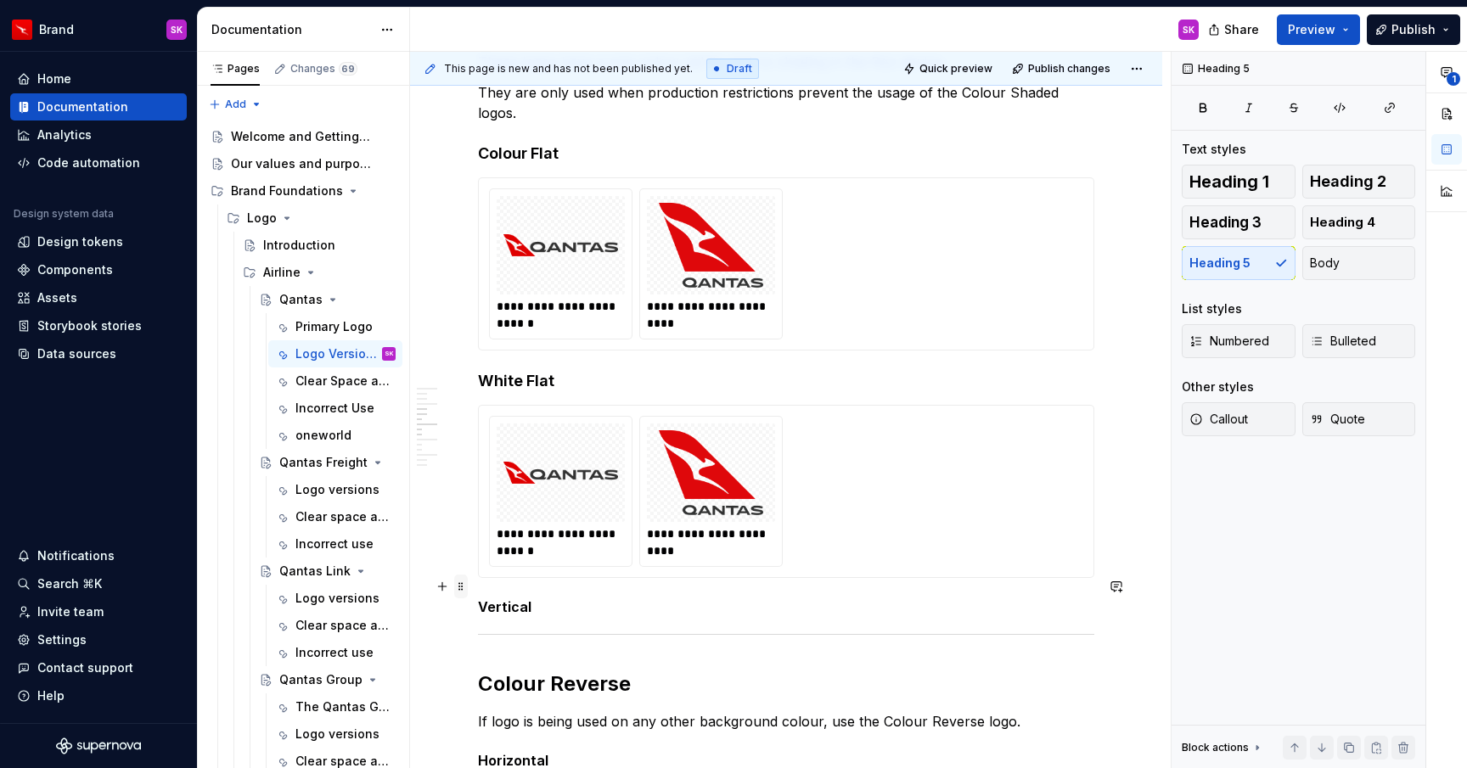
click at [463, 585] on span at bounding box center [461, 587] width 14 height 24
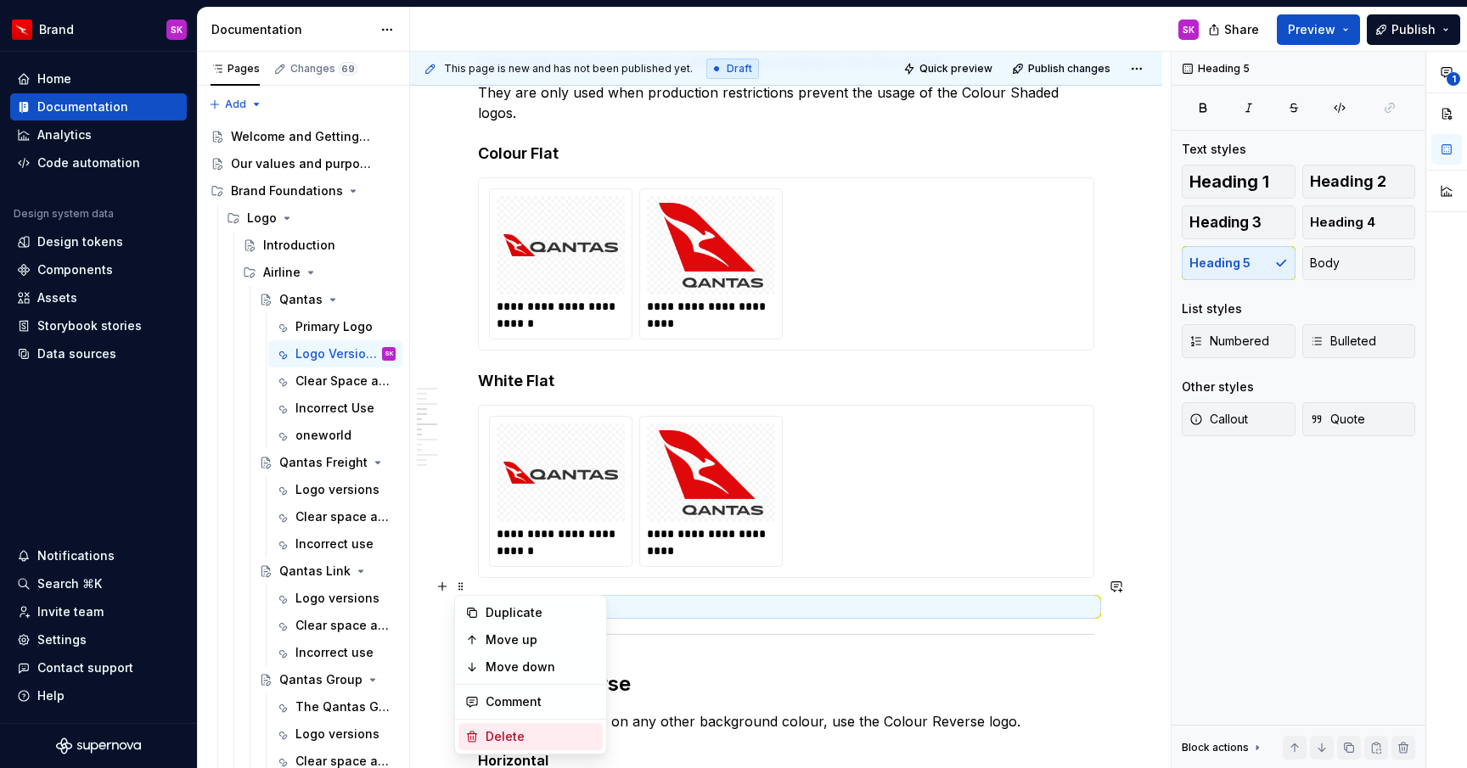
click at [519, 733] on div "Delete" at bounding box center [540, 736] width 110 height 17
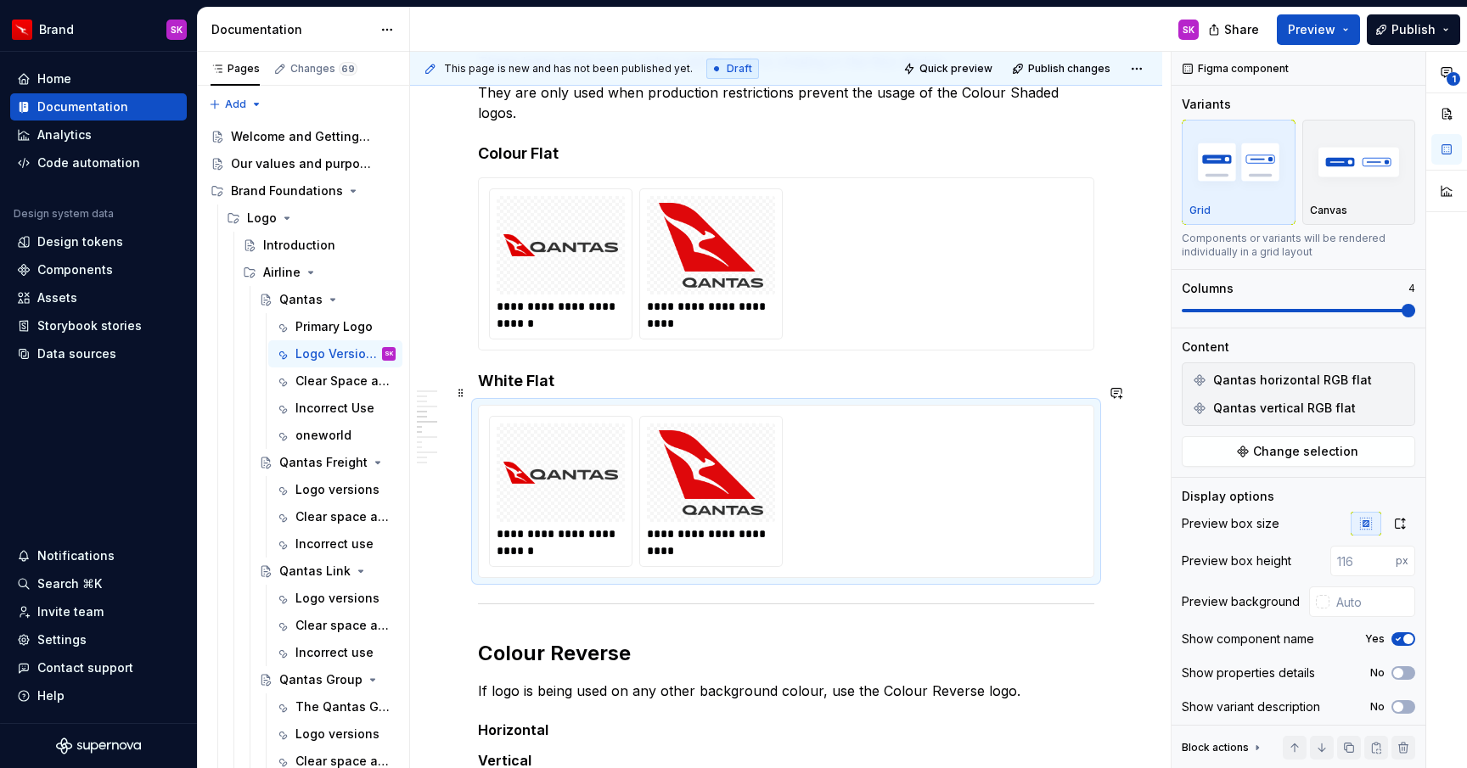
click at [565, 430] on img at bounding box center [560, 472] width 115 height 85
click at [1264, 452] on span "Change selection" at bounding box center [1305, 451] width 105 height 17
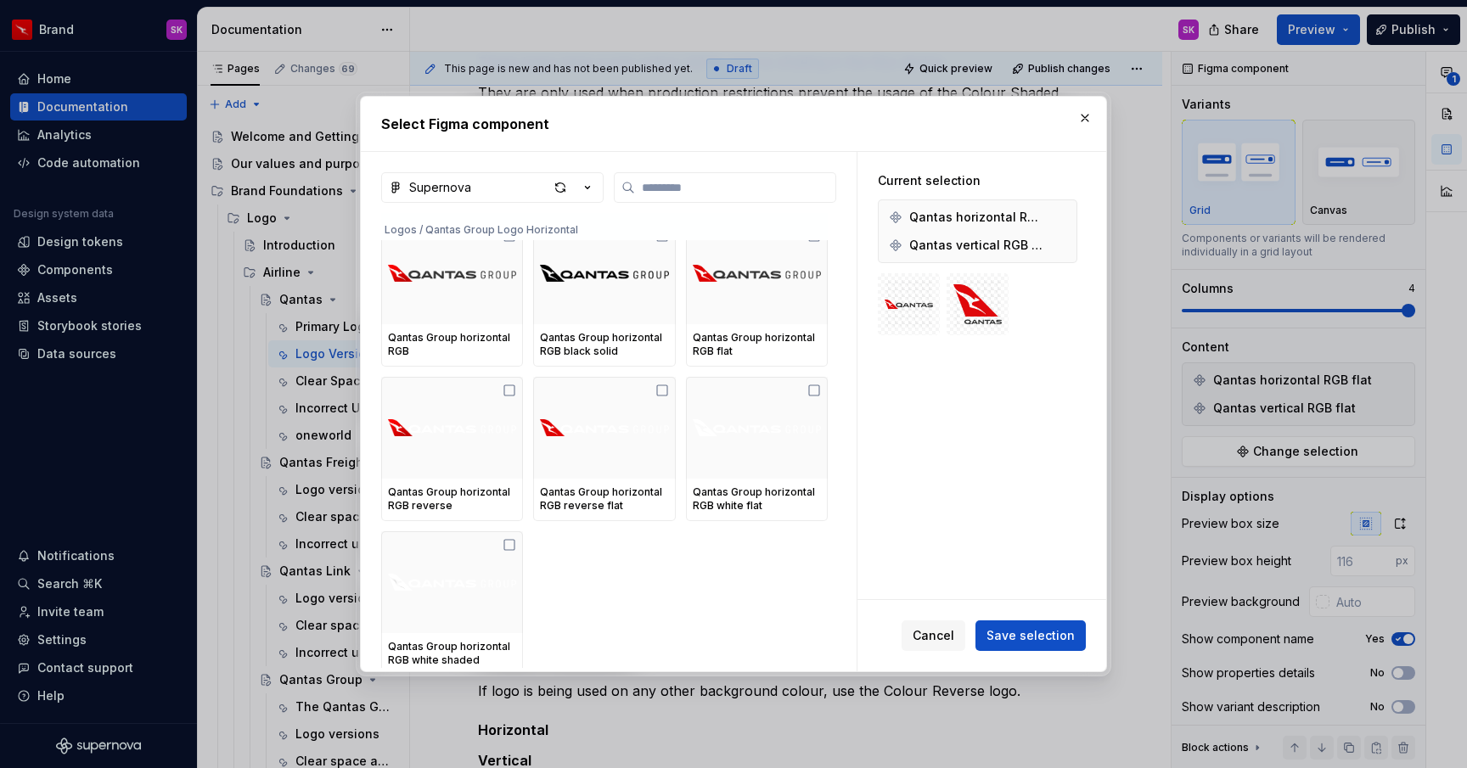
type textarea "*"
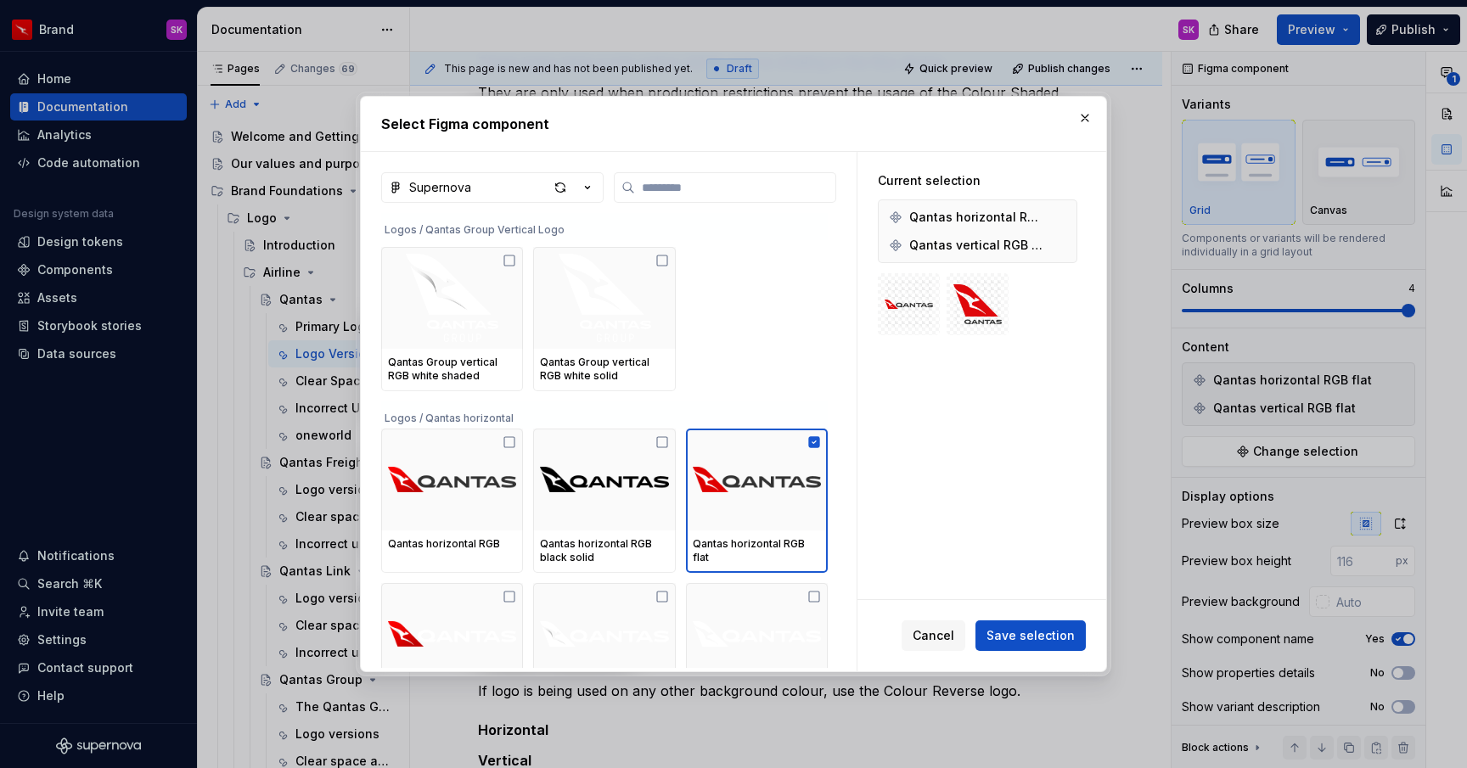
scroll to position [1131, 0]
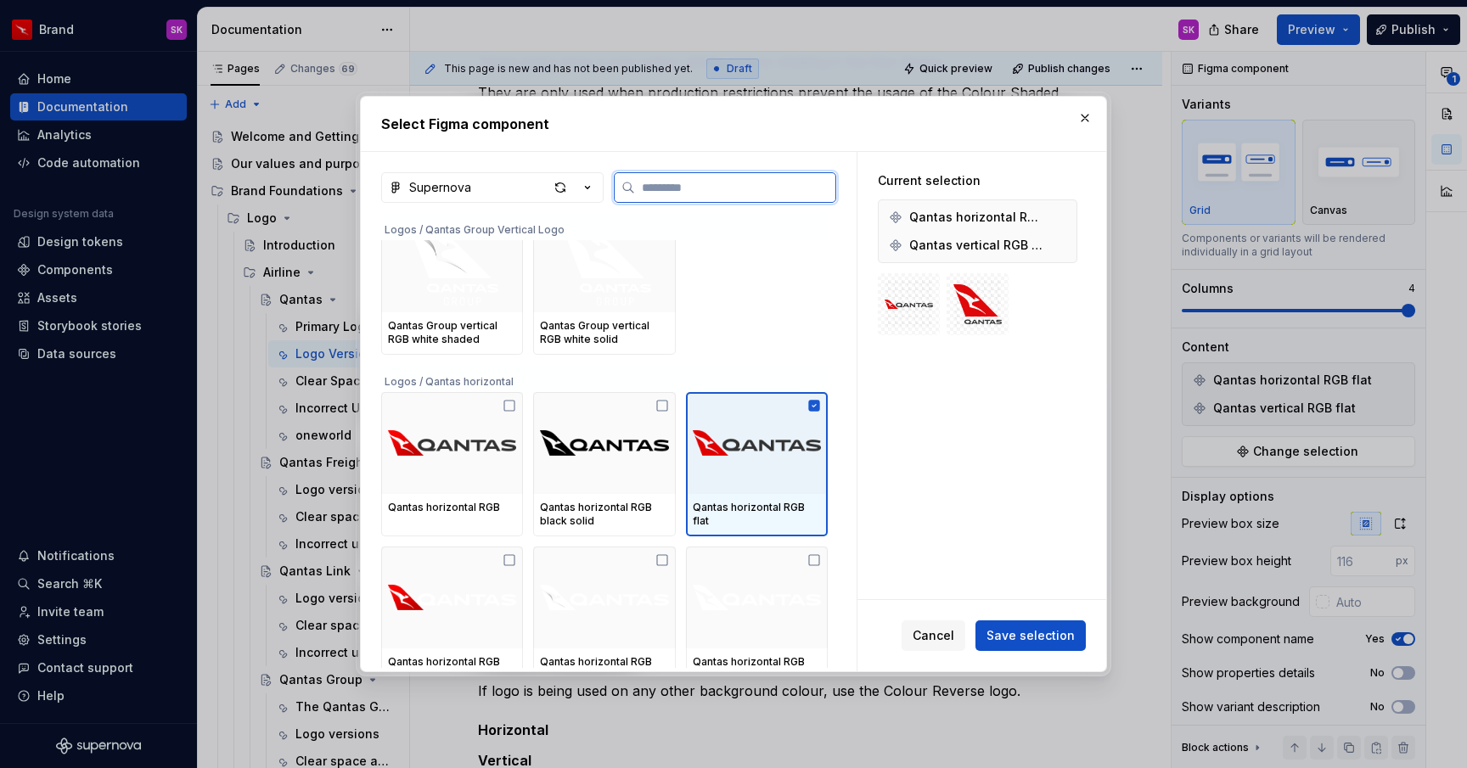
click at [820, 405] on icon at bounding box center [814, 405] width 11 height 11
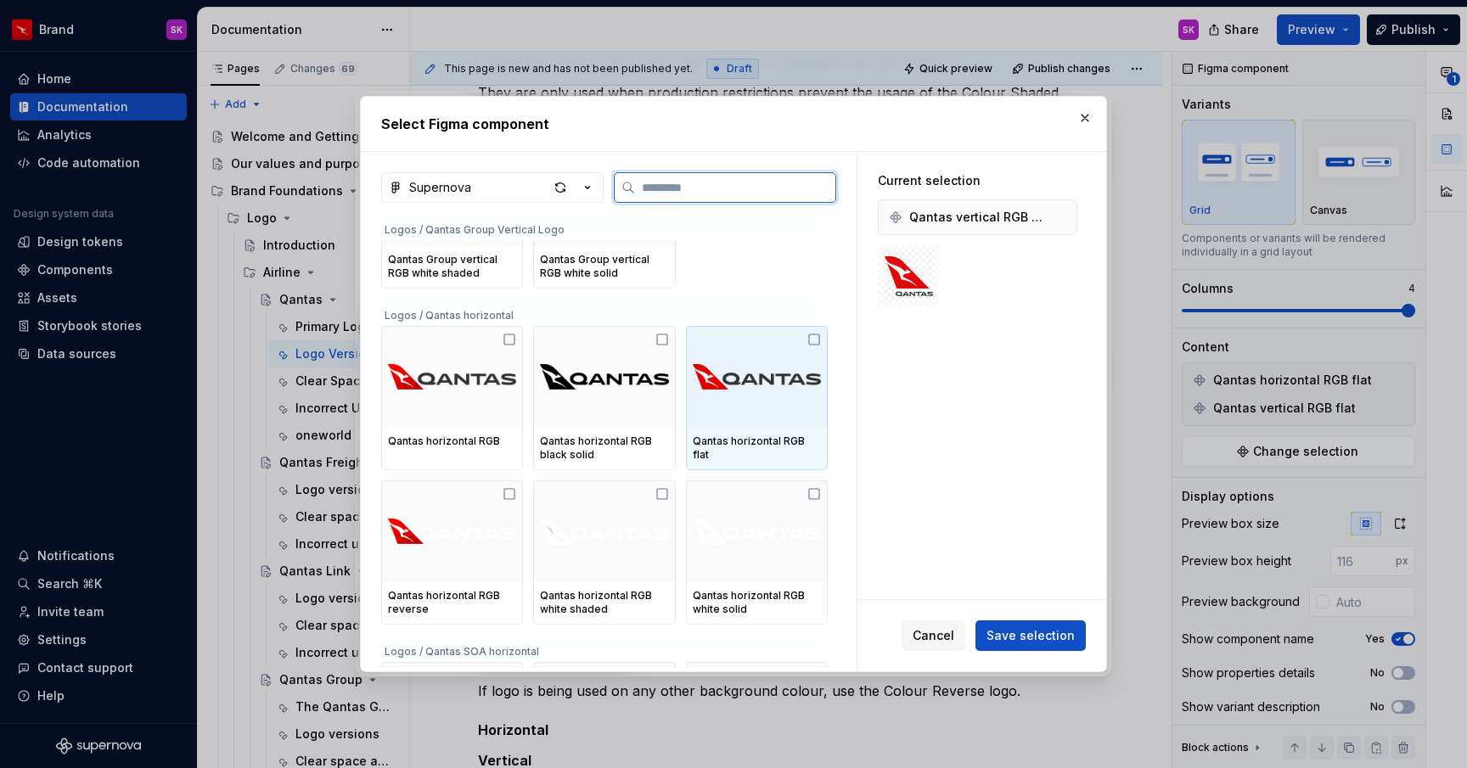
scroll to position [1221, 0]
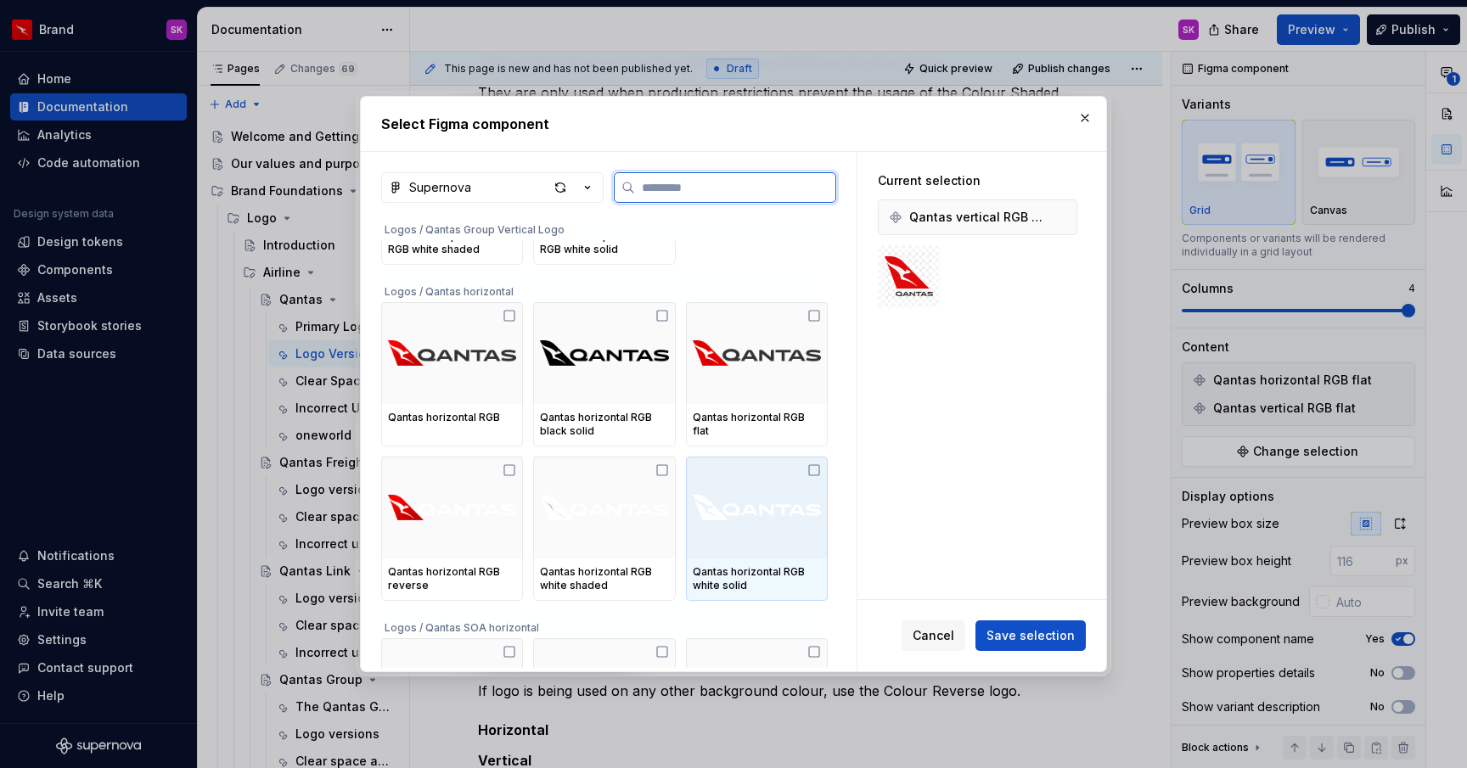
click at [821, 469] on icon at bounding box center [814, 470] width 14 height 14
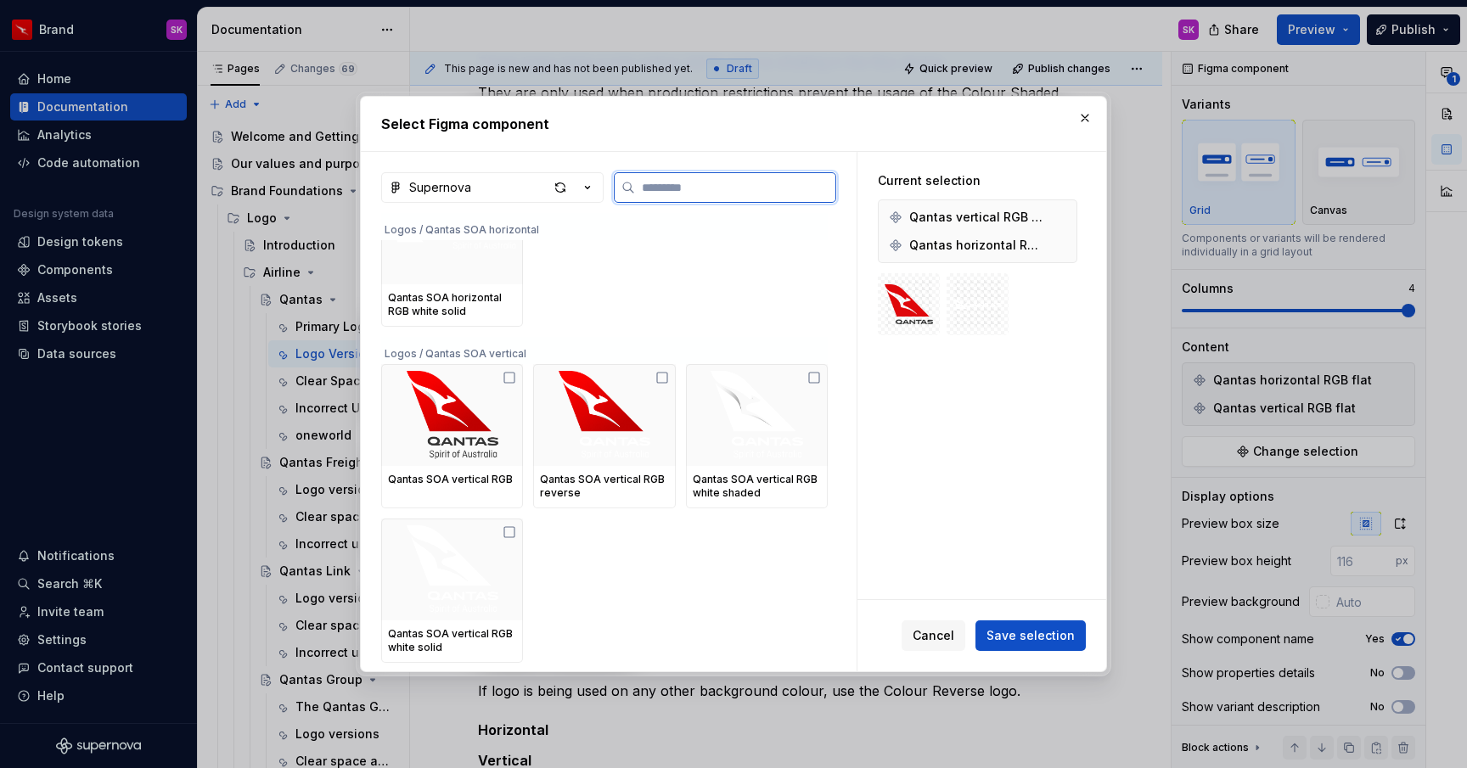
scroll to position [1812, 0]
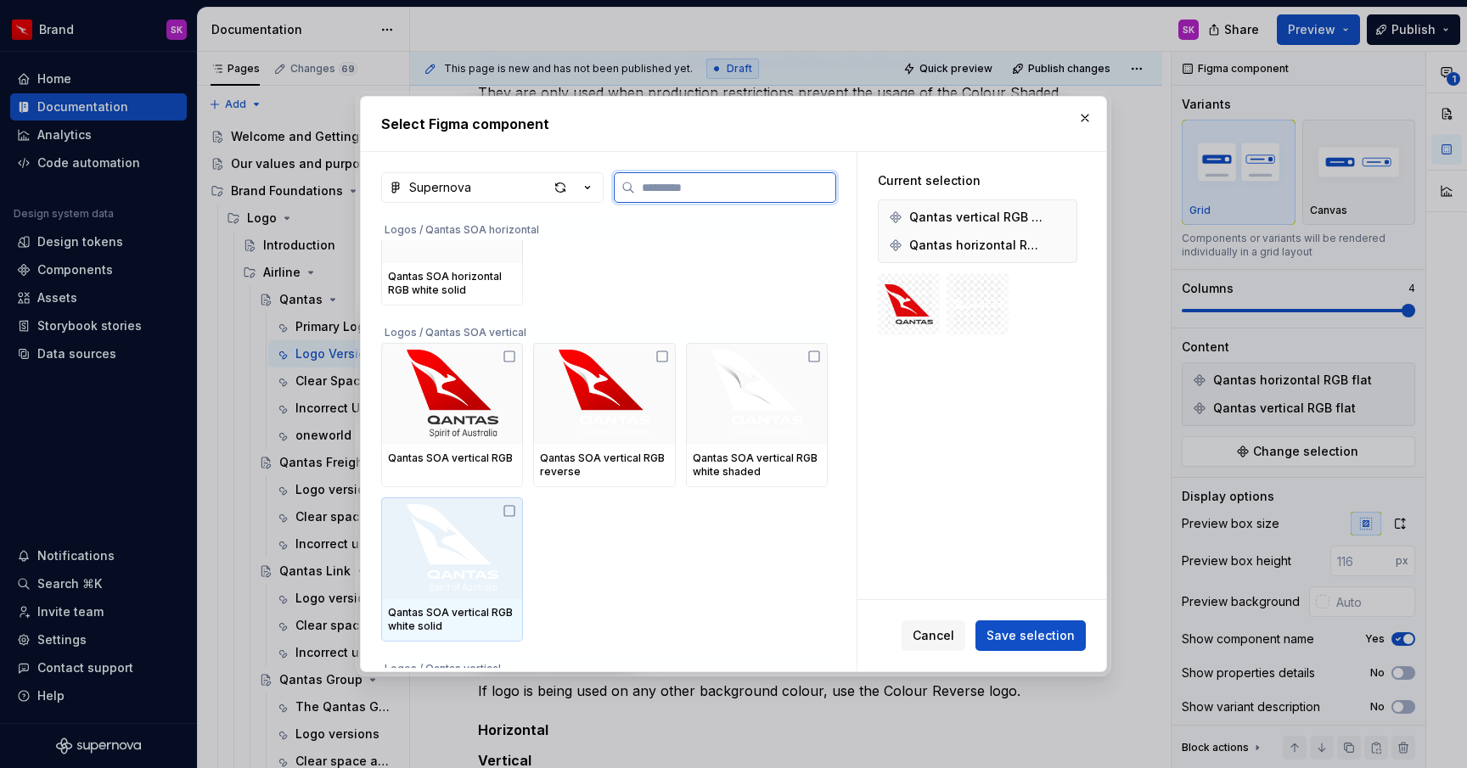
click at [514, 510] on icon at bounding box center [509, 511] width 14 height 14
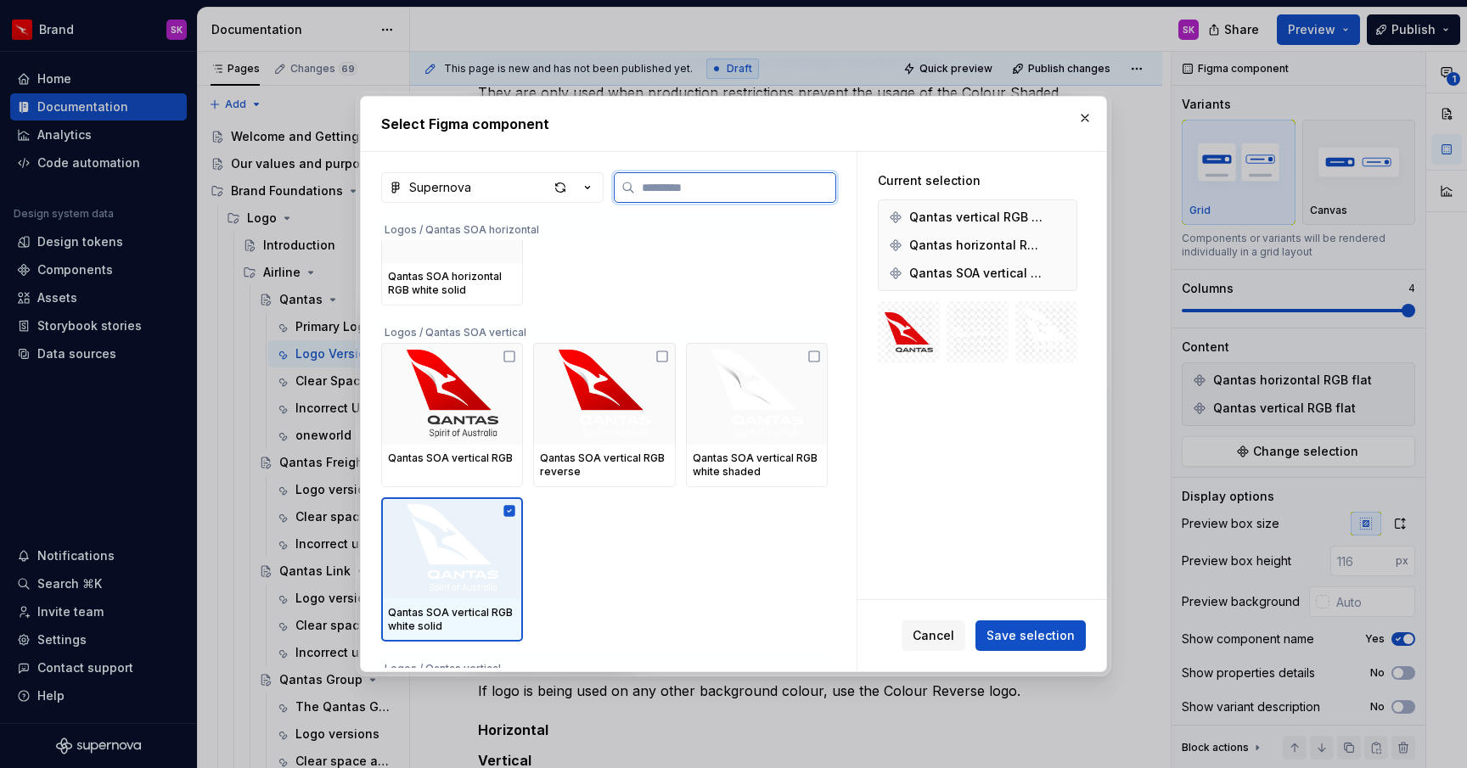
click at [513, 511] on icon at bounding box center [509, 511] width 14 height 14
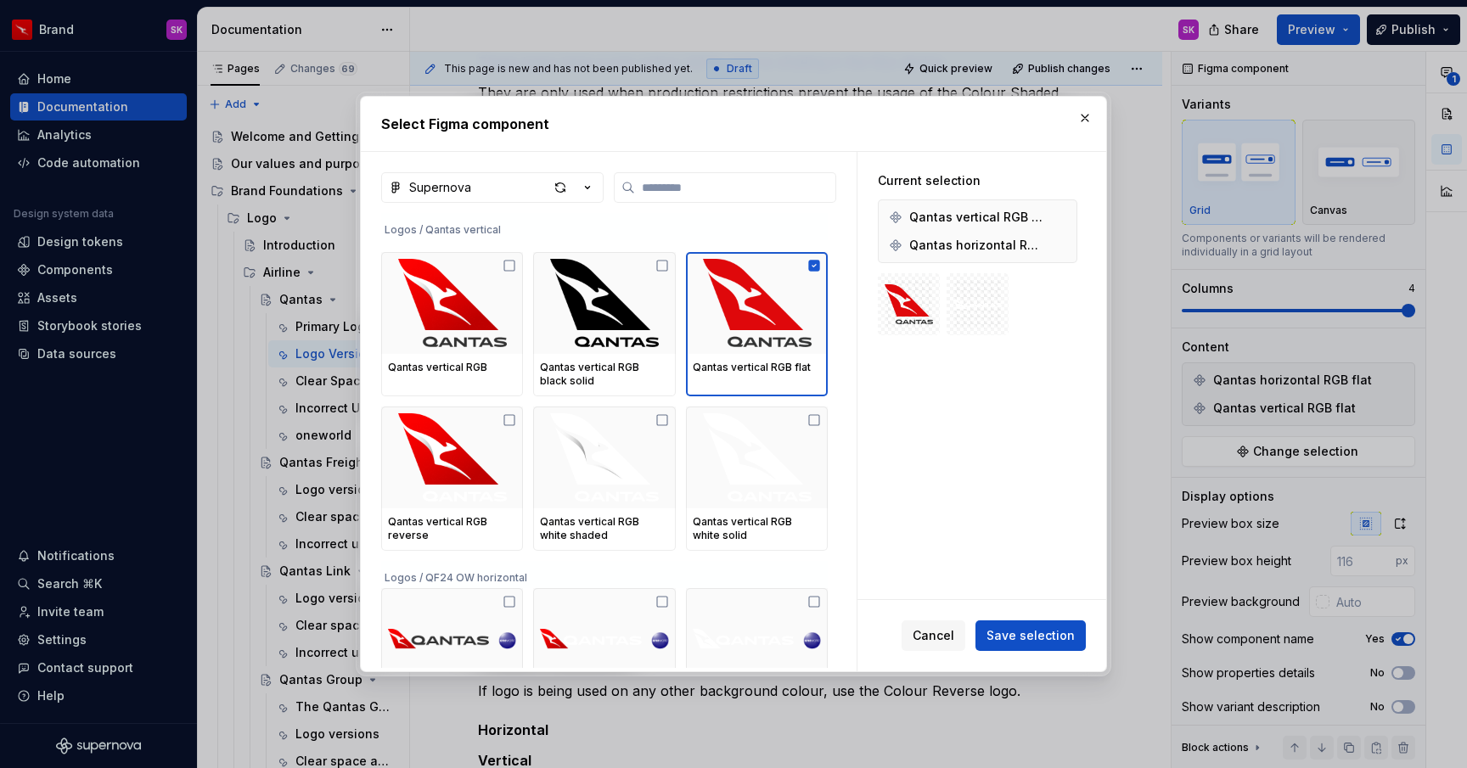
scroll to position [2169, 0]
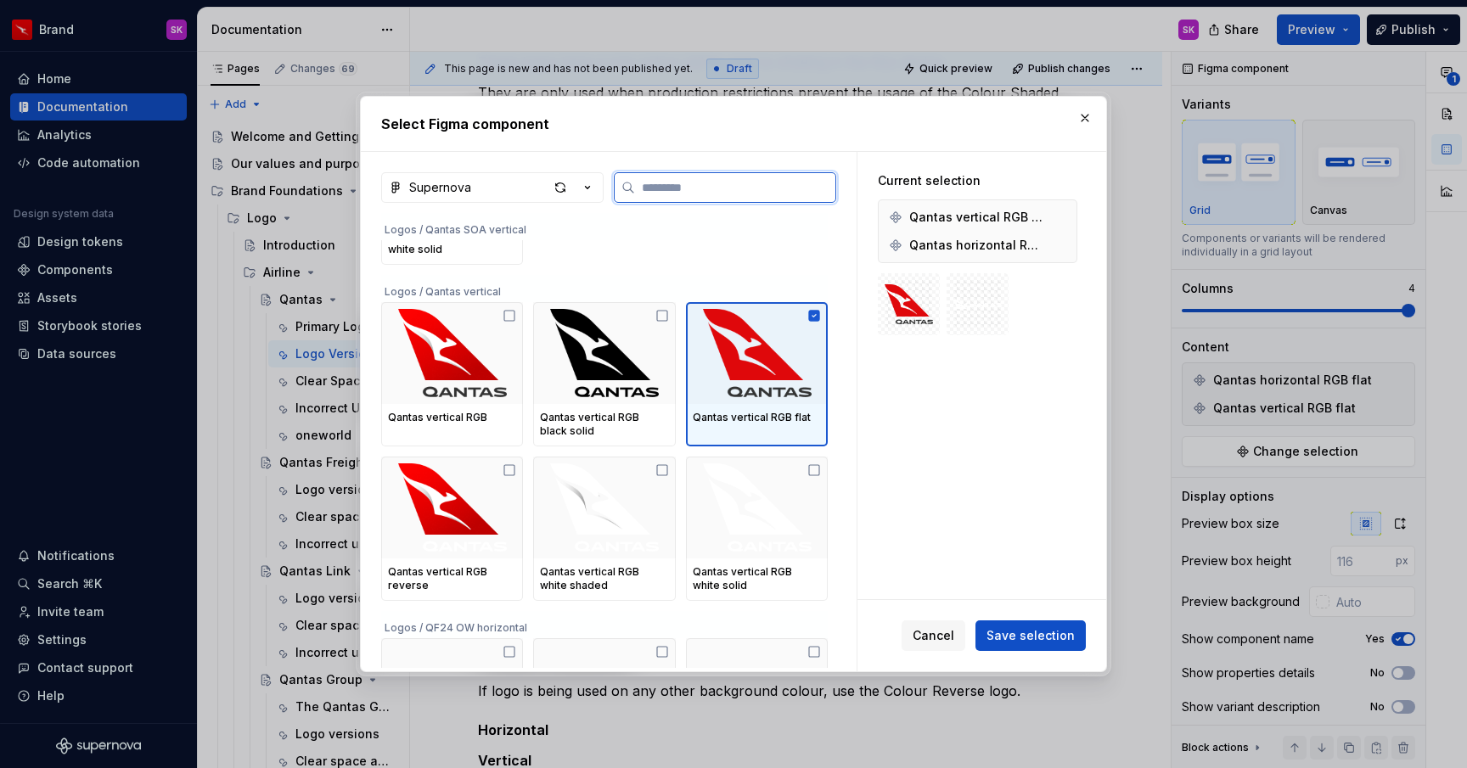
click at [820, 312] on icon at bounding box center [814, 315] width 11 height 11
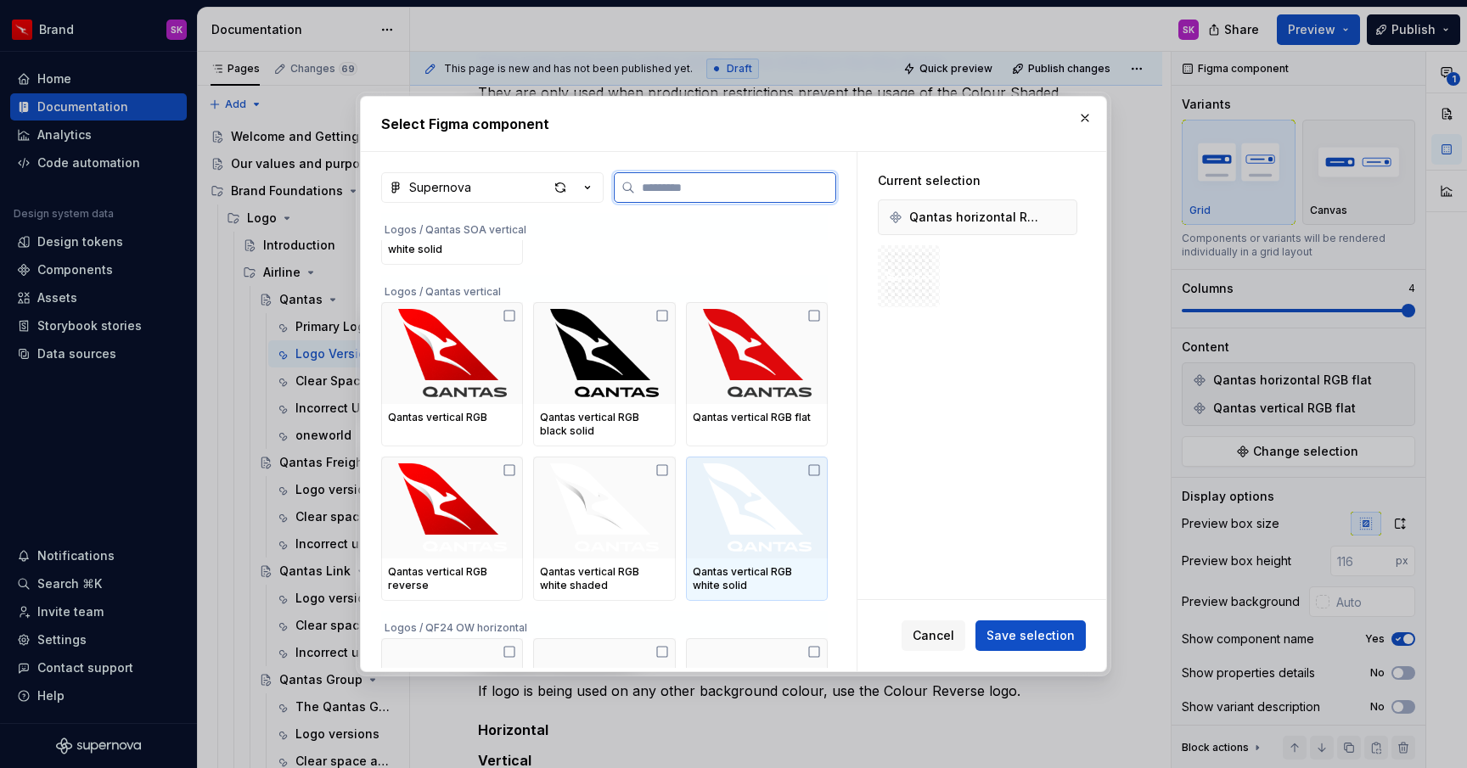
click at [821, 472] on icon at bounding box center [814, 470] width 14 height 14
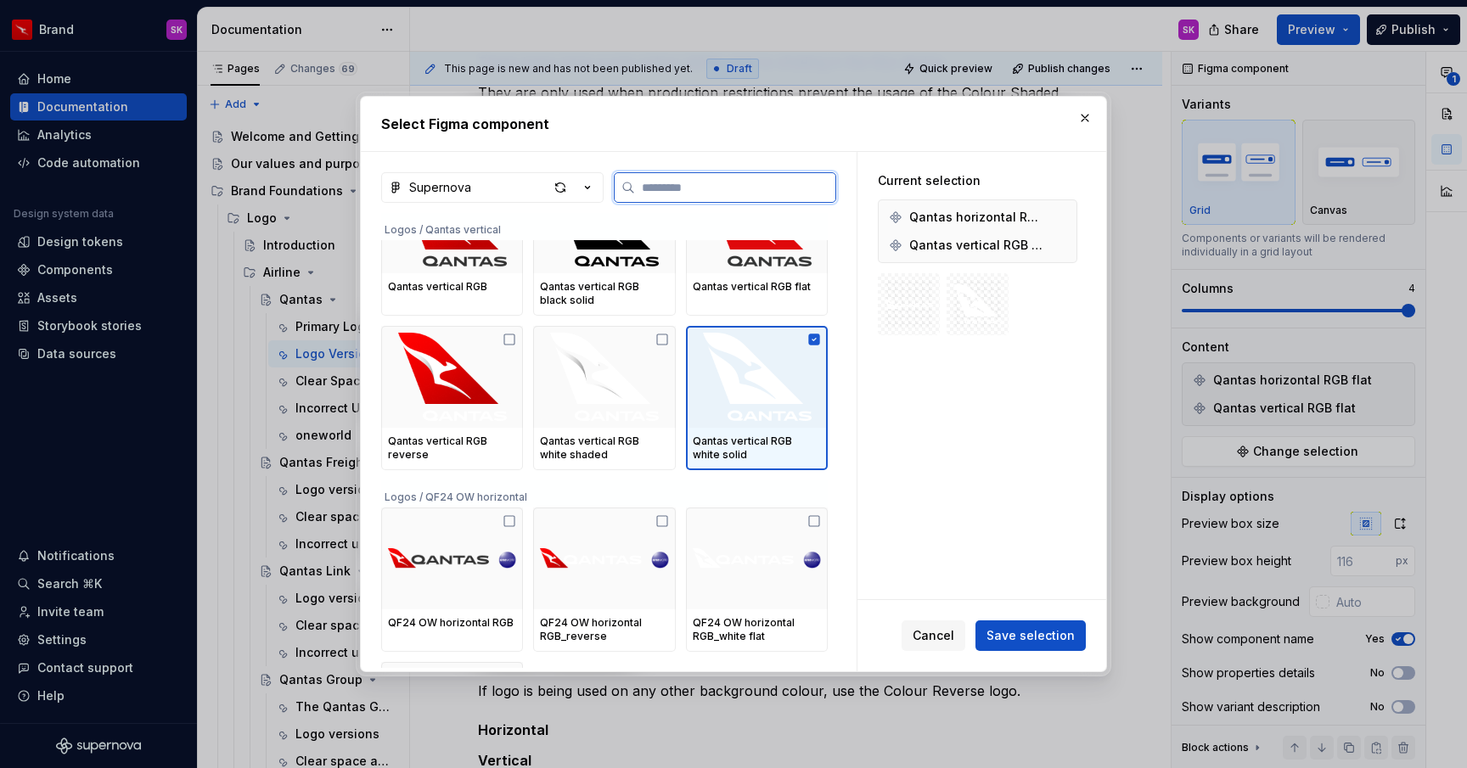
scroll to position [2352, 0]
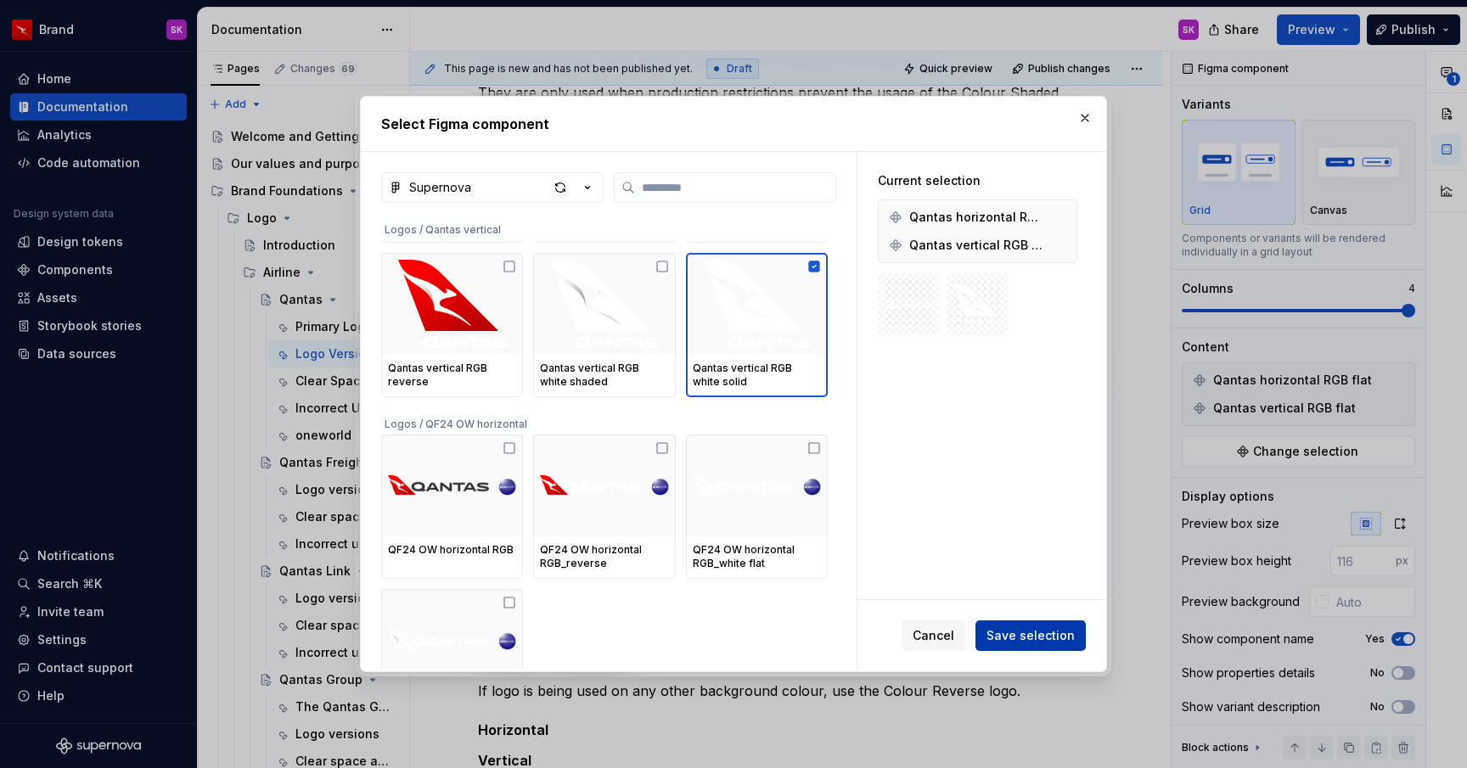
click at [1047, 639] on span "Save selection" at bounding box center [1030, 635] width 88 height 17
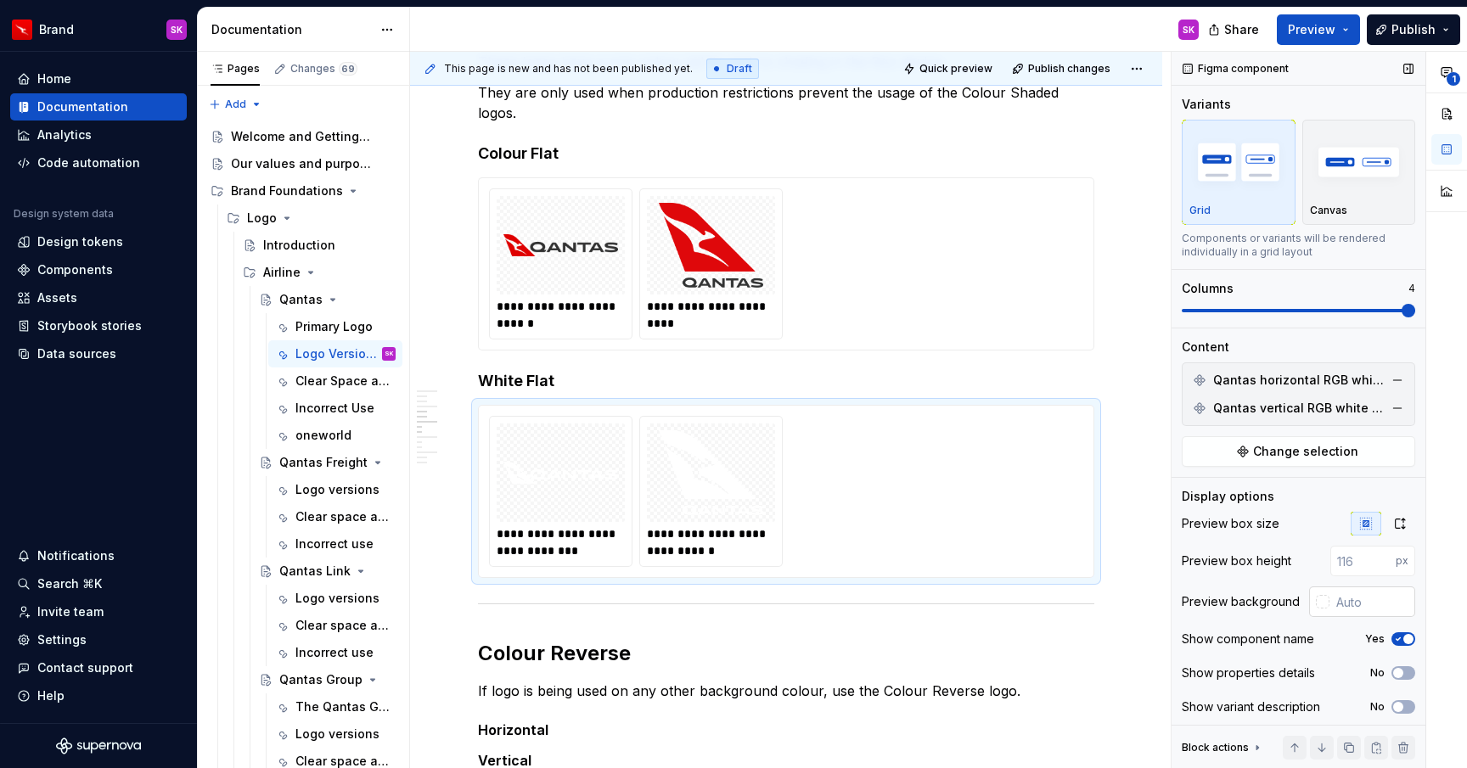
click at [1360, 601] on input "text" at bounding box center [1372, 602] width 86 height 31
type input "#DF0000"
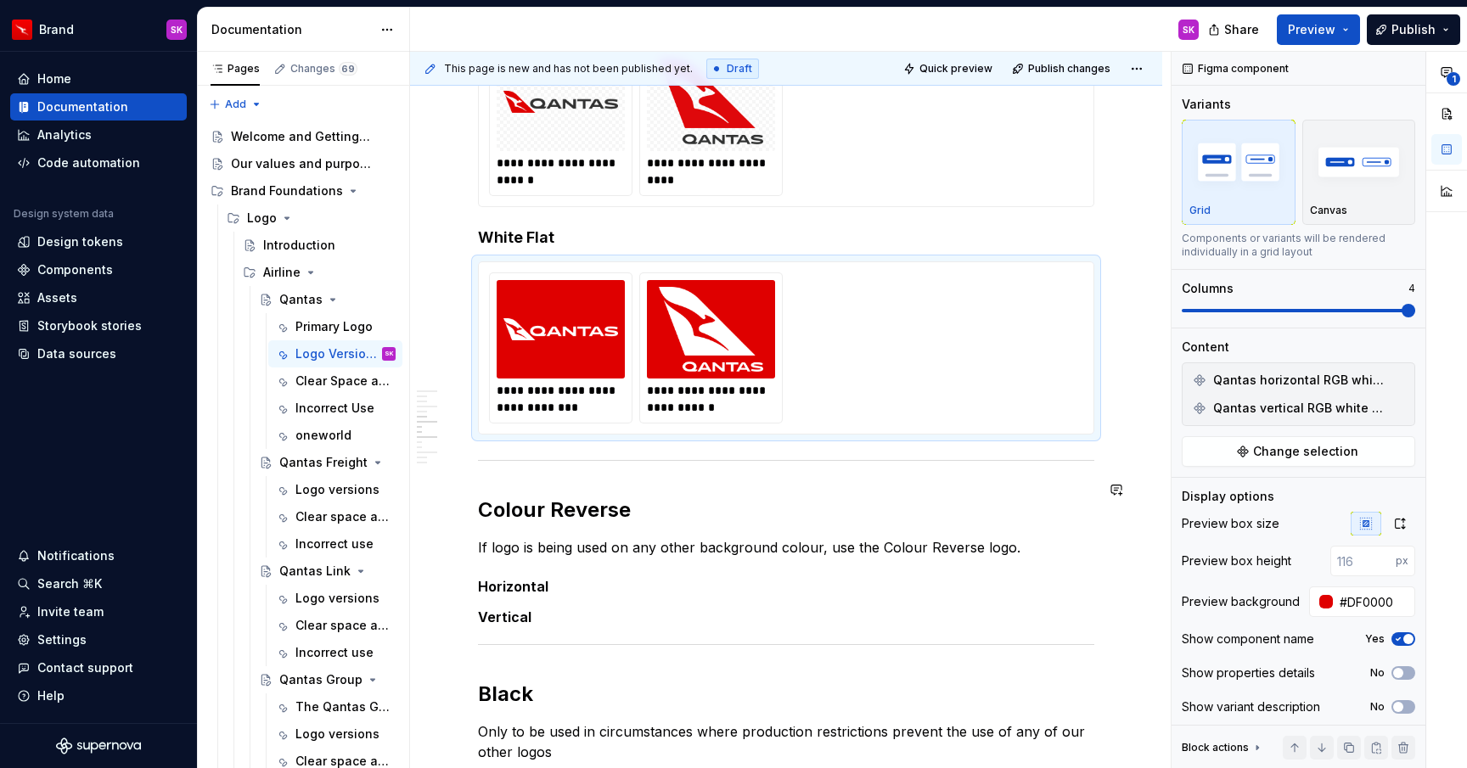
scroll to position [1125, 0]
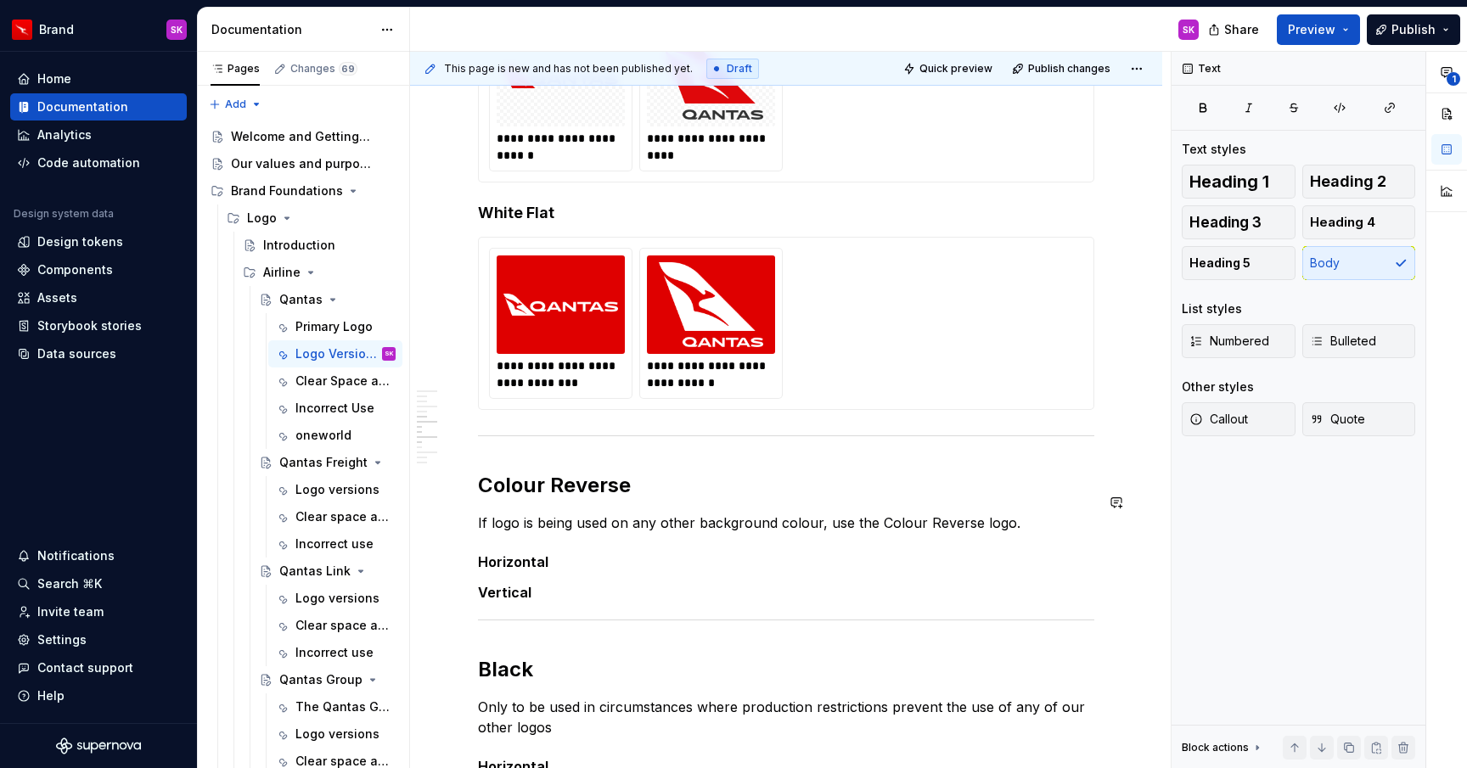
click at [594, 479] on div "**********" at bounding box center [786, 304] width 616 height 2147
click at [659, 553] on h5 "Horizontal" at bounding box center [786, 561] width 616 height 17
click at [459, 227] on span at bounding box center [461, 225] width 14 height 24
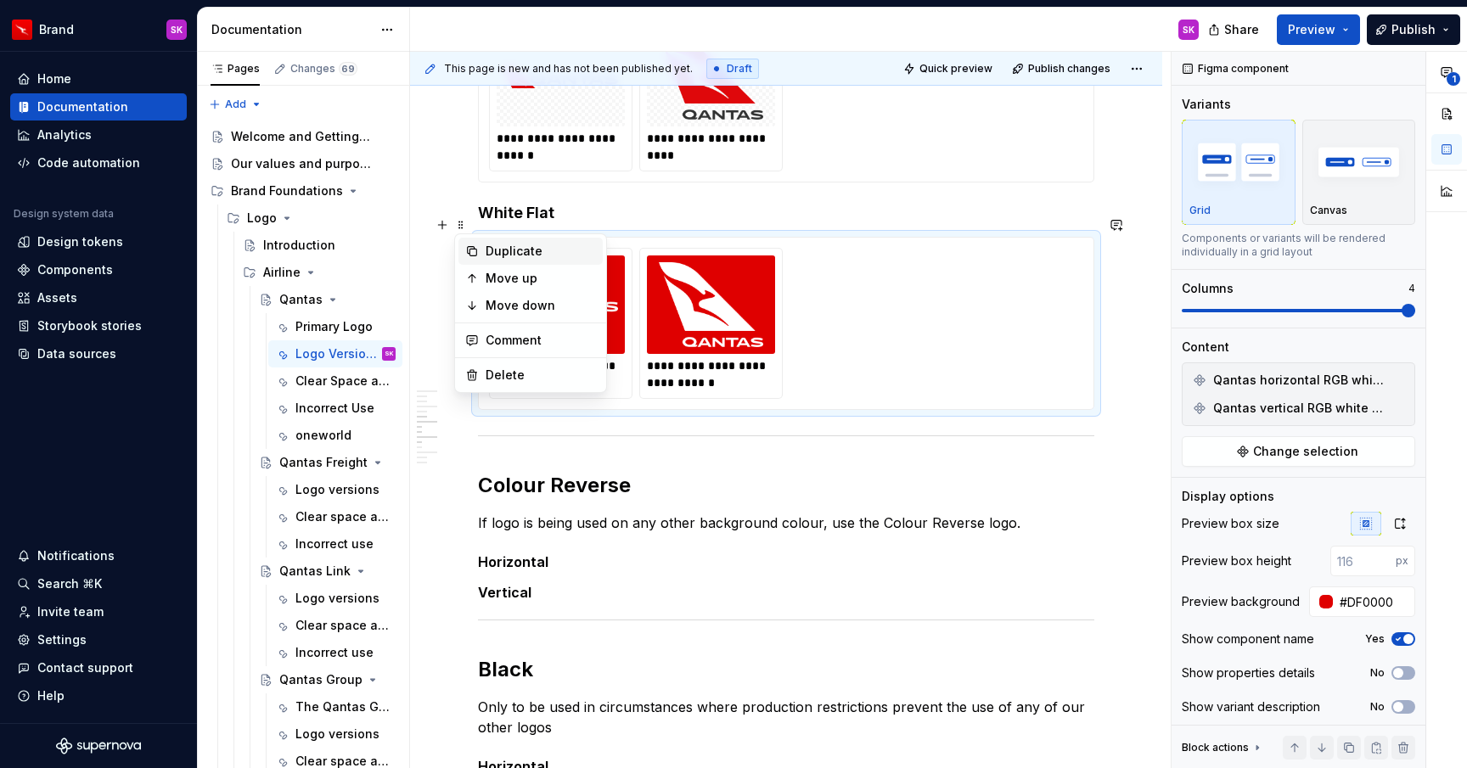
click at [510, 257] on div "Duplicate" at bounding box center [540, 251] width 110 height 17
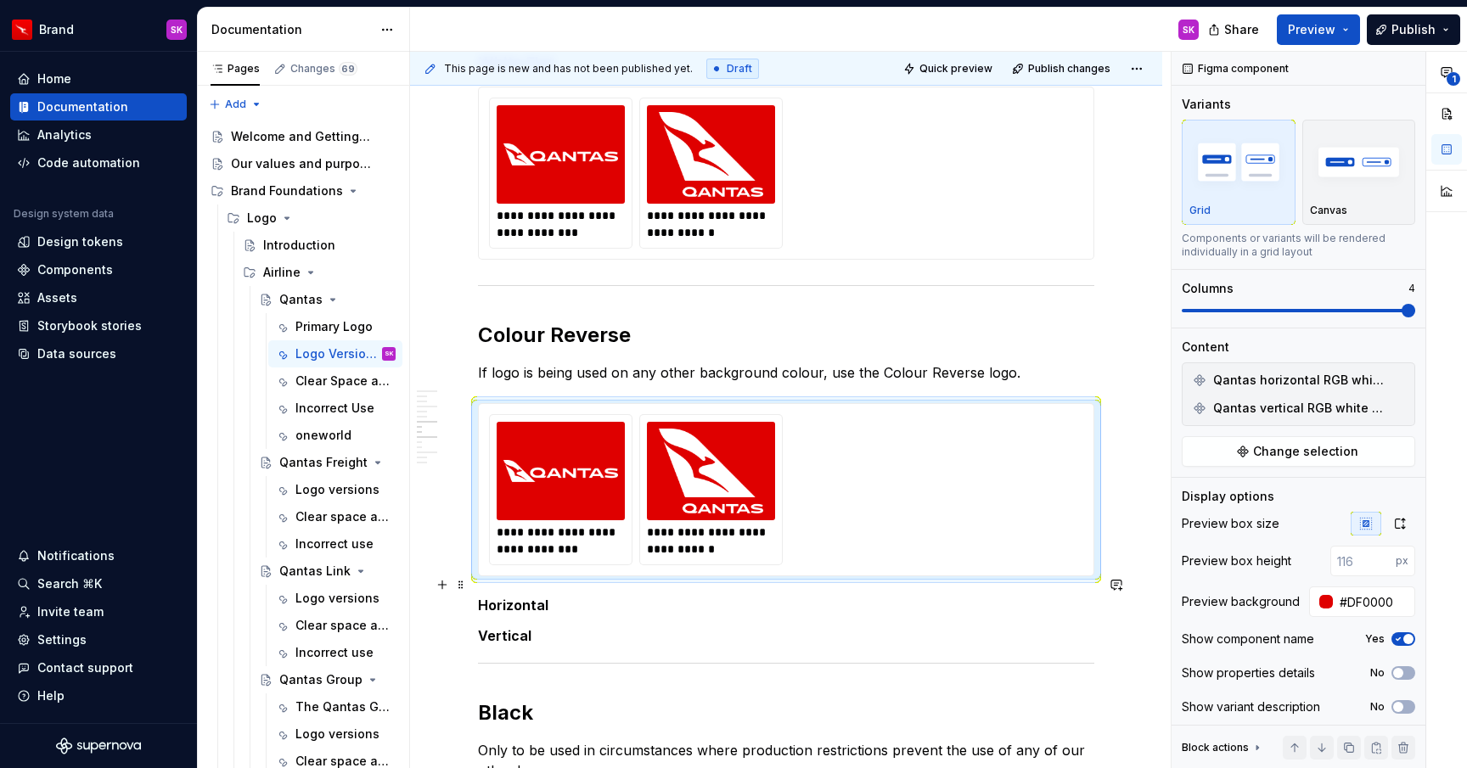
scroll to position [1327, 0]
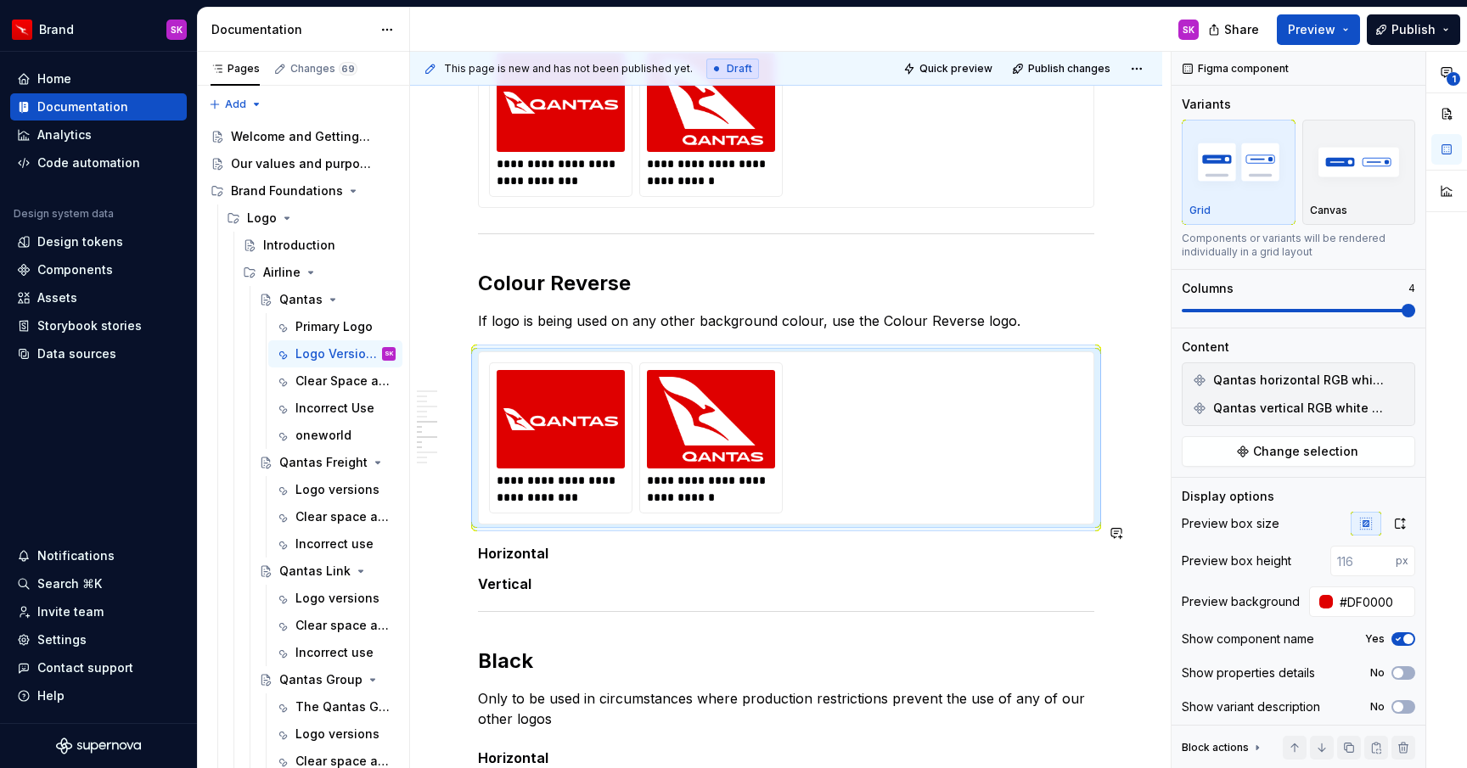
click at [534, 519] on div "**********" at bounding box center [786, 199] width 616 height 2340
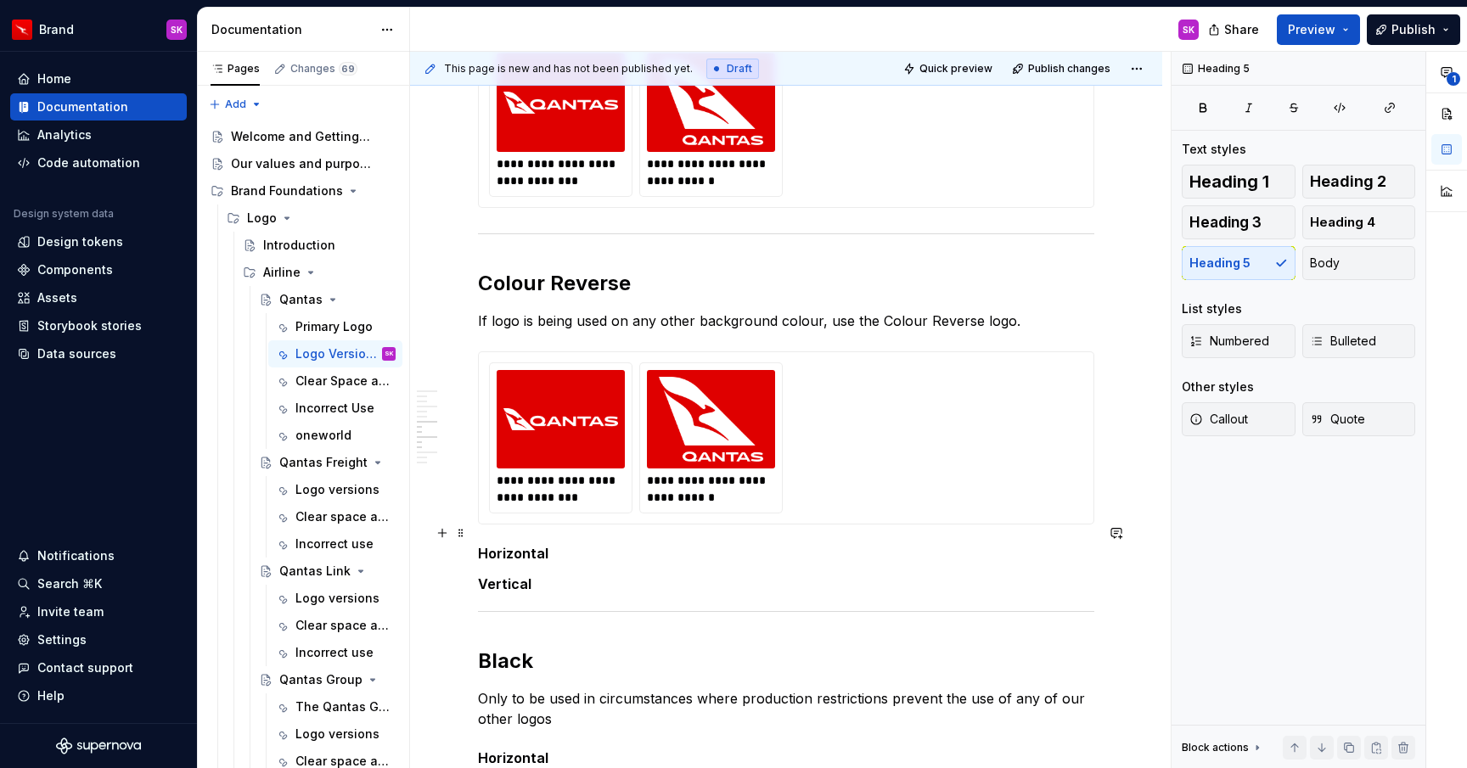
click at [458, 535] on span at bounding box center [461, 533] width 14 height 24
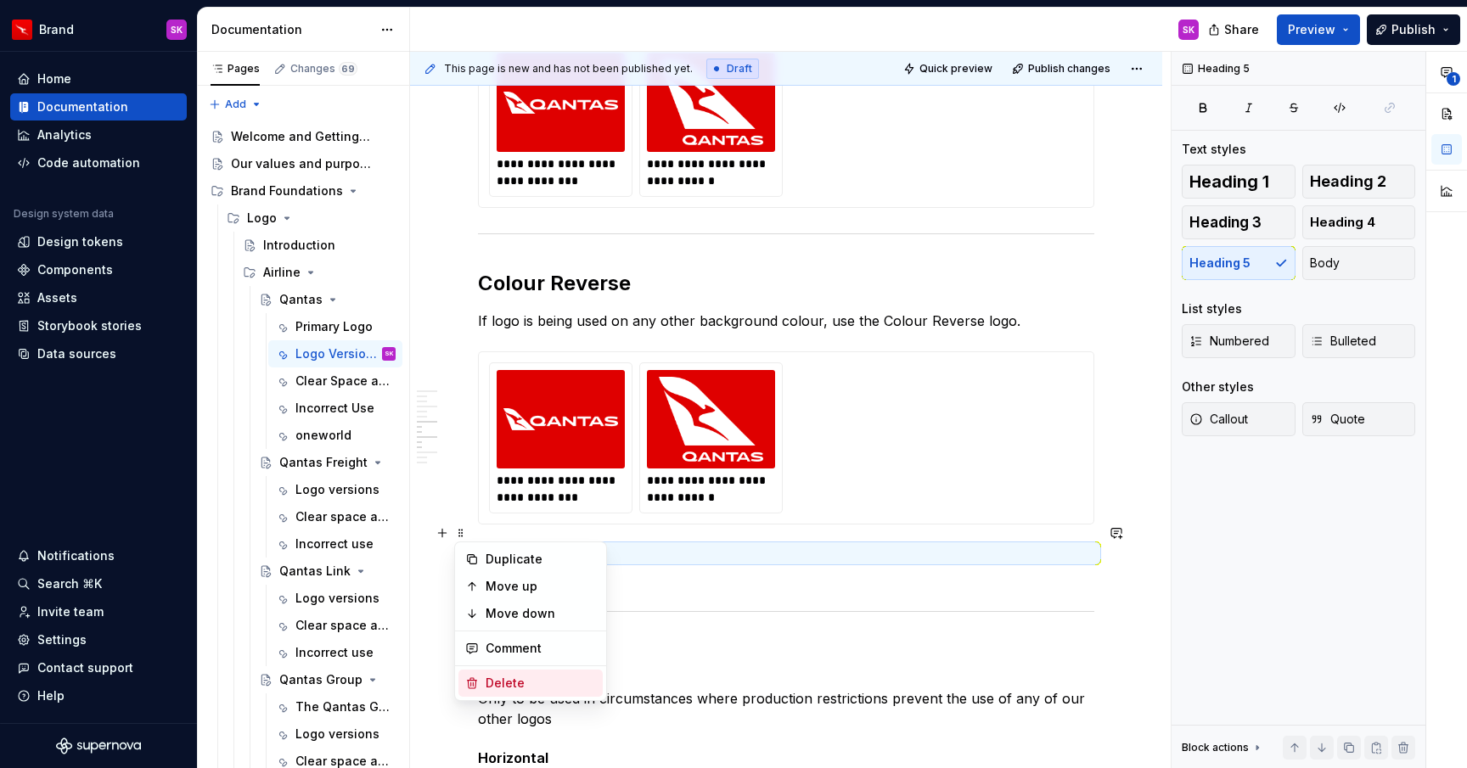
click at [506, 686] on div "Delete" at bounding box center [540, 683] width 110 height 17
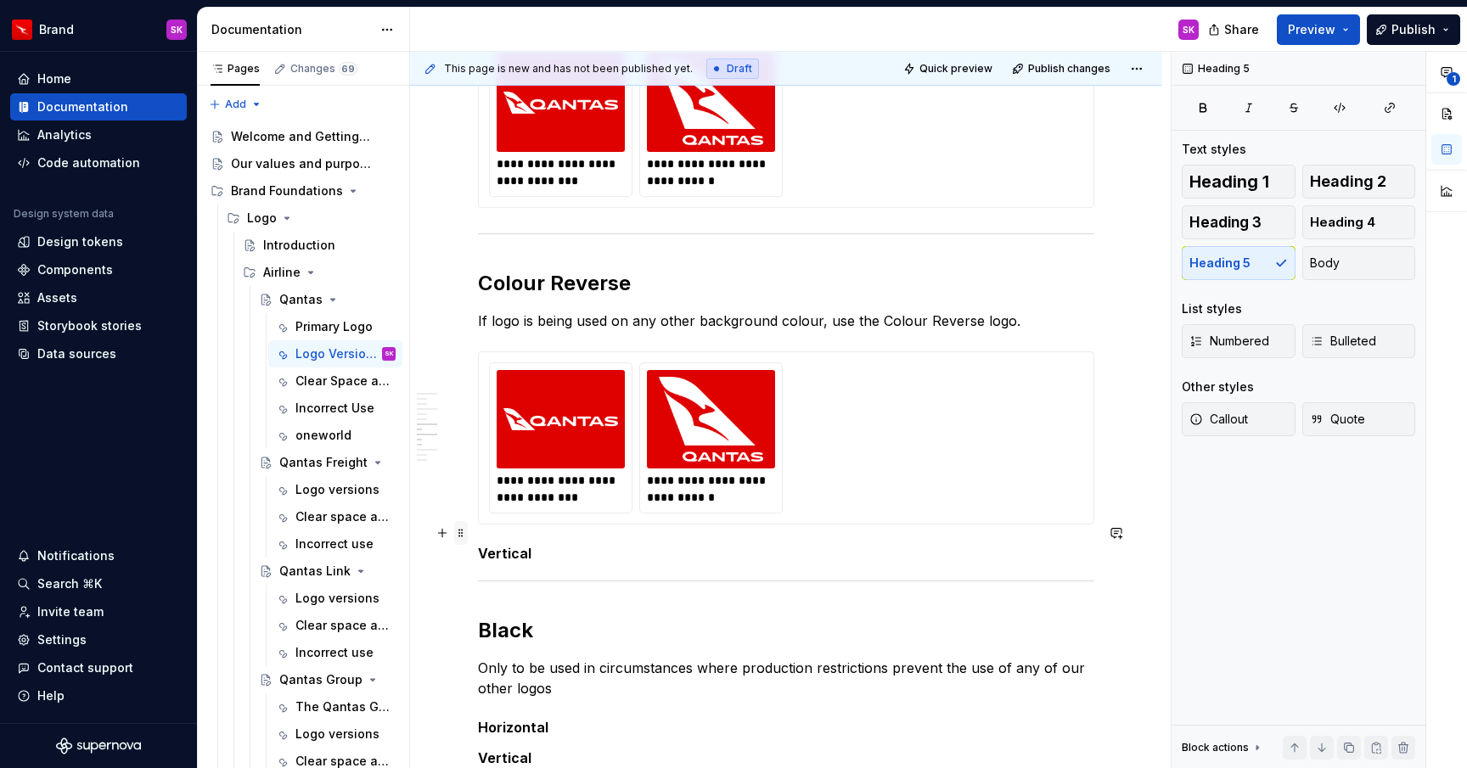
click at [460, 533] on span at bounding box center [461, 533] width 14 height 24
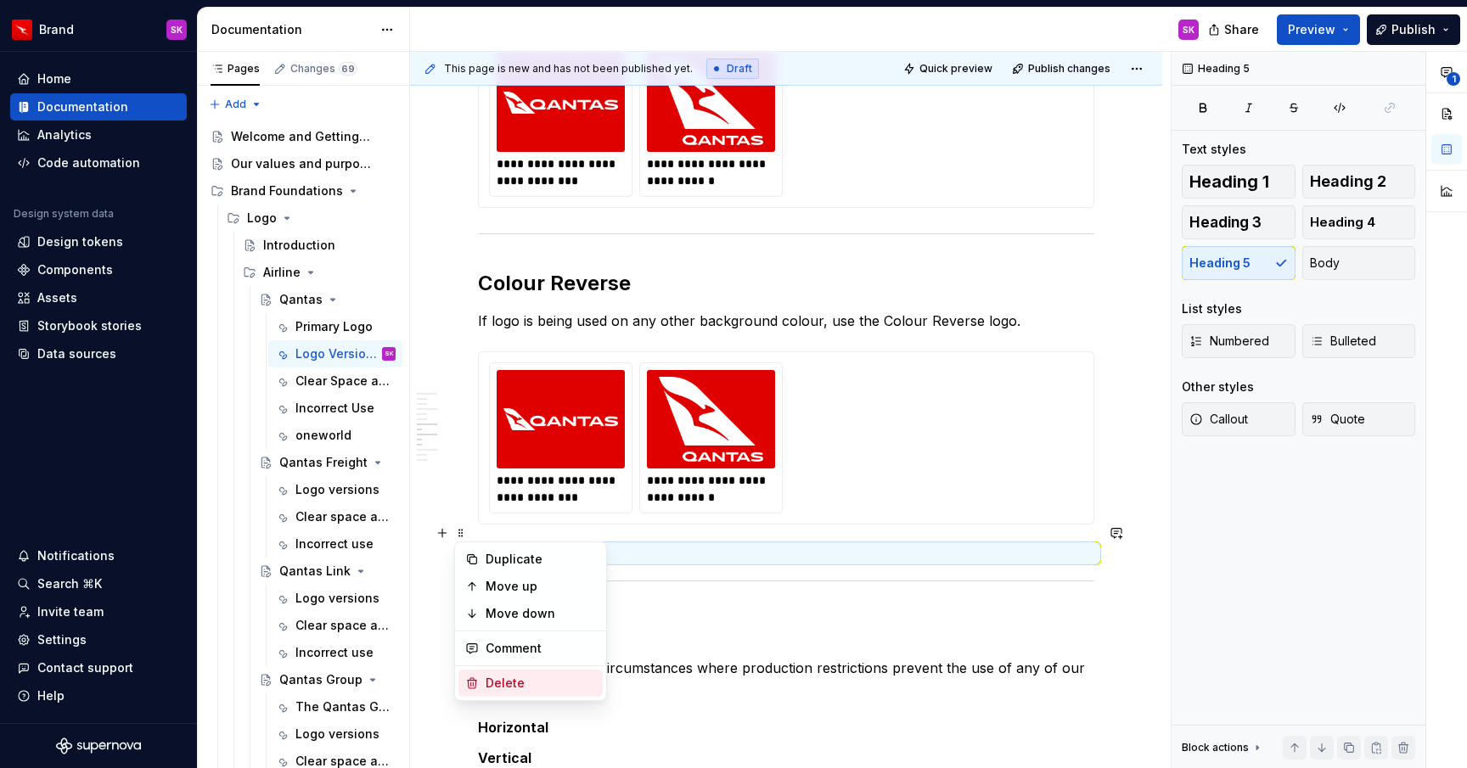
click at [508, 683] on div "Delete" at bounding box center [540, 683] width 110 height 17
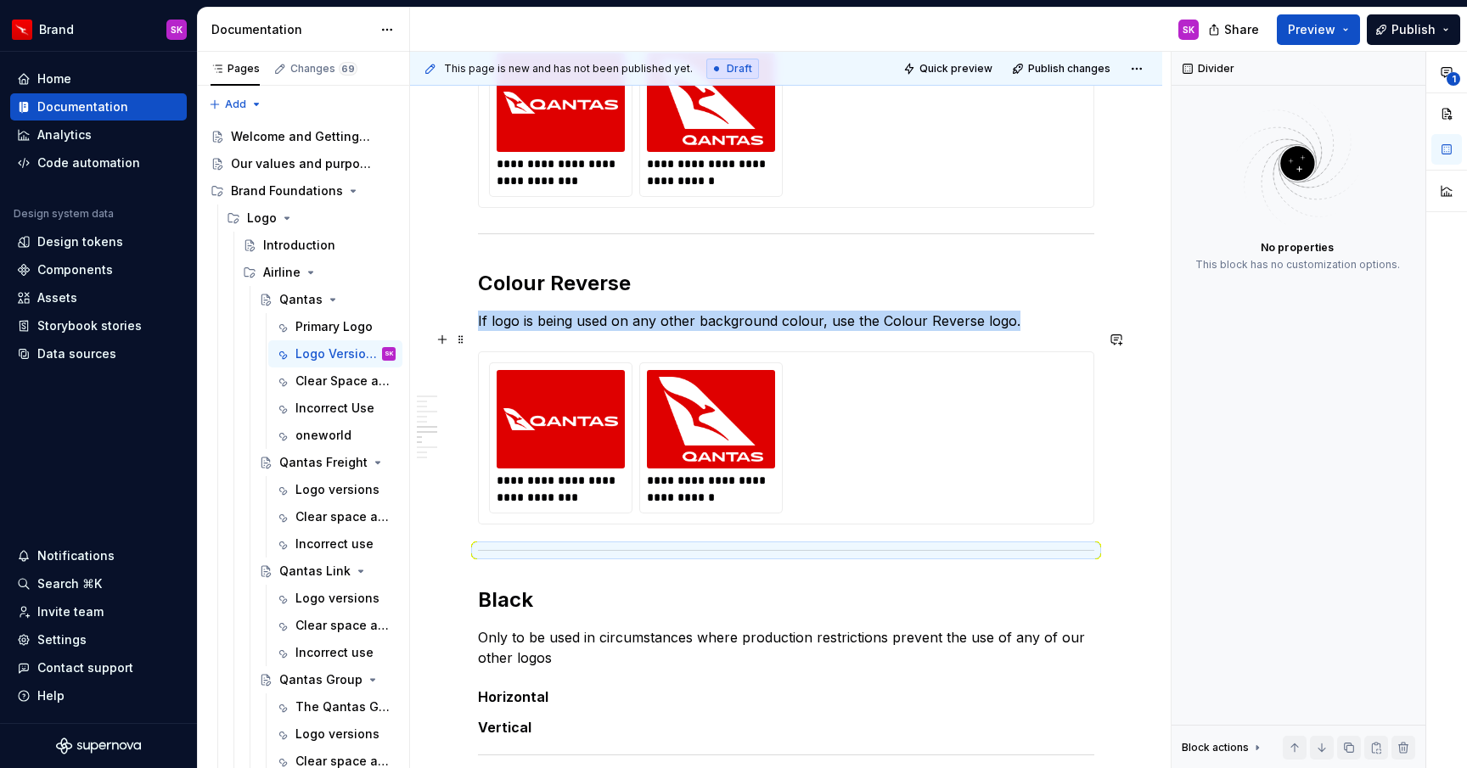
click at [596, 379] on img at bounding box center [560, 419] width 115 height 85
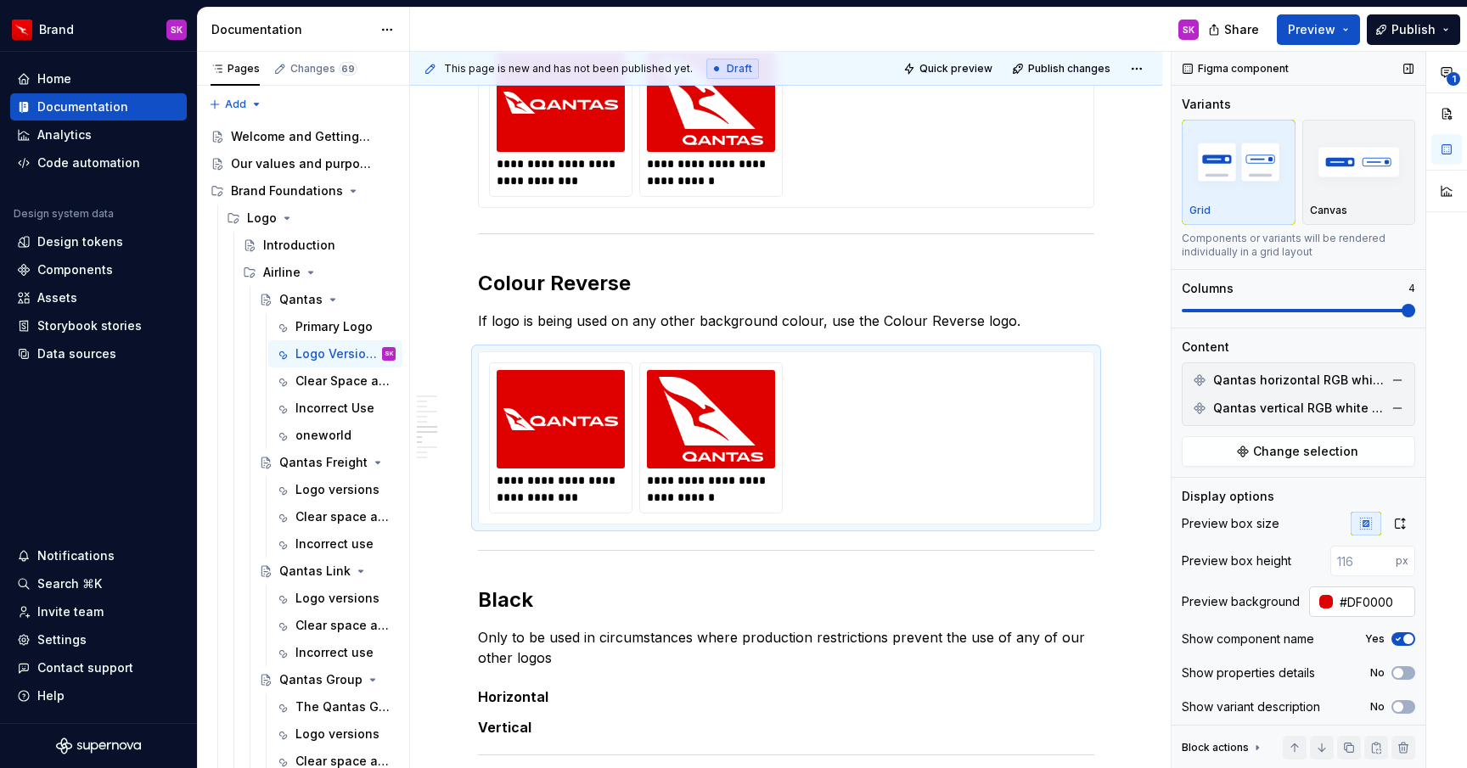
click at [1393, 603] on input "#DF0000" at bounding box center [1374, 602] width 82 height 31
type textarea "*"
paste input "CFCFCF"
type input "#CFCFCF"
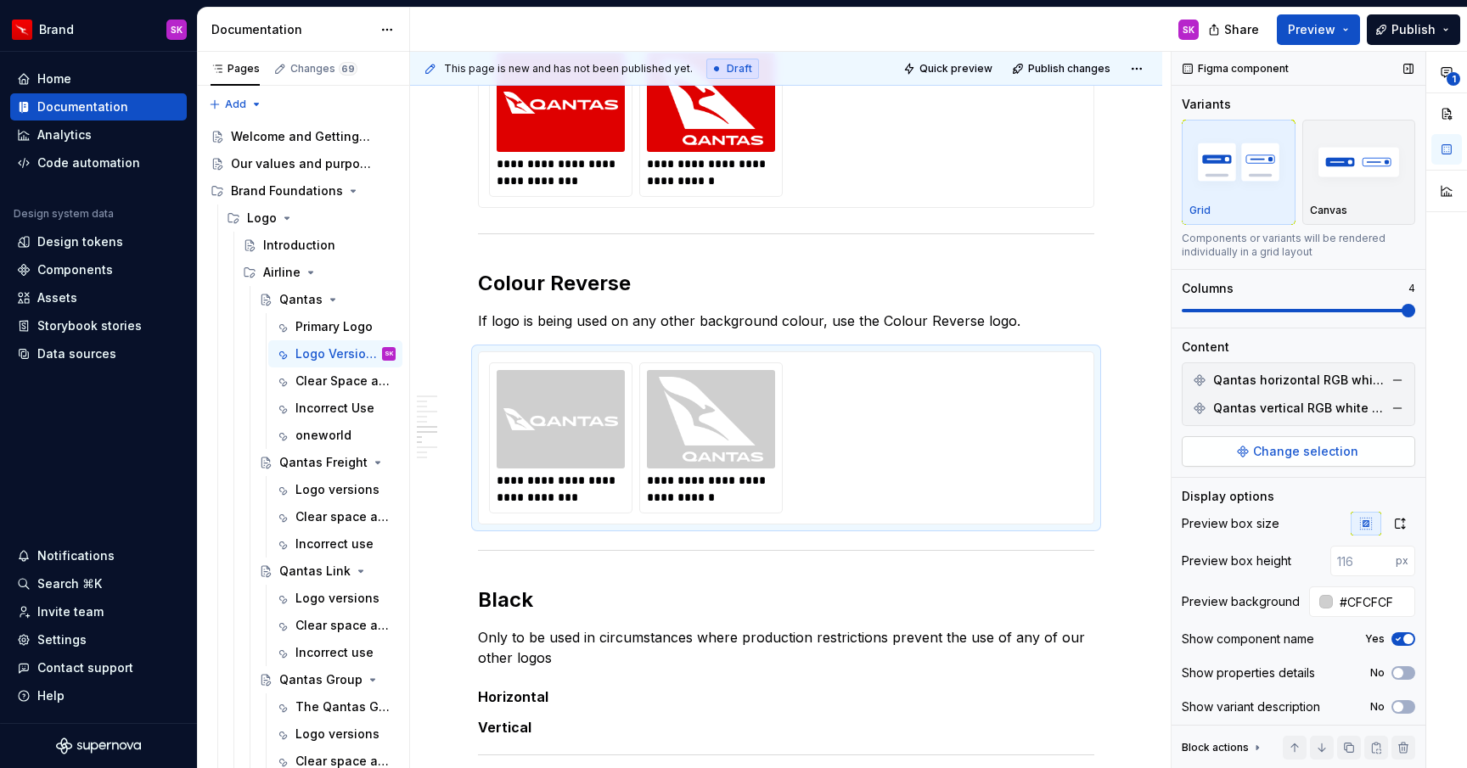
click at [1305, 454] on span "Change selection" at bounding box center [1305, 451] width 105 height 17
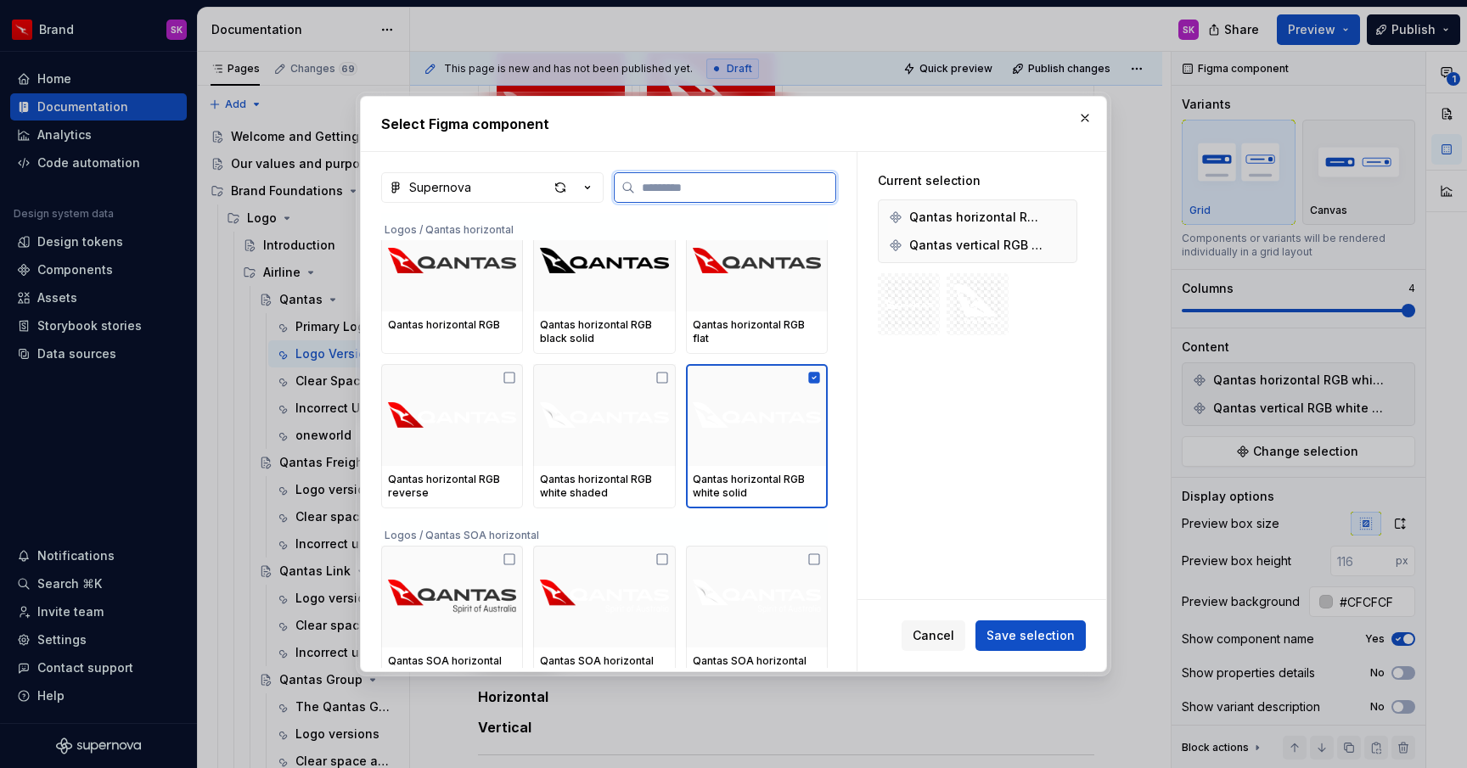
scroll to position [1317, 0]
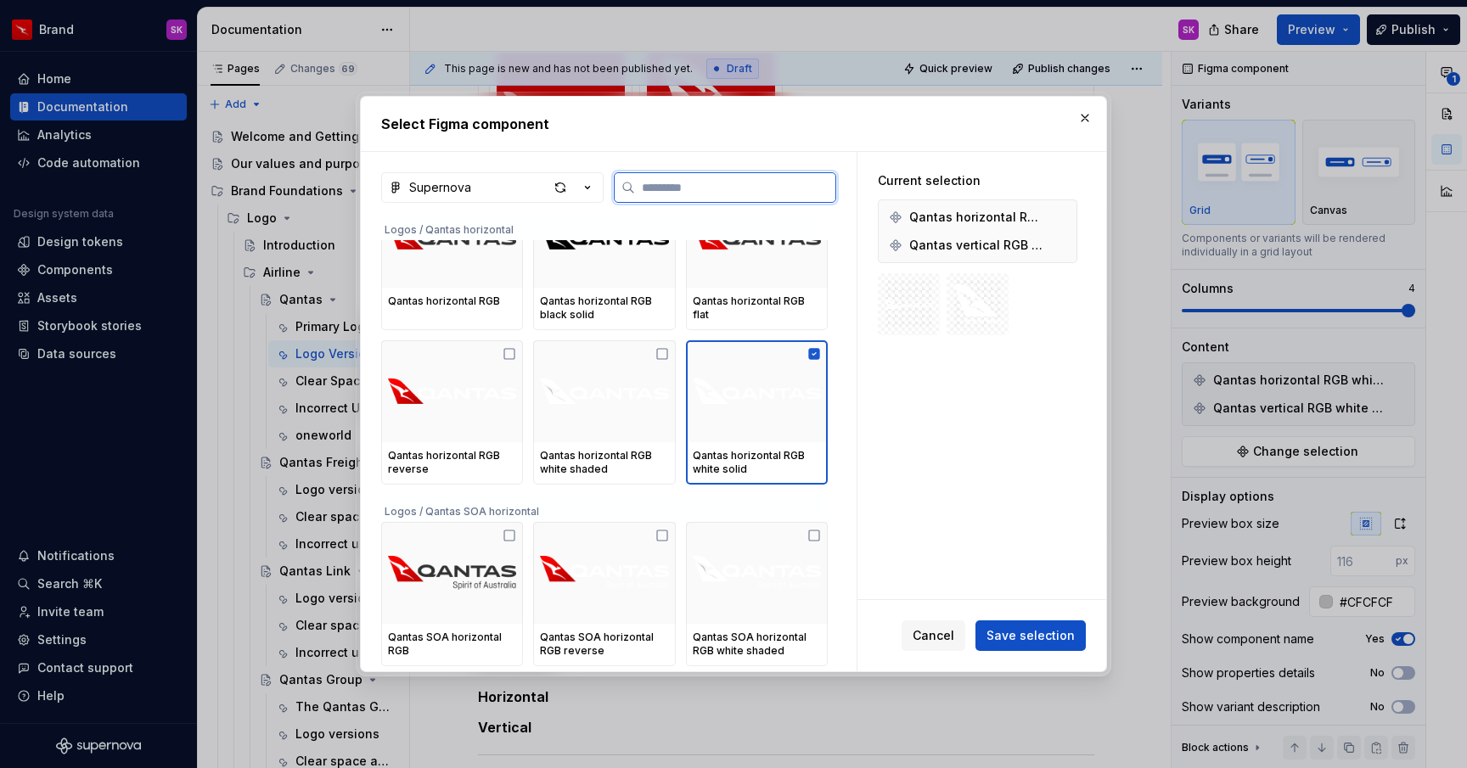
click at [820, 355] on icon at bounding box center [814, 353] width 11 height 11
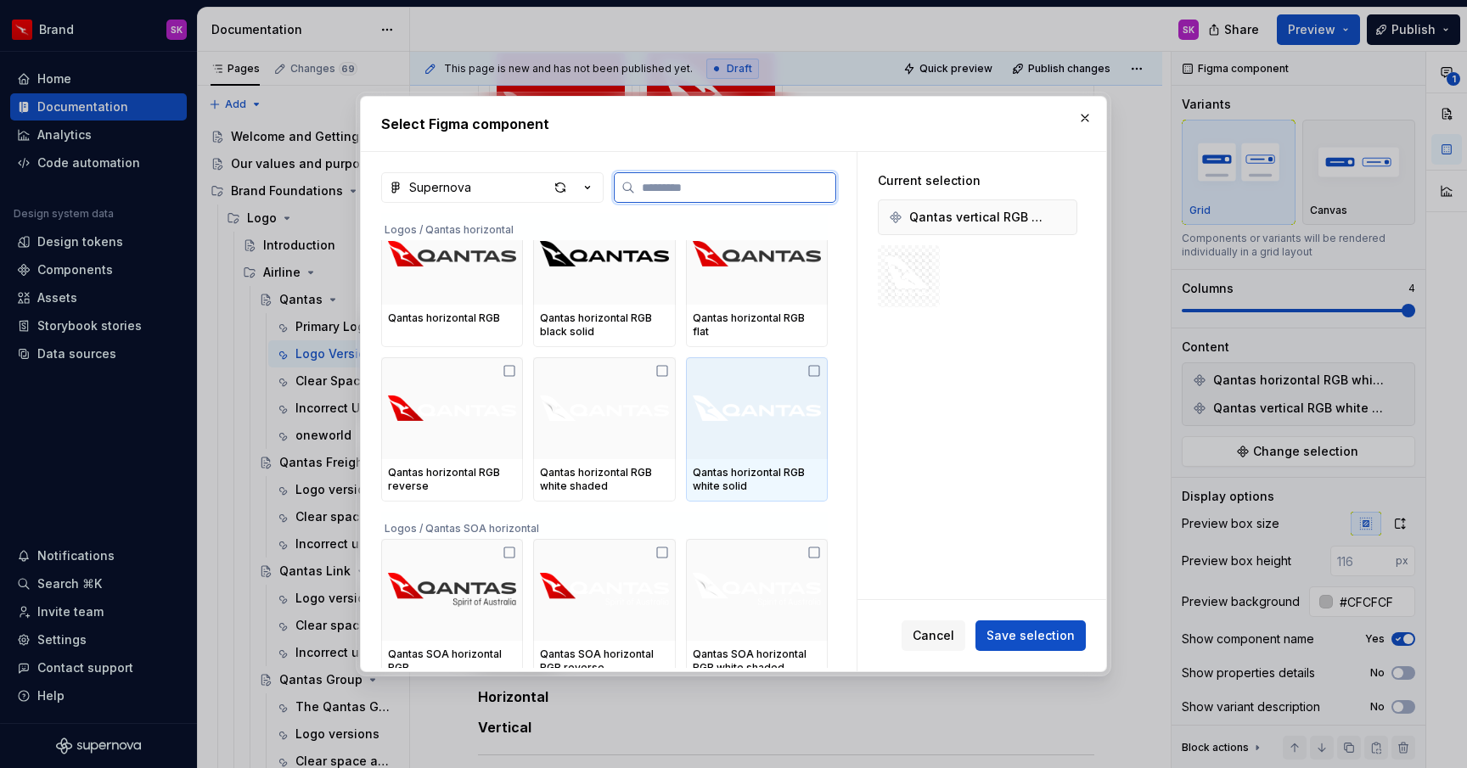
scroll to position [1299, 0]
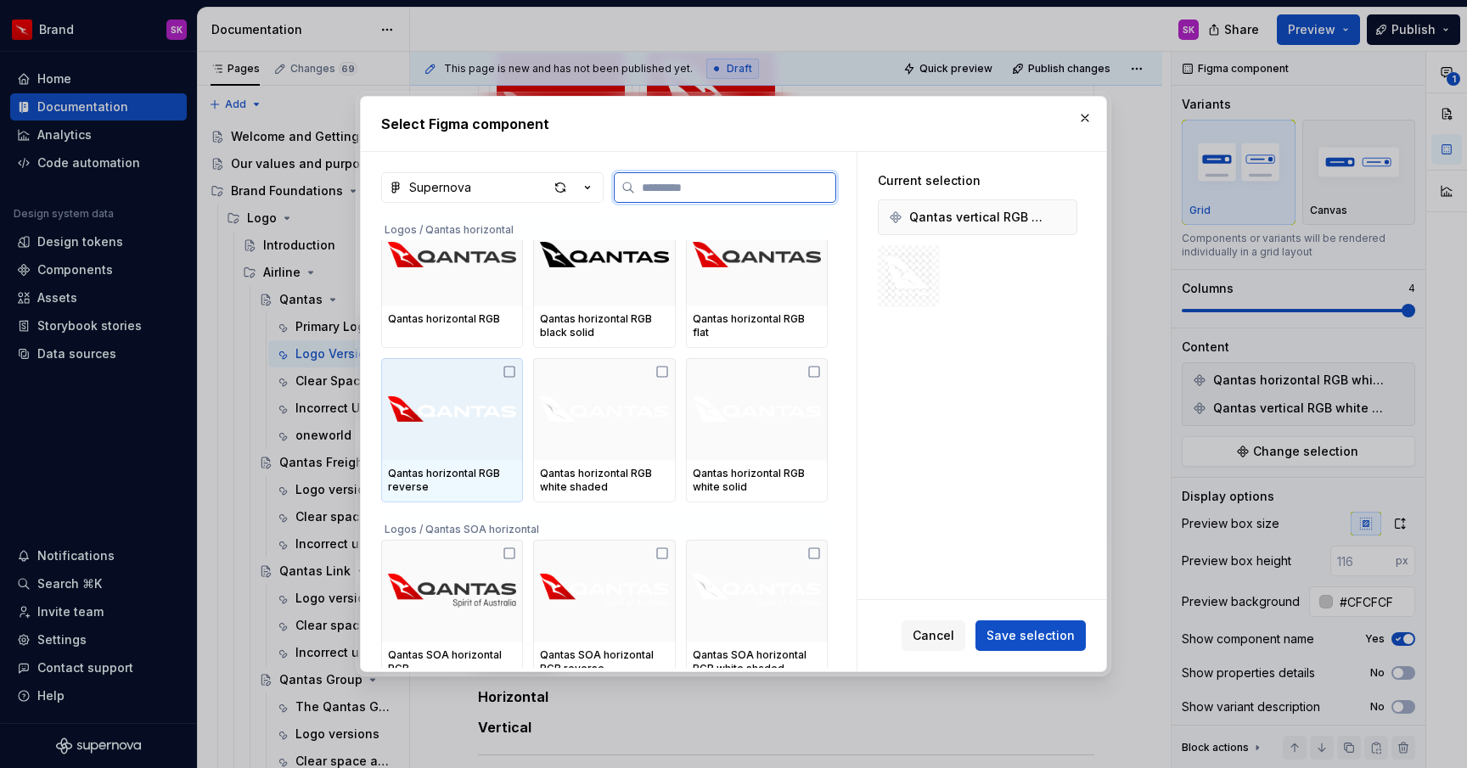
click at [508, 379] on img at bounding box center [452, 409] width 128 height 88
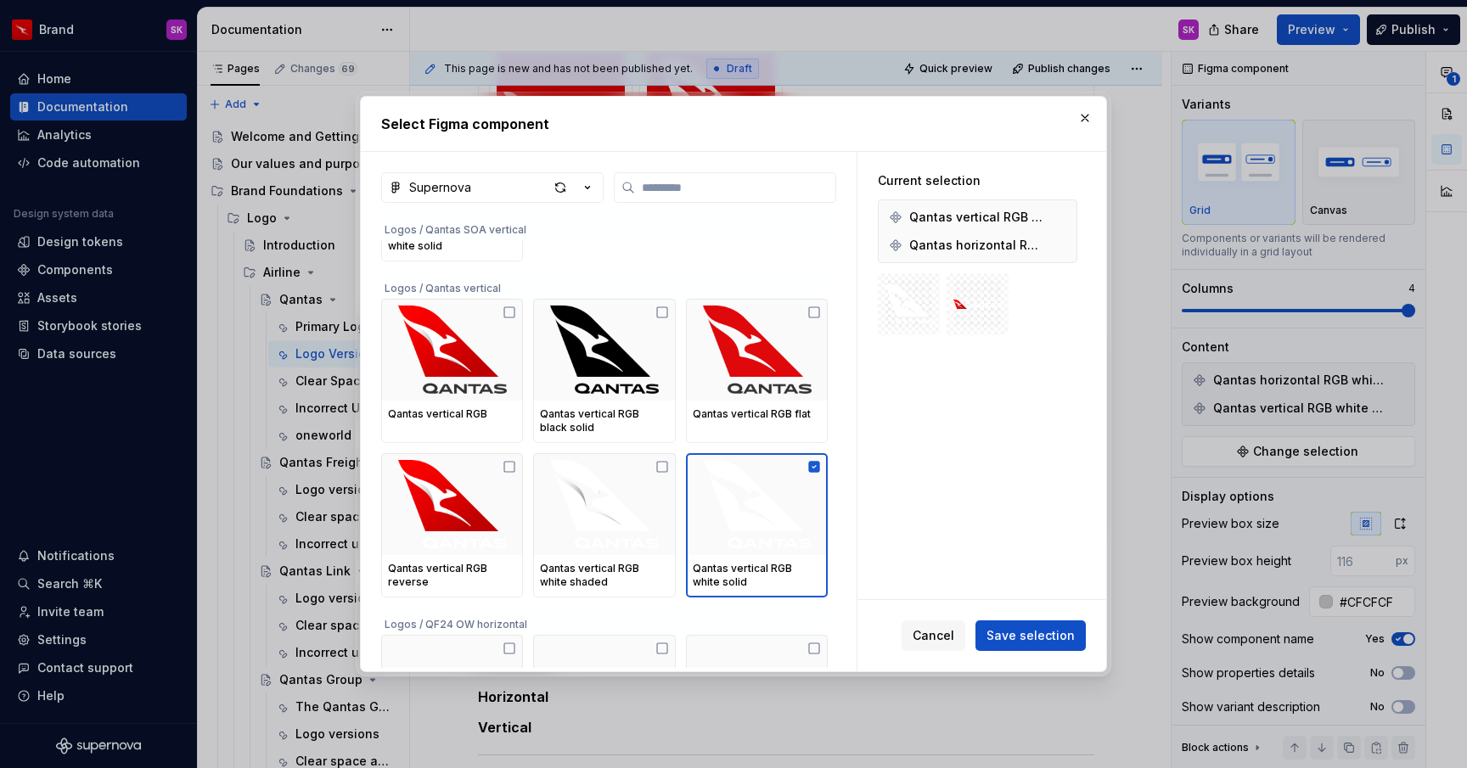
scroll to position [2204, 0]
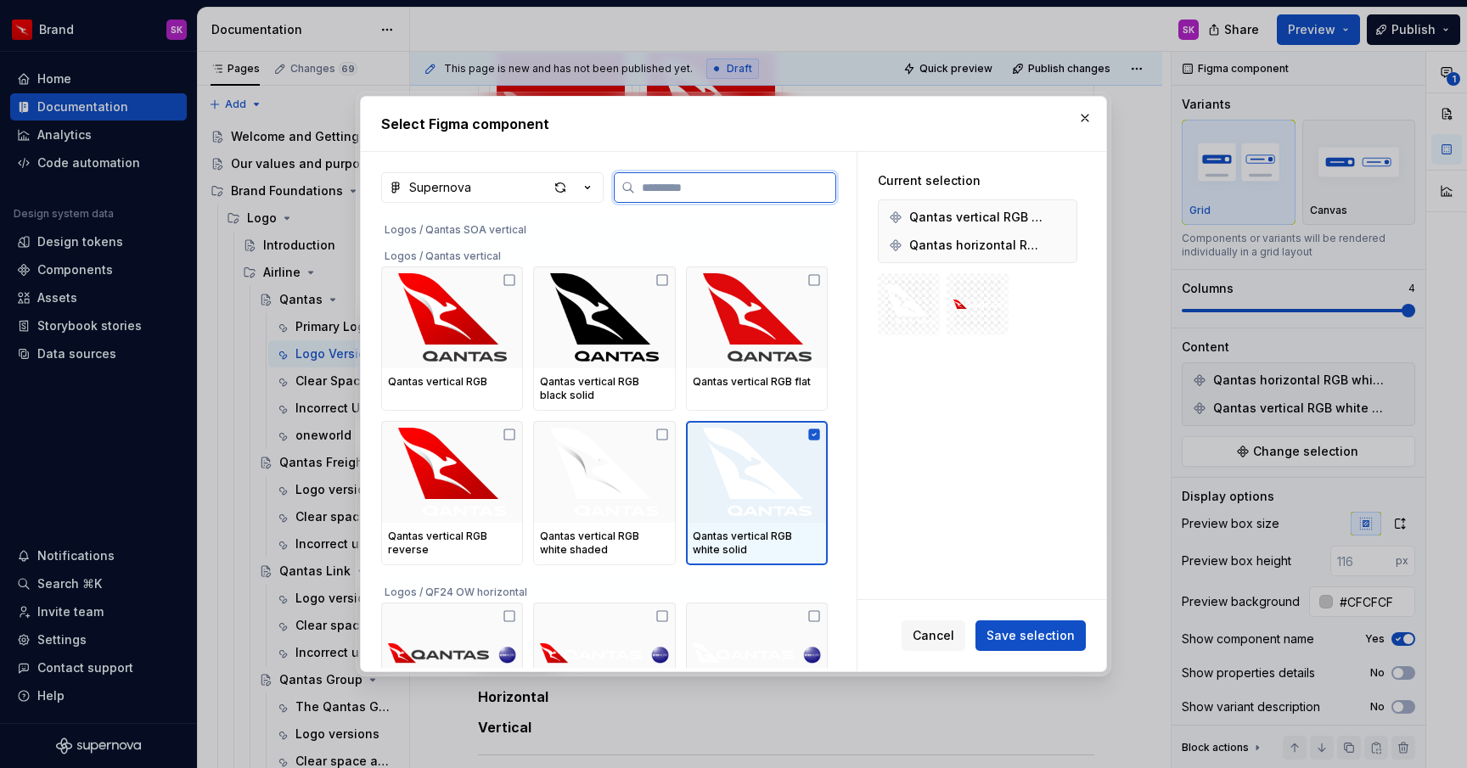
click at [820, 433] on icon at bounding box center [814, 434] width 11 height 11
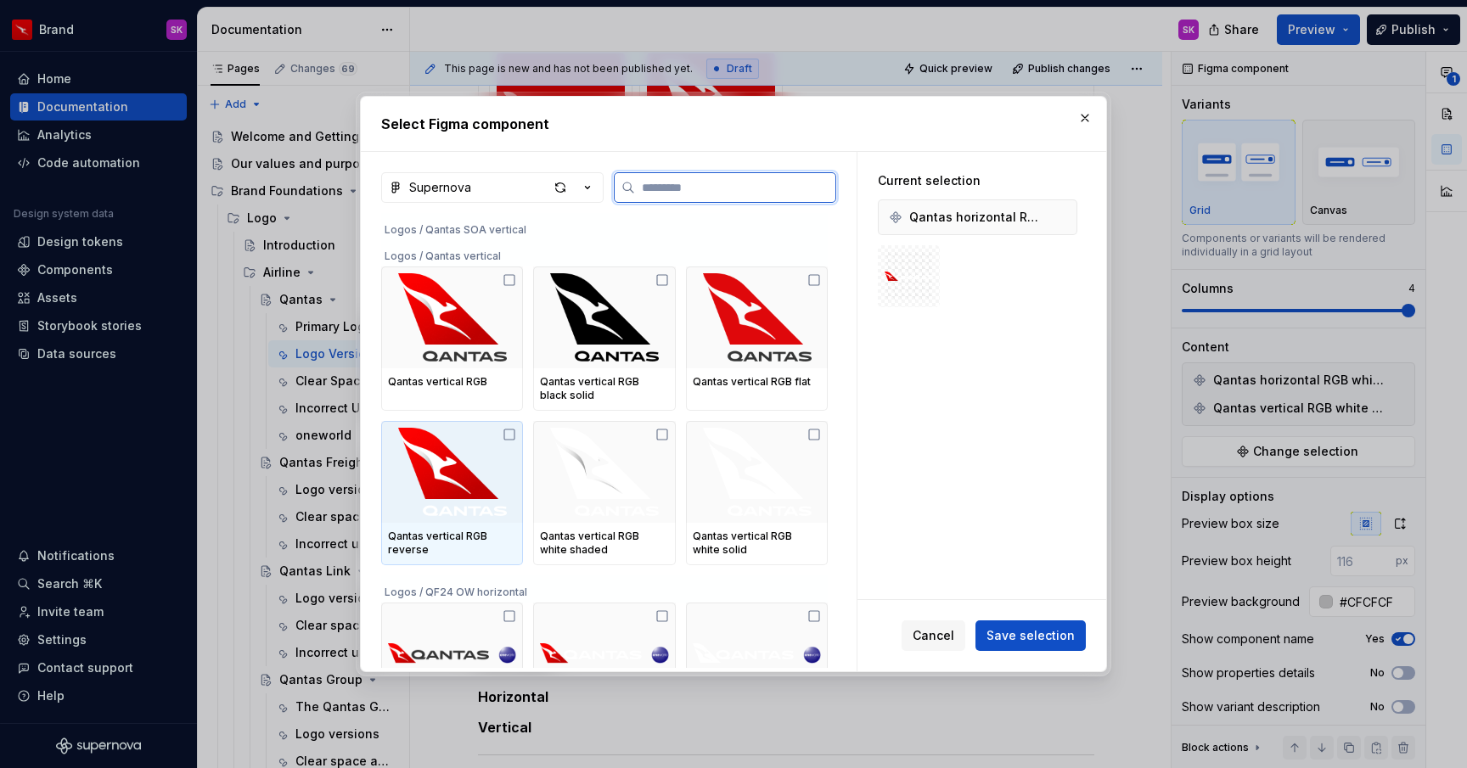
click at [513, 433] on icon at bounding box center [509, 435] width 14 height 14
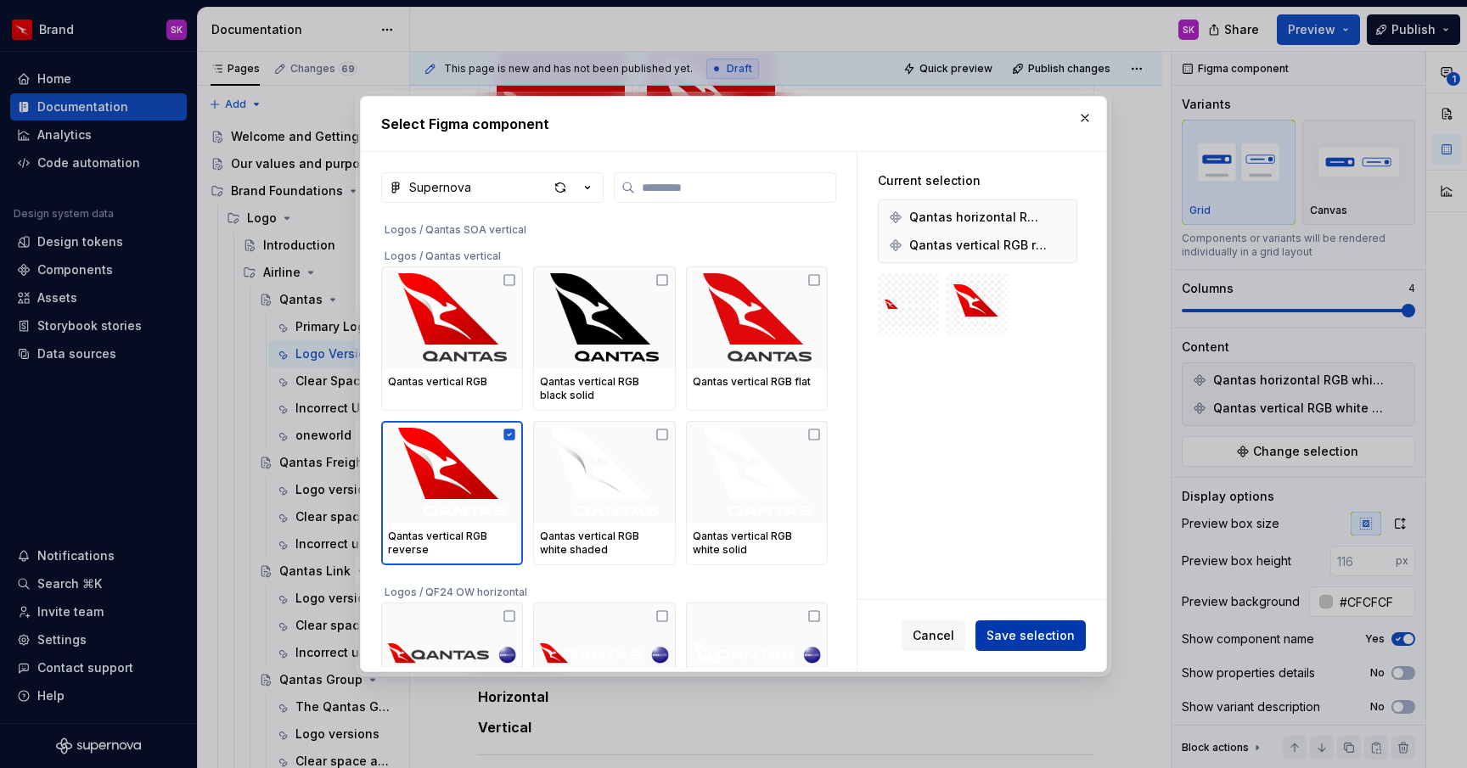
click at [1060, 637] on span "Save selection" at bounding box center [1030, 635] width 88 height 17
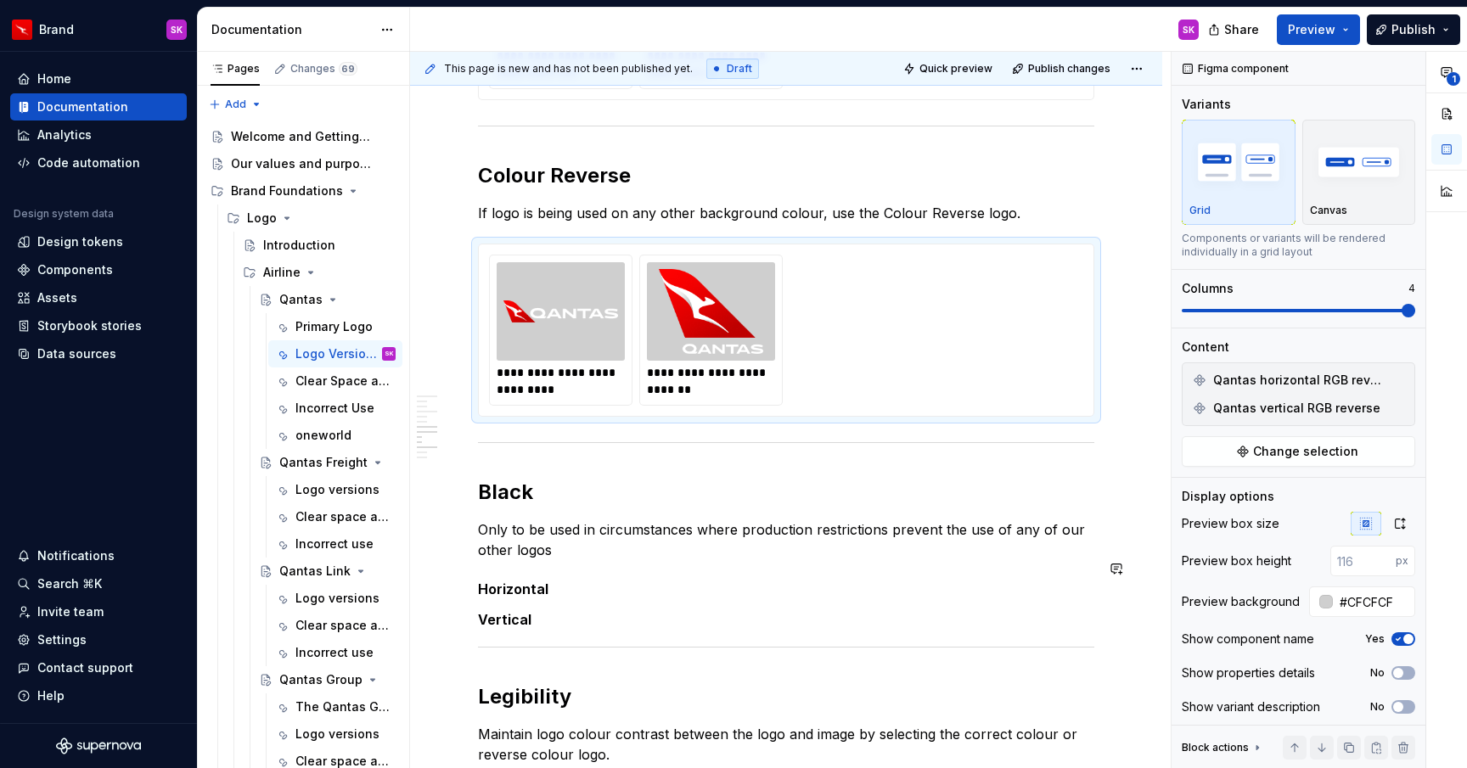
scroll to position [1438, 0]
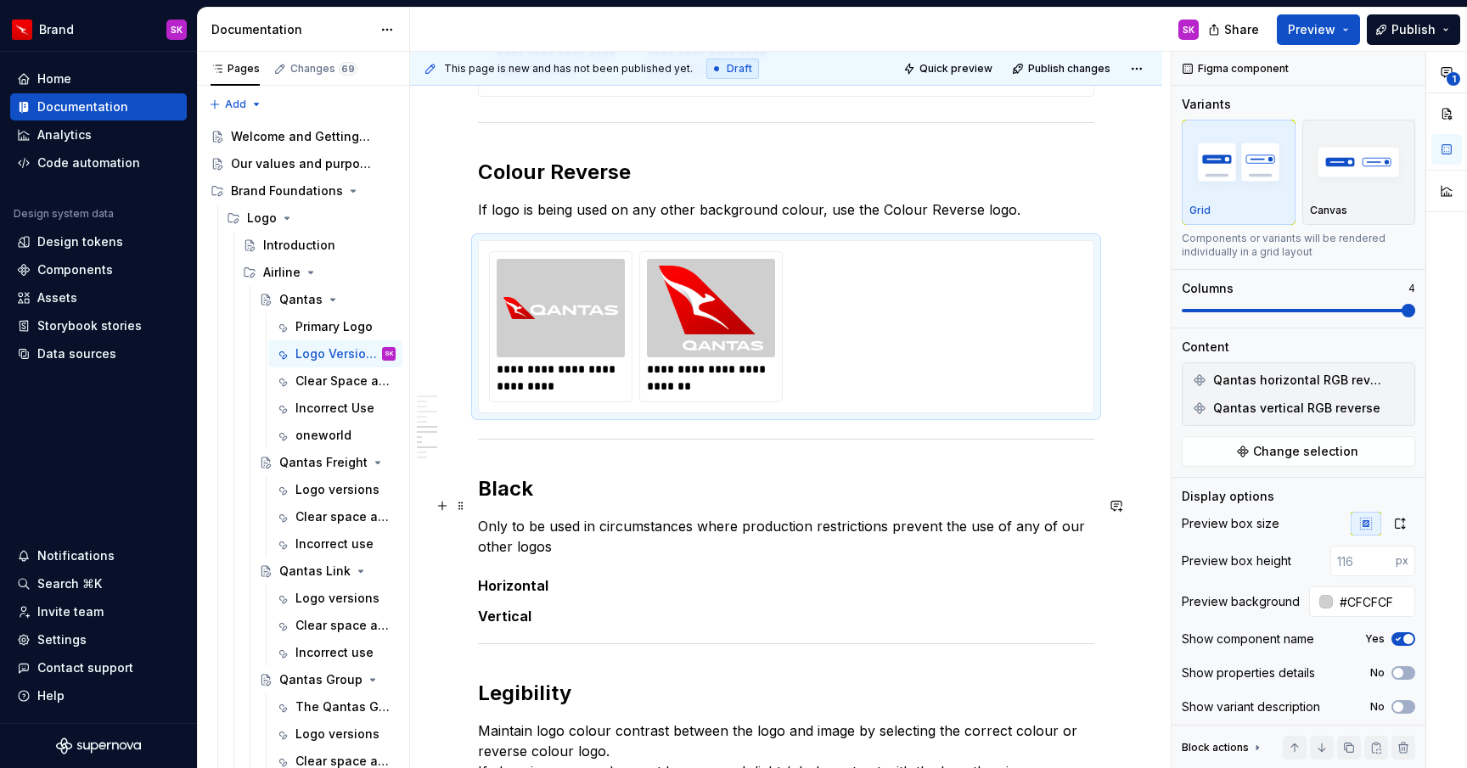
click at [661, 516] on p "Only to be used in circumstances where production restrictions prevent the use …" at bounding box center [786, 536] width 616 height 41
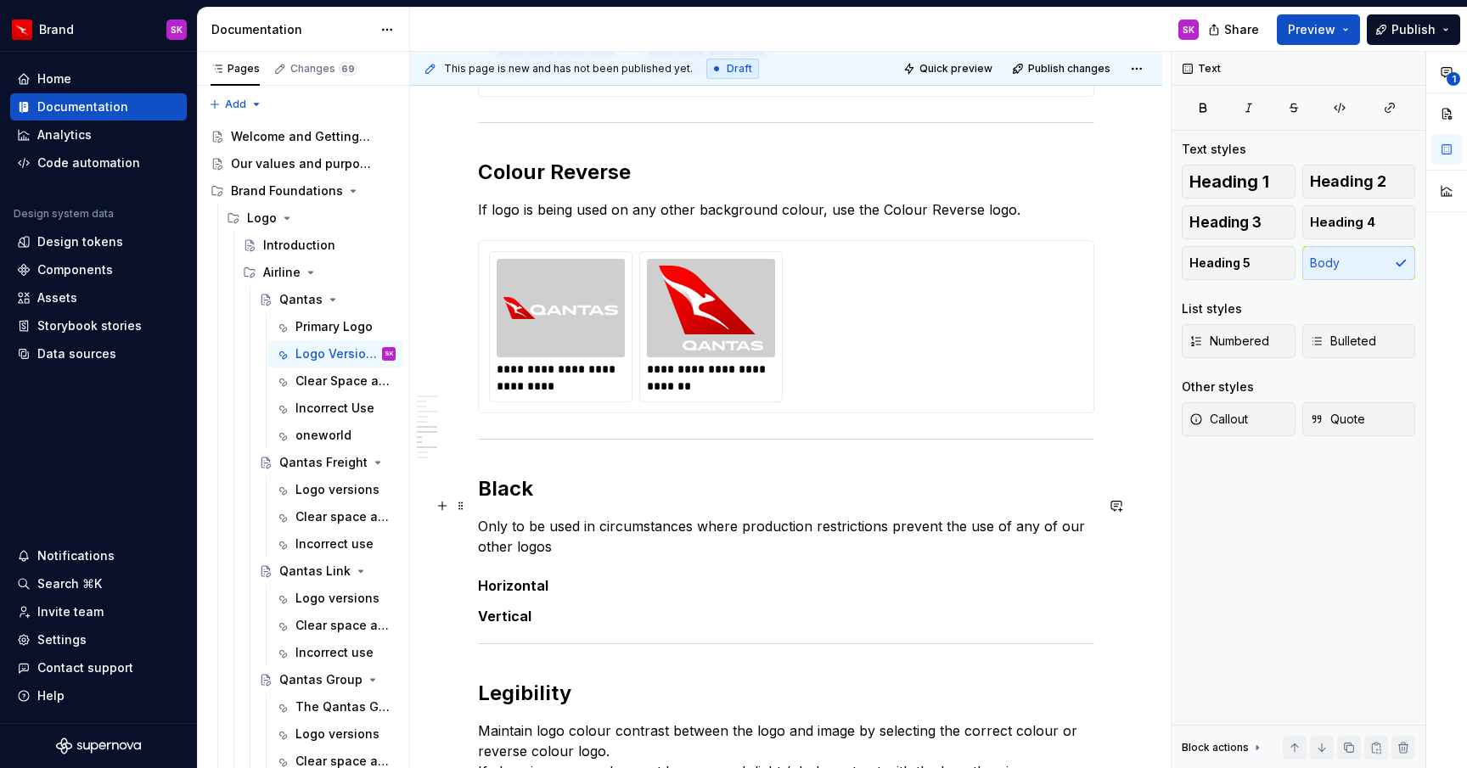
scroll to position [1496, 0]
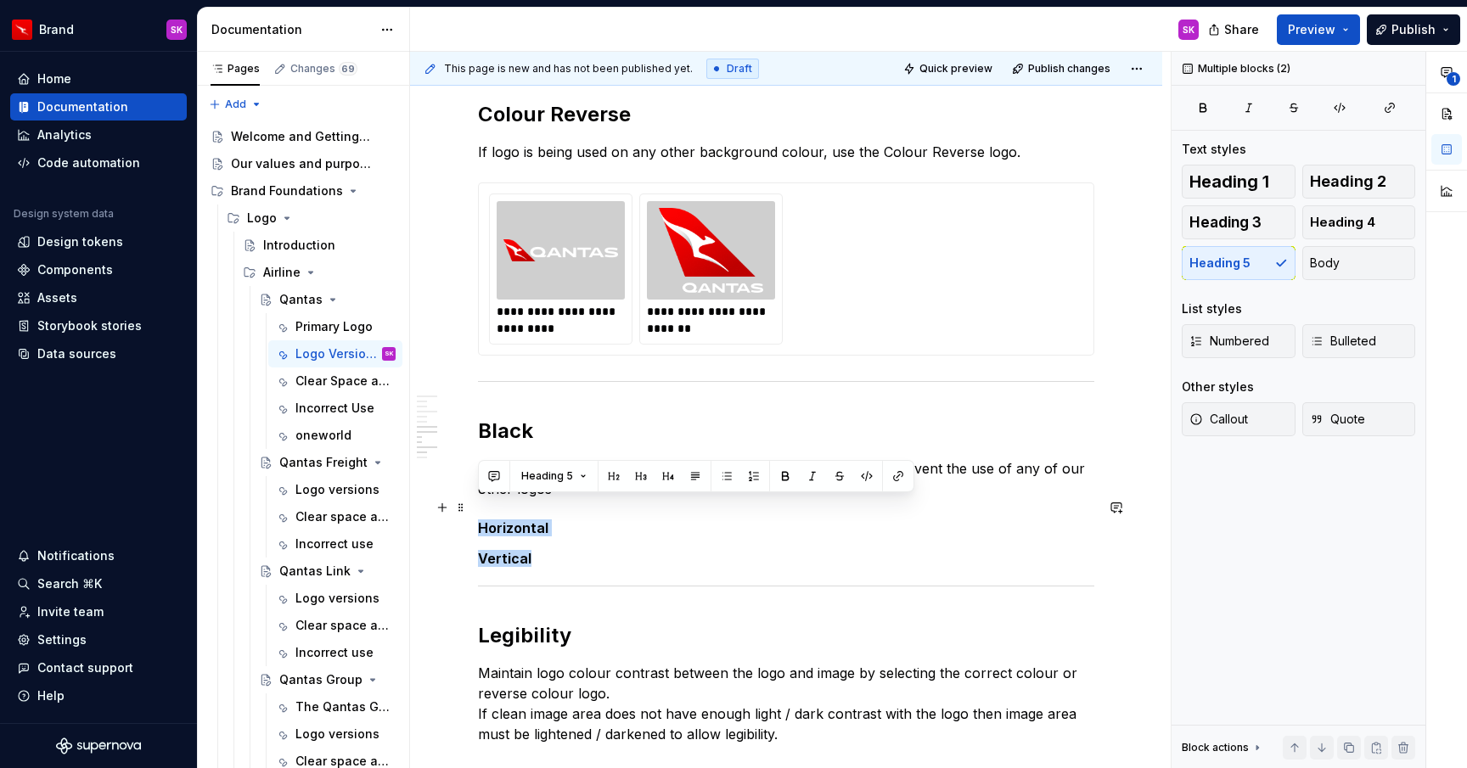
drag, startPoint x: 636, startPoint y: 532, endPoint x: 472, endPoint y: 499, distance: 167.1
click at [472, 500] on div "**********" at bounding box center [786, 104] width 752 height 2571
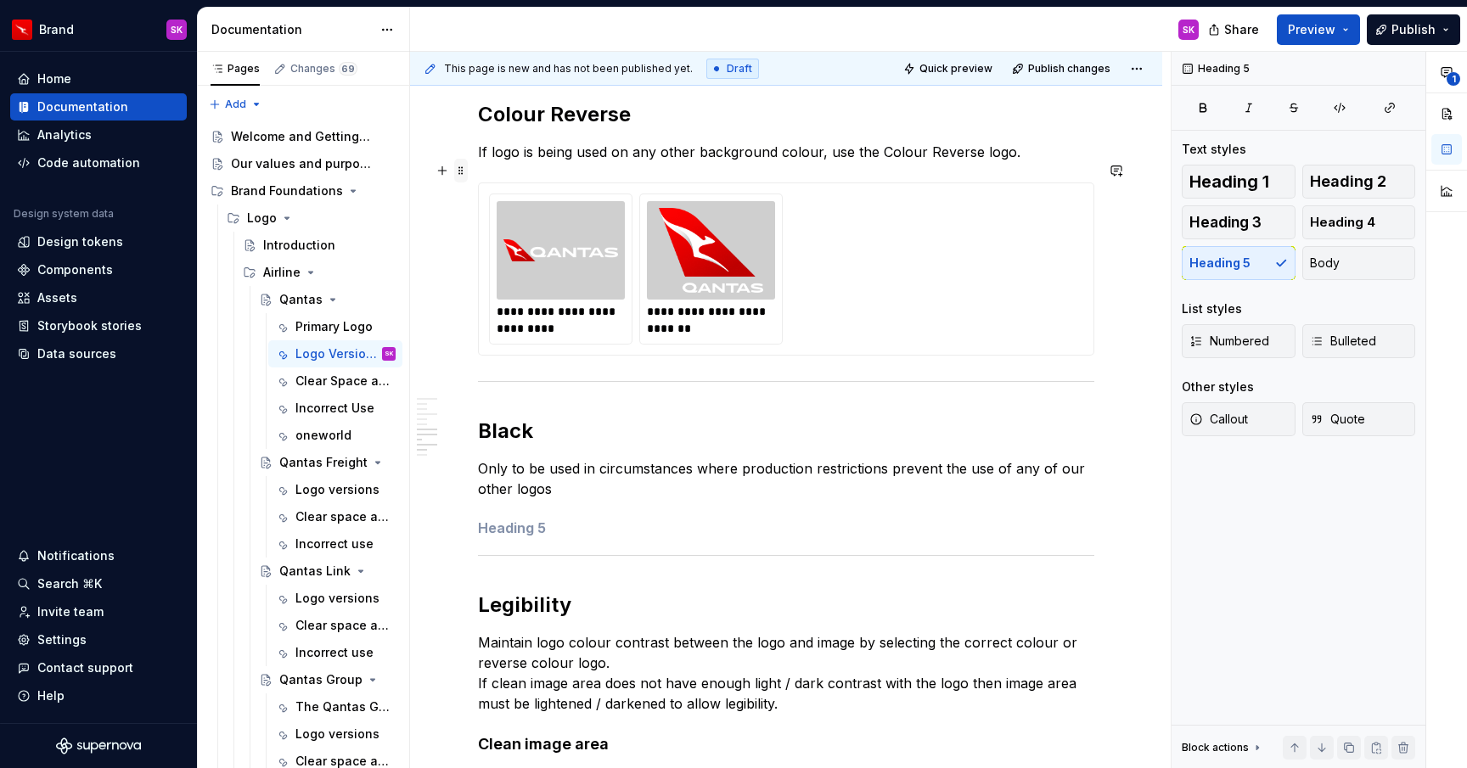
click at [459, 171] on span at bounding box center [461, 171] width 14 height 24
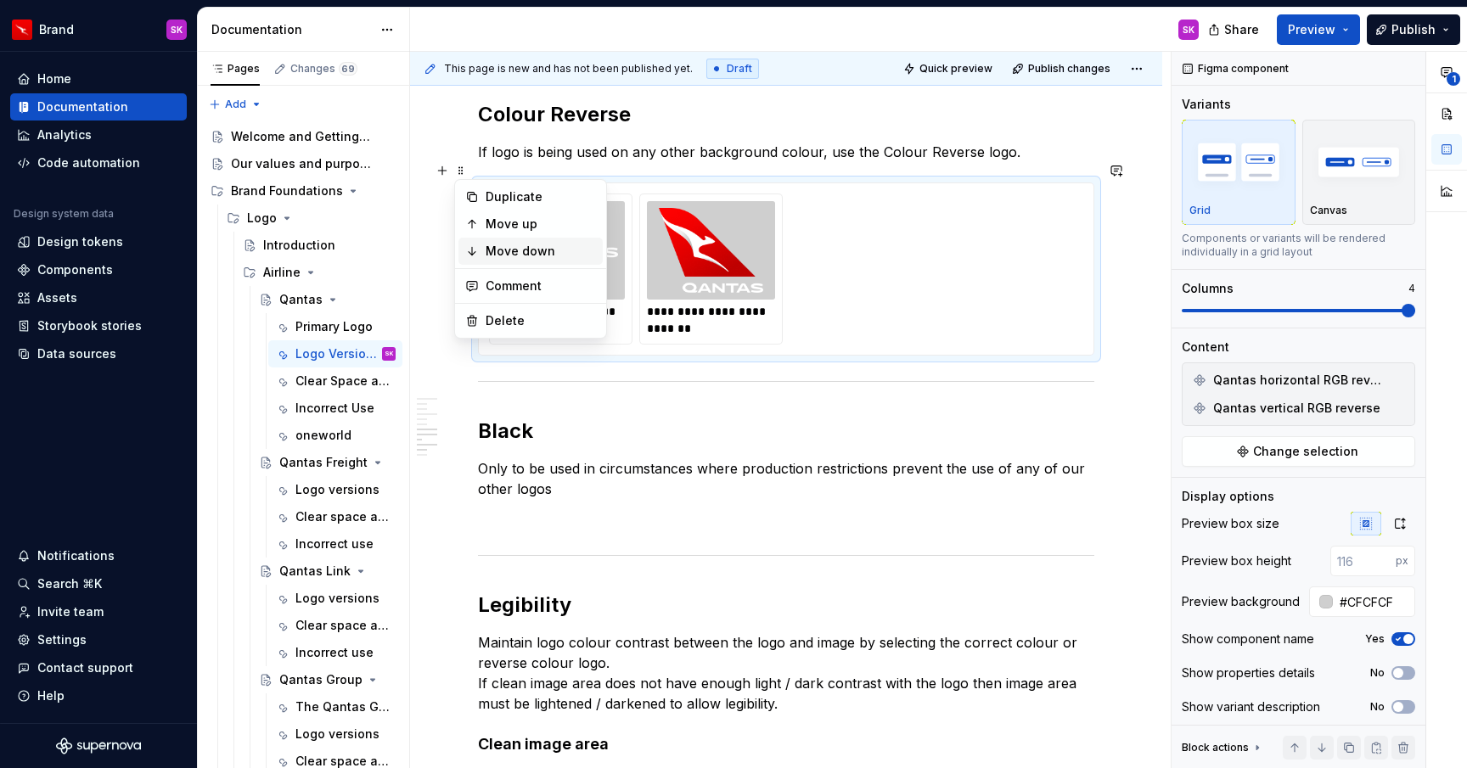
type textarea "*"
click at [524, 198] on div "Duplicate" at bounding box center [540, 196] width 110 height 17
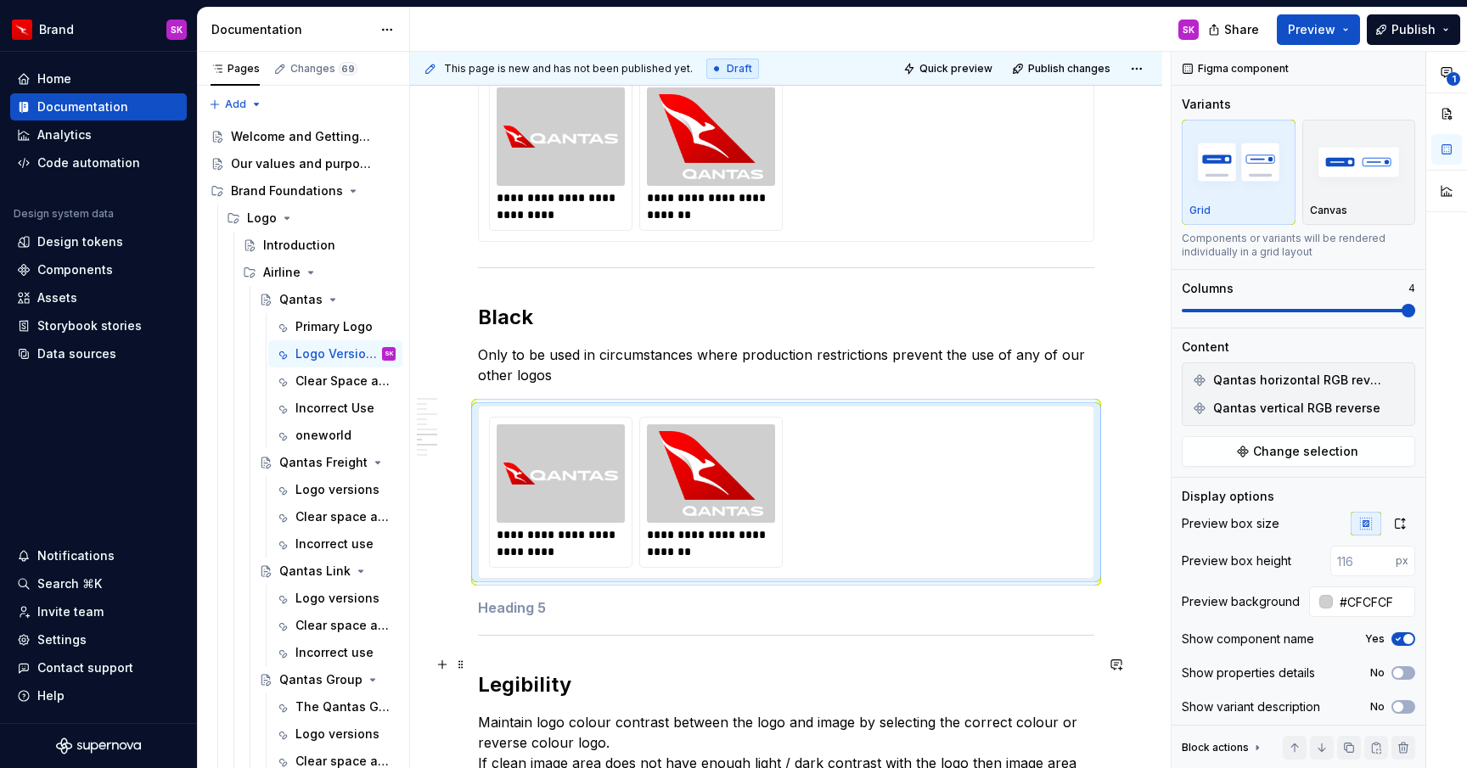
scroll to position [1645, 0]
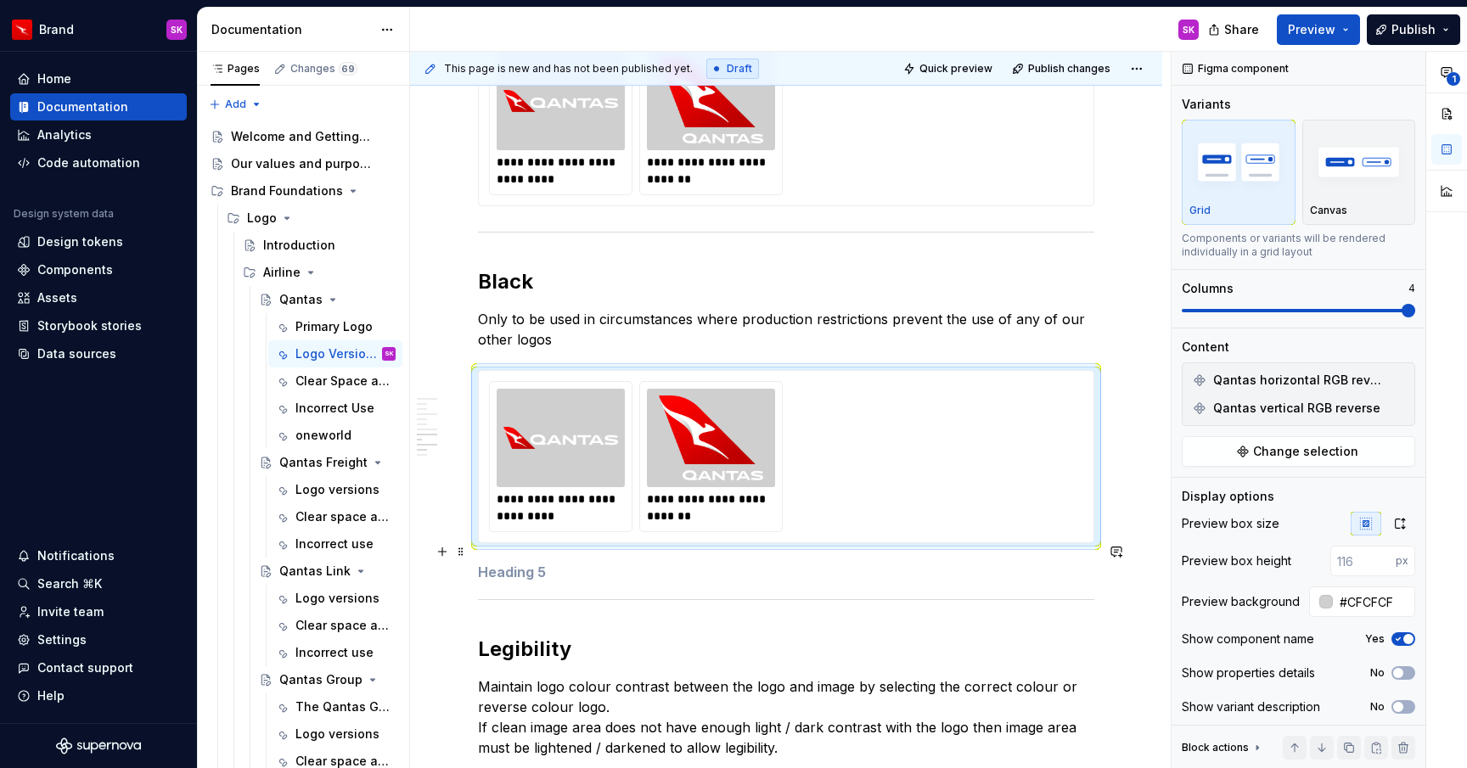
click at [554, 564] on h5 at bounding box center [786, 572] width 616 height 17
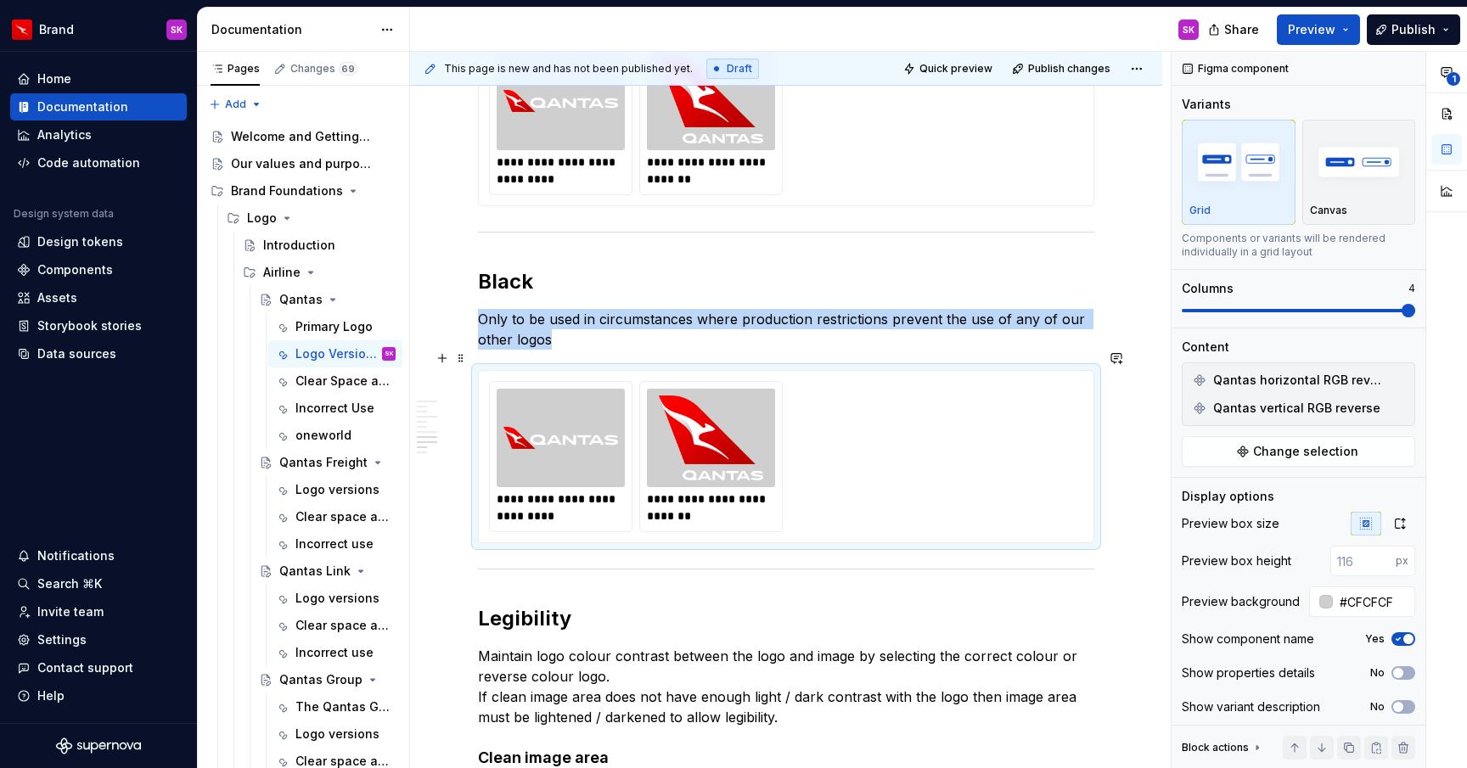
click at [587, 429] on img at bounding box center [560, 438] width 115 height 85
click at [1308, 453] on span "Change selection" at bounding box center [1305, 451] width 105 height 17
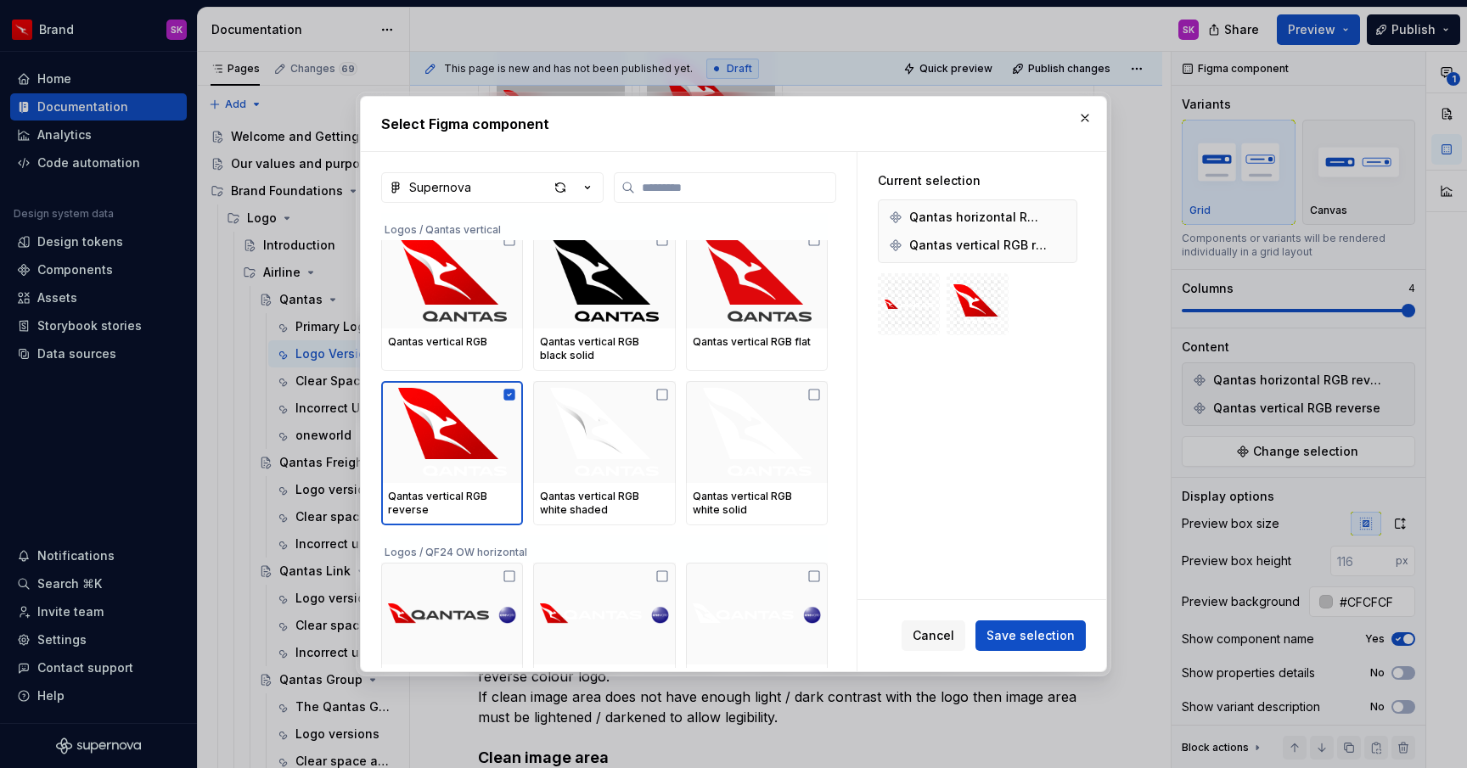
scroll to position [2204, 0]
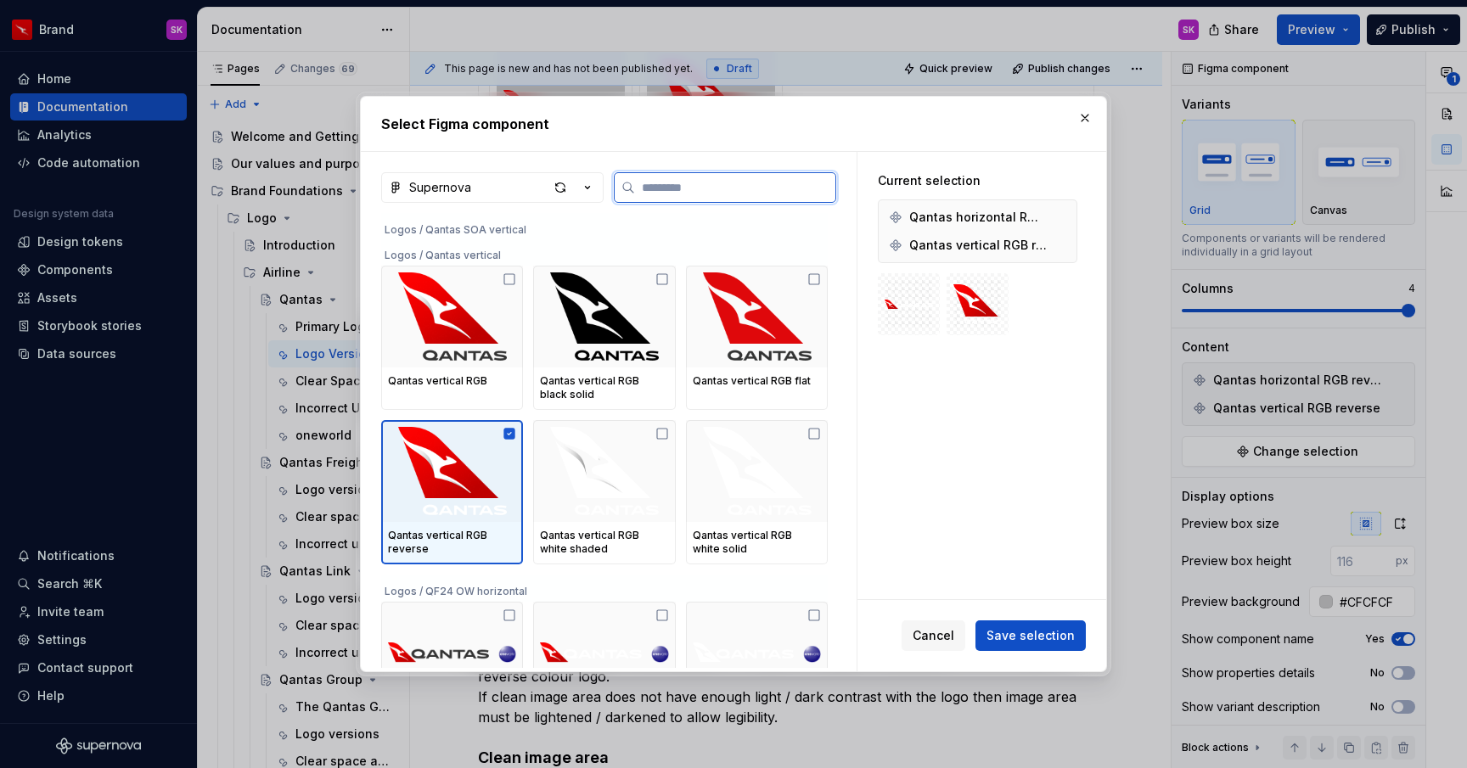
click at [515, 432] on icon at bounding box center [509, 433] width 11 height 11
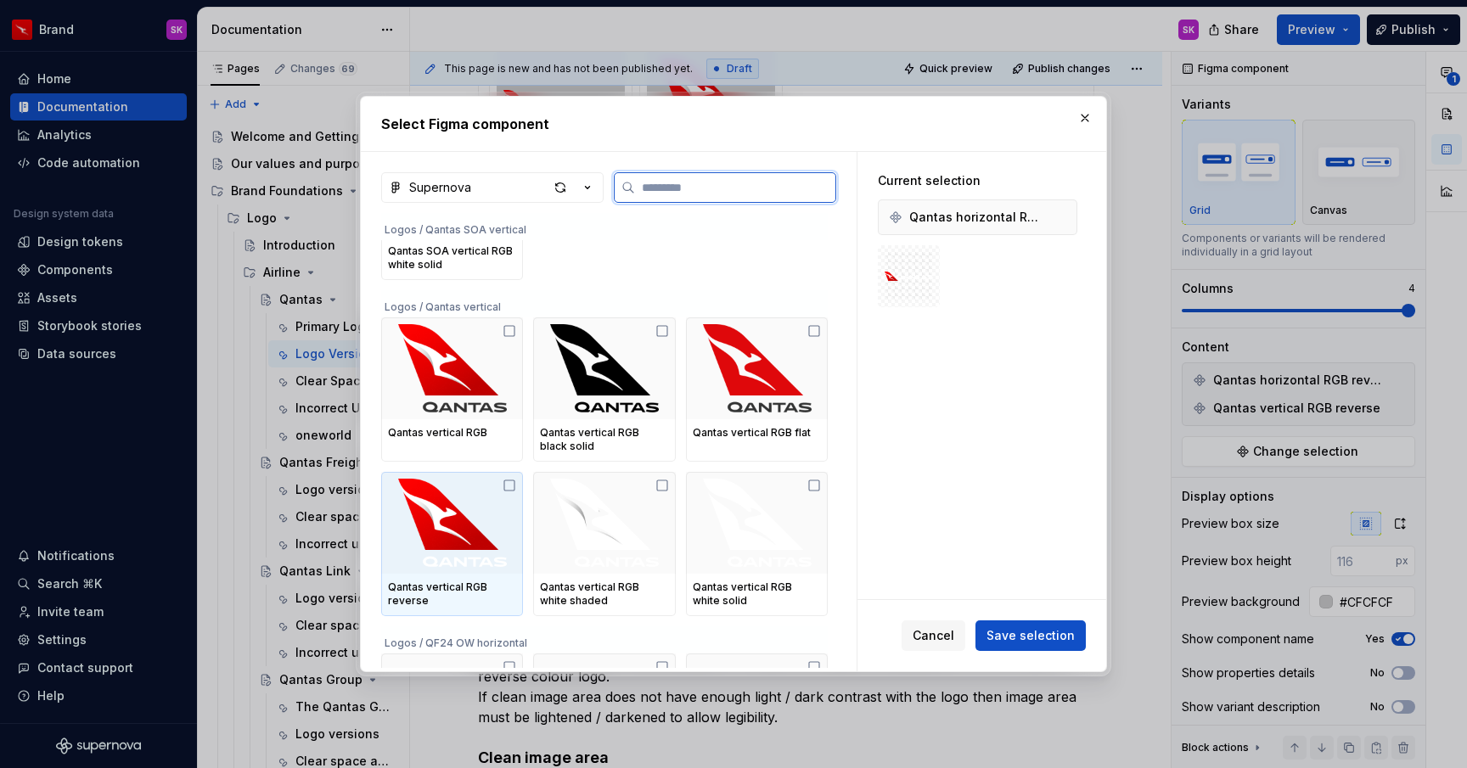
scroll to position [2148, 0]
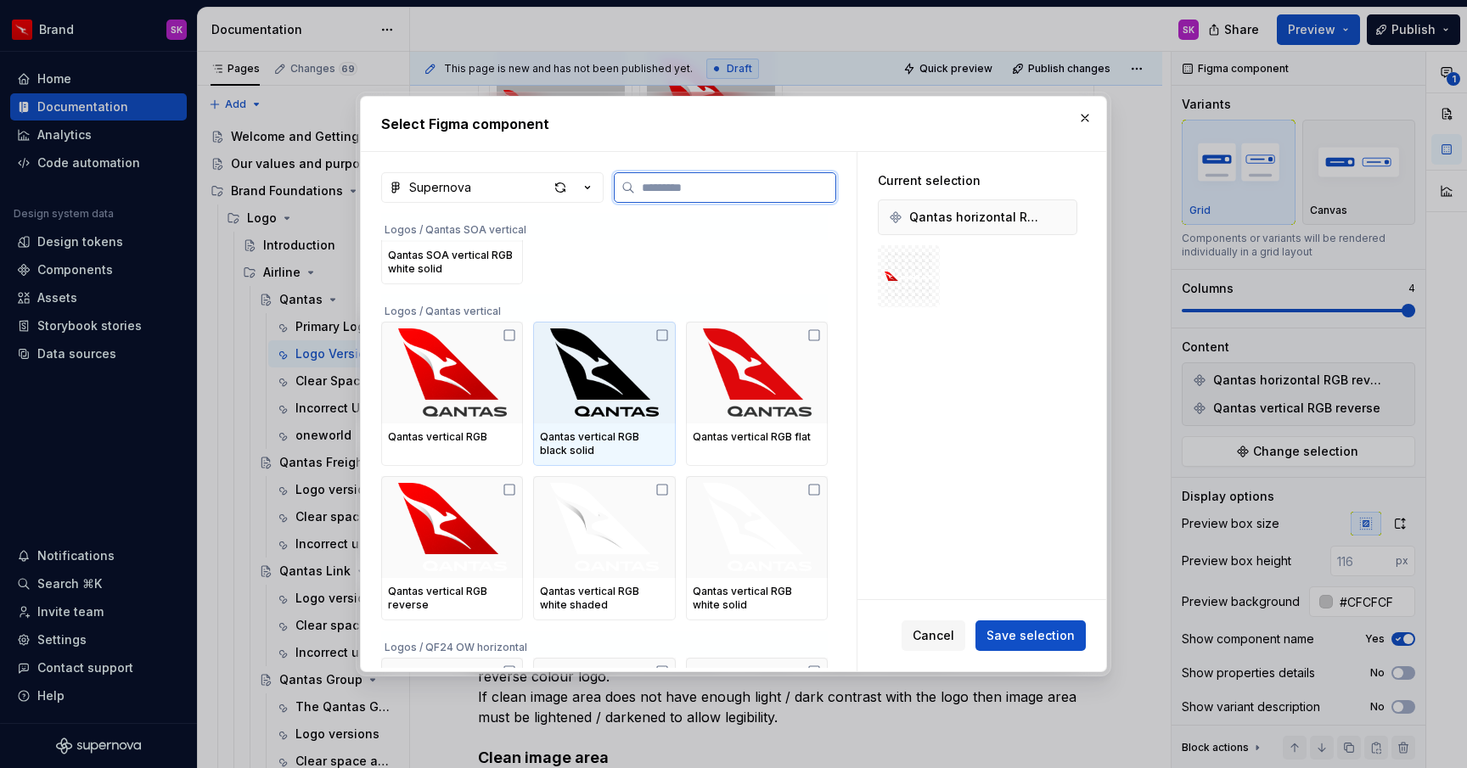
click at [667, 333] on icon at bounding box center [662, 335] width 14 height 14
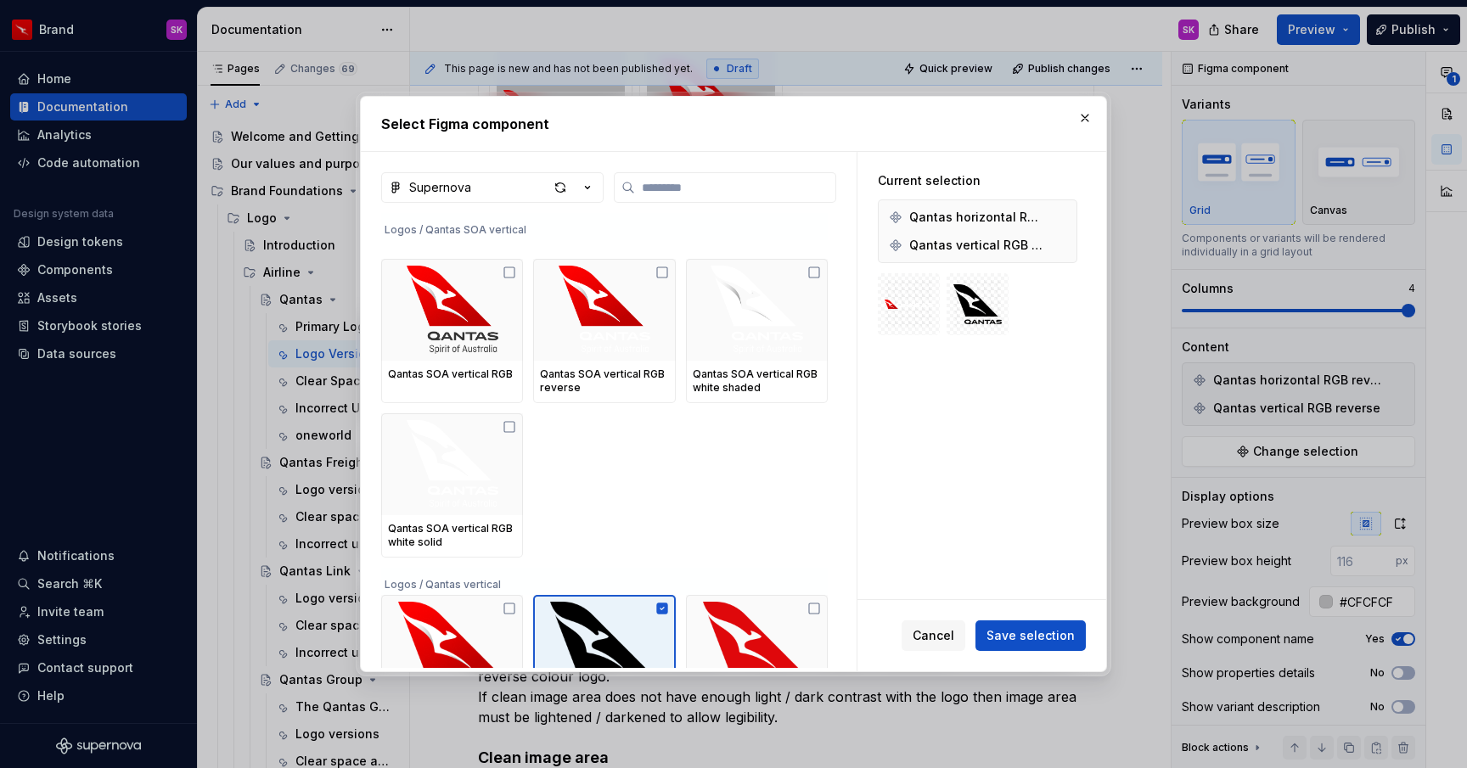
scroll to position [2049, 0]
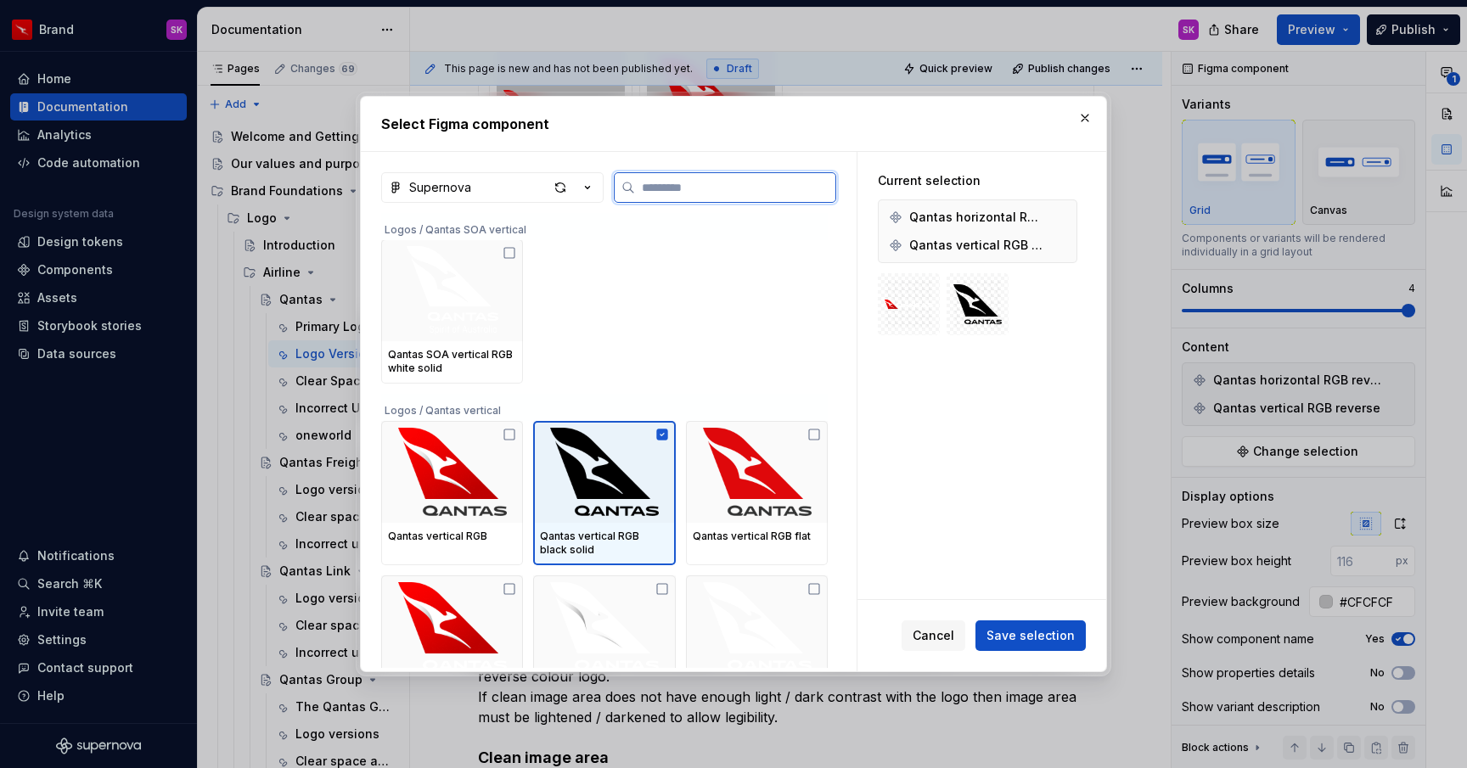
click at [667, 433] on icon at bounding box center [661, 434] width 11 height 11
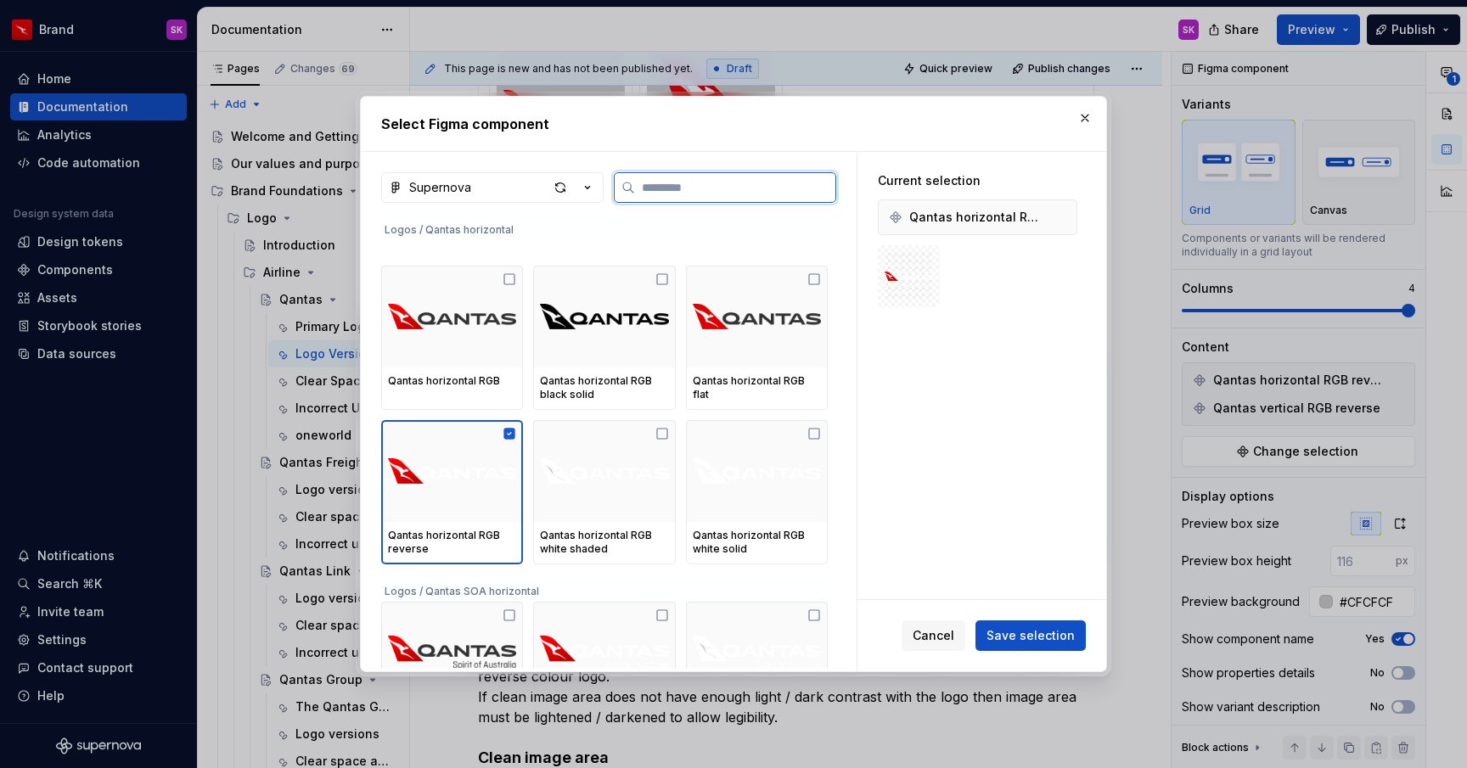
scroll to position [1193, 0]
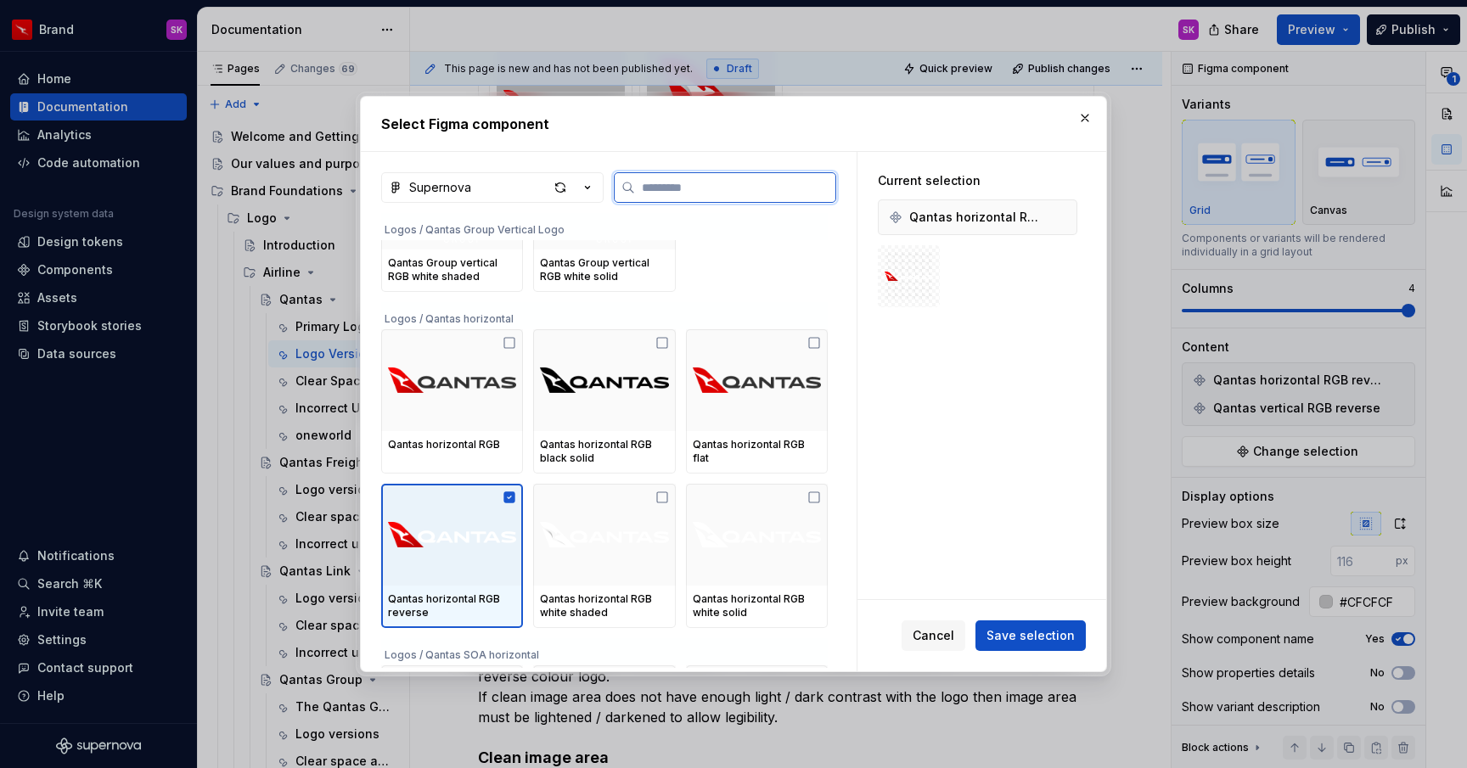
click at [513, 500] on icon at bounding box center [509, 496] width 11 height 11
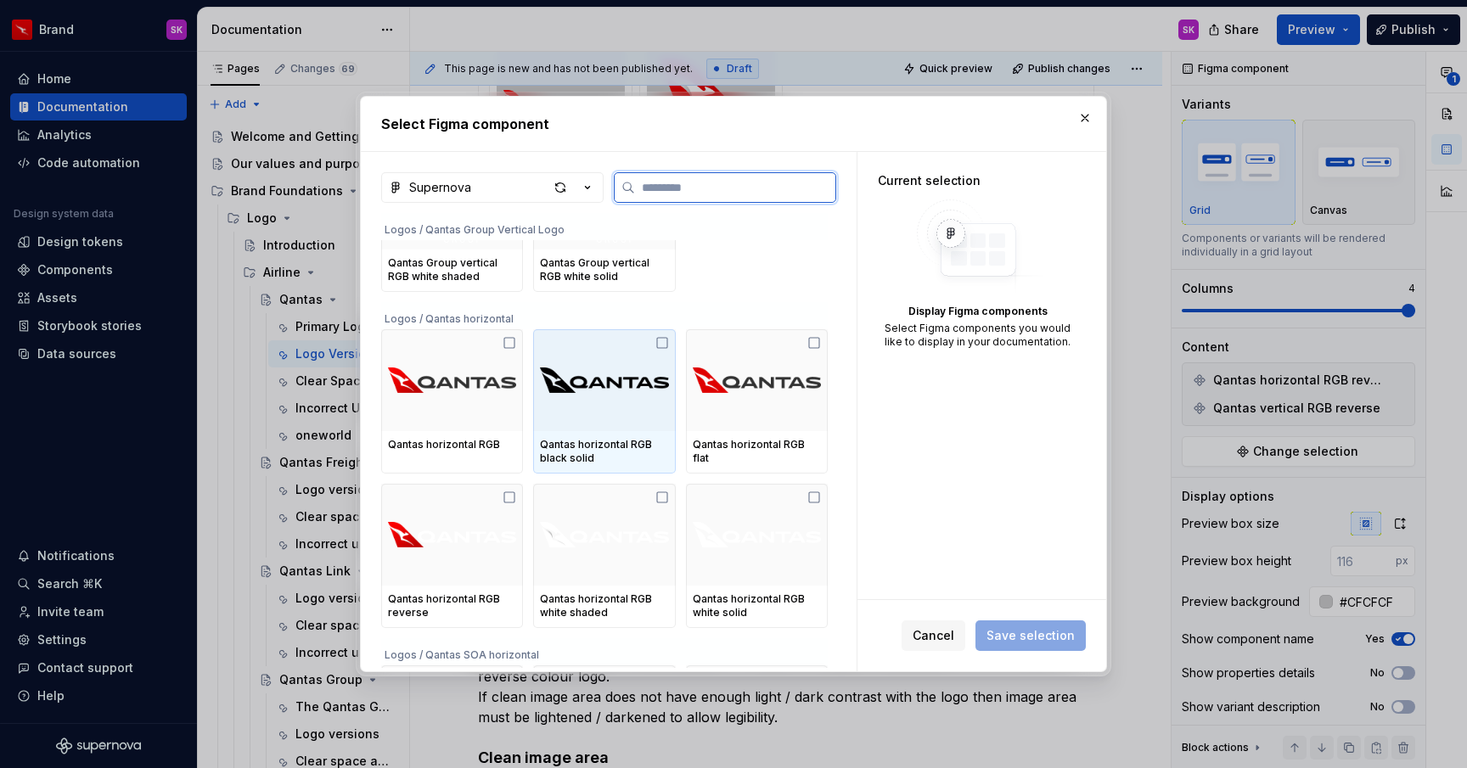
click at [667, 340] on icon at bounding box center [662, 343] width 10 height 10
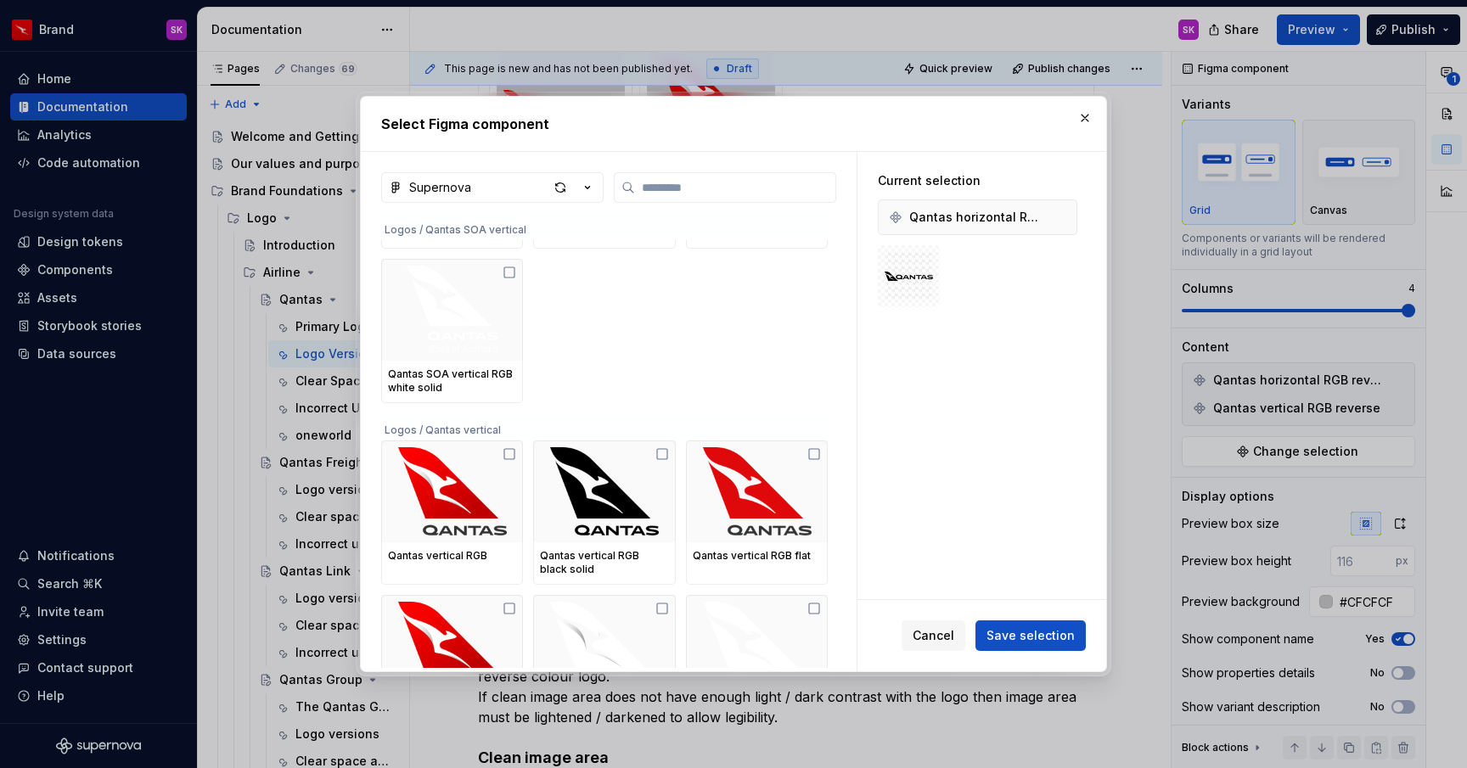
scroll to position [2052, 0]
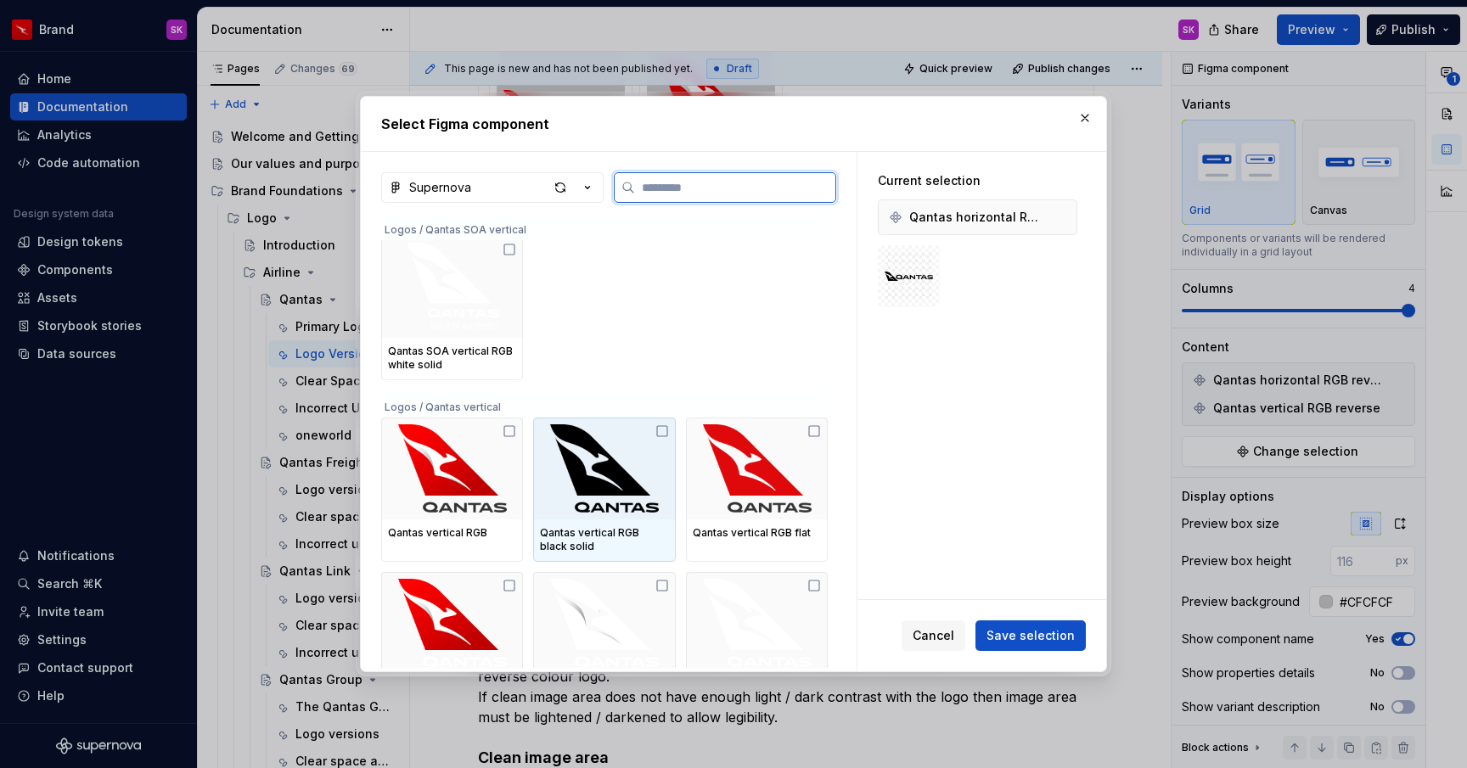
click at [669, 430] on icon at bounding box center [662, 431] width 14 height 14
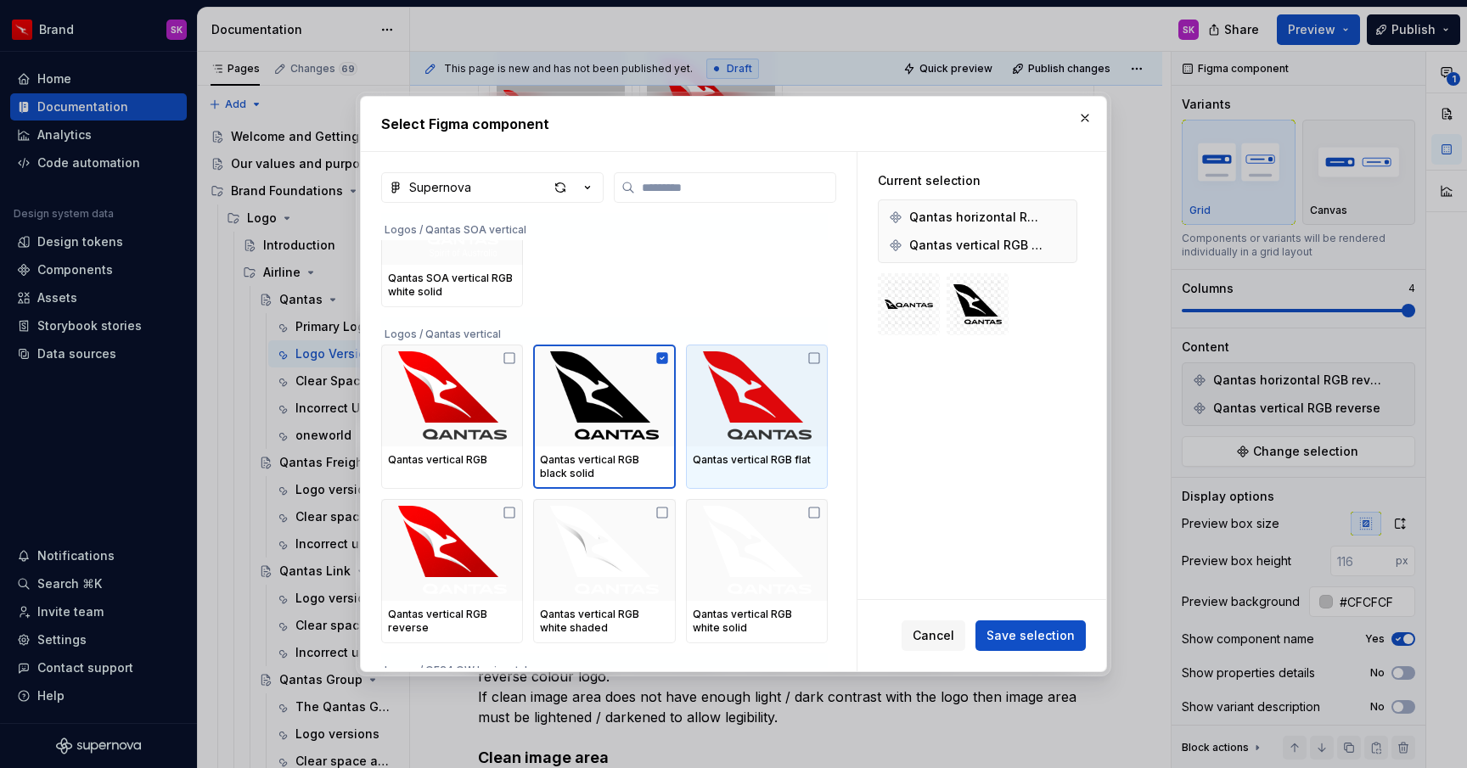
scroll to position [2138, 0]
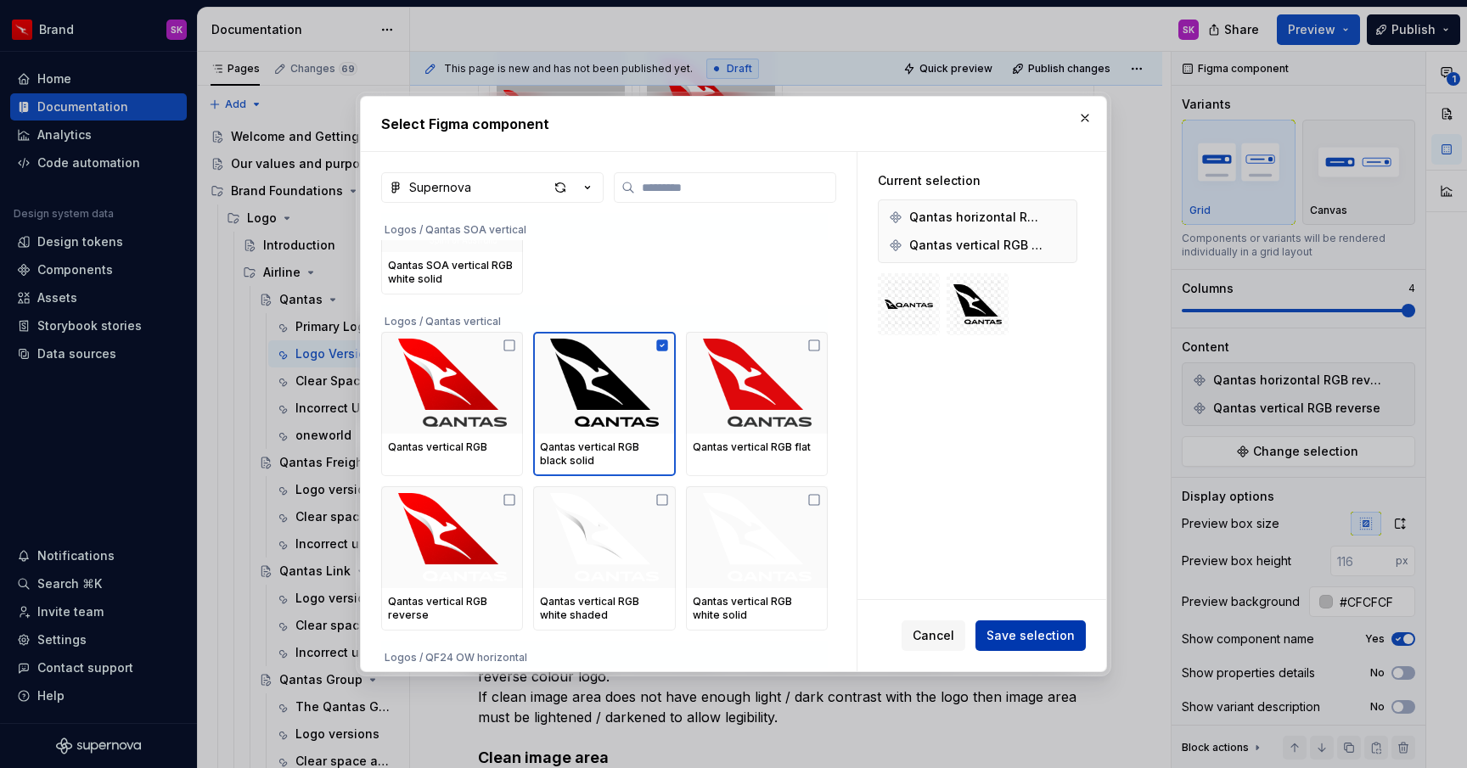
click at [1048, 636] on span "Save selection" at bounding box center [1030, 635] width 88 height 17
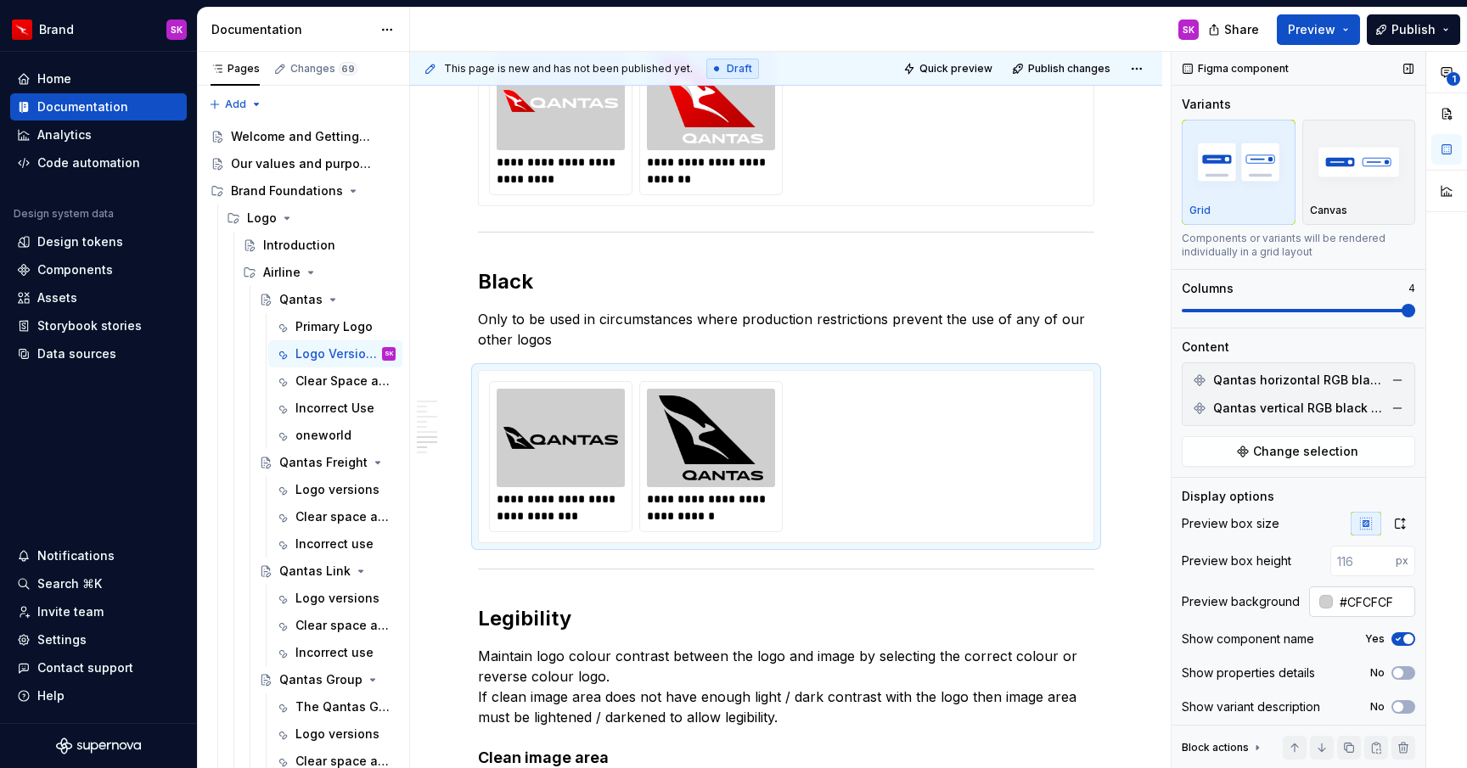
click at [1373, 612] on input "#CFCFCF" at bounding box center [1374, 602] width 82 height 31
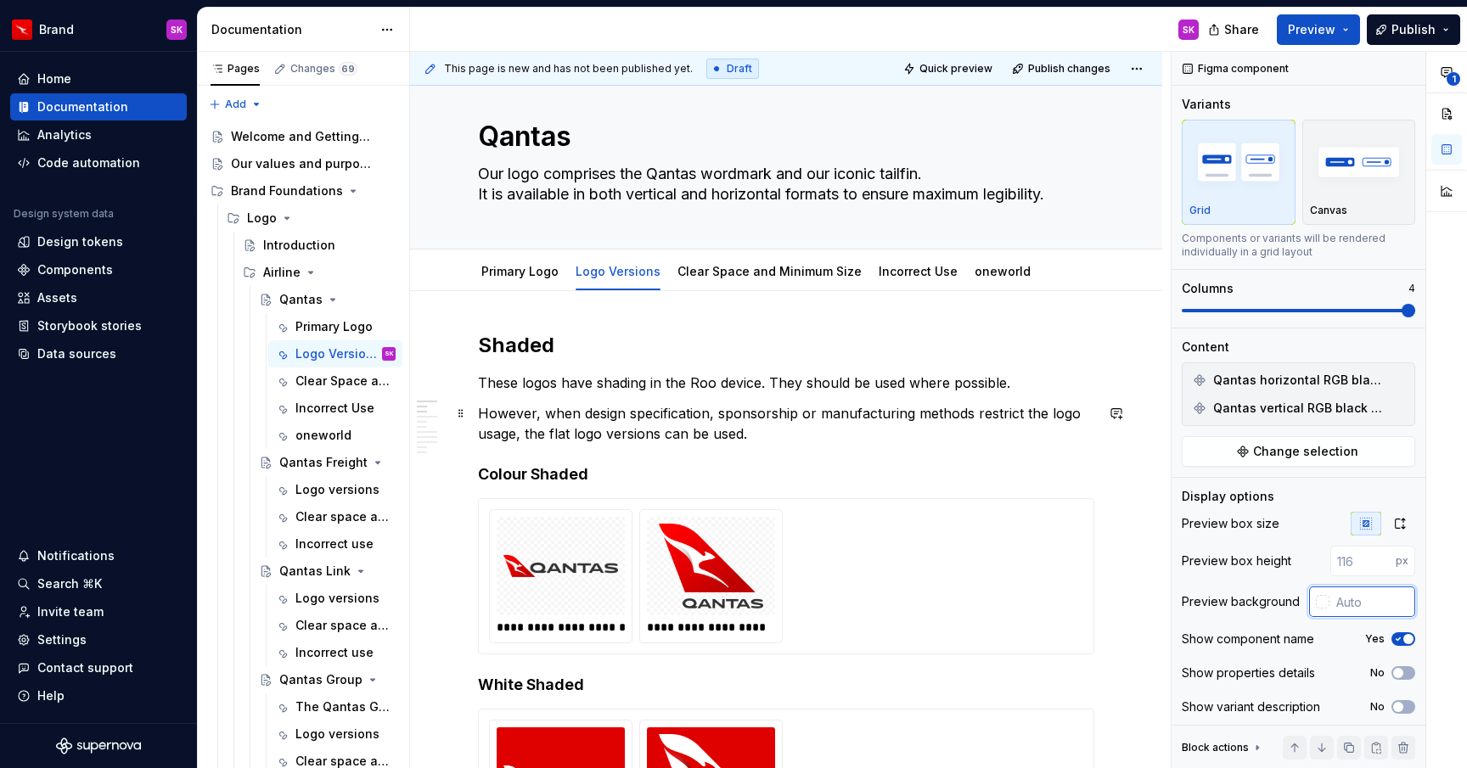
scroll to position [0, 0]
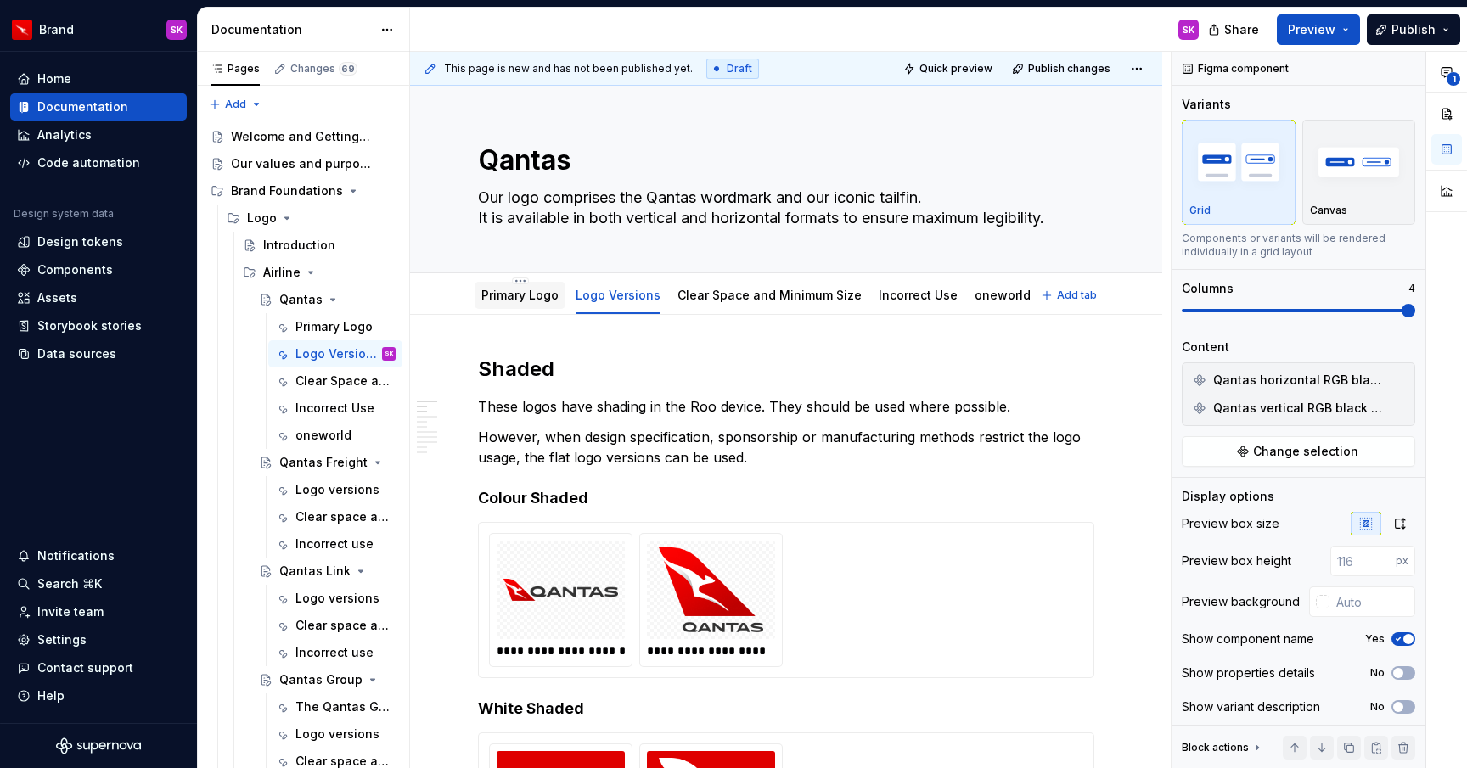
click at [527, 301] on link "Primary Logo" at bounding box center [519, 295] width 77 height 14
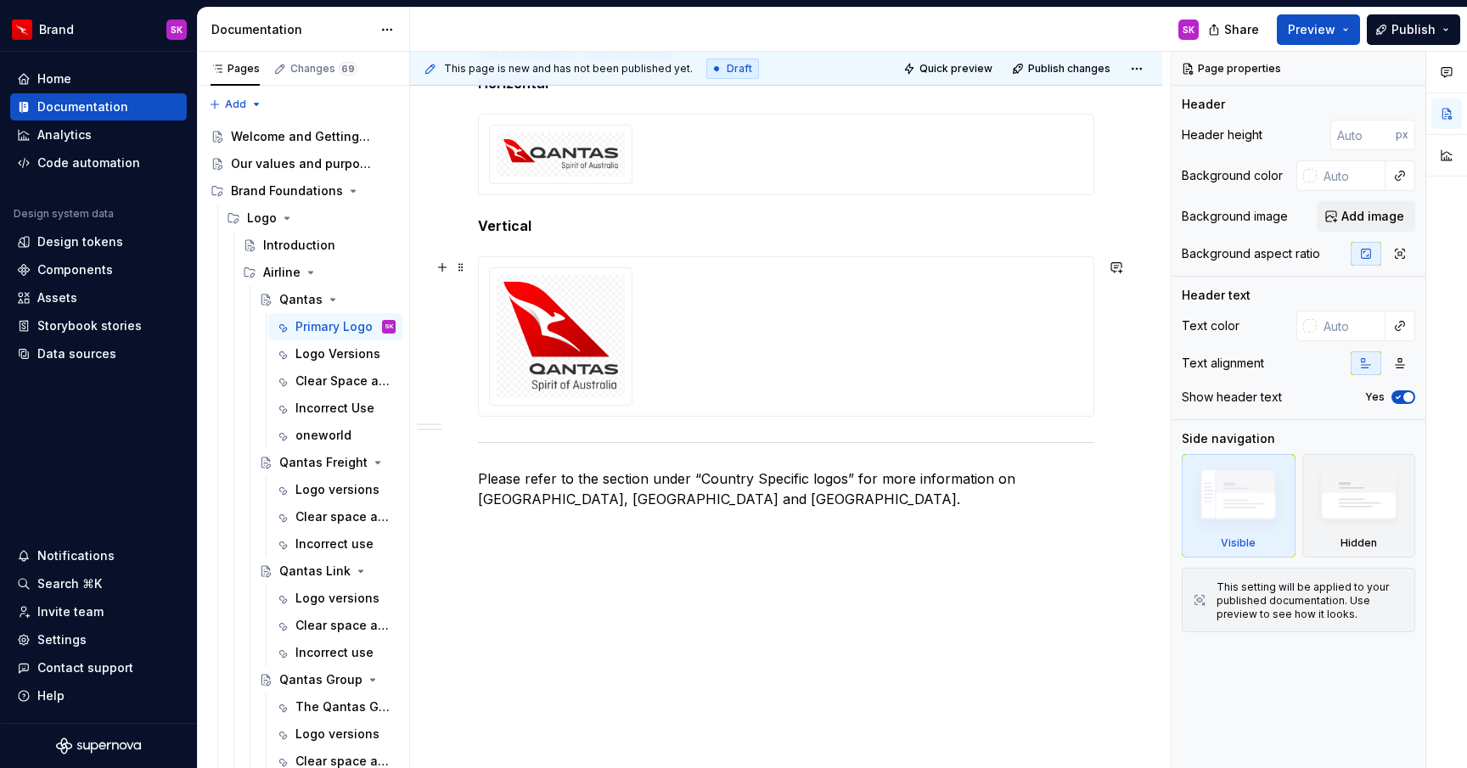
scroll to position [921, 0]
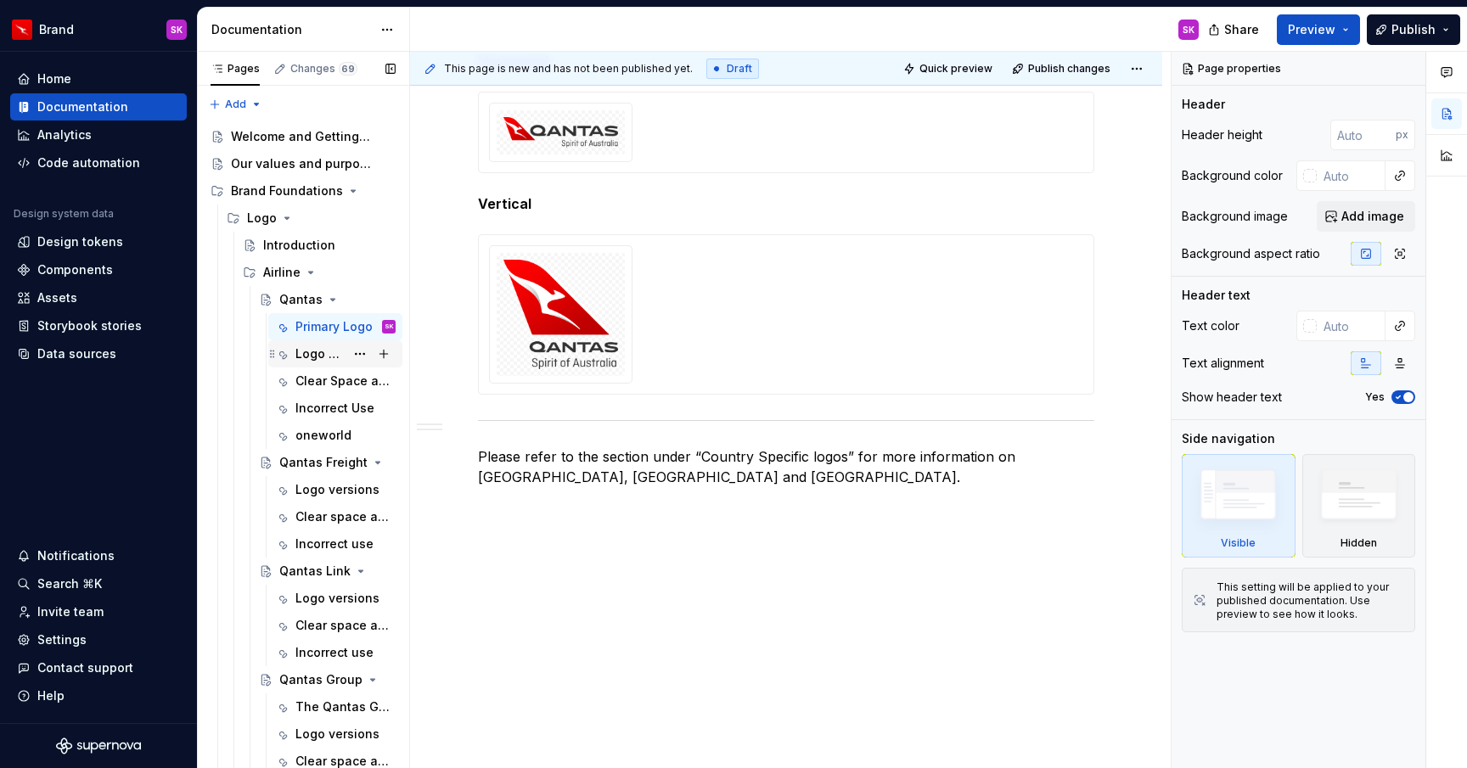
click at [337, 347] on div "Logo Versions" at bounding box center [319, 353] width 49 height 17
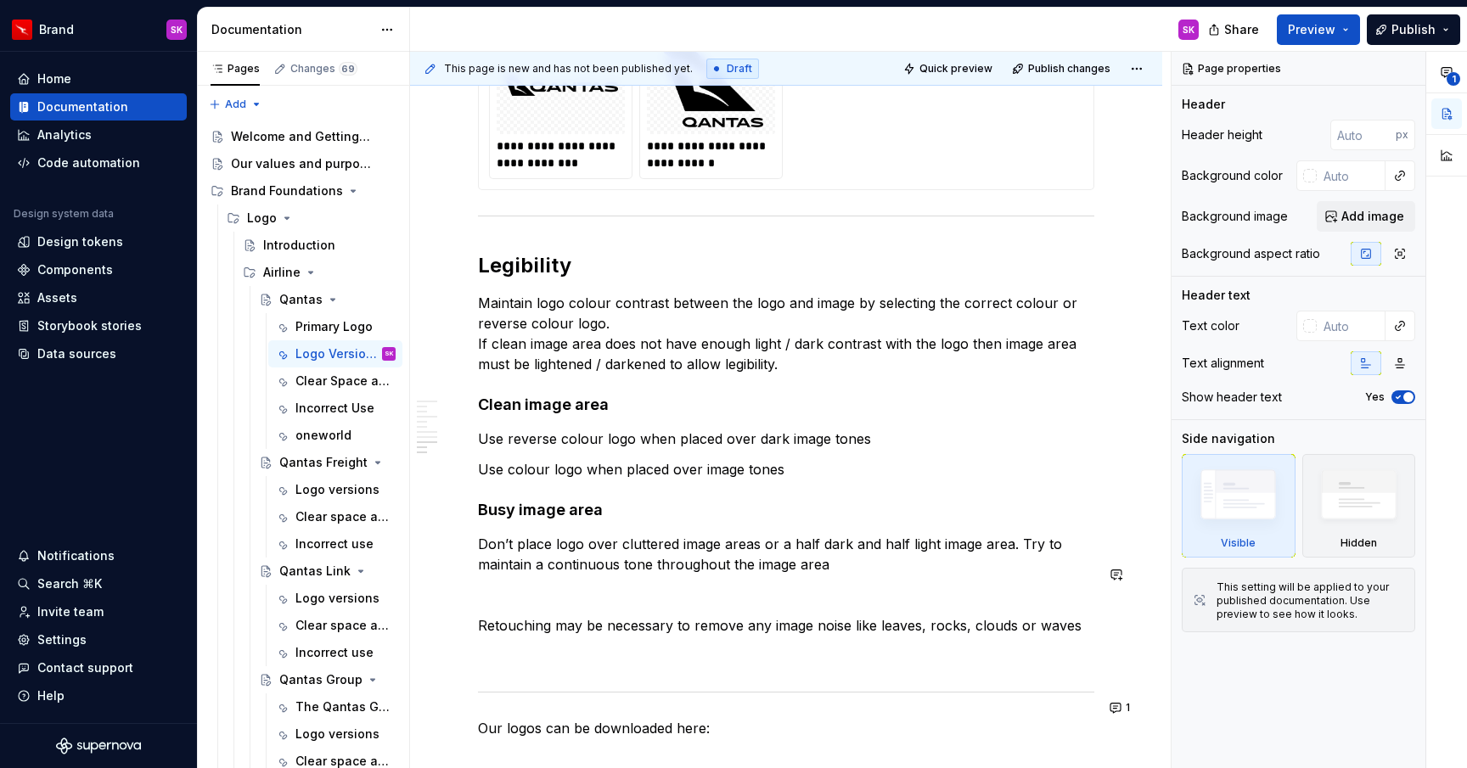
scroll to position [2228, 0]
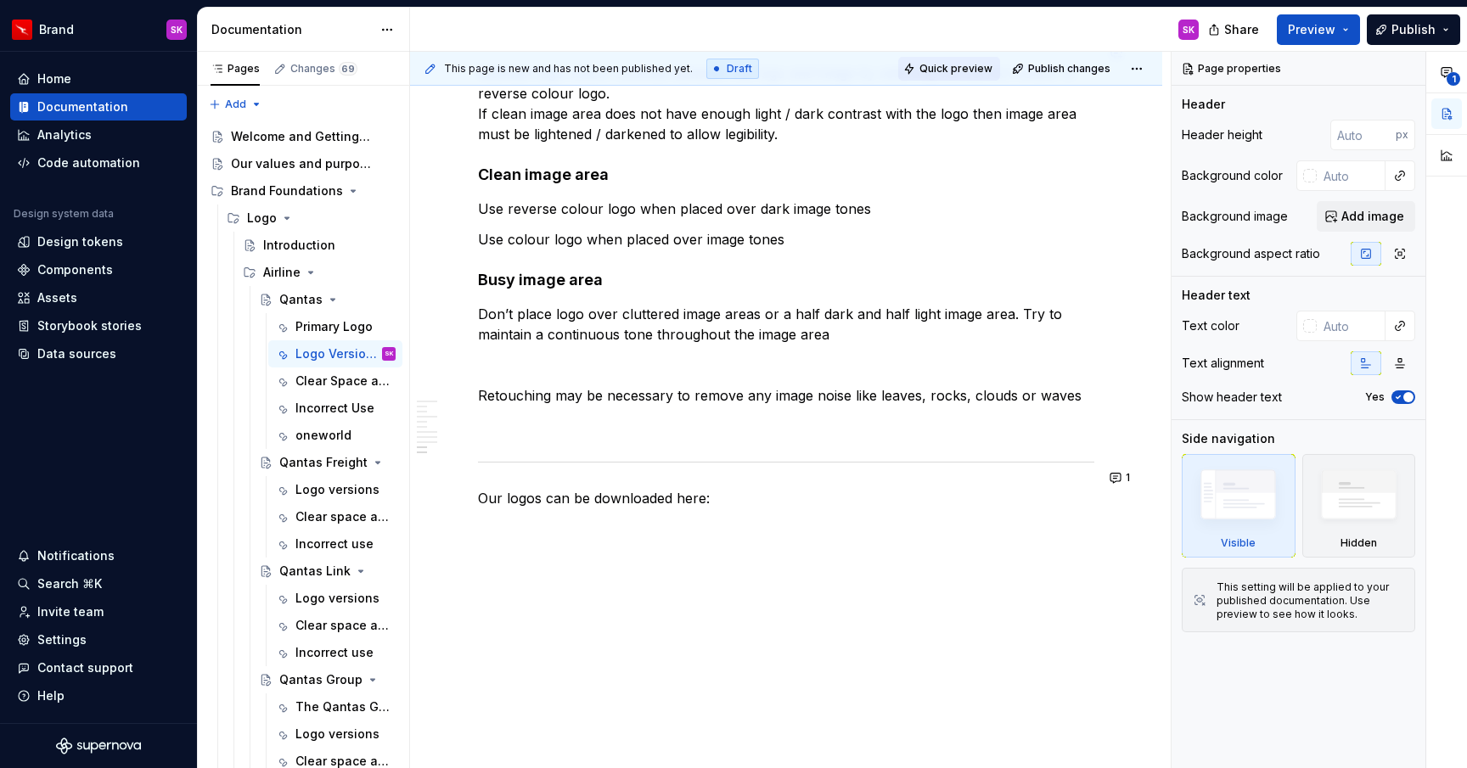
click at [965, 75] on span "Quick preview" at bounding box center [955, 69] width 73 height 14
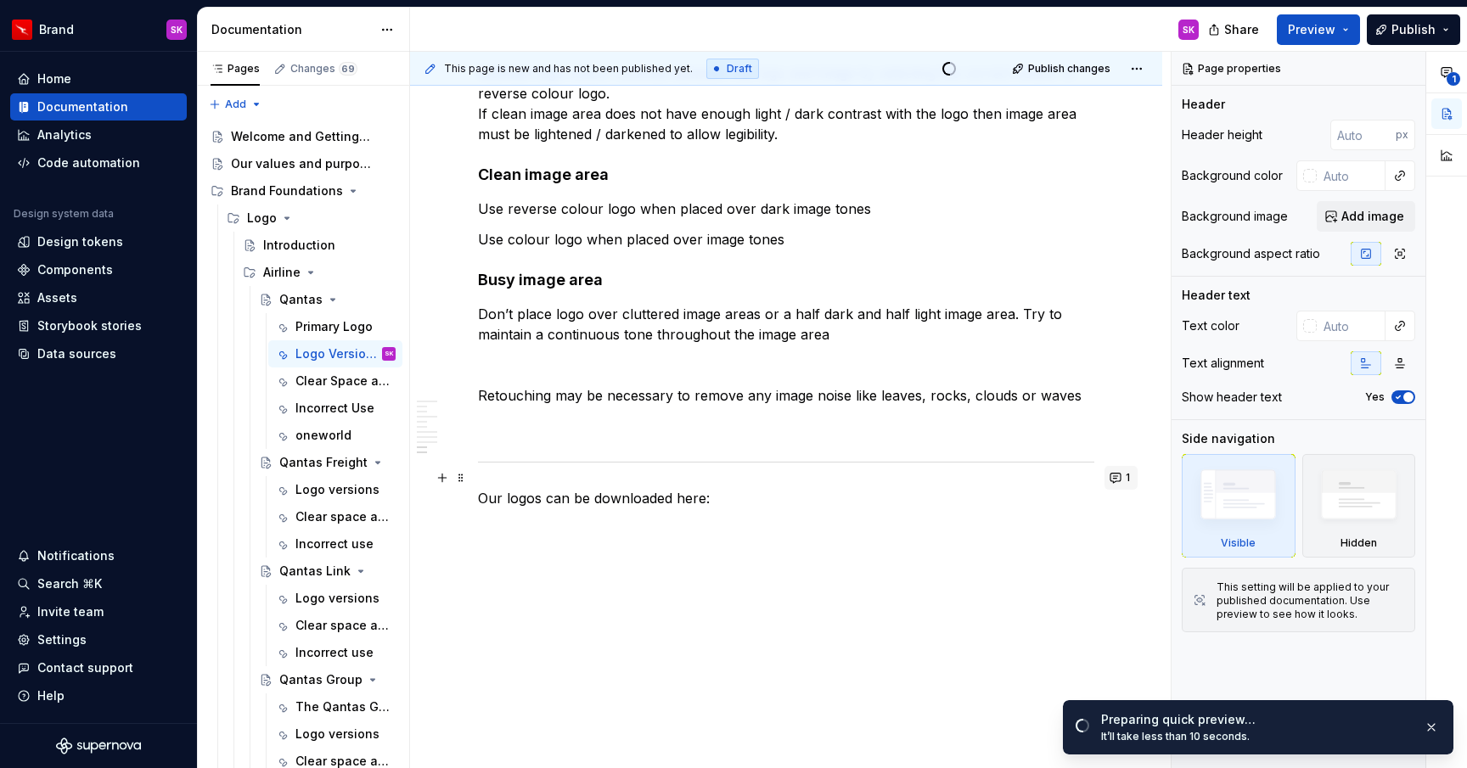
click at [1125, 475] on button "1" at bounding box center [1120, 478] width 33 height 24
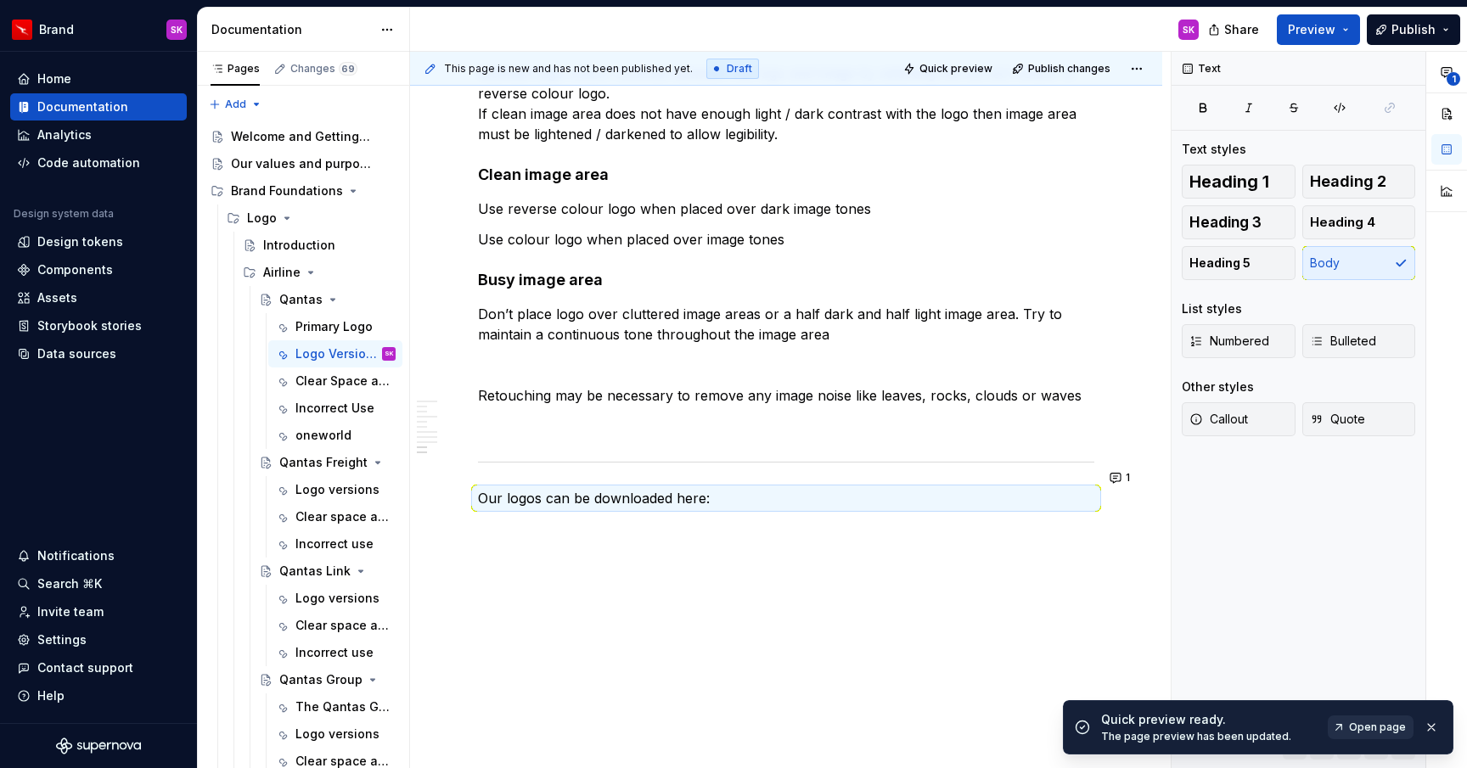
click at [1361, 727] on span "Open page" at bounding box center [1377, 728] width 57 height 14
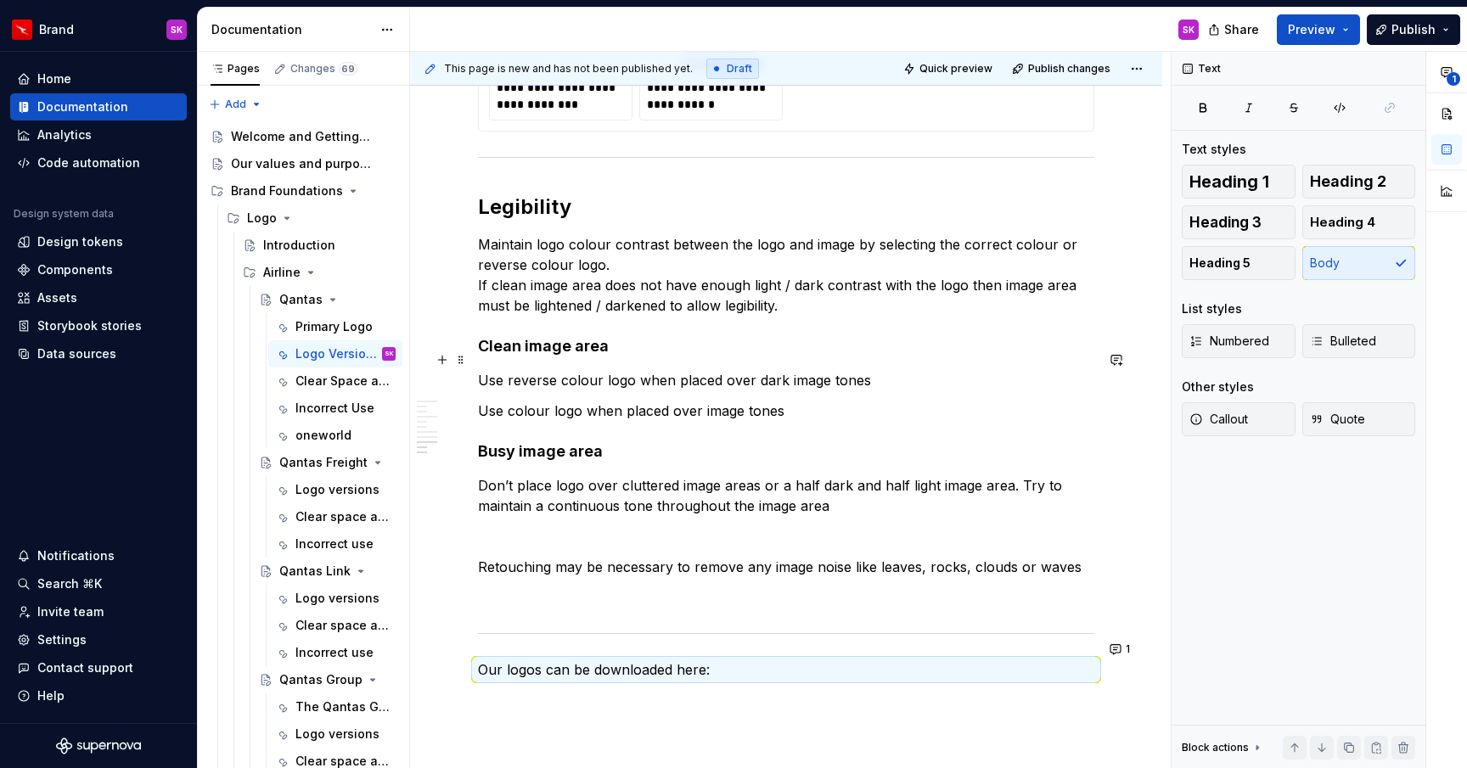
scroll to position [2048, 0]
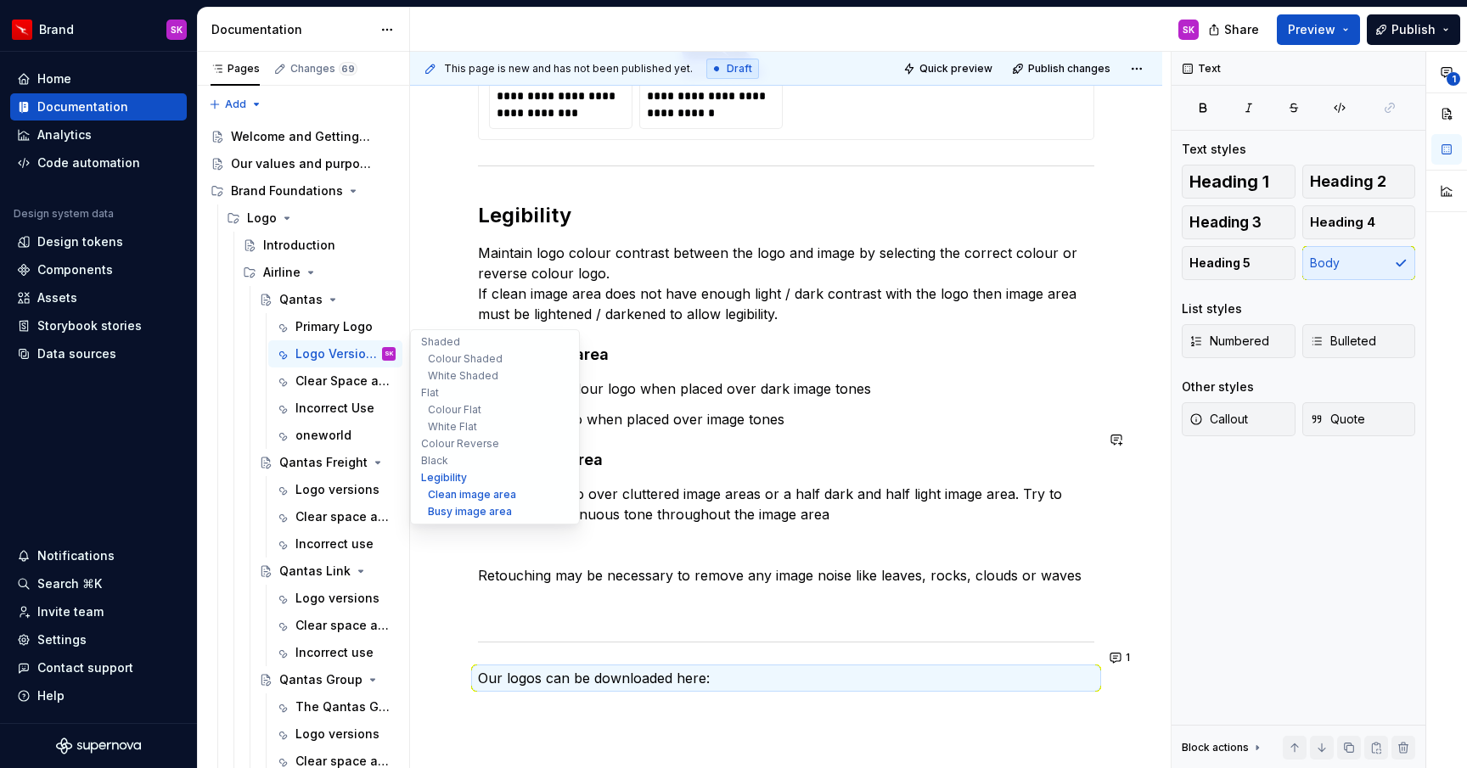
type textarea "*"
